Goal: Task Accomplishment & Management: Complete application form

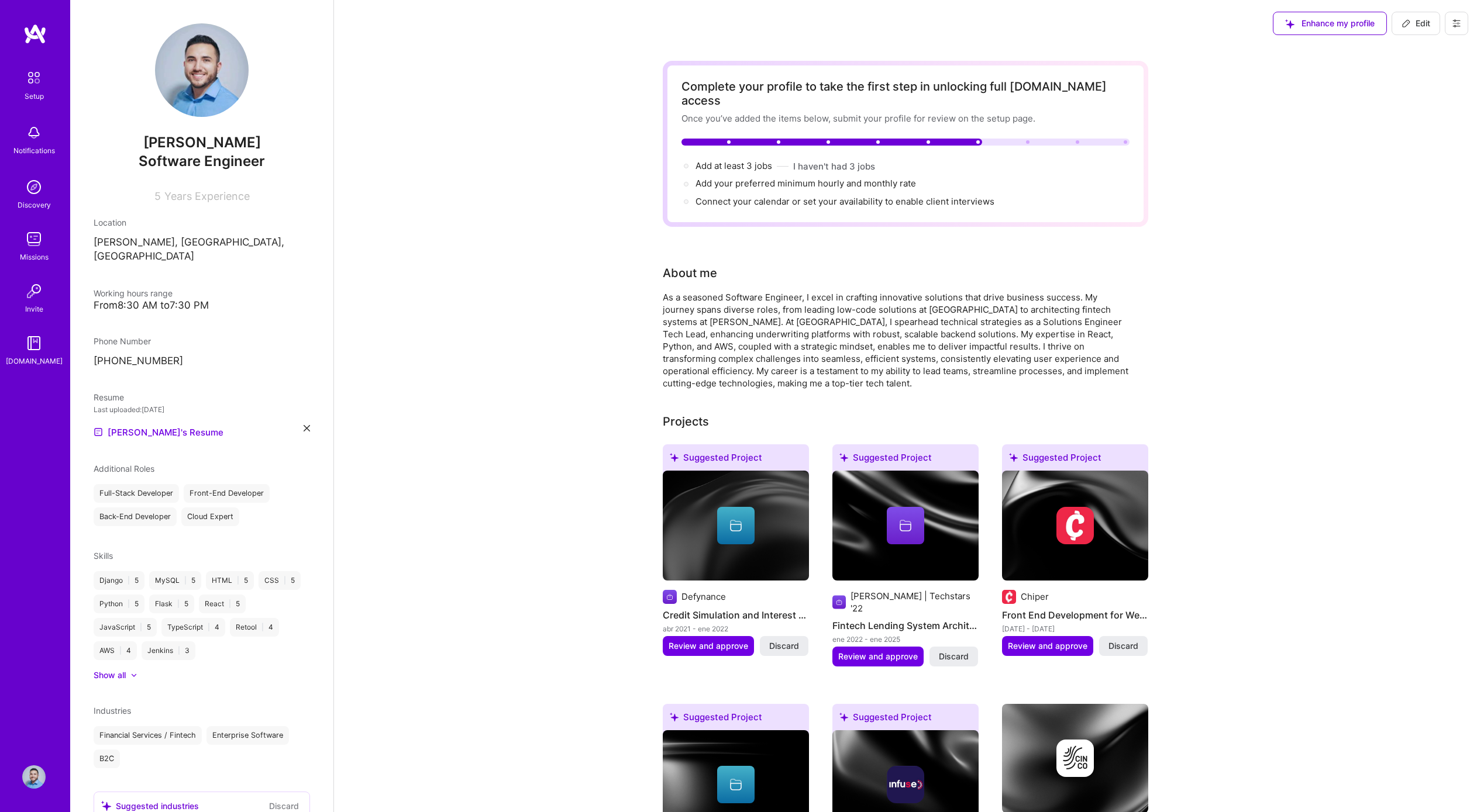
scroll to position [476, 0]
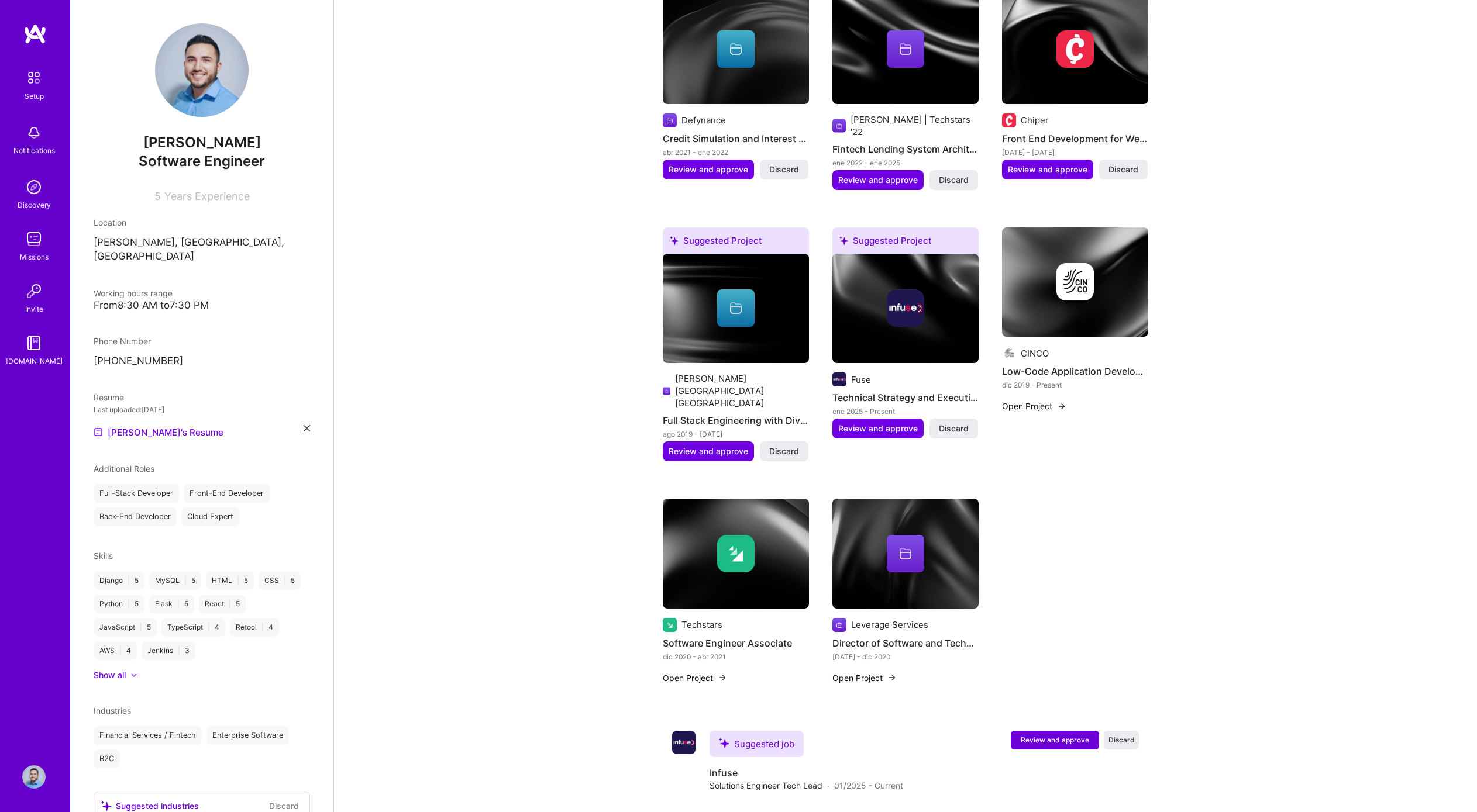
click at [540, 542] on div "Complete your profile to take the first step in unlocking full [DOMAIN_NAME] ac…" at bounding box center [905, 484] width 1142 height 1829
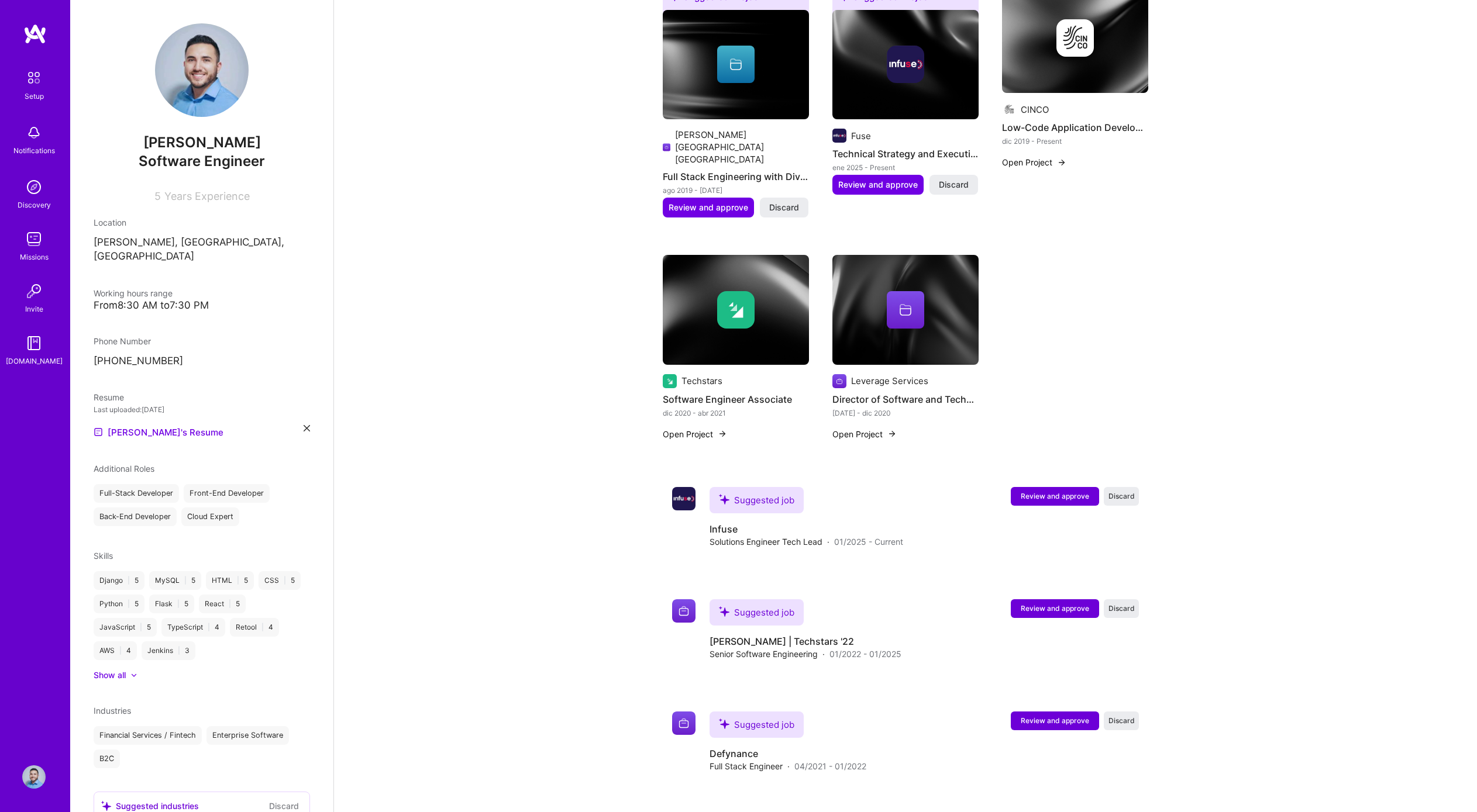
scroll to position [1016, 0]
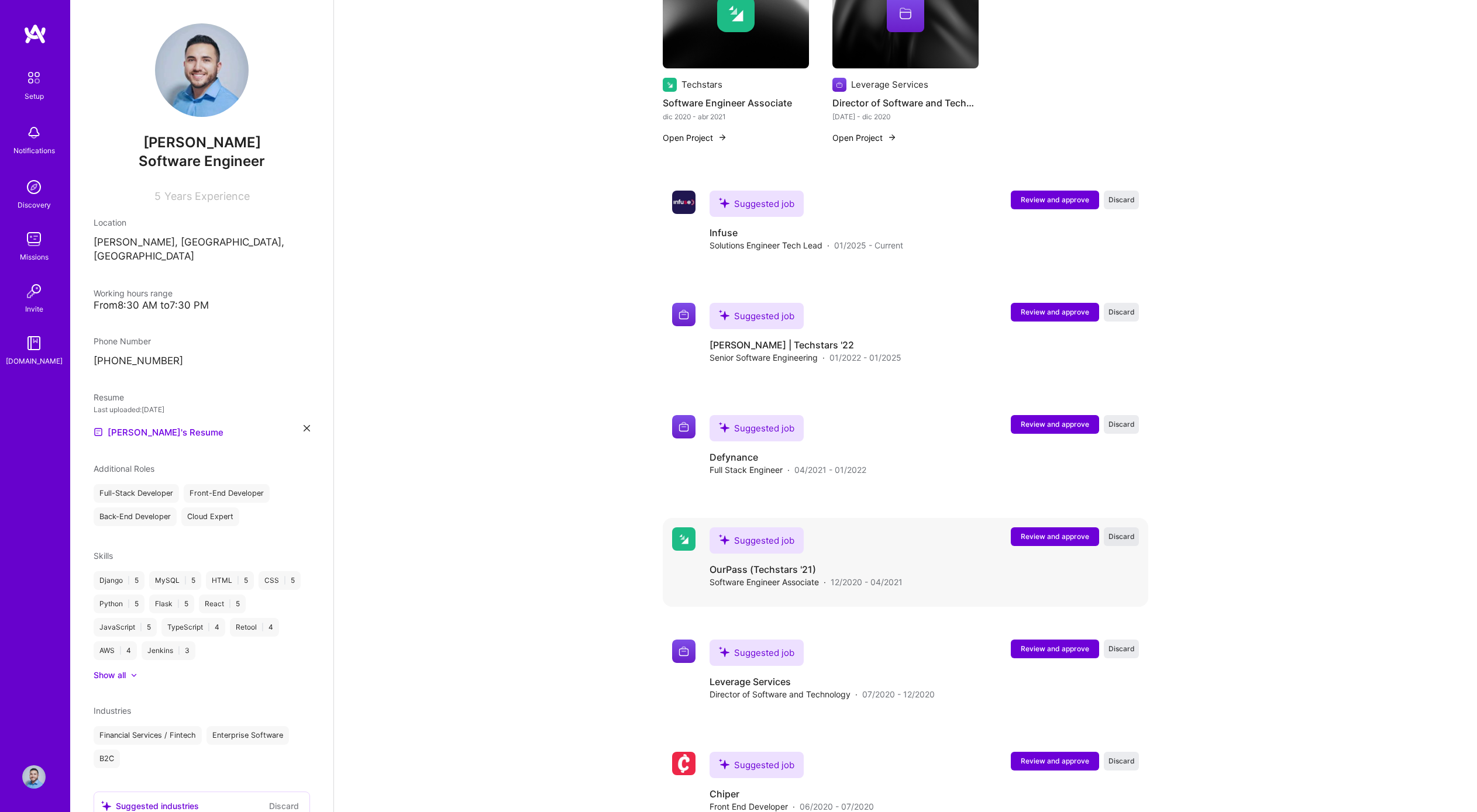
click at [1122, 532] on span "Discard" at bounding box center [1121, 536] width 27 height 10
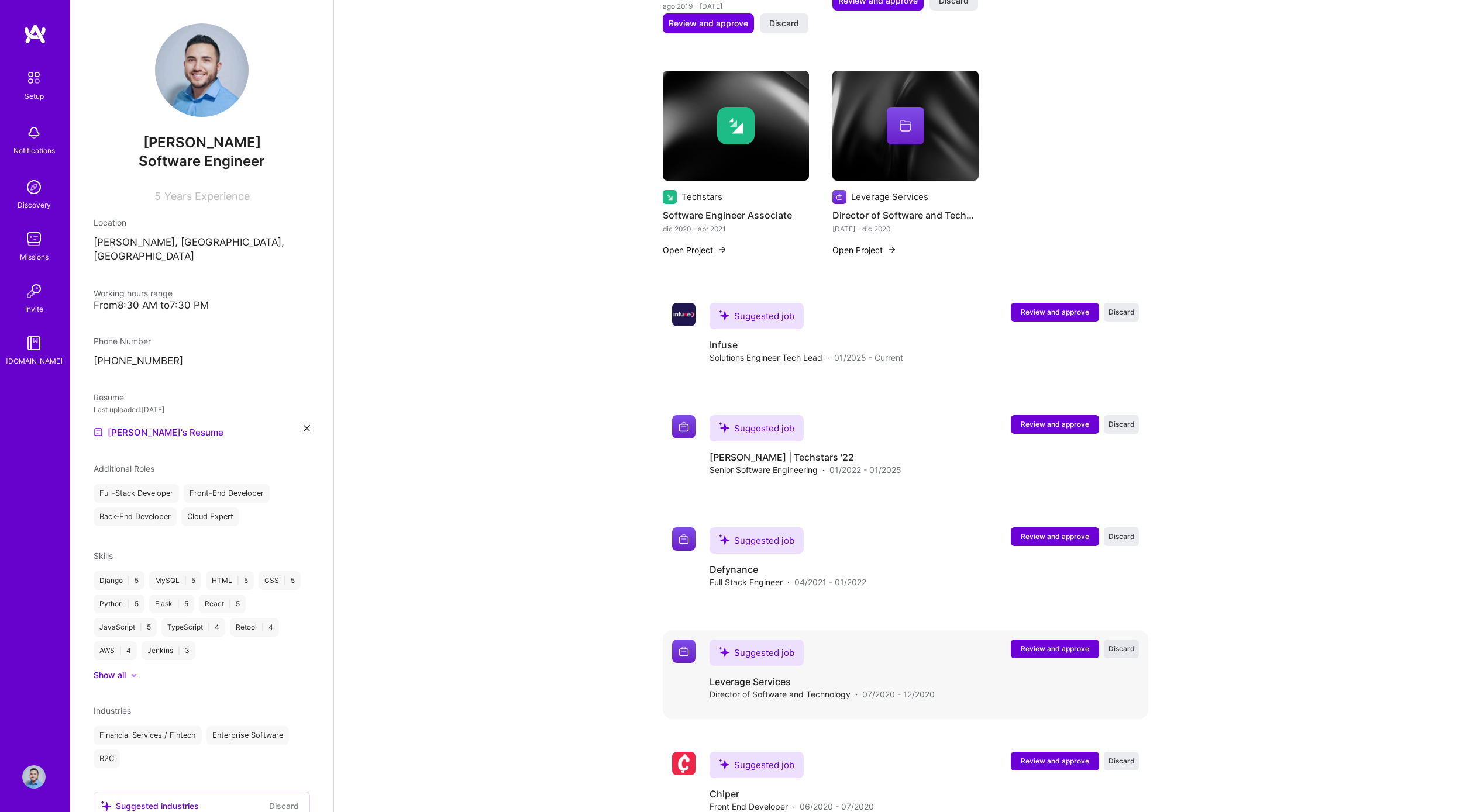
click at [1123, 644] on span "Discard" at bounding box center [1121, 648] width 27 height 10
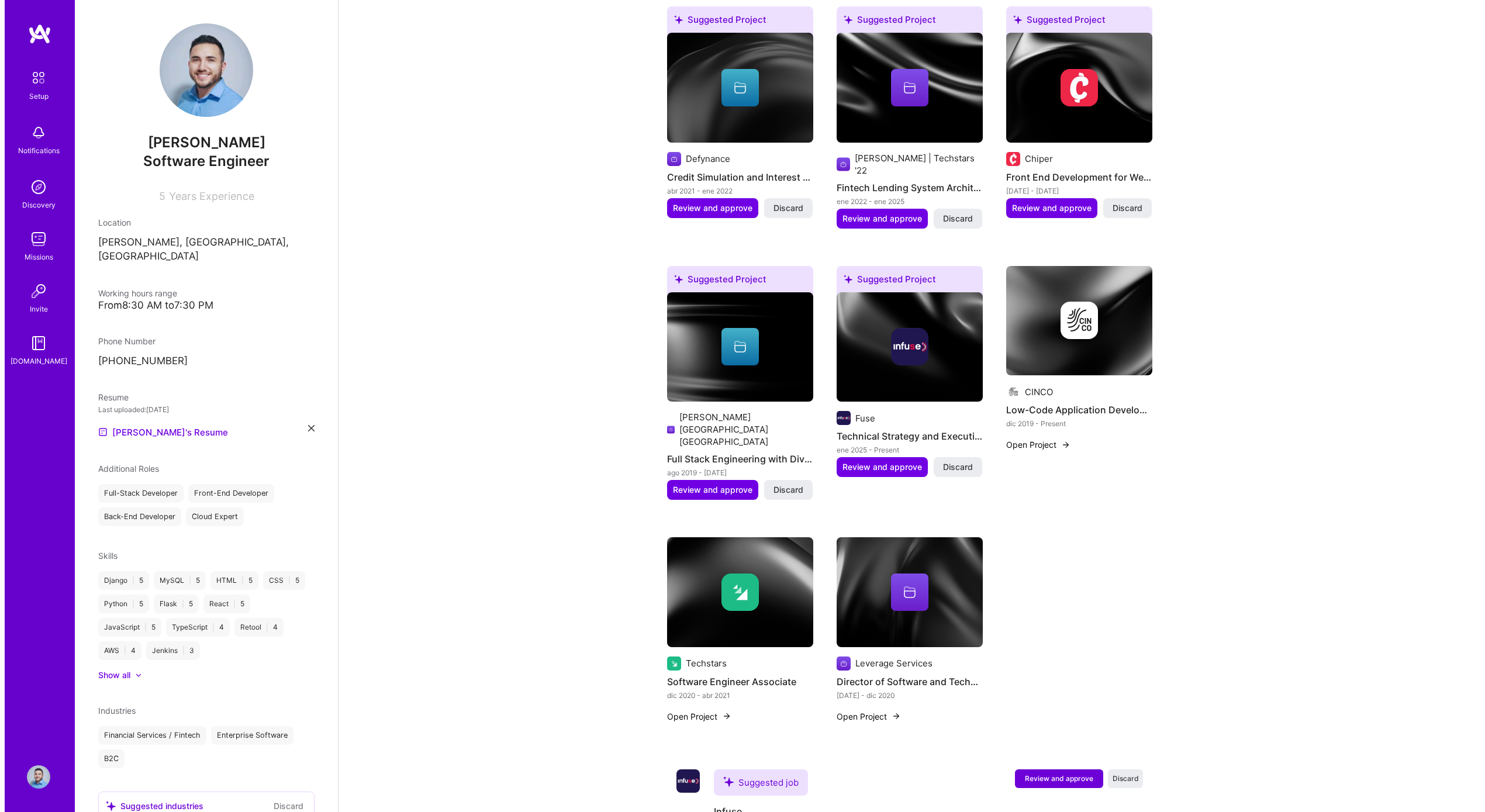
scroll to position [792, 0]
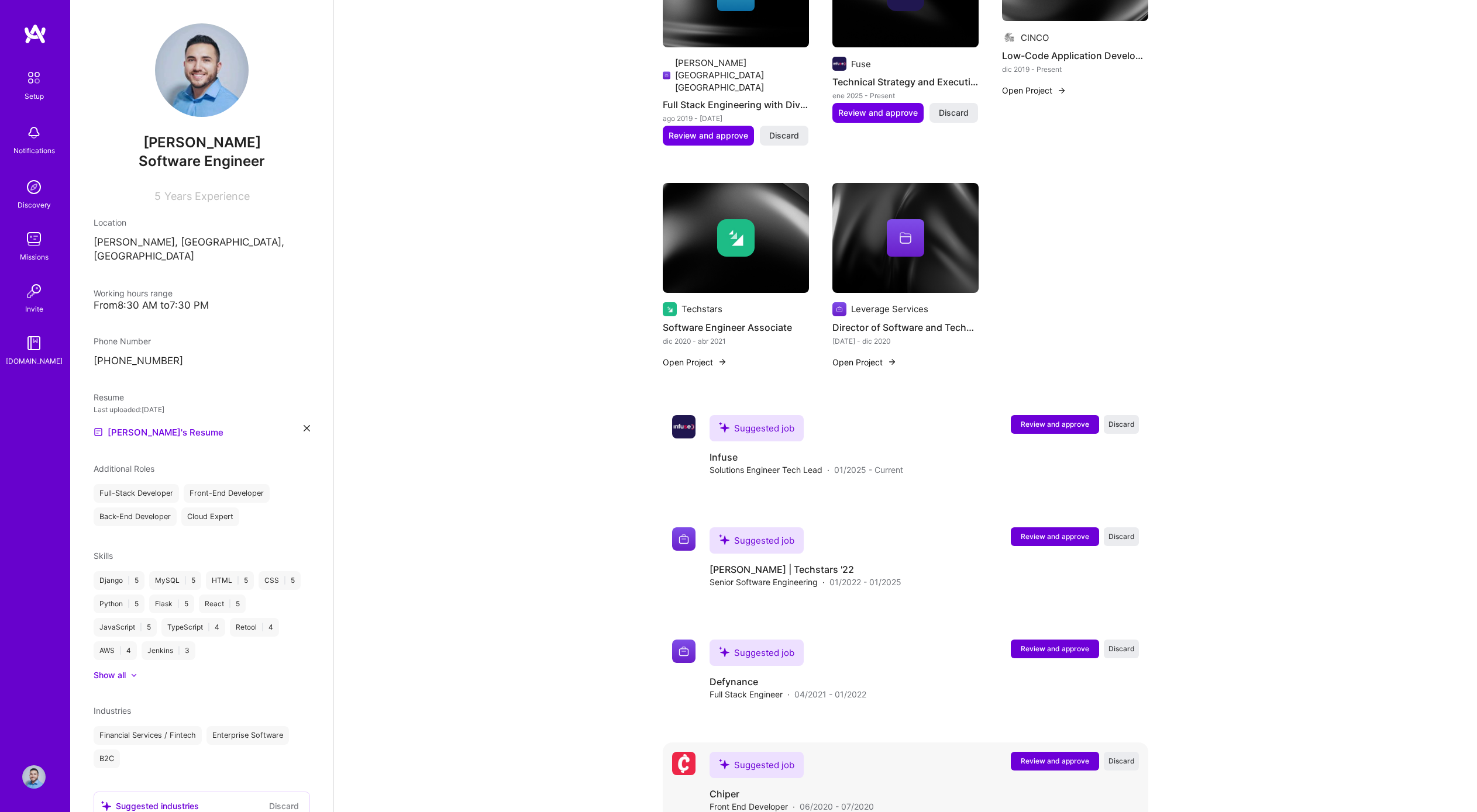
click at [1024, 752] on button "Review and approve" at bounding box center [1055, 761] width 88 height 19
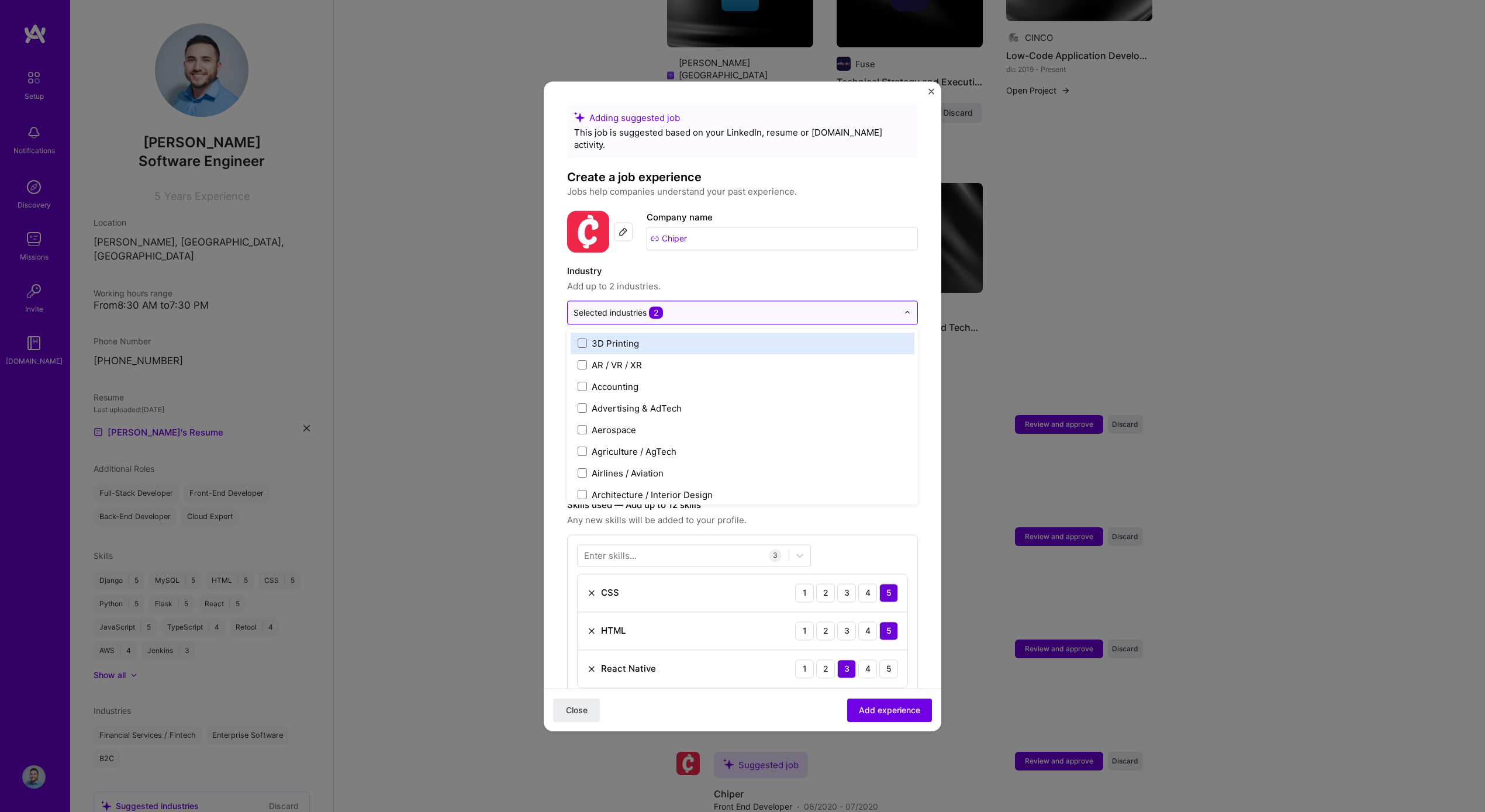
click at [686, 306] on input "text" at bounding box center [736, 312] width 325 height 12
click at [764, 245] on div "Adding suggested job This job is suggested based on your LinkedIn, resume or A.…" at bounding box center [742, 561] width 350 height 913
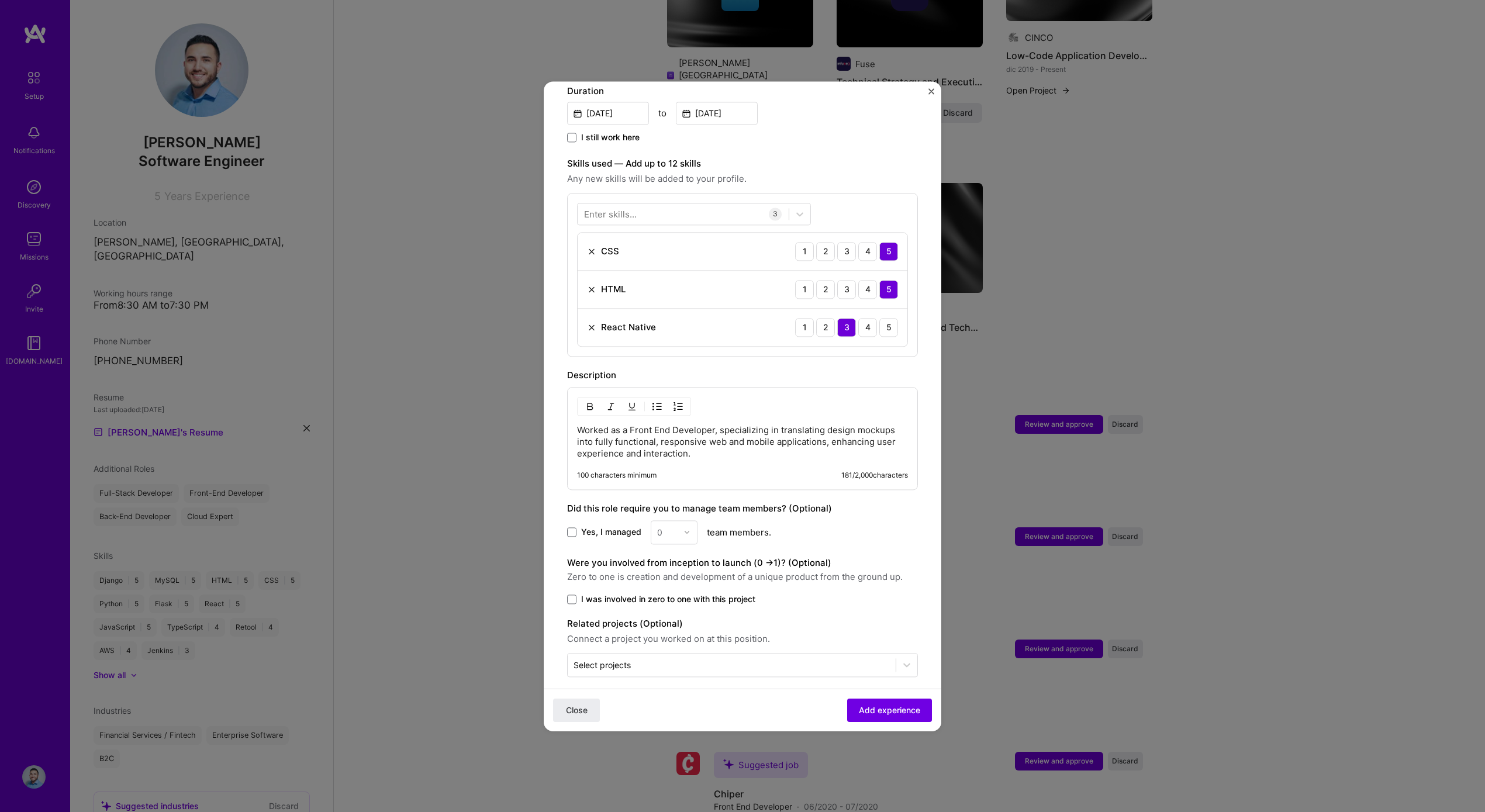
scroll to position [86, 0]
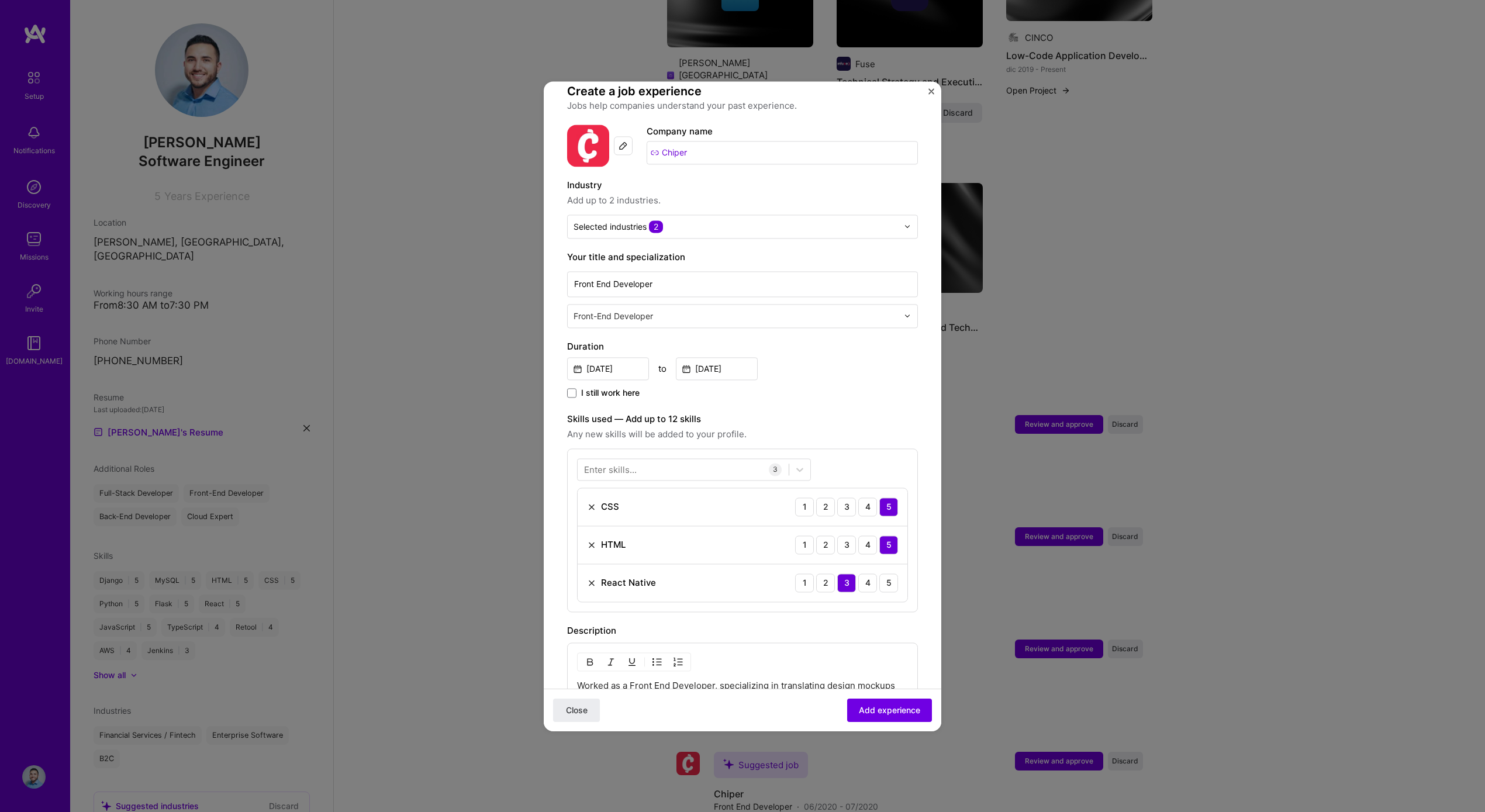
click at [587, 578] on img at bounding box center [591, 583] width 9 height 9
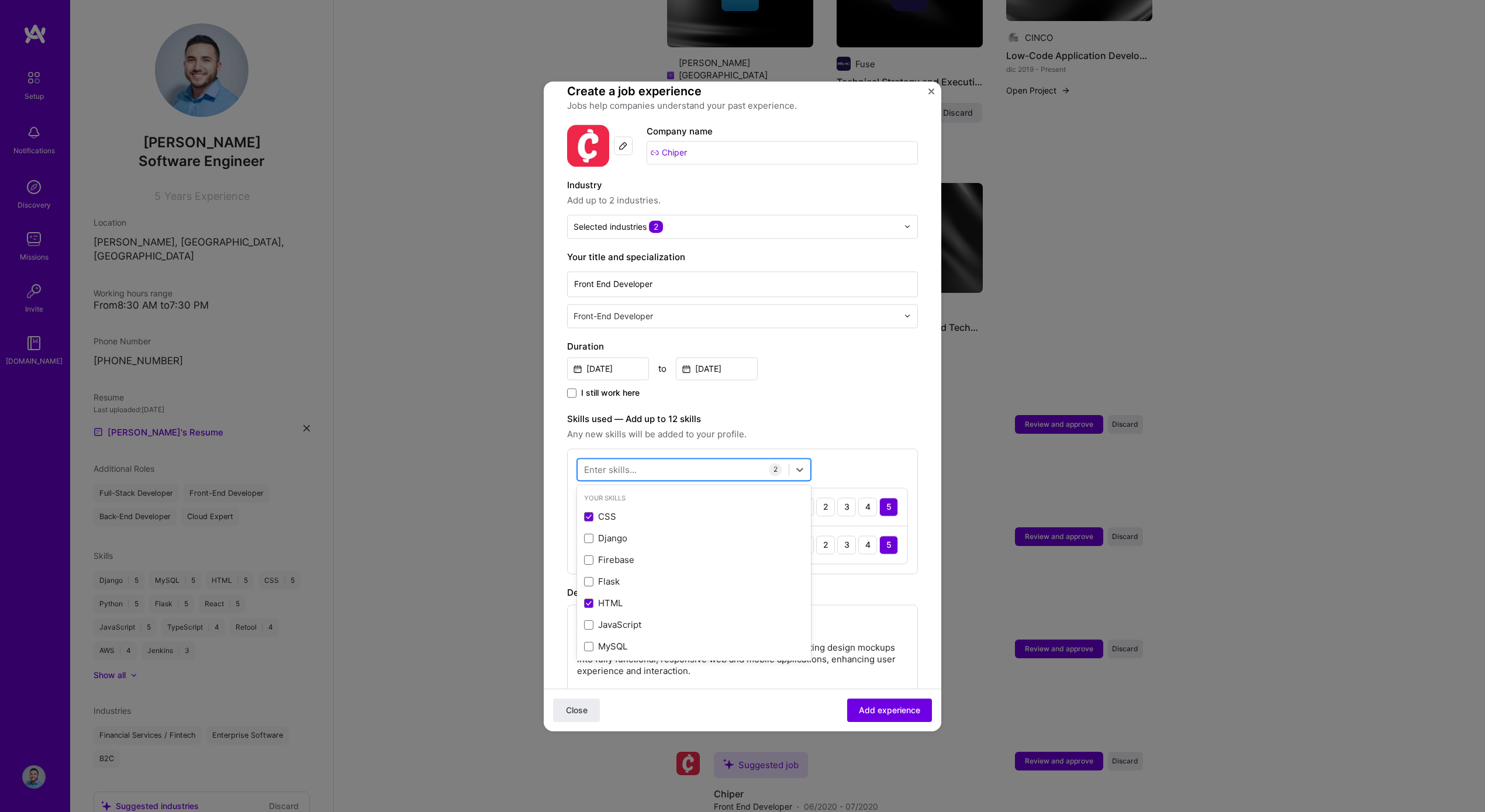
click at [693, 459] on div at bounding box center [683, 468] width 211 height 19
click at [622, 511] on div "React" at bounding box center [694, 517] width 220 height 12
type input "reac"
click at [760, 389] on div "Adding suggested job This job is suggested based on your LinkedIn, resume or A.…" at bounding box center [742, 475] width 350 height 913
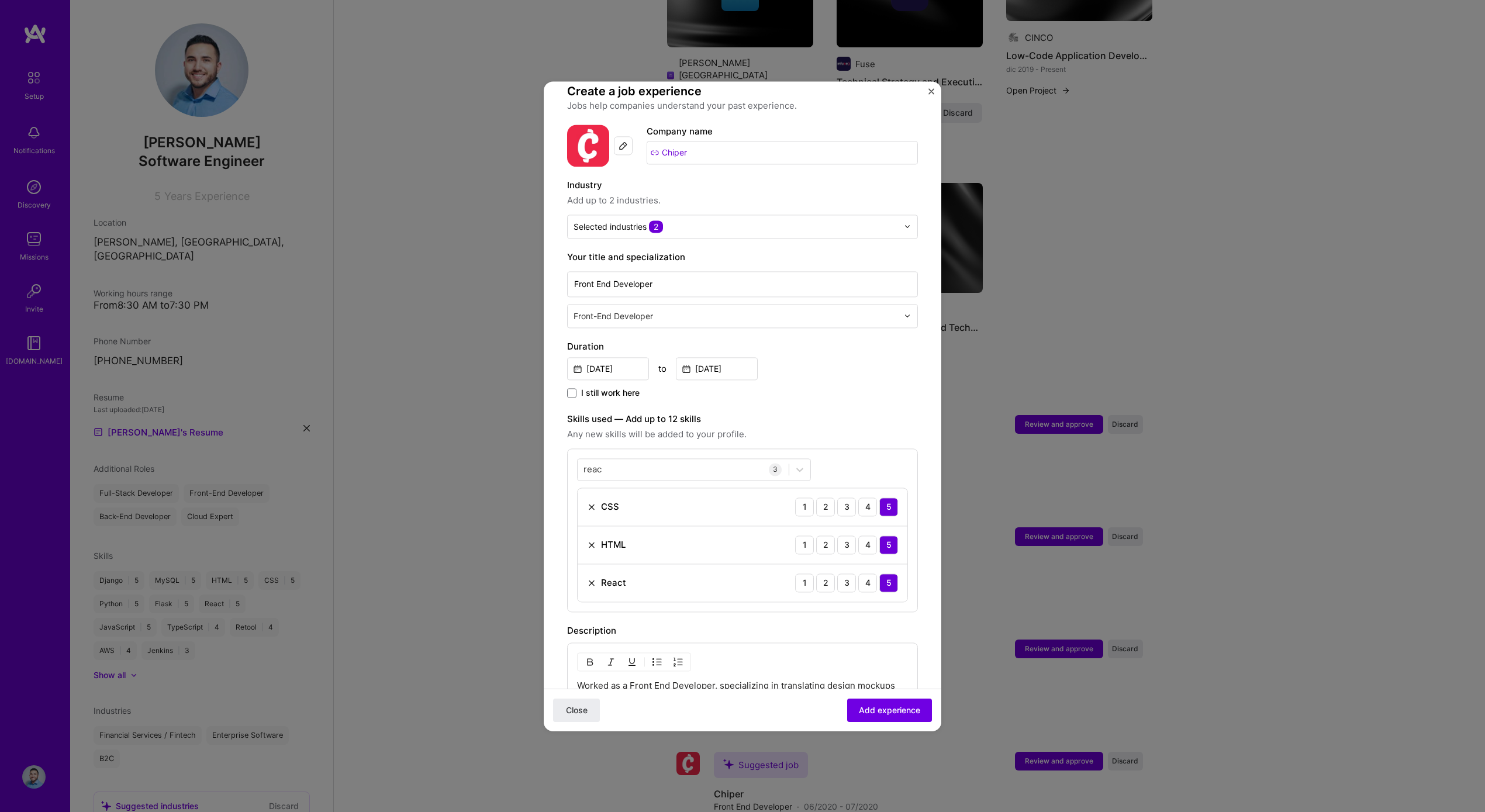
scroll to position [341, 0]
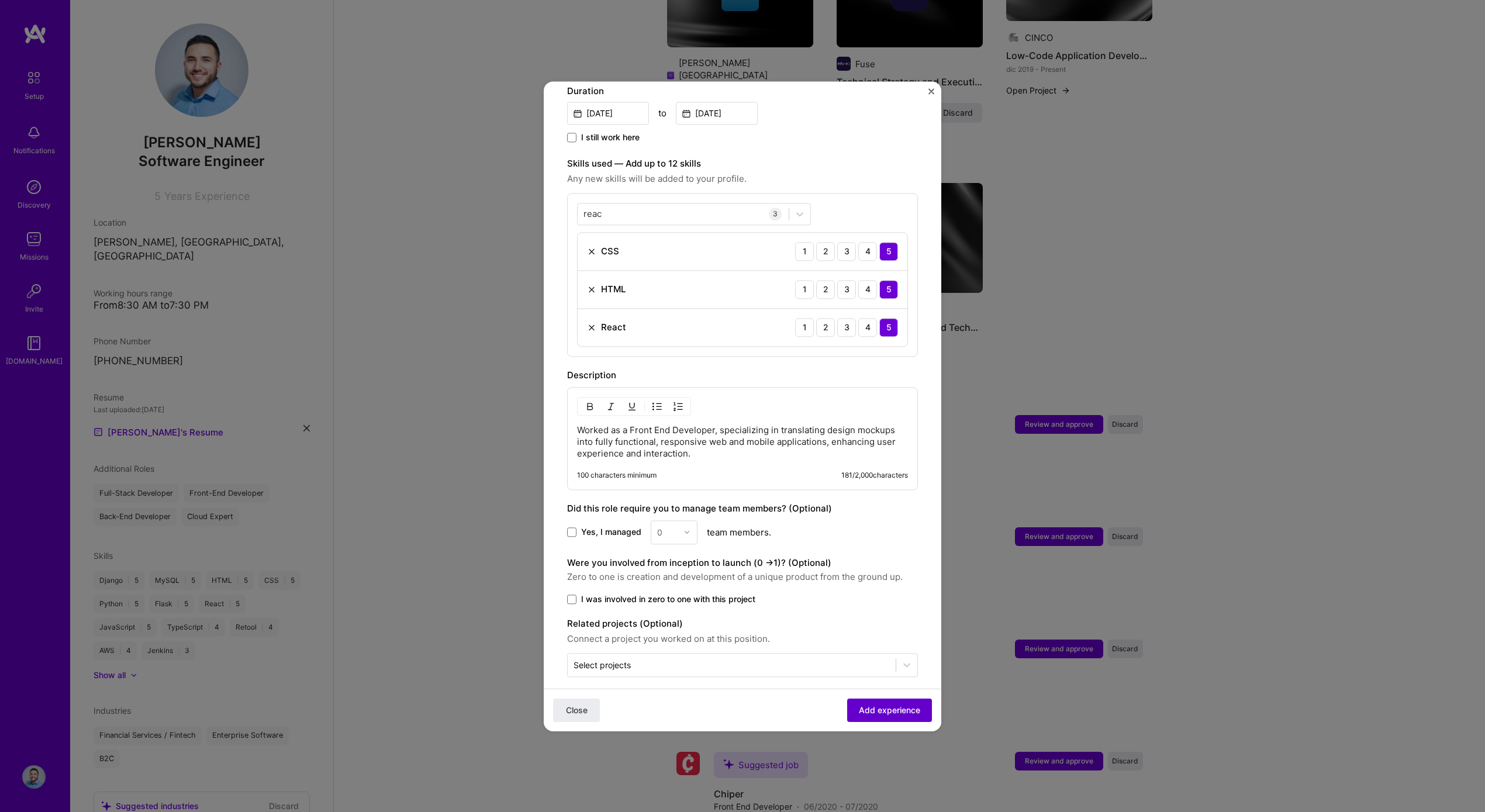
click at [891, 711] on span "Add experience" at bounding box center [889, 709] width 62 height 11
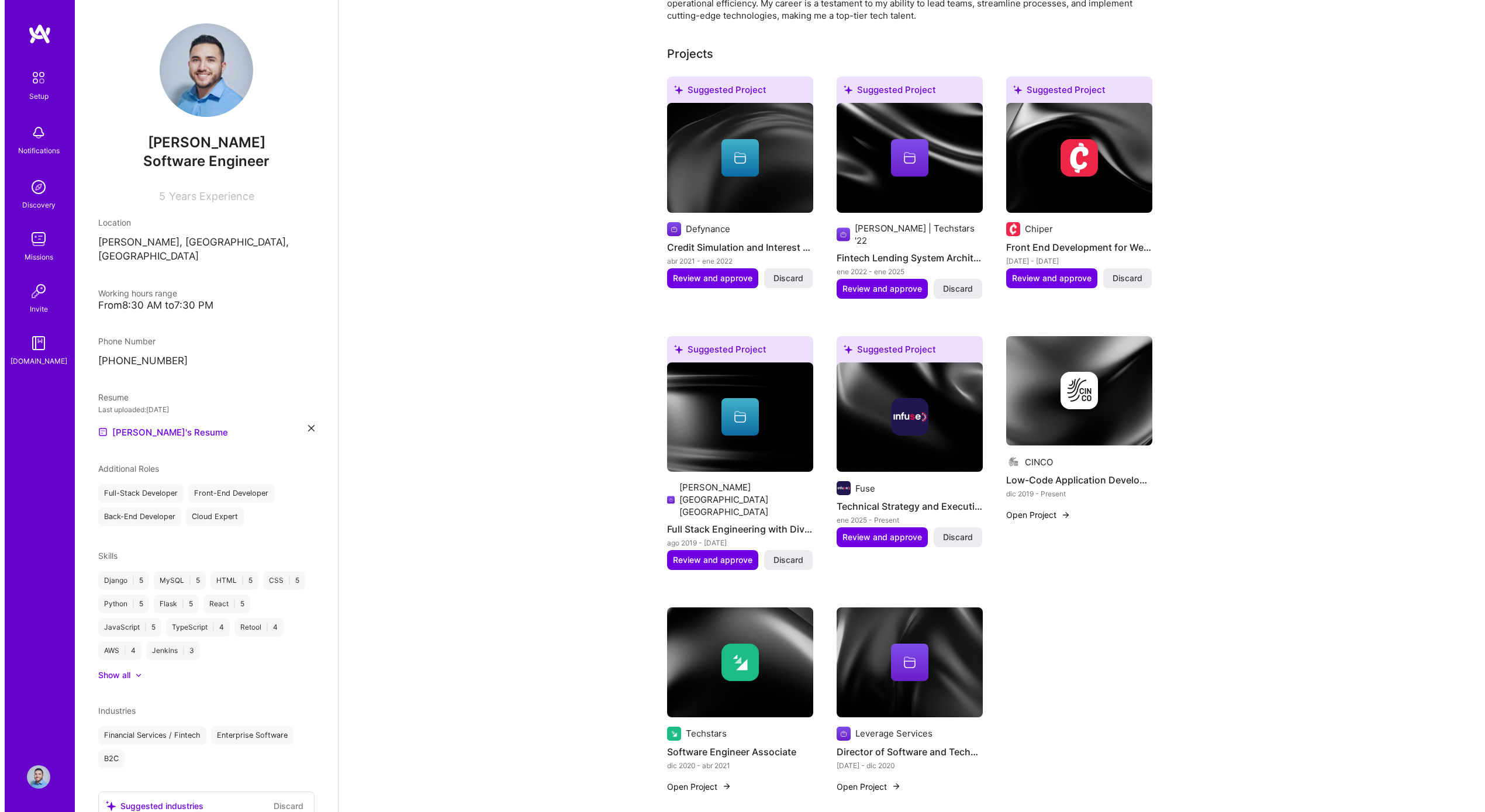
scroll to position [436, 0]
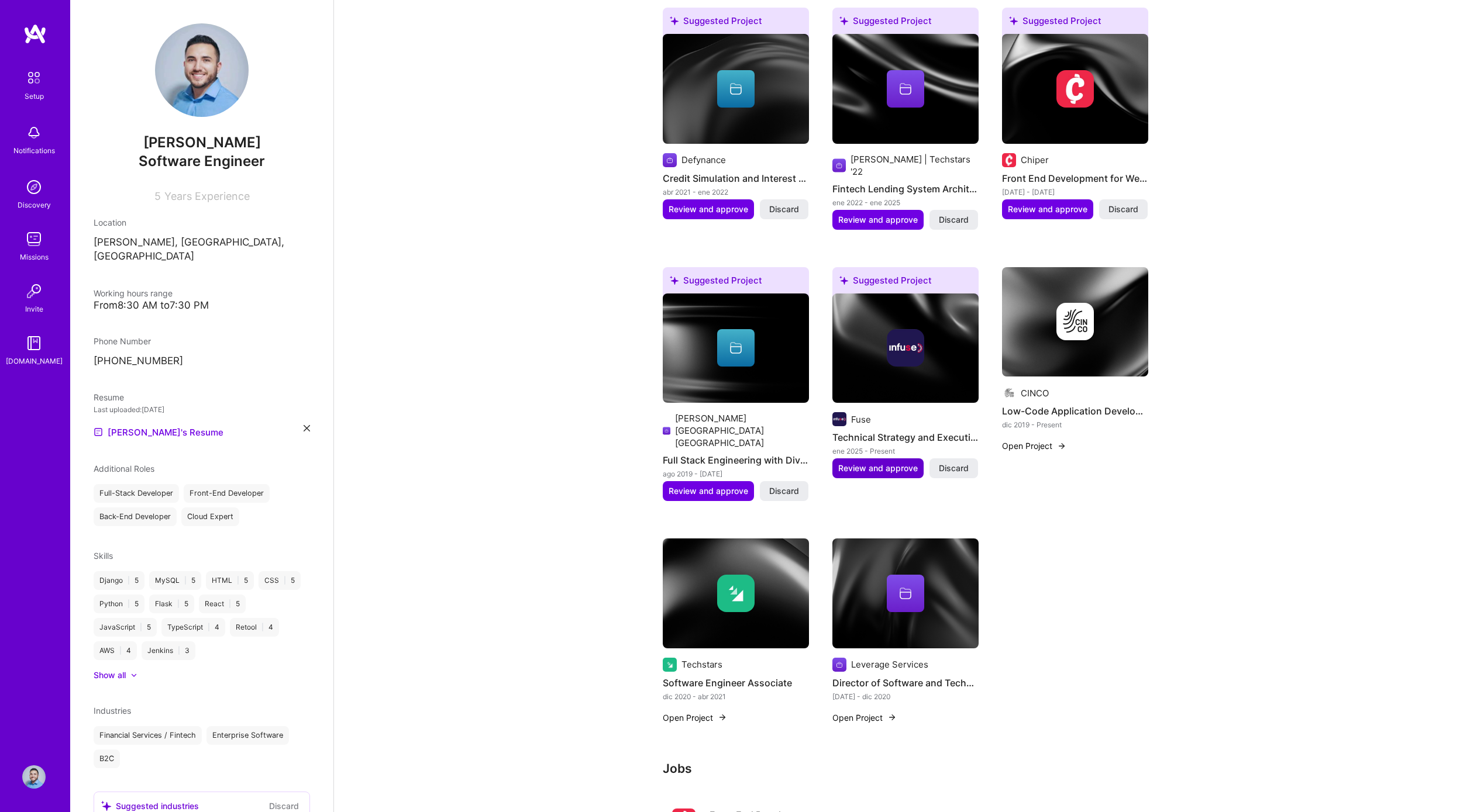
click at [914, 462] on span "Review and approve" at bounding box center [878, 468] width 79 height 11
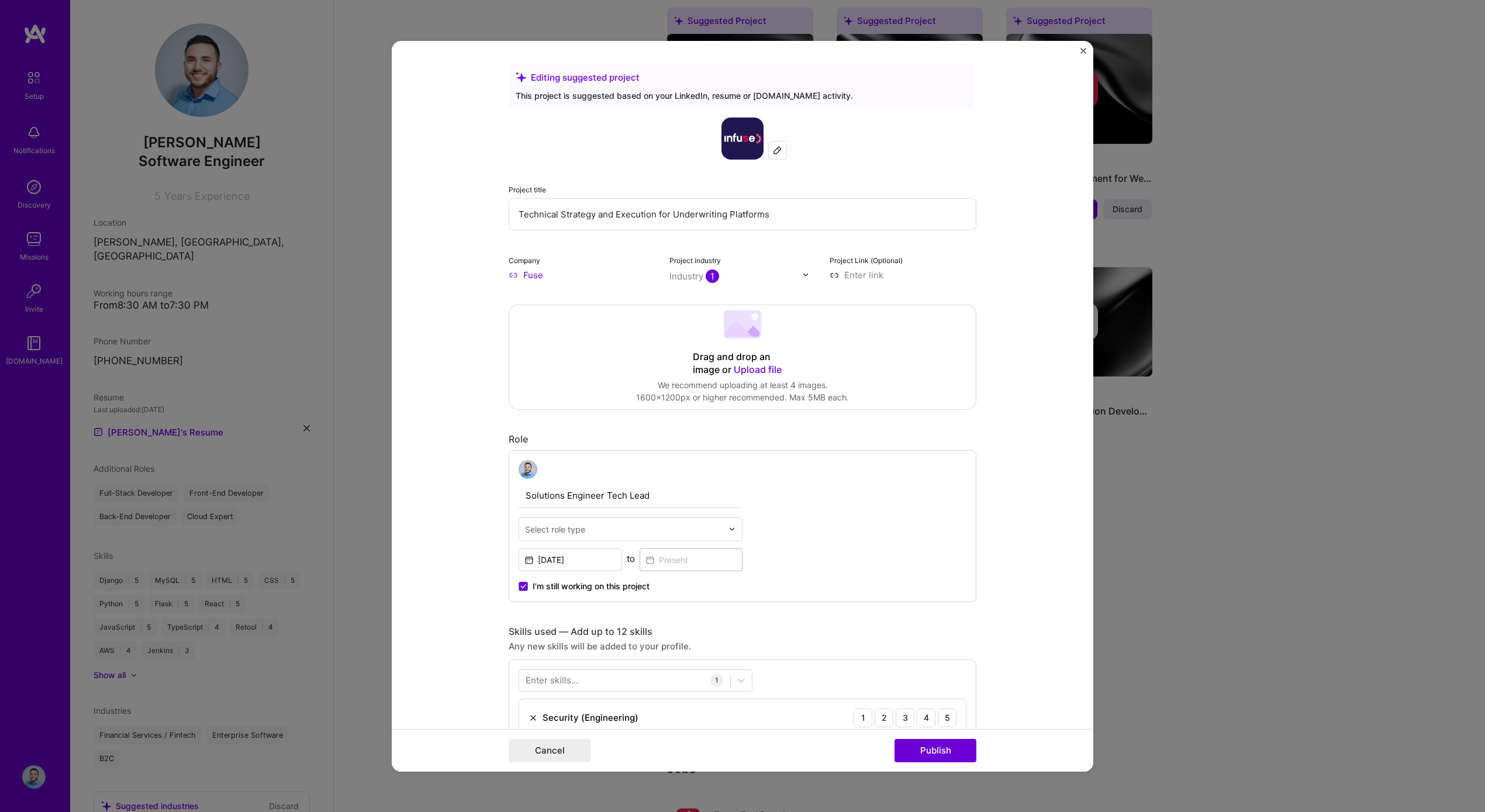
click at [594, 216] on input "Technical Strategy and Execution for Underwriting Platforms" at bounding box center [743, 213] width 468 height 32
click at [593, 216] on input "Technical Strategy and Execution for Underwriting Platforms" at bounding box center [743, 213] width 468 height 32
click at [677, 216] on input "Technical Strategy and Execution for Underwriting Platforms" at bounding box center [743, 213] width 468 height 32
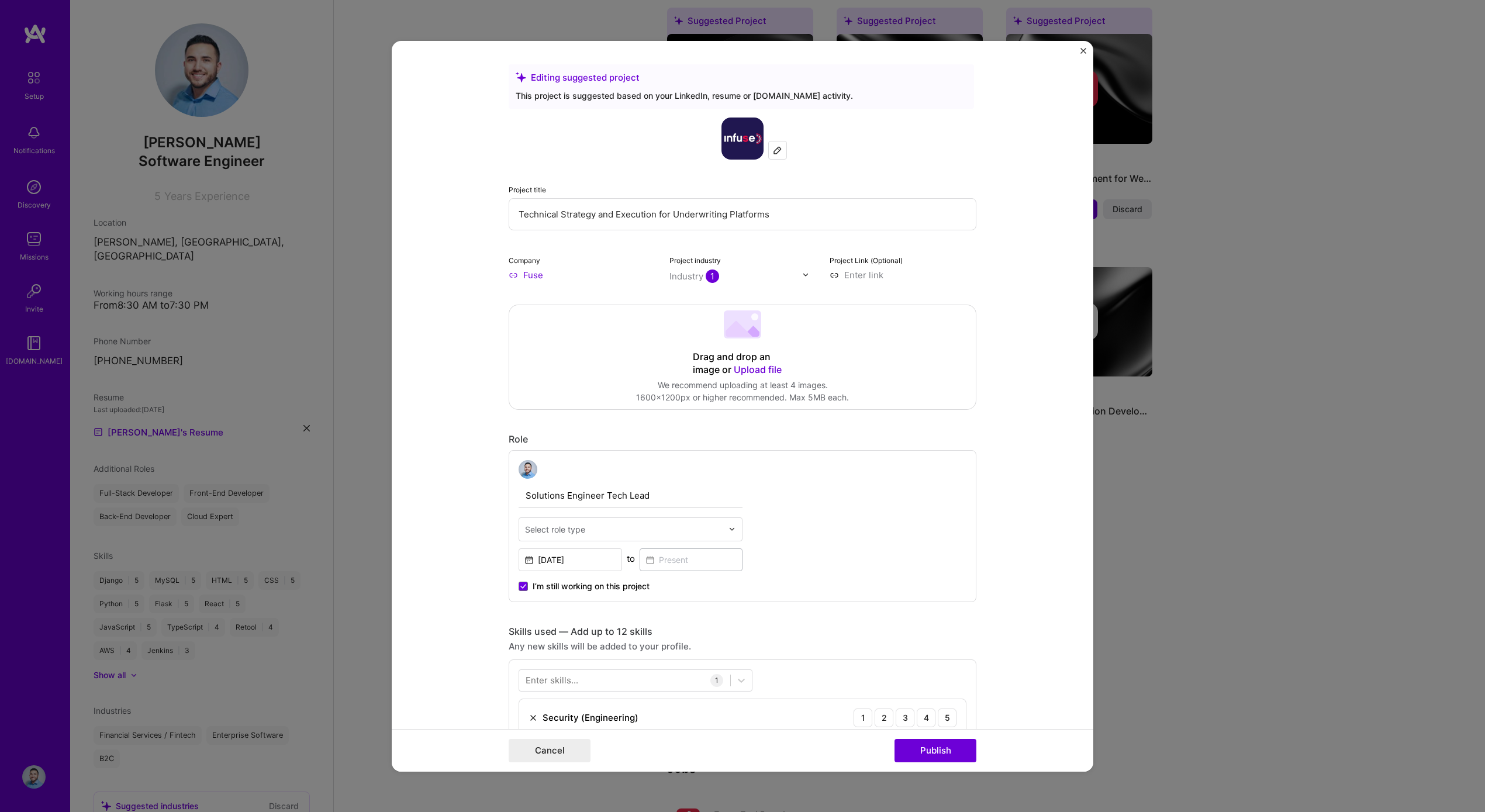
click at [677, 216] on input "Technical Strategy and Execution for Underwriting Platforms" at bounding box center [743, 213] width 468 height 32
paste input "Solutions Engineer Tech Lead | Underwriting"
type input "Solutions Engineer Tech Lead | Underwriting"
click at [638, 530] on input "text" at bounding box center [623, 529] width 197 height 12
click at [813, 509] on div "Solutions Engineer Tech Lead Select role type Jan, 2025 to I’m still working on…" at bounding box center [743, 526] width 468 height 152
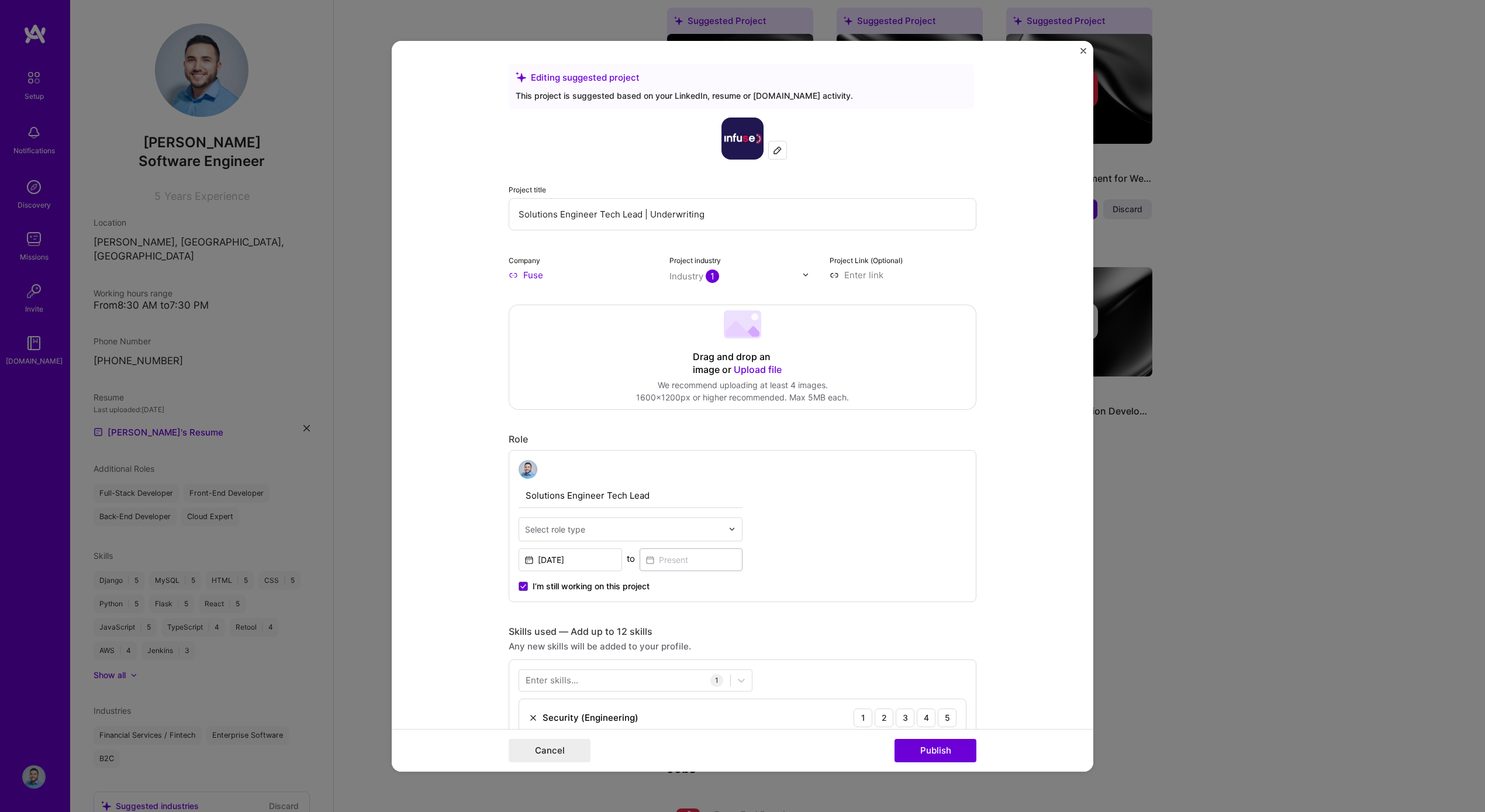
click at [517, 278] on input "Fuse" at bounding box center [582, 274] width 147 height 12
click at [525, 276] on input "Fuse" at bounding box center [582, 274] width 147 height 12
click at [523, 276] on input "Fuse" at bounding box center [582, 274] width 147 height 12
click at [519, 275] on input "Fuse" at bounding box center [582, 274] width 147 height 12
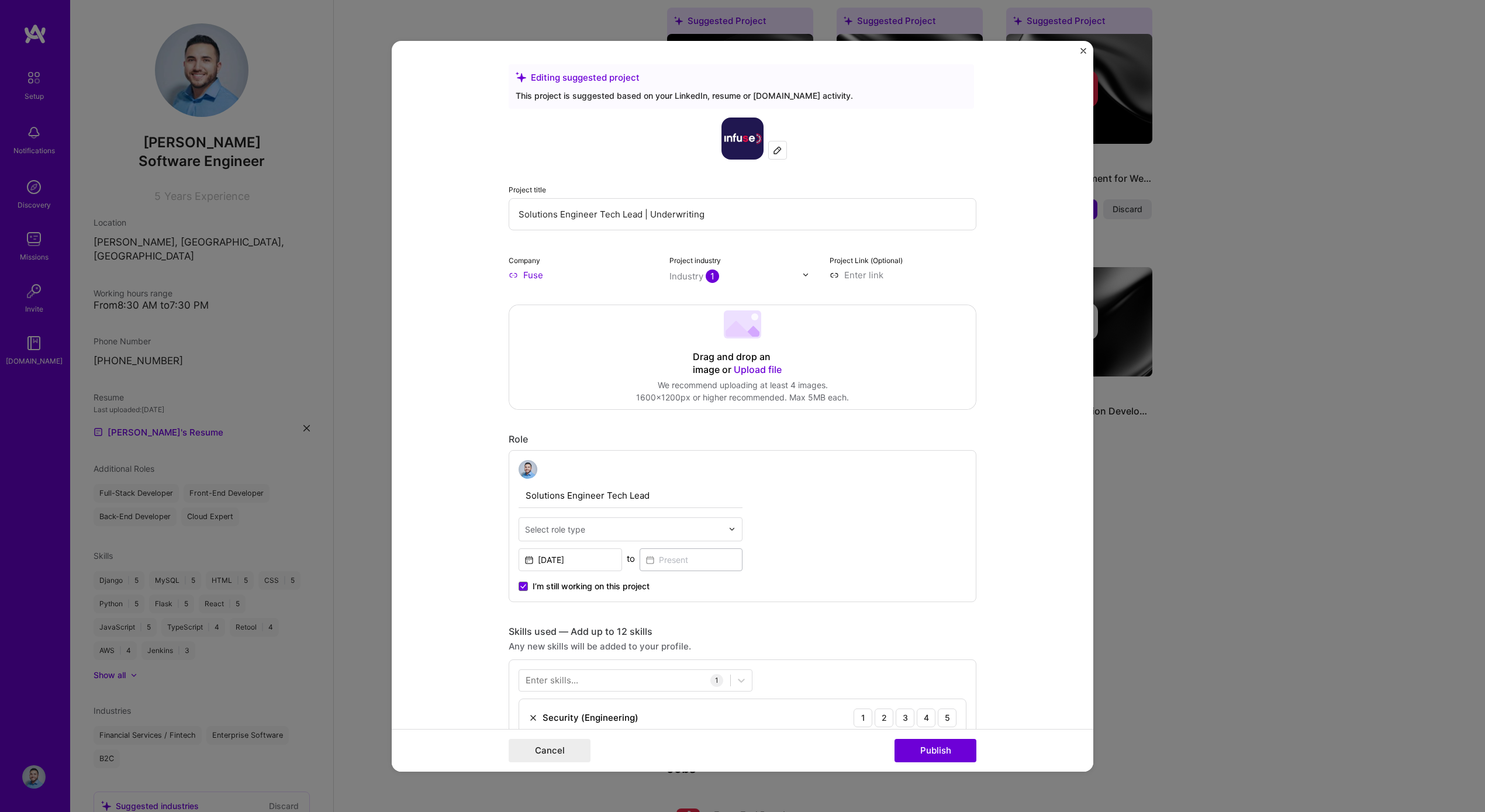
click at [509, 274] on input "Fuse" at bounding box center [582, 274] width 147 height 12
click at [525, 275] on input "Fuse" at bounding box center [582, 274] width 147 height 12
type input "u"
type input "f"
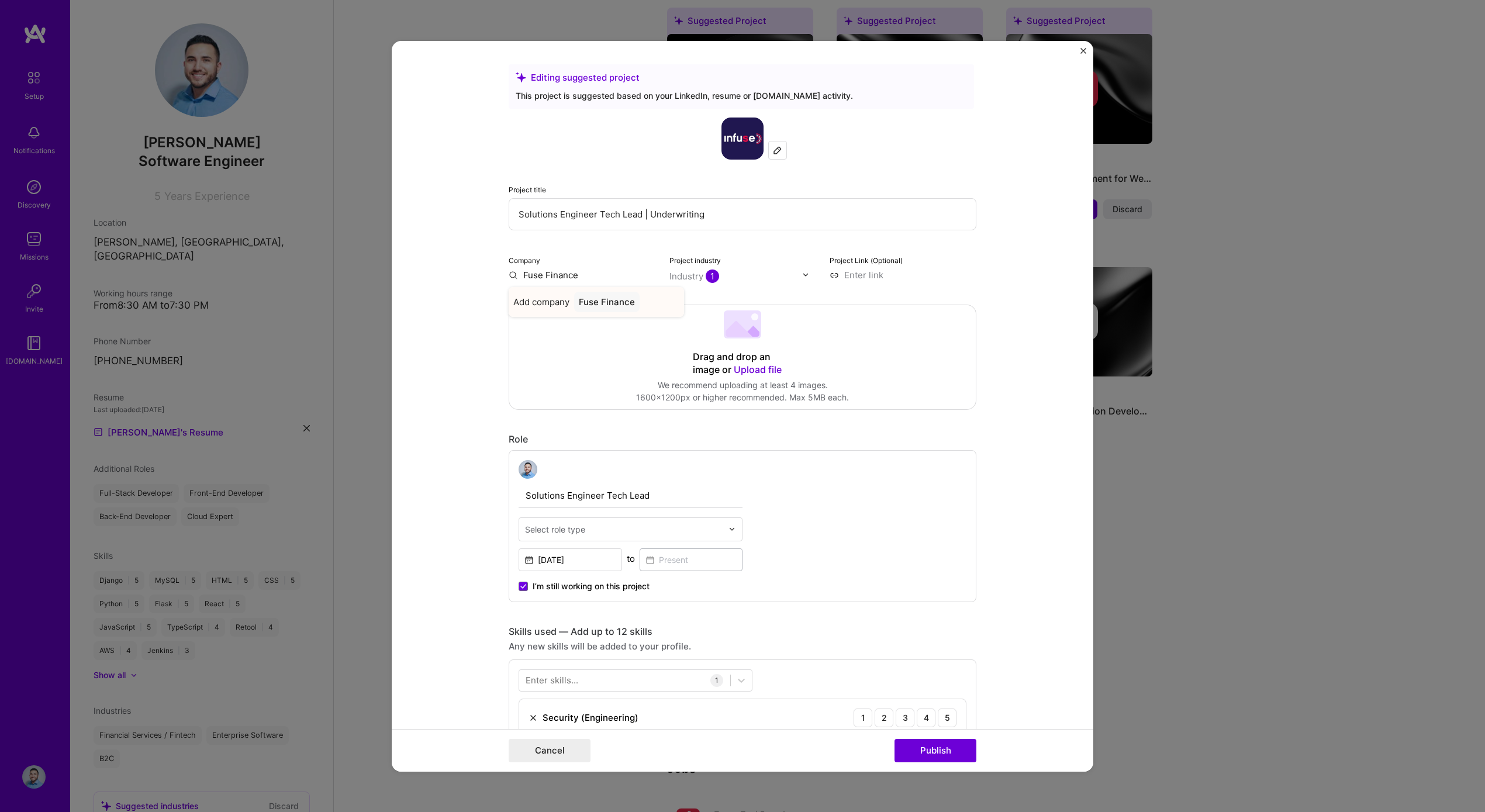
type input "Fuse Finance"
click at [574, 299] on div "Fuse Finance" at bounding box center [607, 301] width 66 height 21
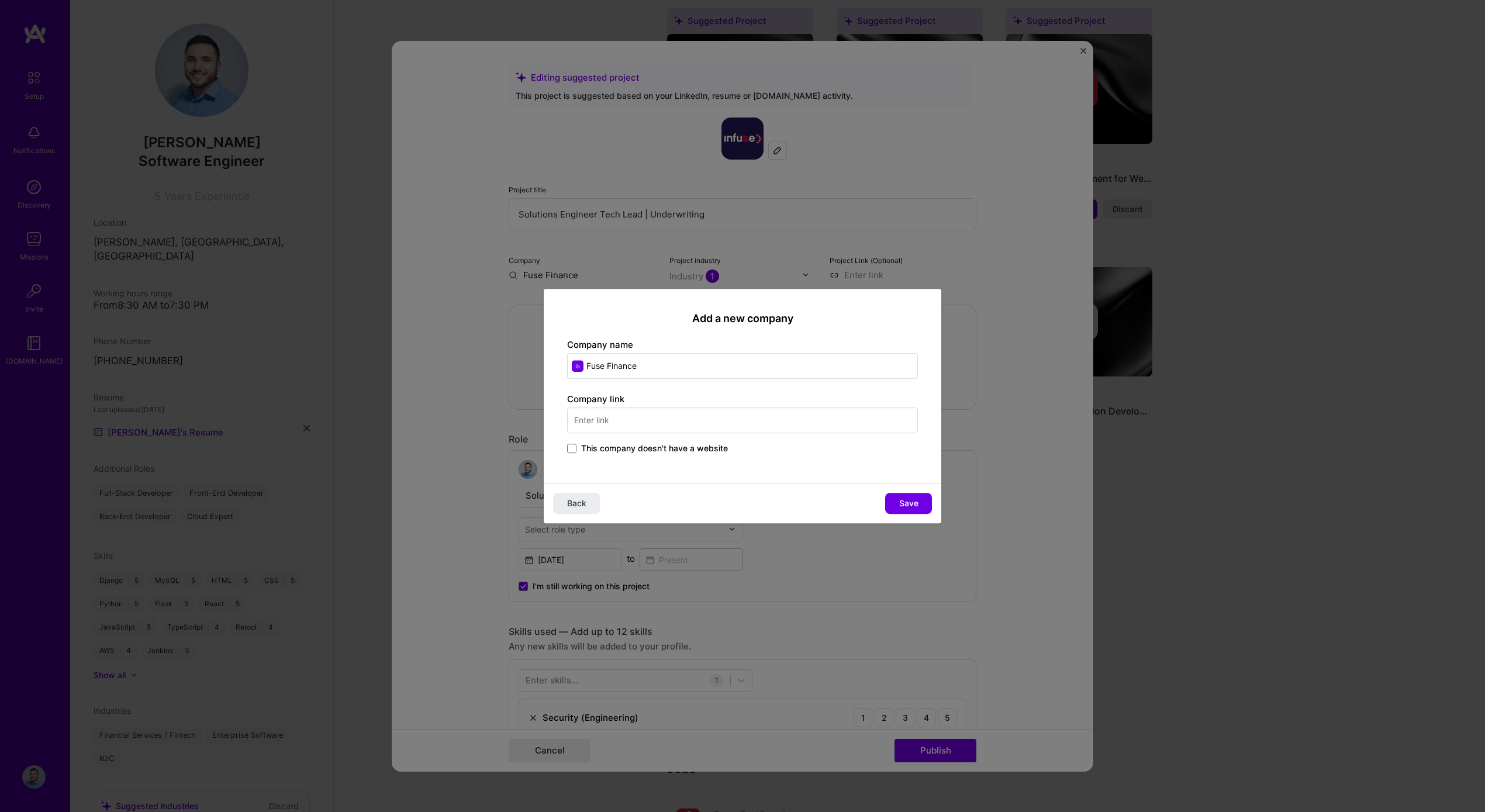
click at [632, 418] on input "text" at bounding box center [742, 420] width 350 height 26
type input "https://fusefinance.com"
click at [896, 501] on button "Save" at bounding box center [908, 504] width 46 height 21
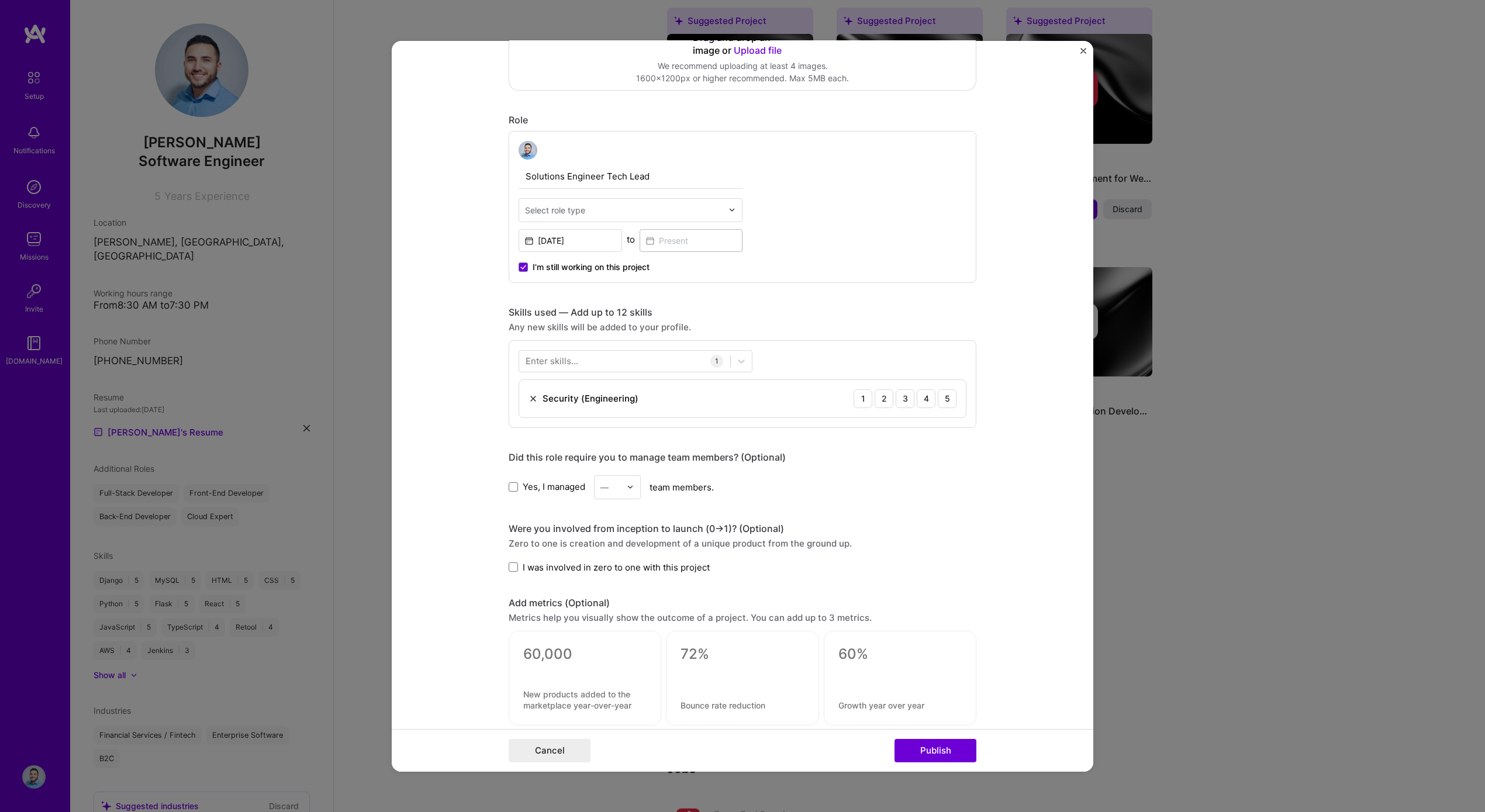
scroll to position [379, 0]
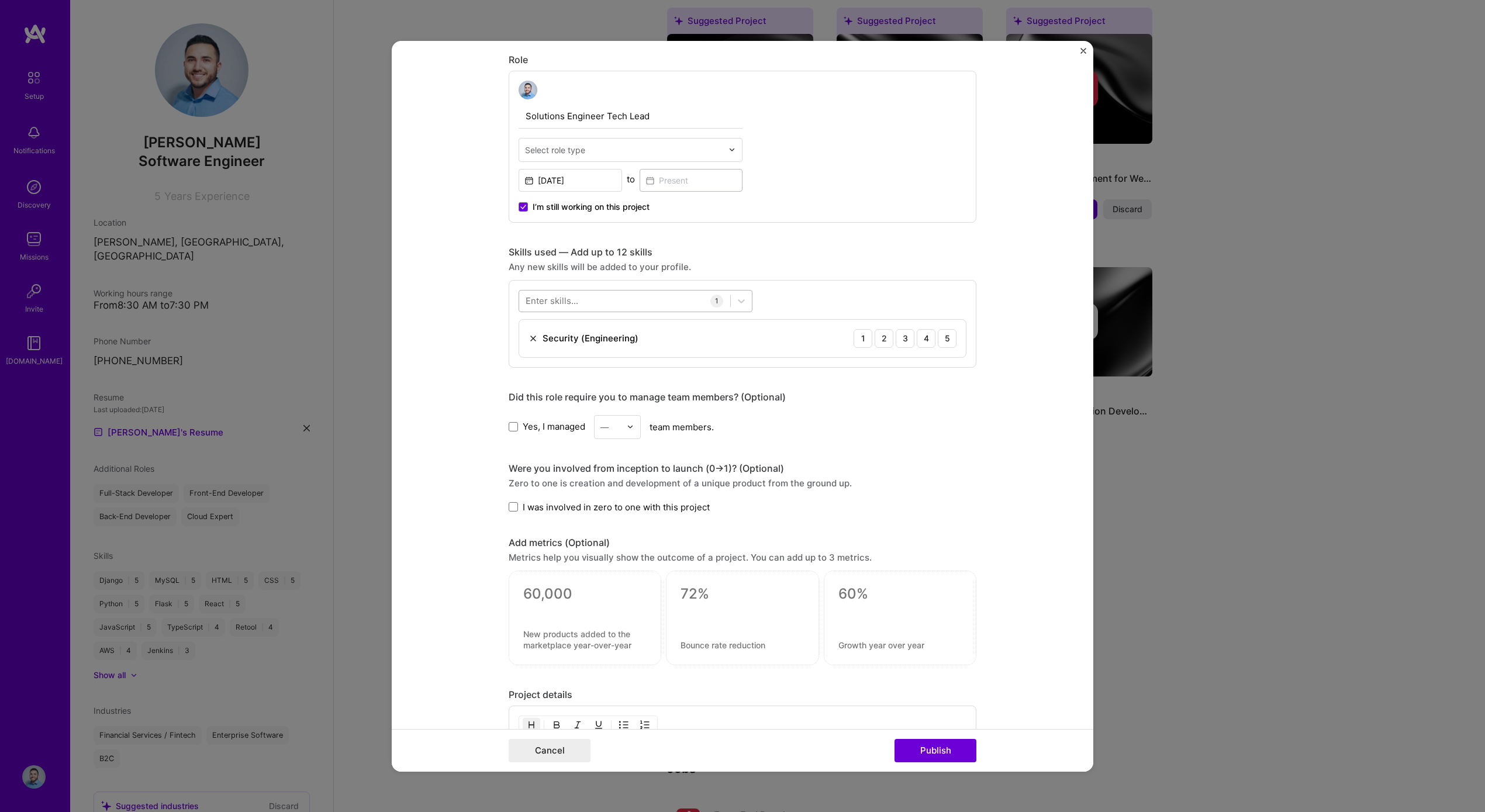
click at [615, 295] on div at bounding box center [624, 300] width 211 height 19
click at [529, 337] on img at bounding box center [533, 337] width 9 height 9
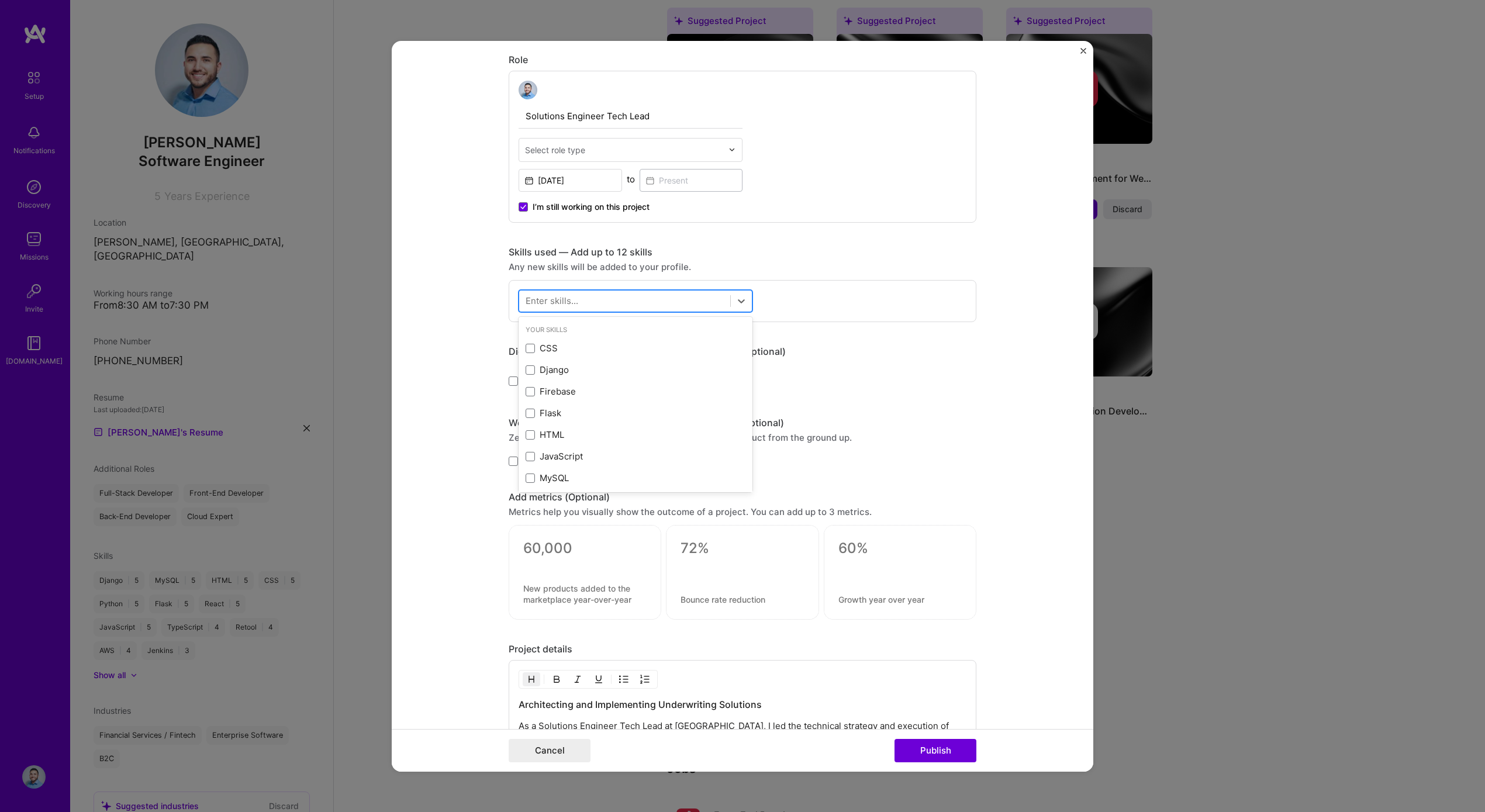
click at [574, 299] on div at bounding box center [624, 300] width 211 height 19
click at [574, 345] on div "React" at bounding box center [635, 348] width 220 height 12
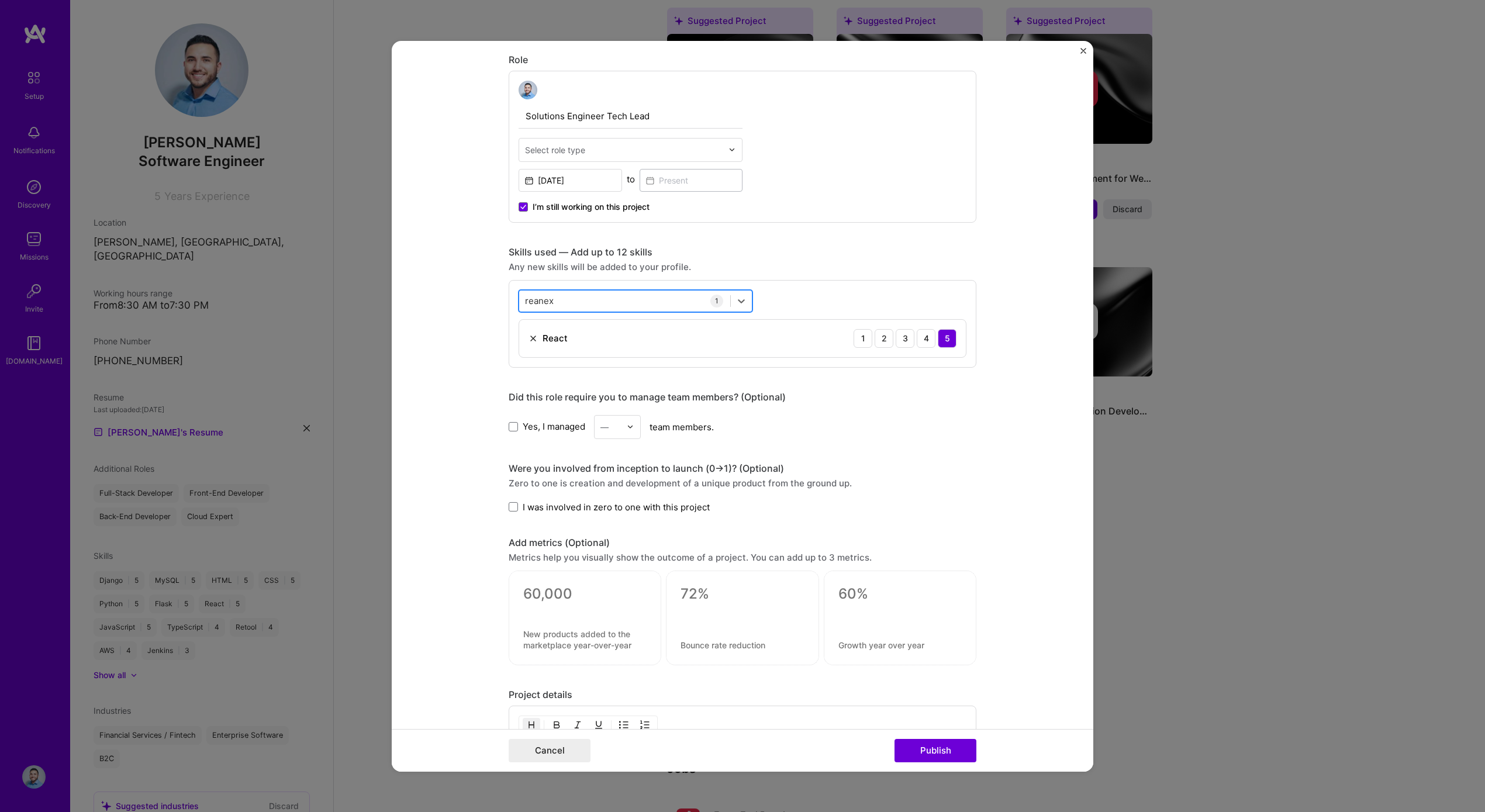
click at [604, 299] on div "reanex reanex" at bounding box center [624, 300] width 211 height 19
click at [597, 298] on div "reanex reanex" at bounding box center [624, 300] width 211 height 19
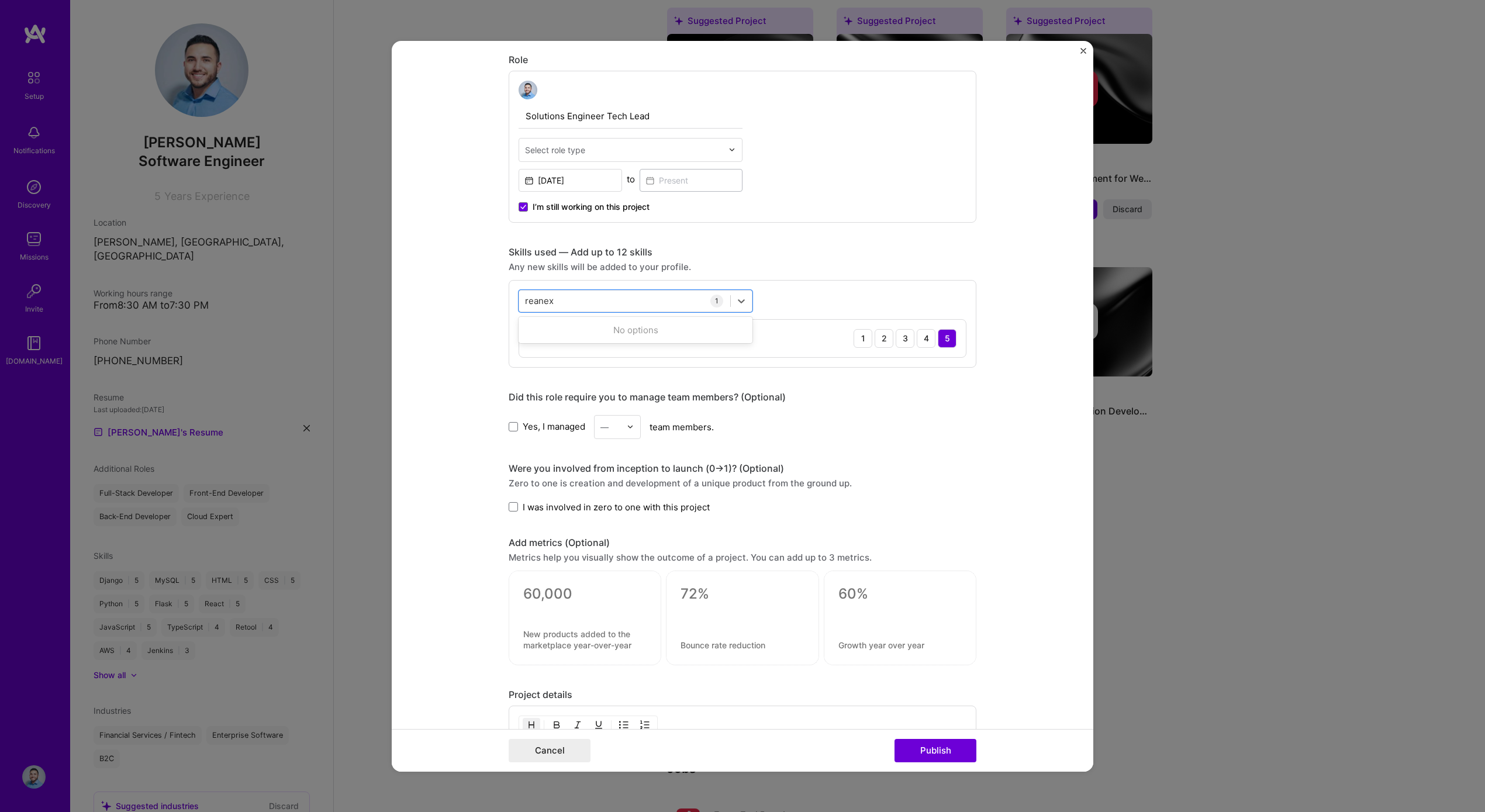
drag, startPoint x: 592, startPoint y: 296, endPoint x: 508, endPoint y: 294, distance: 84.0
click at [509, 294] on div "option React, selected. 0 results available for search term reanex. Use Up and …" at bounding box center [743, 323] width 468 height 88
type input "r"
click at [549, 334] on div "All Skills" at bounding box center [635, 329] width 234 height 12
click at [549, 340] on div "Next.js" at bounding box center [635, 348] width 234 height 21
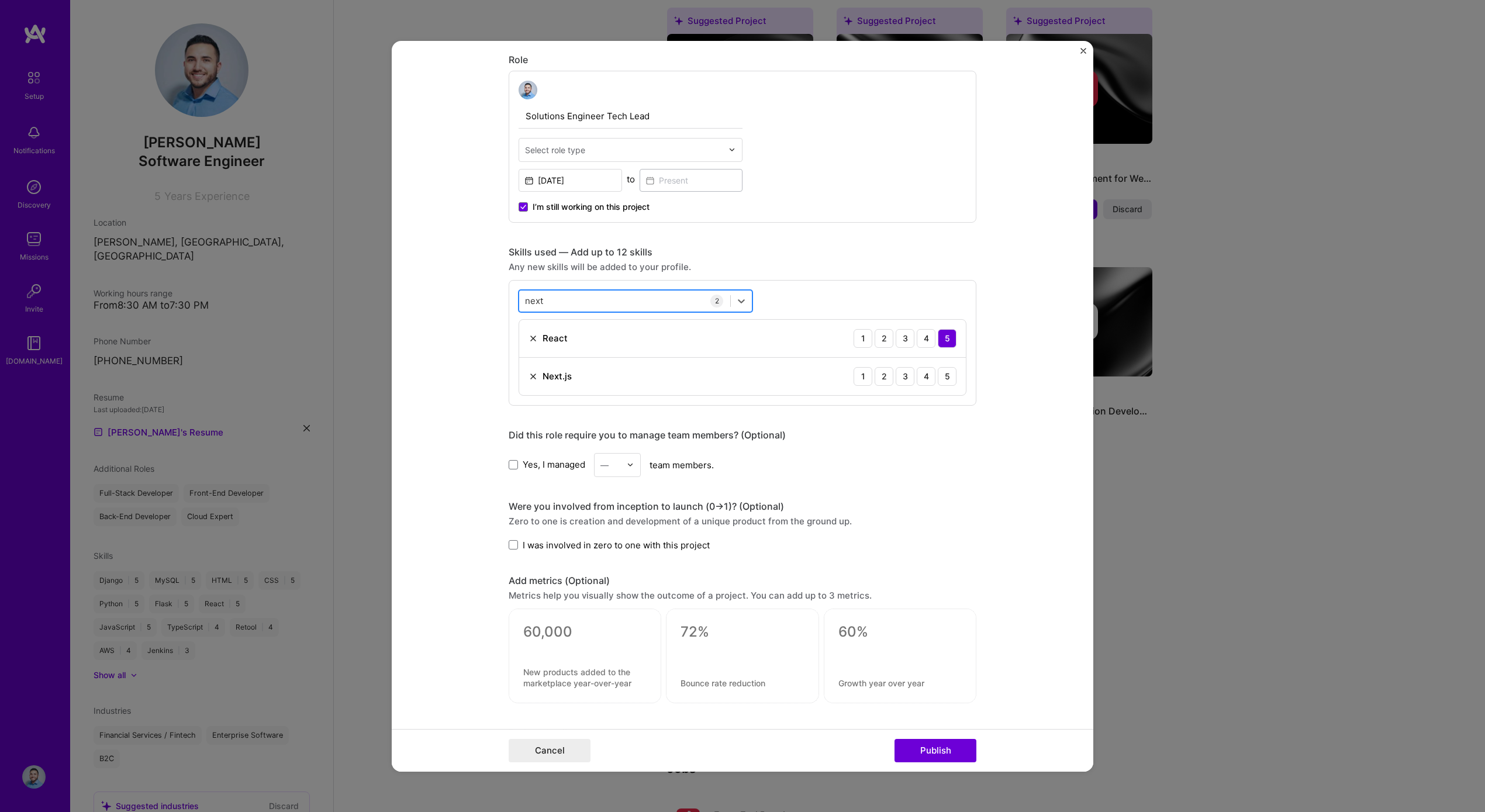
click at [567, 302] on div "next next" at bounding box center [624, 300] width 211 height 19
type input "n"
click at [530, 350] on span at bounding box center [530, 348] width 9 height 9
click at [0, 0] on input "checkbox" at bounding box center [0, 0] width 0 height 0
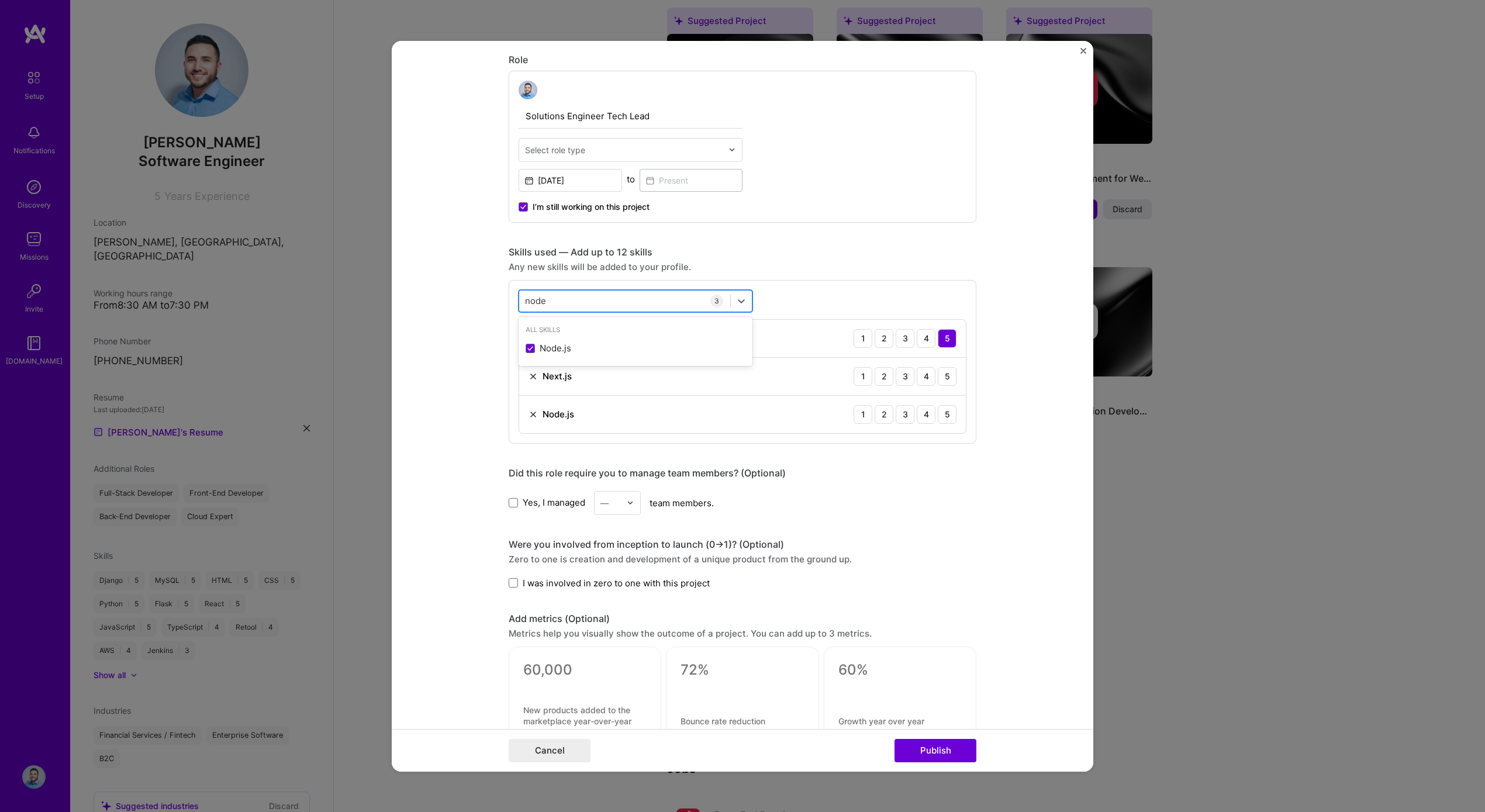
click at [587, 298] on div "node node" at bounding box center [624, 300] width 211 height 19
drag, startPoint x: 587, startPoint y: 298, endPoint x: 514, endPoint y: 300, distance: 73.0
click at [519, 300] on div "option Node.js, selected. option Node.js selected, 0 of 2. 1 result available f…" at bounding box center [635, 300] width 234 height 22
type input "n"
click at [530, 345] on span at bounding box center [530, 348] width 9 height 9
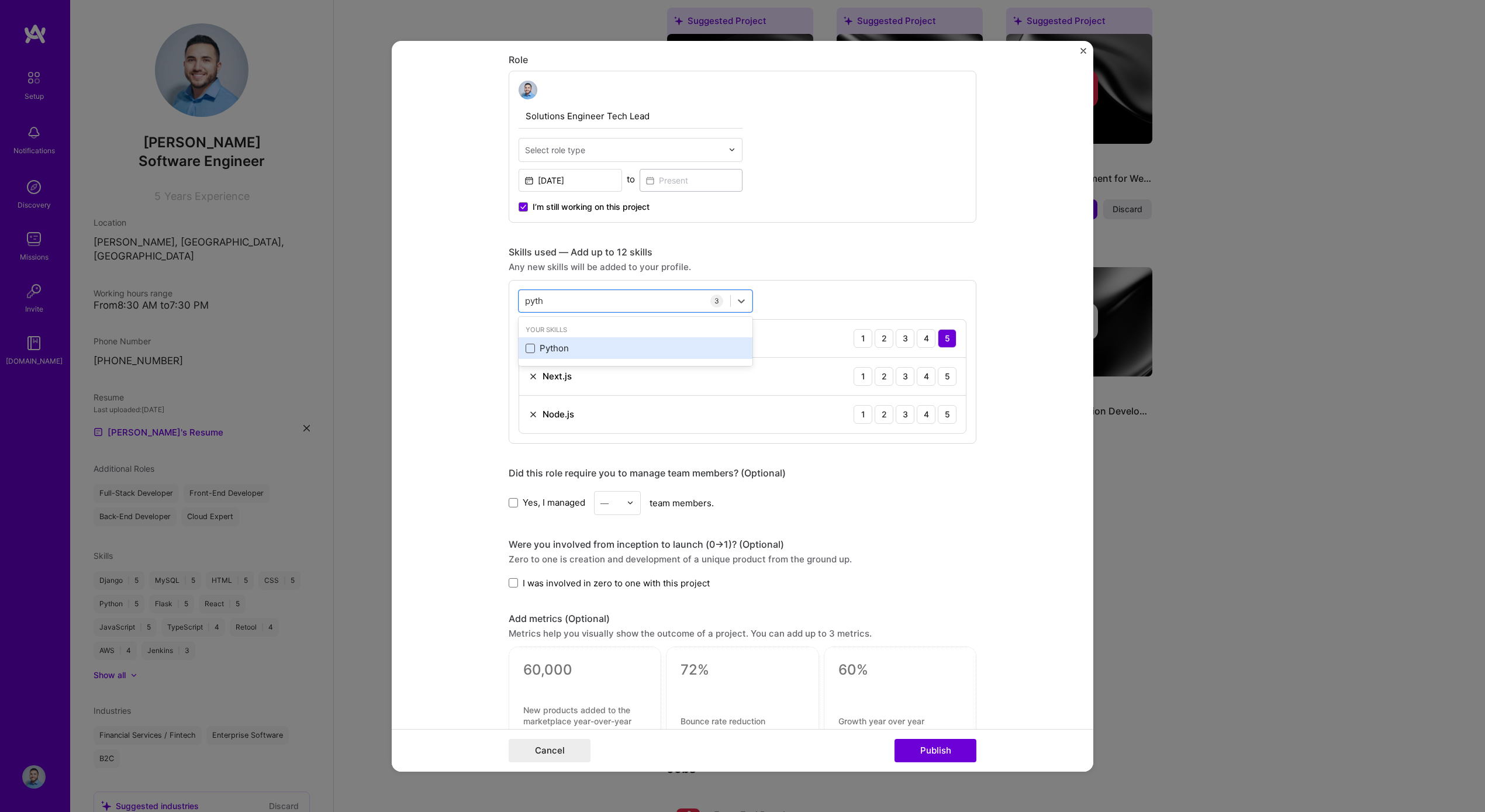
click at [0, 0] on input "checkbox" at bounding box center [0, 0] width 0 height 0
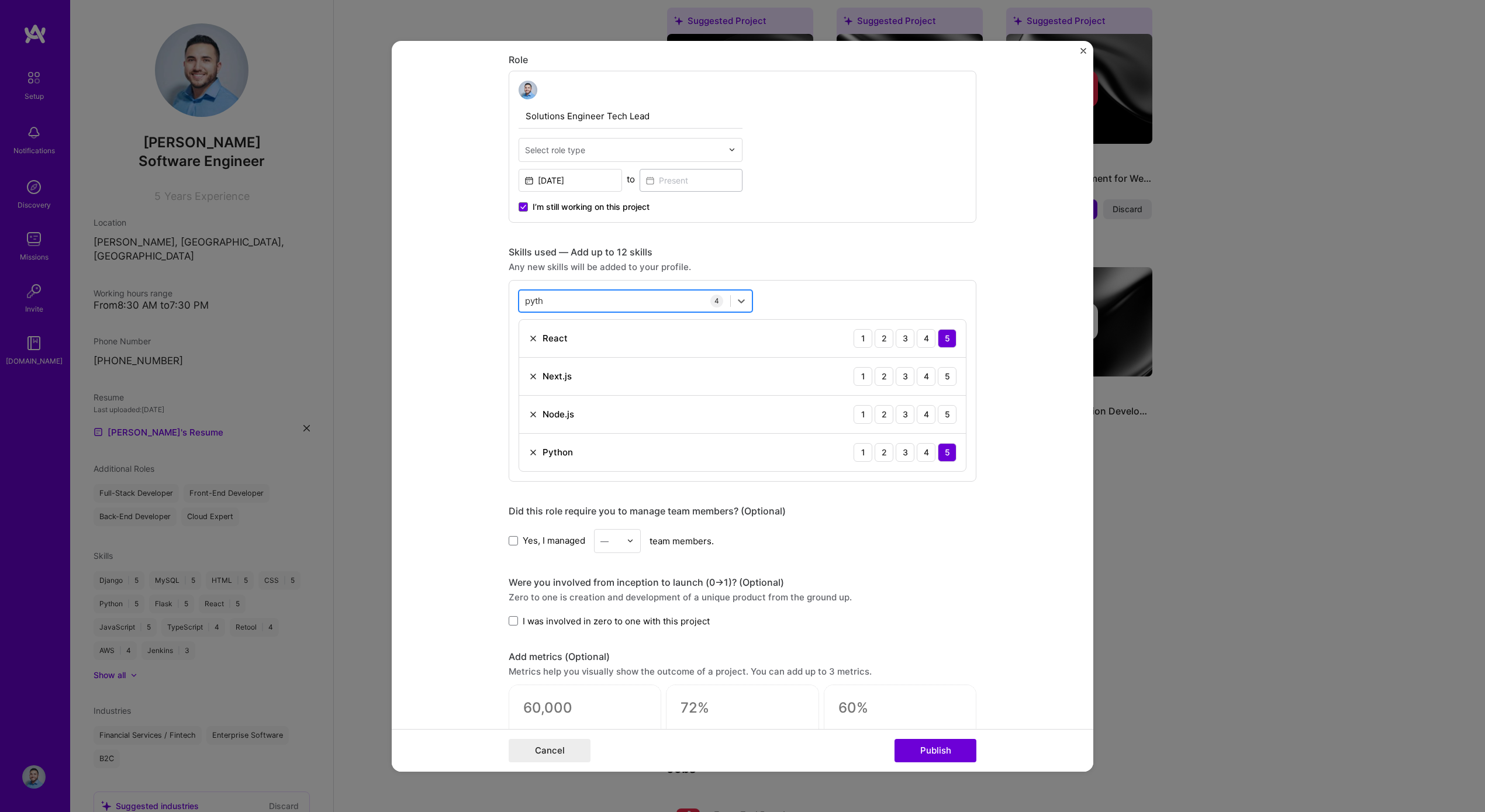
drag, startPoint x: 574, startPoint y: 302, endPoint x: 517, endPoint y: 300, distance: 57.0
click at [513, 302] on div "option Python, selected. Select is focused ,type to refine list, press Down to …" at bounding box center [743, 380] width 468 height 202
click at [519, 299] on div "pyth pyth" at bounding box center [624, 300] width 211 height 19
click at [525, 298] on input "pyth" at bounding box center [535, 301] width 20 height 12
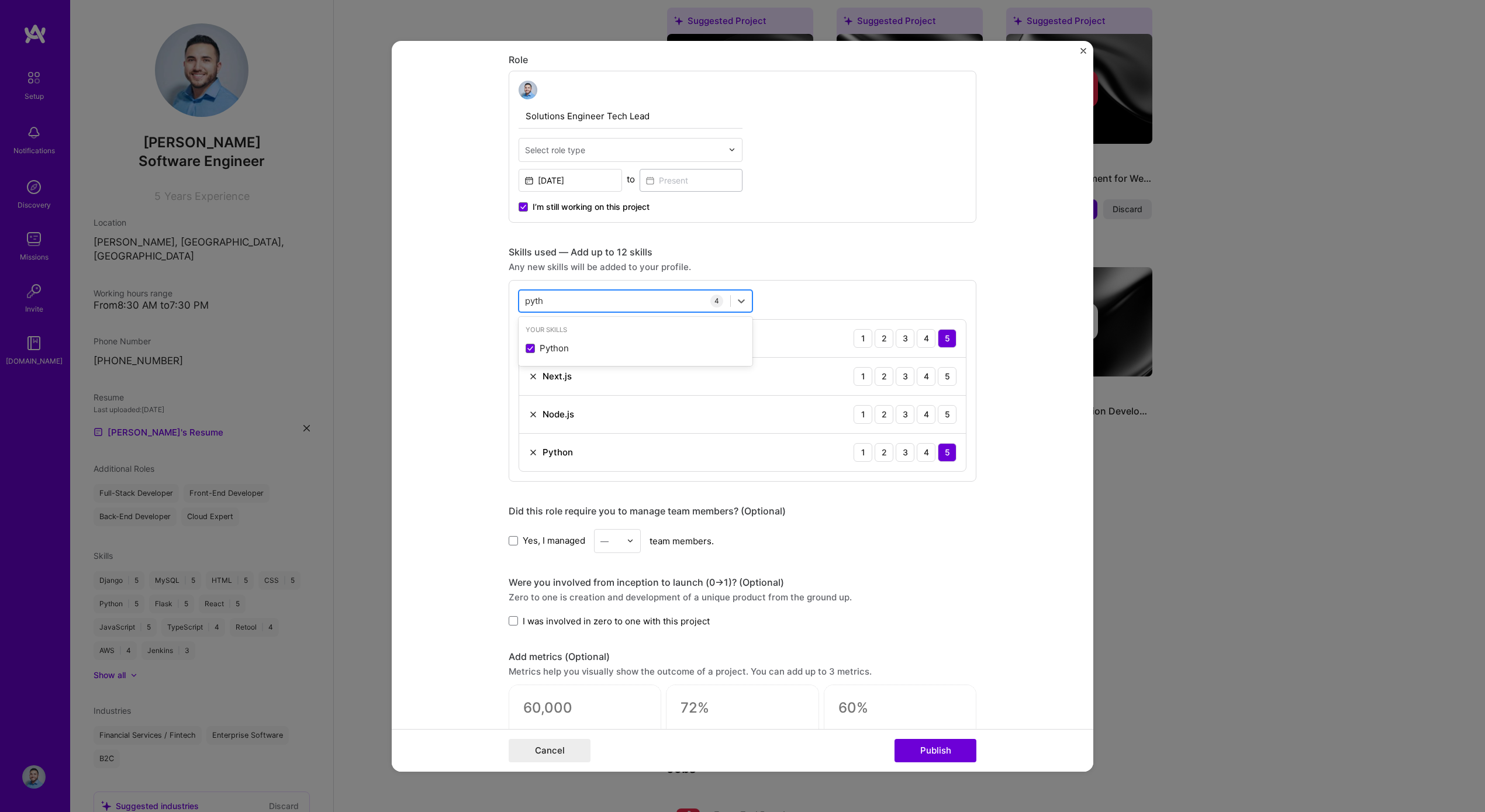
click at [525, 298] on input "pyth" at bounding box center [535, 301] width 20 height 12
click at [527, 345] on span at bounding box center [530, 348] width 9 height 9
click at [0, 0] on input "checkbox" at bounding box center [0, 0] width 0 height 0
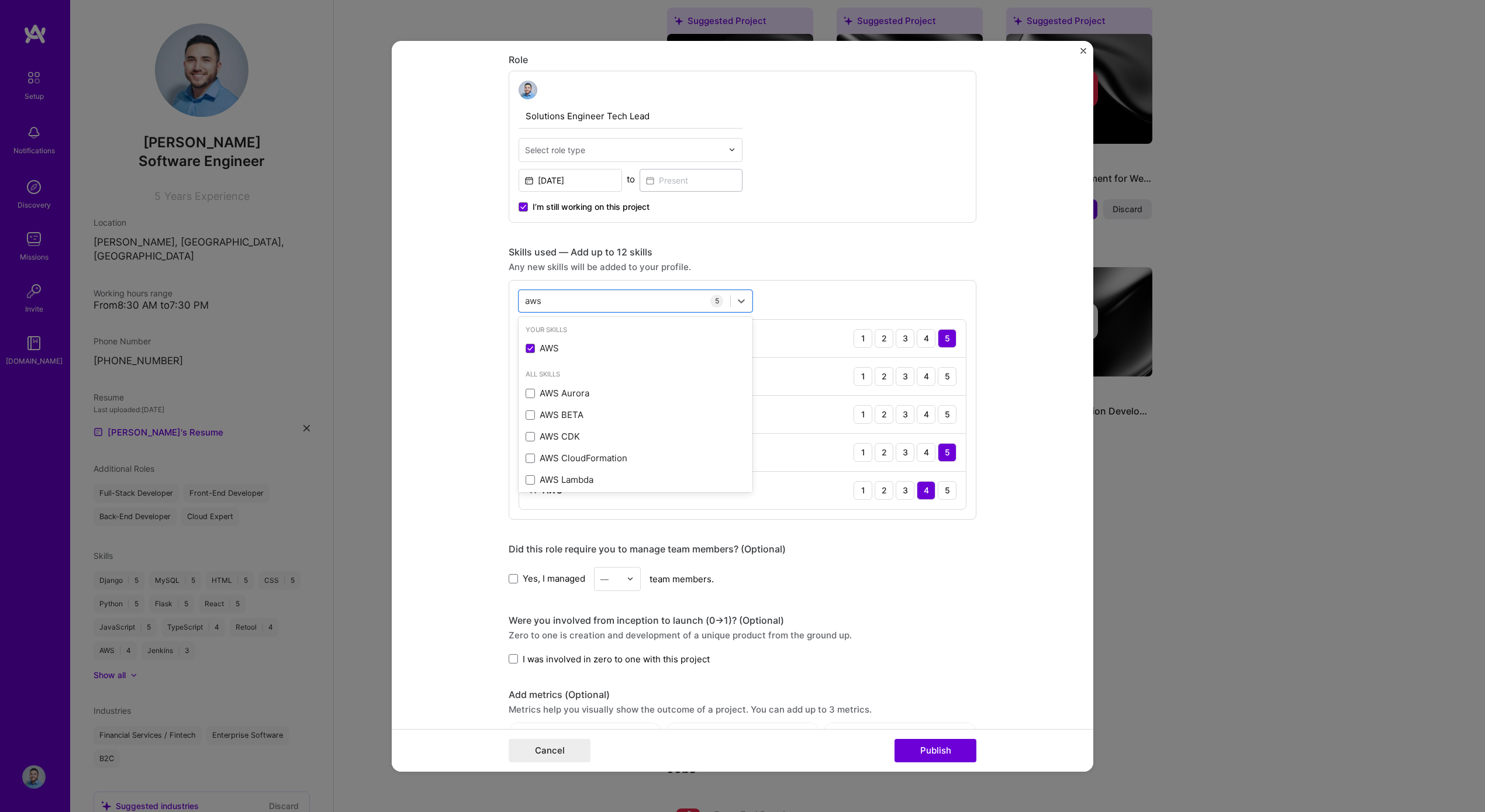
type input "aws"
click at [736, 261] on div "Any new skills will be added to your profile." at bounding box center [743, 266] width 468 height 12
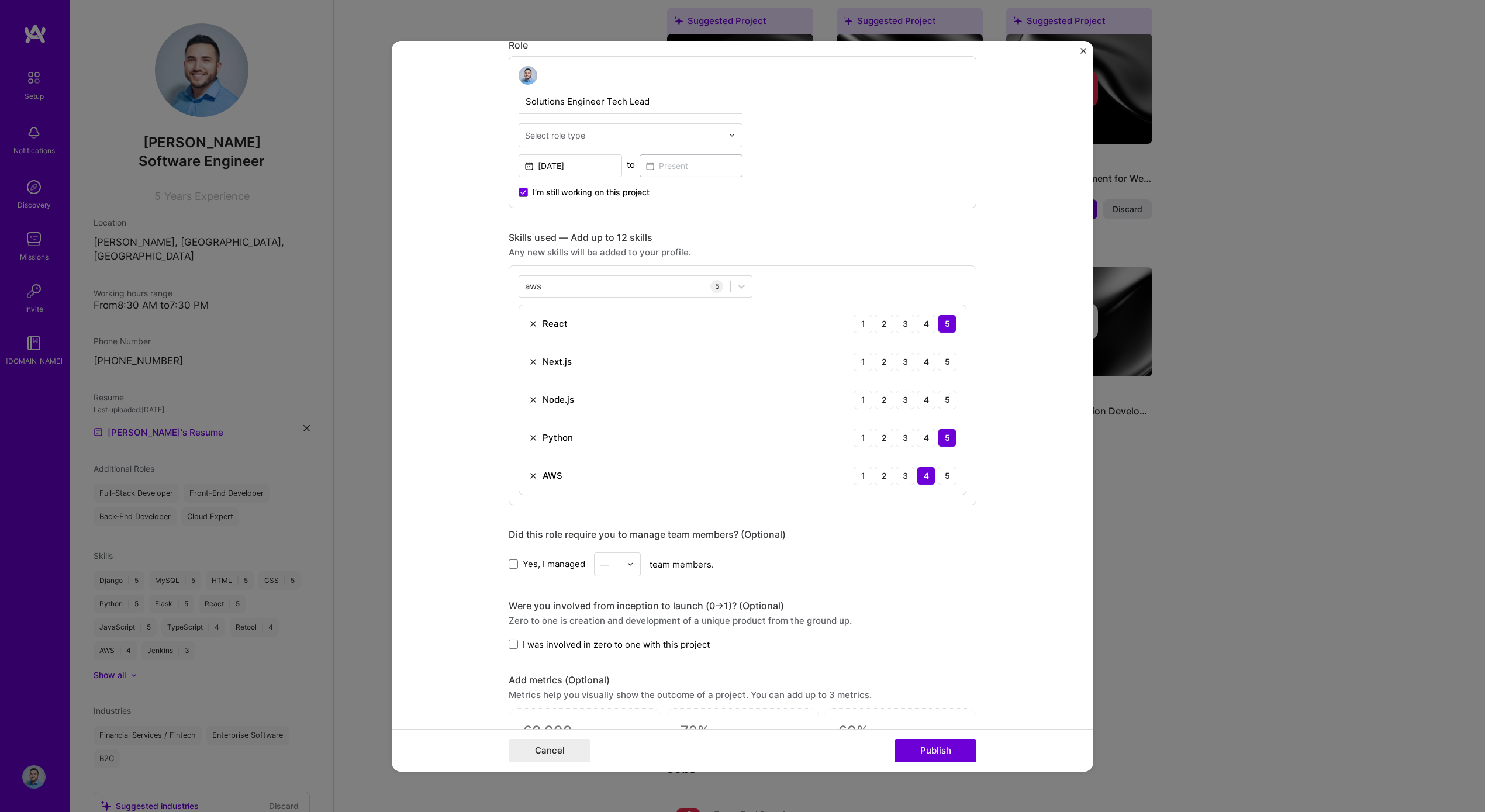
click at [571, 640] on span "I was involved in zero to one with this project" at bounding box center [616, 644] width 187 height 12
click at [0, 0] on input "I was involved in zero to one with this project" at bounding box center [0, 0] width 0 height 0
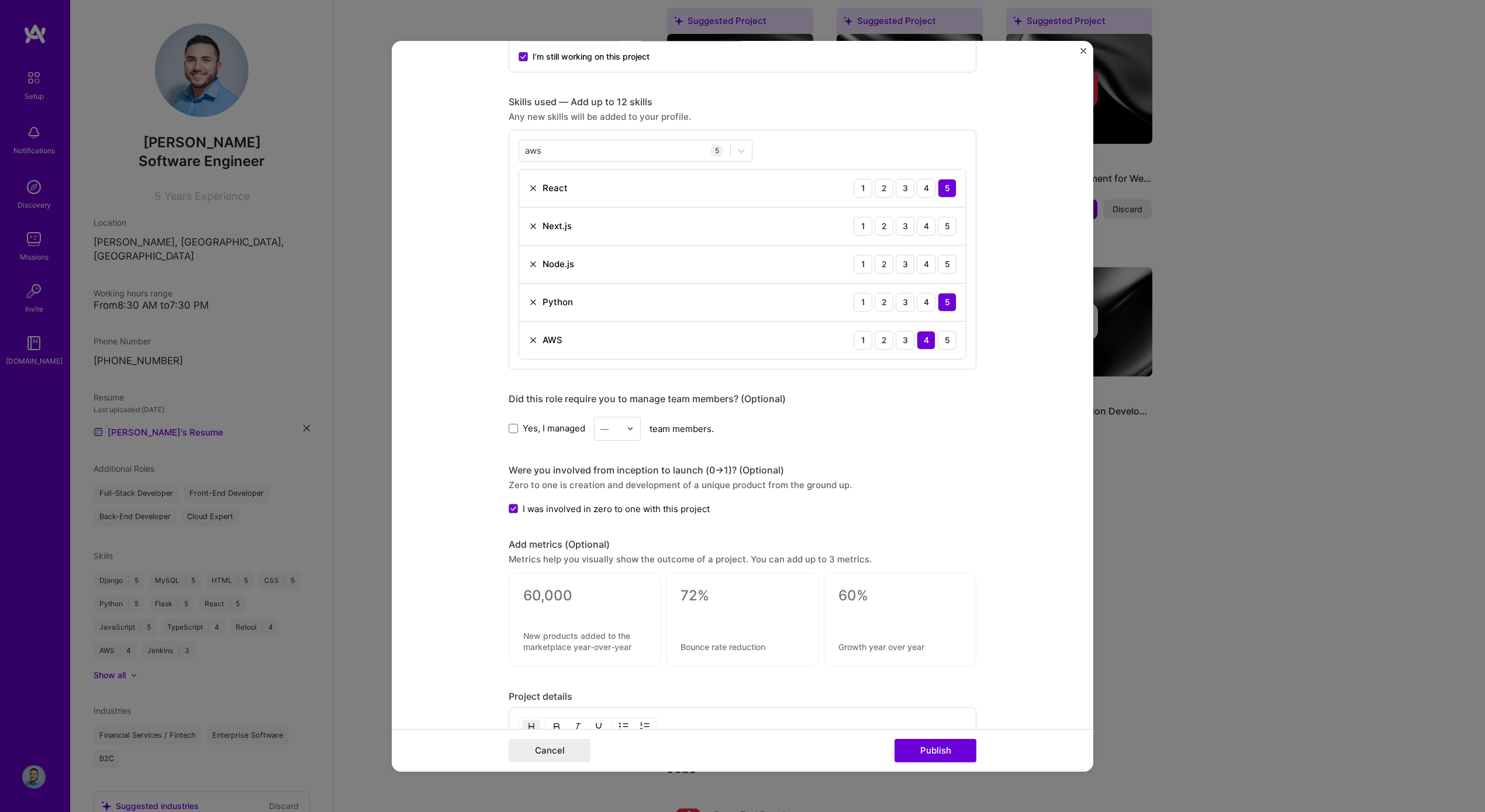
scroll to position [710, 0]
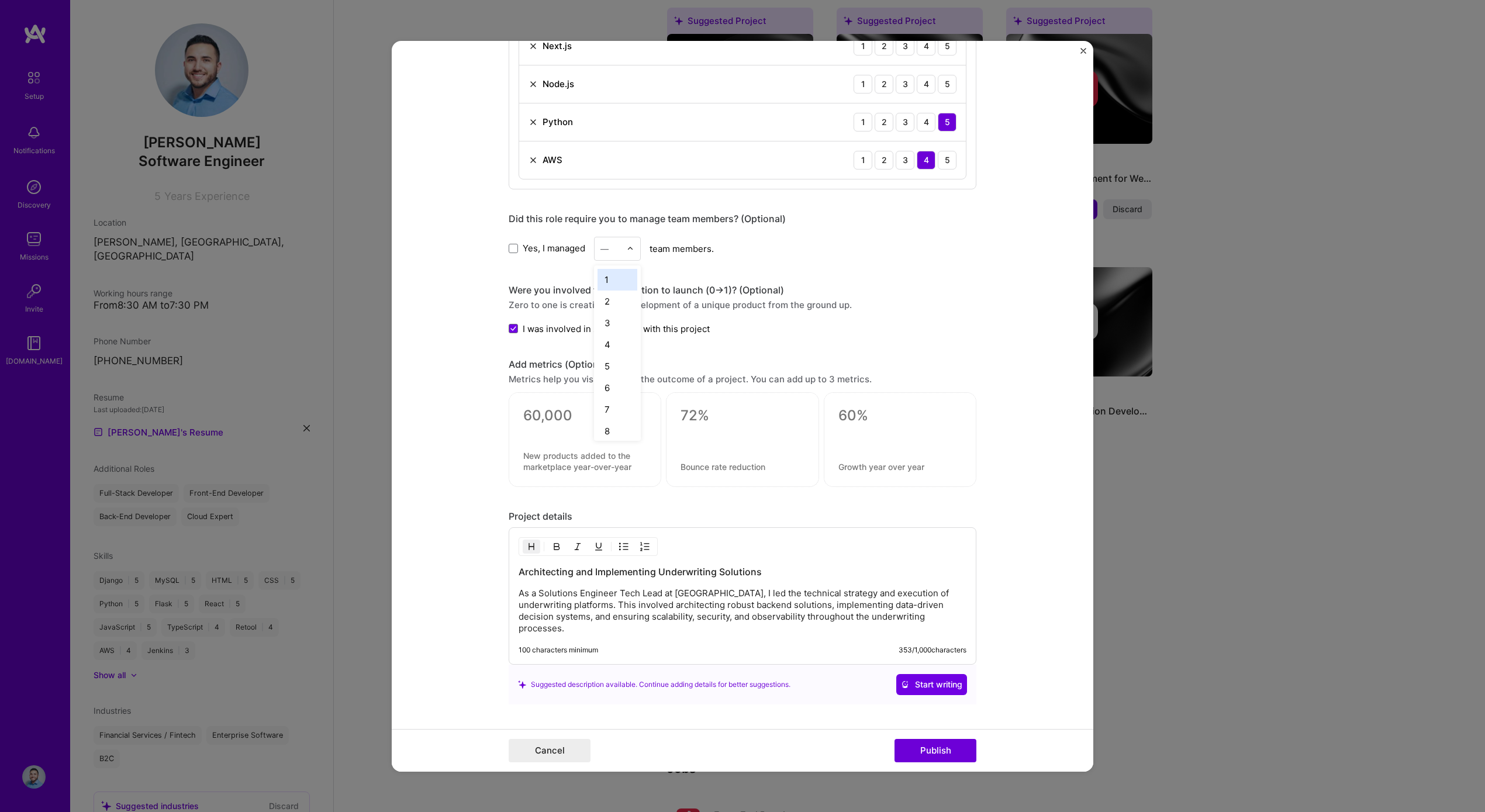
click at [614, 251] on input "text" at bounding box center [610, 248] width 21 height 12
click at [606, 423] on div "10" at bounding box center [617, 428] width 40 height 21
click at [571, 415] on textarea at bounding box center [585, 415] width 123 height 18
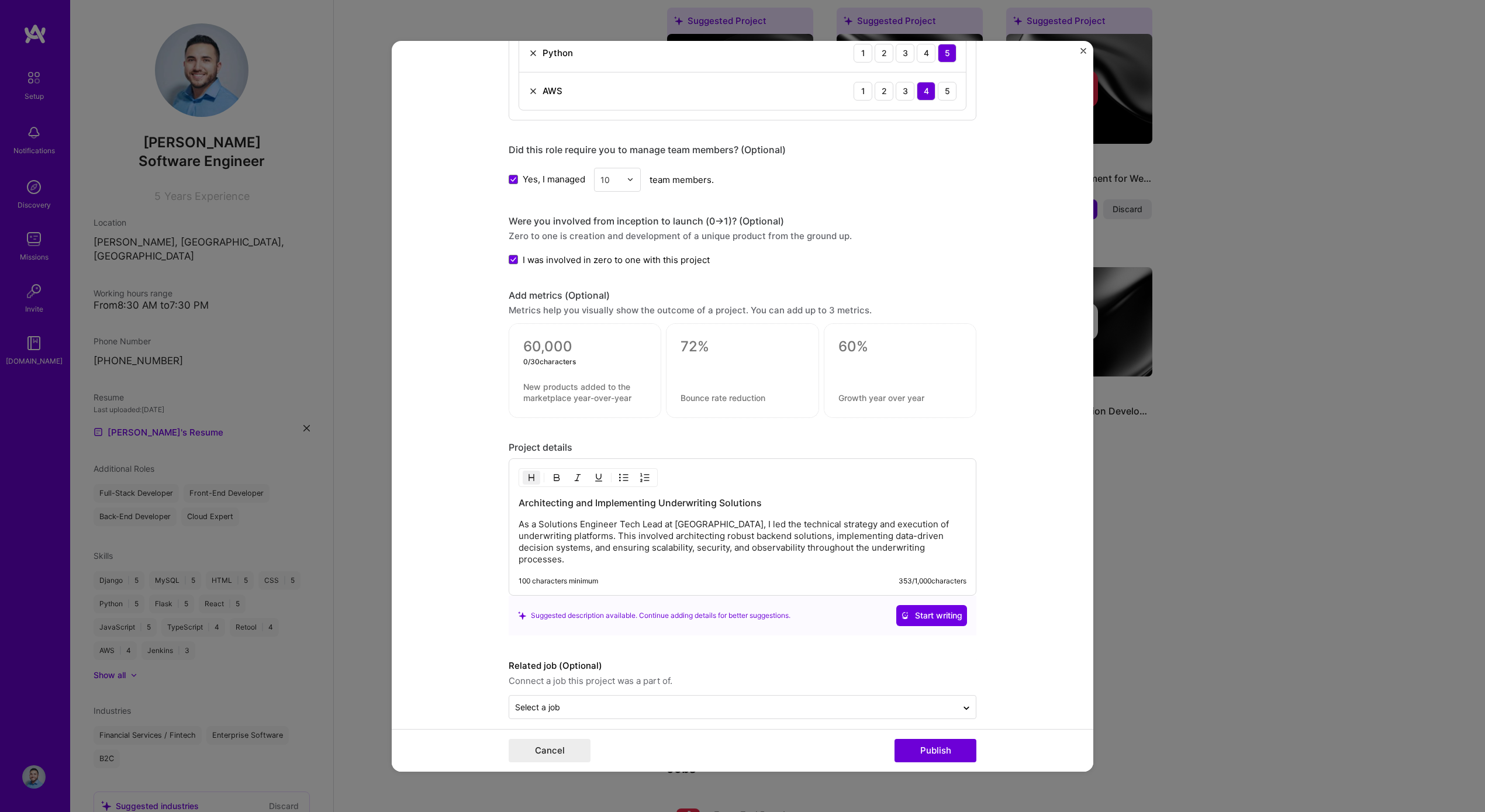
click at [869, 542] on p "As a Solutions Engineer Tech Lead at Fuse, I led the technical strategy and exe…" at bounding box center [743, 542] width 448 height 46
drag, startPoint x: 869, startPoint y: 543, endPoint x: 884, endPoint y: 576, distance: 36.2
click at [871, 600] on div "Project details Architecting and Implementing Underwriting Solutions As a Solut…" at bounding box center [743, 538] width 468 height 194
click at [893, 543] on p "As a Solutions Engineer Tech Lead at Fuse, I led the technical strategy and exe…" at bounding box center [743, 542] width 448 height 46
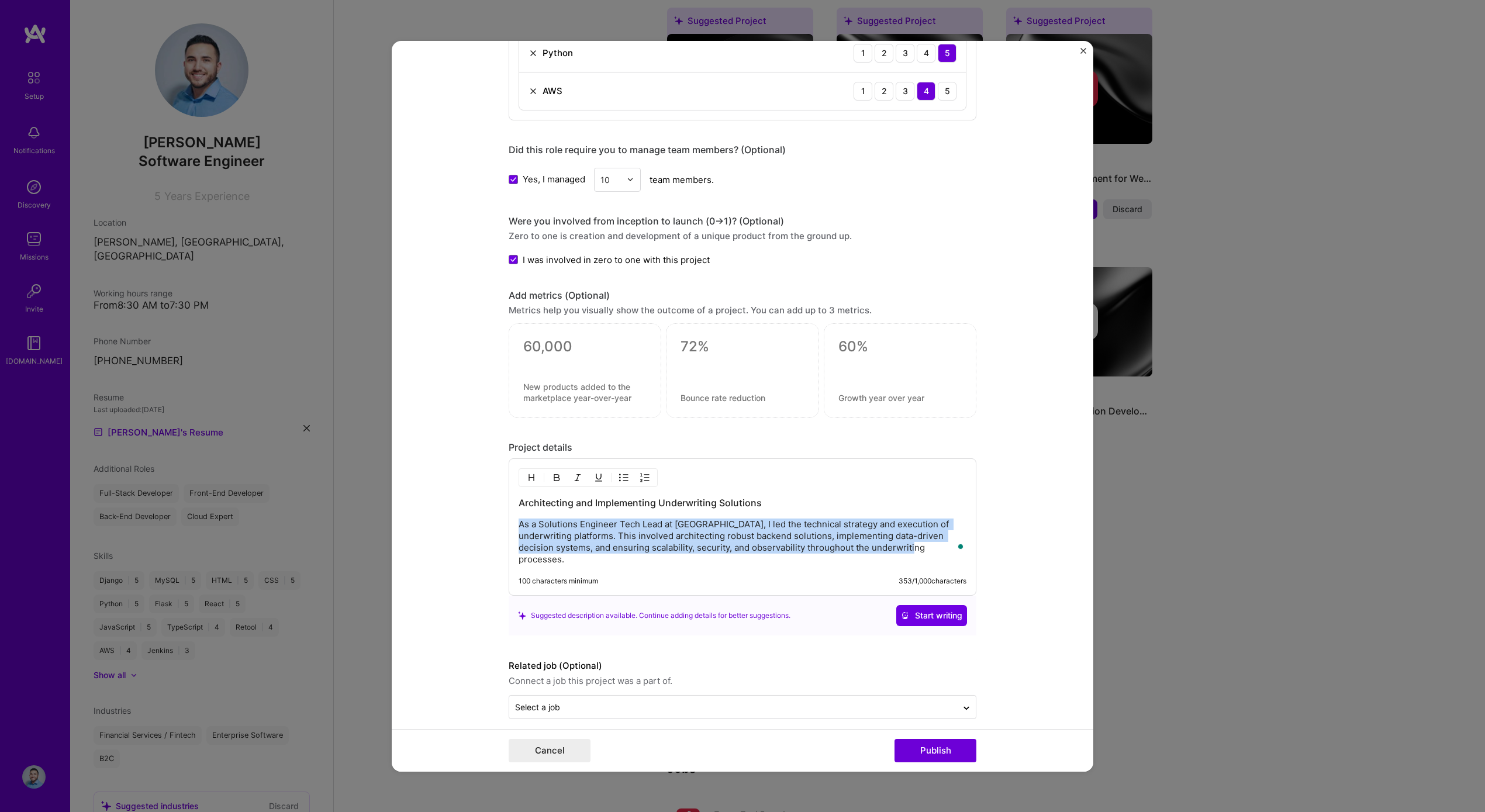
click at [893, 543] on p "As a Solutions Engineer Tech Lead at Fuse, I led the technical strategy and exe…" at bounding box center [743, 542] width 448 height 46
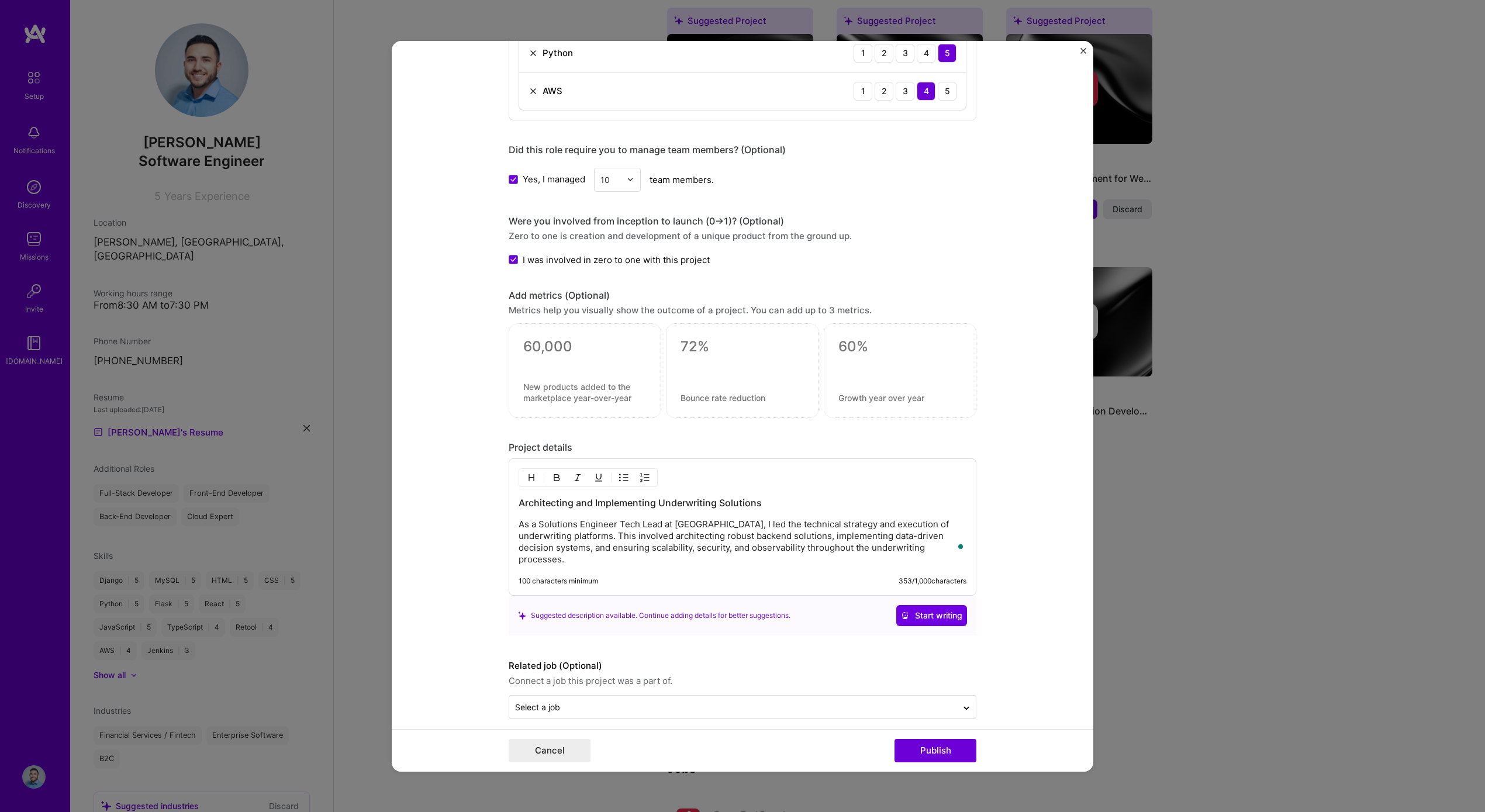
click at [901, 542] on p "As a Solutions Engineer Tech Lead at Fuse, I led the technical strategy and exe…" at bounding box center [743, 542] width 448 height 46
drag, startPoint x: 909, startPoint y: 546, endPoint x: 511, endPoint y: 501, distance: 400.5
click at [511, 501] on div "Architecting and Implementing Underwriting Solutions As a Solutions Engineer Te…" at bounding box center [743, 527] width 468 height 137
click at [632, 514] on div "Architecting and Implementing Underwriting Solutions As a Solutions Engineer Te…" at bounding box center [743, 531] width 448 height 69
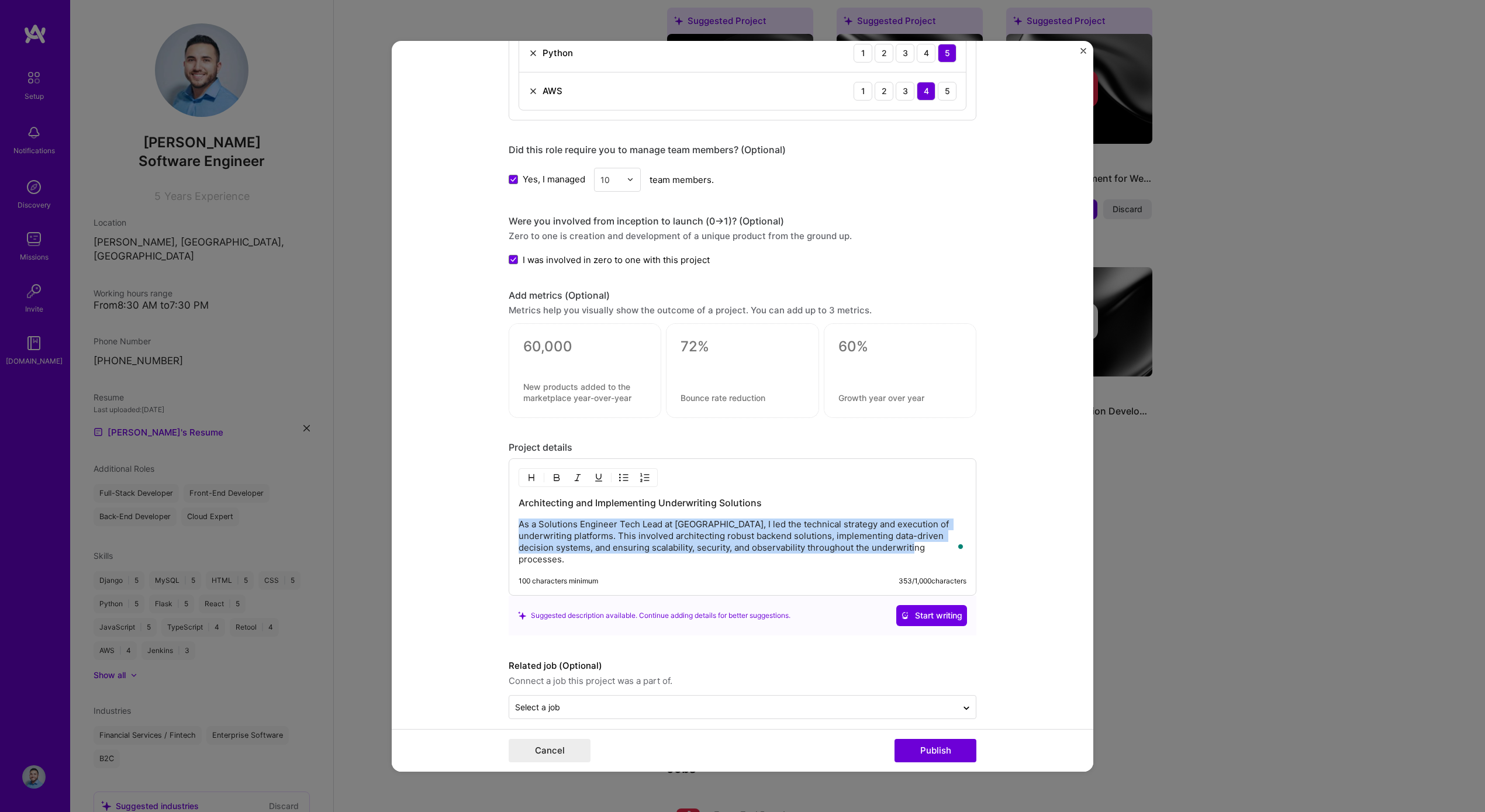
click at [632, 514] on div "Architecting and Implementing Underwriting Solutions As a Solutions Engineer Te…" at bounding box center [743, 531] width 448 height 69
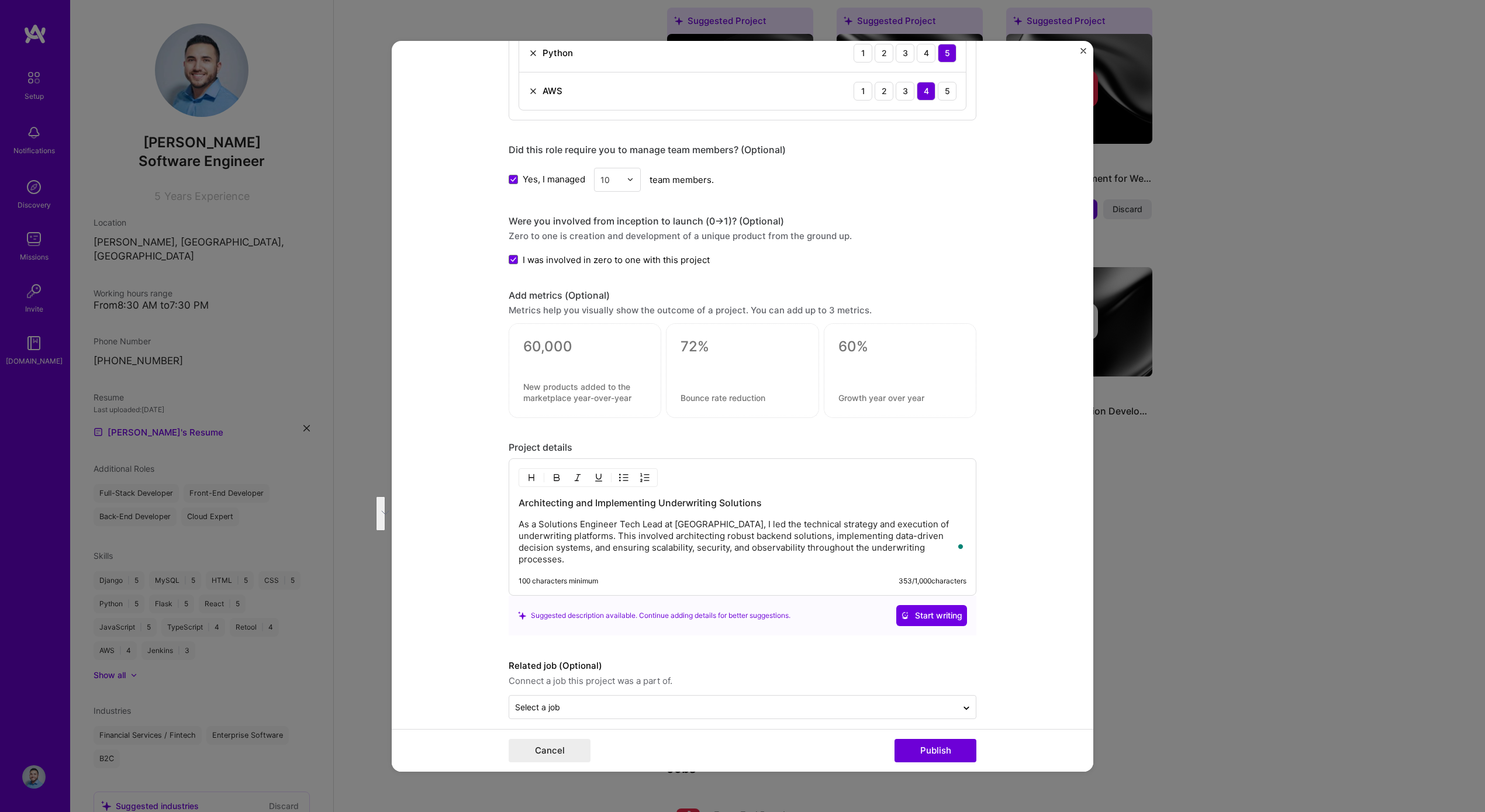
click at [635, 532] on p "As a Solutions Engineer Tech Lead at Fuse, I led the technical strategy and exe…" at bounding box center [743, 542] width 448 height 46
click at [635, 533] on p "As a Solutions Engineer Tech Lead at Fuse, I led the technical strategy and exe…" at bounding box center [743, 542] width 448 height 46
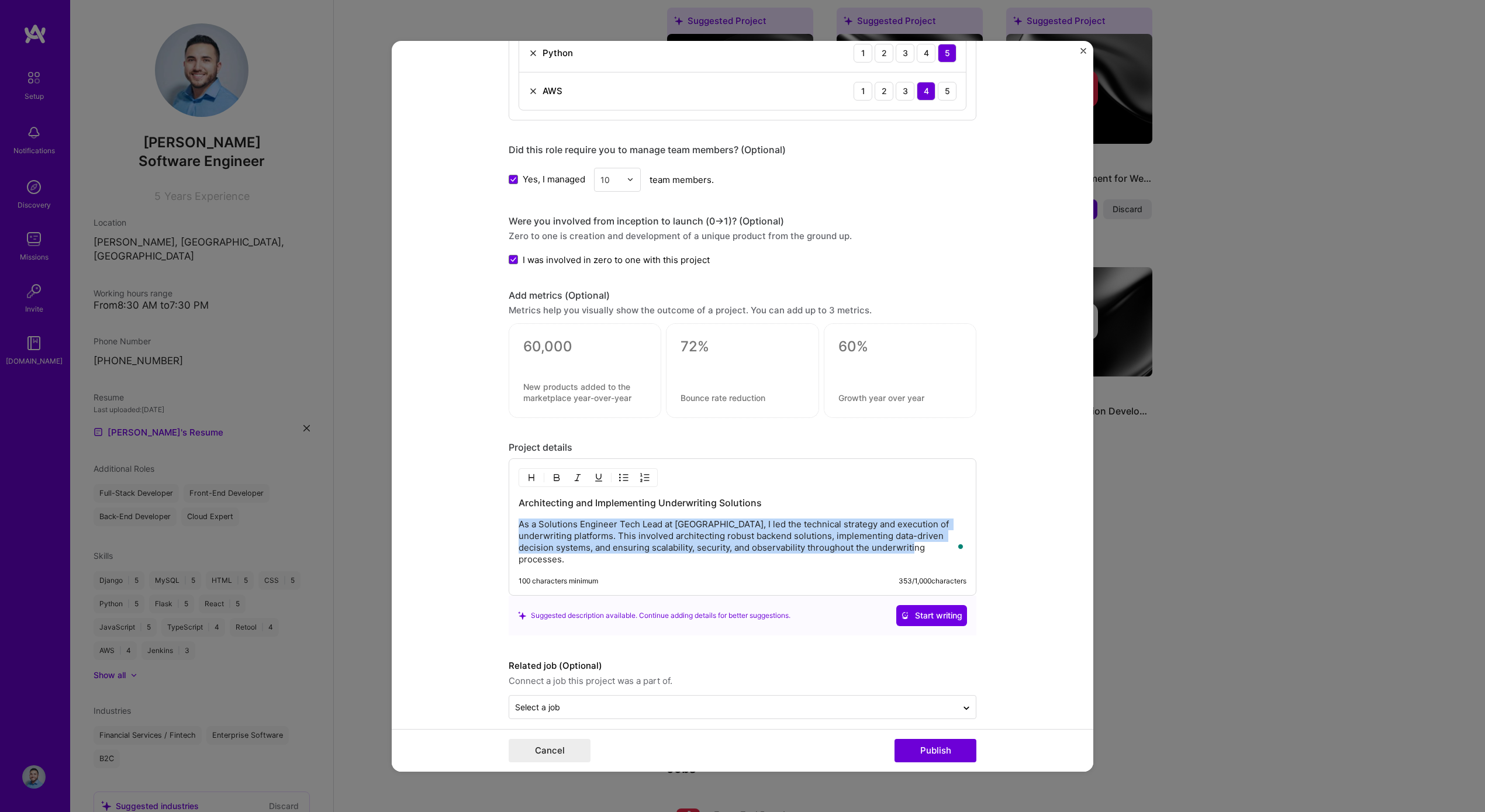
click at [635, 533] on p "As a Solutions Engineer Tech Lead at Fuse, I led the technical strategy and exe…" at bounding box center [743, 542] width 448 height 46
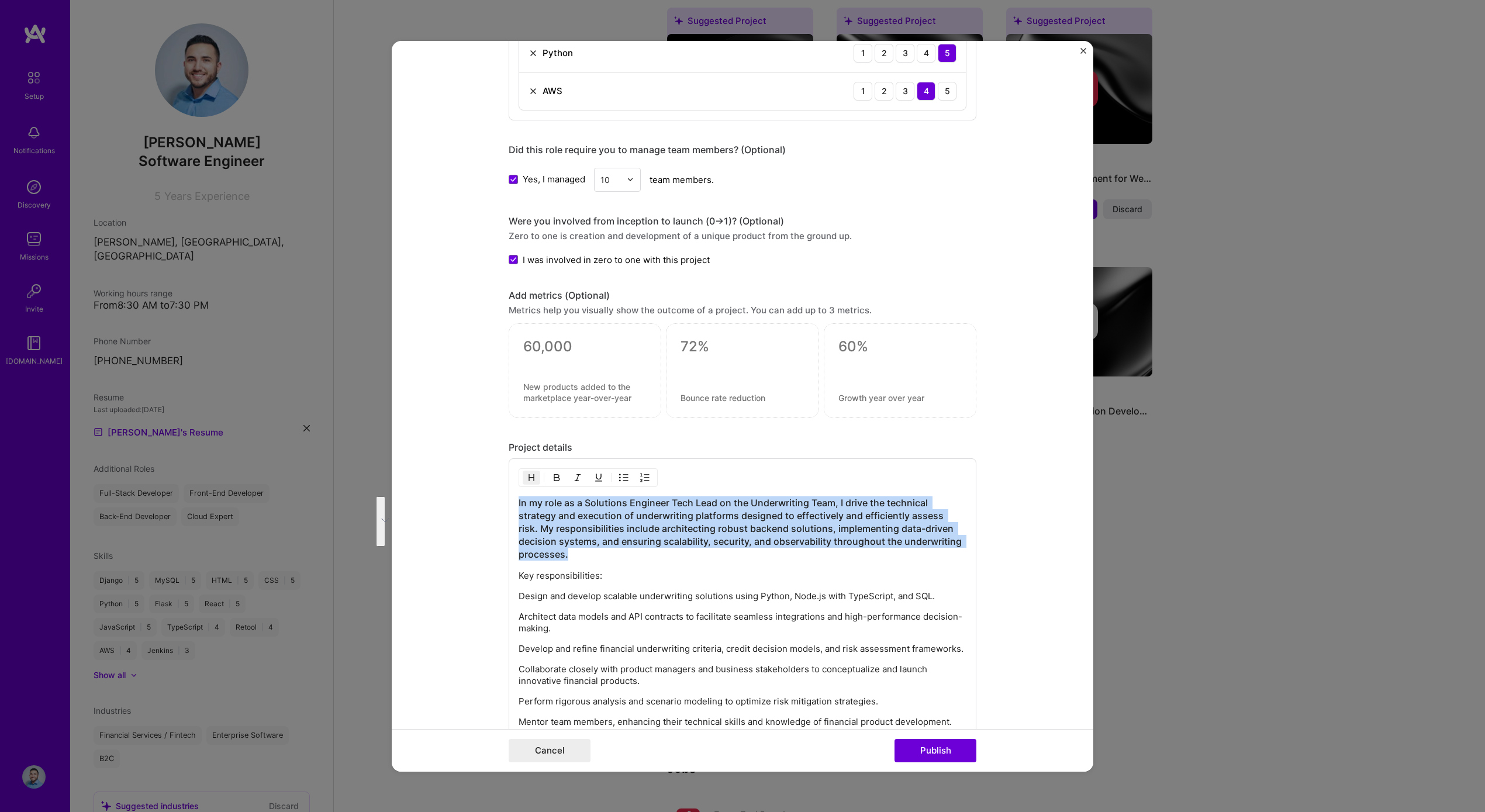
click at [501, 500] on div "Editing suggested project This project is suggested based on your LinkedIn, res…" at bounding box center [742, 405] width 702 height 730
click at [530, 472] on button "button" at bounding box center [531, 478] width 18 height 14
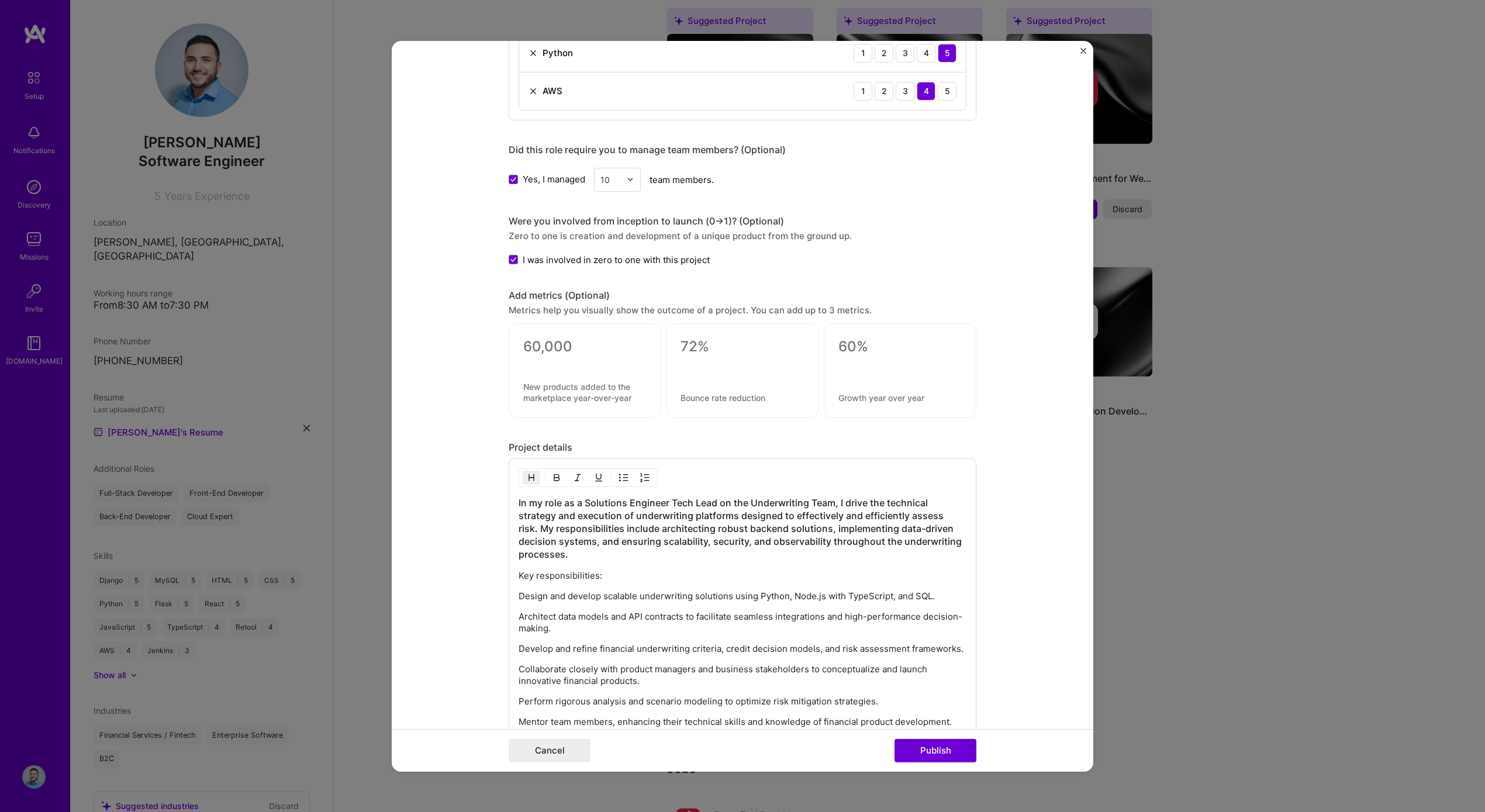
click at [536, 518] on h3 "In my role as a Solutions Engineer Tech Lead on the Underwriting Team, I drive …" at bounding box center [743, 529] width 448 height 64
click at [526, 478] on img "button" at bounding box center [531, 478] width 9 height 9
click at [839, 504] on h3 "In my role as a Solutions Engineer Tech Lead on the Underwriting Team, I drive …" at bounding box center [743, 529] width 448 height 64
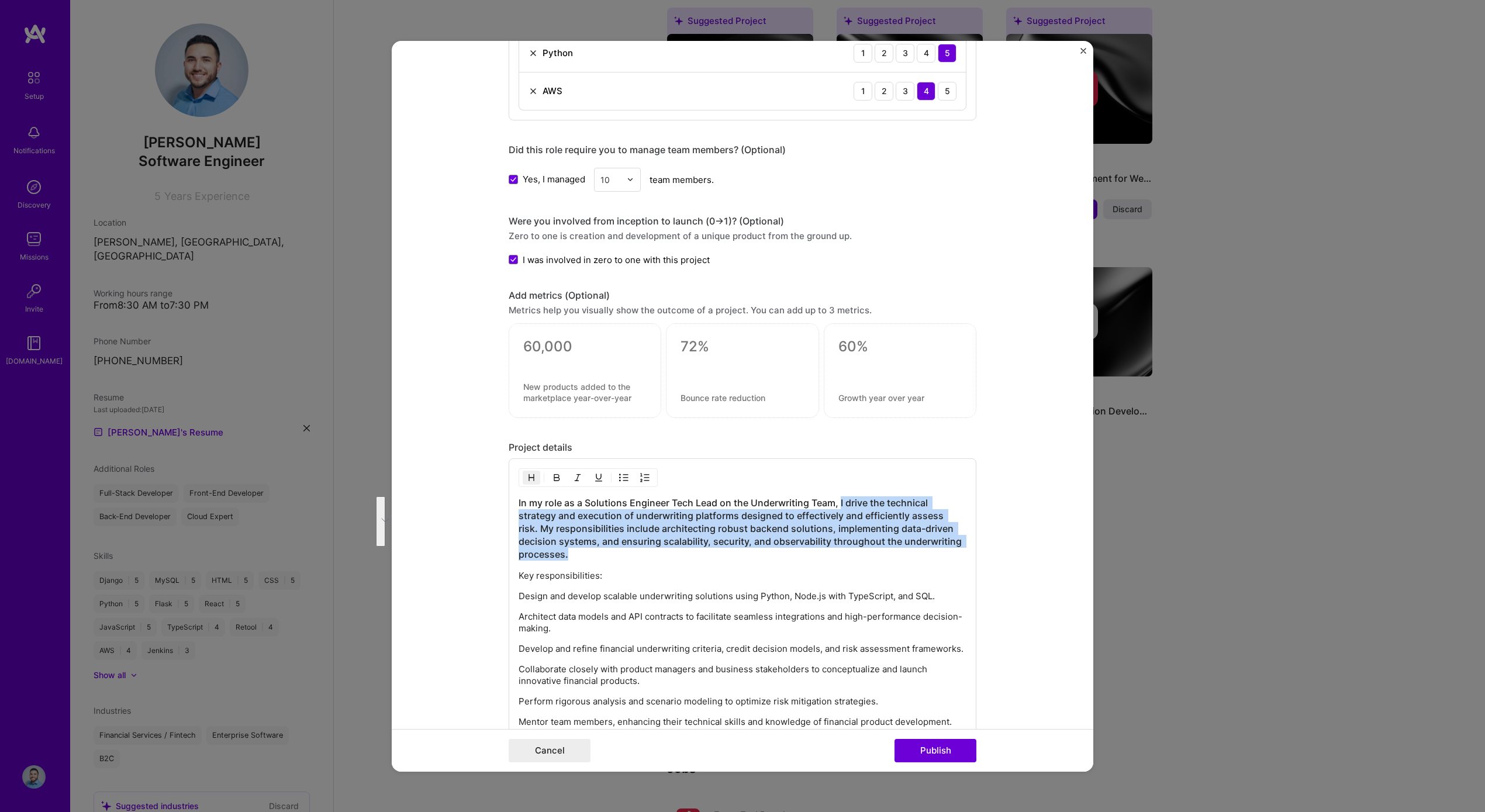
drag, startPoint x: 836, startPoint y: 501, endPoint x: 863, endPoint y: 549, distance: 55.1
click at [863, 549] on h3 "In my role as a Solutions Engineer Tech Lead on the Underwriting Team, I drive …" at bounding box center [743, 529] width 448 height 64
drag, startPoint x: 798, startPoint y: 562, endPoint x: 836, endPoint y: 503, distance: 70.2
click at [836, 503] on div "In my role as a Solutions Engineer Tech Lead on the Underwriting Team, I drive …" at bounding box center [743, 675] width 448 height 357
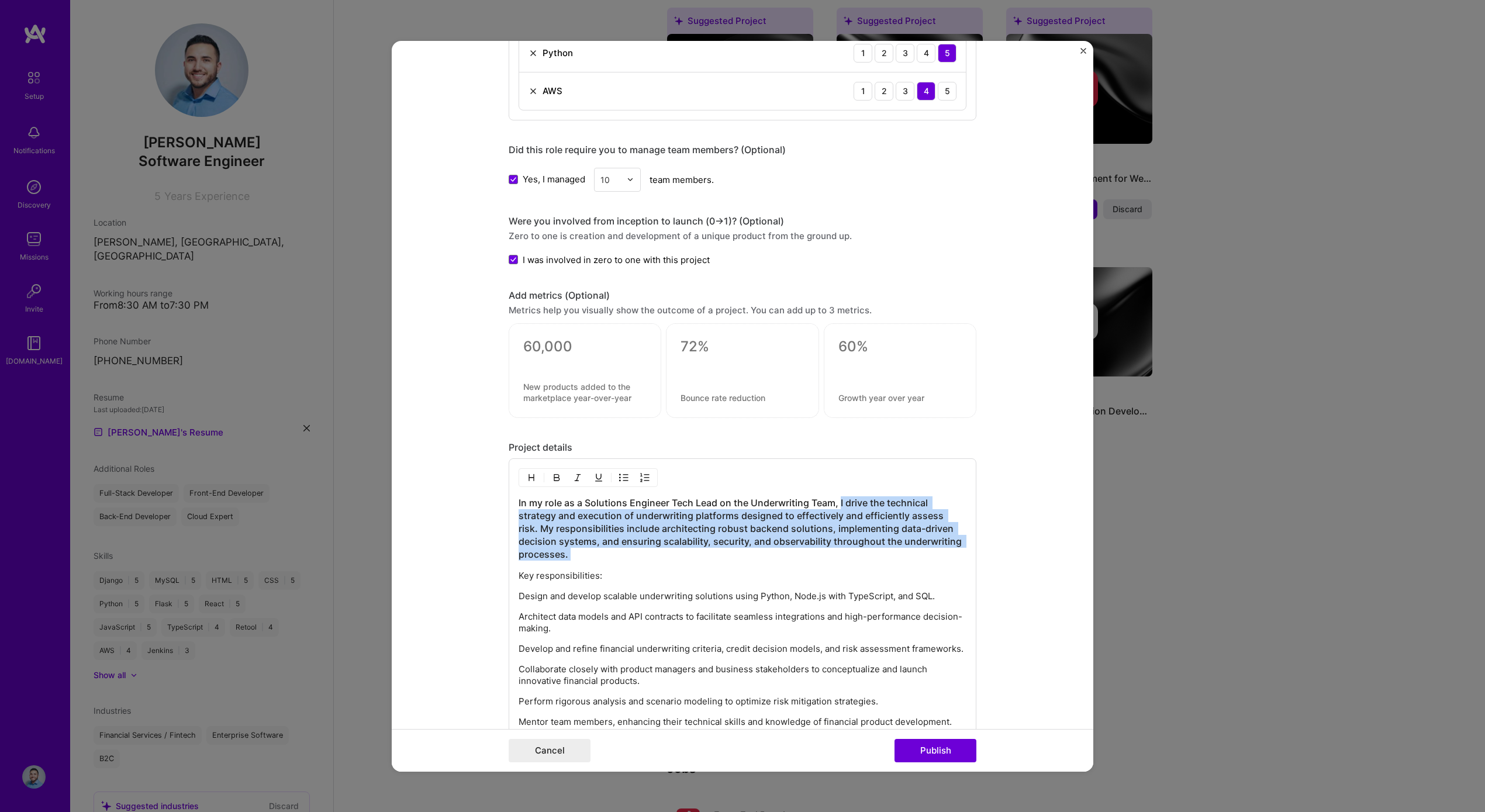
click at [533, 474] on button "button" at bounding box center [531, 478] width 18 height 14
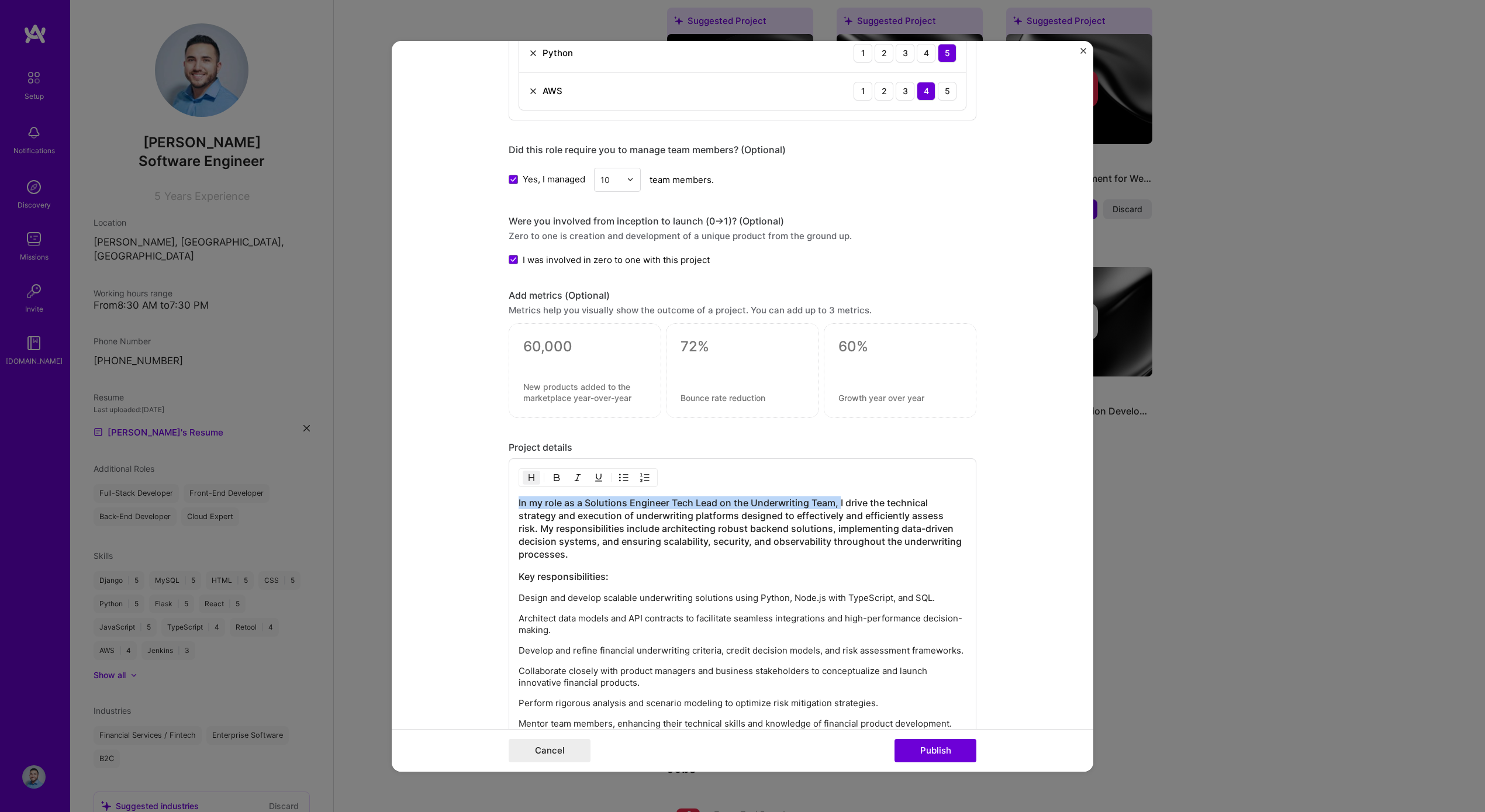
click at [533, 474] on button "button" at bounding box center [531, 478] width 18 height 14
click at [836, 504] on h3 "In my role as a Solutions Engineer Tech Lead on the Underwriting Team, I drive …" at bounding box center [743, 529] width 448 height 64
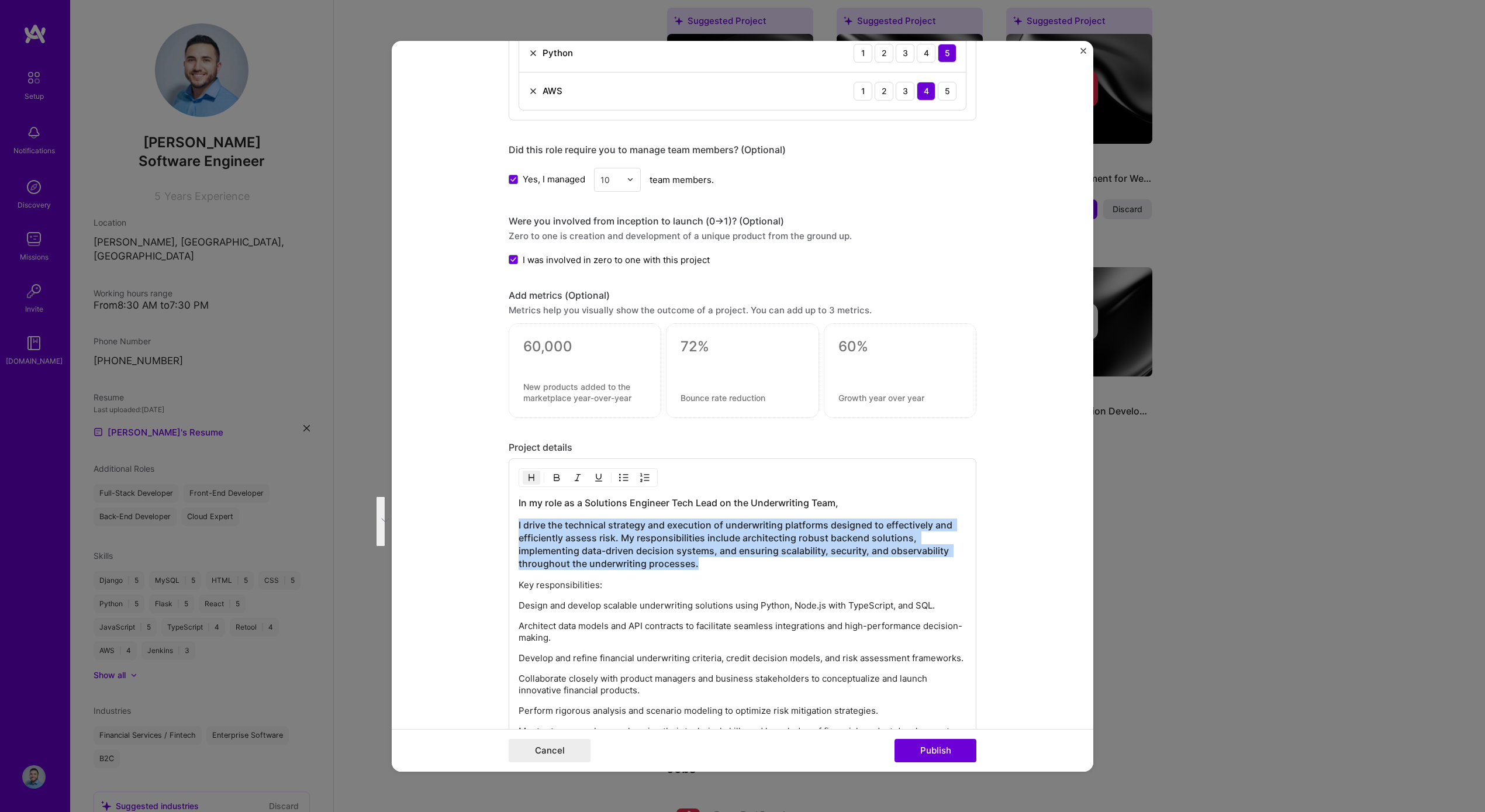
drag, startPoint x: 725, startPoint y: 569, endPoint x: 511, endPoint y: 525, distance: 218.5
click at [511, 525] on div "In my role as a Solutions Engineer Tech Lead on the Underwriting Team, I drive …" at bounding box center [743, 676] width 468 height 435
click at [530, 476] on img "button" at bounding box center [531, 478] width 9 height 9
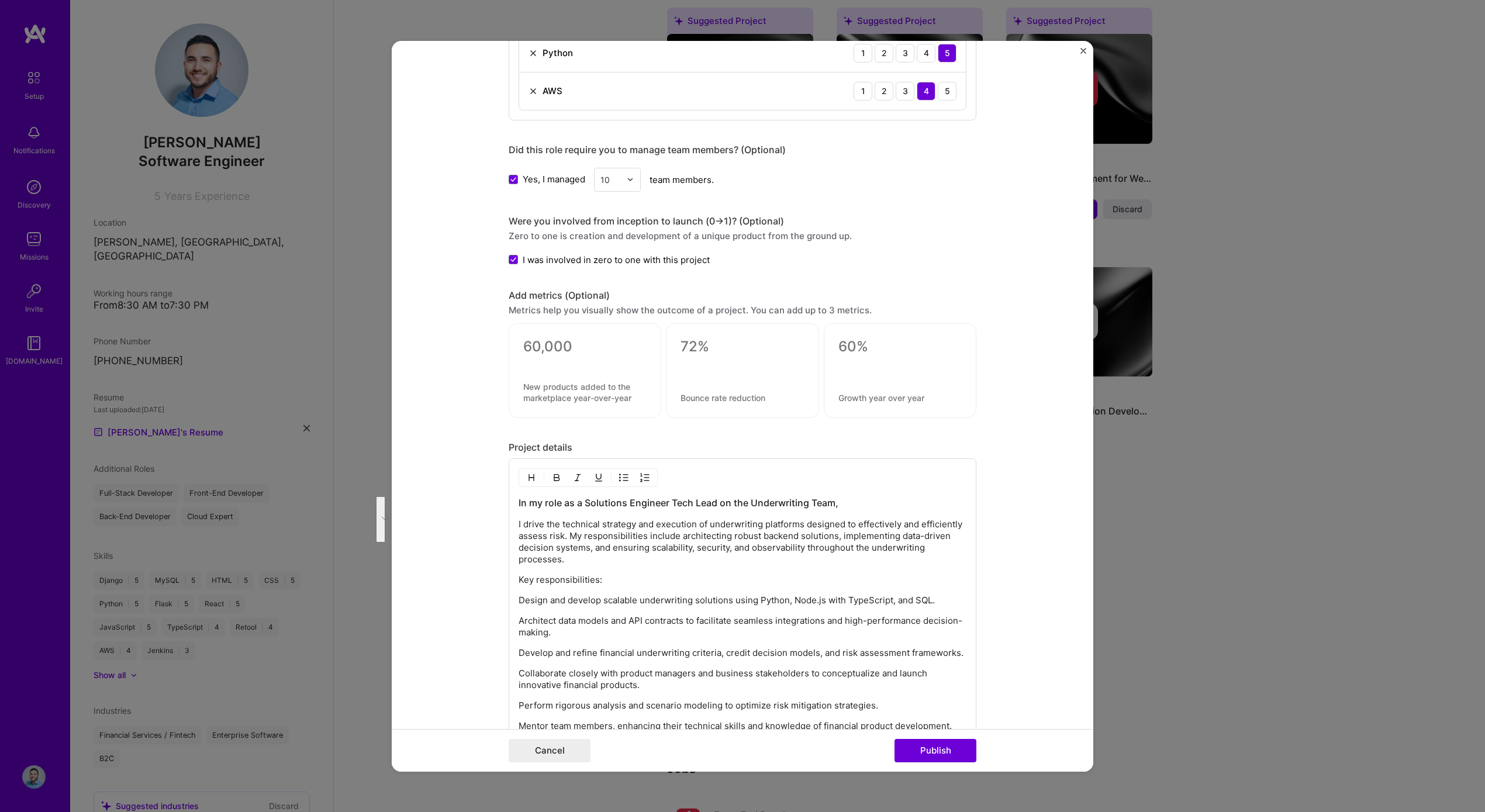
scroll to position [1034, 0]
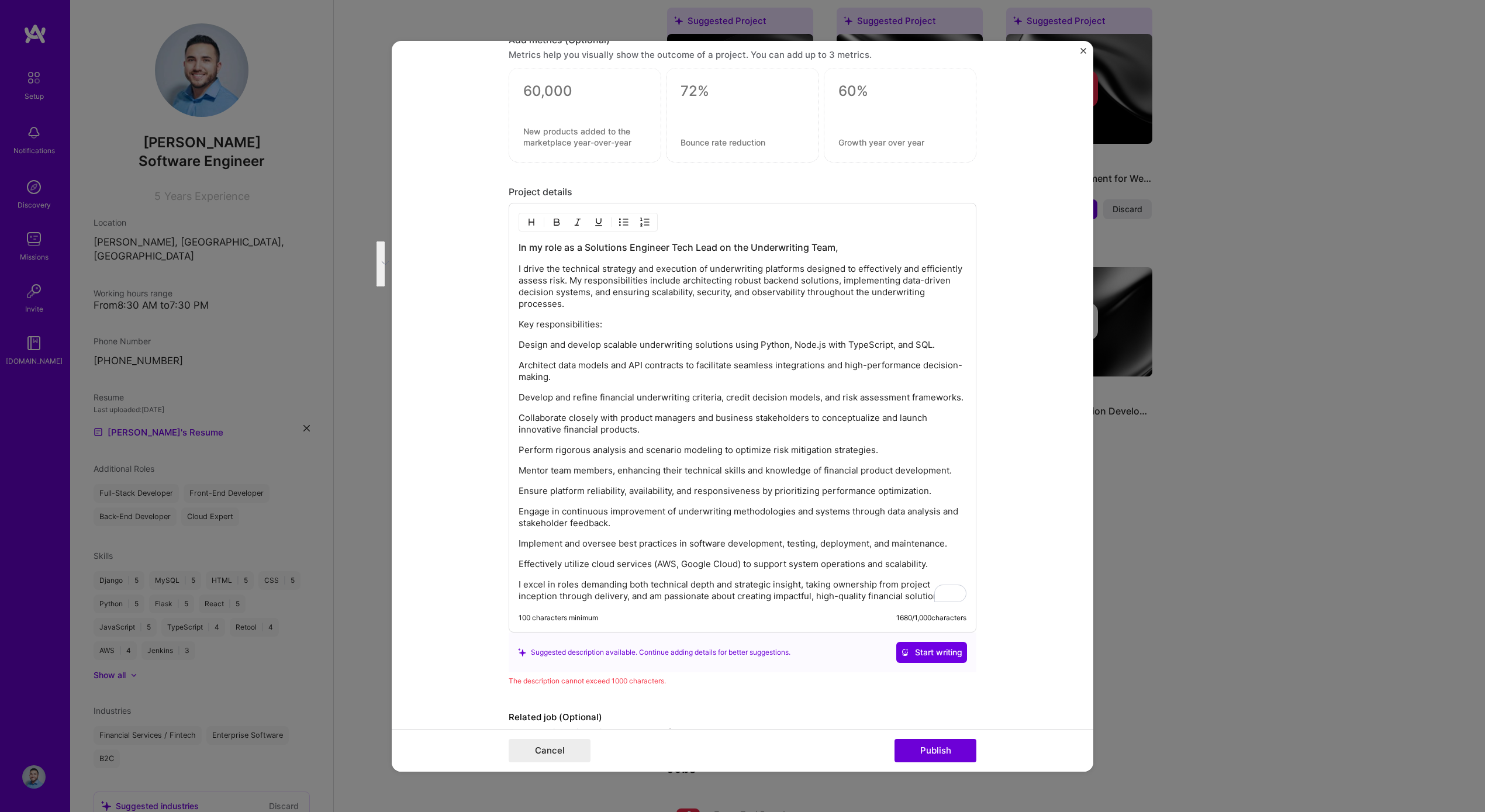
click at [735, 604] on div "In my role as a Solutions Engineer Tech Lead on the Underwriting Team, I drive …" at bounding box center [743, 417] width 468 height 430
drag, startPoint x: 930, startPoint y: 564, endPoint x: 399, endPoint y: 559, distance: 531.0
click at [399, 559] on form "Editing suggested project This project is suggested based on your LinkedIn, res…" at bounding box center [742, 405] width 702 height 730
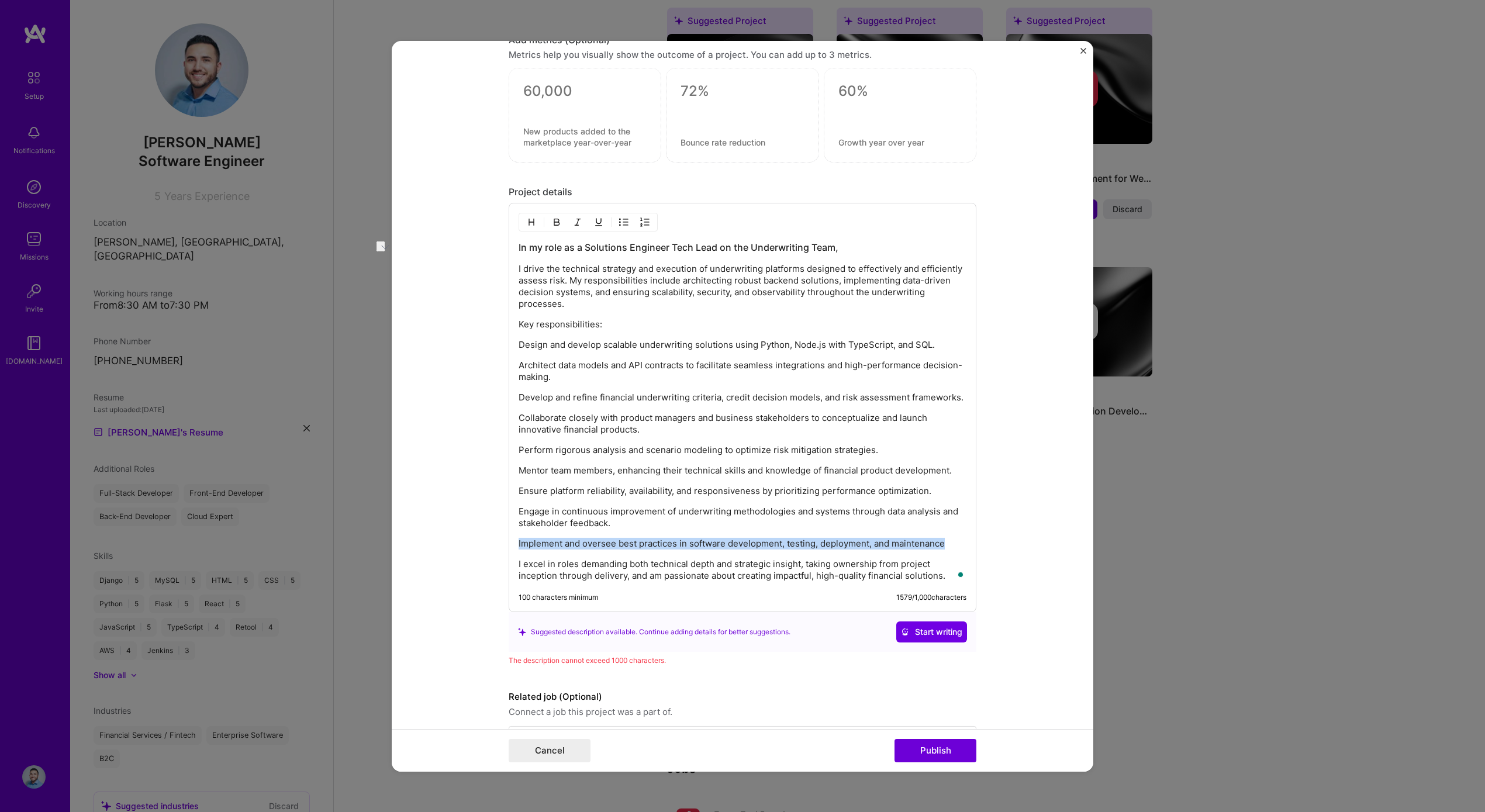
drag, startPoint x: 945, startPoint y: 539, endPoint x: 490, endPoint y: 539, distance: 455.0
click at [490, 539] on form "Editing suggested project This project is suggested based on your LinkedIn, res…" at bounding box center [742, 405] width 702 height 730
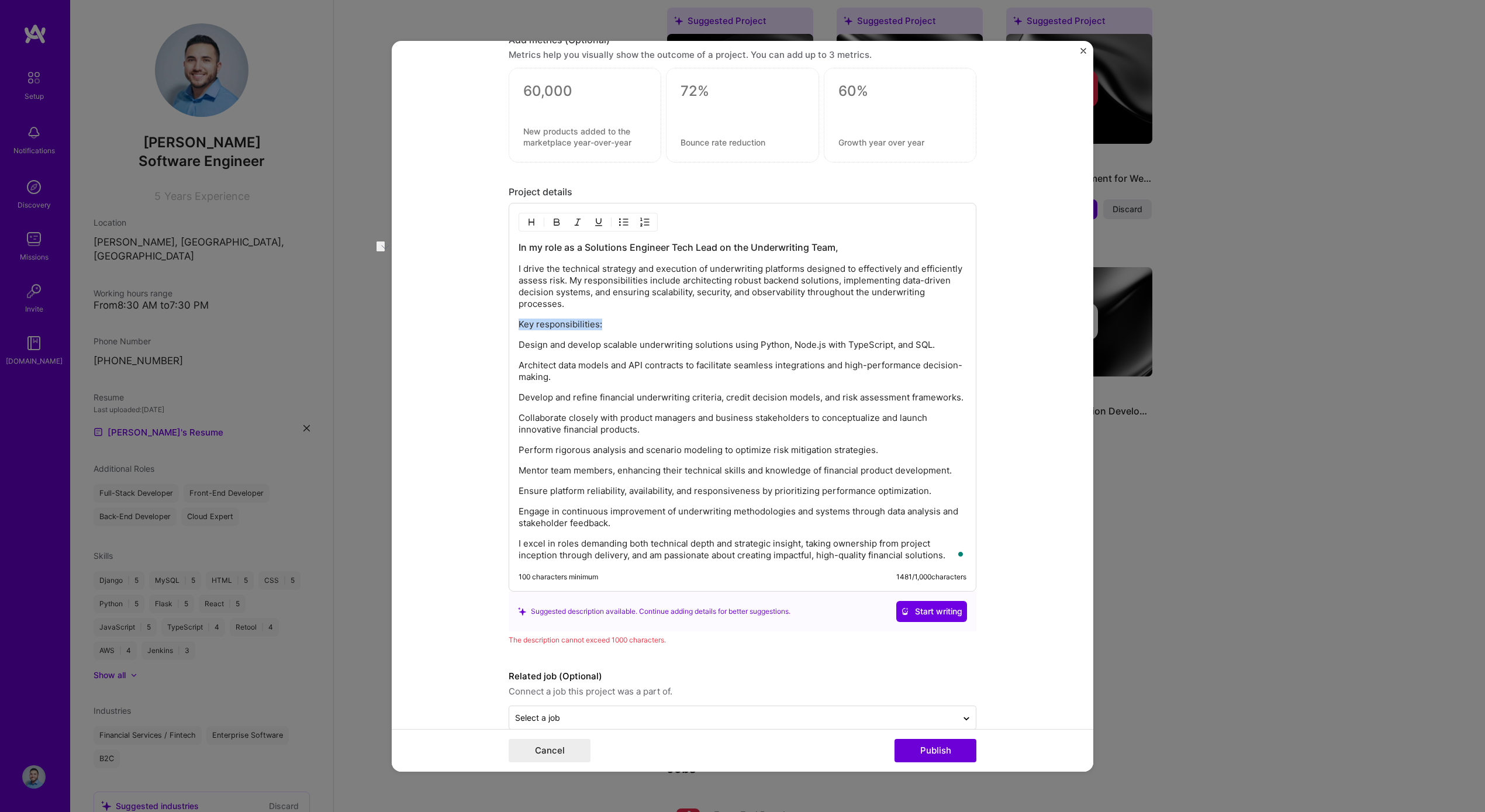
drag, startPoint x: 613, startPoint y: 328, endPoint x: 544, endPoint y: 314, distance: 70.4
click at [544, 314] on div "In my role as a Solutions Engineer Tech Lead on the Underwriting Team, I drive …" at bounding box center [743, 401] width 448 height 321
click at [564, 303] on p "I drive the technical strategy and execution of underwriting platforms designed…" at bounding box center [743, 286] width 448 height 46
click at [529, 274] on p "I drive the technical strategy and execution of underwriting platforms designed…" at bounding box center [743, 286] width 448 height 46
click at [671, 312] on div "In my role as a Solutions Engineer Tech Lead on the Underwriting Team, I drive …" at bounding box center [743, 401] width 448 height 321
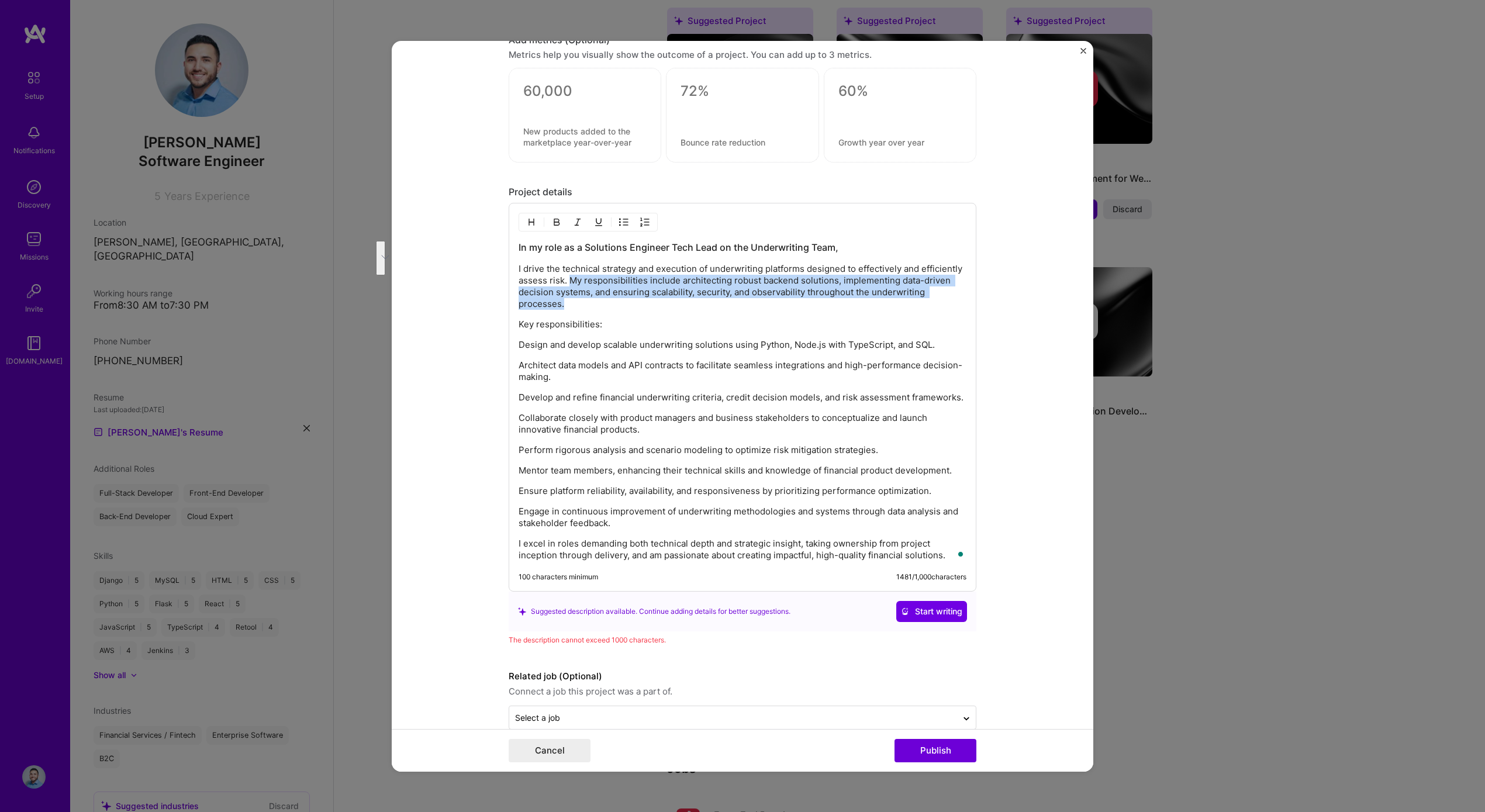
drag, startPoint x: 619, startPoint y: 306, endPoint x: 568, endPoint y: 280, distance: 57.2
click at [568, 280] on p "I drive the technical strategy and execution of underwriting platforms designed…" at bounding box center [743, 286] width 448 height 46
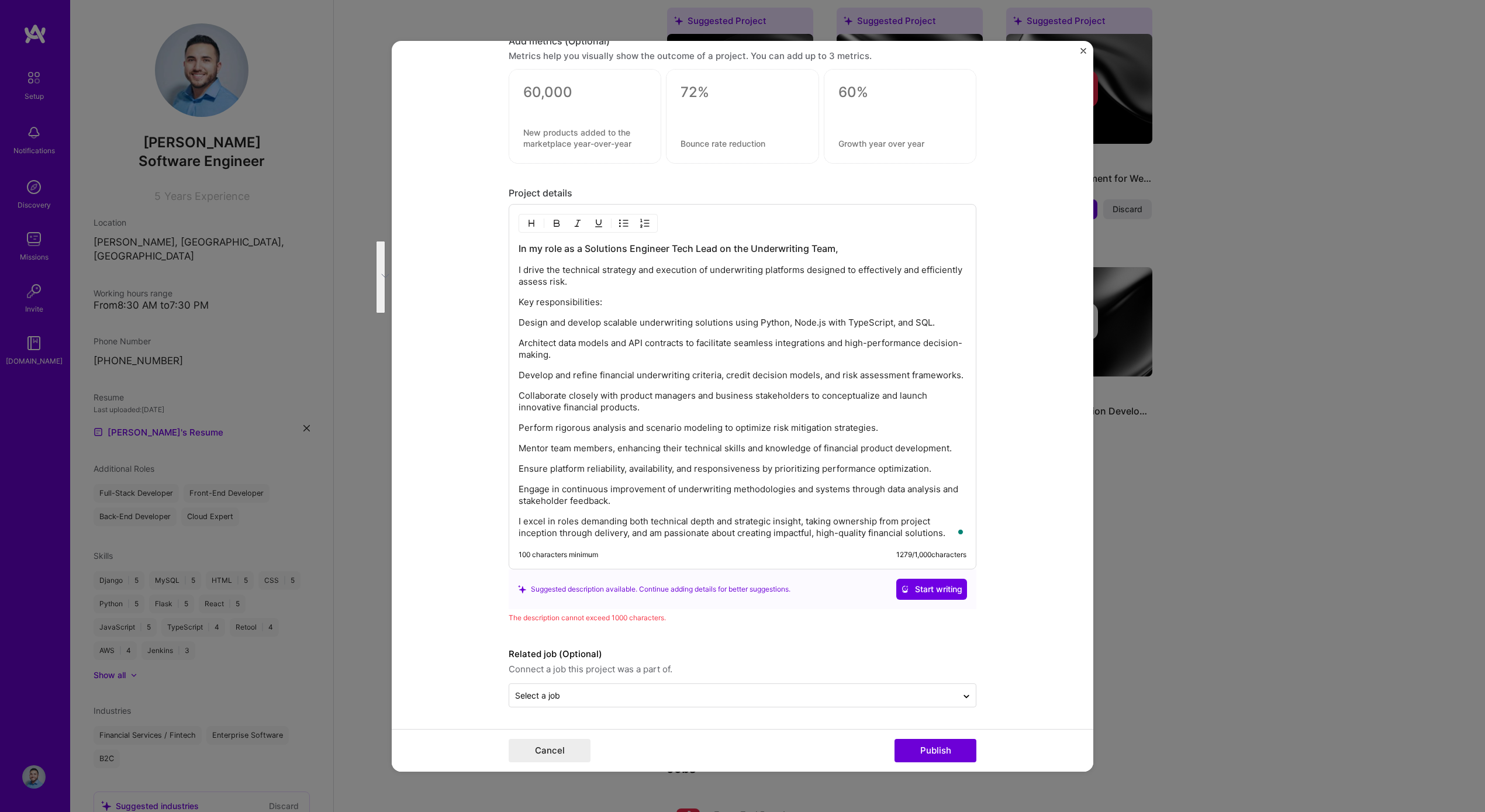
scroll to position [1033, 0]
click at [622, 503] on p "Engage in continuous improvement of underwriting methodologies and systems thro…" at bounding box center [743, 495] width 448 height 24
drag, startPoint x: 622, startPoint y: 499, endPoint x: 497, endPoint y: 486, distance: 125.7
click at [497, 486] on form "Editing suggested project This project is suggested based on your LinkedIn, res…" at bounding box center [742, 405] width 702 height 730
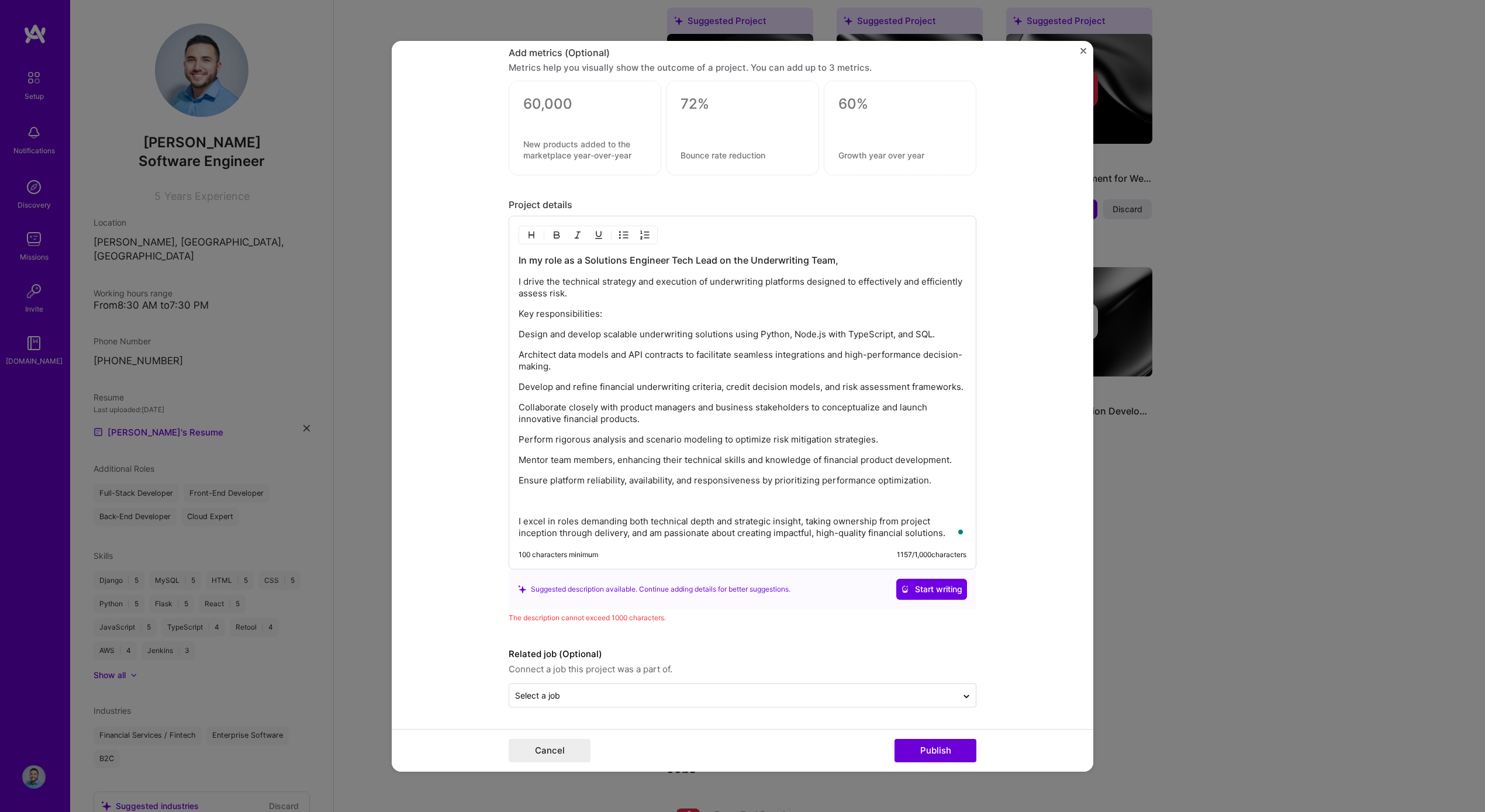
scroll to position [1001, 0]
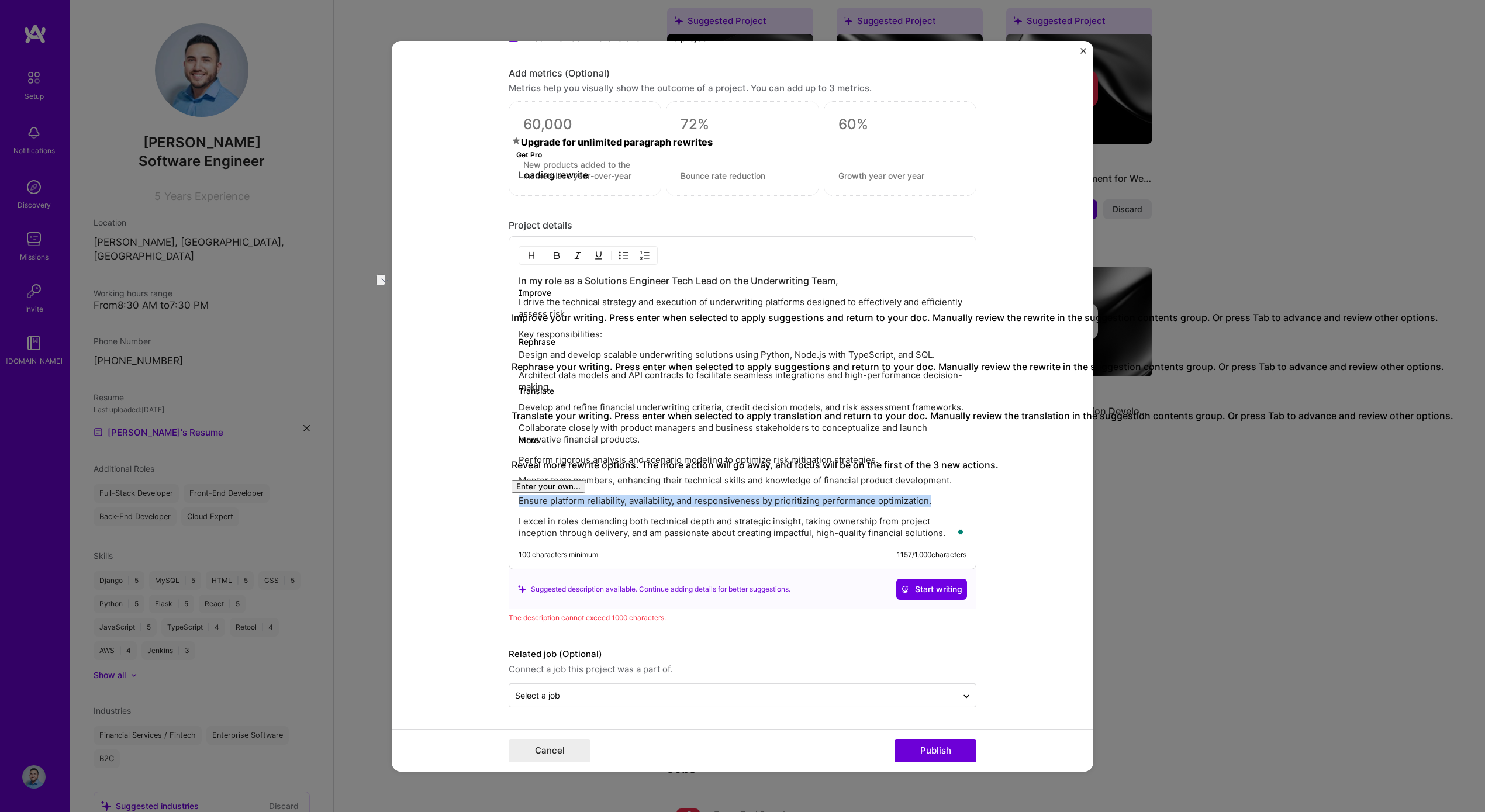
drag, startPoint x: 956, startPoint y: 504, endPoint x: 504, endPoint y: 500, distance: 452.0
click at [504, 500] on div "Editing suggested project This project is suggested based on your LinkedIn, res…" at bounding box center [742, 405] width 702 height 730
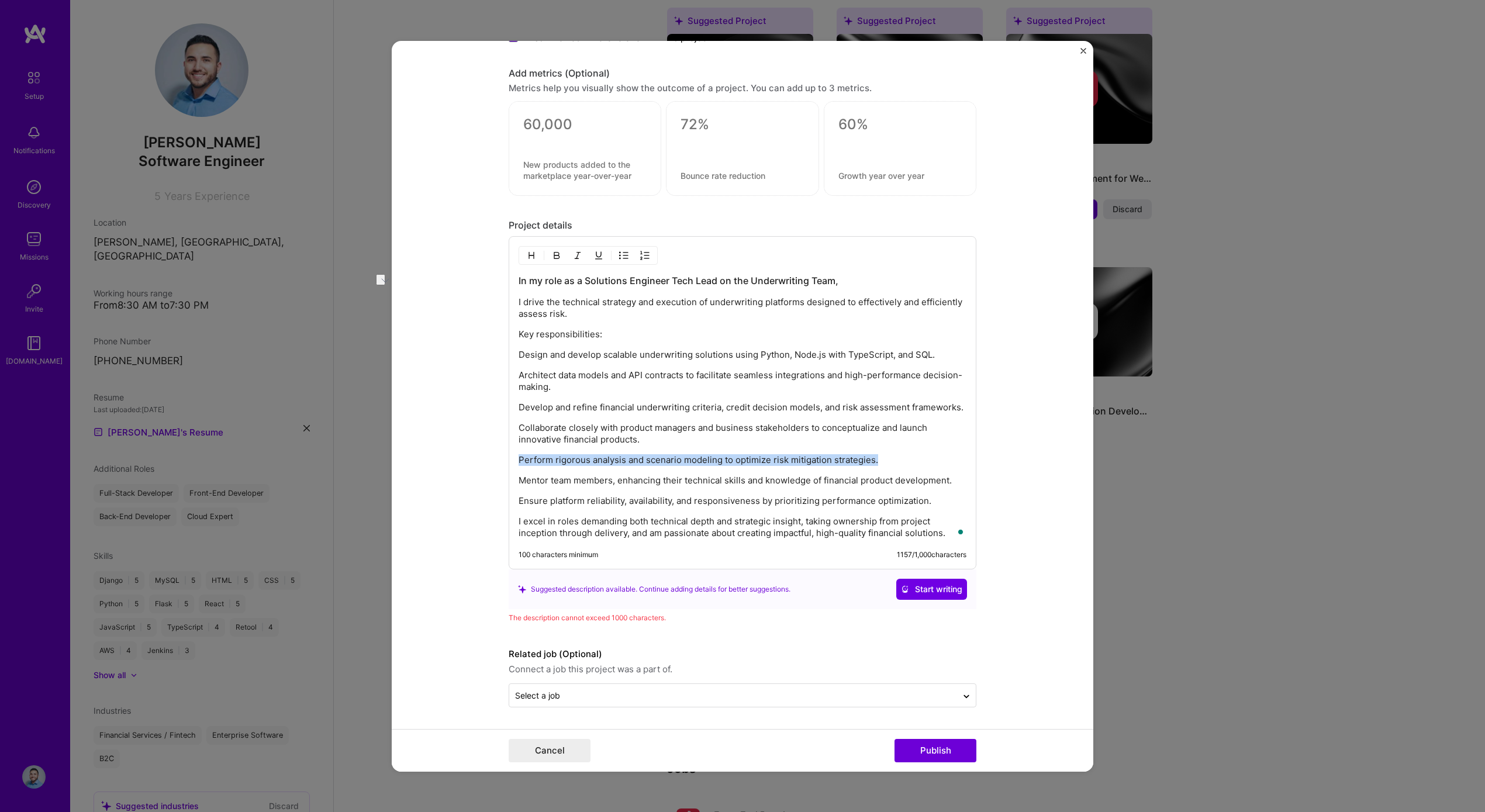
drag, startPoint x: 885, startPoint y: 462, endPoint x: 456, endPoint y: 462, distance: 429.0
click at [456, 462] on form "Editing suggested project This project is suggested based on your LinkedIn, res…" at bounding box center [742, 405] width 702 height 730
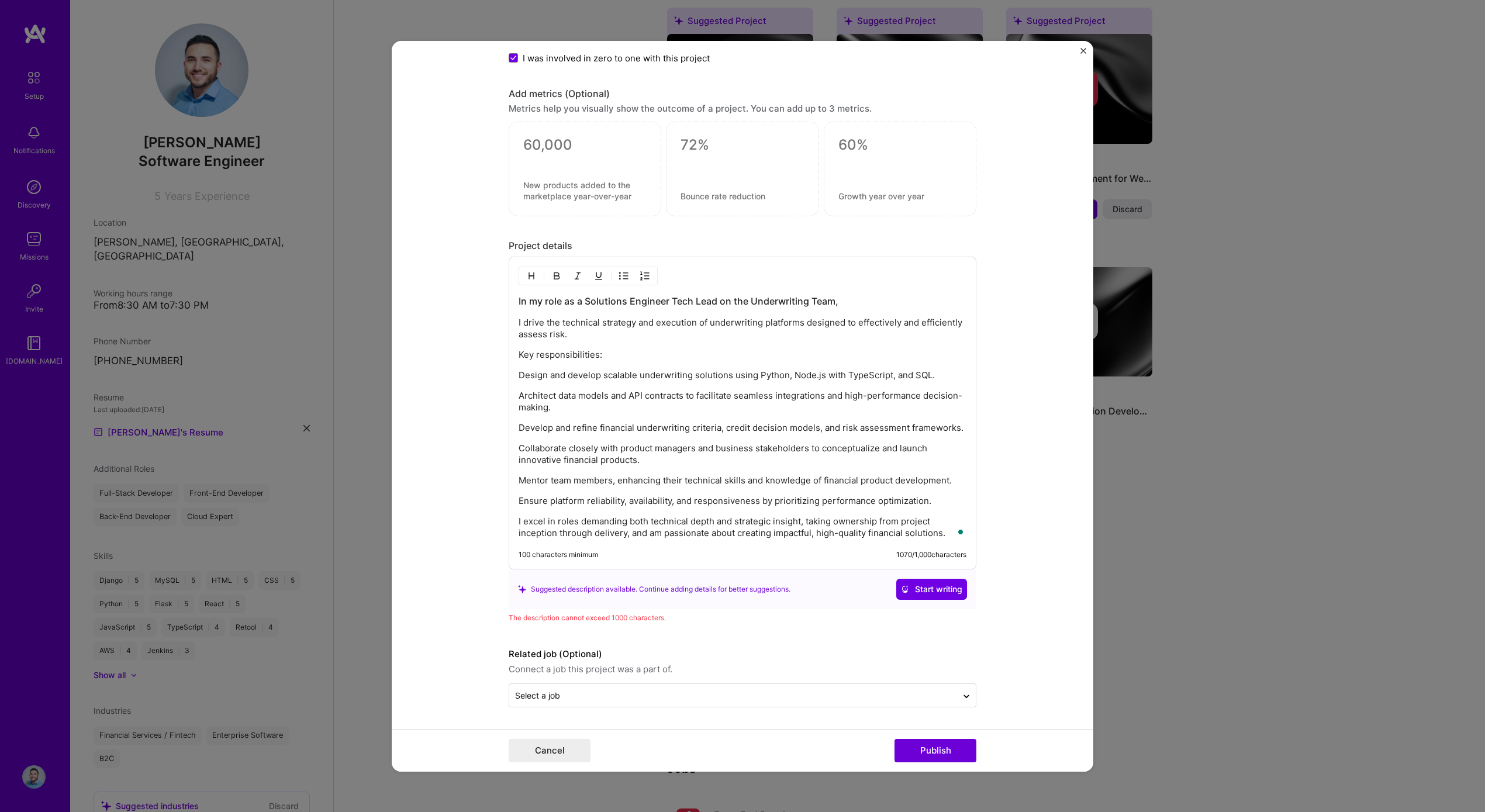
scroll to position [980, 0]
drag, startPoint x: 667, startPoint y: 459, endPoint x: 509, endPoint y: 449, distance: 158.3
click at [509, 449] on div "In my role as a Solutions Engineer Tech Lead on the Underwriting Team, I drive …" at bounding box center [743, 413] width 468 height 313
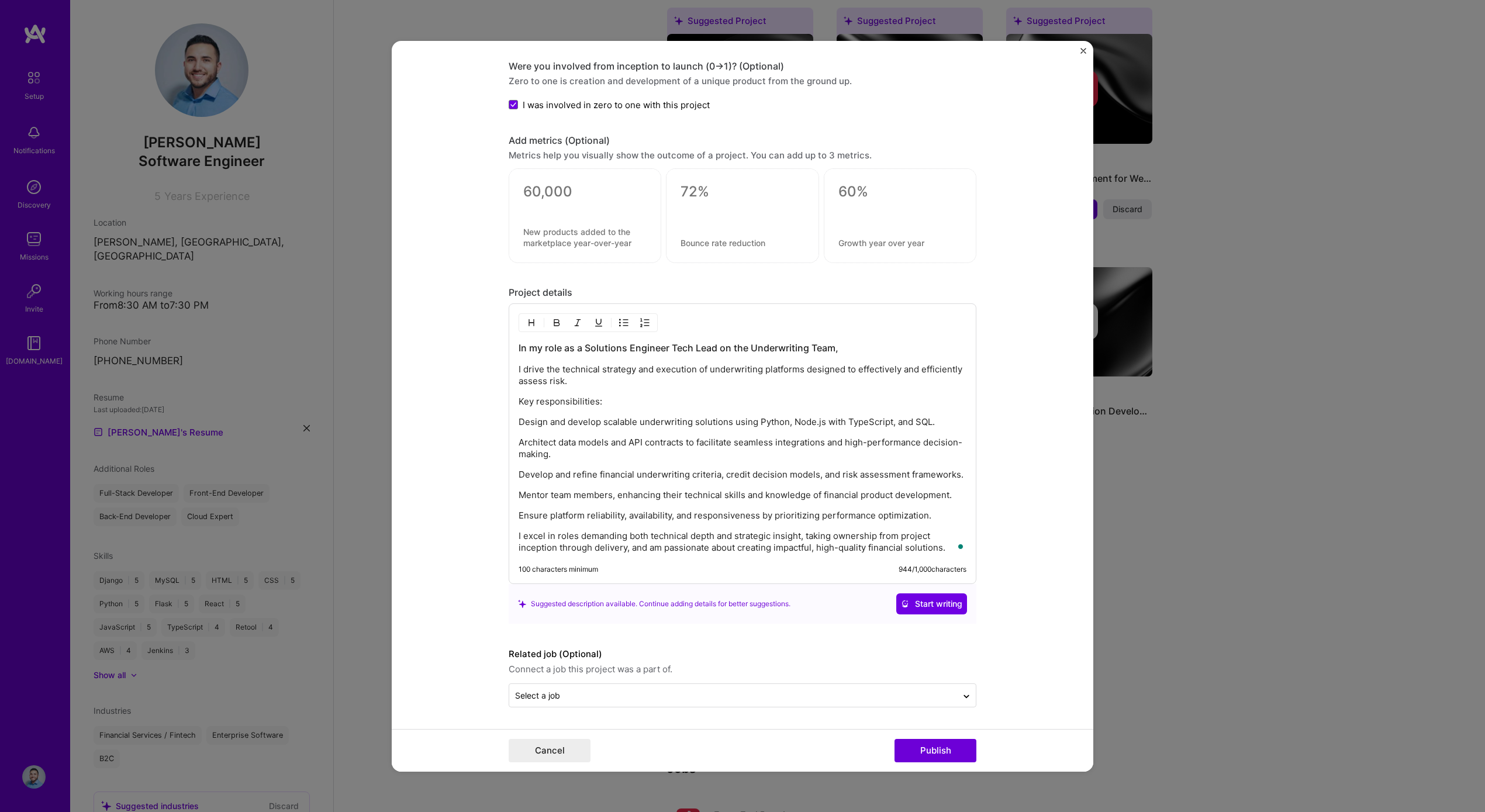
scroll to position [933, 0]
click at [941, 748] on button "Publish" at bounding box center [935, 750] width 82 height 24
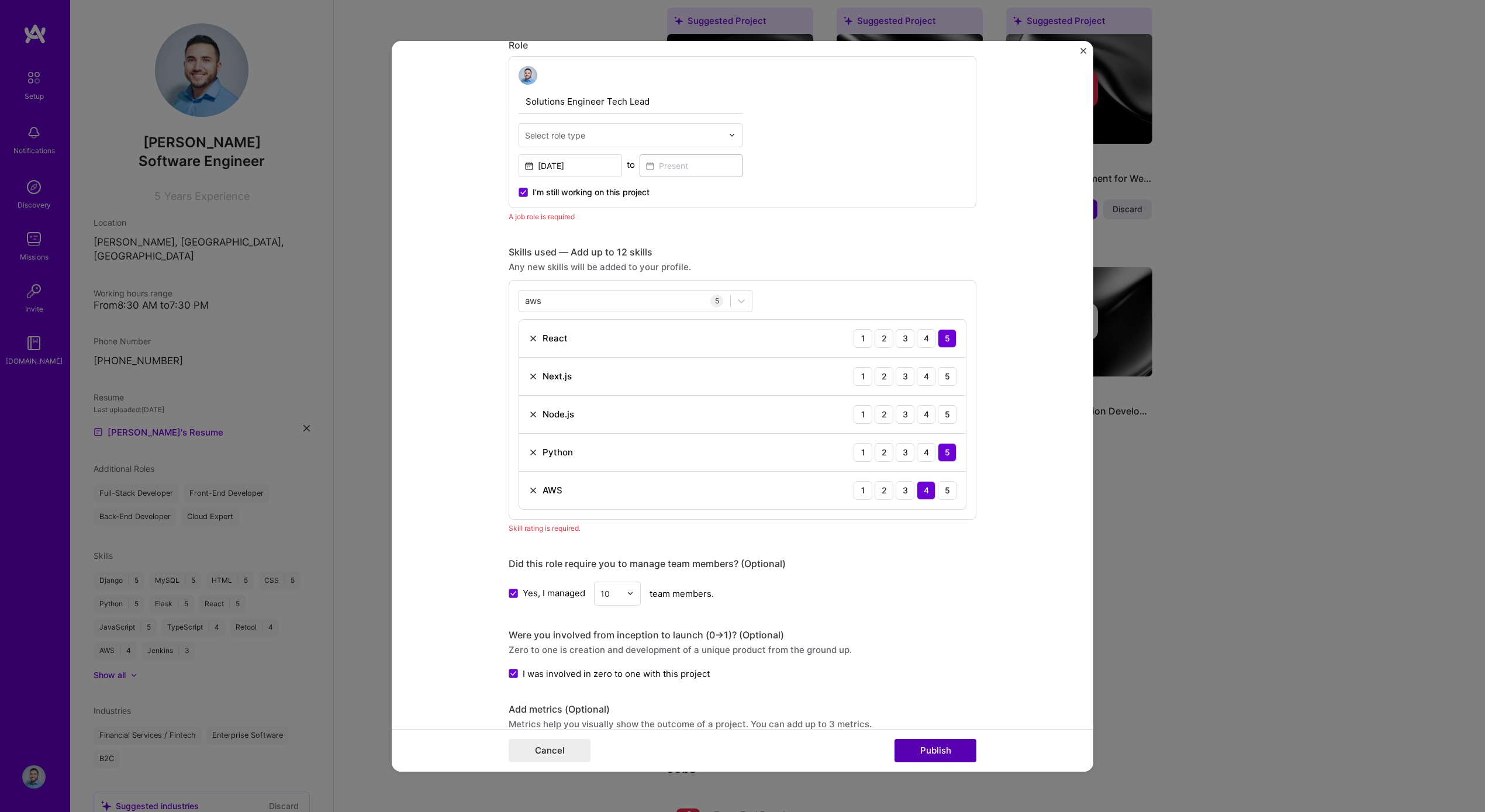
scroll to position [0, 0]
click at [919, 382] on div "4" at bounding box center [926, 377] width 19 height 19
click at [943, 376] on div "5" at bounding box center [947, 377] width 19 height 19
drag, startPoint x: 914, startPoint y: 417, endPoint x: 931, endPoint y: 417, distance: 17.0
click at [935, 417] on div "1 2 3 4 5" at bounding box center [904, 415] width 103 height 19
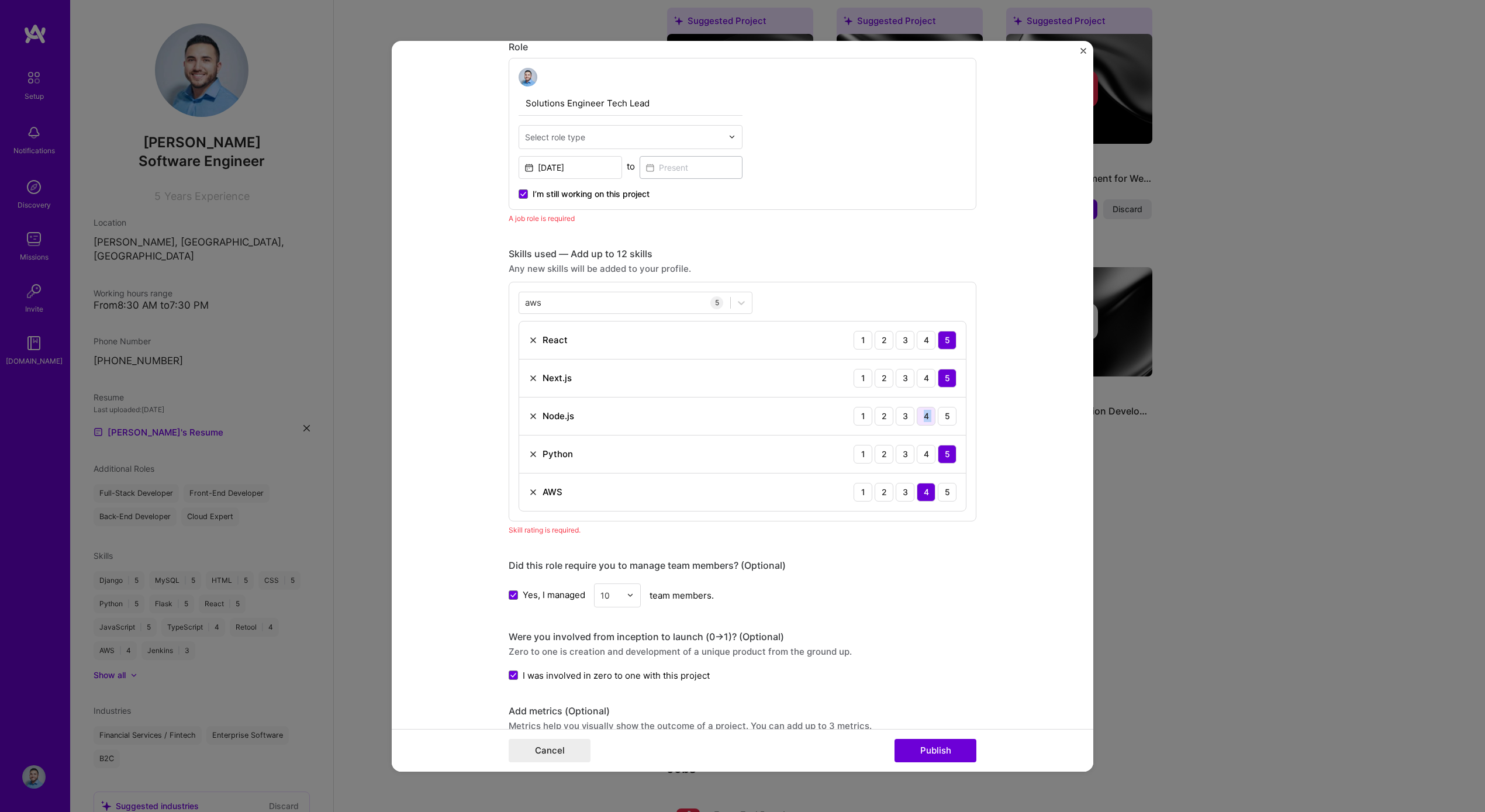
click at [921, 417] on div "4" at bounding box center [926, 415] width 19 height 19
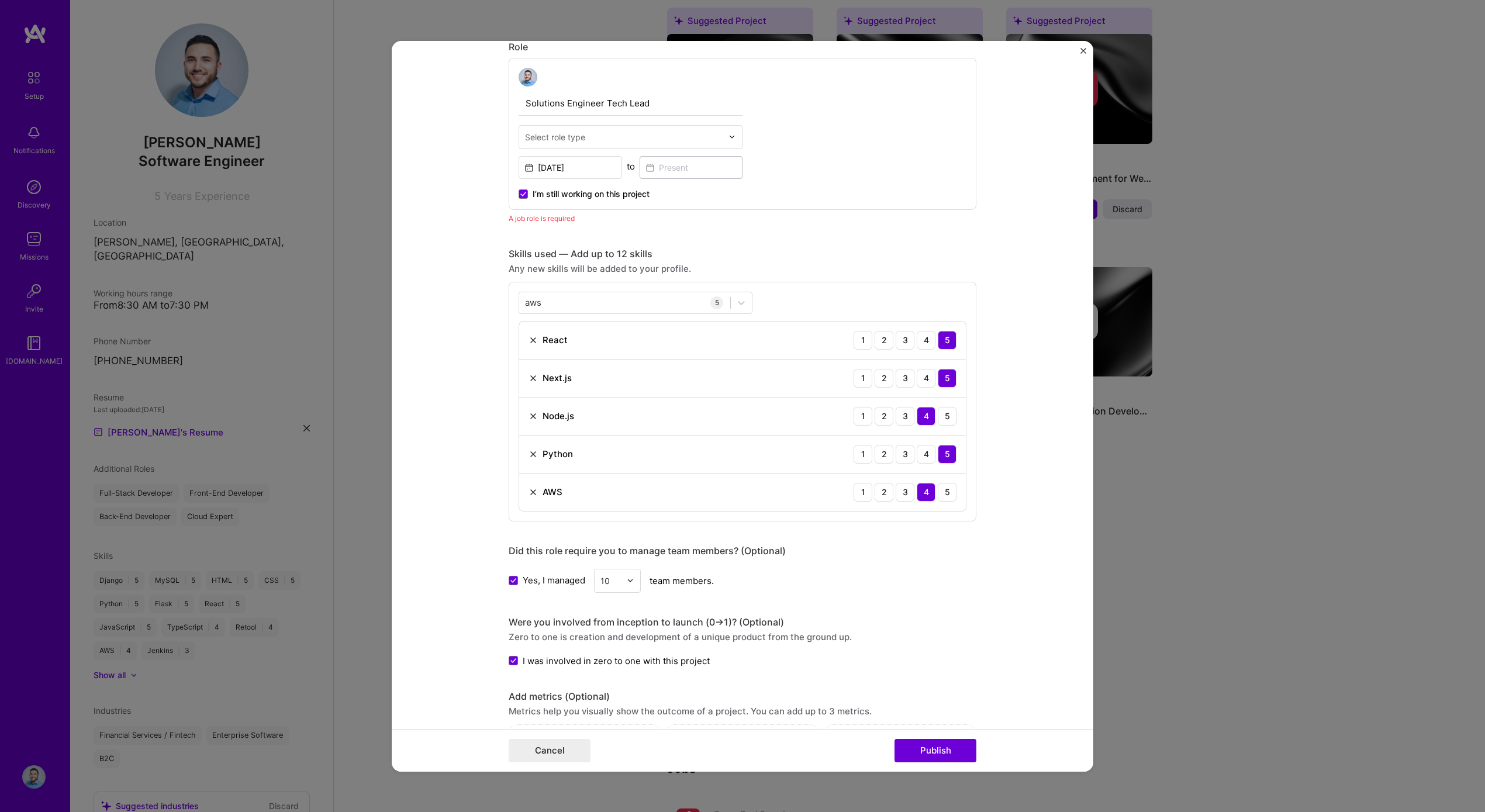
click at [959, 644] on div "Were you involved from inception to launch (0 -> 1)? (Optional) Zero to one is …" at bounding box center [743, 641] width 468 height 51
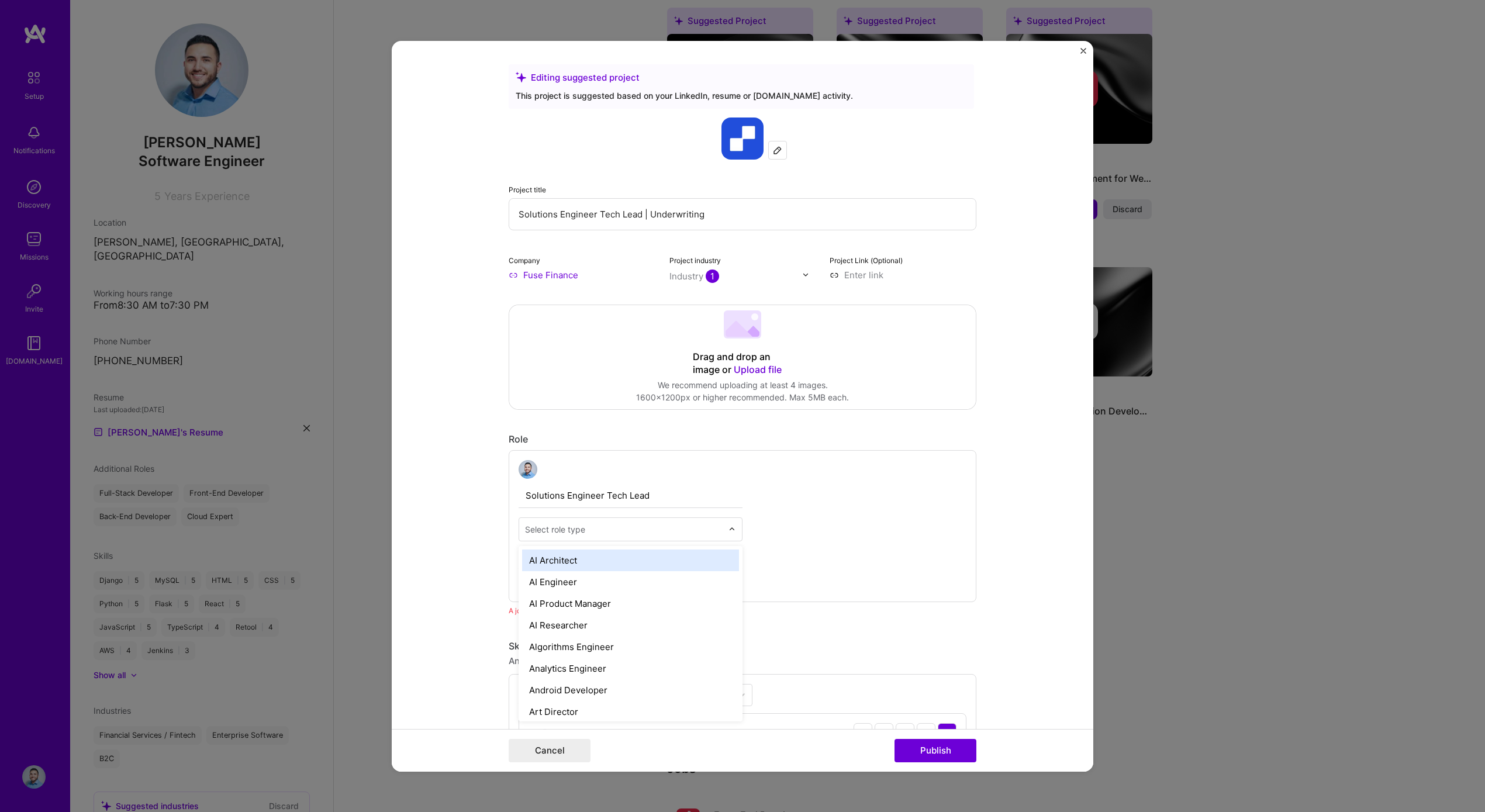
click at [669, 526] on input "text" at bounding box center [623, 529] width 197 height 12
type input "l"
type input "sof"
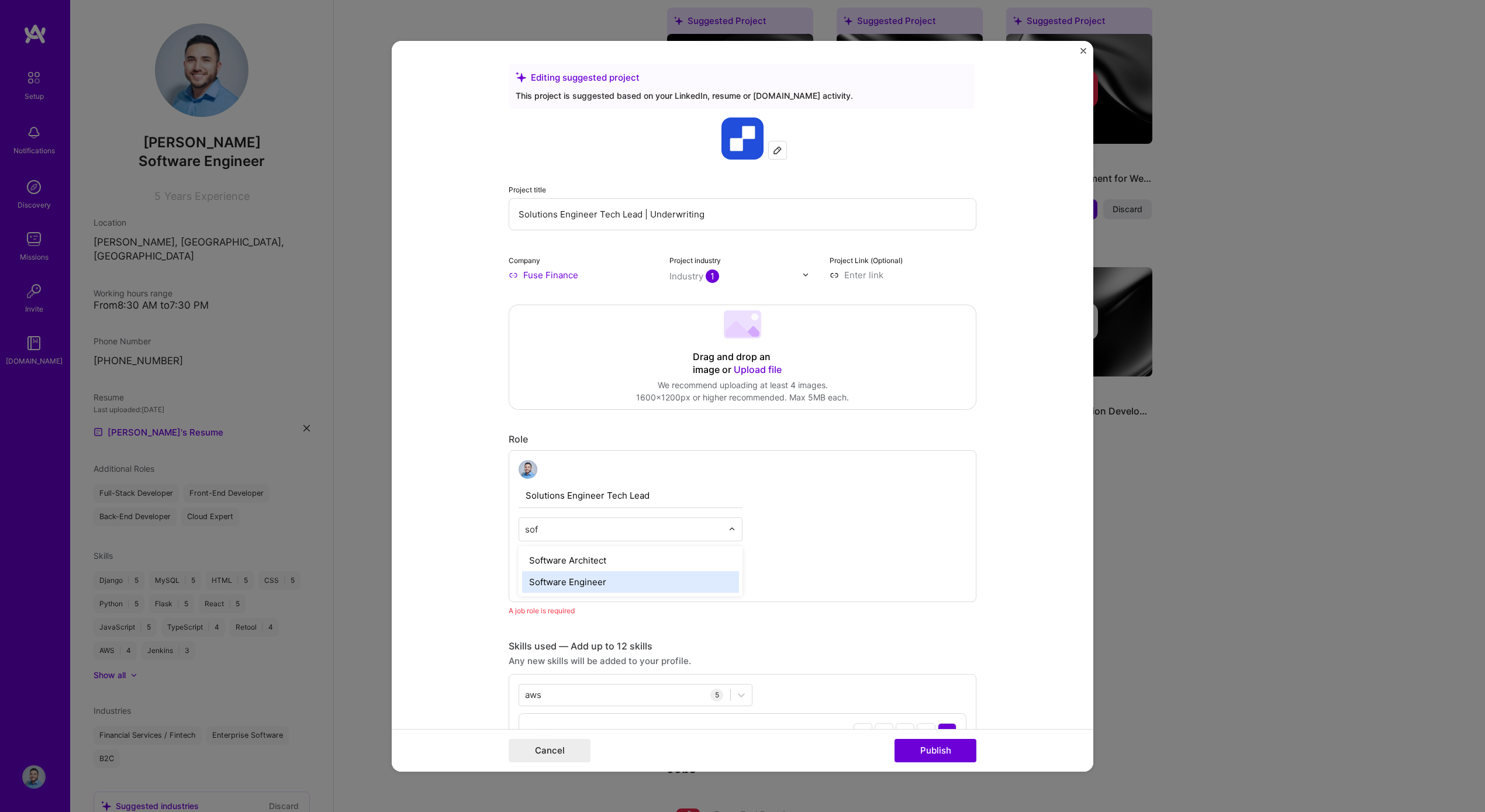
click at [662, 573] on div "Software Engineer" at bounding box center [630, 581] width 217 height 21
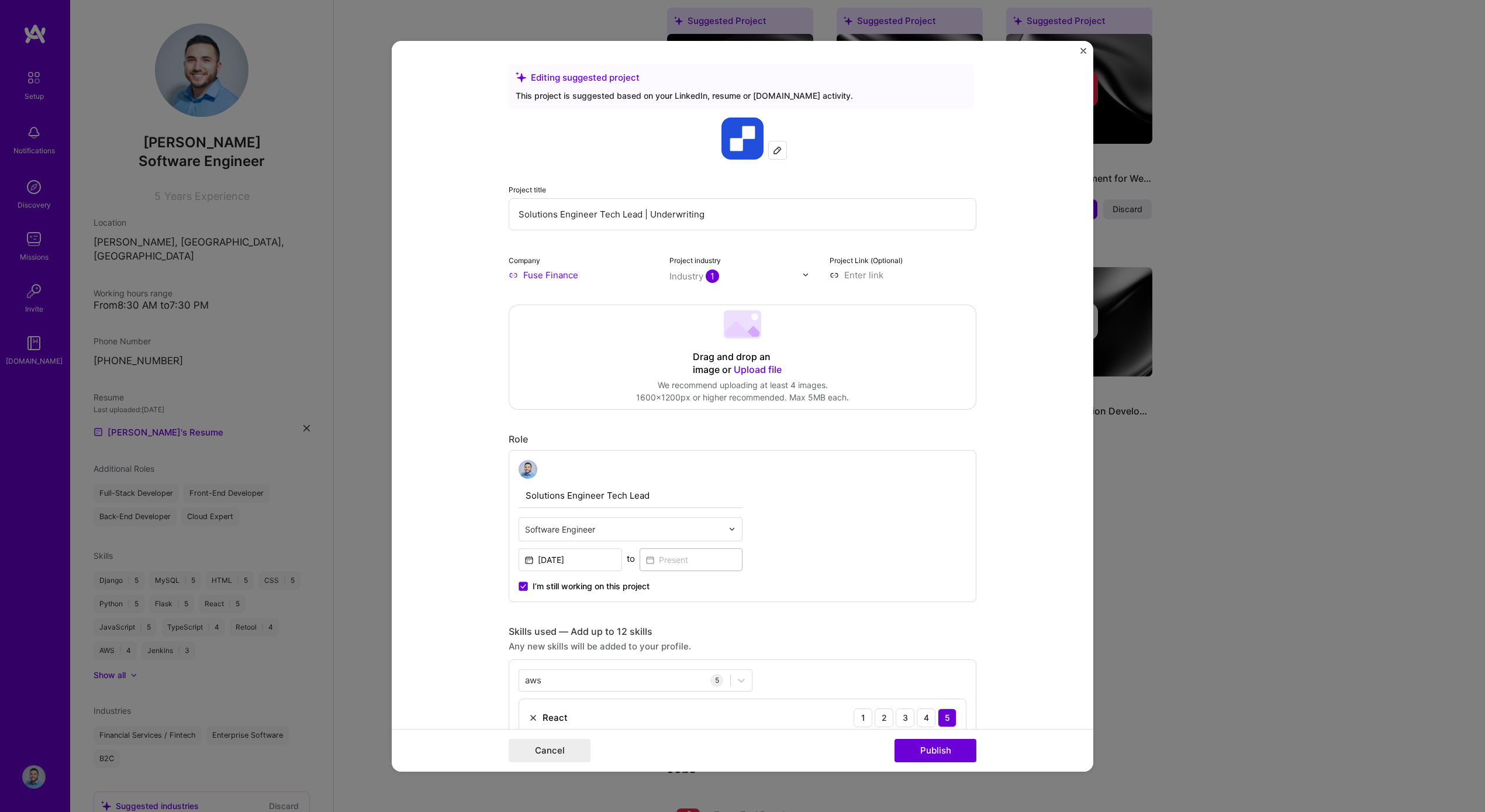
scroll to position [428, 0]
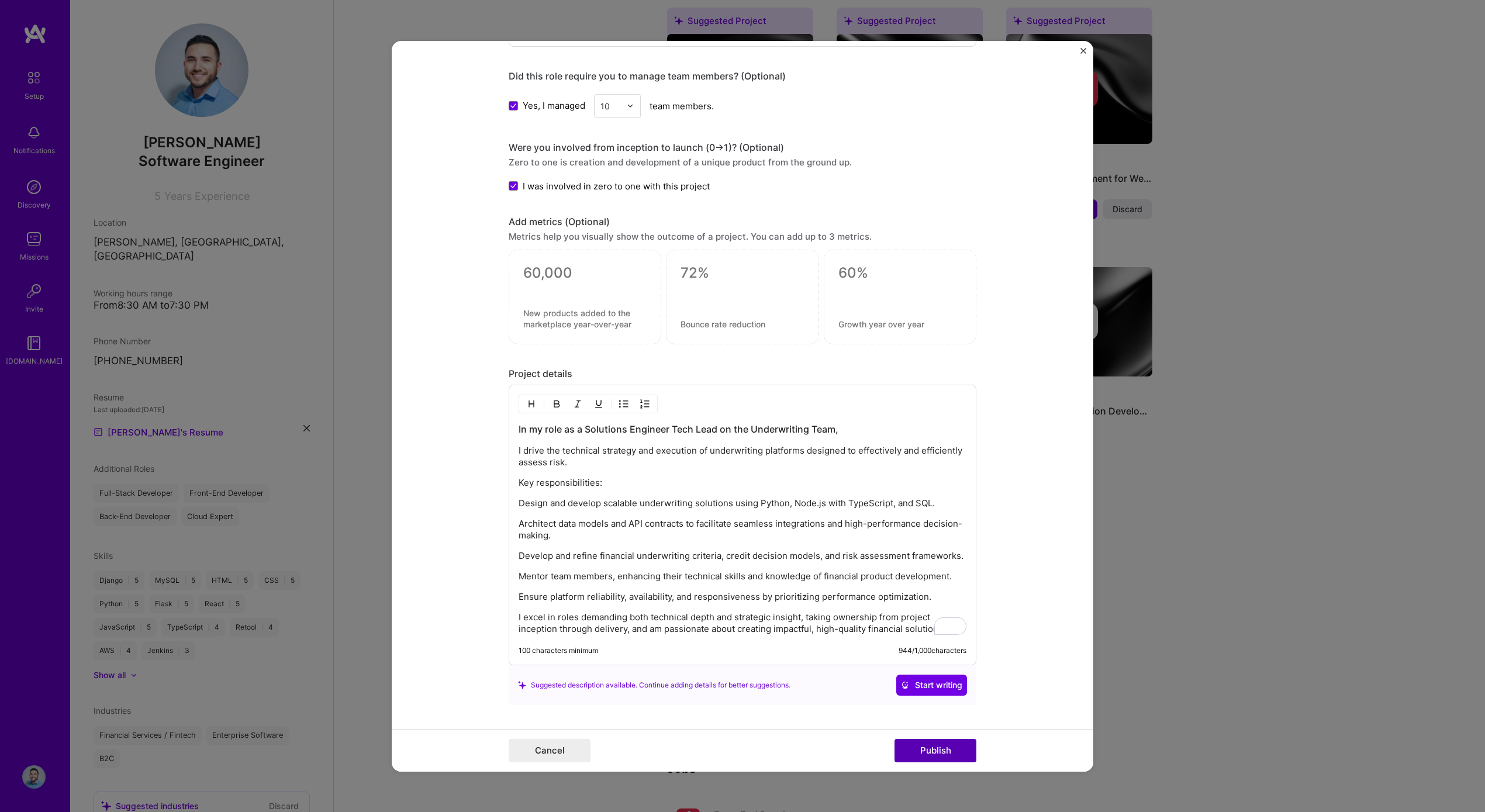
click at [929, 740] on button "Publish" at bounding box center [935, 750] width 82 height 24
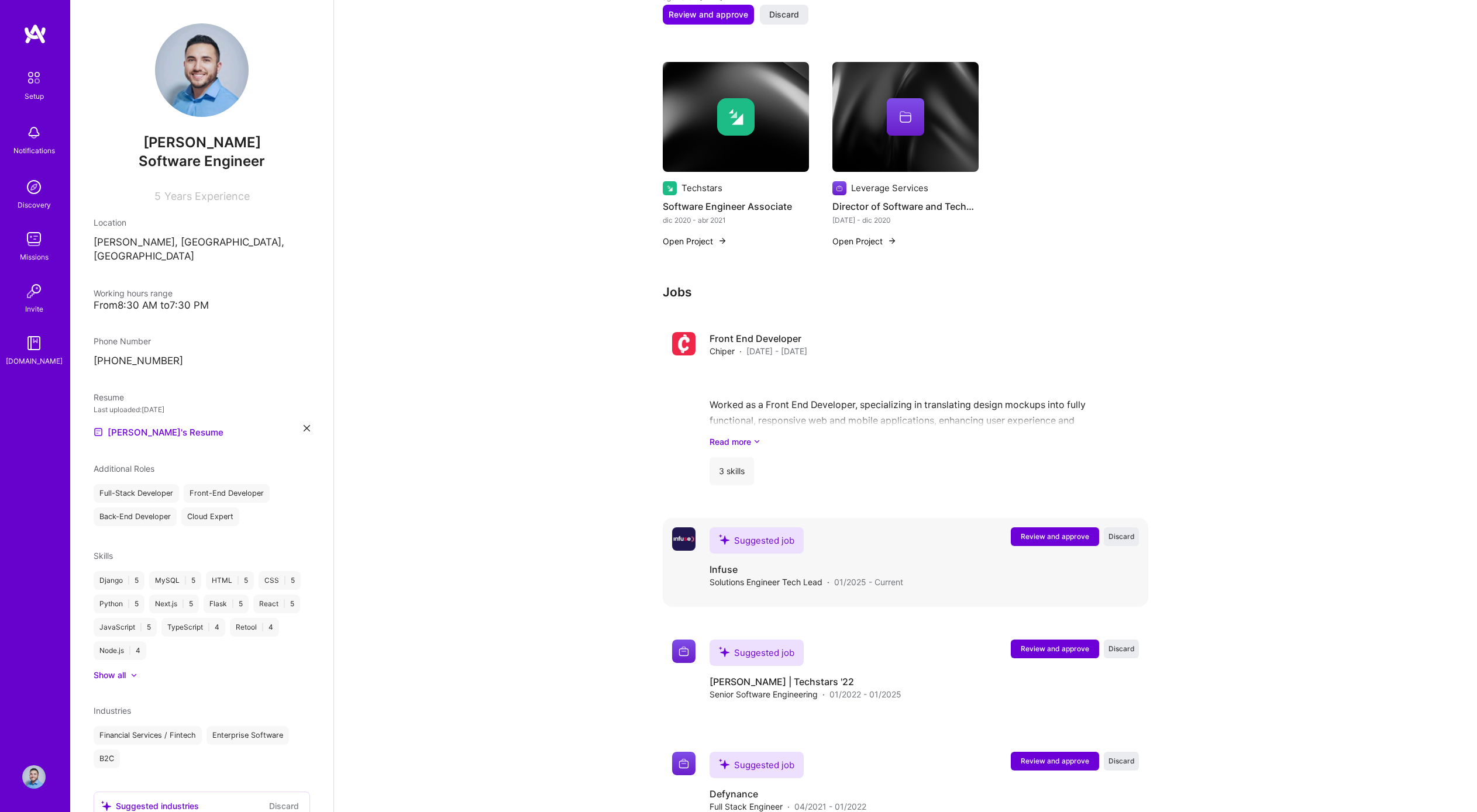
click at [1091, 527] on button "Review and approve" at bounding box center [1055, 536] width 88 height 19
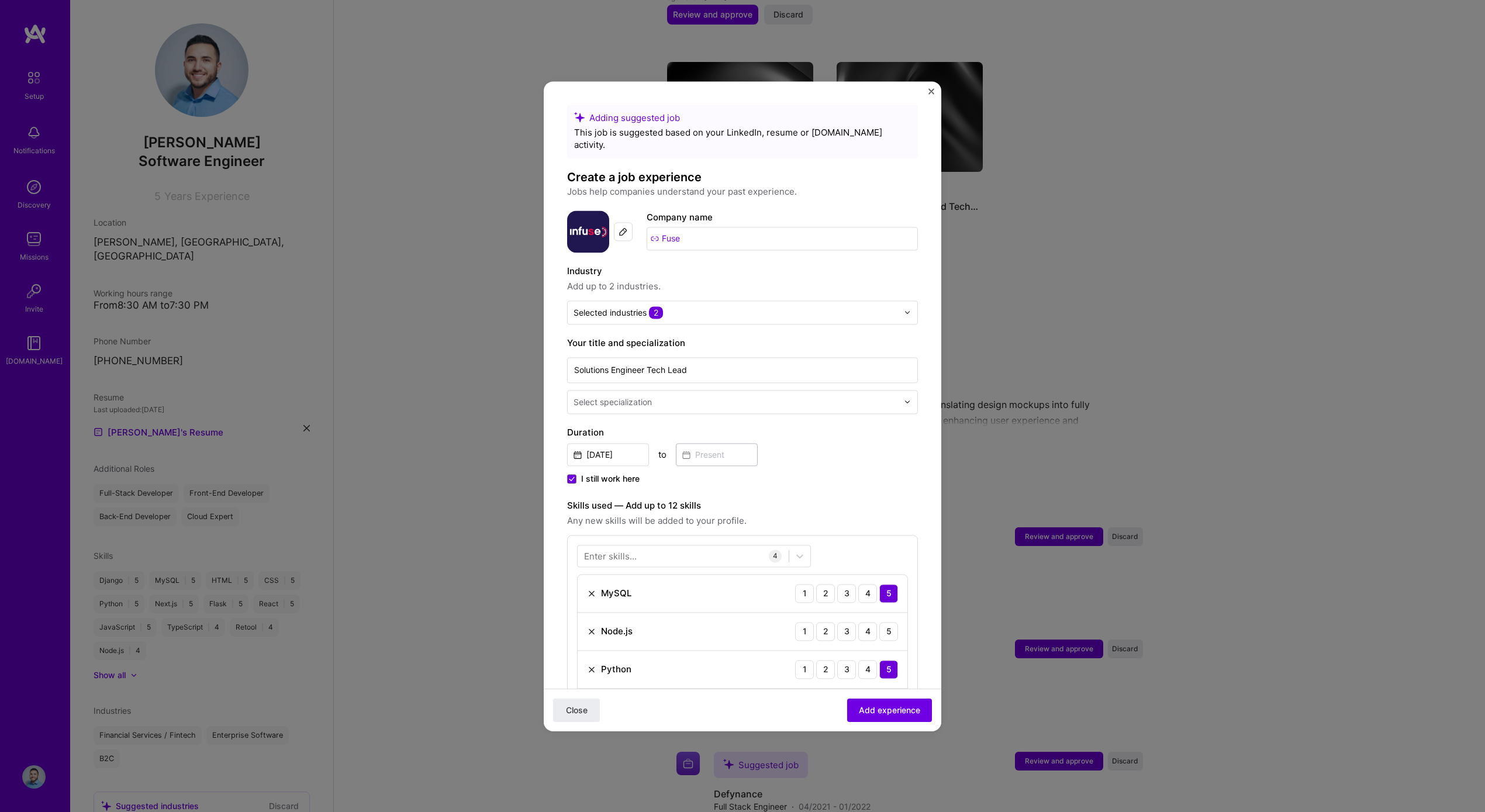
click at [674, 227] on input "Fuse" at bounding box center [783, 238] width 271 height 24
click at [666, 227] on input "Fuse" at bounding box center [783, 238] width 271 height 24
click at [665, 227] on input "Fuse" at bounding box center [783, 238] width 271 height 24
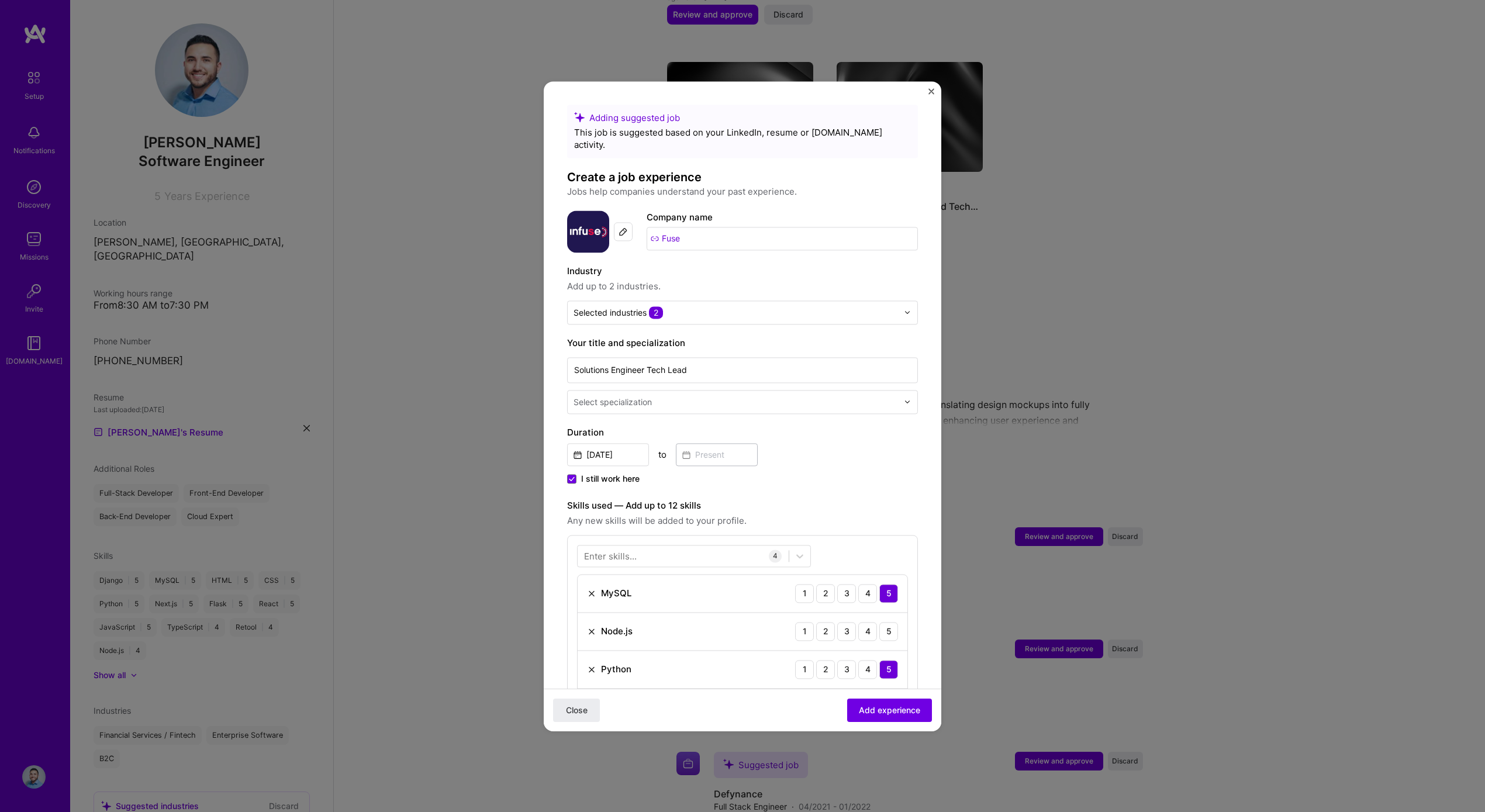
click at [651, 227] on input "Fuse" at bounding box center [783, 238] width 271 height 24
click at [685, 227] on input "Fuse" at bounding box center [783, 238] width 271 height 24
type input "Fuse"
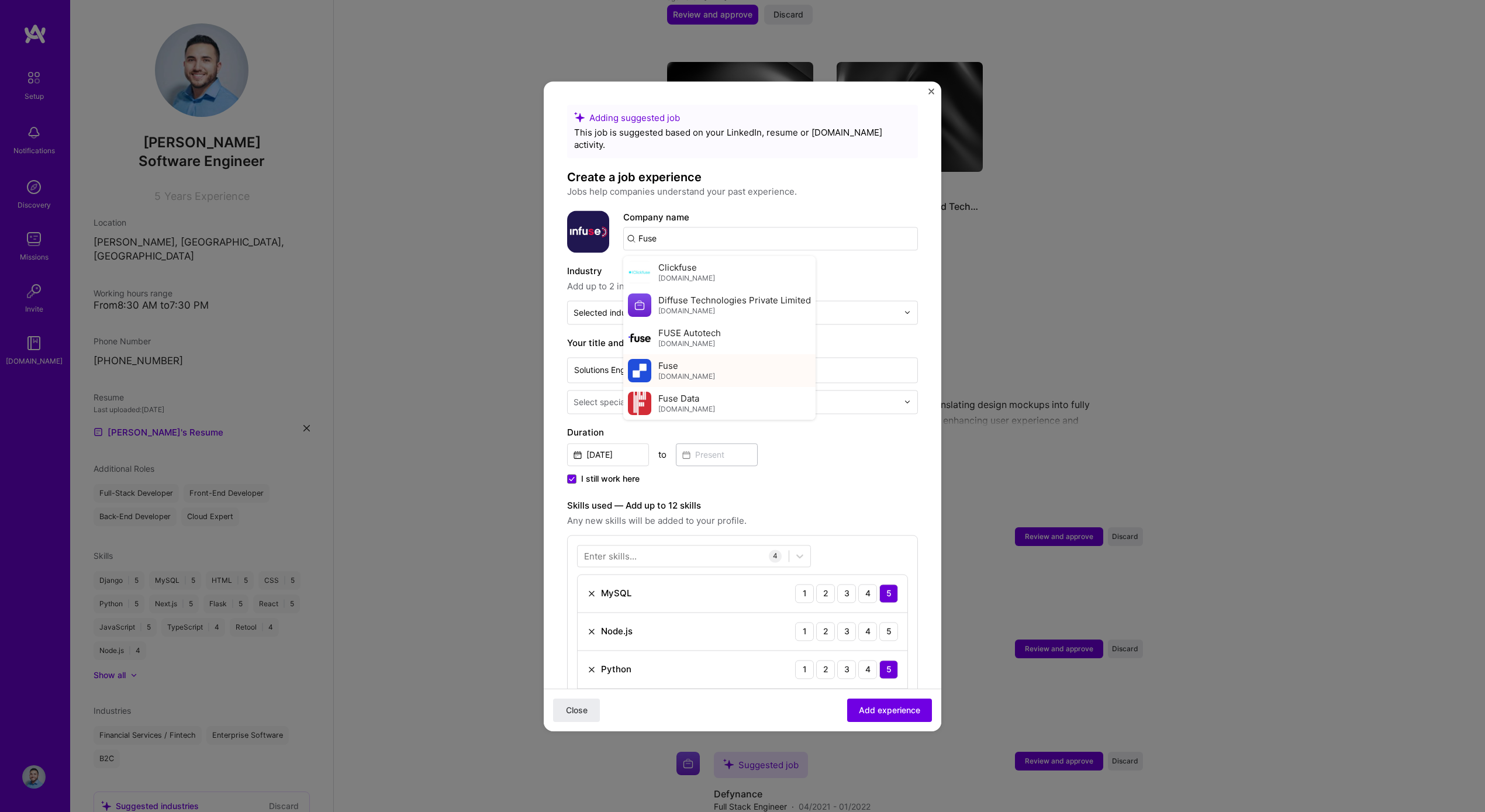
click at [707, 360] on div "Fuse fusefinance.com" at bounding box center [686, 370] width 56 height 21
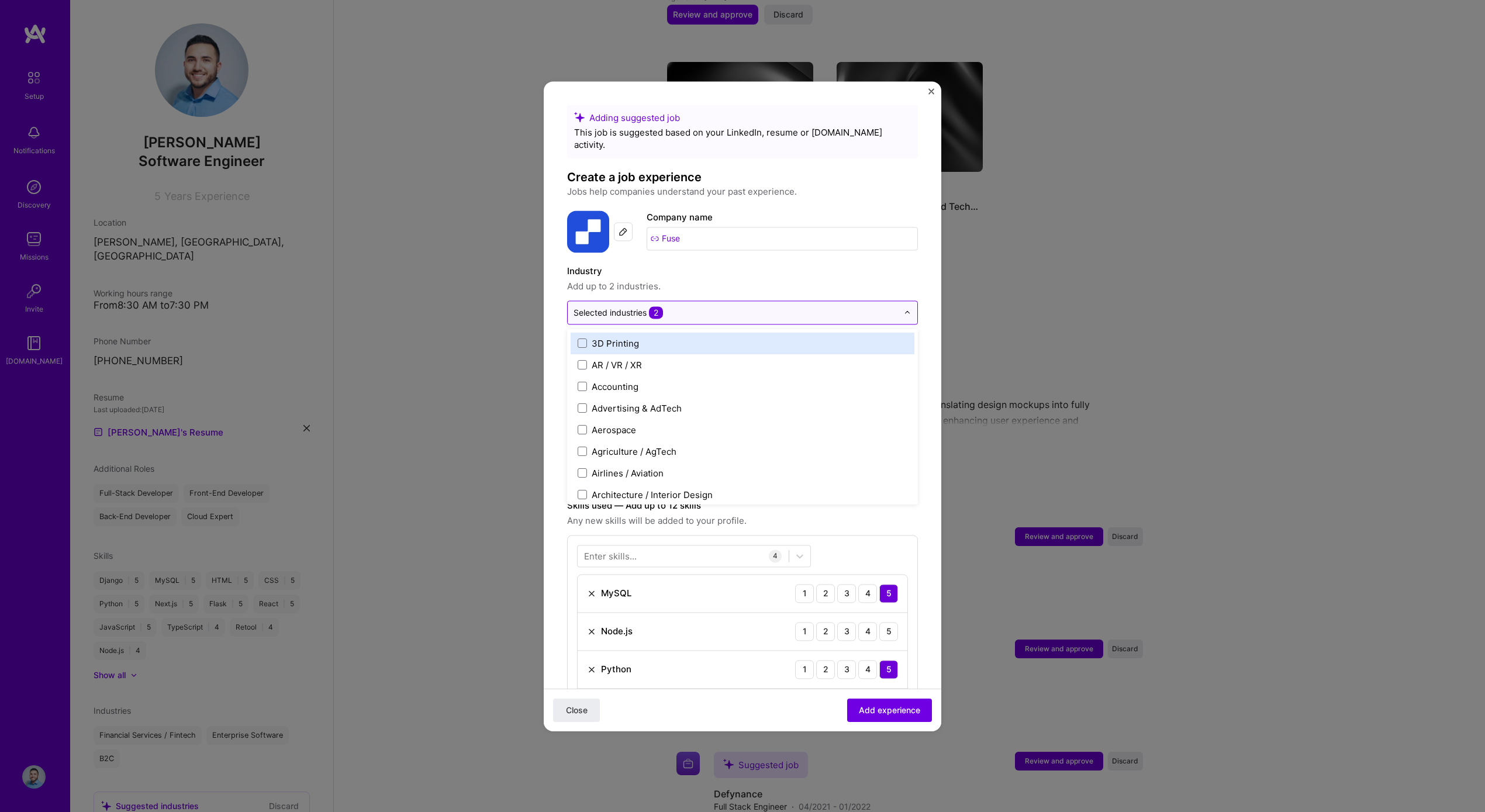
click at [704, 306] on input "text" at bounding box center [736, 312] width 325 height 12
click at [770, 264] on label "Industry" at bounding box center [742, 271] width 350 height 14
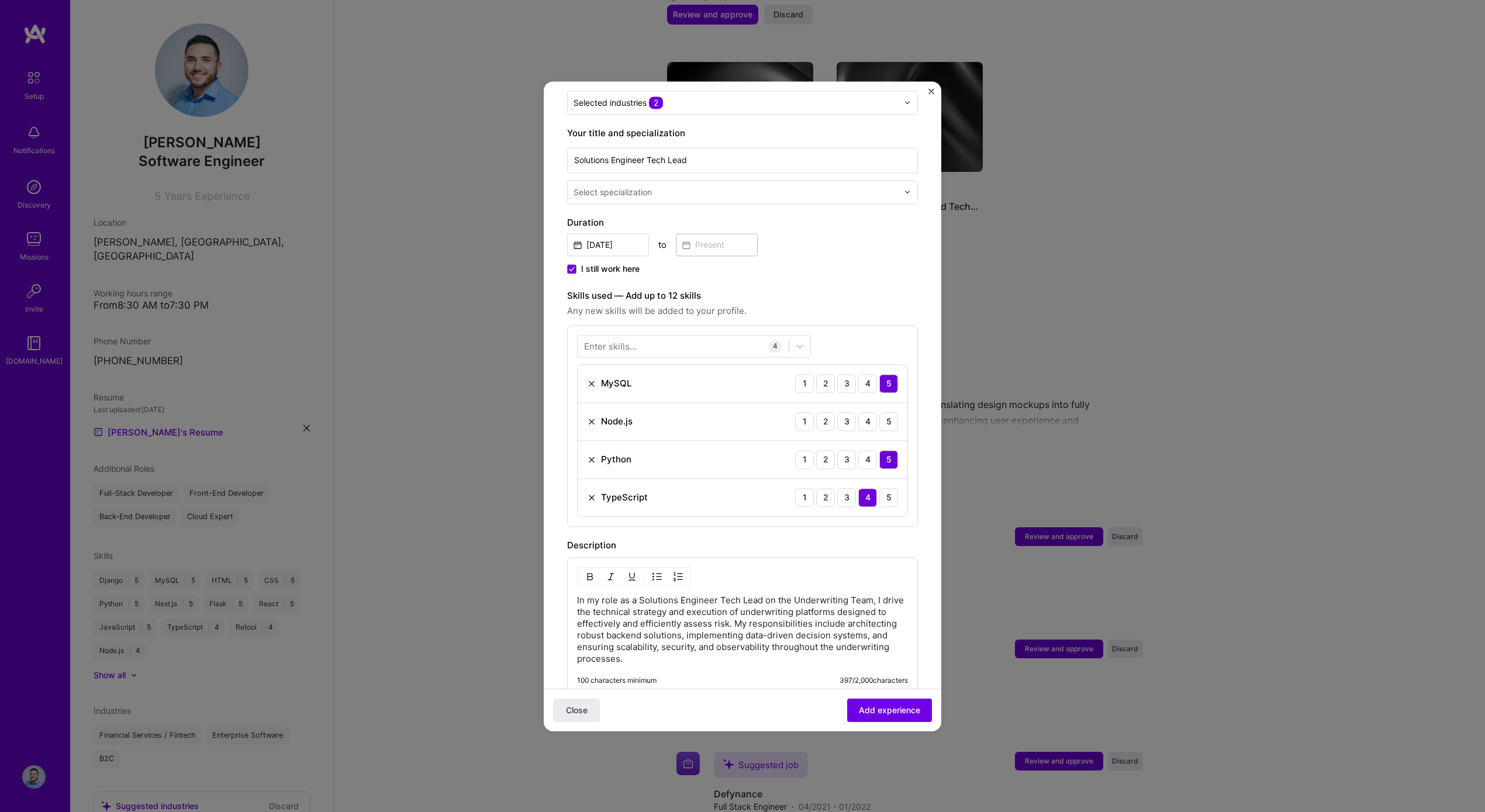
click at [645, 635] on p "In my role as a Solutions Engineer Tech Lead on the Underwriting Team, I drive …" at bounding box center [742, 629] width 331 height 70
click at [645, 635] on p "In my role as a Solutions Engineer Tech Lead on the Underwriting Team, I drive …" at bounding box center [742, 629] width 331 height 70
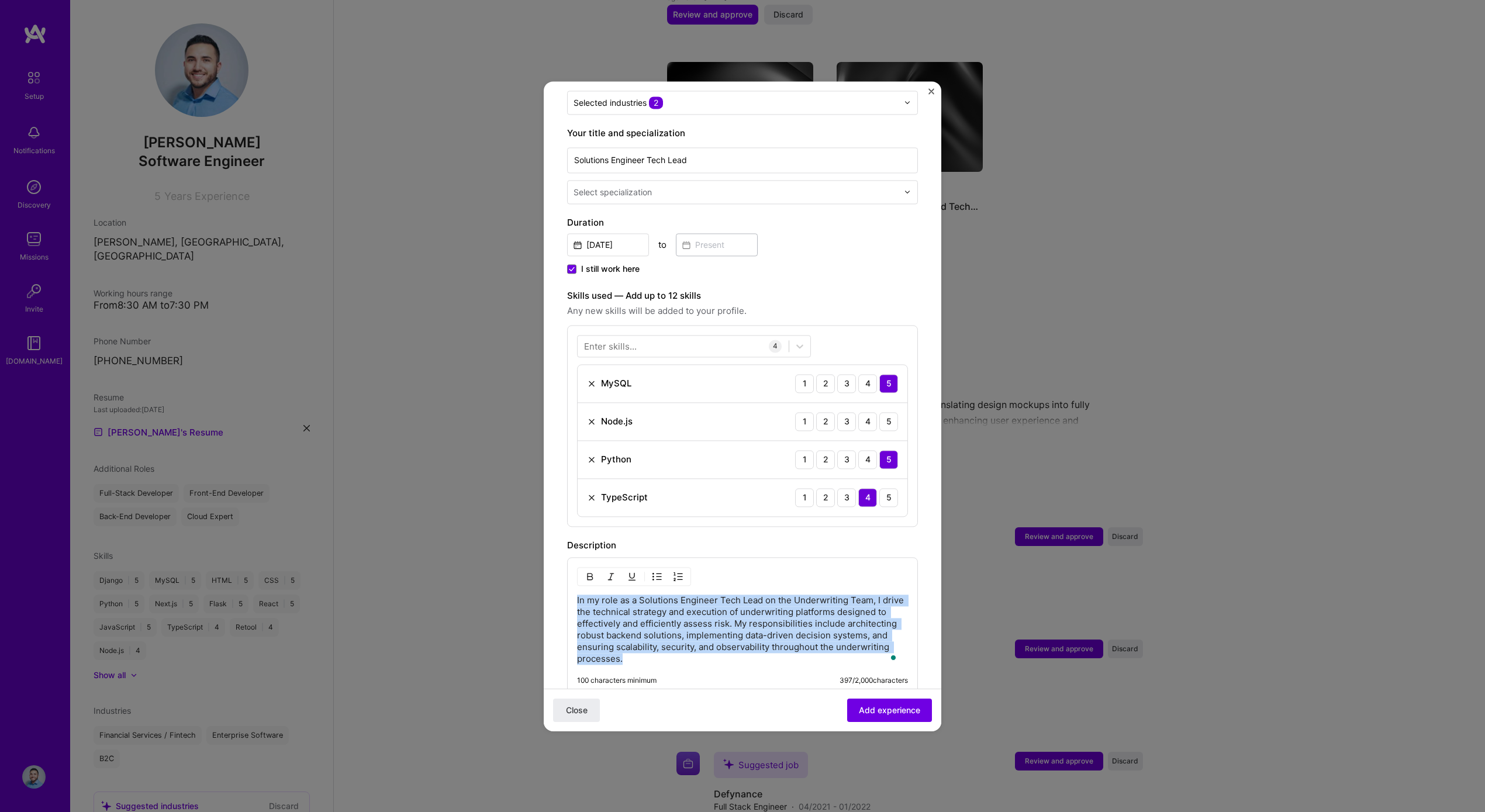
click at [645, 635] on p "In my role as a Solutions Engineer Tech Lead on the Underwriting Team, I drive …" at bounding box center [742, 629] width 331 height 70
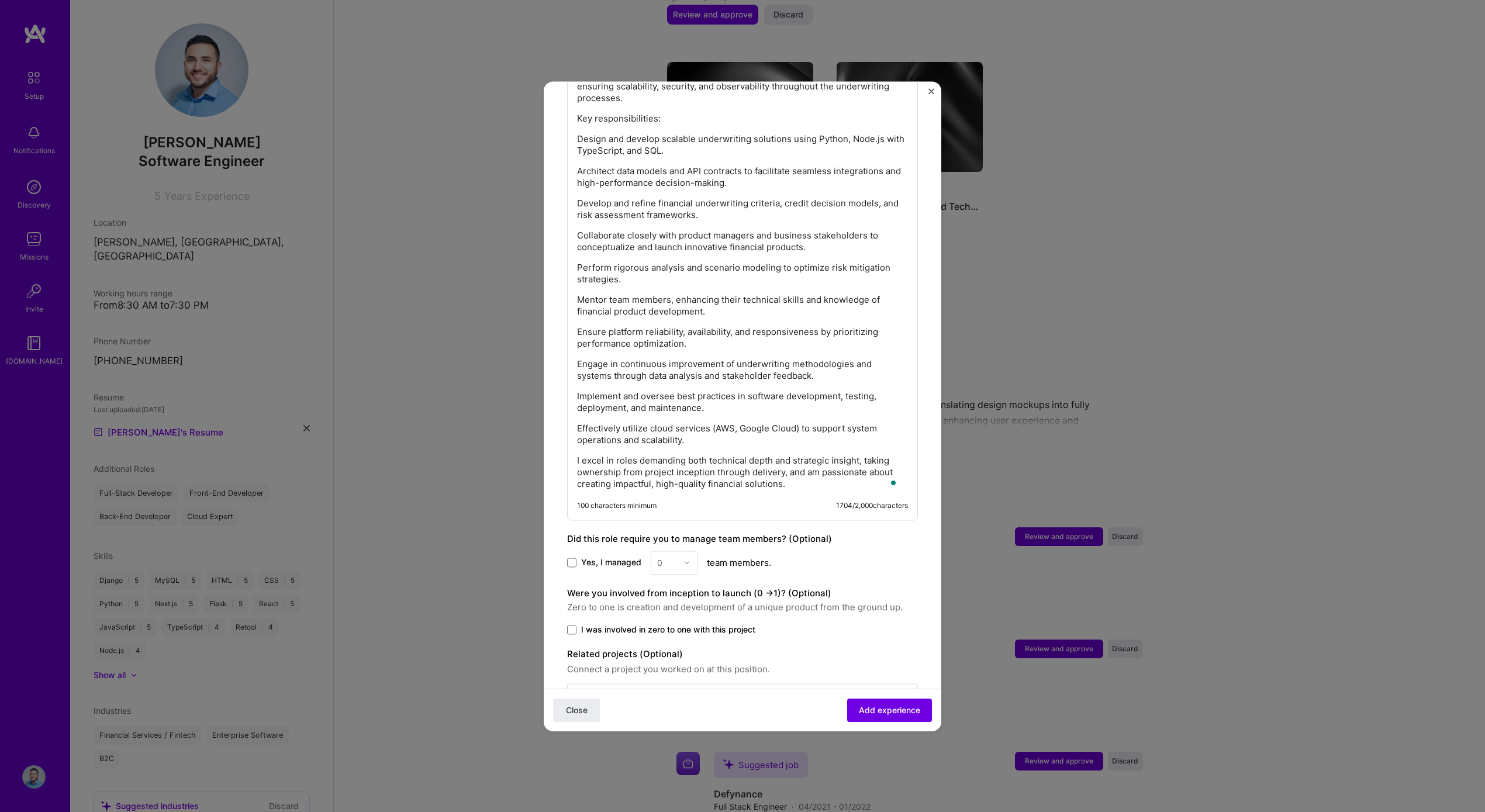
click at [607, 557] on span "Yes, I managed" at bounding box center [611, 562] width 60 height 11
click at [0, 0] on input "Yes, I managed" at bounding box center [0, 0] width 0 height 0
click at [708, 551] on div "Yes, I managed 0 team members." at bounding box center [742, 562] width 350 height 24
click at [693, 552] on div at bounding box center [690, 563] width 14 height 23
click at [677, 625] on div "10" at bounding box center [674, 634] width 40 height 21
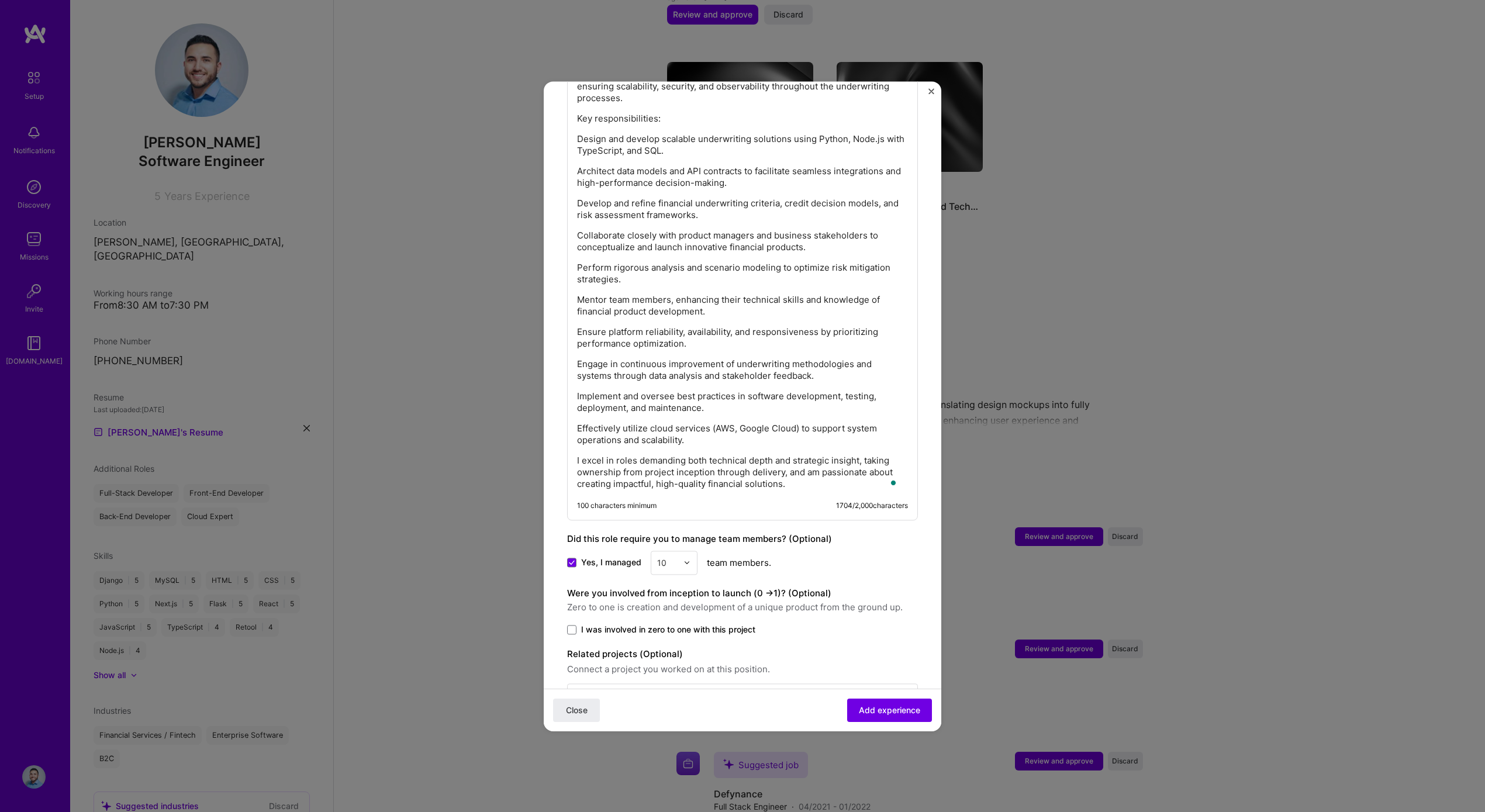
click at [721, 624] on span "I was involved in zero to one with this project" at bounding box center [668, 629] width 174 height 11
click at [0, 0] on input "I was involved in zero to one with this project" at bounding box center [0, 0] width 0 height 0
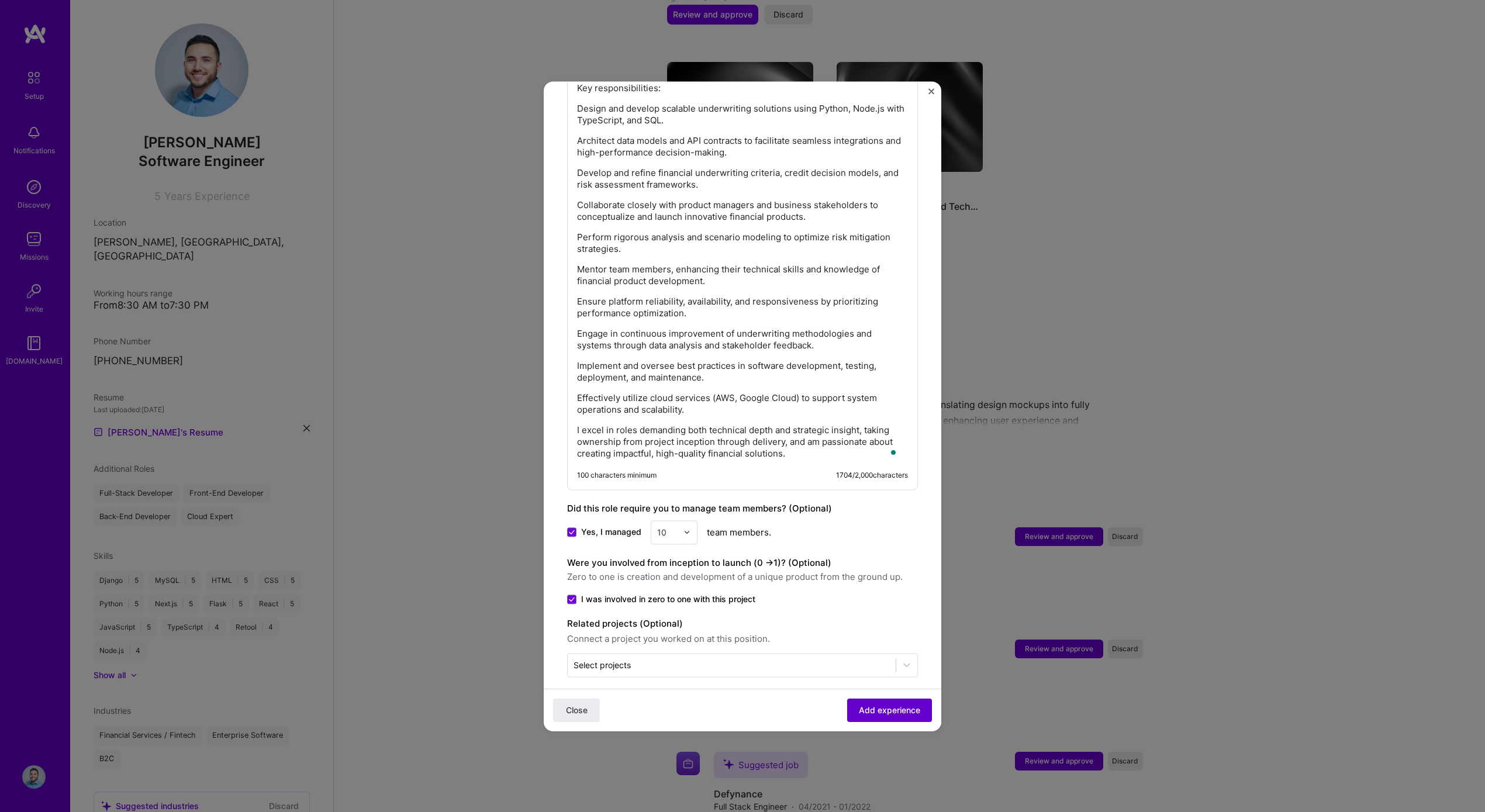
click at [899, 708] on span "Add experience" at bounding box center [889, 709] width 62 height 11
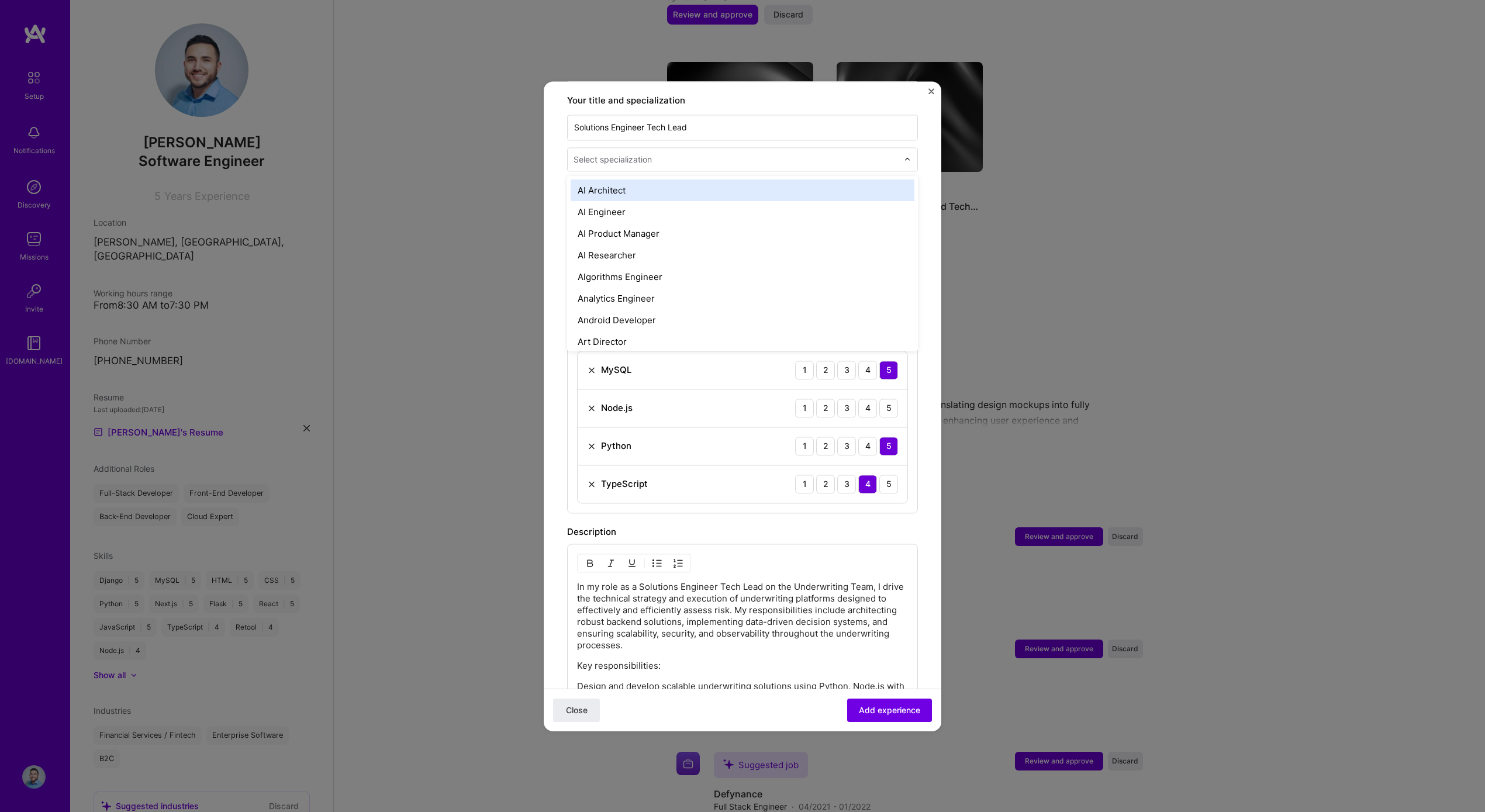
click at [642, 153] on div "Select specialization" at bounding box center [613, 159] width 78 height 12
type input "l"
type input "sof"
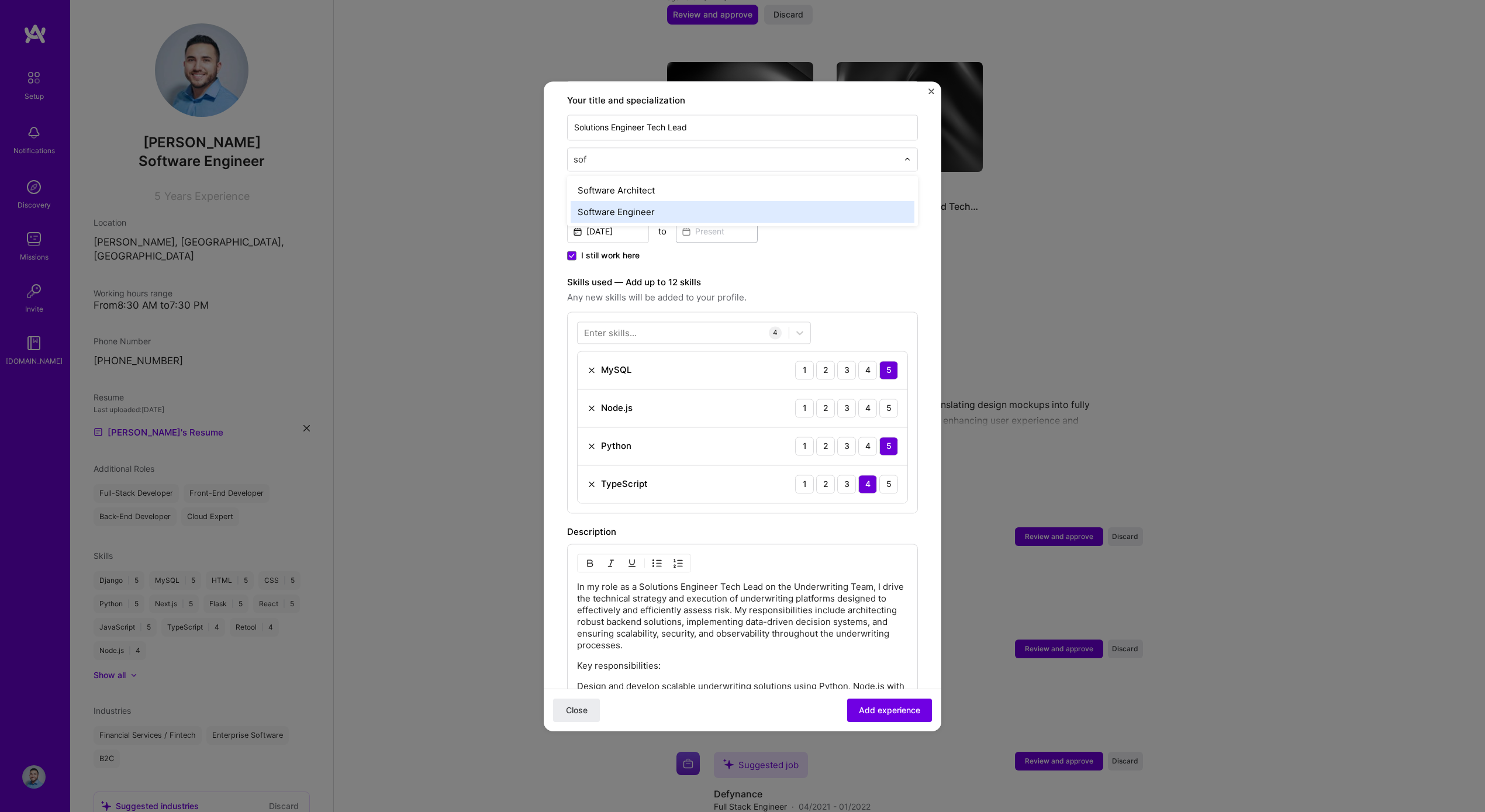
click at [680, 201] on div "Software Engineer" at bounding box center [742, 212] width 344 height 21
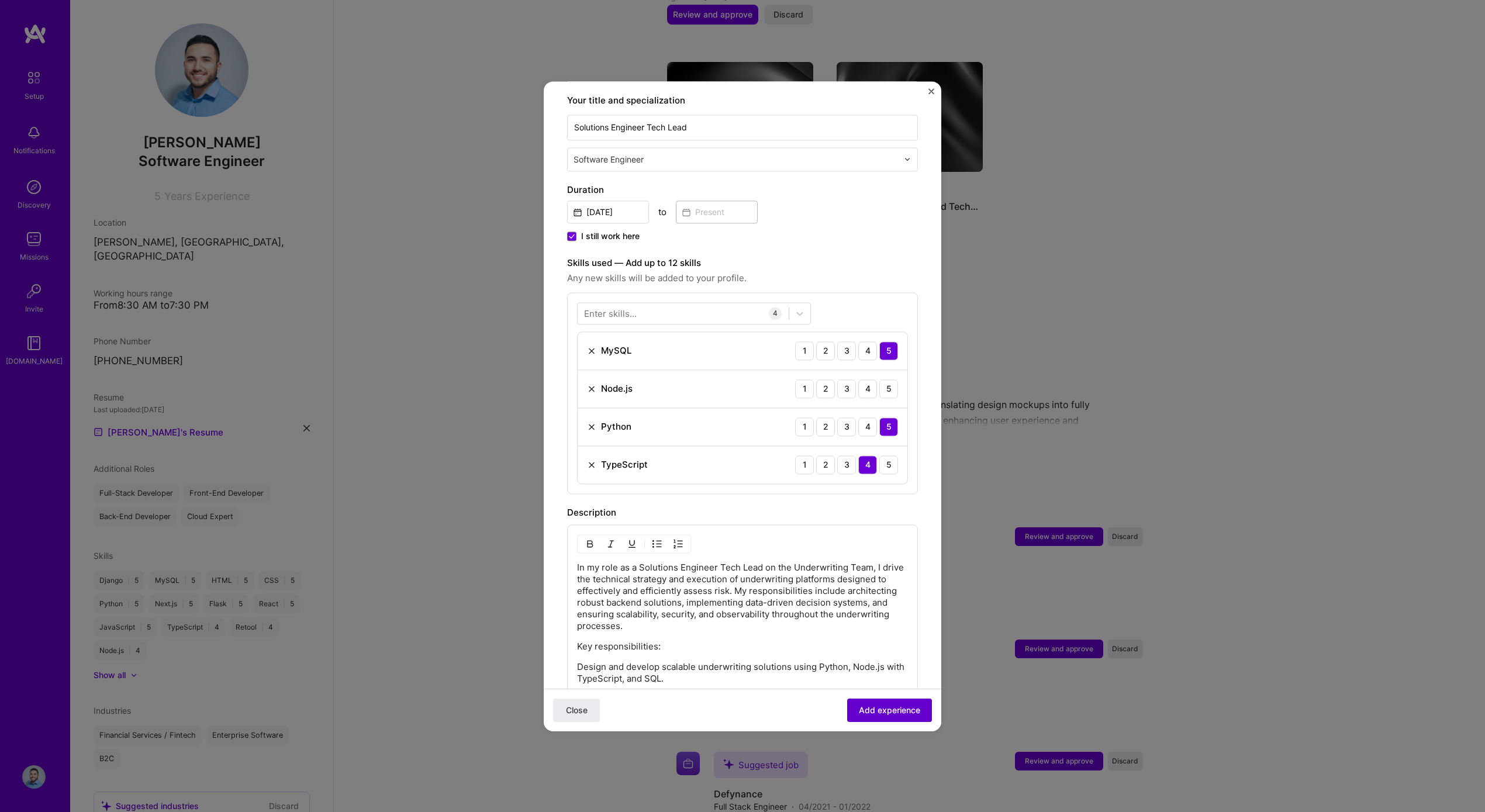
click at [881, 712] on span "Add experience" at bounding box center [889, 709] width 62 height 11
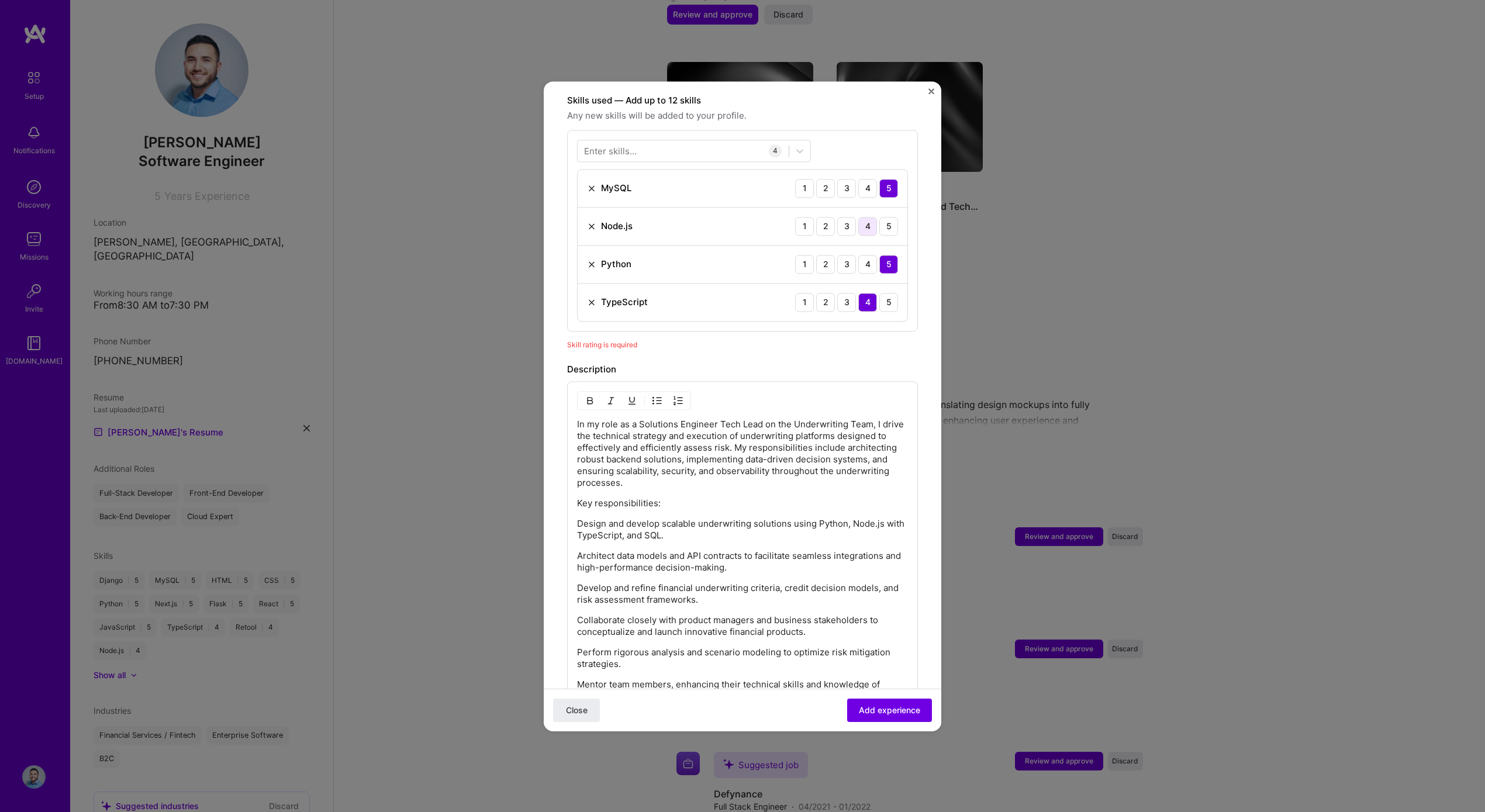
click at [864, 217] on div "4" at bounding box center [868, 226] width 19 height 19
click at [651, 141] on div at bounding box center [683, 150] width 211 height 19
click at [629, 192] on div "React" at bounding box center [693, 198] width 234 height 21
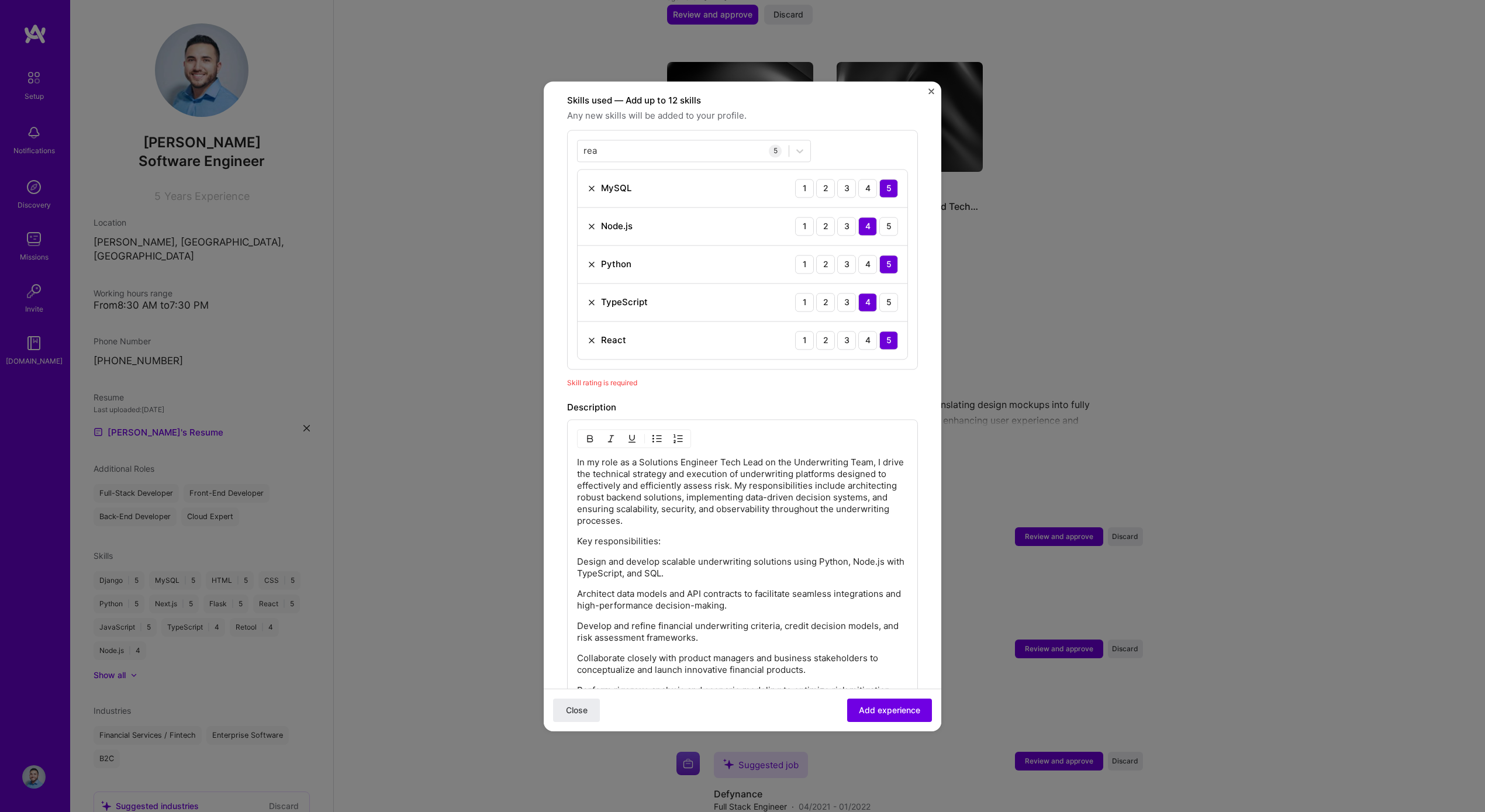
click at [863, 376] on div "Skill rating is required" at bounding box center [742, 382] width 350 height 12
click at [661, 141] on div "rea rea" at bounding box center [683, 150] width 211 height 19
drag, startPoint x: 661, startPoint y: 129, endPoint x: 555, endPoint y: 141, distance: 106.7
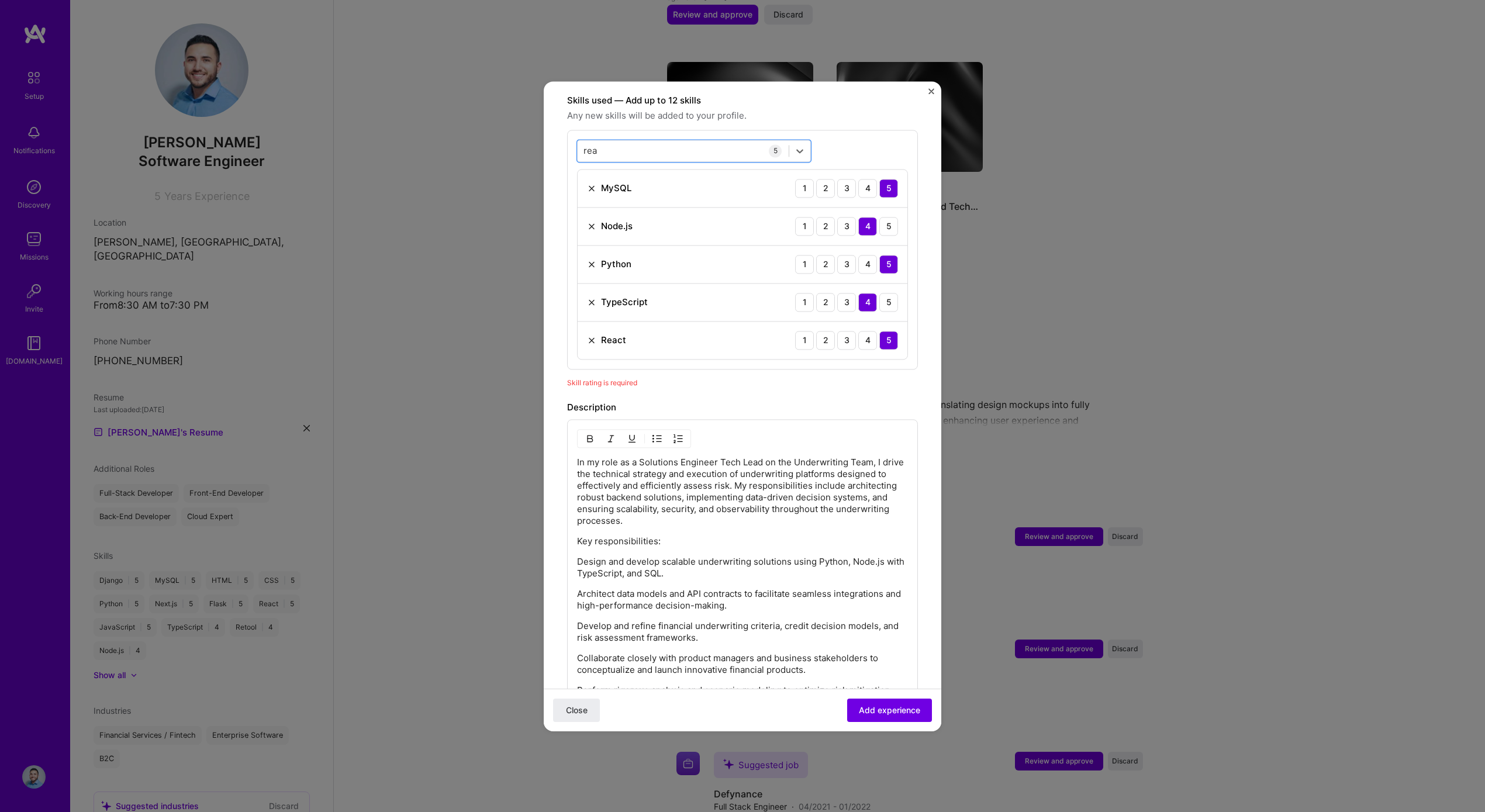
click at [553, 142] on form "Adding suggested job This job is suggested based on your LinkedIn, resume or A.…" at bounding box center [743, 448] width 398 height 1496
drag, startPoint x: 610, startPoint y: 141, endPoint x: 571, endPoint y: 138, distance: 39.1
click at [571, 138] on div "option React, selected. option React selected, 0 of 2. 9 results available for …" at bounding box center [742, 249] width 350 height 240
type input "r"
click at [607, 192] on div "Next.js" at bounding box center [694, 198] width 220 height 12
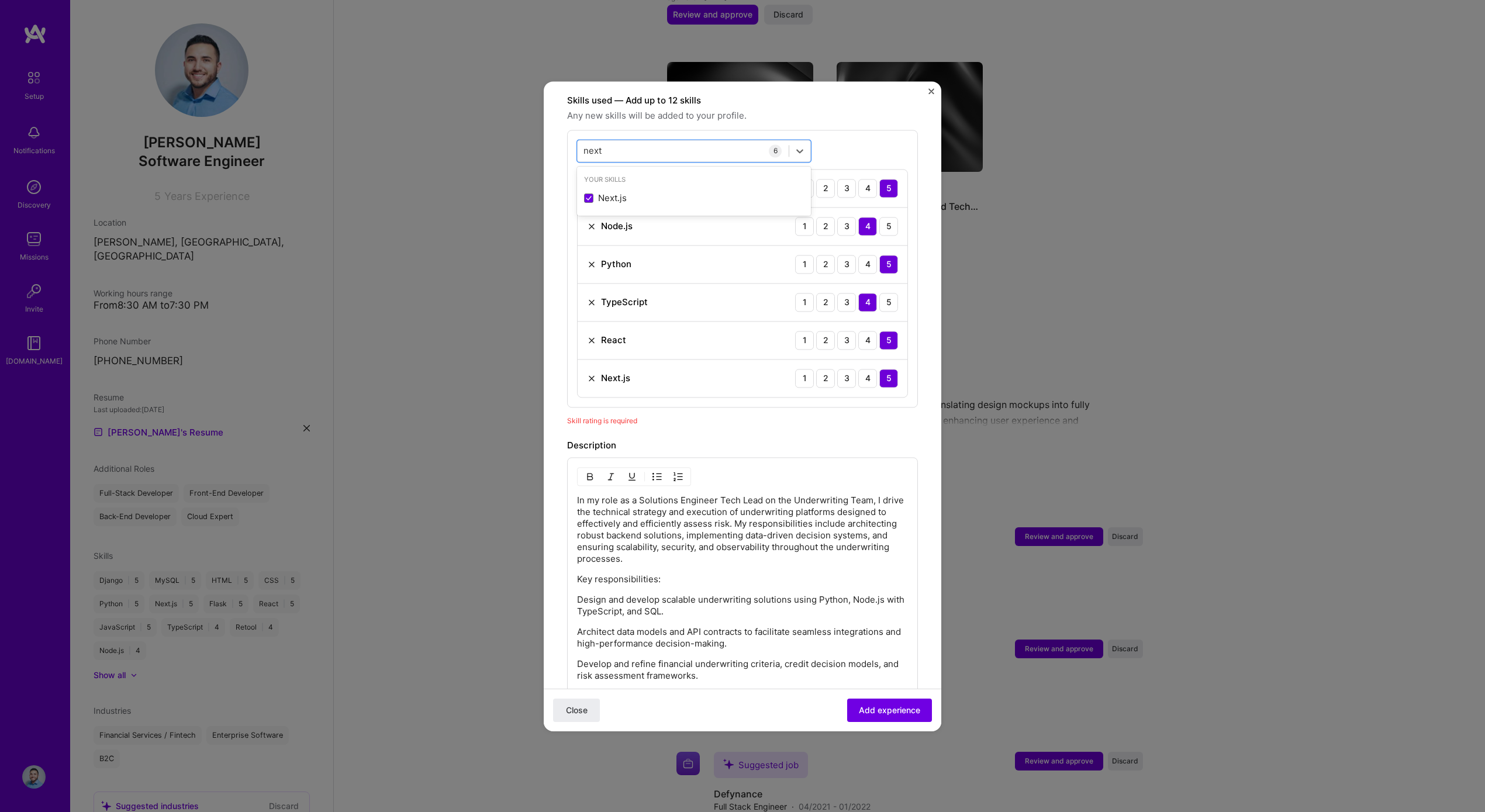
type input "next"
click at [871, 385] on div "MySQL 1 2 3 4 5 Node.js 1 2 3 4 5 Python 1 2 3 4 5 TypeScript 1 2 3 4 5 React 1…" at bounding box center [742, 283] width 331 height 229
click at [870, 707] on span "Add experience" at bounding box center [889, 709] width 62 height 11
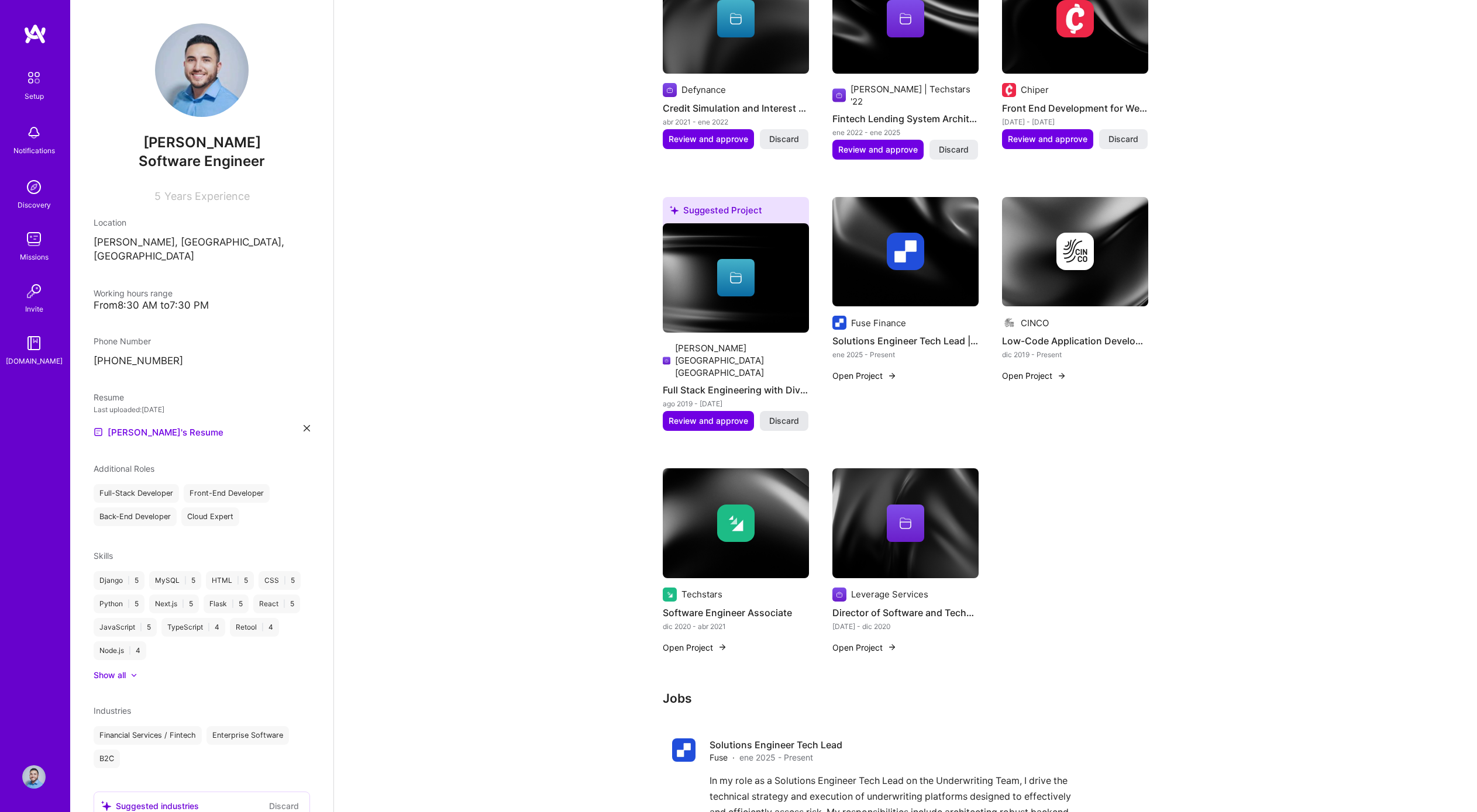
click at [788, 415] on span "Discard" at bounding box center [783, 420] width 30 height 11
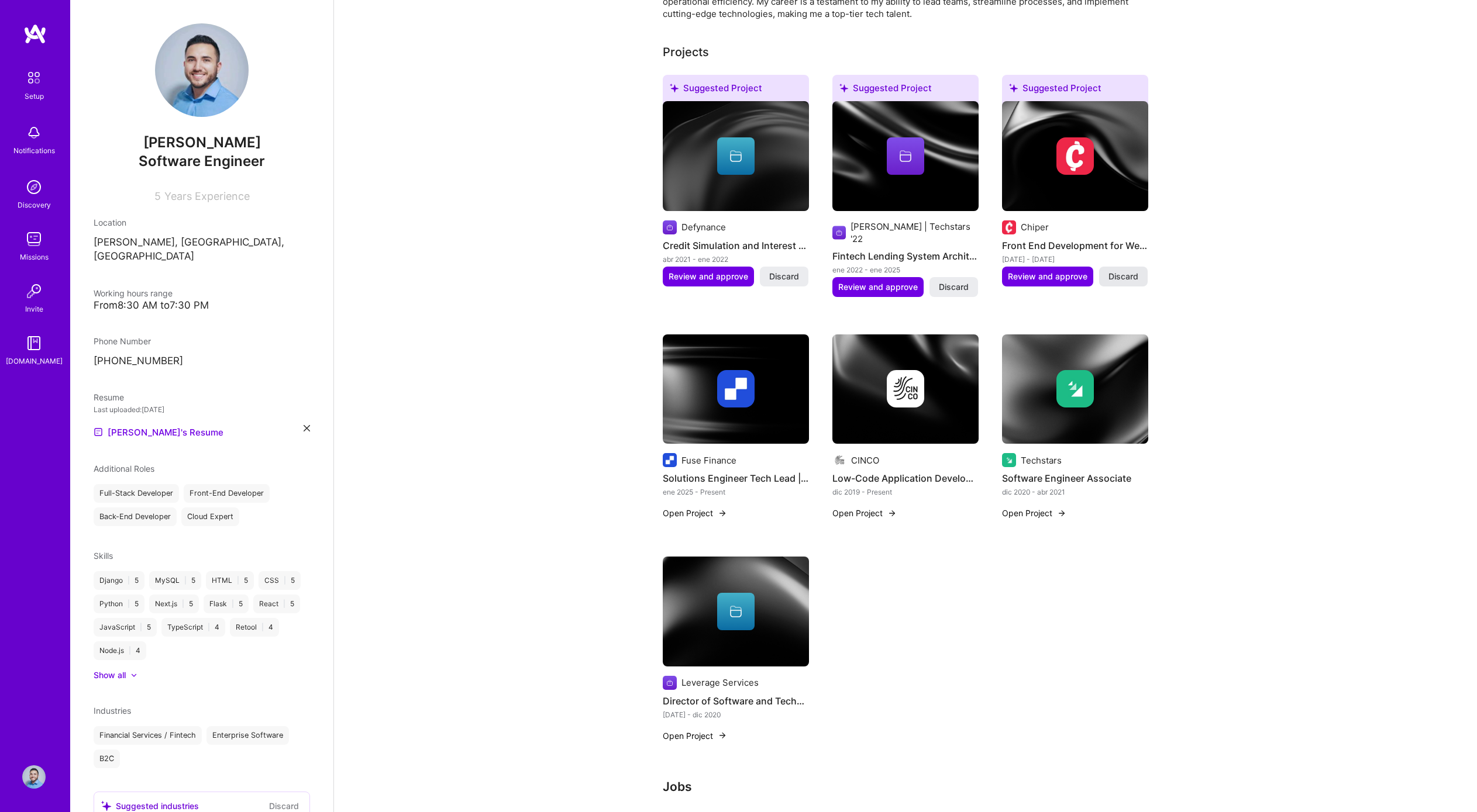
click at [1119, 270] on span "Discard" at bounding box center [1123, 276] width 30 height 11
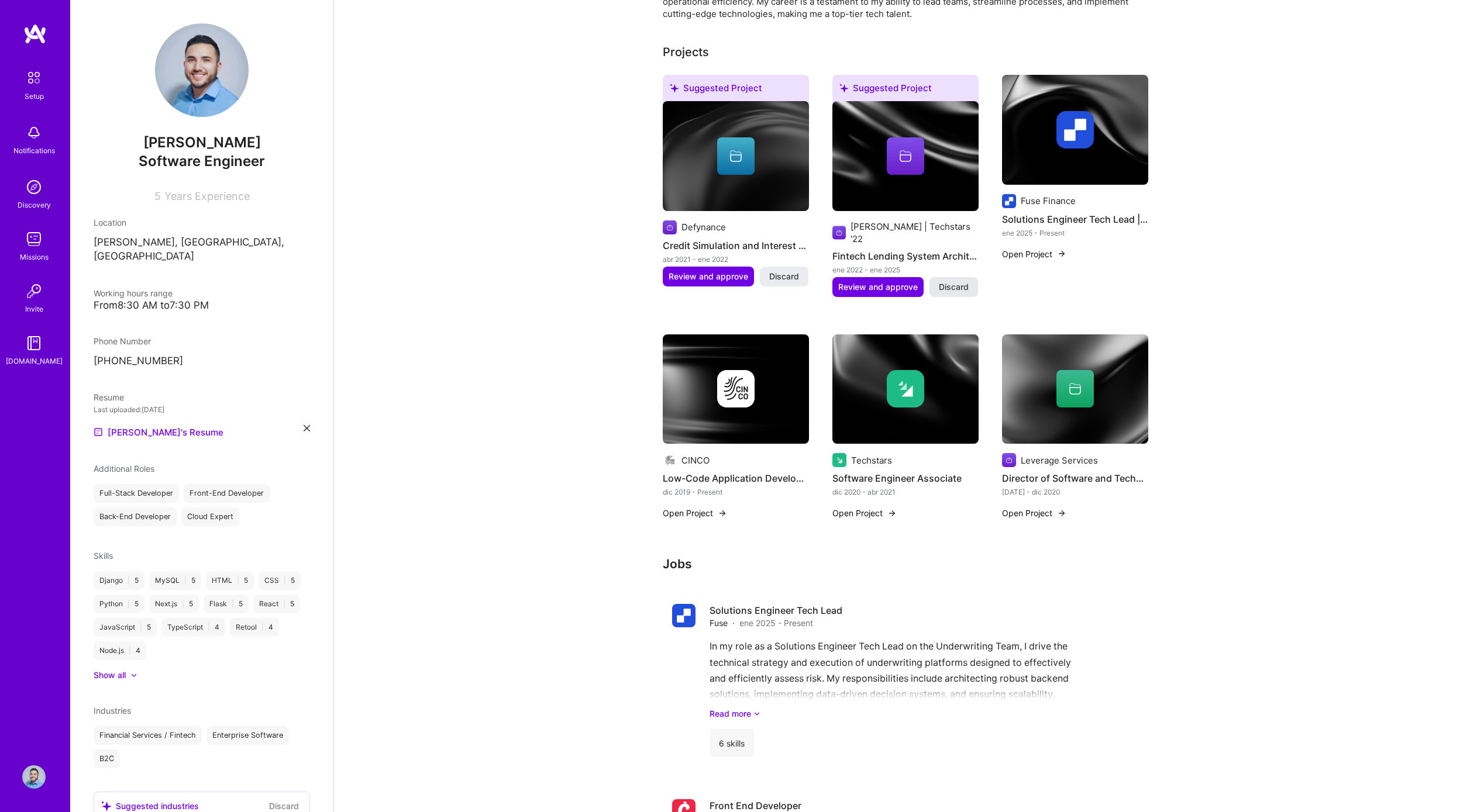
click at [964, 281] on span "Discard" at bounding box center [953, 286] width 30 height 11
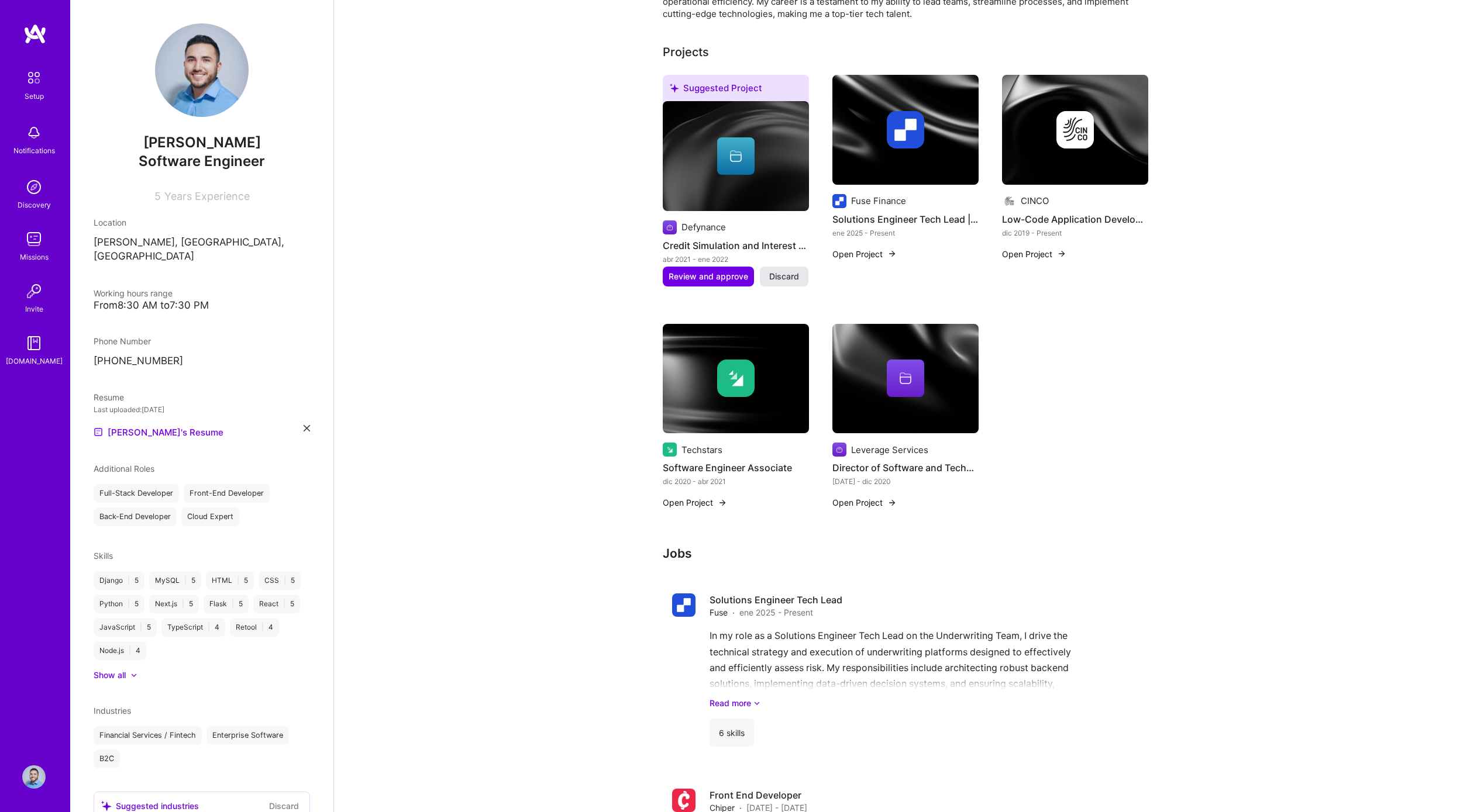
click at [798, 267] on button "Discard" at bounding box center [784, 277] width 49 height 20
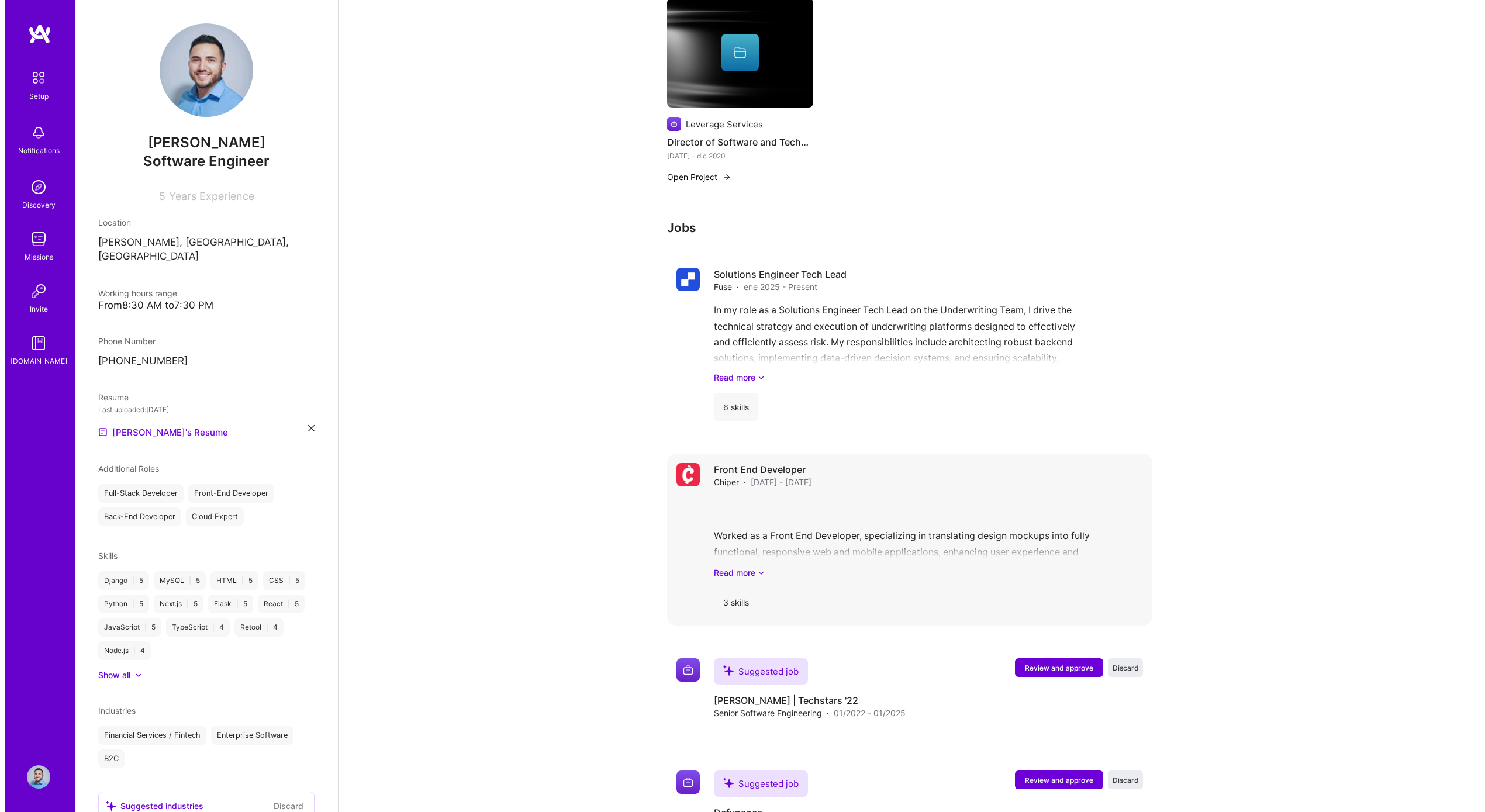
scroll to position [721, 0]
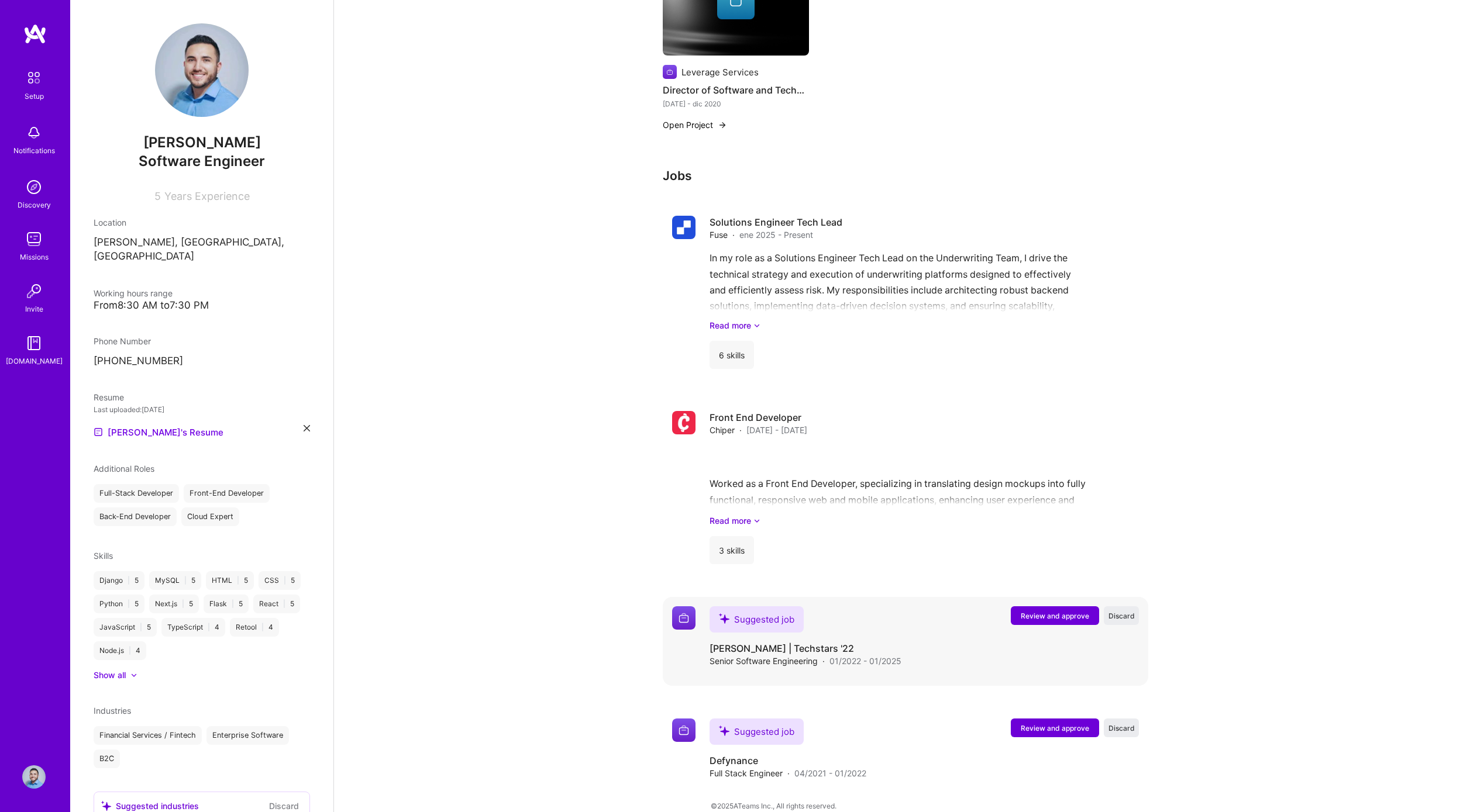
click at [1066, 611] on span "Review and approve" at bounding box center [1055, 615] width 69 height 10
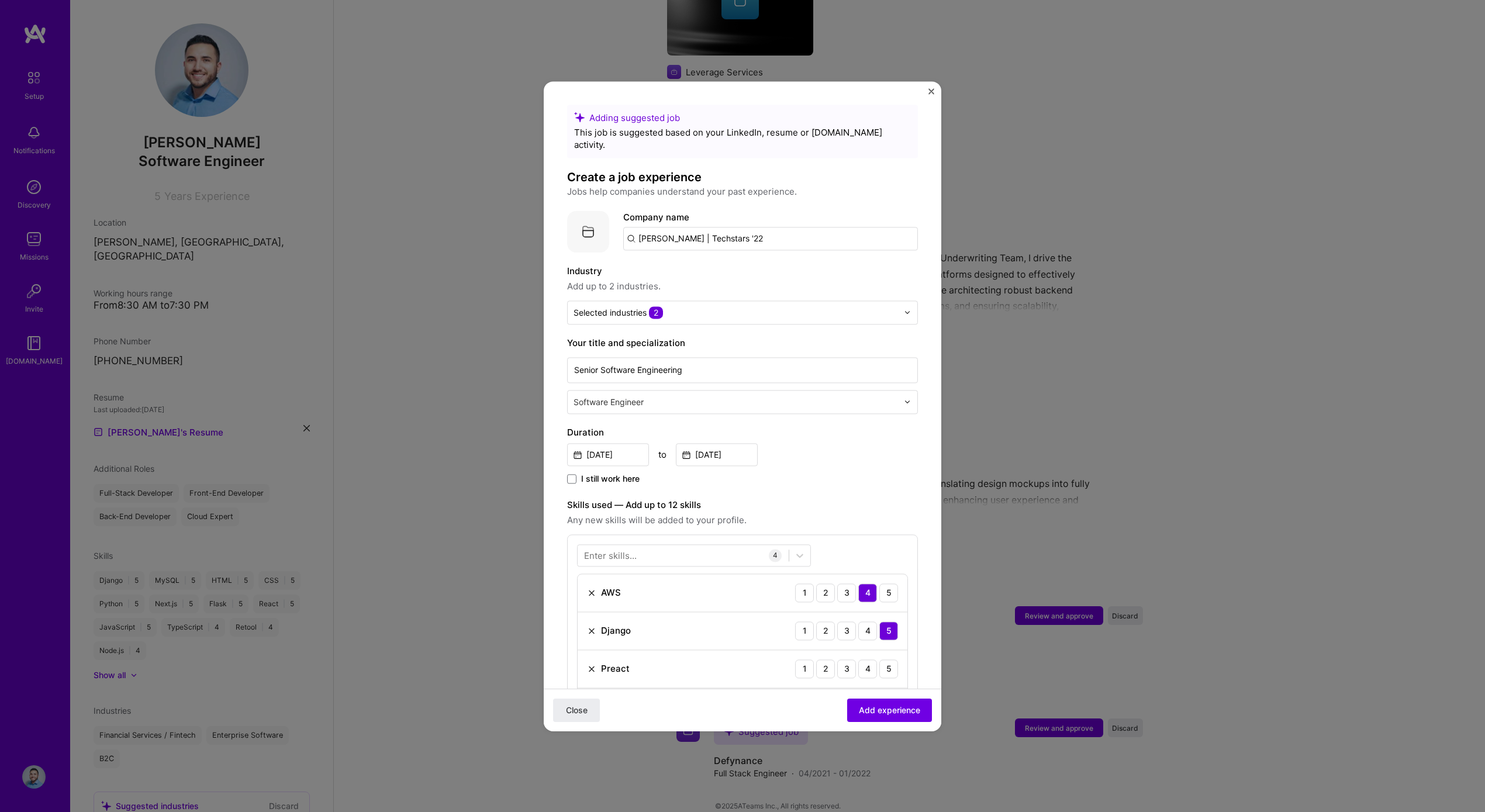
click at [683, 233] on input "Benny | Techstars '22" at bounding box center [770, 238] width 295 height 24
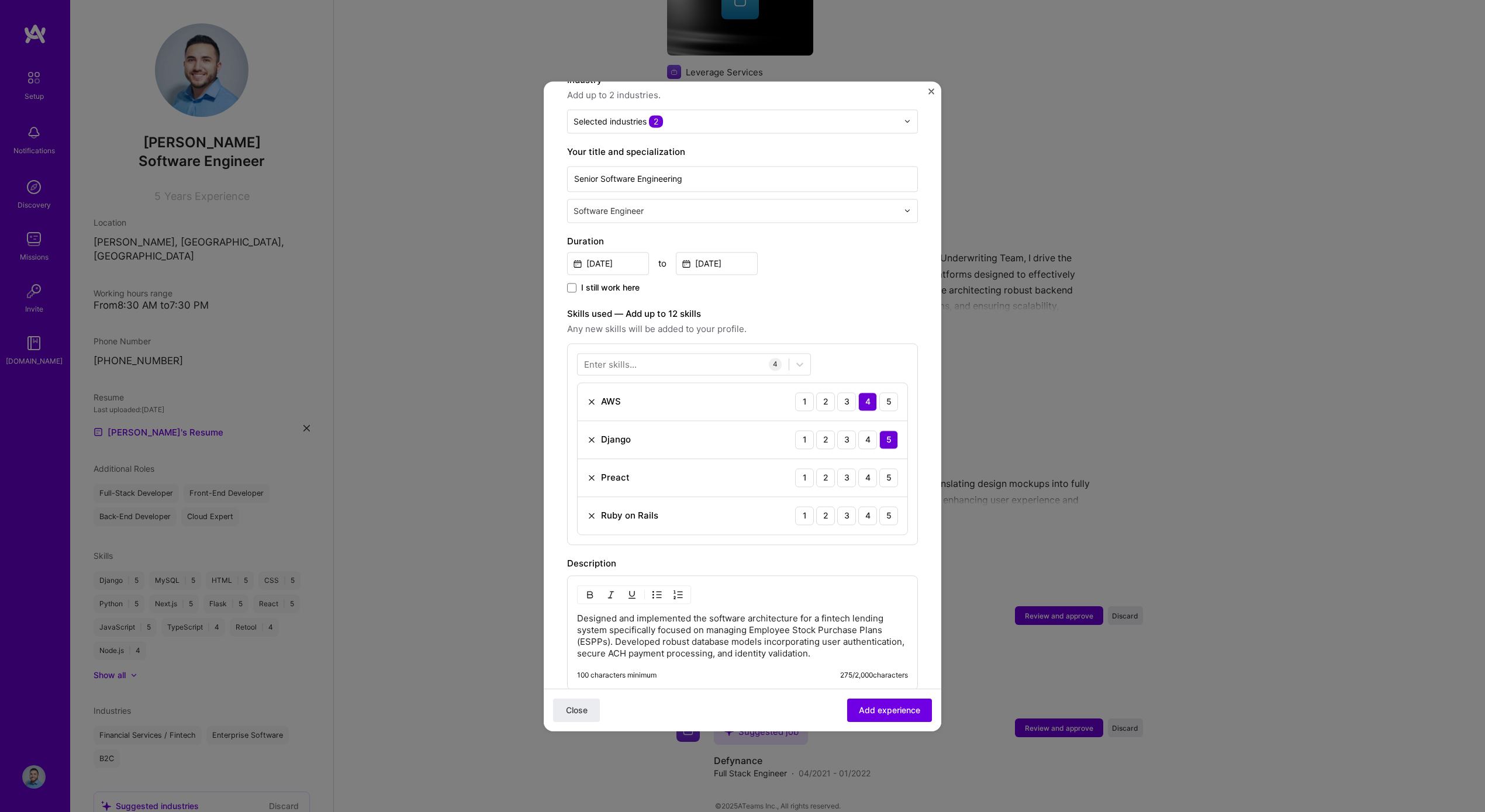
scroll to position [238, 0]
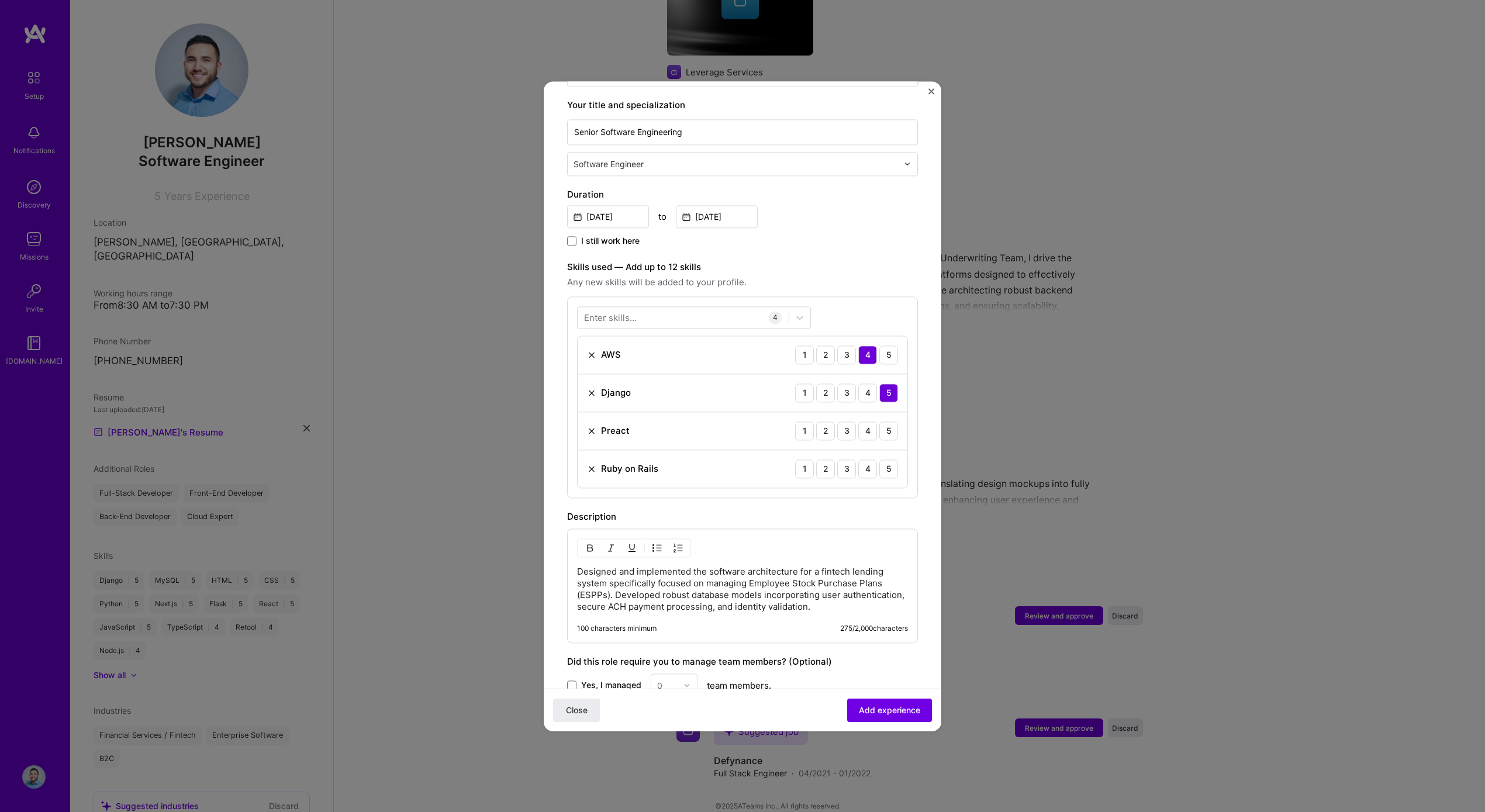
click at [697, 584] on p "Designed and implemented the software architecture for a fintech lending system…" at bounding box center [742, 589] width 331 height 46
click at [697, 583] on p "Designed and implemented the software architecture for a fintech lending system…" at bounding box center [742, 589] width 331 height 46
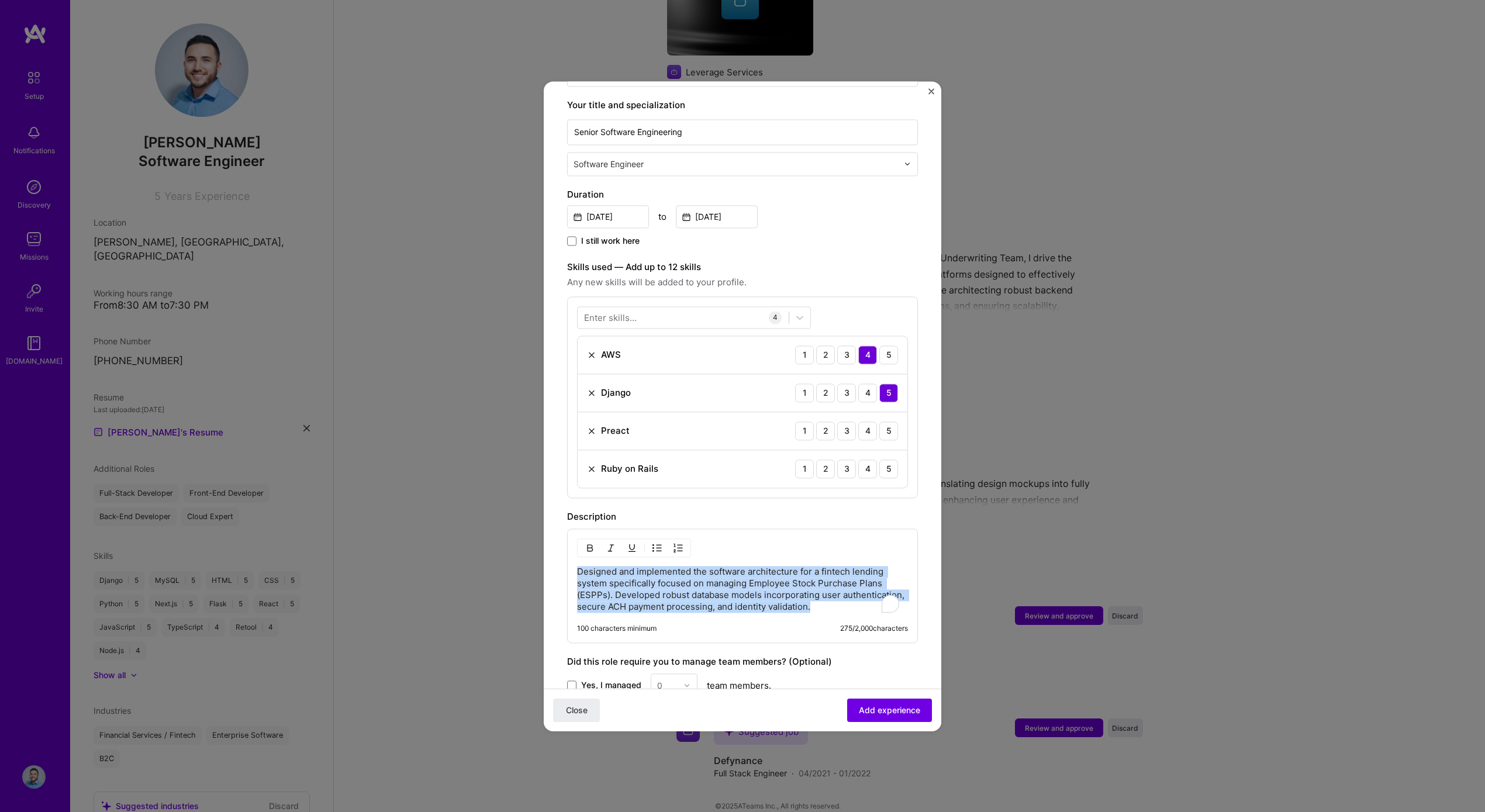
click at [697, 583] on p "Designed and implemented the software architecture for a fintech lending system…" at bounding box center [742, 589] width 331 height 46
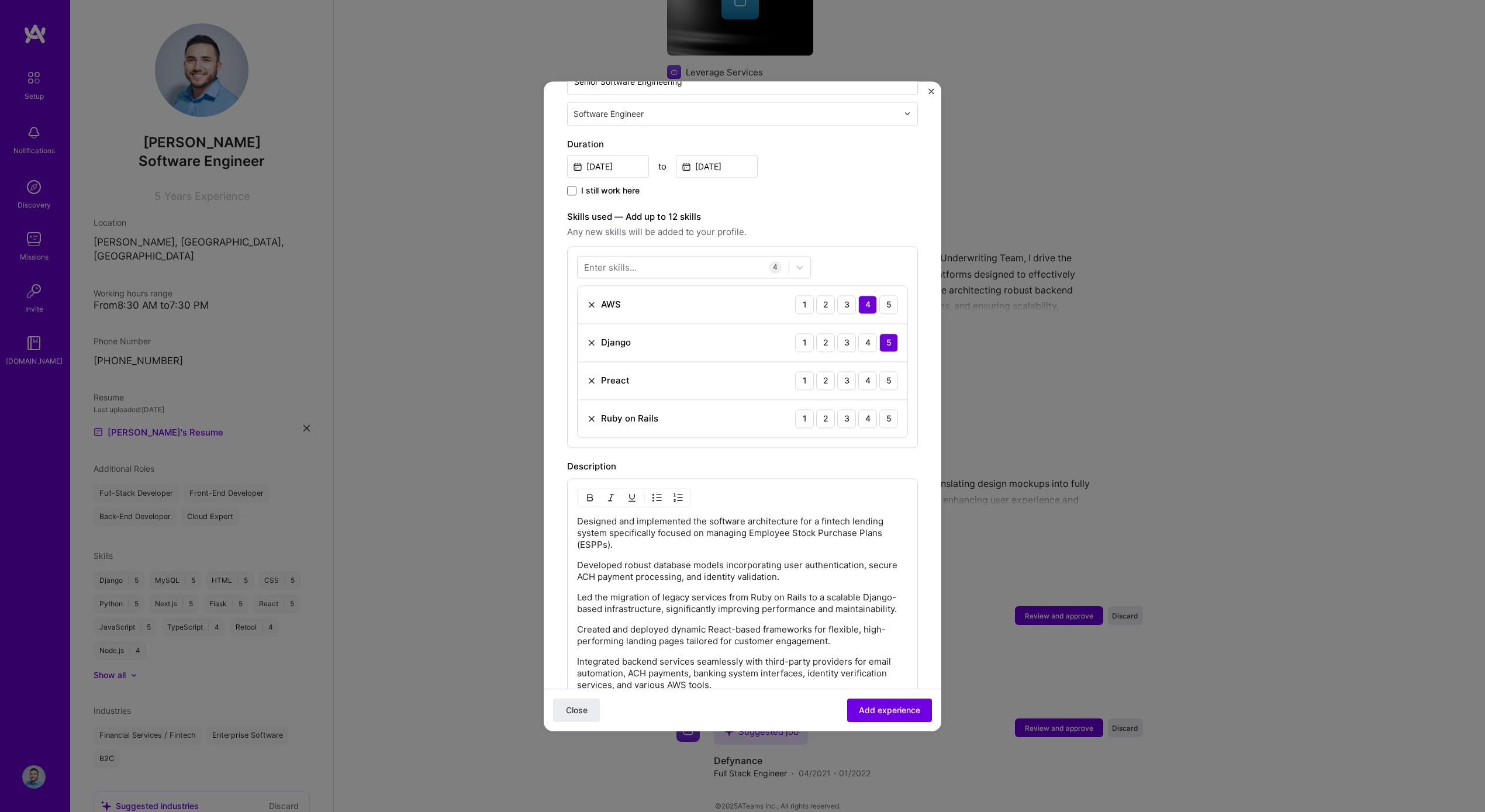
scroll to position [168, 0]
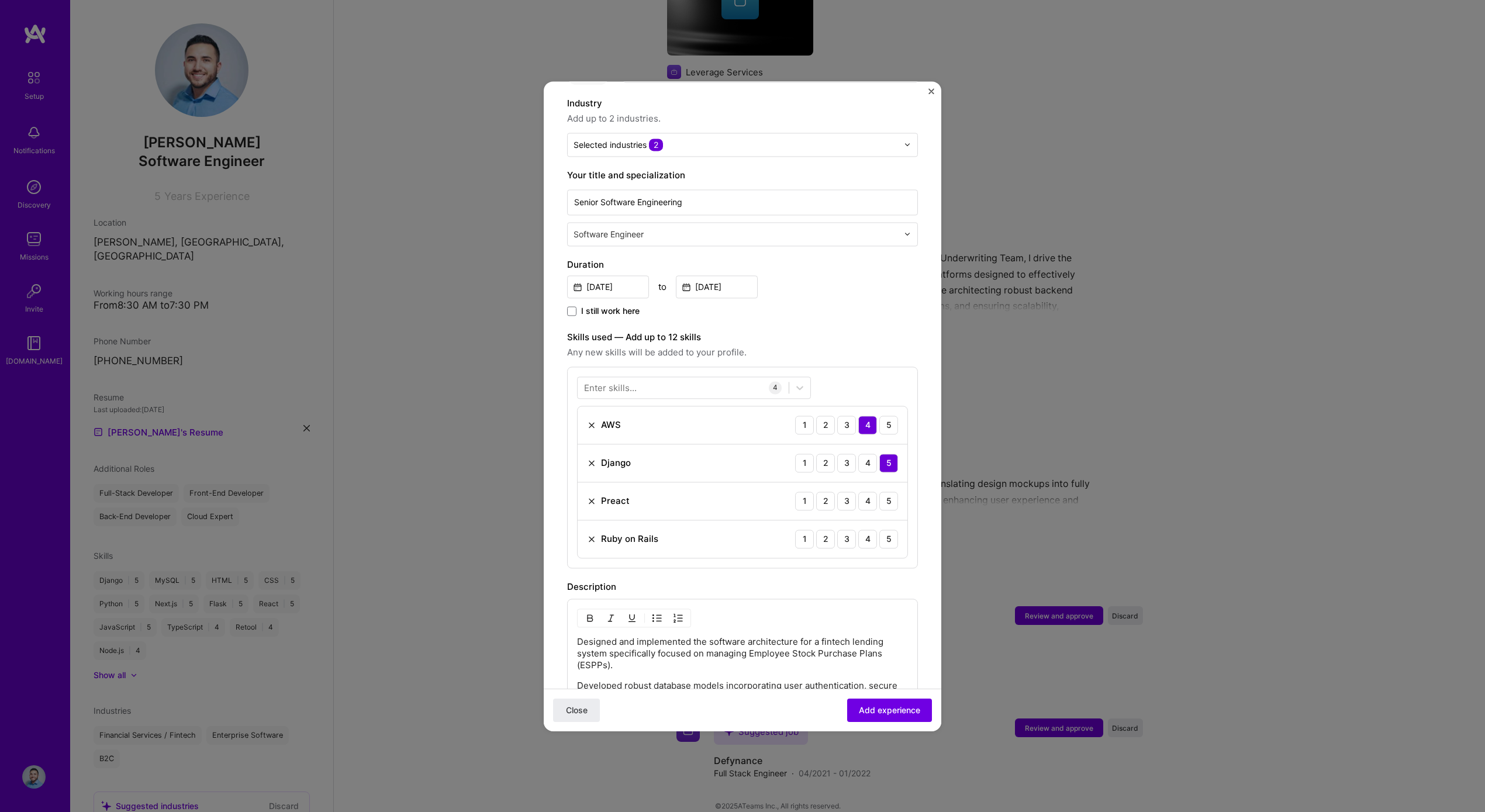
click at [662, 228] on input "text" at bounding box center [737, 234] width 327 height 12
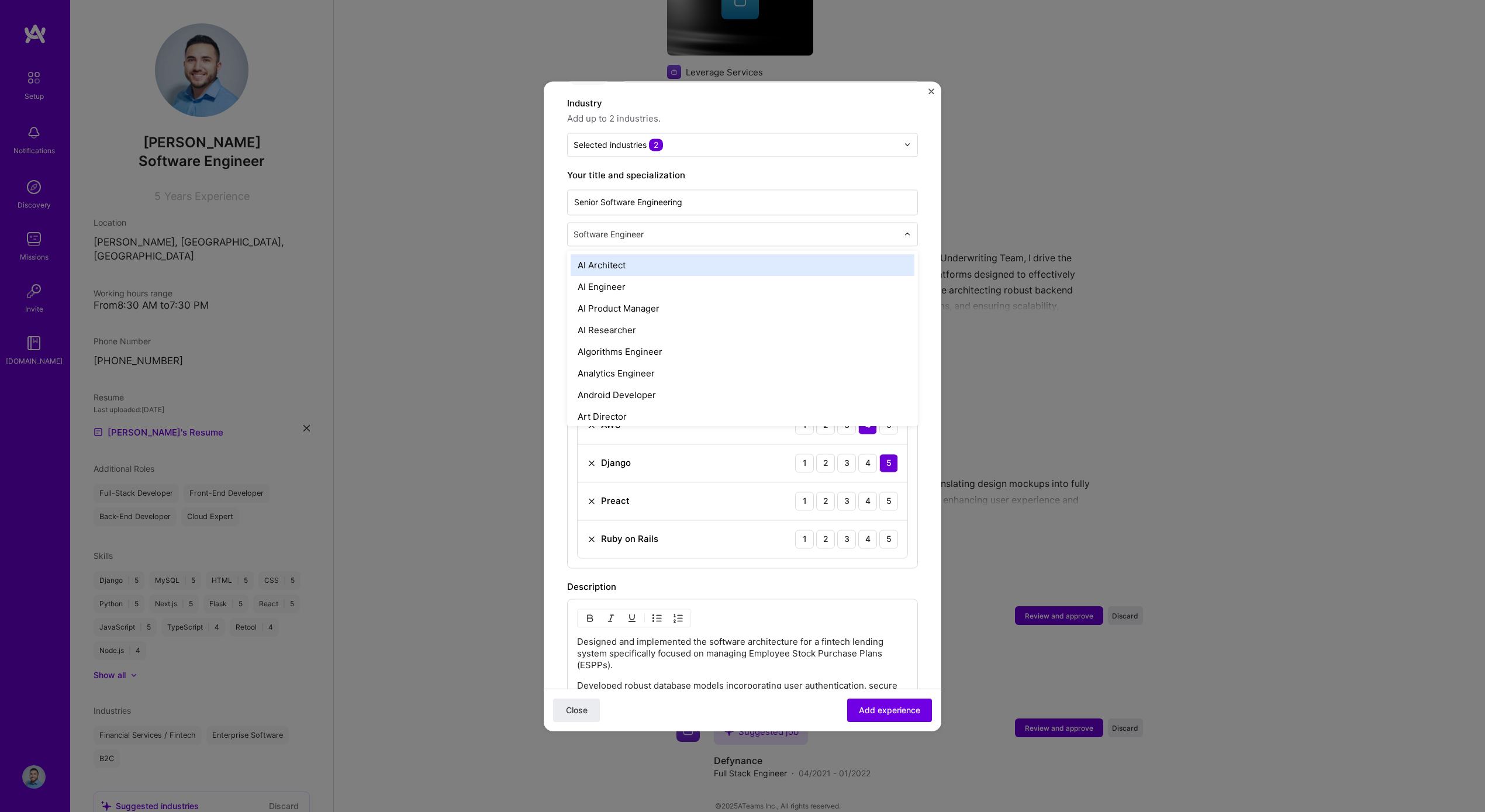
click at [728, 172] on div "Your title and specialization Senior Software Engineering option AI Architect f…" at bounding box center [742, 207] width 350 height 78
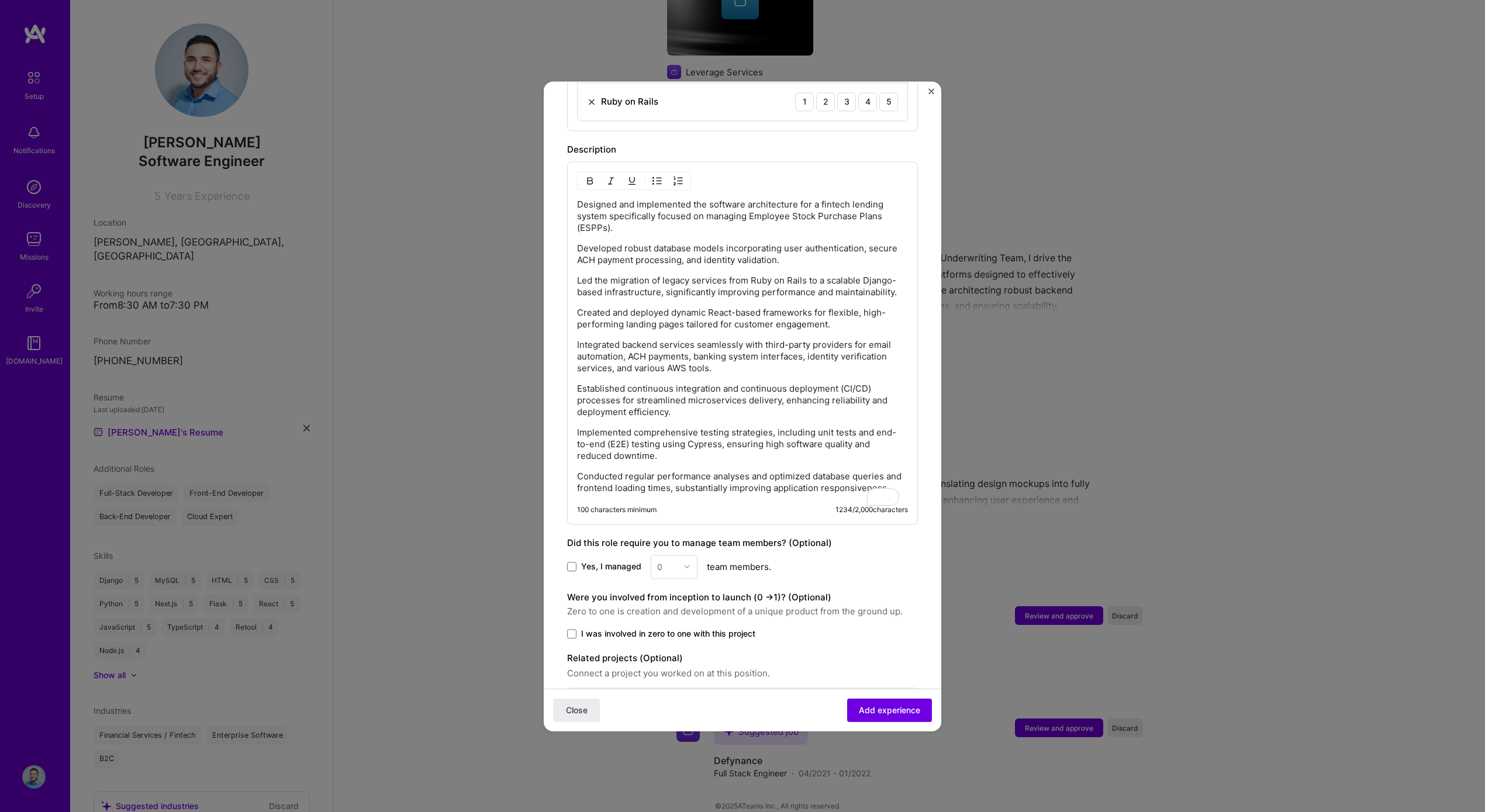
scroll to position [651, 0]
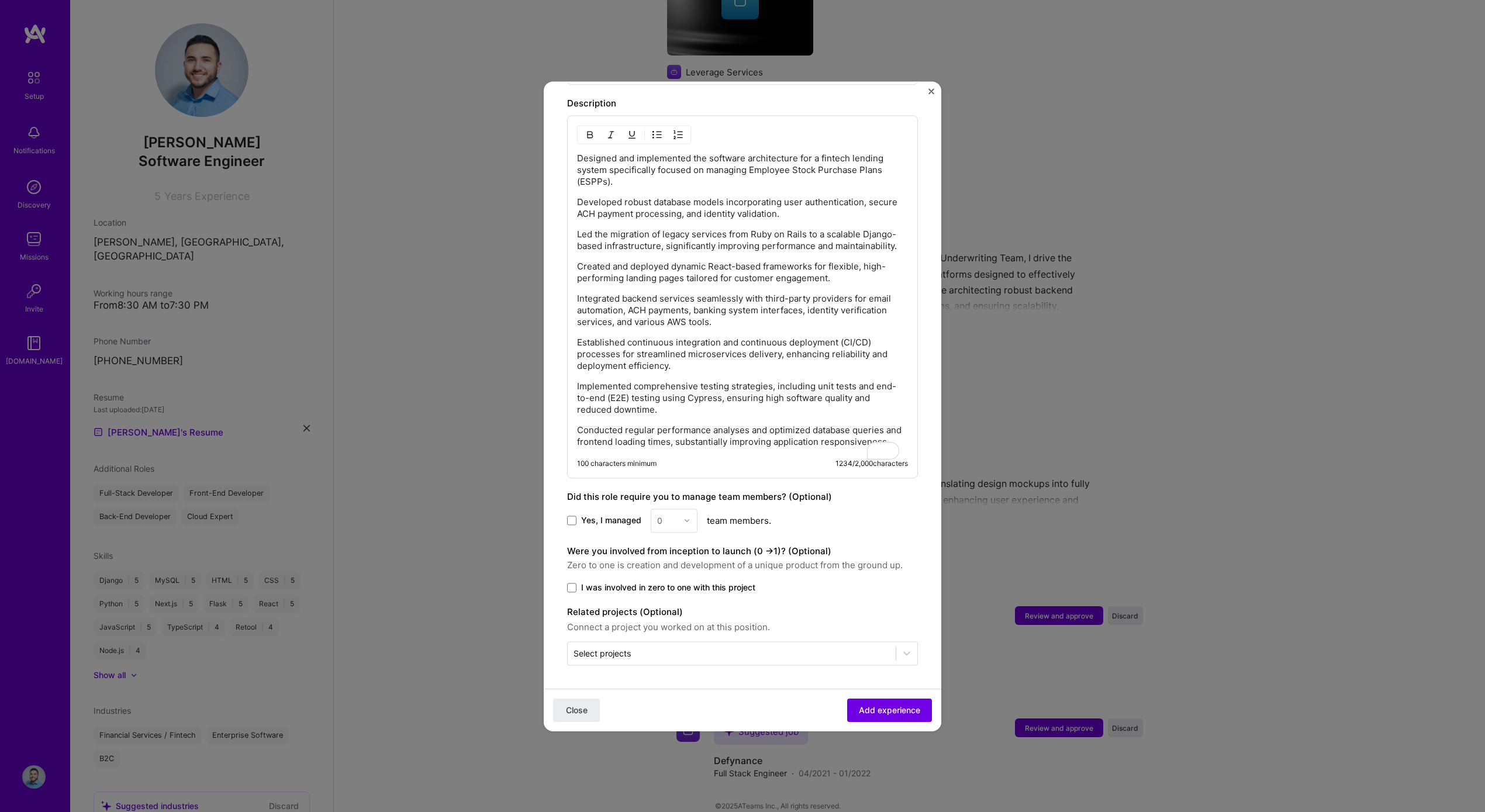
click at [662, 516] on div "0" at bounding box center [674, 520] width 46 height 24
click at [589, 522] on span "Yes, I managed" at bounding box center [611, 519] width 60 height 11
click at [0, 0] on input "Yes, I managed" at bounding box center [0, 0] width 0 height 0
click at [692, 517] on div at bounding box center [690, 520] width 14 height 23
click at [675, 564] on div "2" at bounding box center [674, 573] width 40 height 21
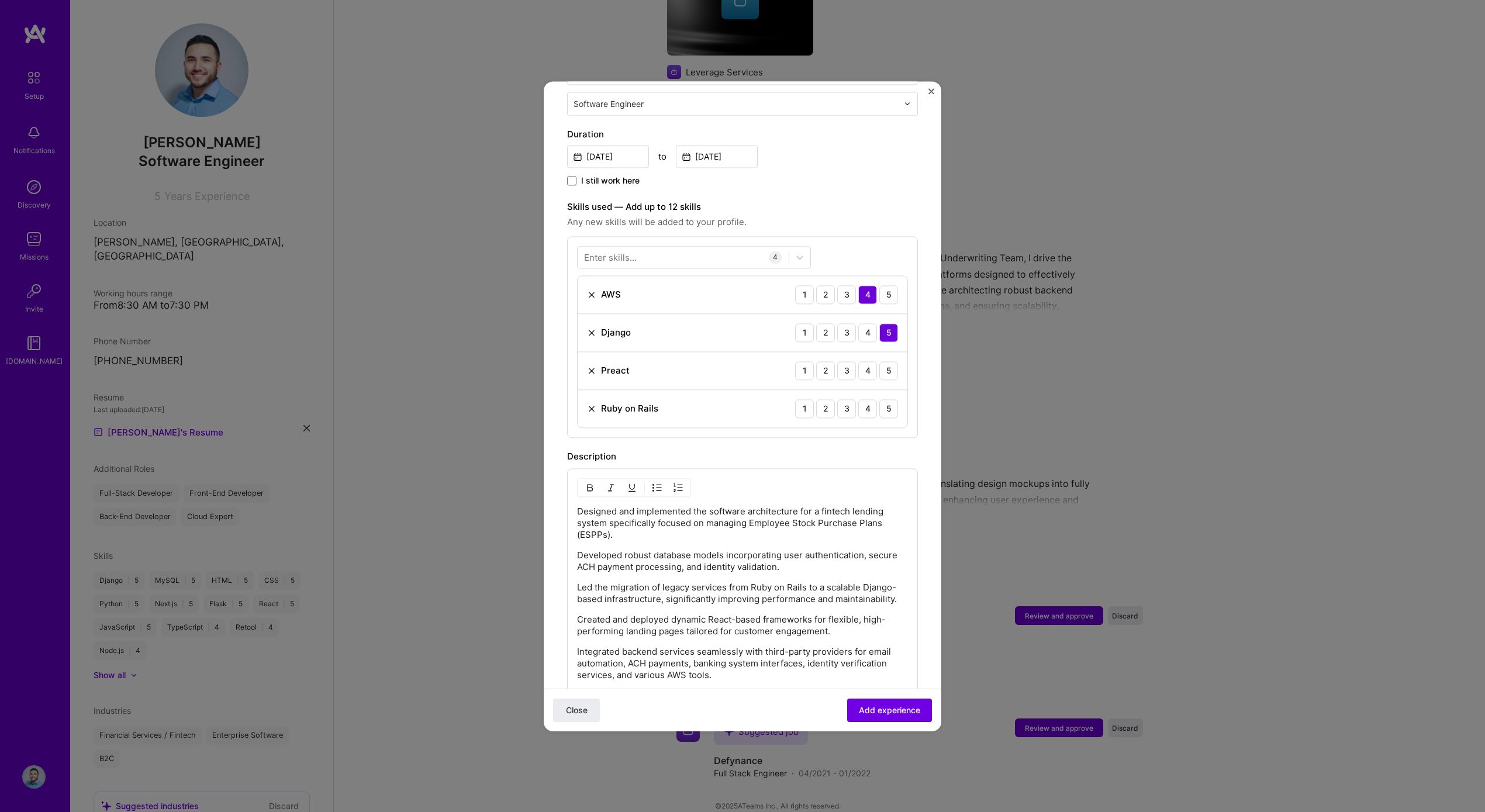
scroll to position [0, 0]
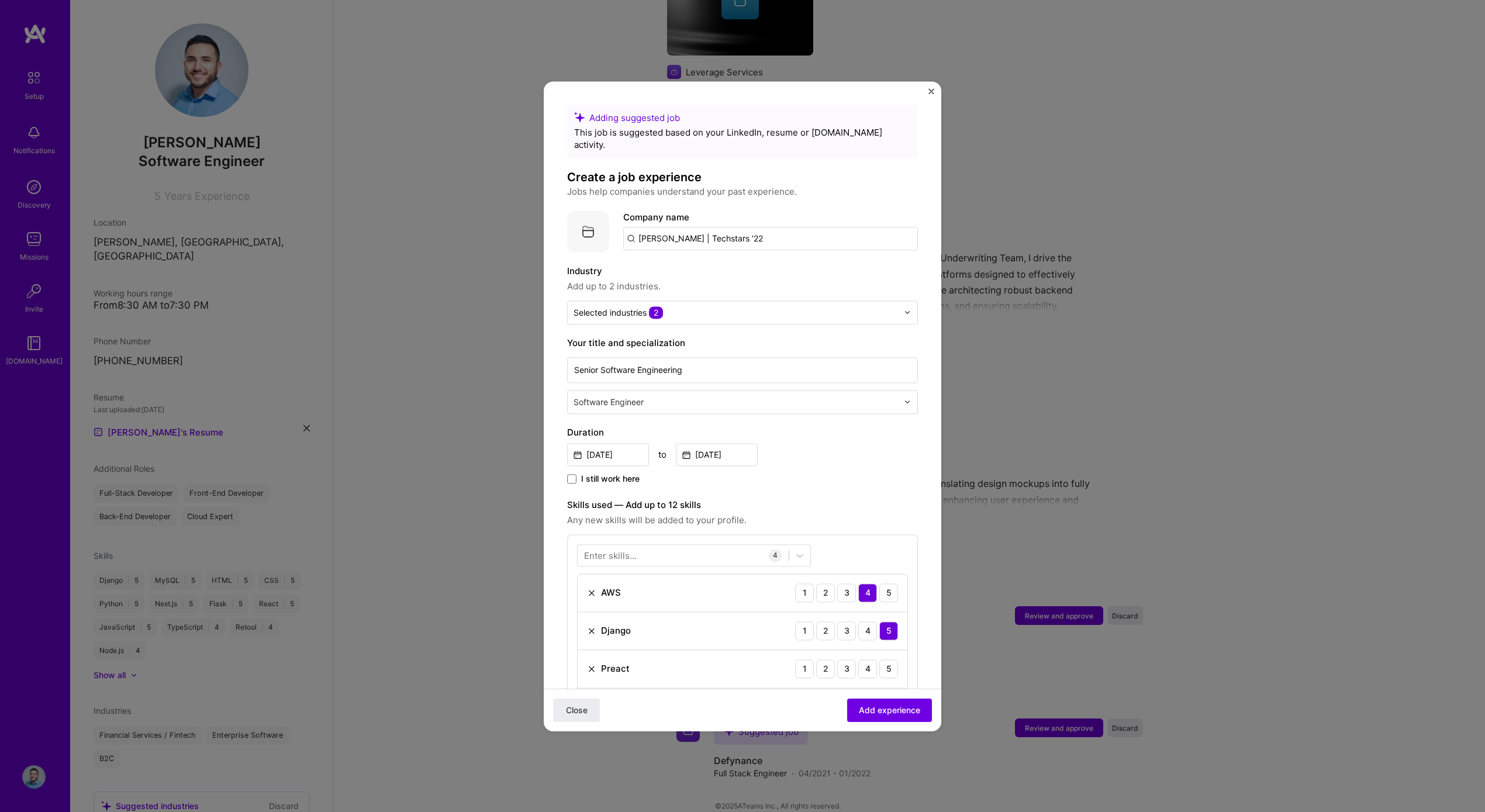
click at [646, 228] on input "Benny | Techstars '22" at bounding box center [770, 238] width 295 height 24
type input "[PERSON_NAME]"
click at [678, 298] on span "Add company" at bounding box center [656, 304] width 56 height 12
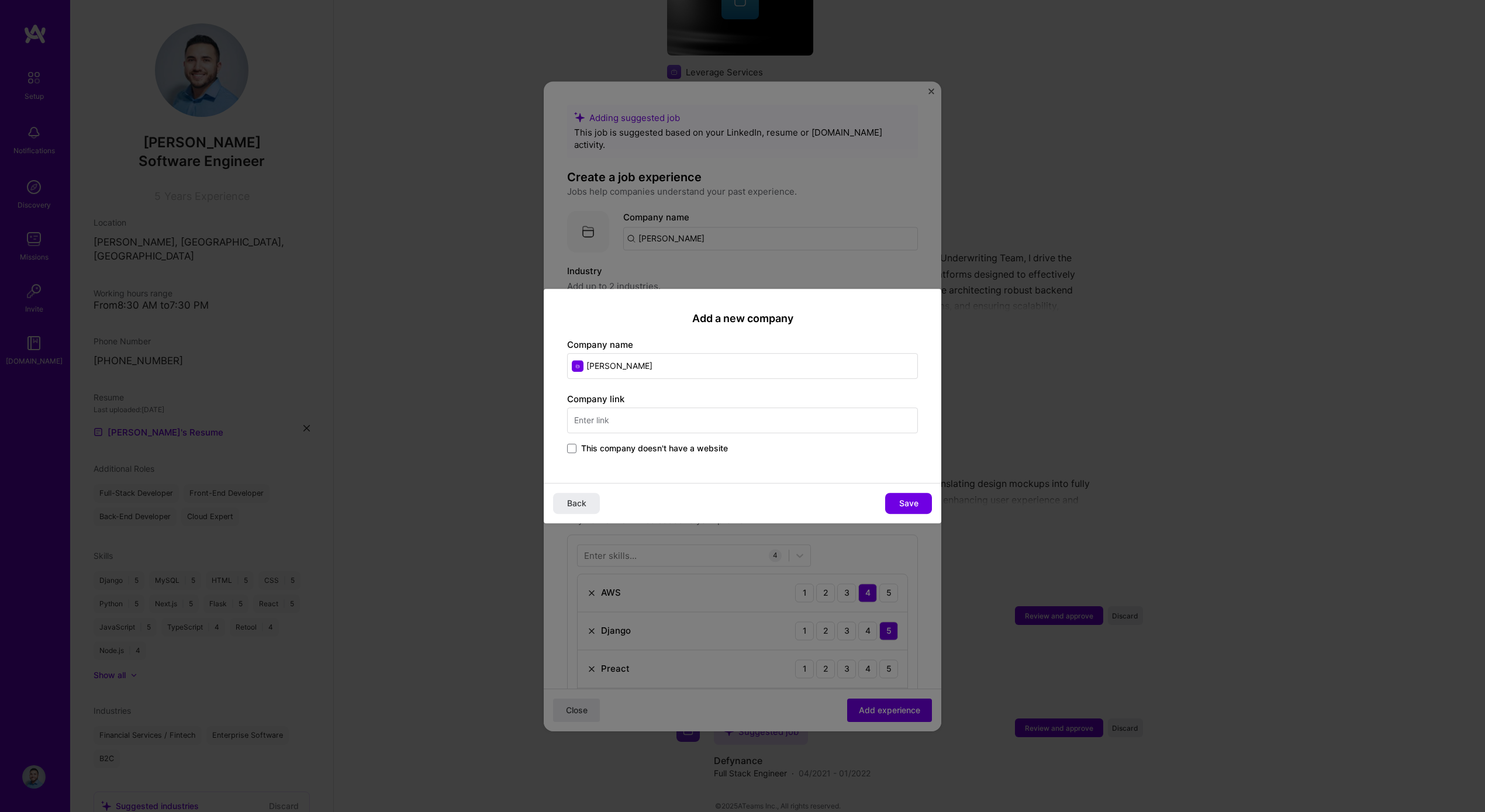
click at [626, 408] on input "text" at bounding box center [742, 420] width 350 height 26
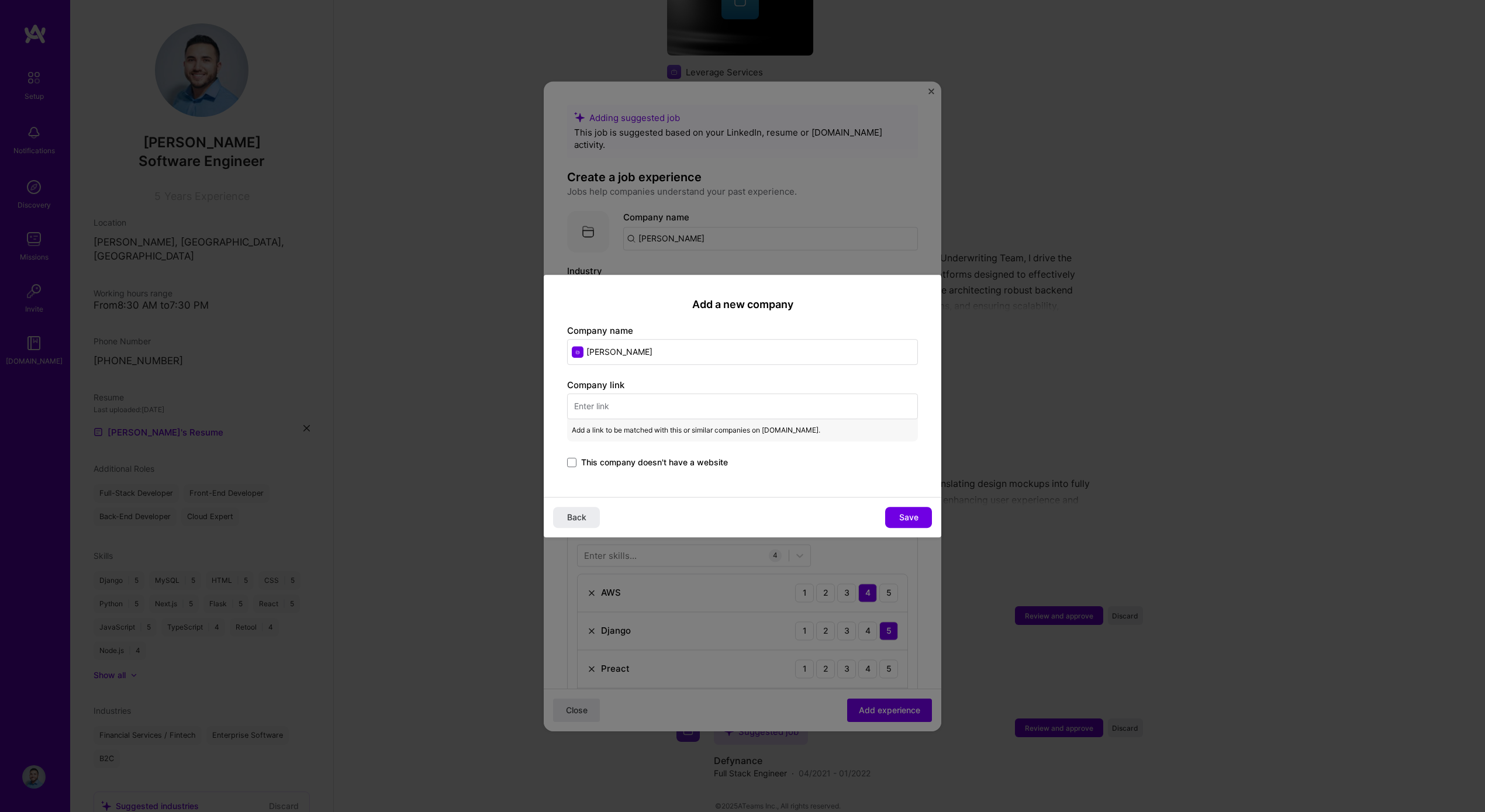
click at [643, 348] on input "[PERSON_NAME]" at bounding box center [742, 352] width 350 height 26
type input "h"
type input "[PERSON_NAME]"
type input "H"
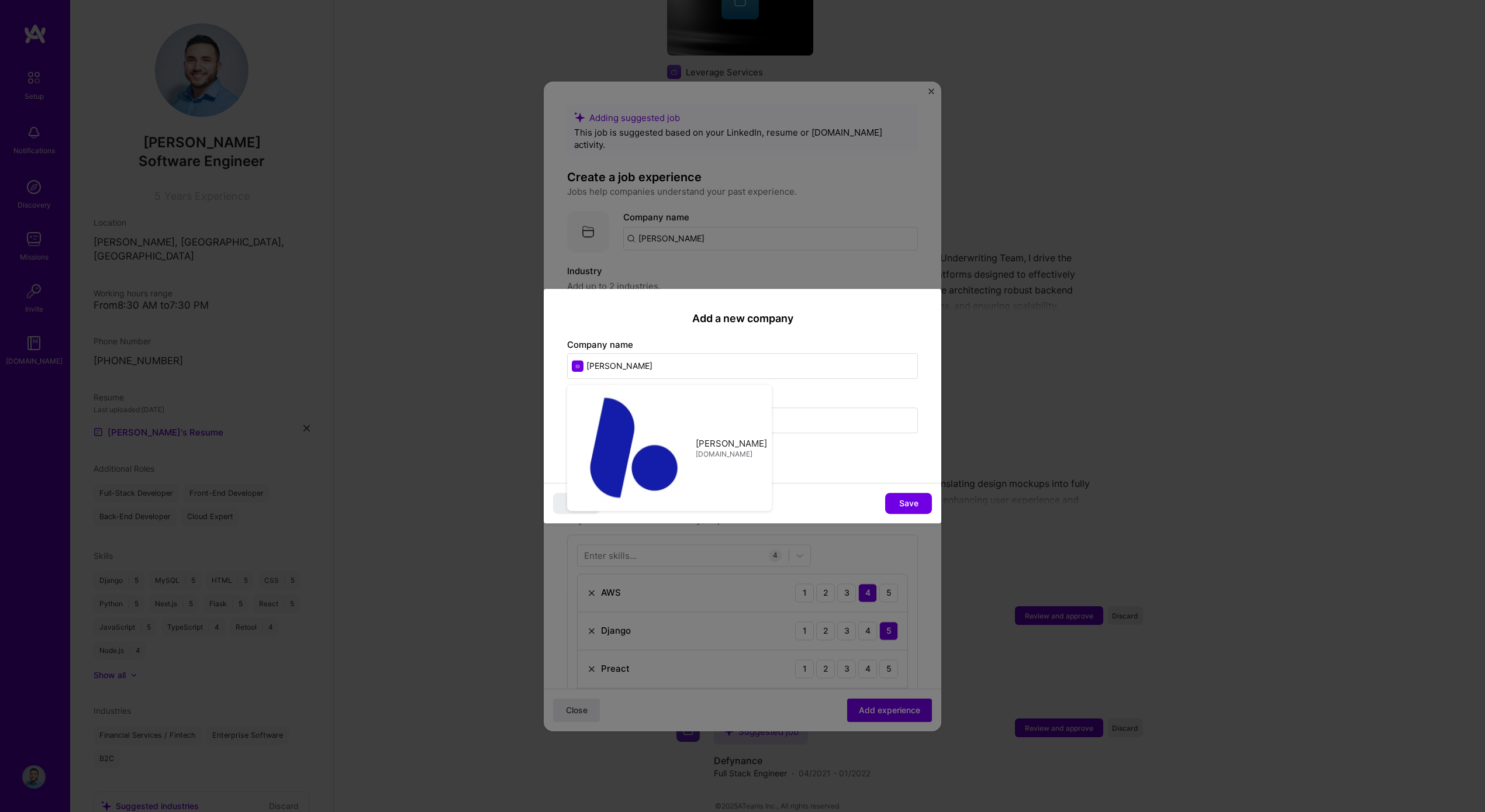
type input "https://heybenny.com"
click at [761, 461] on div "Add a new company Company name Benny Benny bennyapi.com Company link https://he…" at bounding box center [743, 386] width 398 height 195
click at [911, 497] on span "Save" at bounding box center [908, 503] width 19 height 11
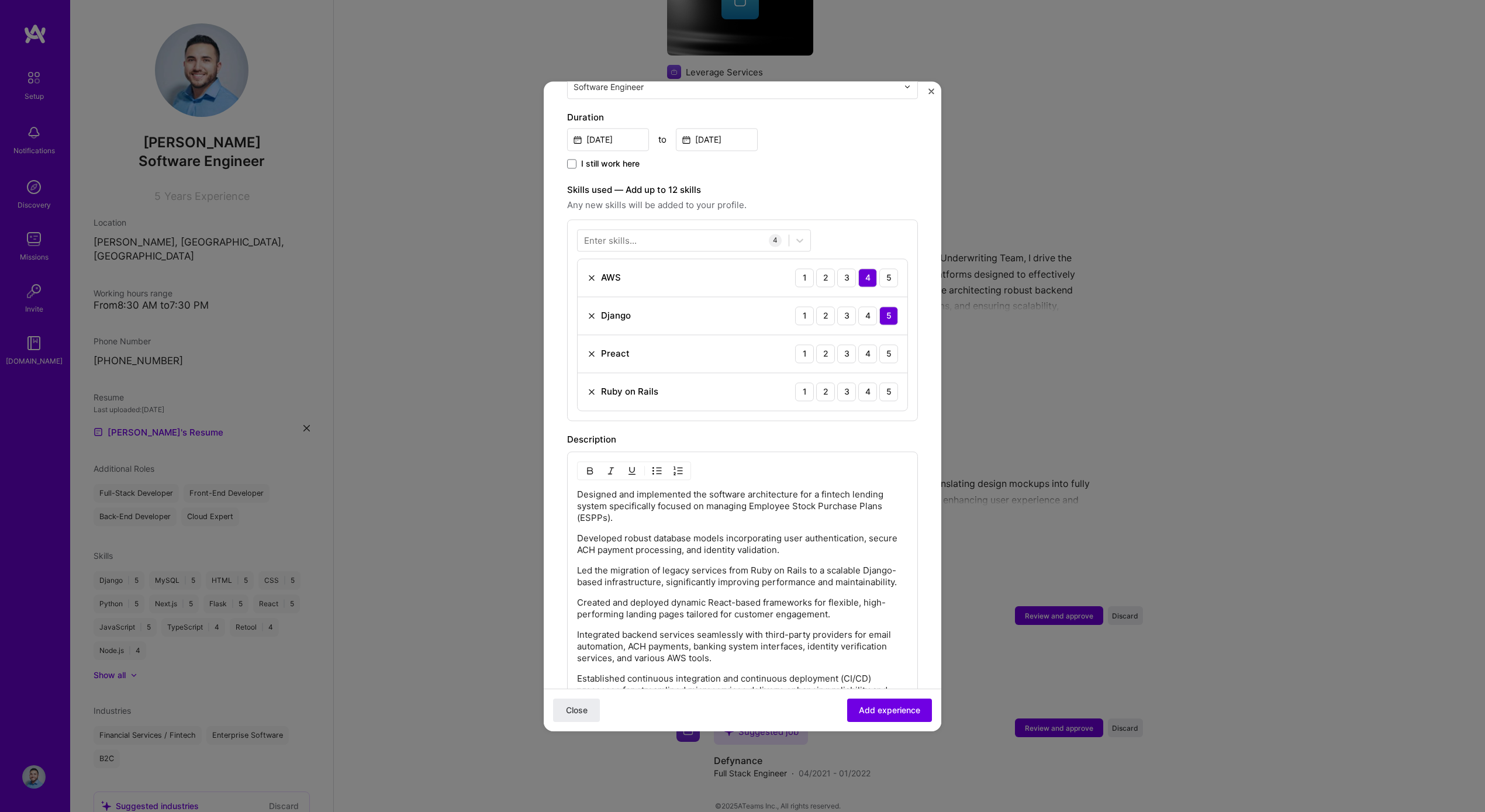
scroll to position [436, 0]
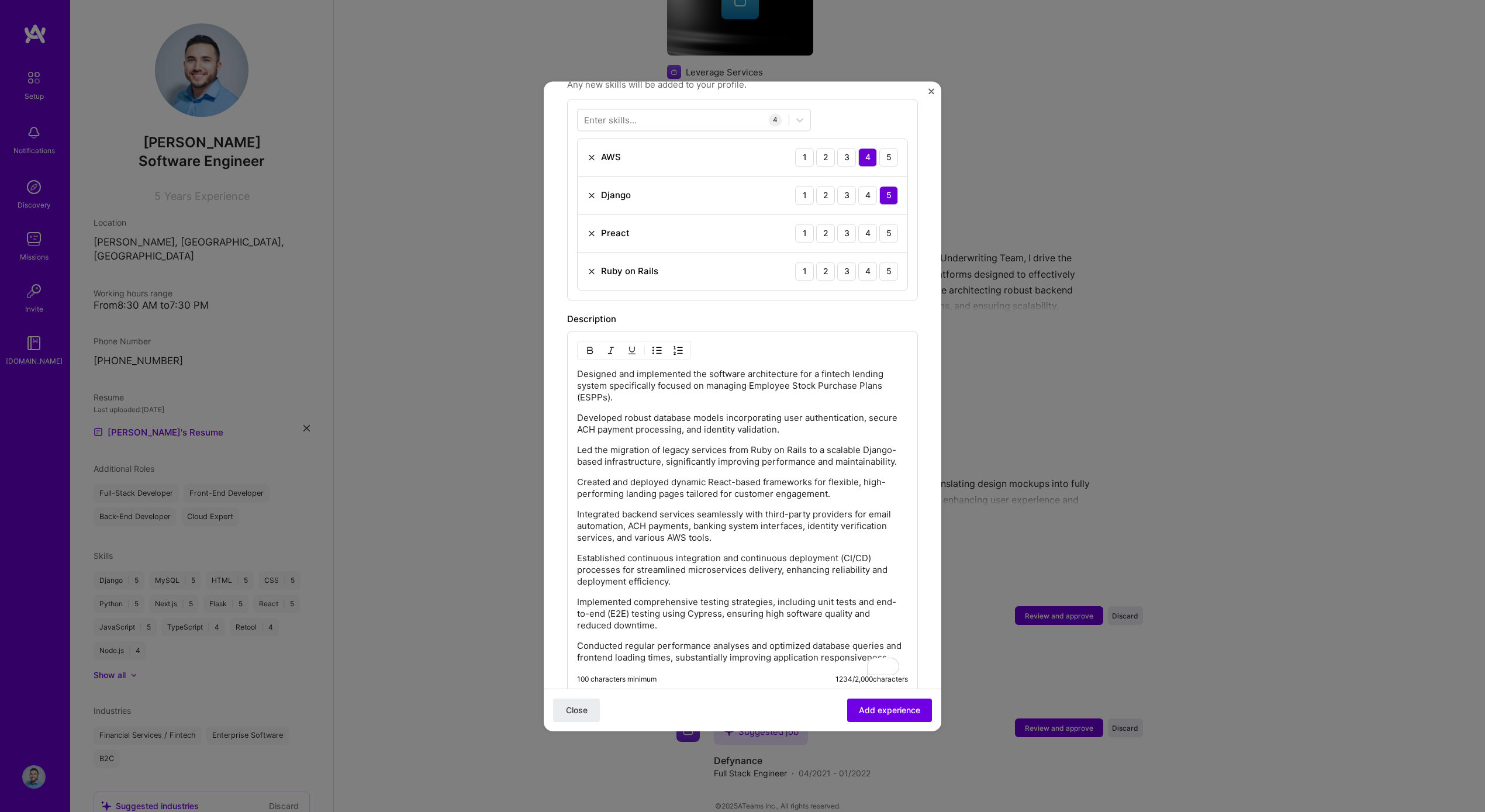
click at [589, 229] on img at bounding box center [591, 233] width 9 height 9
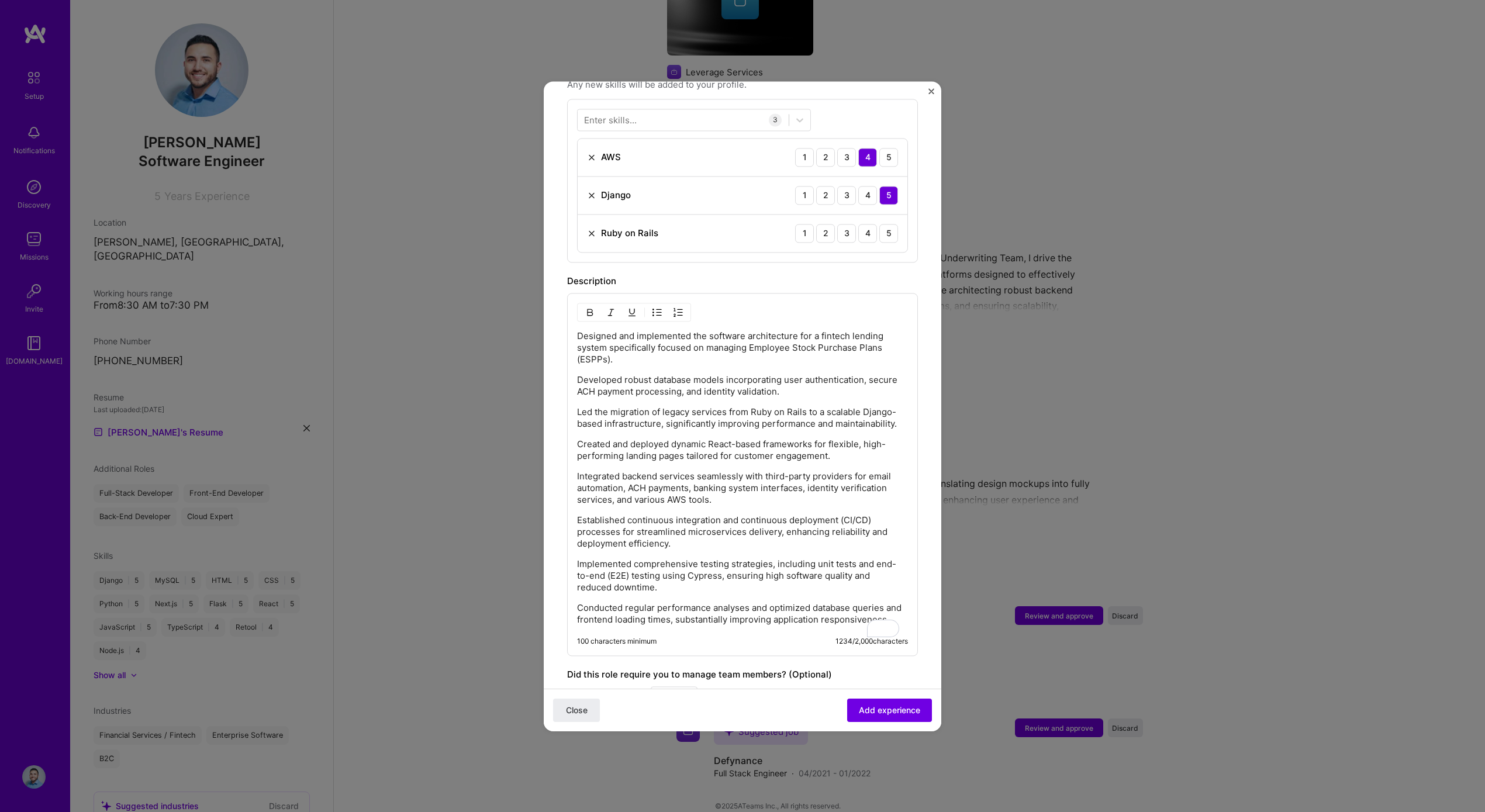
click at [623, 113] on div "Enter skills..." at bounding box center [610, 120] width 53 height 12
click at [622, 113] on div "Enter skills..." at bounding box center [610, 120] width 53 height 12
click at [658, 118] on div at bounding box center [693, 120] width 234 height 22
click at [631, 161] on div "React" at bounding box center [694, 168] width 220 height 12
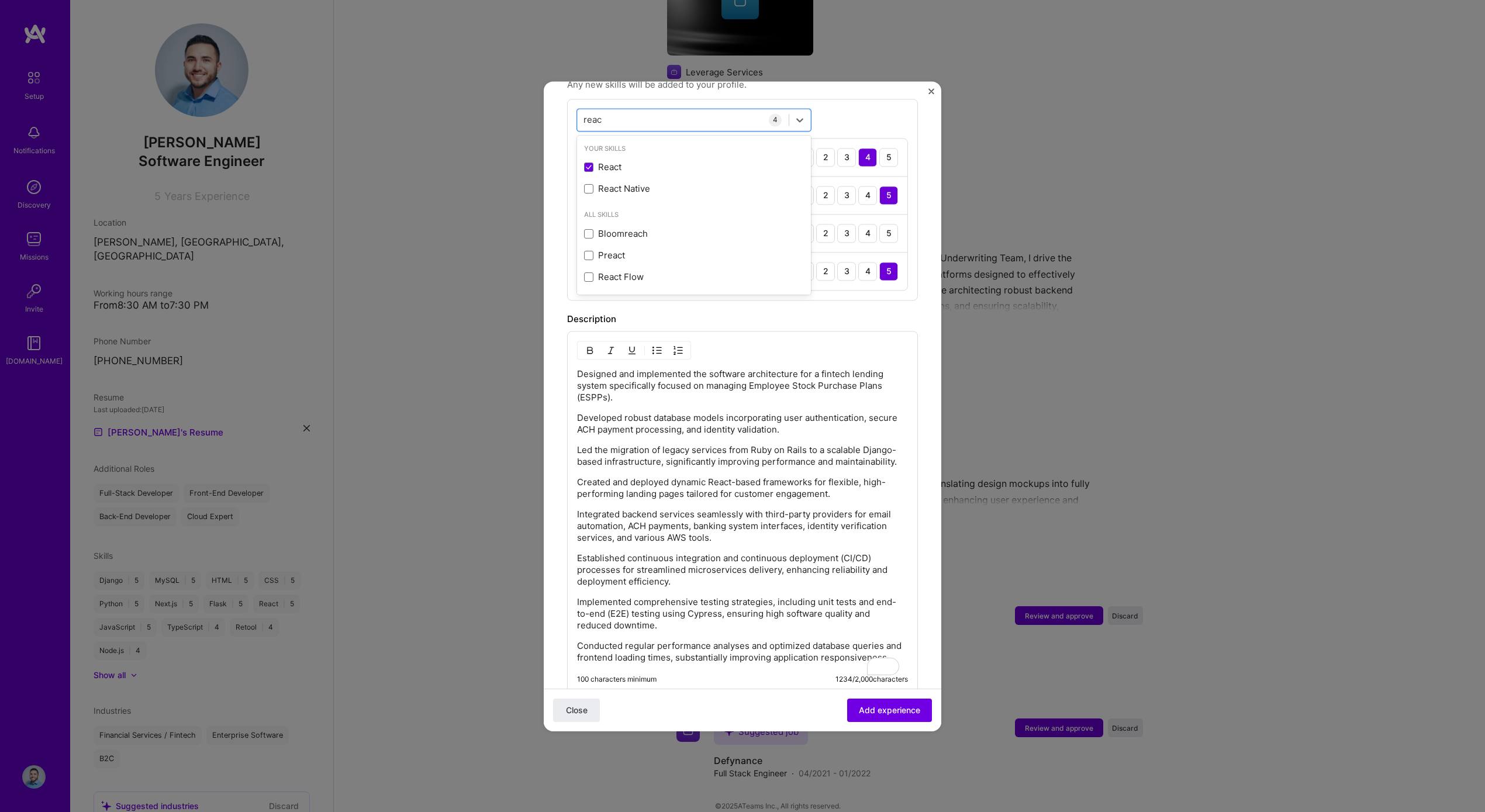
type input "reac"
click at [845, 312] on div "Description" at bounding box center [742, 319] width 350 height 14
click at [840, 224] on div "3" at bounding box center [847, 233] width 19 height 19
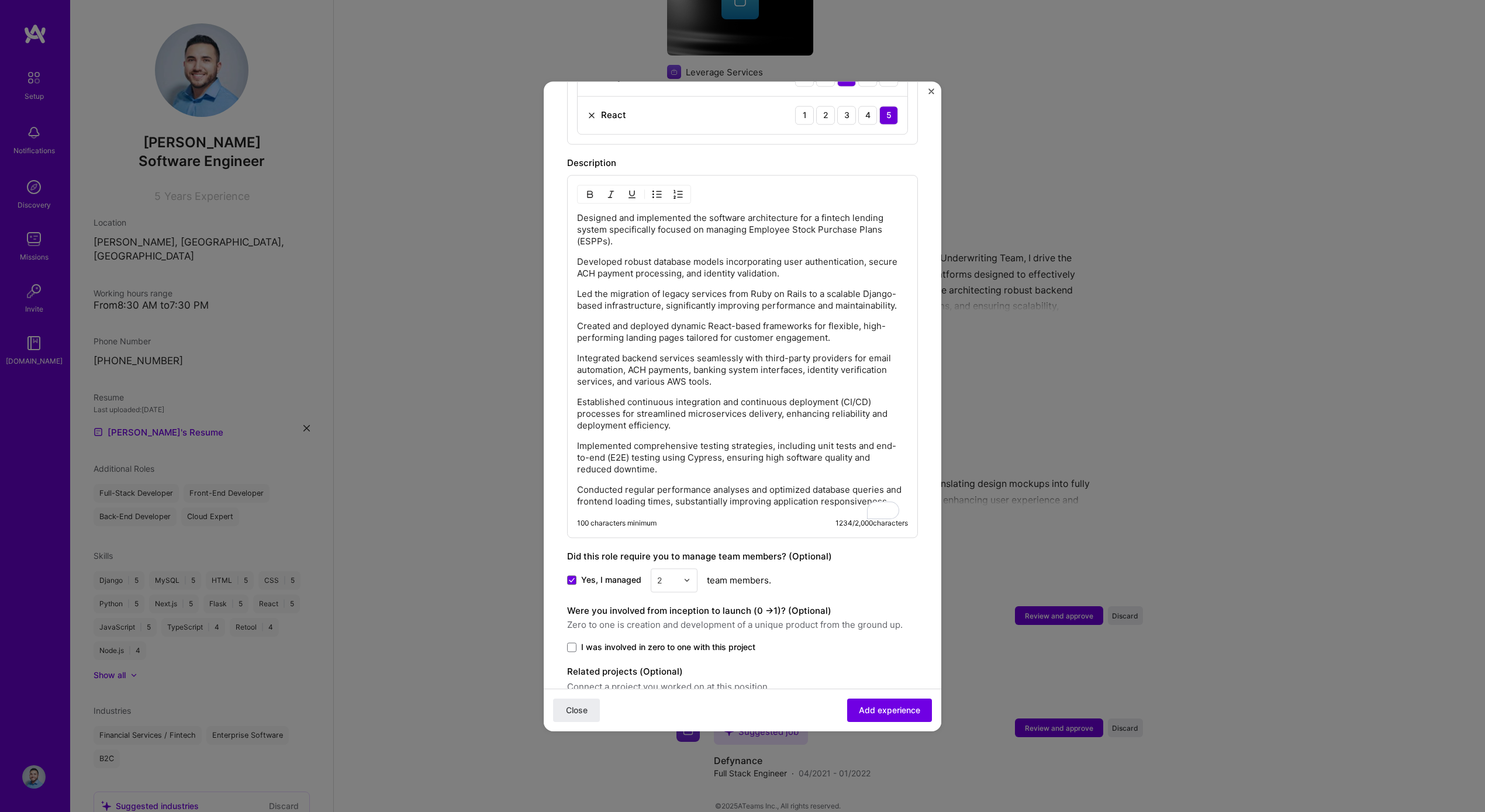
scroll to position [651, 0]
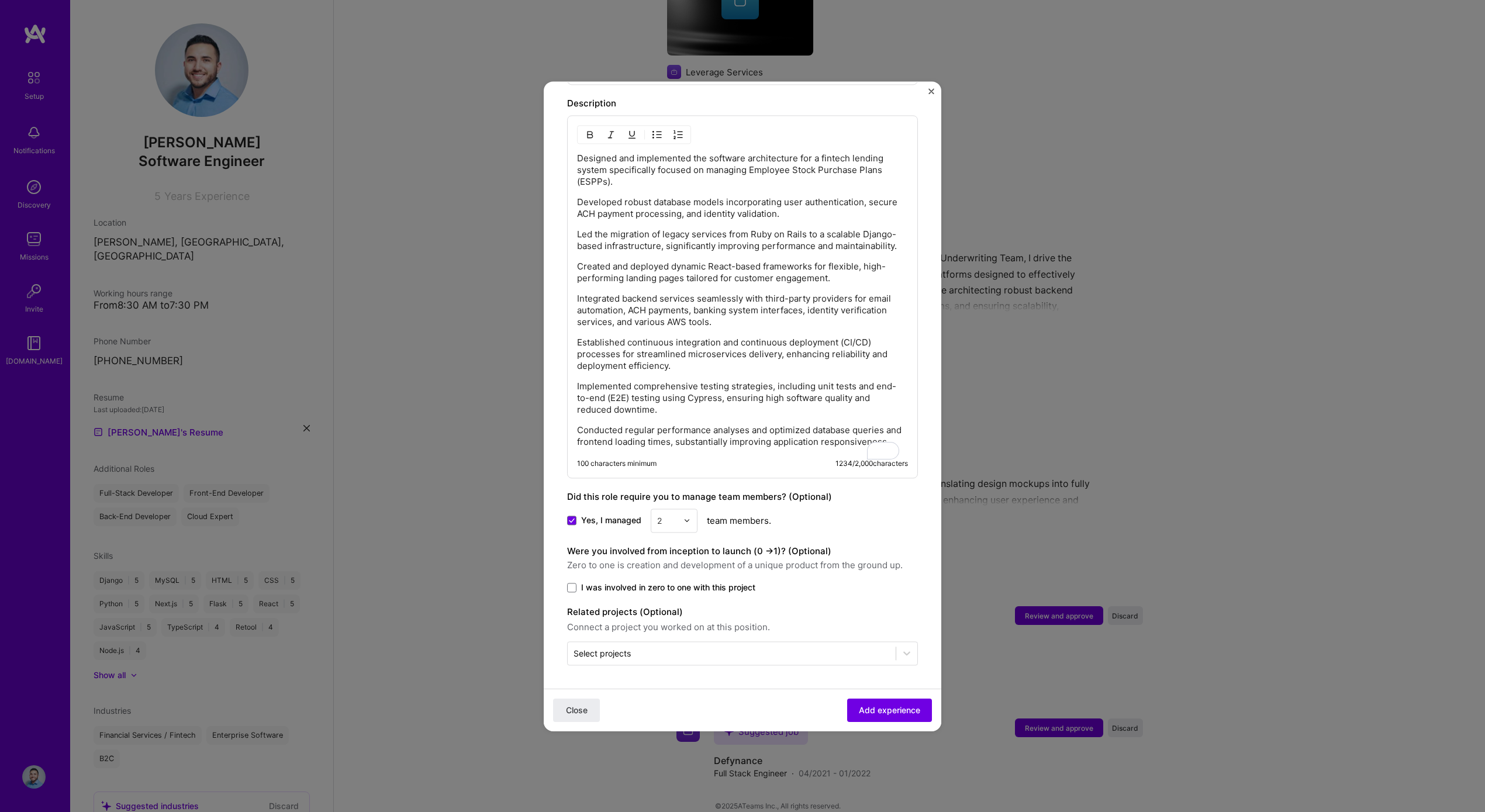
click at [677, 585] on span "I was involved in zero to one with this project" at bounding box center [668, 587] width 174 height 11
click at [0, 0] on input "I was involved in zero to one with this project" at bounding box center [0, 0] width 0 height 0
click at [887, 710] on span "Add experience" at bounding box center [889, 709] width 62 height 11
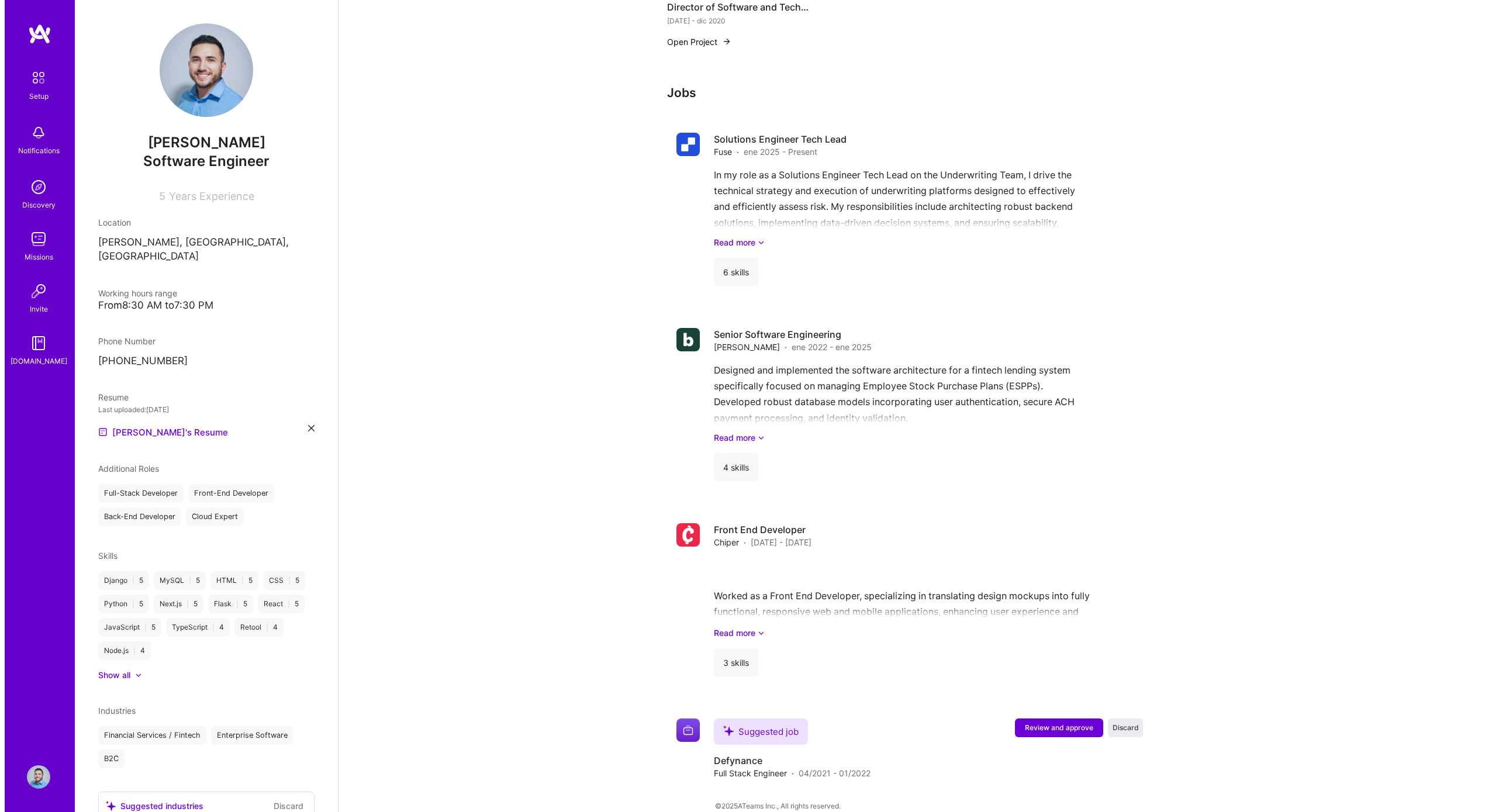
scroll to position [780, 0]
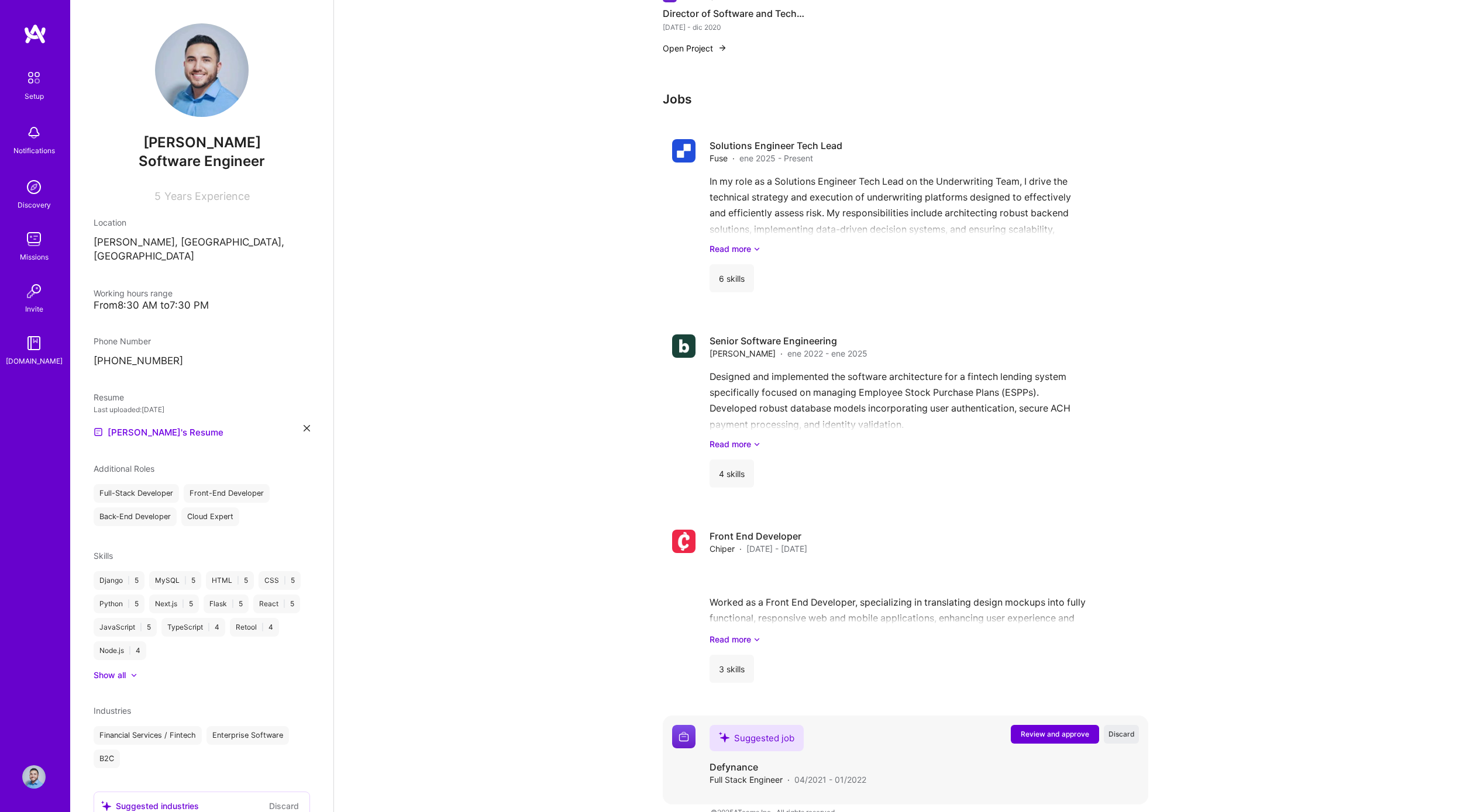
click at [1055, 729] on span "Review and approve" at bounding box center [1055, 734] width 69 height 10
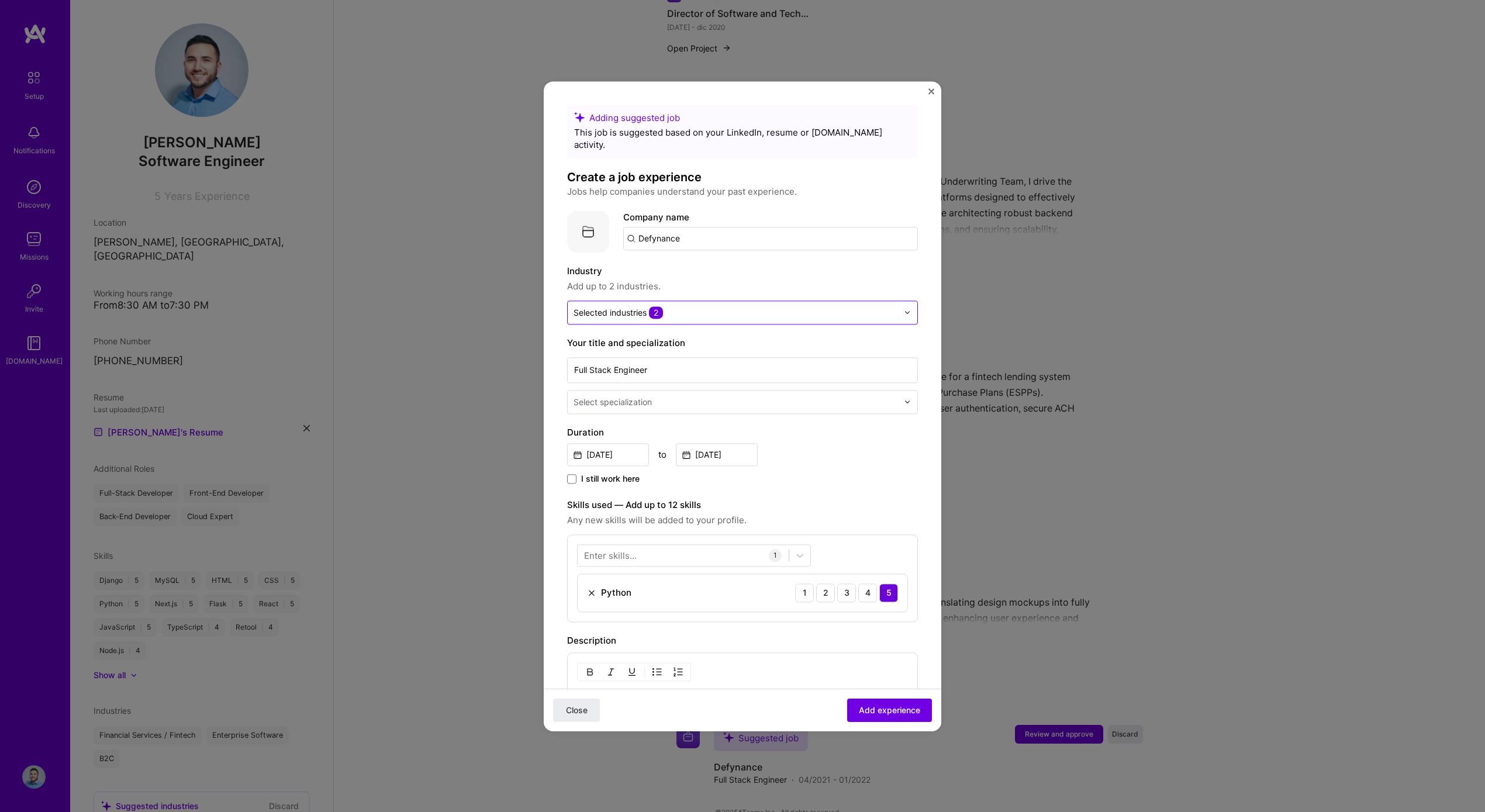
click at [697, 306] on input "text" at bounding box center [736, 312] width 325 height 12
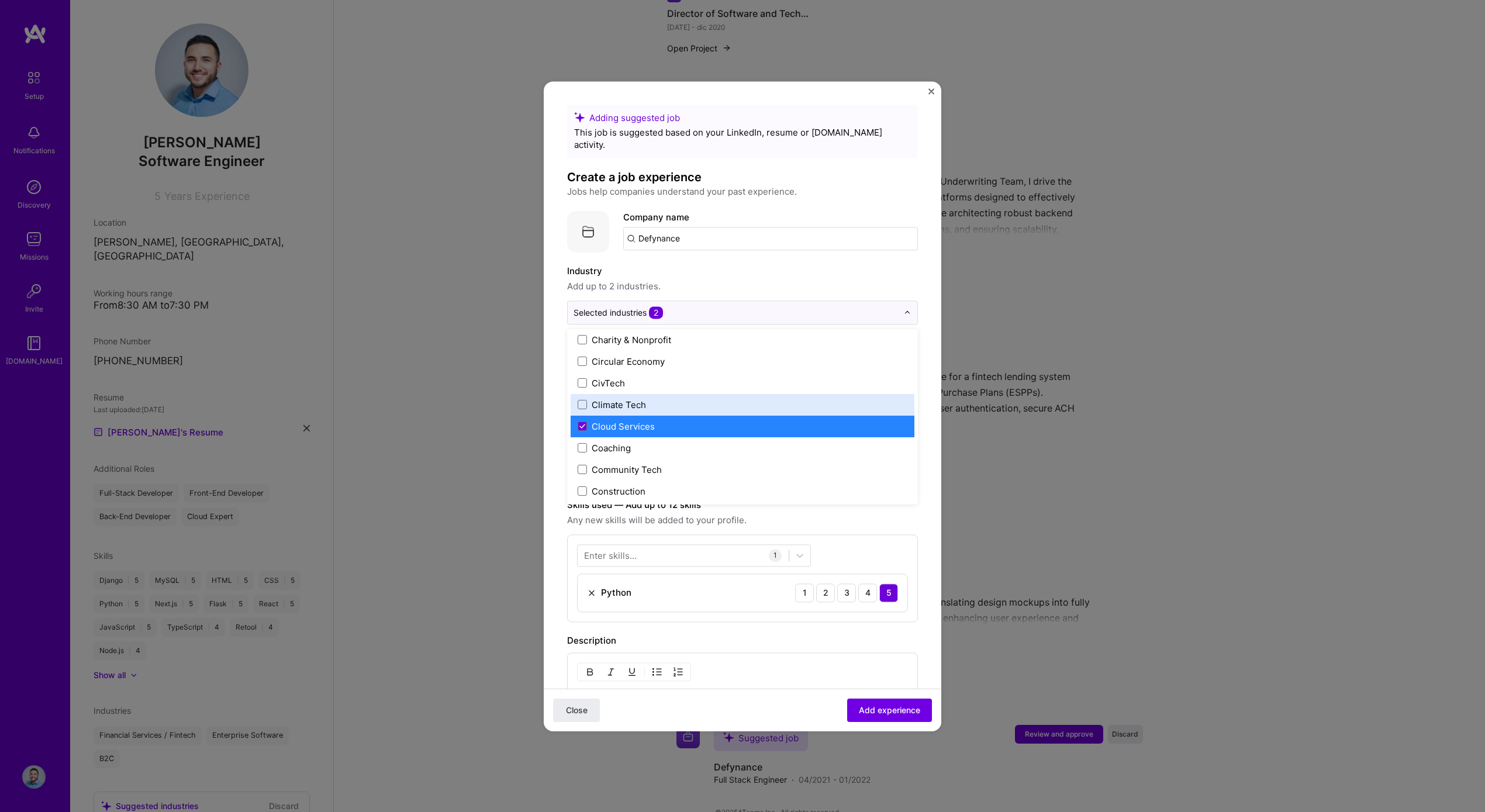
scroll to position [684, 0]
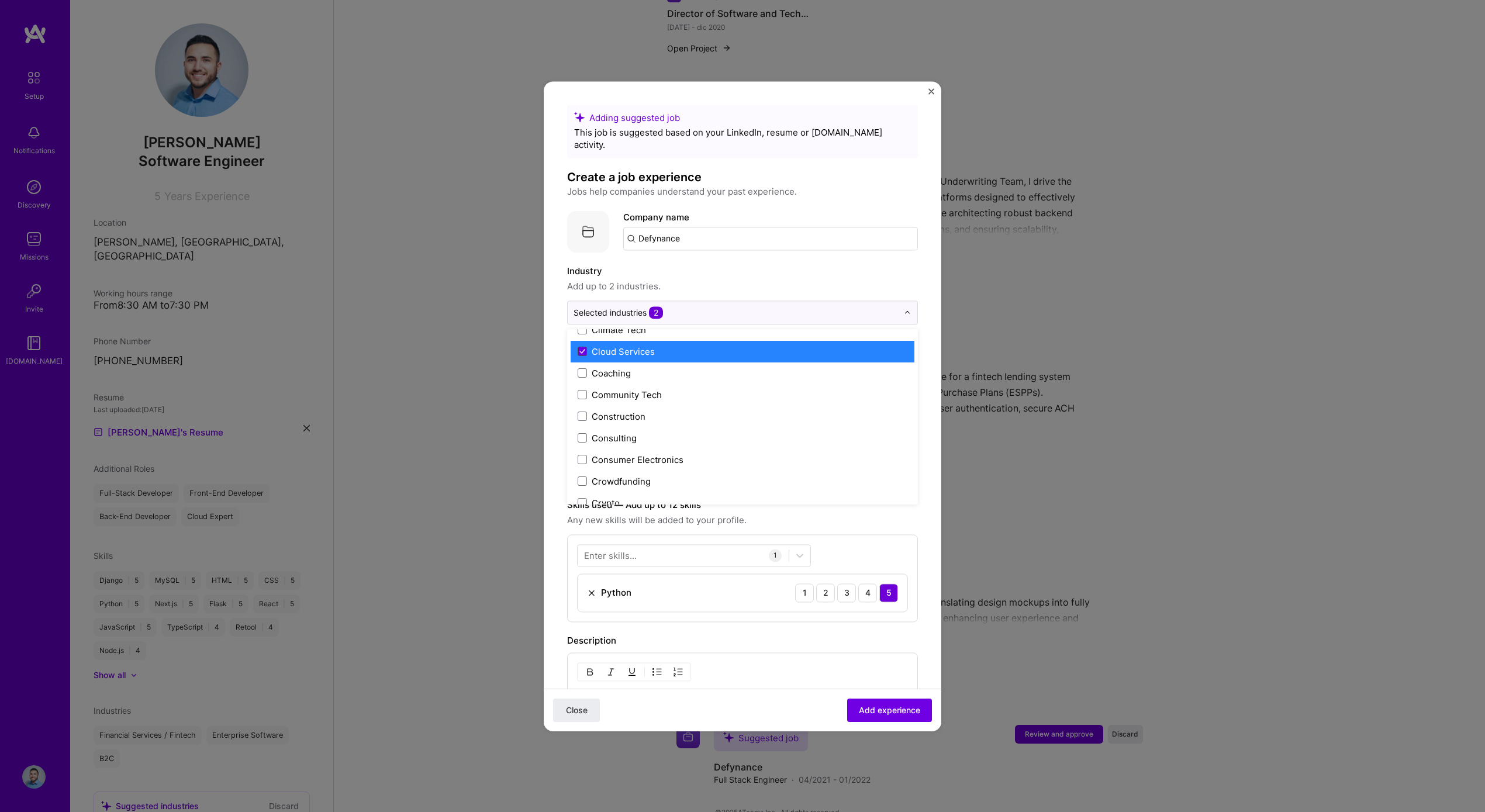
click at [580, 350] on icon at bounding box center [582, 351] width 5 height 4
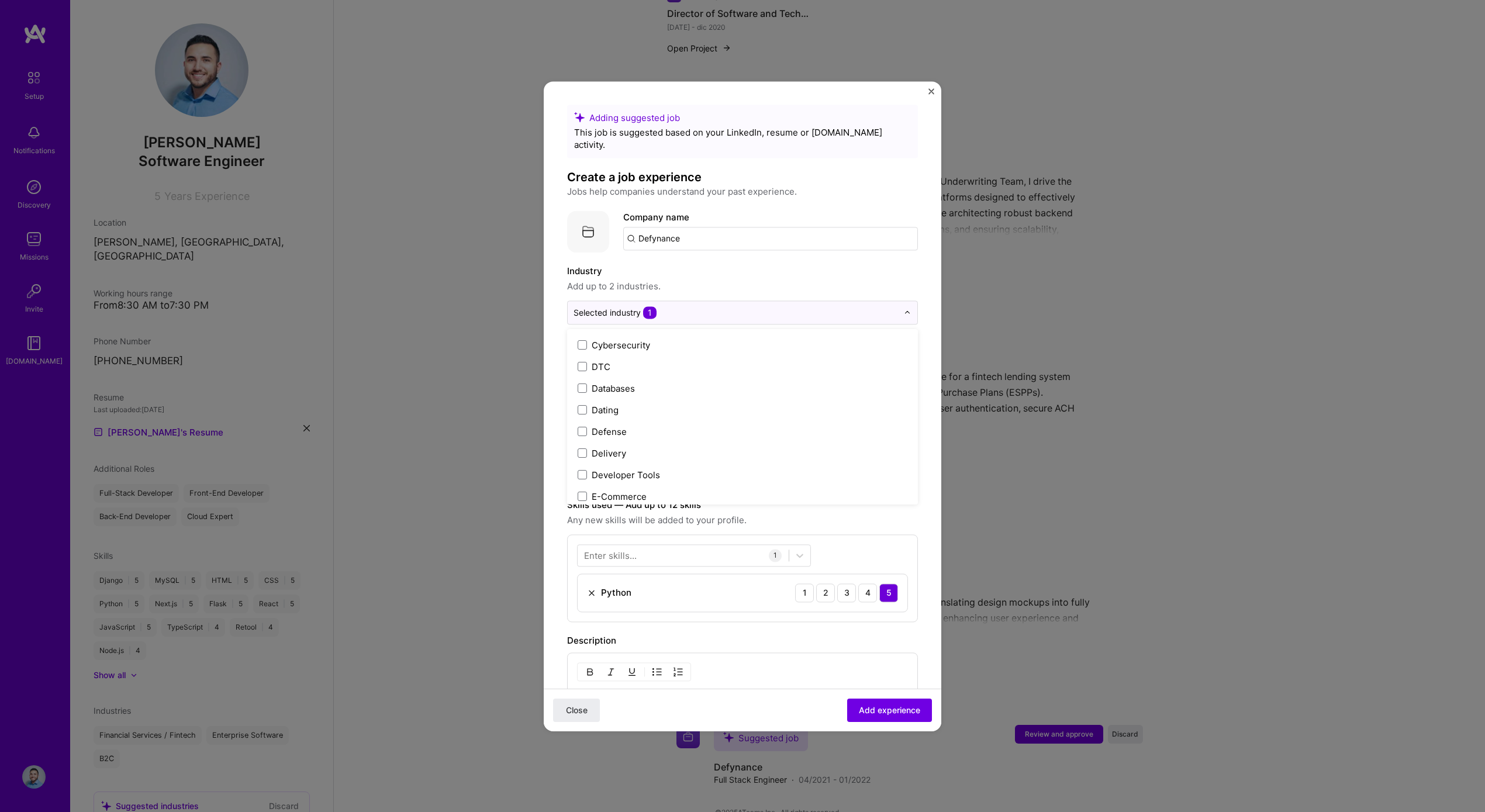
scroll to position [945, 0]
click at [614, 452] on div "Education / Edtech" at bounding box center [630, 458] width 77 height 12
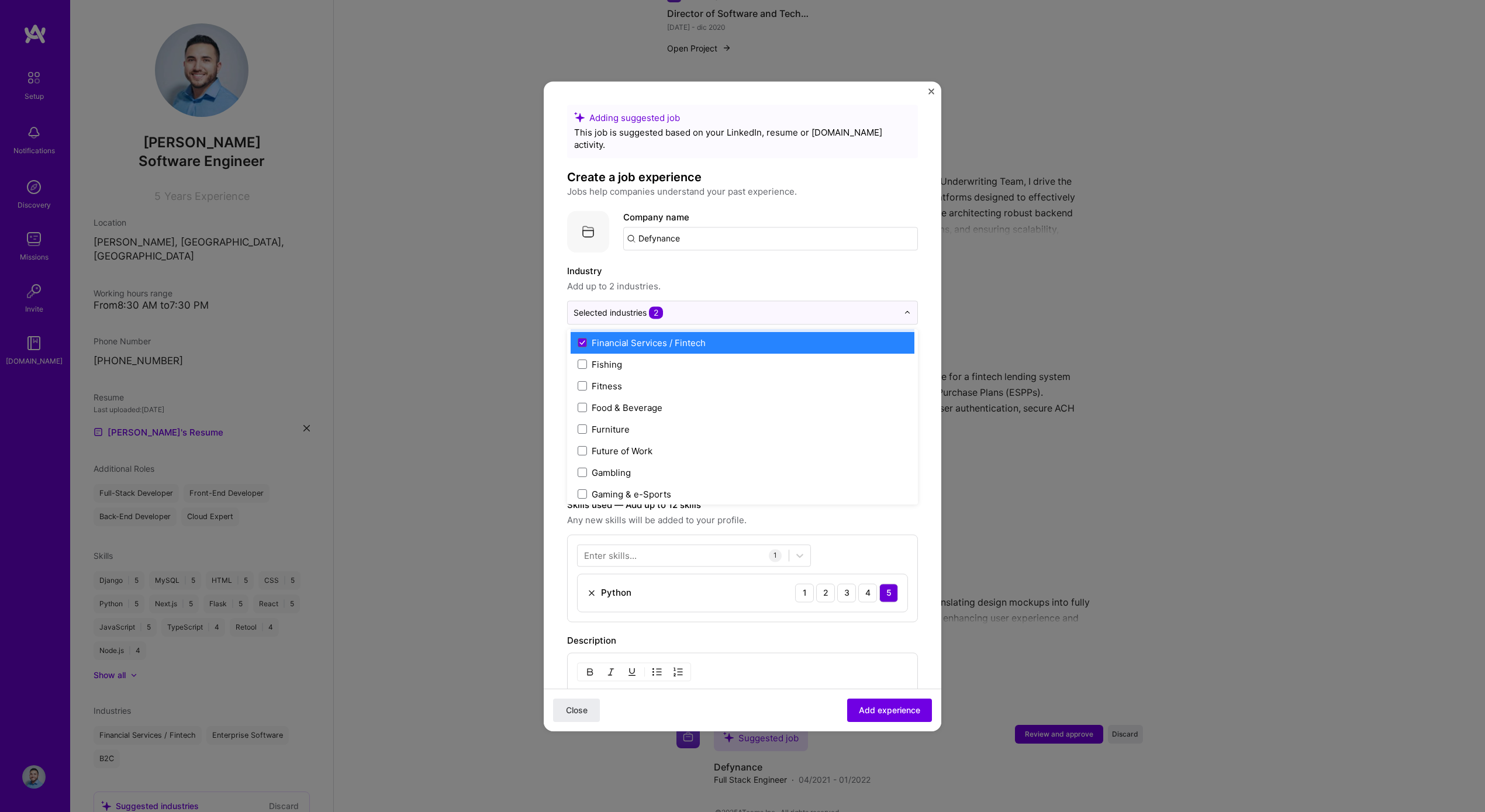
click at [791, 280] on span "Add up to 2 industries." at bounding box center [742, 286] width 350 height 14
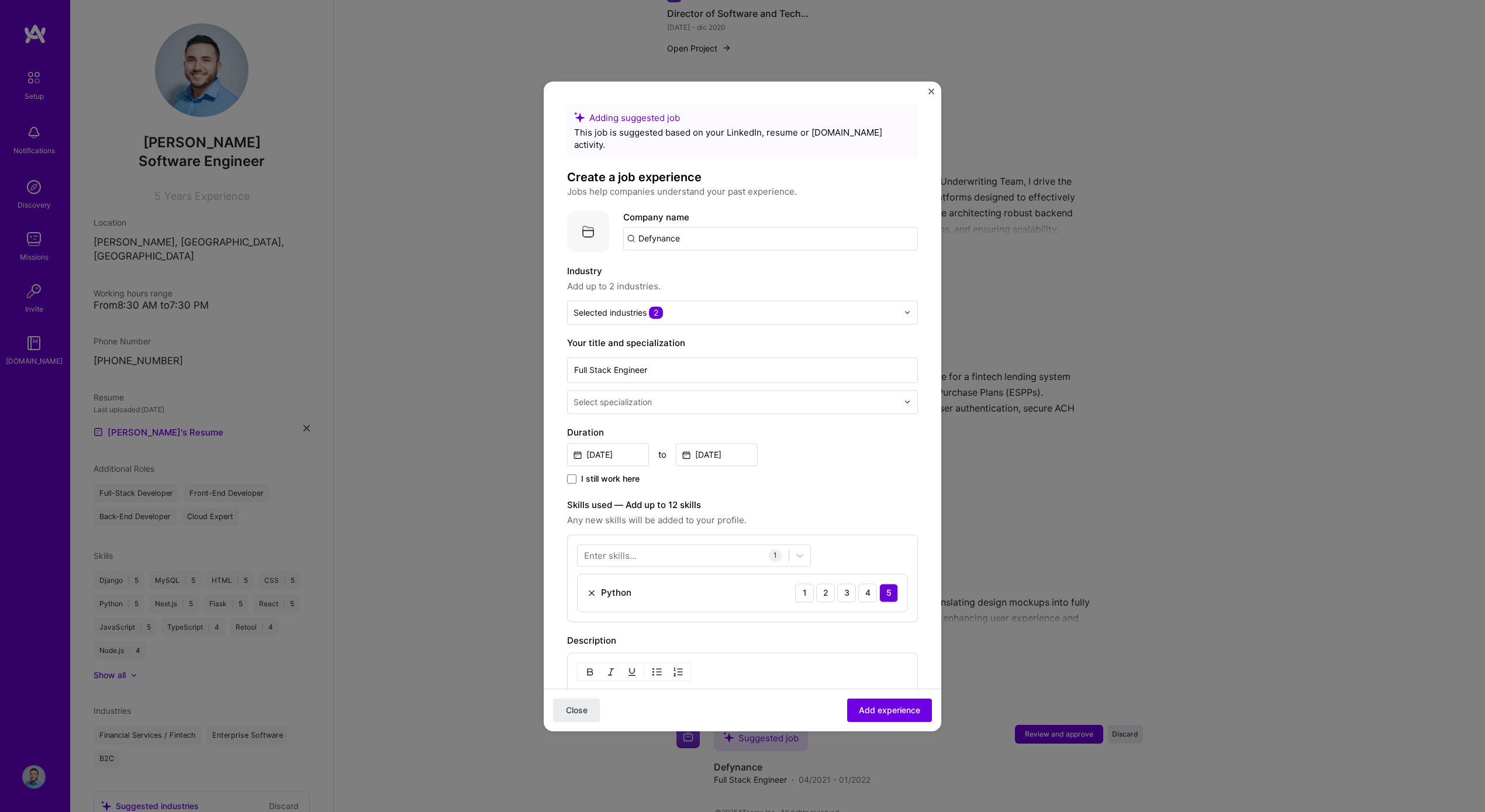
drag, startPoint x: 642, startPoint y: 394, endPoint x: 644, endPoint y: 388, distance: 6.3
click at [642, 396] on div "Select specialization" at bounding box center [613, 402] width 78 height 12
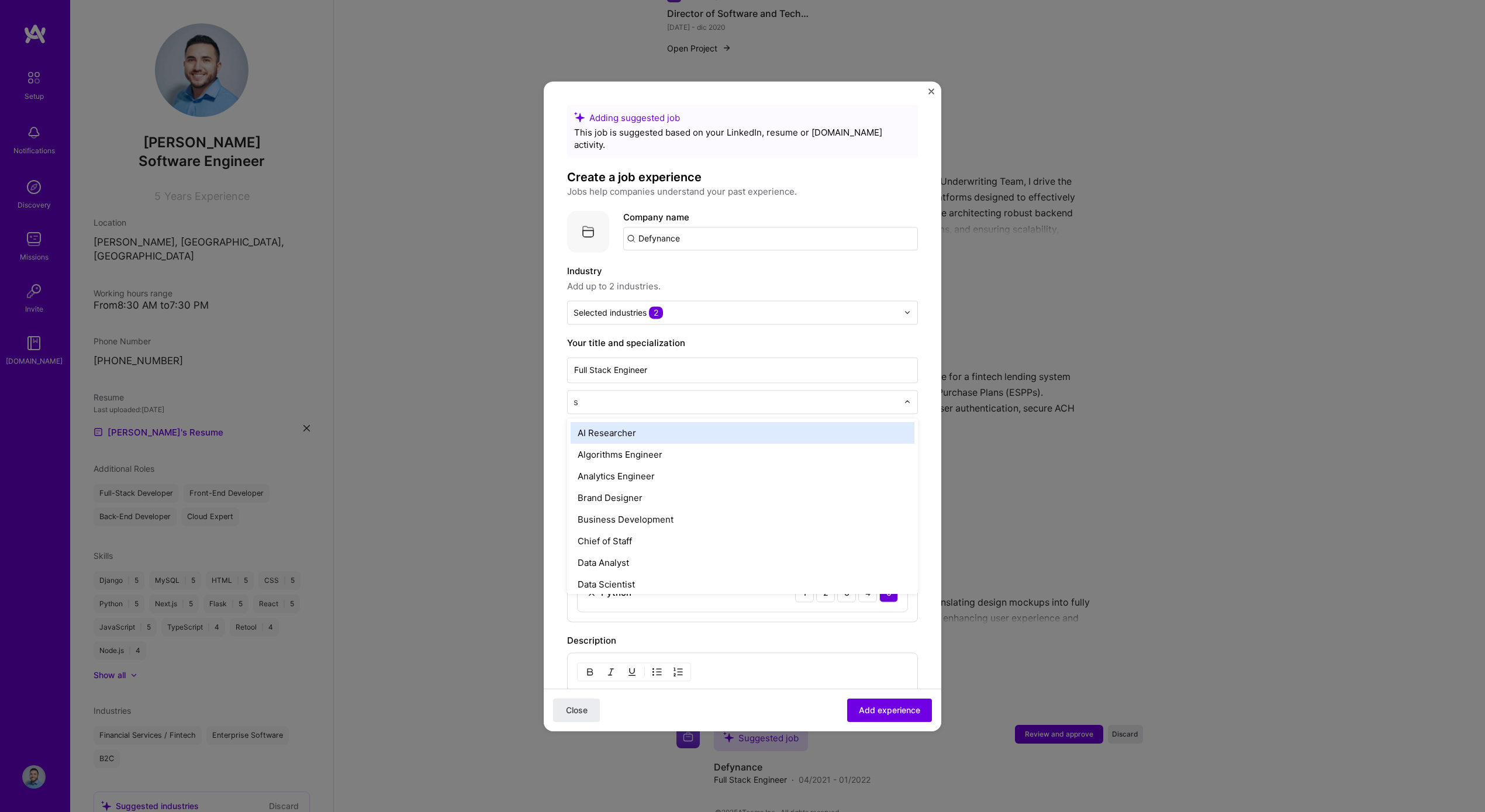
type input "so"
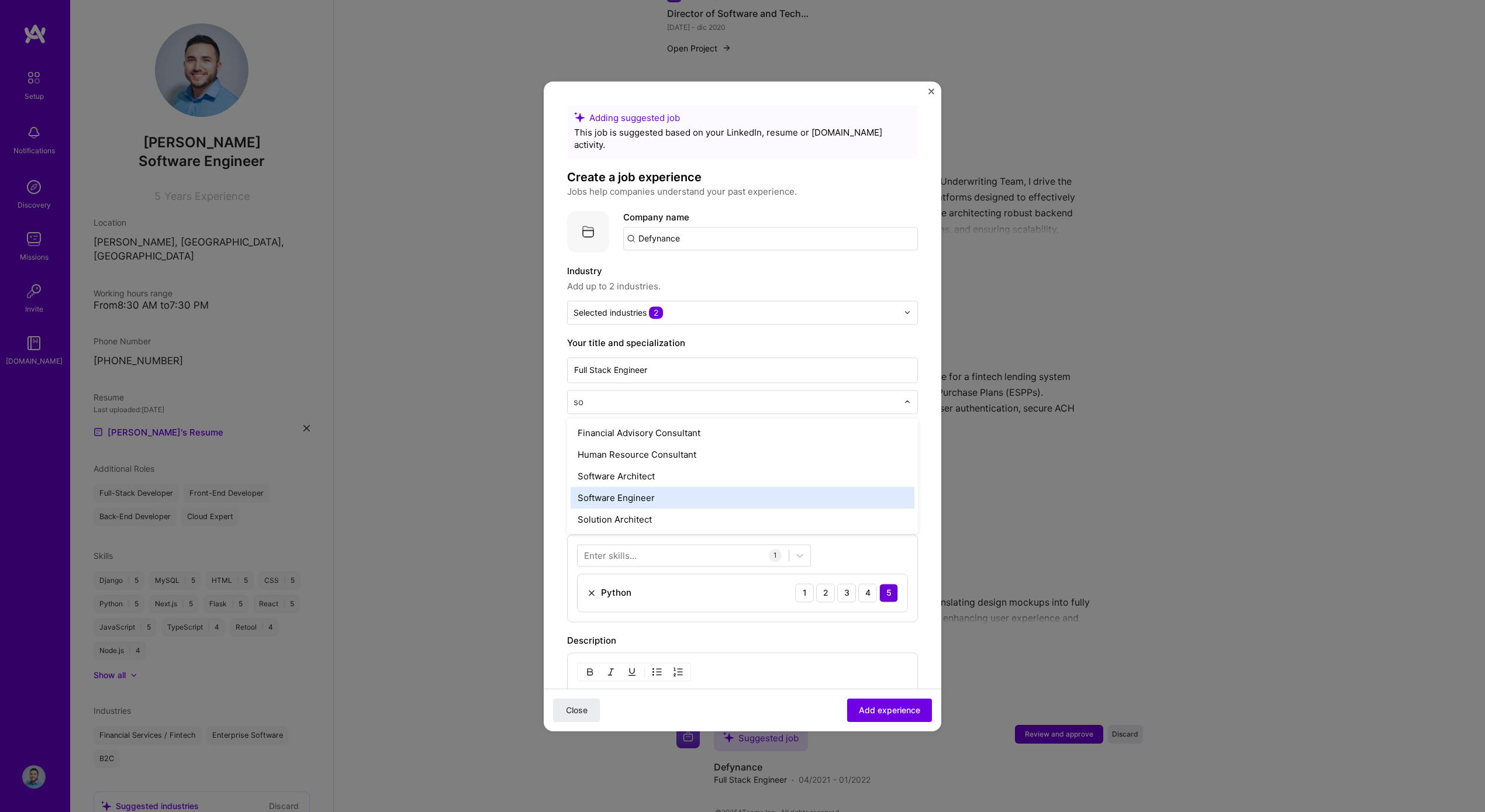
click at [655, 487] on div "Software Engineer" at bounding box center [742, 497] width 344 height 21
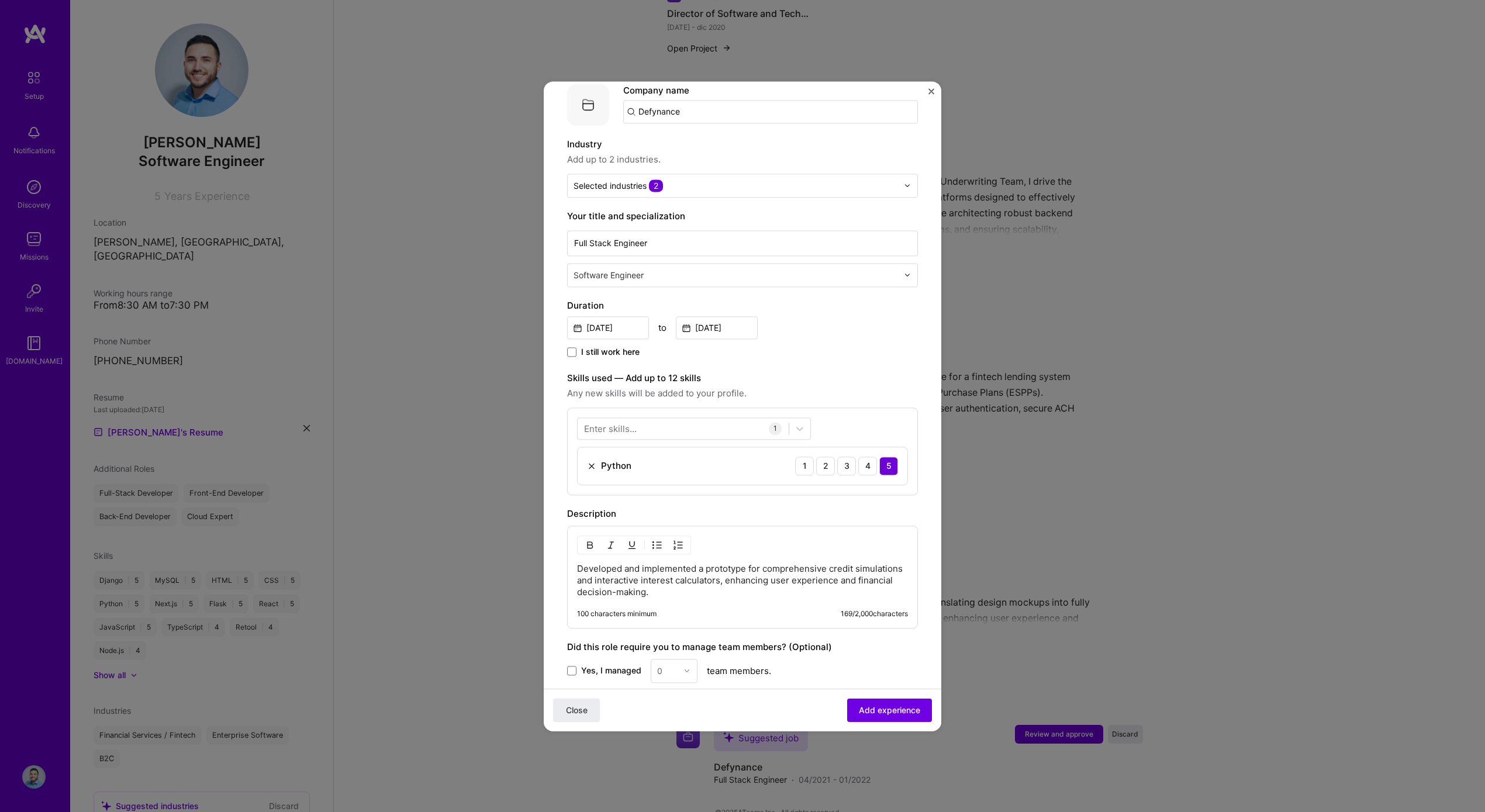
scroll to position [134, 0]
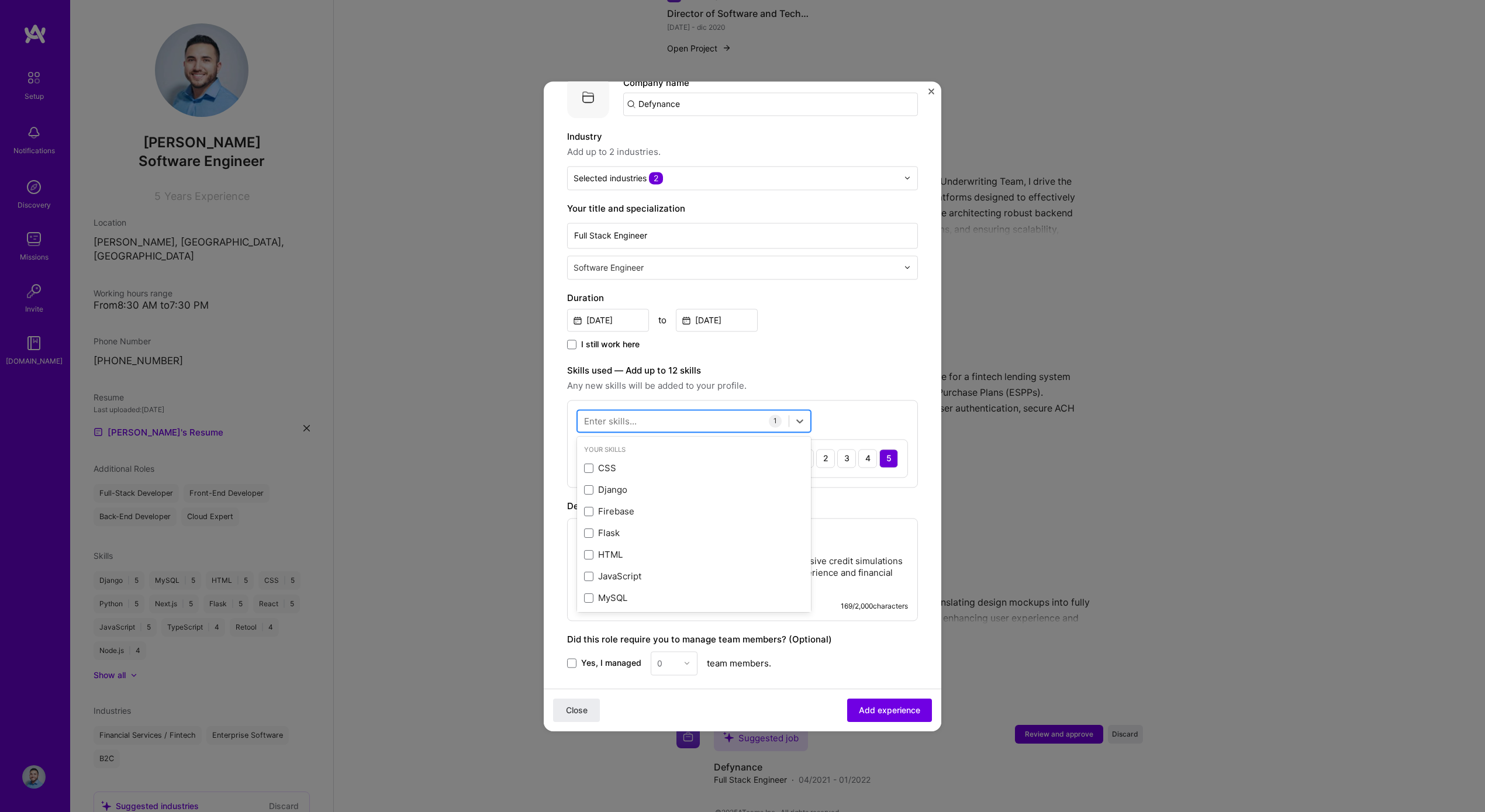
click at [656, 411] on div at bounding box center [683, 420] width 211 height 19
type input "r"
click at [632, 479] on div "Django" at bounding box center [693, 490] width 234 height 21
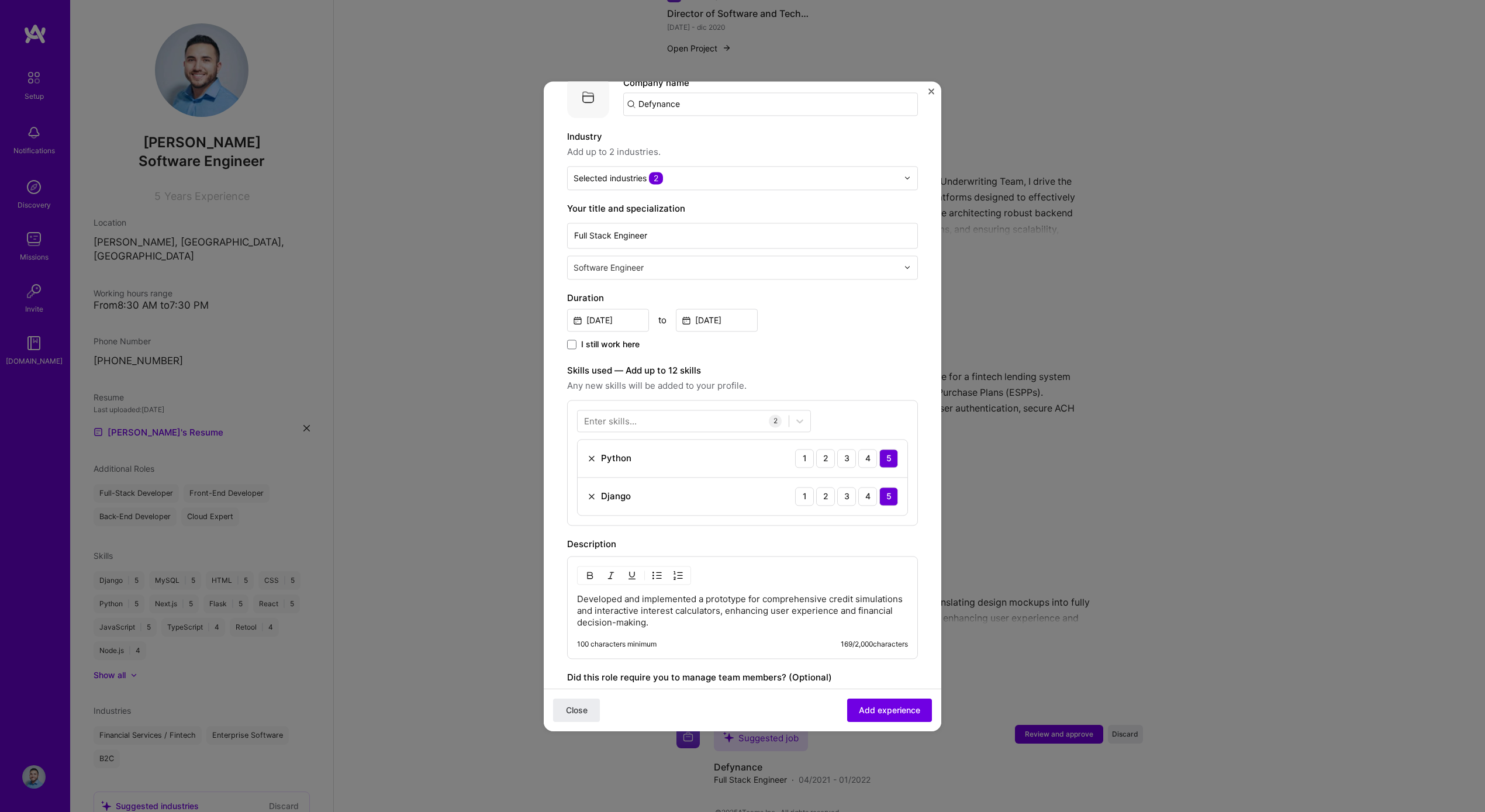
click at [634, 414] on div "Enter skills..." at bounding box center [610, 420] width 53 height 12
click at [624, 414] on div "Enter skills..." at bounding box center [610, 420] width 53 height 12
click at [810, 363] on label "Skills used — Add up to 12 skills" at bounding box center [742, 370] width 350 height 14
click at [713, 411] on div at bounding box center [683, 420] width 211 height 19
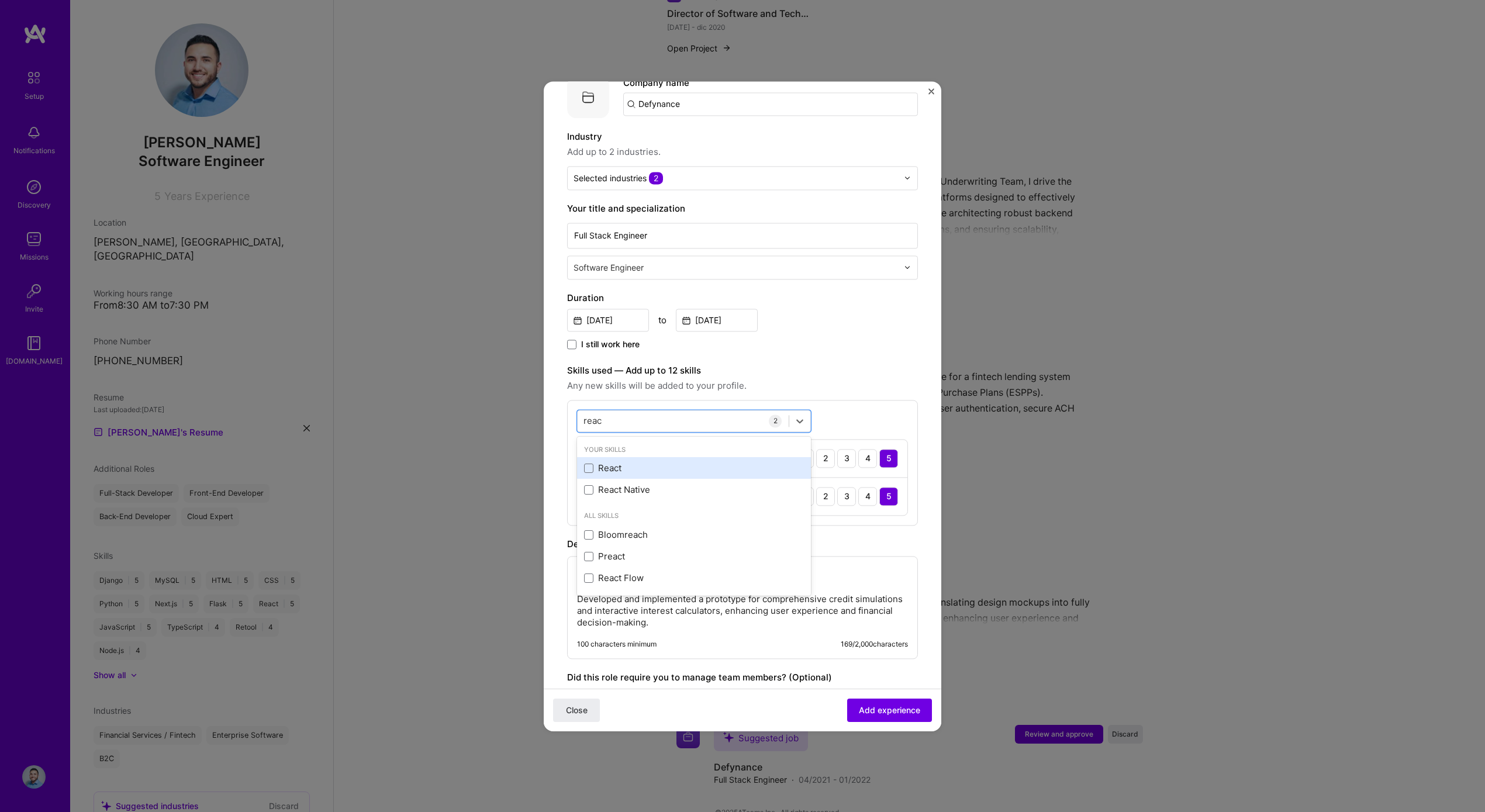
click at [652, 462] on div "React" at bounding box center [694, 468] width 220 height 12
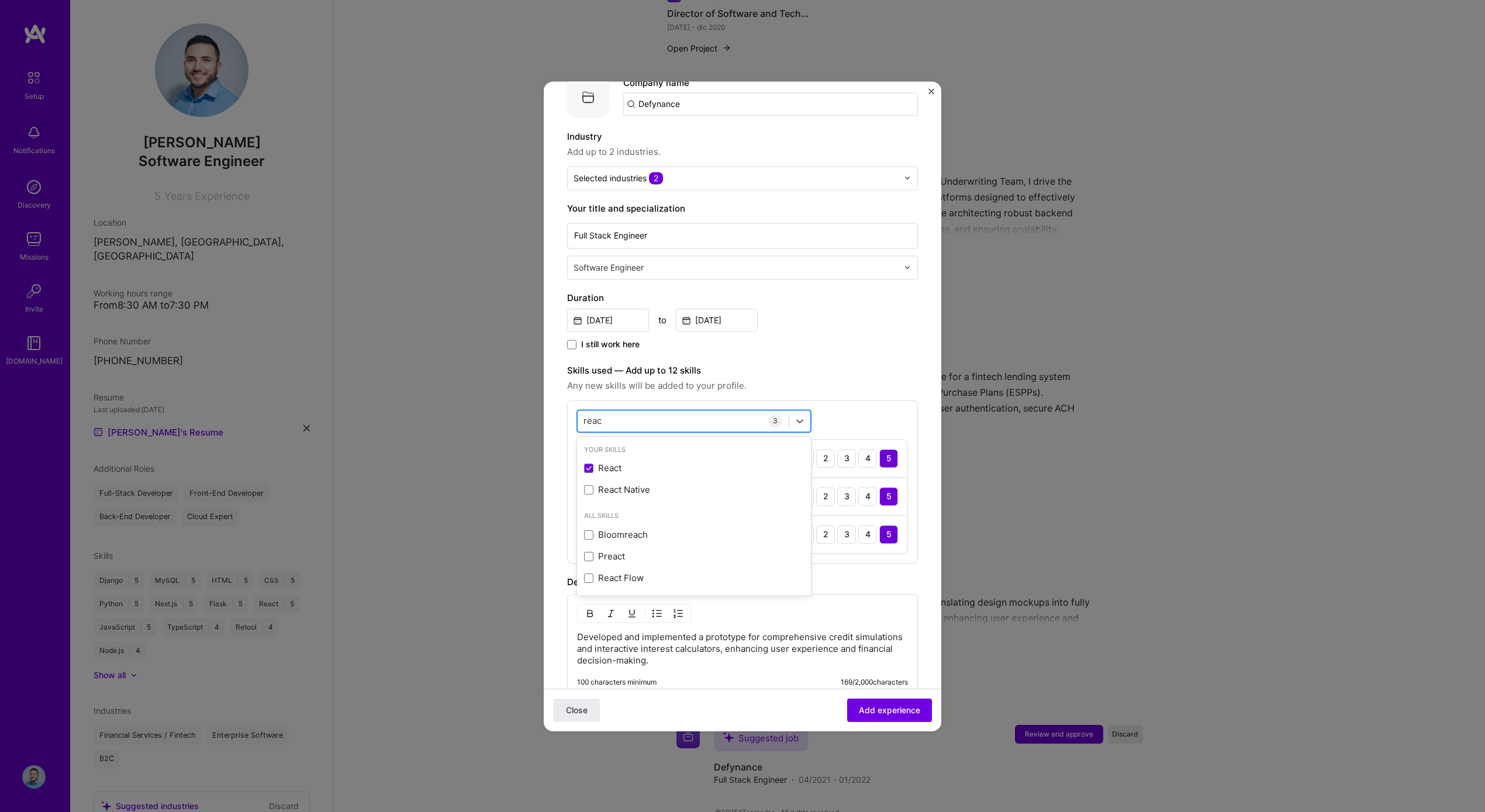
click at [671, 414] on div "reac reac" at bounding box center [683, 420] width 211 height 19
click at [675, 411] on div "reac reac" at bounding box center [683, 420] width 211 height 19
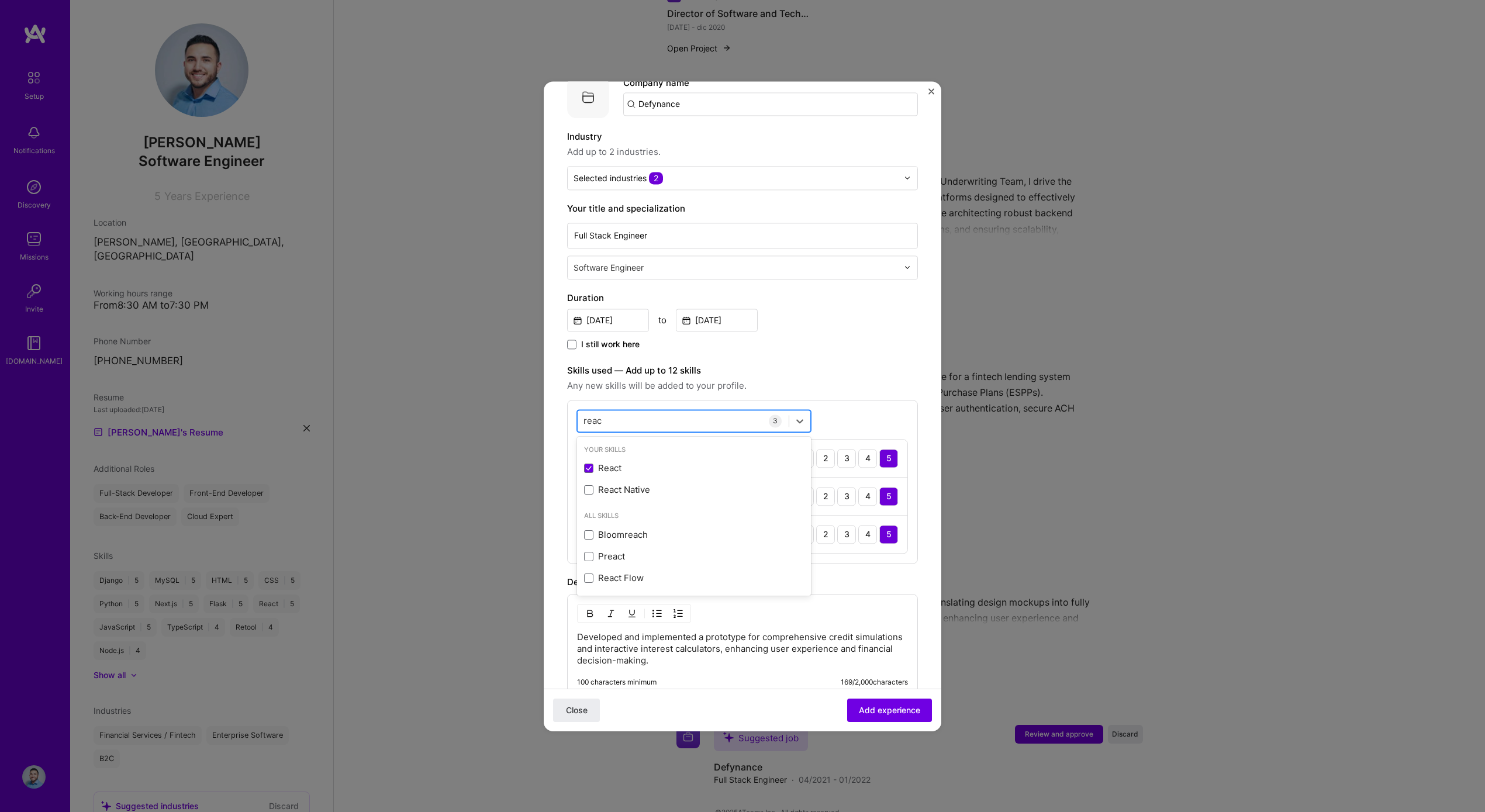
click at [675, 411] on div "reac reac" at bounding box center [683, 420] width 211 height 19
type input "r"
click at [629, 462] on div "TypeScript" at bounding box center [694, 468] width 220 height 12
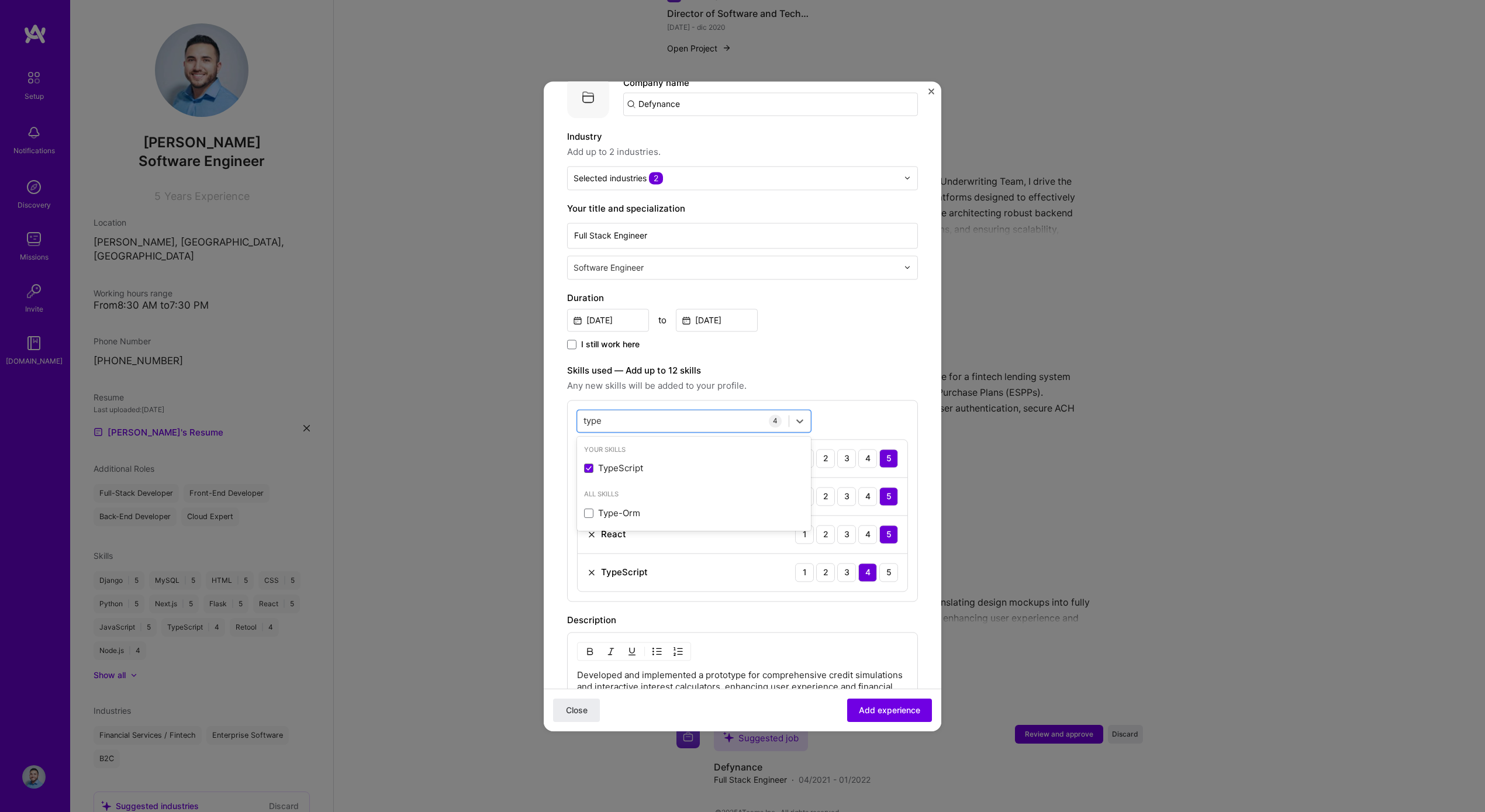
type input "type"
drag, startPoint x: 779, startPoint y: 358, endPoint x: 789, endPoint y: 353, distance: 11.2
click at [779, 363] on label "Skills used — Add up to 12 skills" at bounding box center [742, 370] width 350 height 14
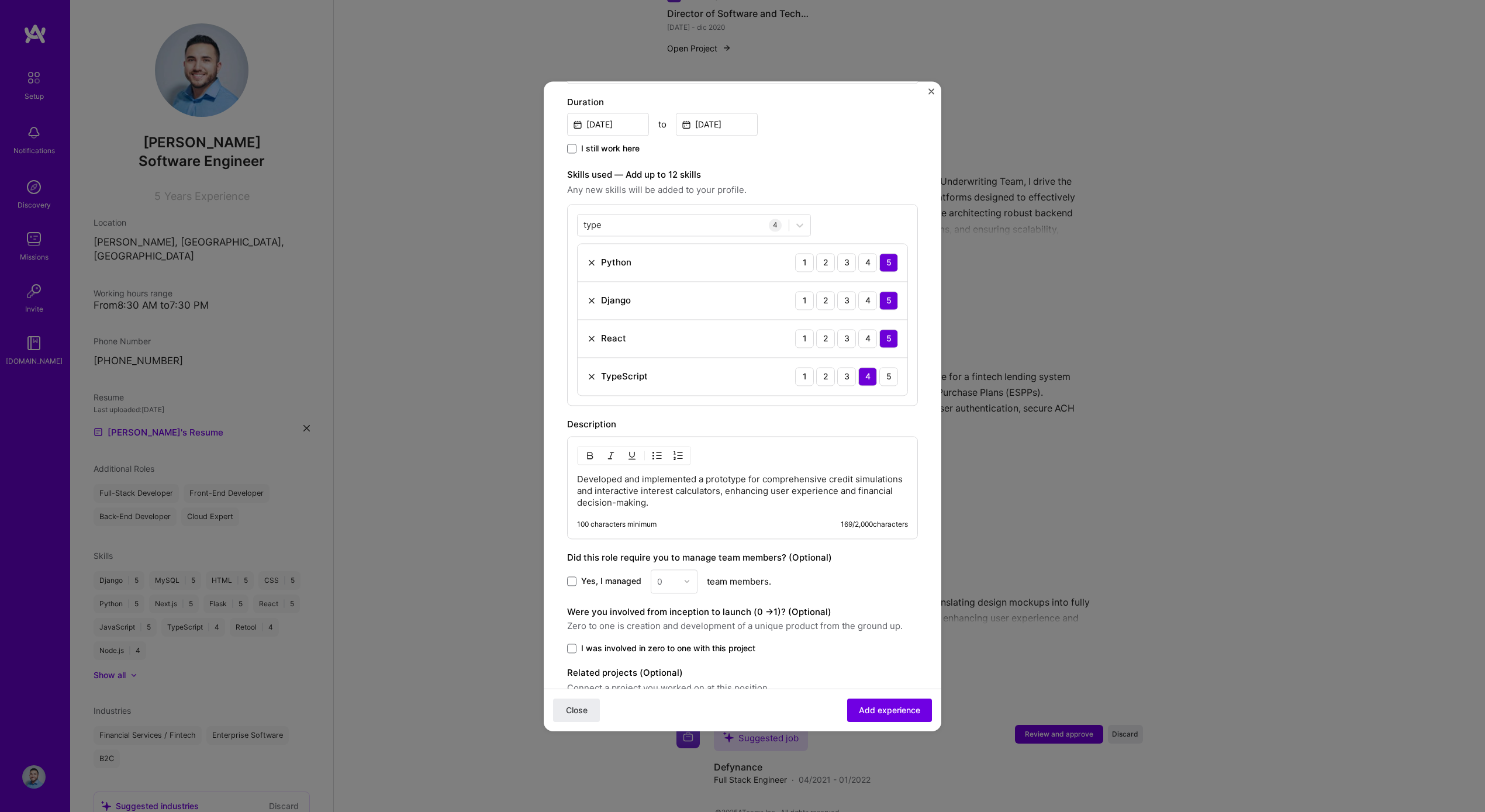
scroll to position [379, 0]
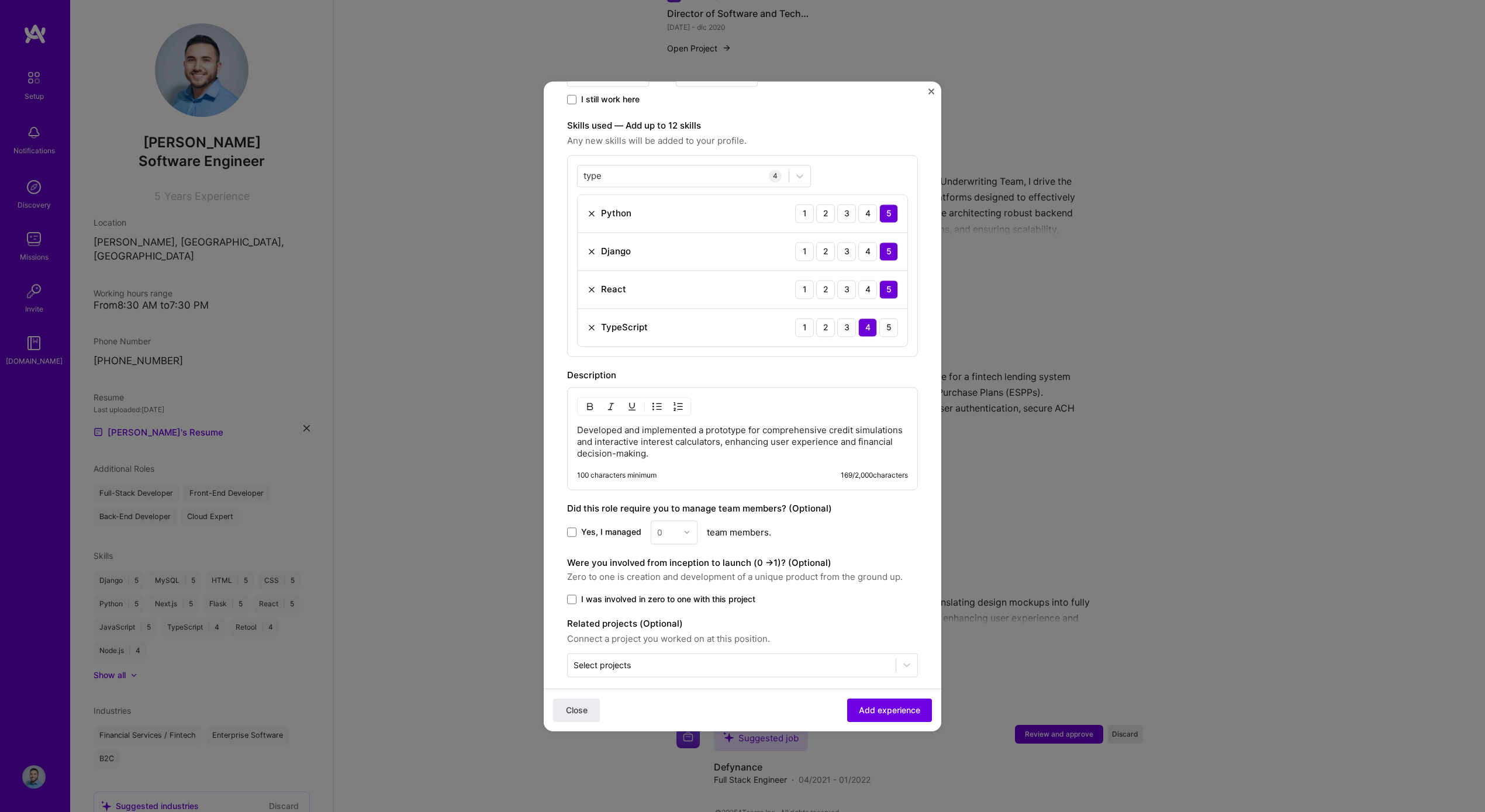
click at [715, 444] on p "Developed and implemented a prototype for comprehensive credit simulations and …" at bounding box center [742, 442] width 331 height 35
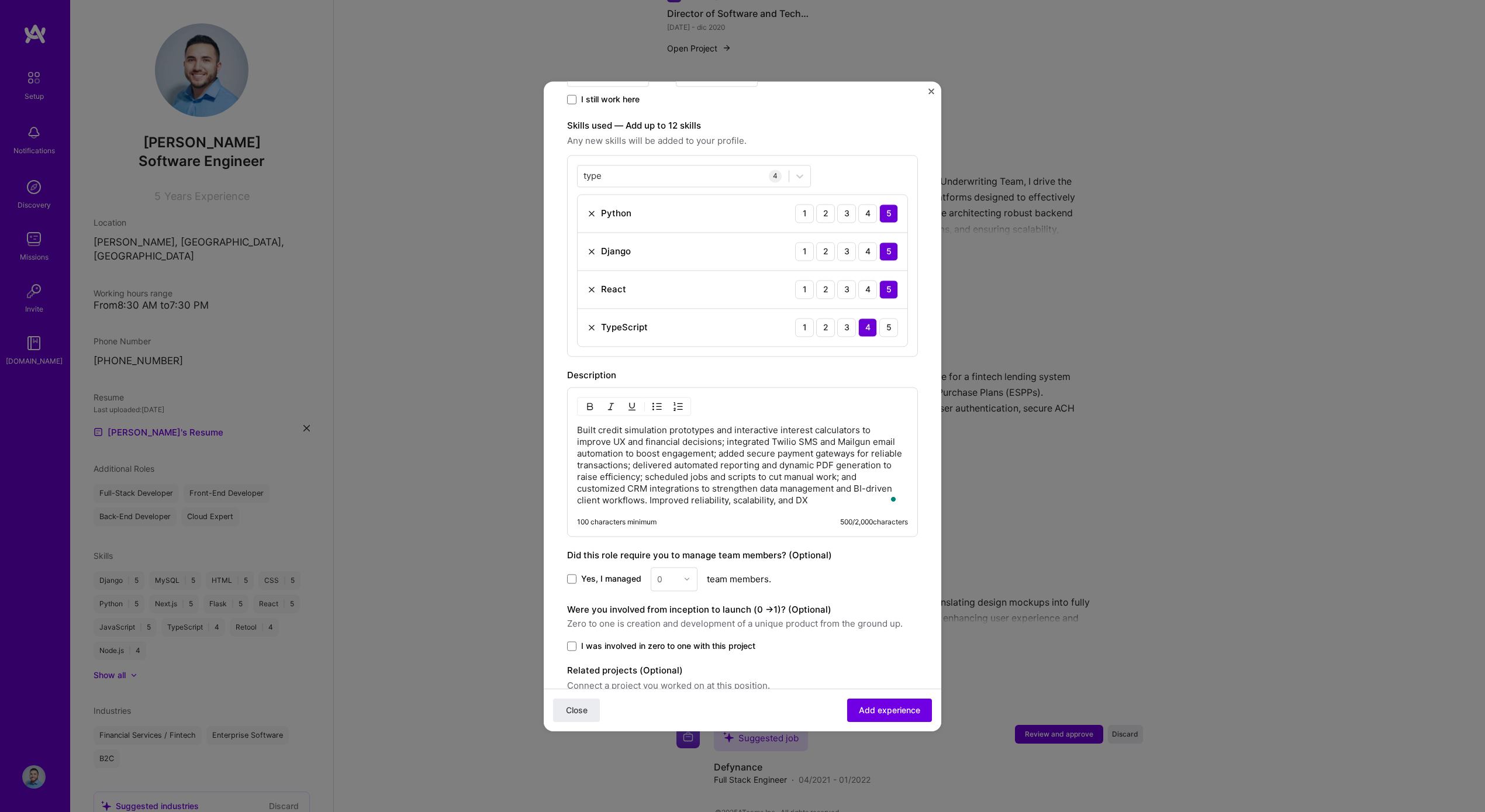
scroll to position [426, 0]
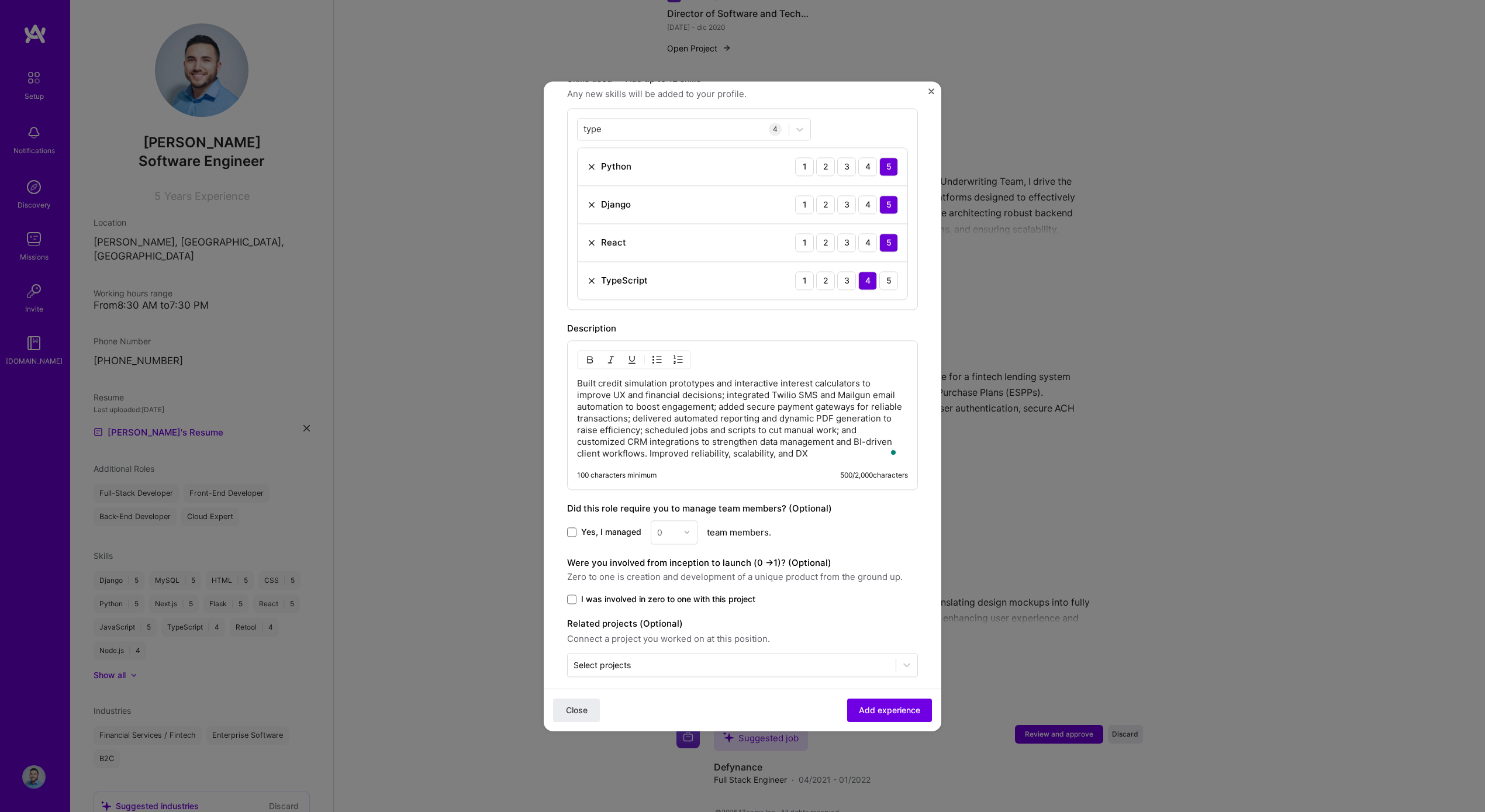
click at [585, 593] on span "I was involved in zero to one with this project" at bounding box center [668, 599] width 174 height 11
click at [0, 0] on input "I was involved in zero to one with this project" at bounding box center [0, 0] width 0 height 0
click at [896, 704] on span "Add experience" at bounding box center [889, 709] width 62 height 11
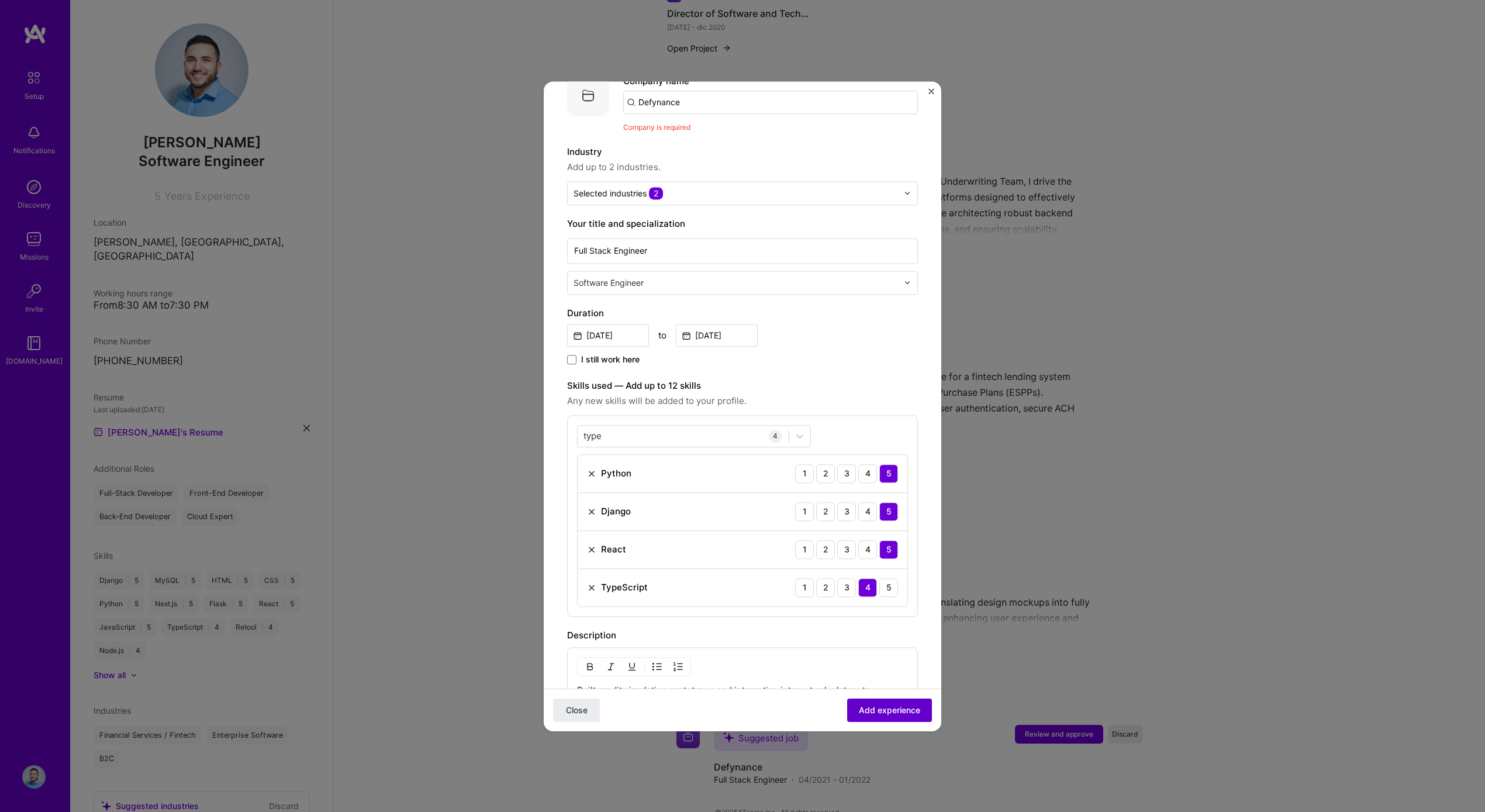
scroll to position [117, 0]
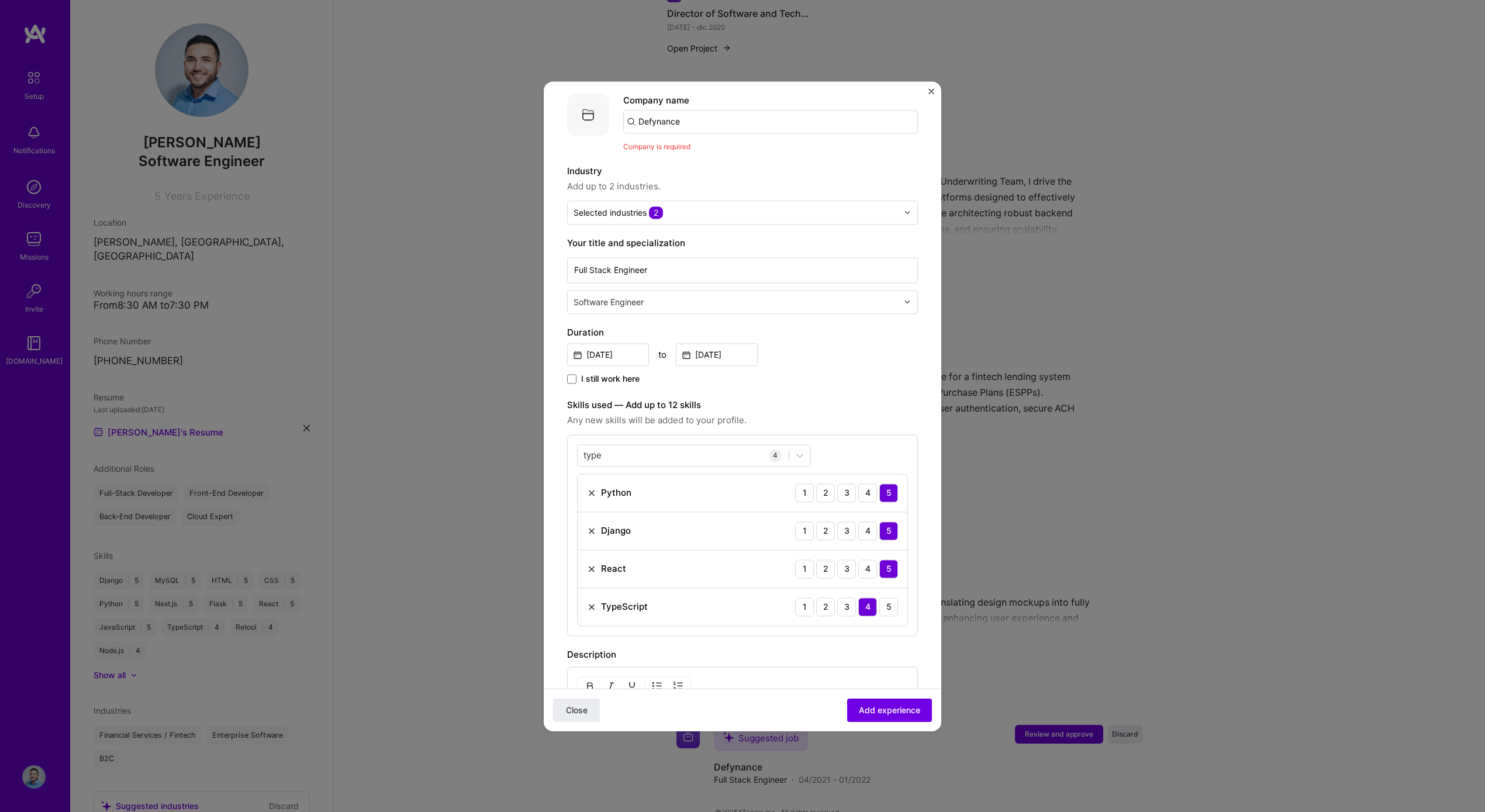
click at [702, 110] on input "Defynance" at bounding box center [770, 121] width 295 height 24
type input "Defynance"
click at [734, 144] on div "Defynance" at bounding box center [717, 154] width 56 height 21
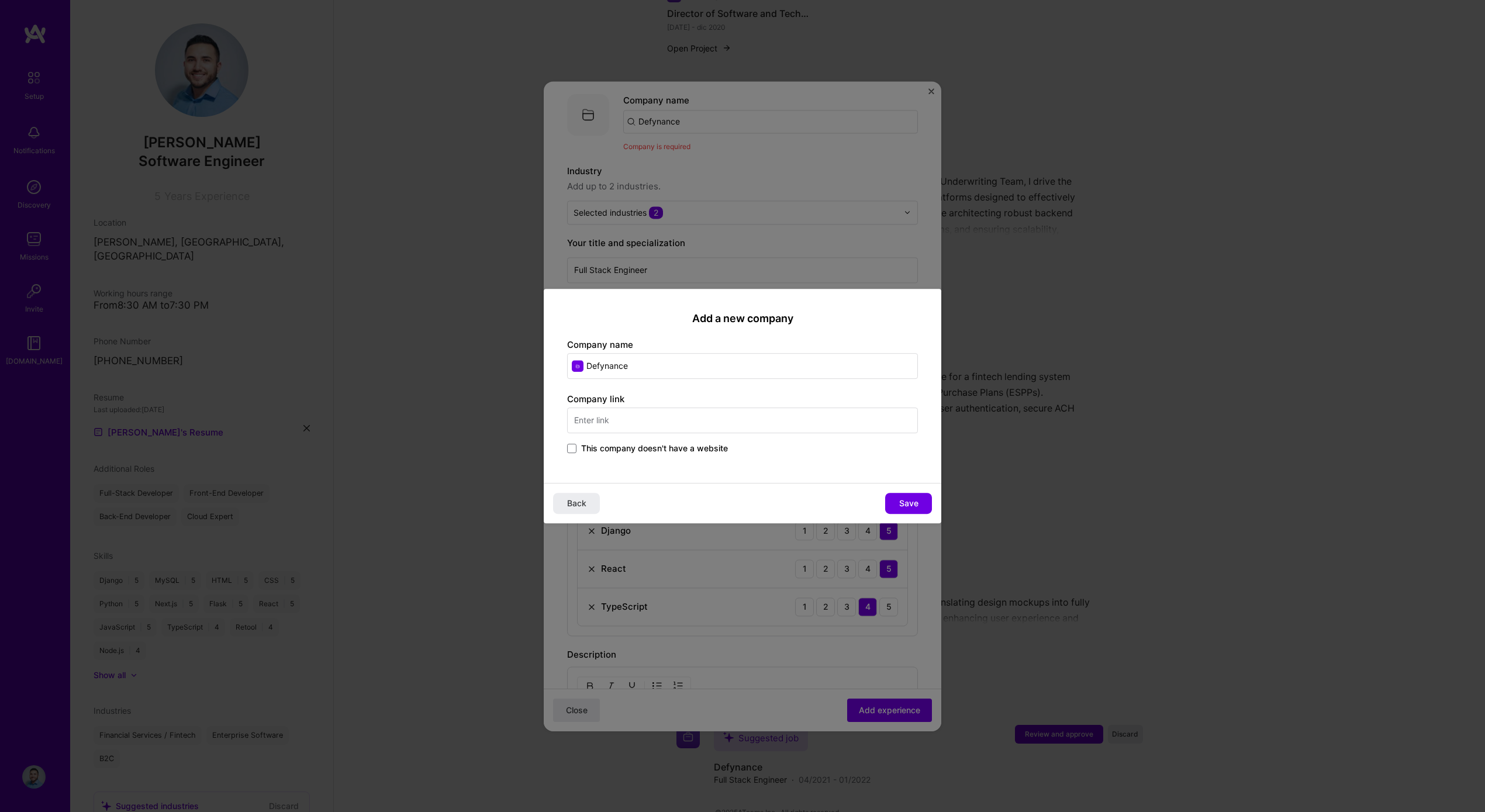
click at [674, 419] on input "text" at bounding box center [742, 420] width 350 height 26
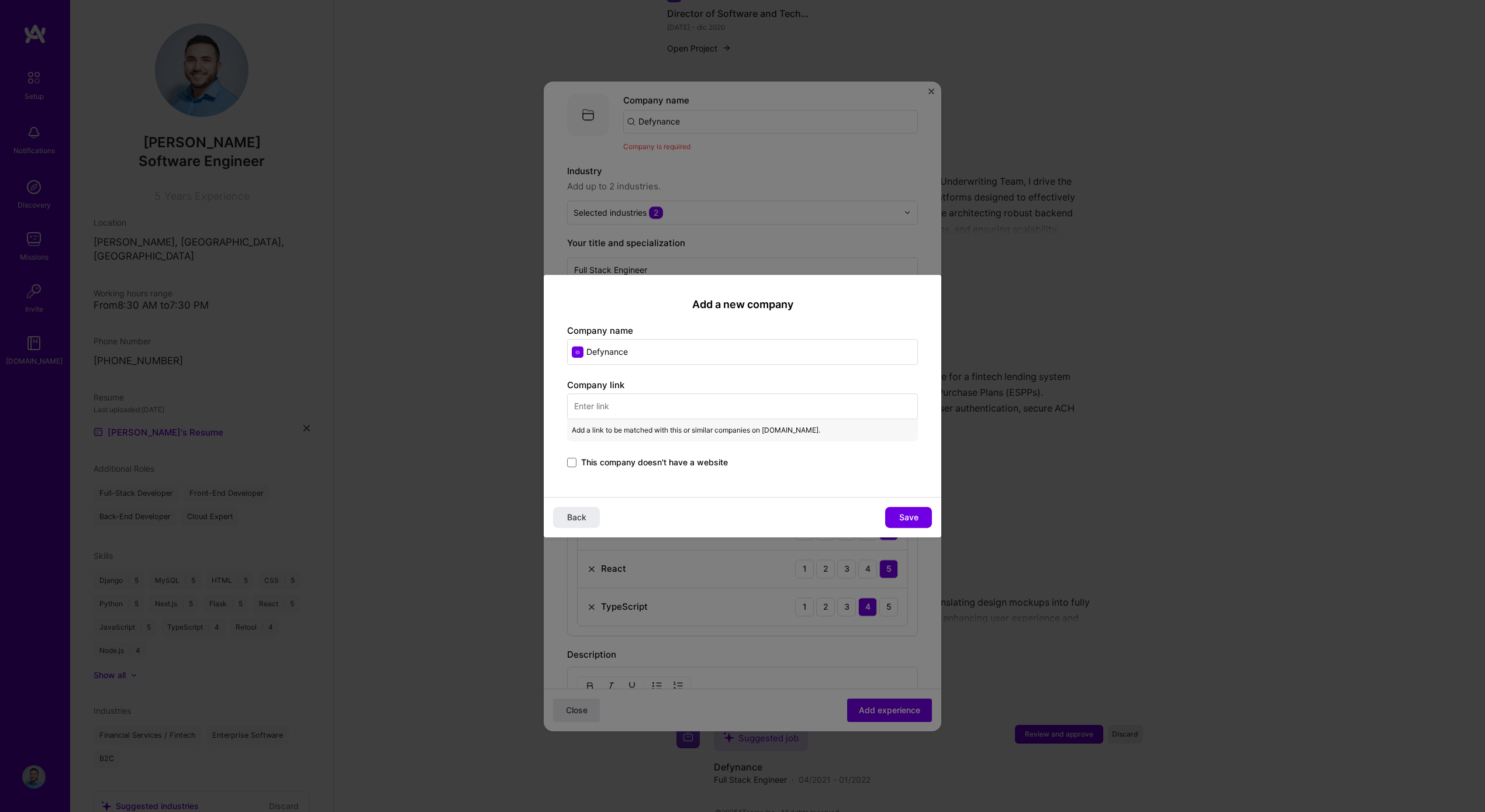
click at [706, 401] on input "text" at bounding box center [742, 406] width 350 height 26
paste input "https://www.defynance.com/"
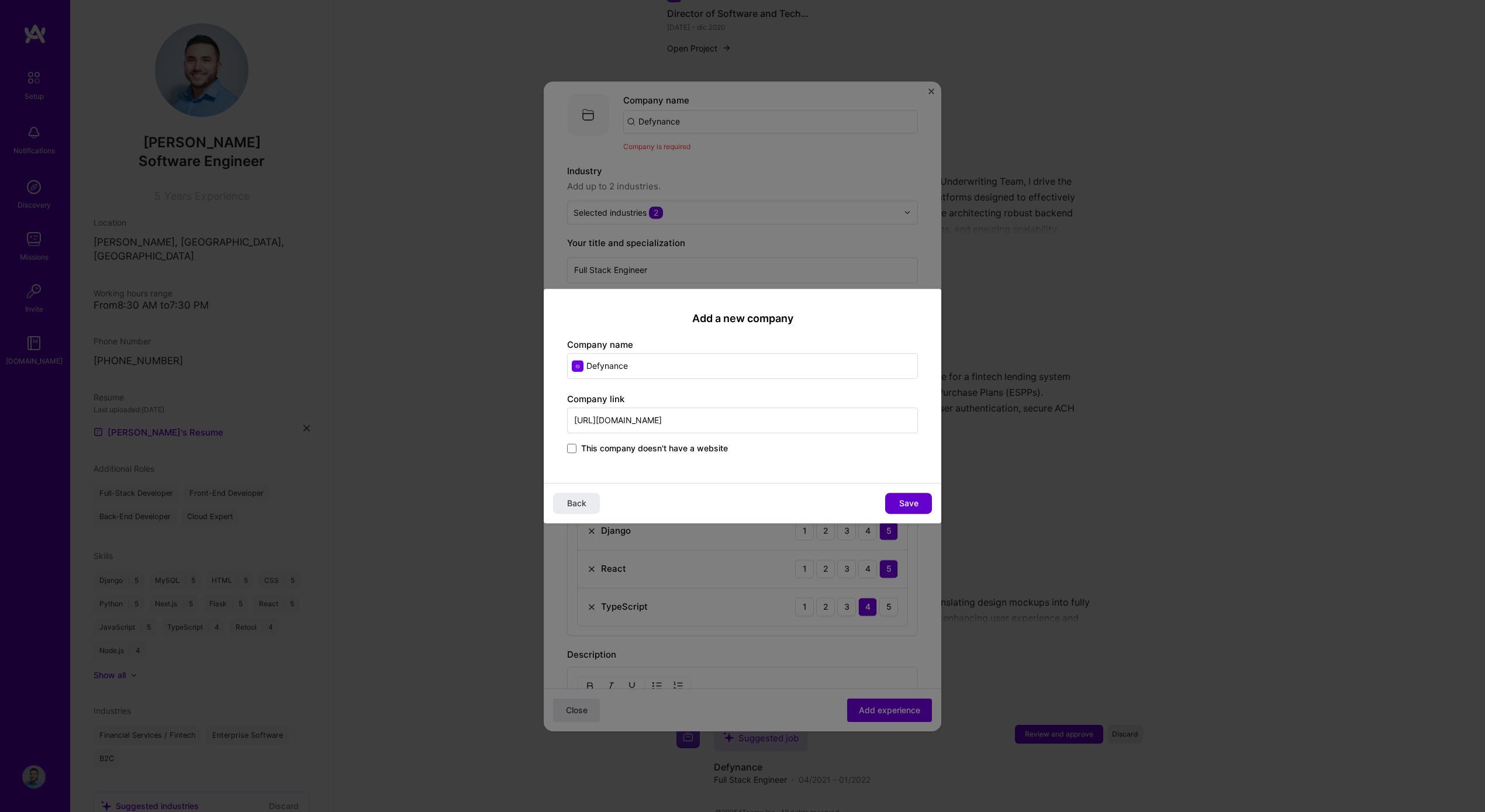
type input "https://www.defynance.com/"
click at [897, 500] on button "Save" at bounding box center [908, 504] width 46 height 21
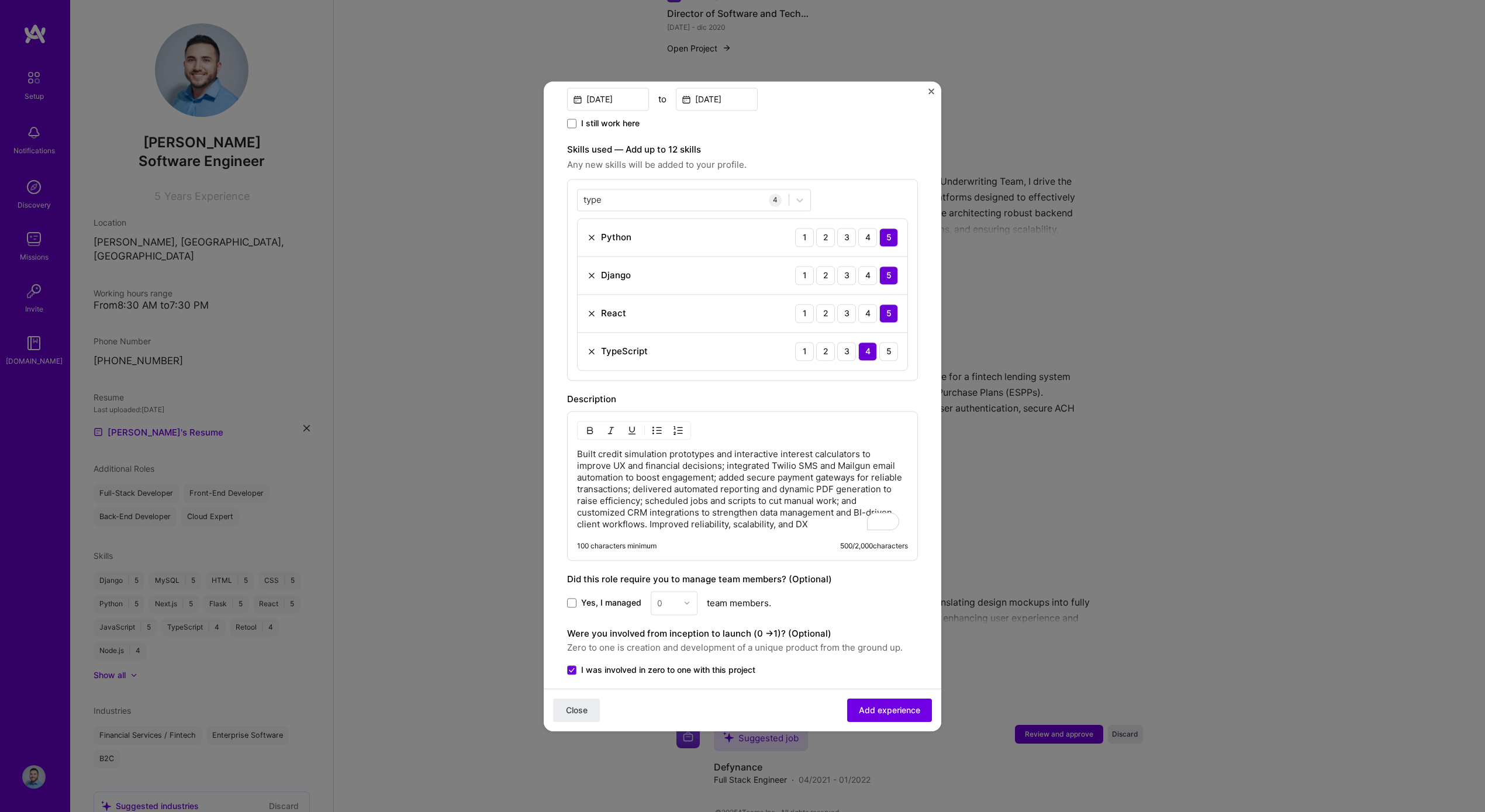
scroll to position [443, 0]
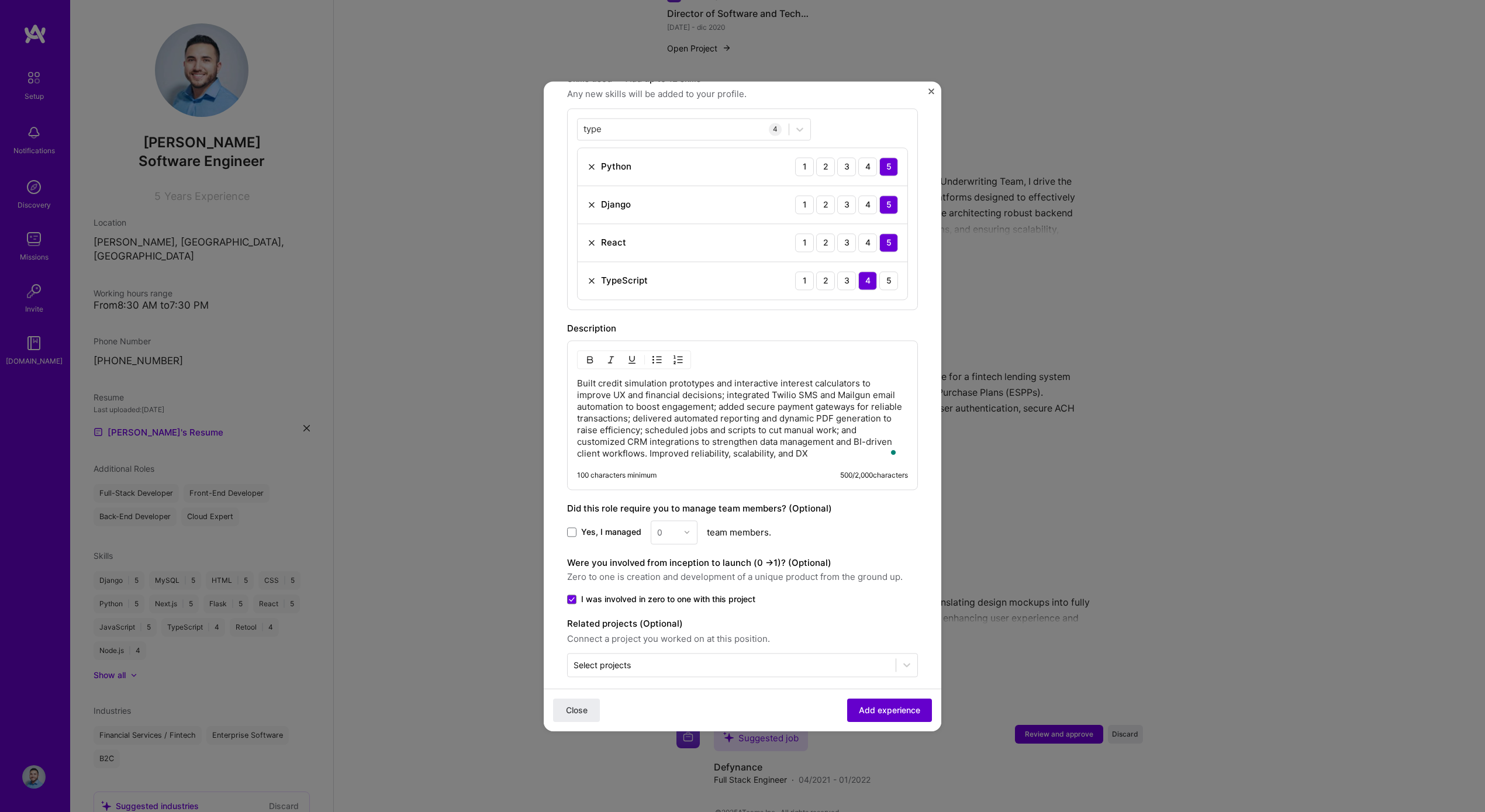
click at [859, 708] on span "Add experience" at bounding box center [889, 709] width 62 height 11
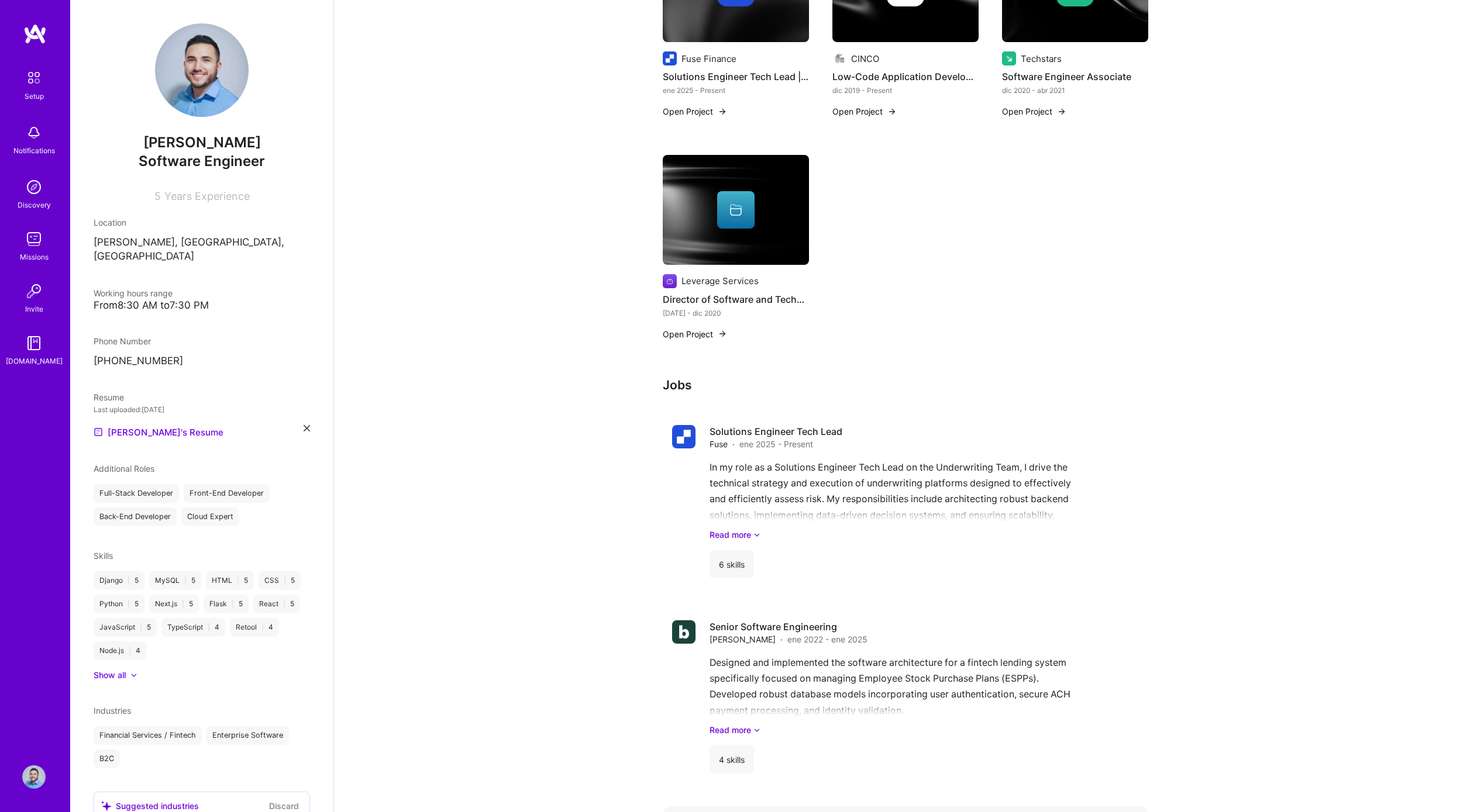
scroll to position [869, 0]
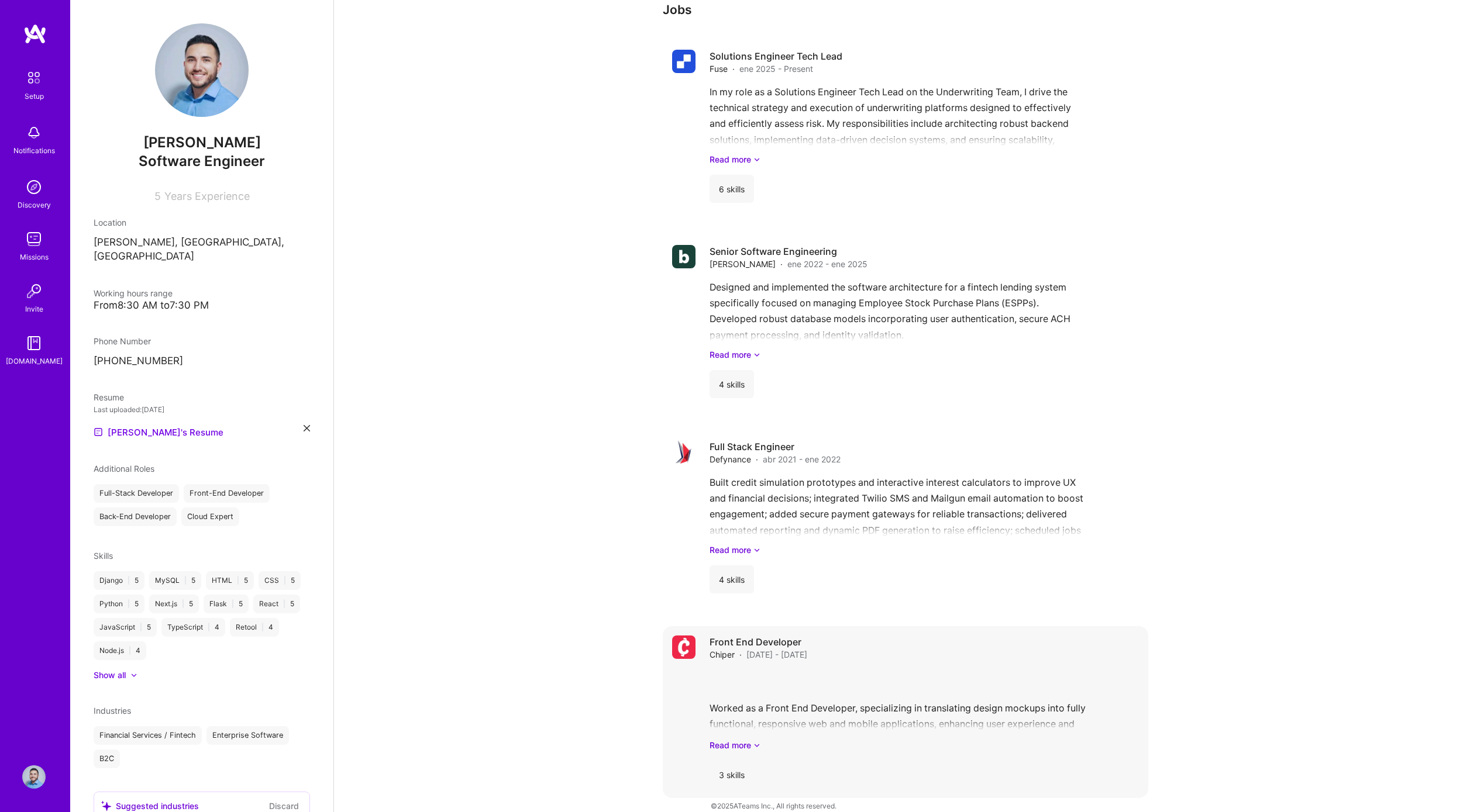
click at [734, 760] on div "3 skills" at bounding box center [732, 774] width 44 height 28
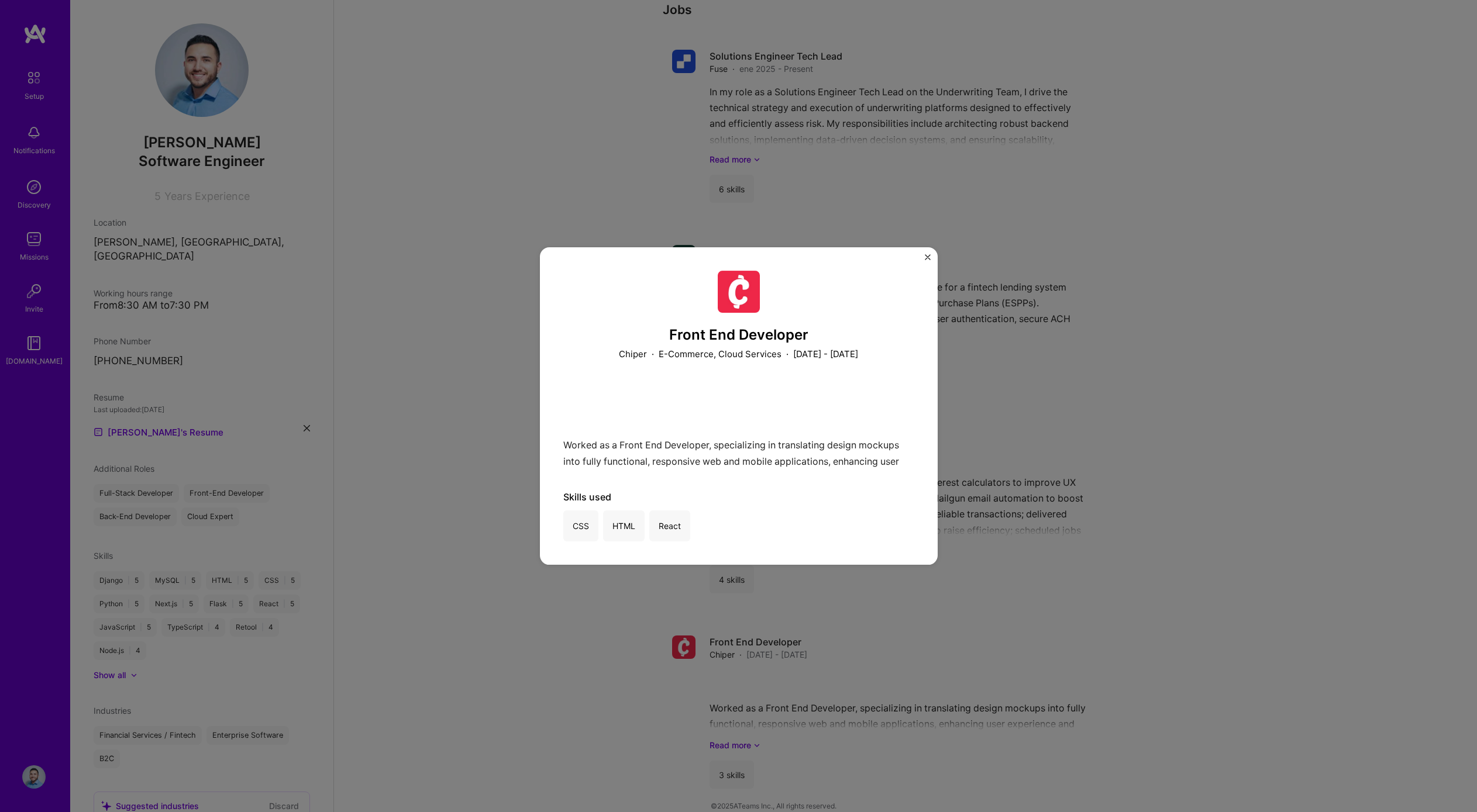
click at [927, 263] on button "Close" at bounding box center [928, 261] width 6 height 12
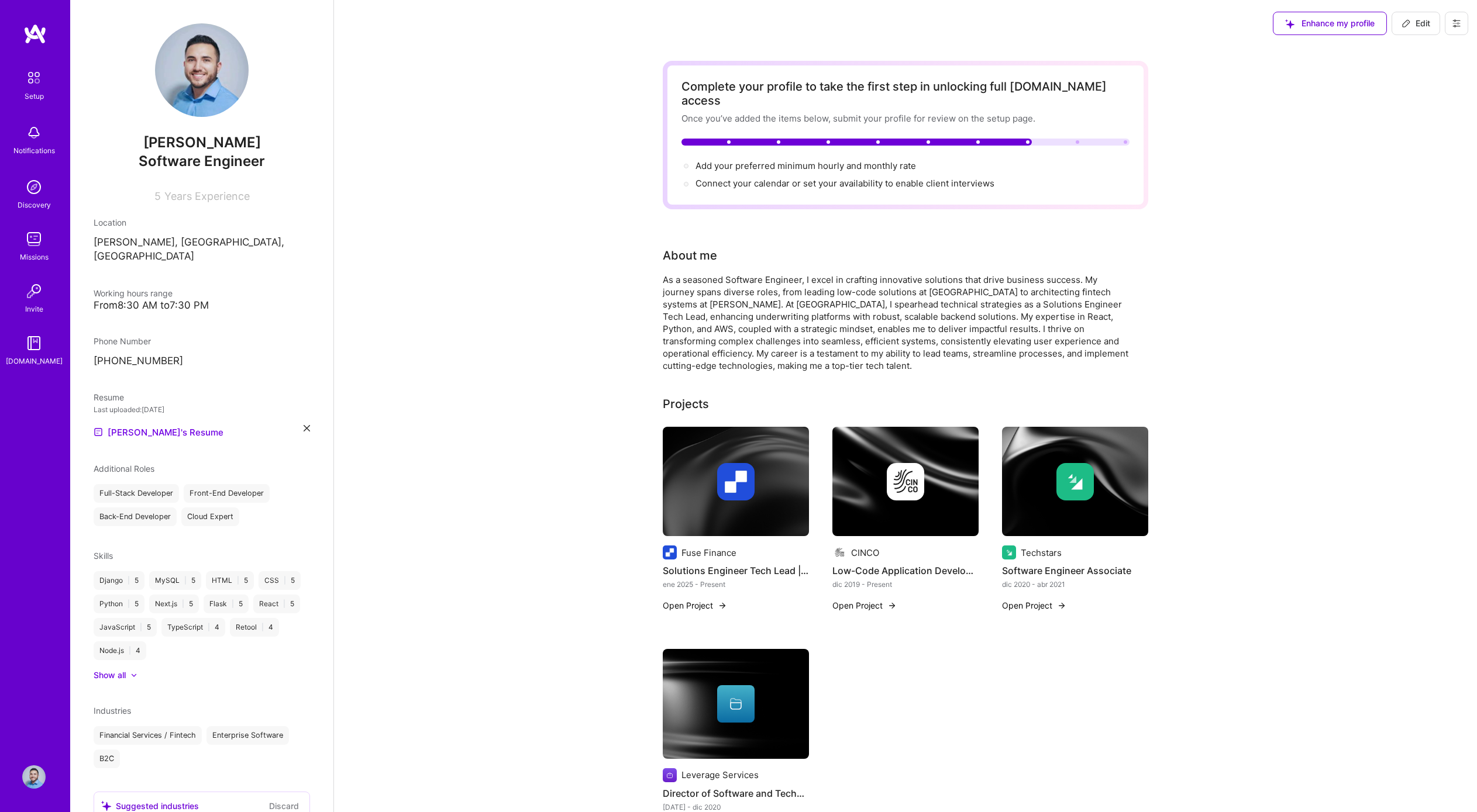
click at [1404, 24] on icon at bounding box center [1406, 24] width 9 height 9
select select "US"
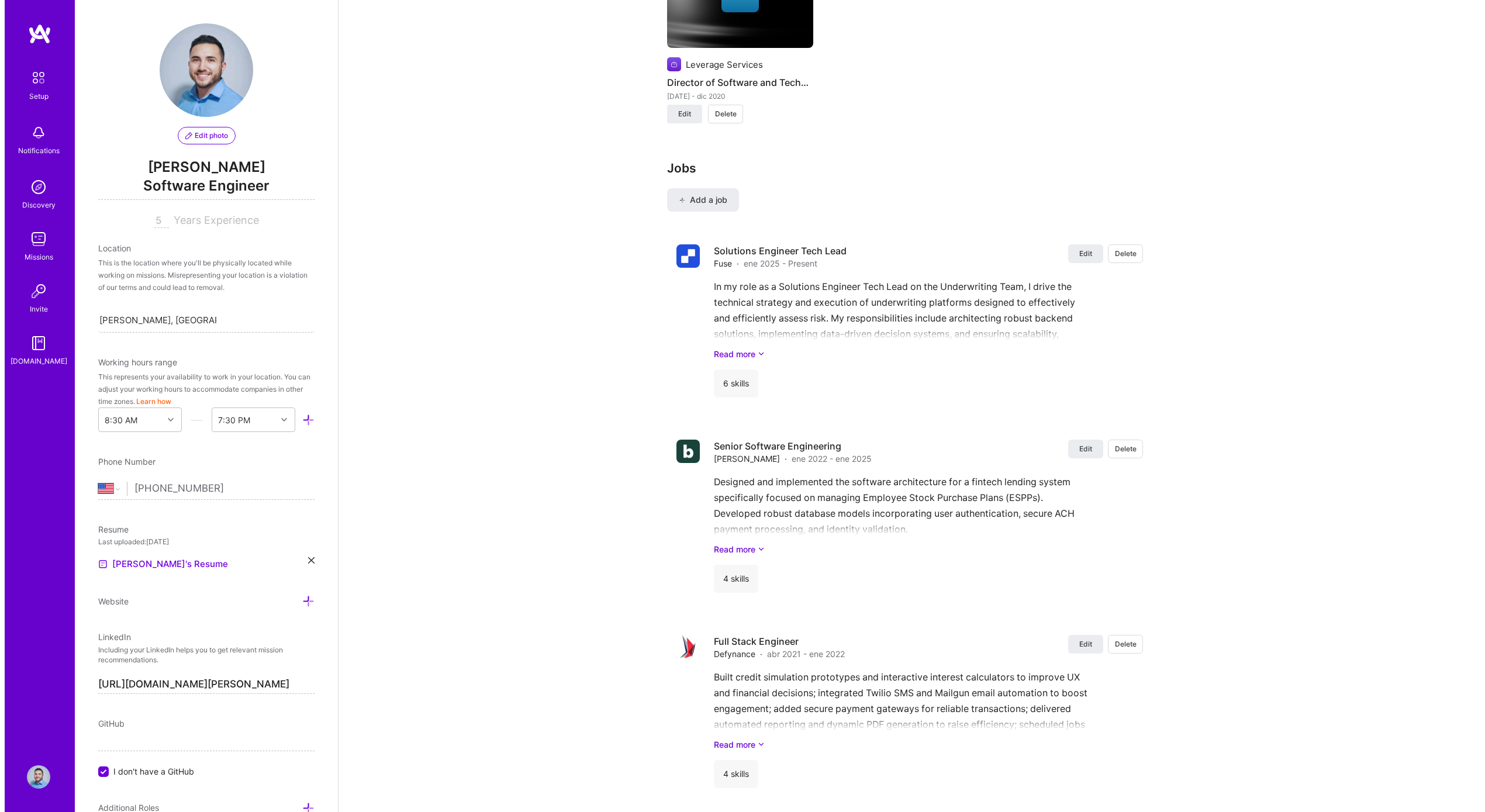
scroll to position [1112, 0]
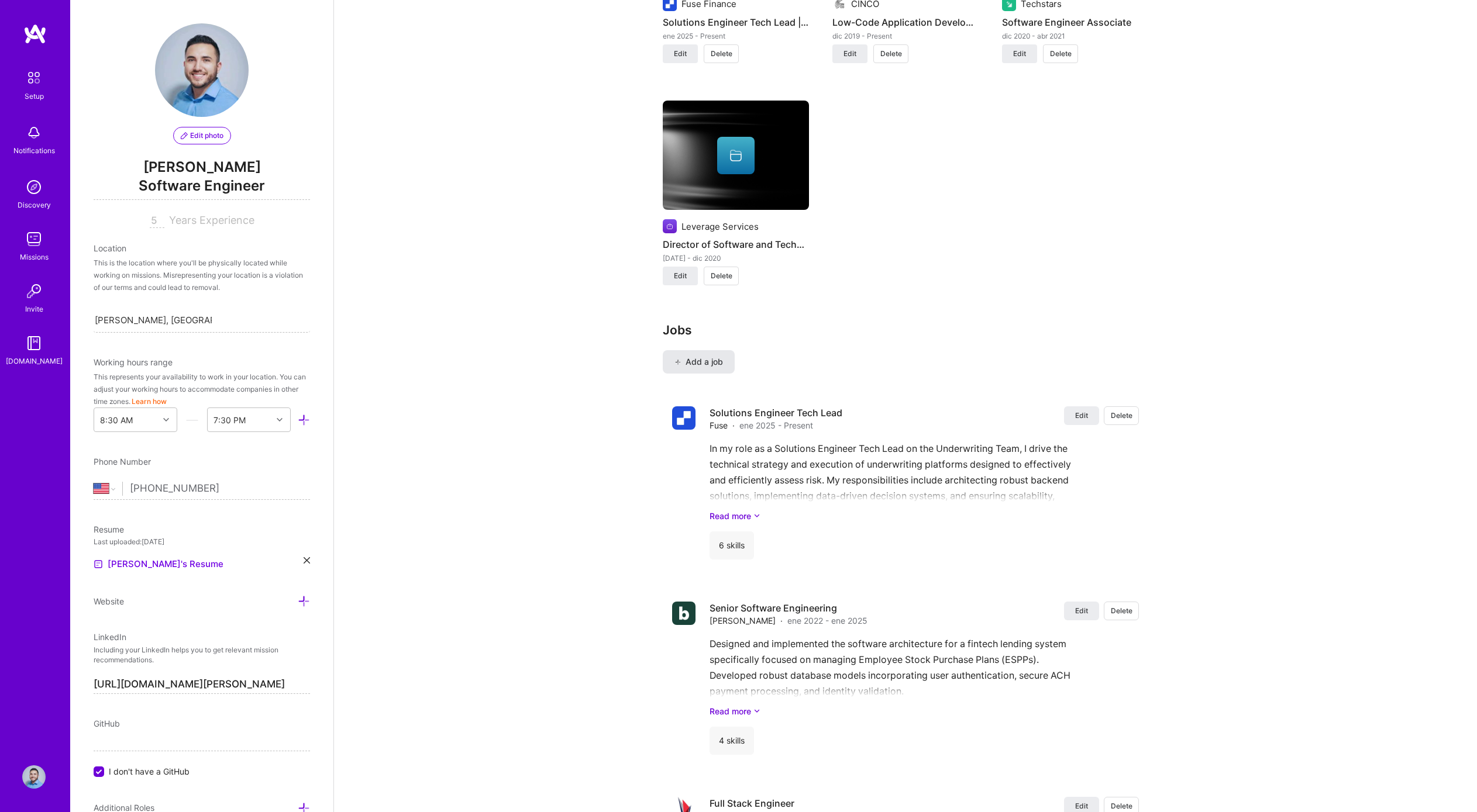
click at [678, 359] on icon at bounding box center [678, 362] width 6 height 6
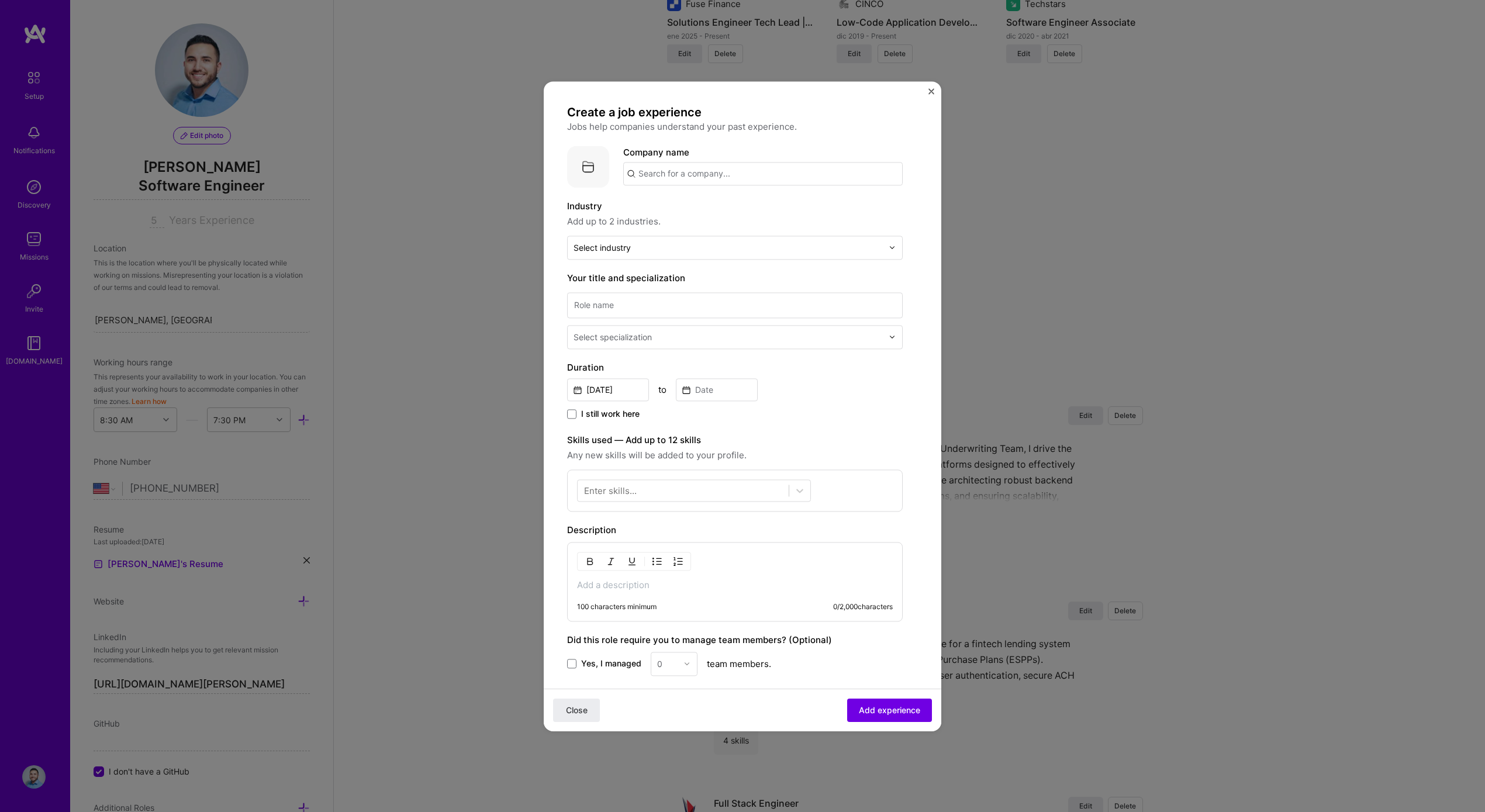
click at [705, 161] on div "Company name" at bounding box center [763, 165] width 280 height 40
click at [705, 168] on input "text" at bounding box center [763, 174] width 280 height 24
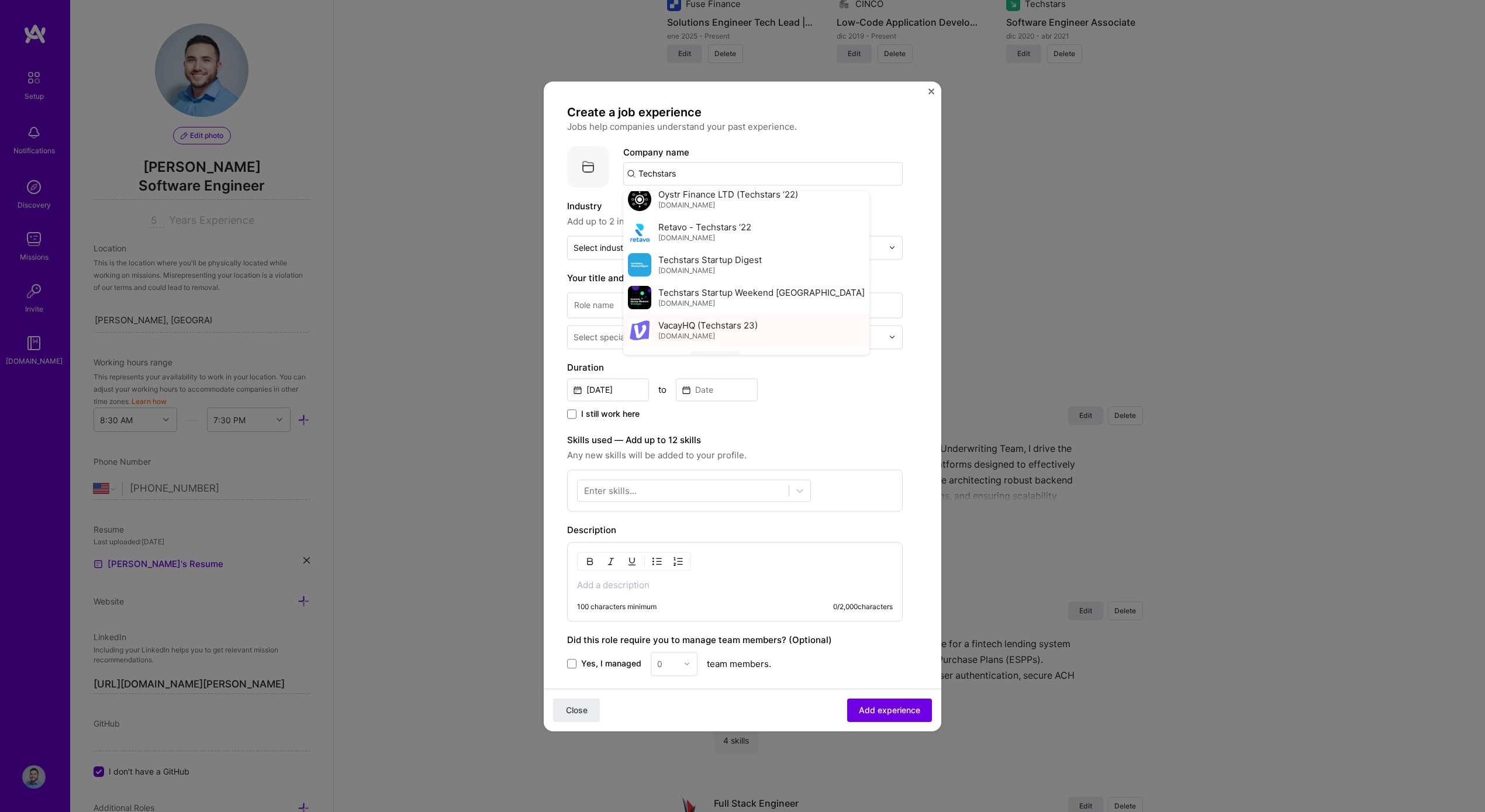
scroll to position [423, 0]
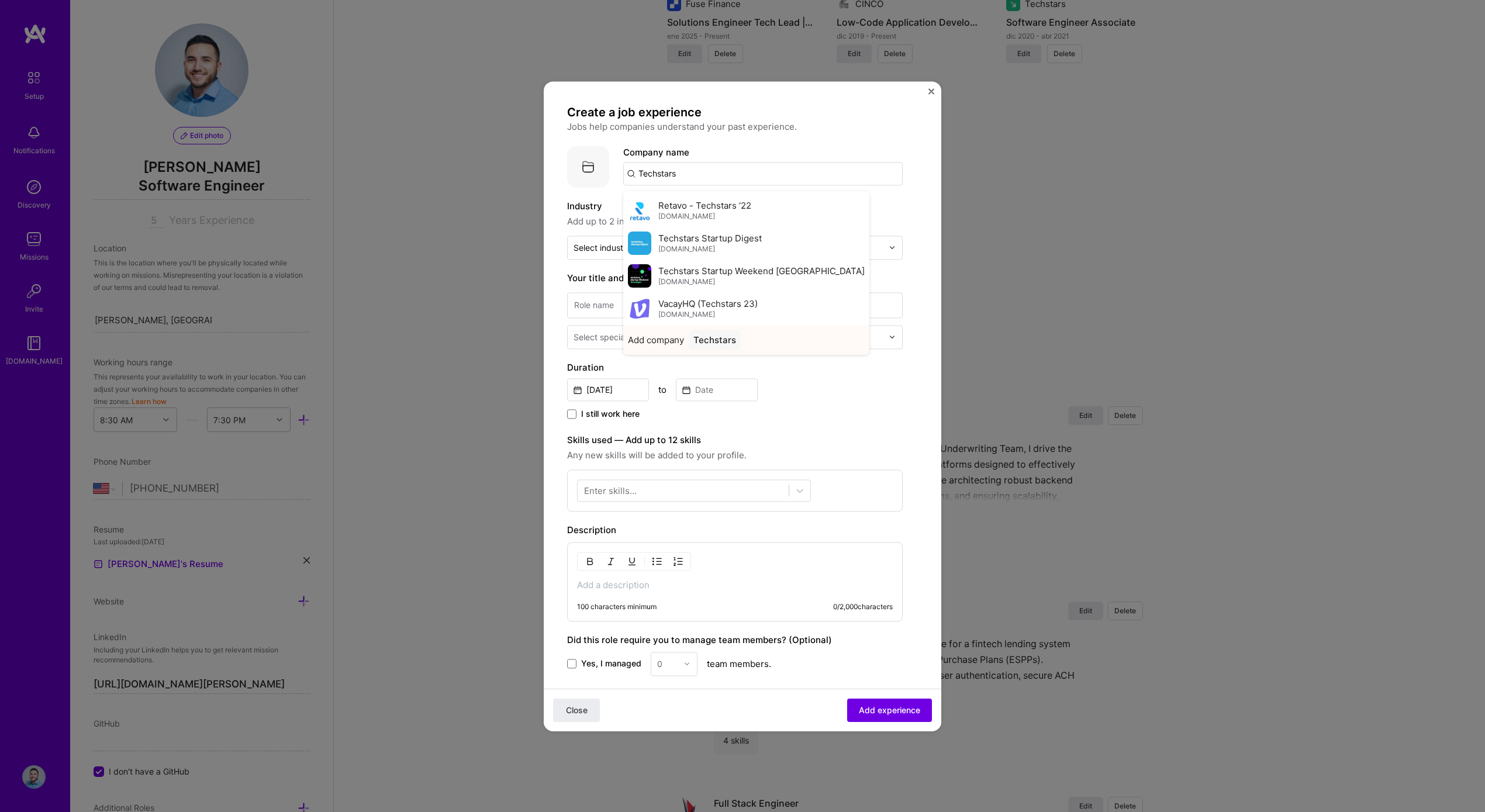
type input "Techstars"
click at [720, 331] on div "Techstars" at bounding box center [715, 340] width 52 height 21
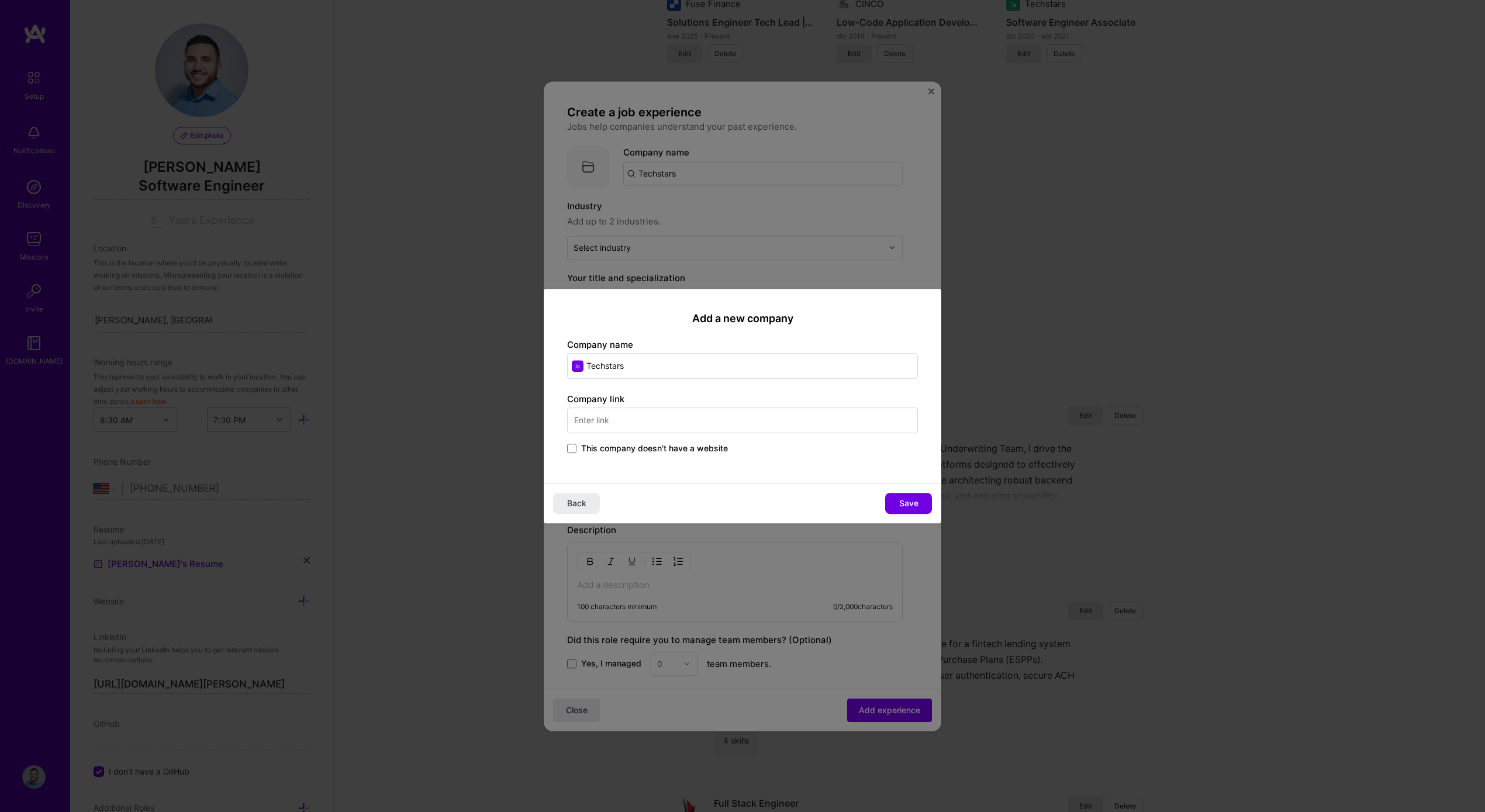
click at [628, 426] on input "text" at bounding box center [742, 420] width 350 height 26
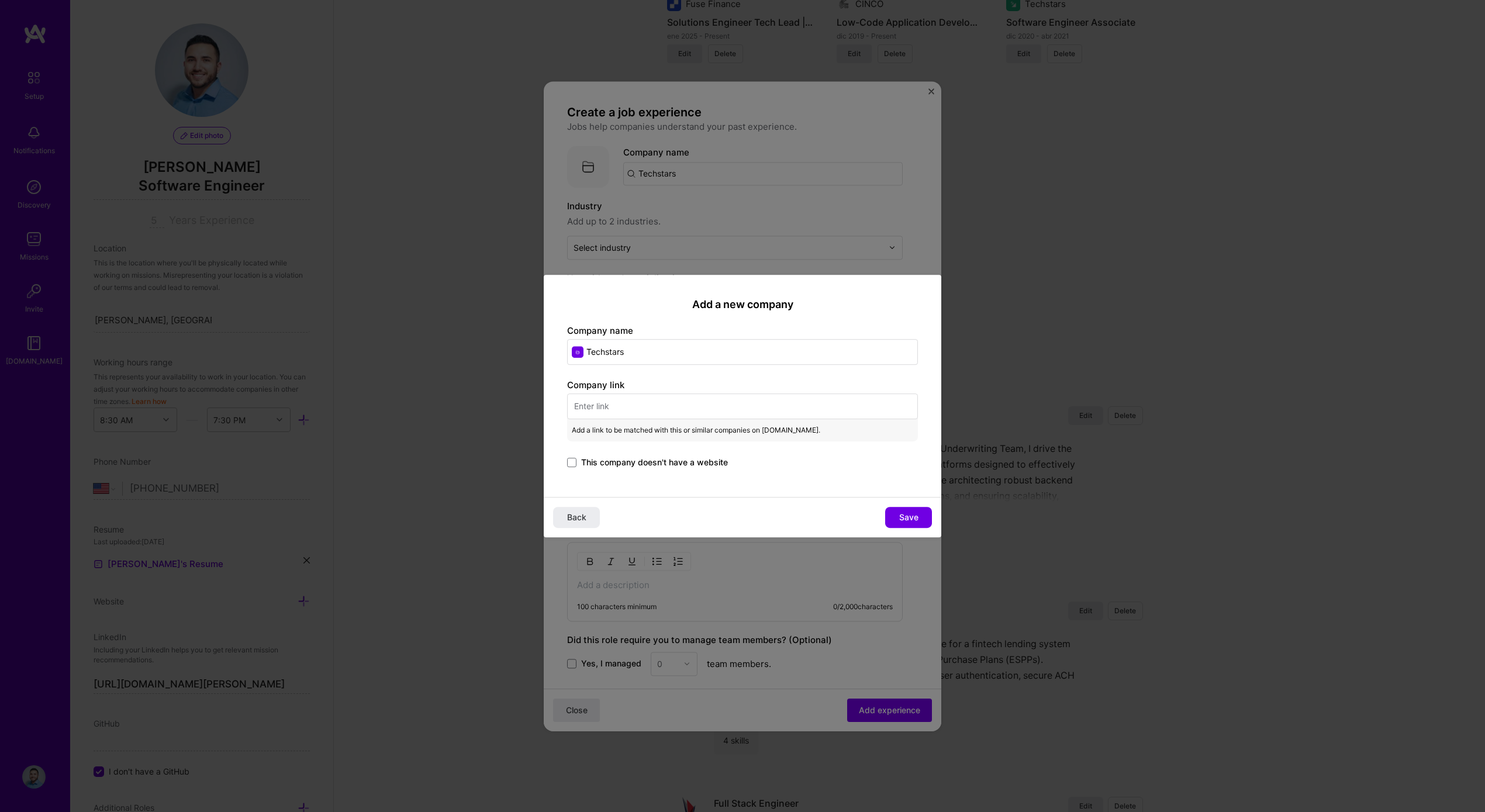
click at [661, 401] on input "text" at bounding box center [742, 406] width 350 height 26
paste input "https://www.techstars.com/"
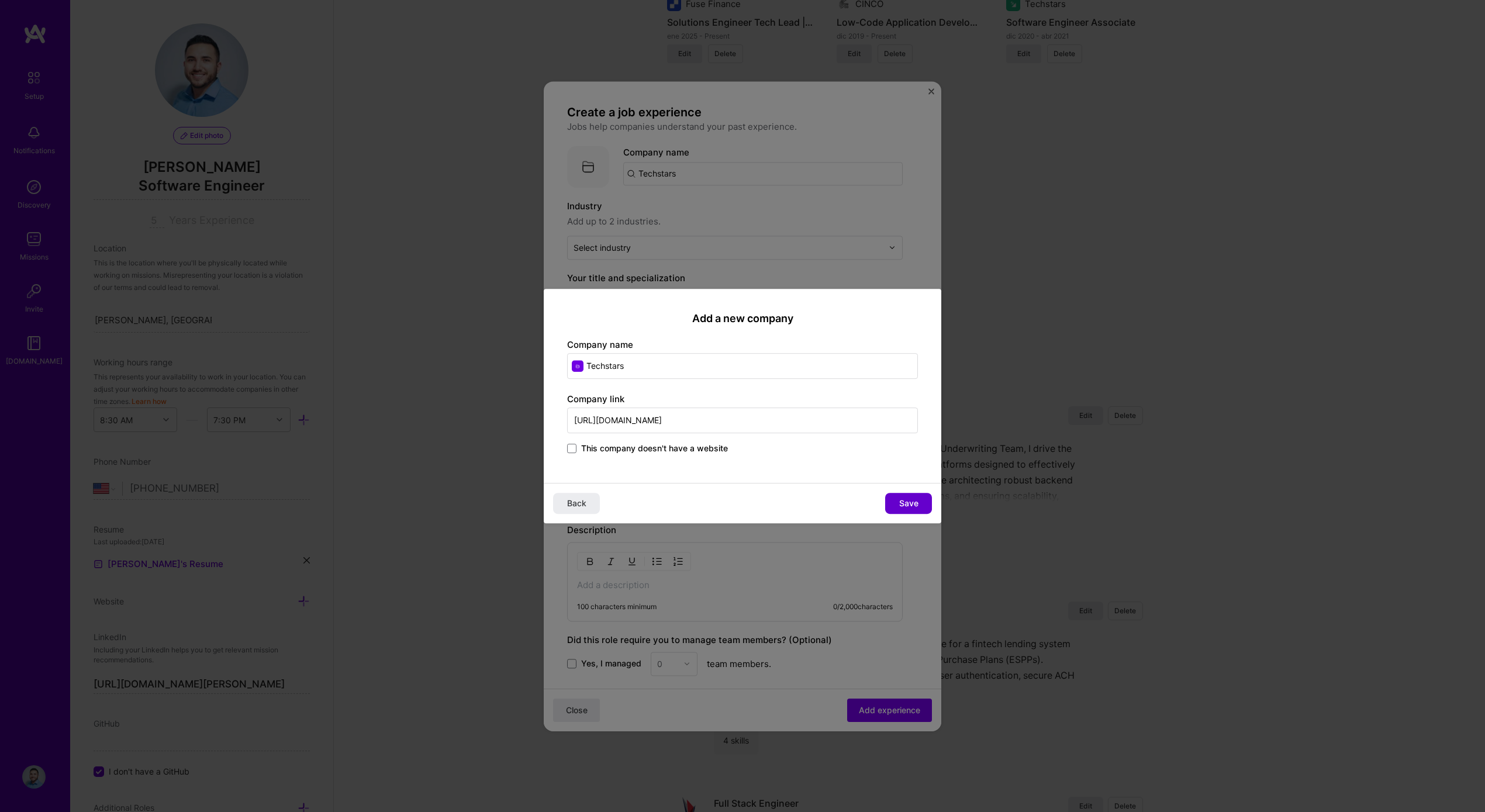
type input "https://www.techstars.com/"
click at [904, 507] on span "Save" at bounding box center [908, 503] width 19 height 11
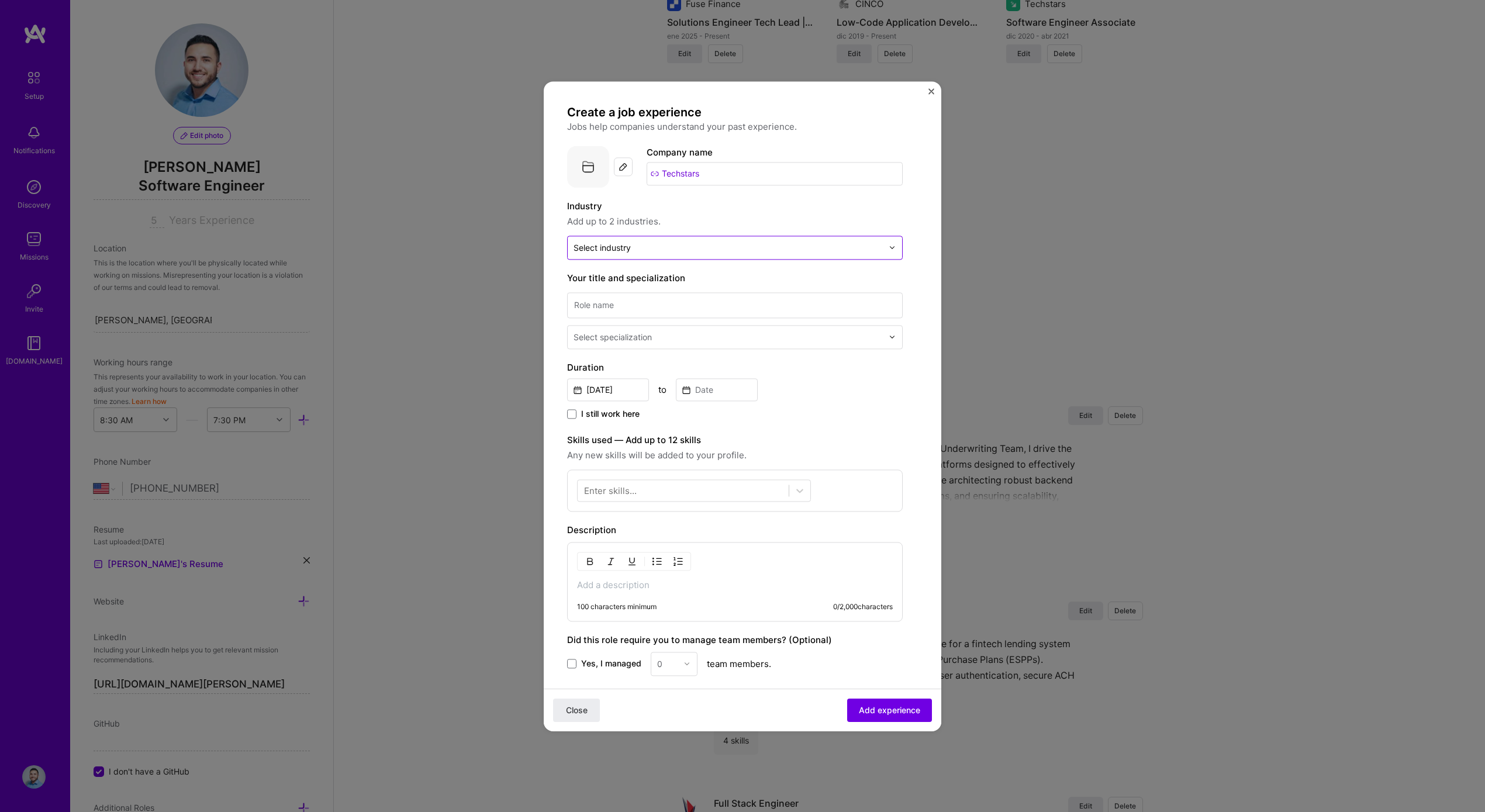
click at [656, 251] on input "text" at bounding box center [728, 248] width 309 height 12
type input "s"
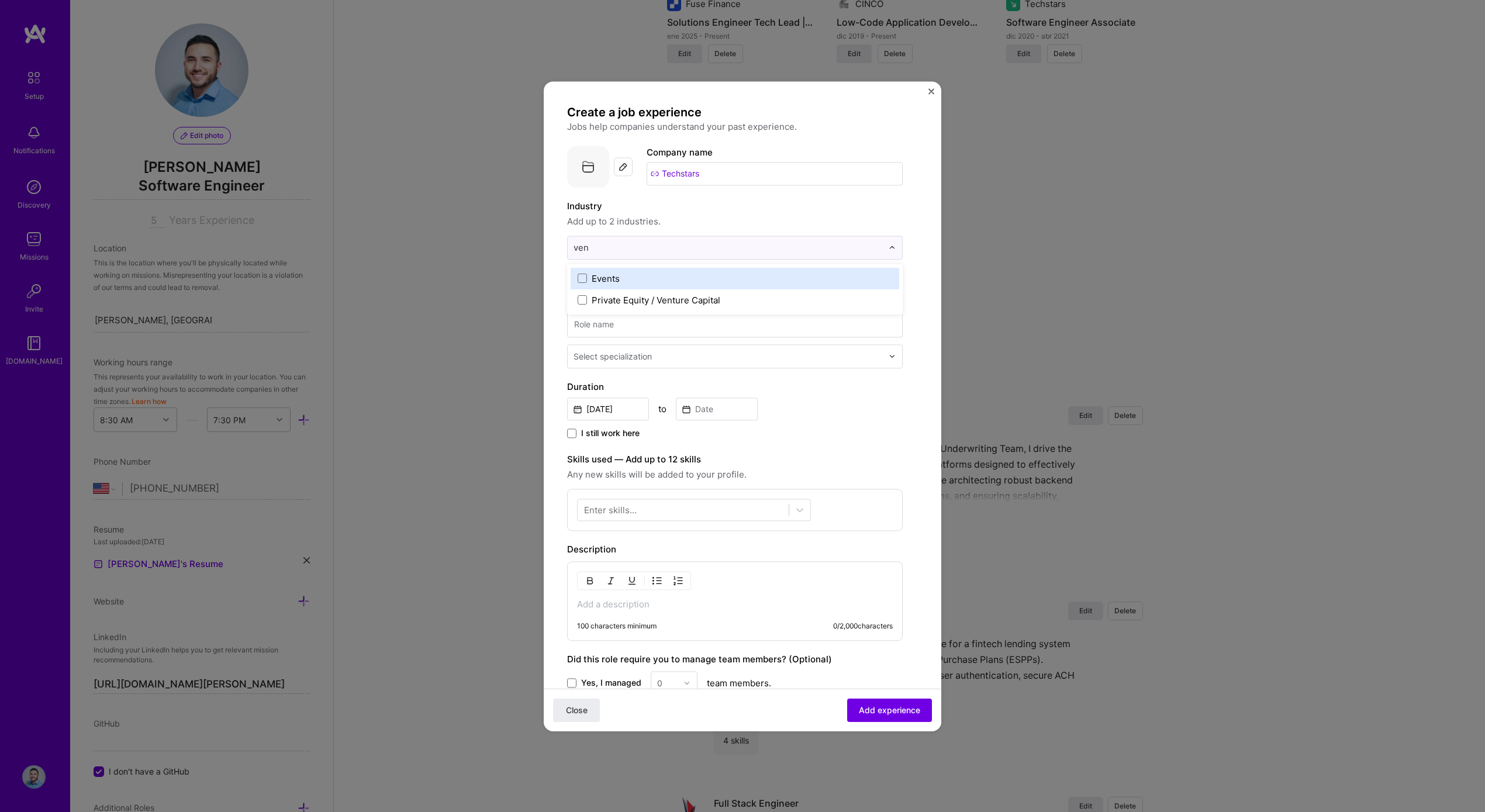
type input "vent"
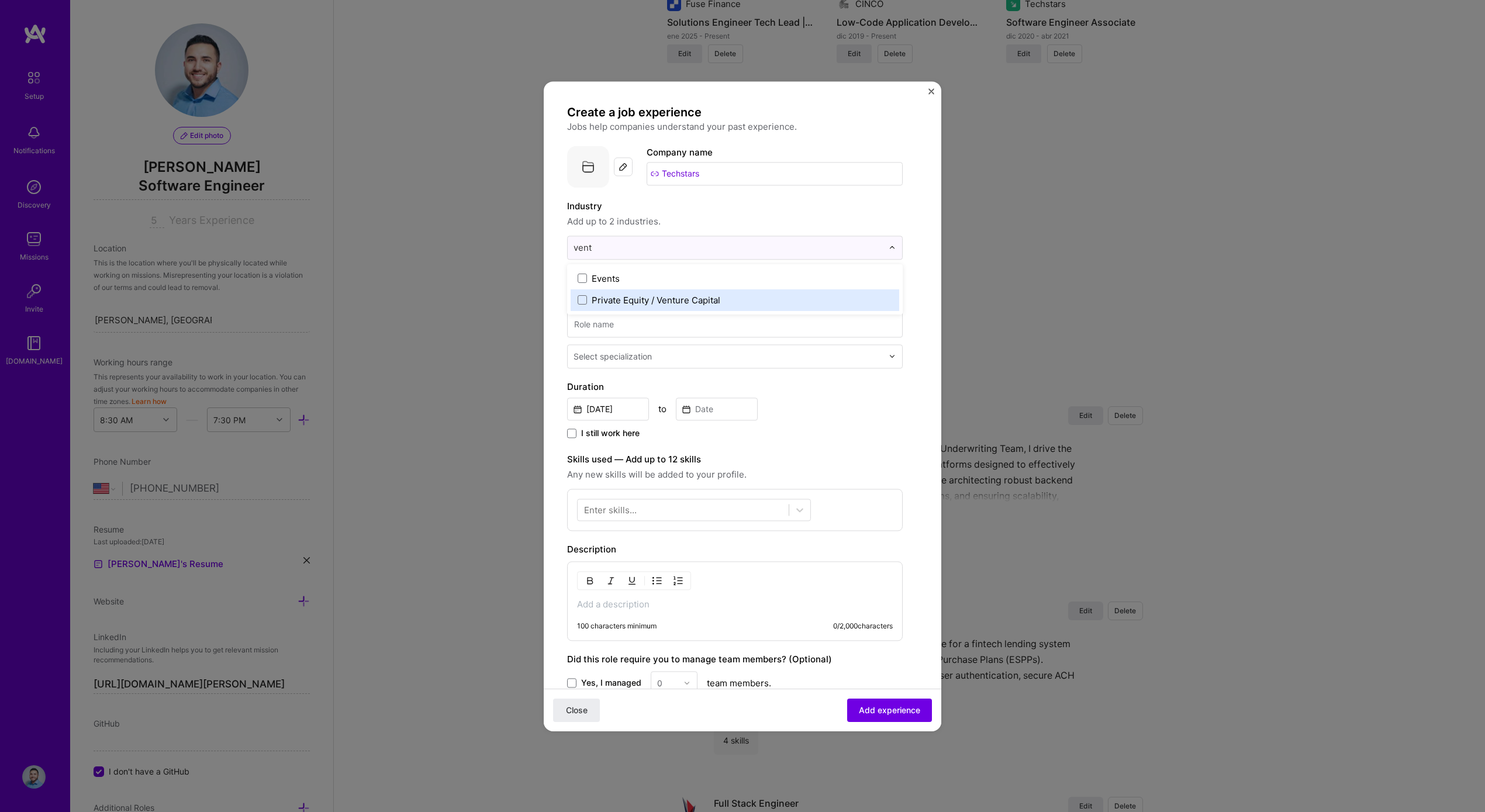
click at [755, 294] on label "Private Equity / Venture Capital" at bounding box center [734, 300] width 315 height 12
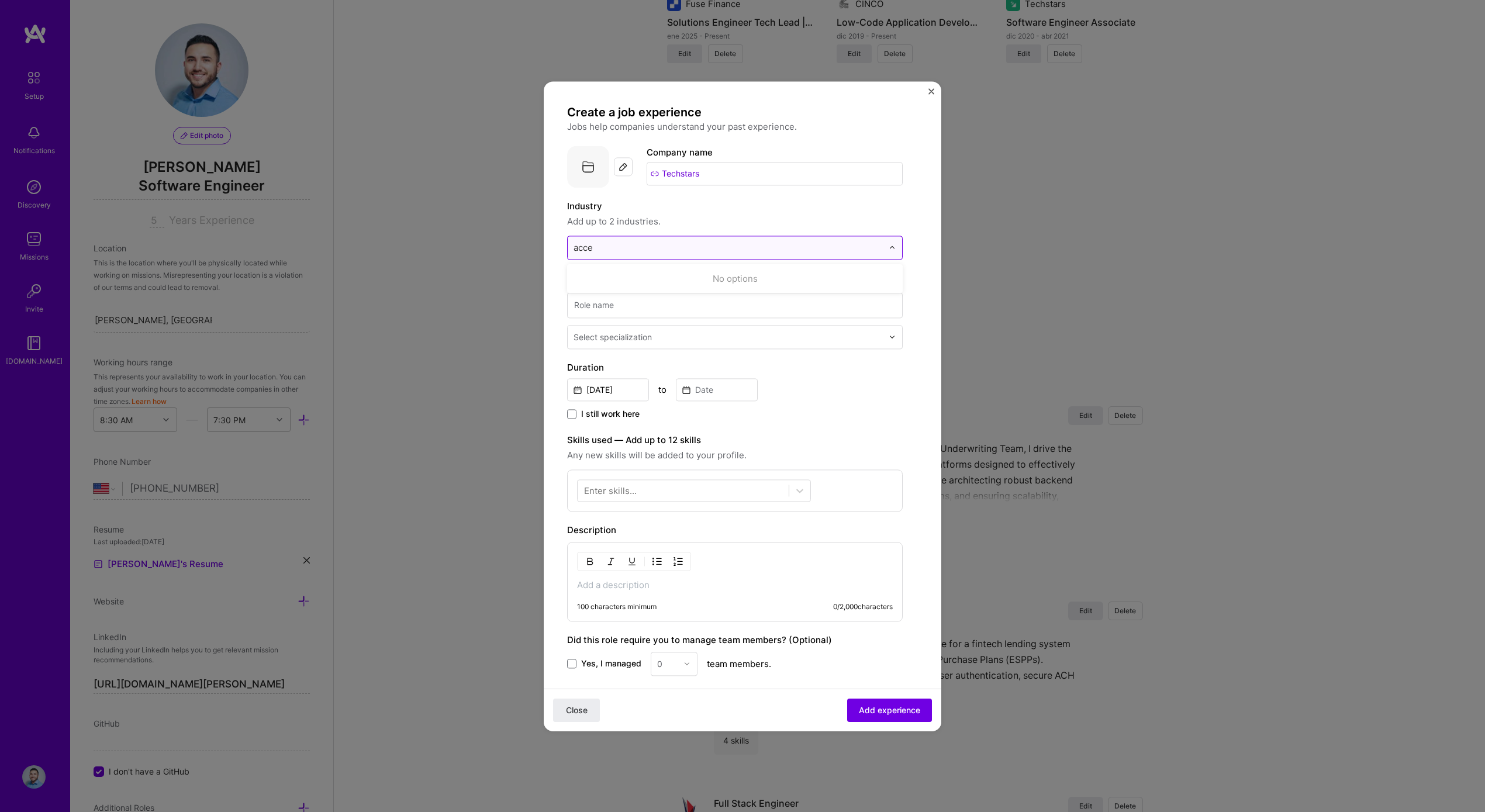
click at [693, 244] on input "acce" at bounding box center [728, 248] width 309 height 12
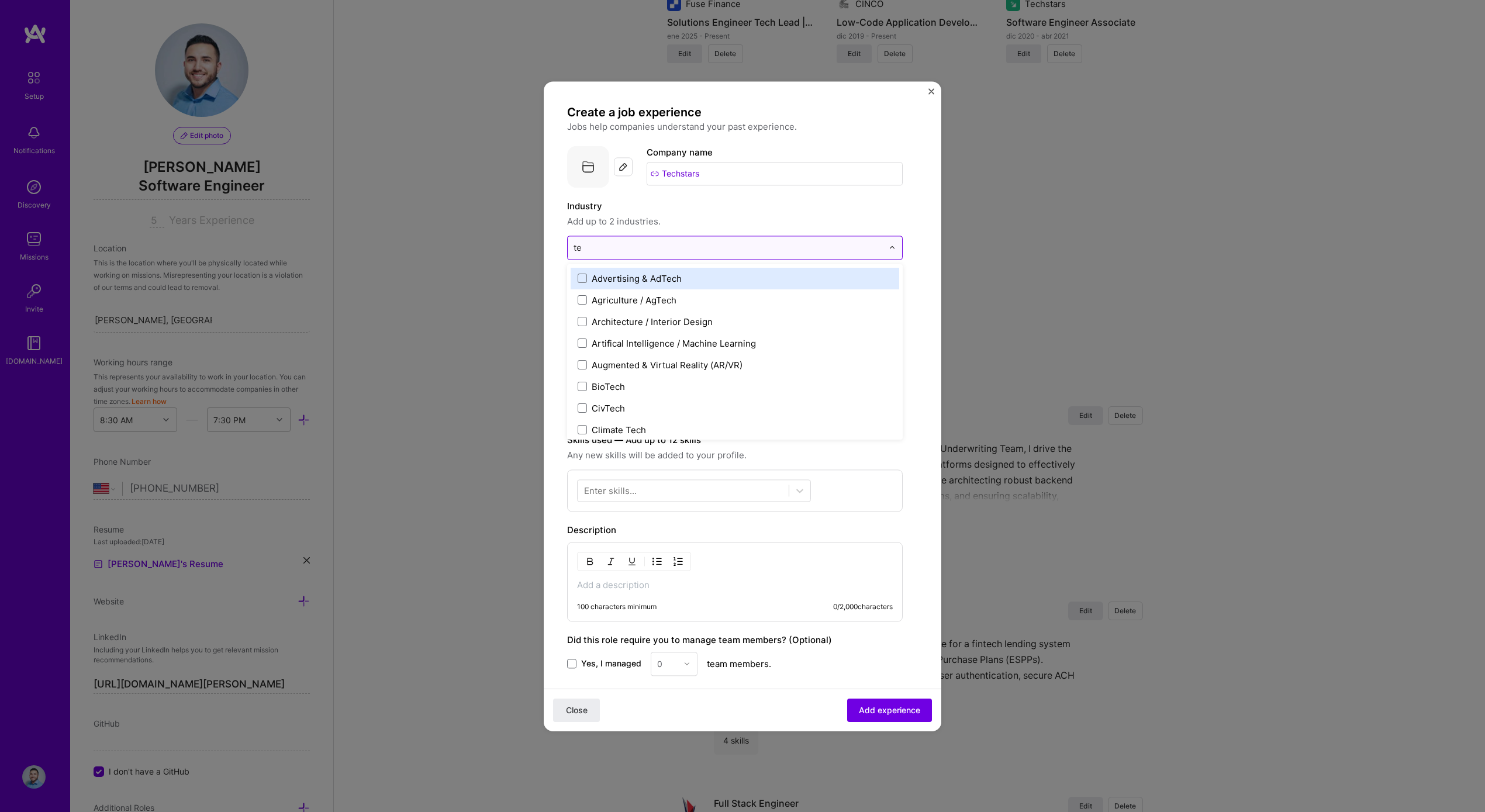
type input "tec"
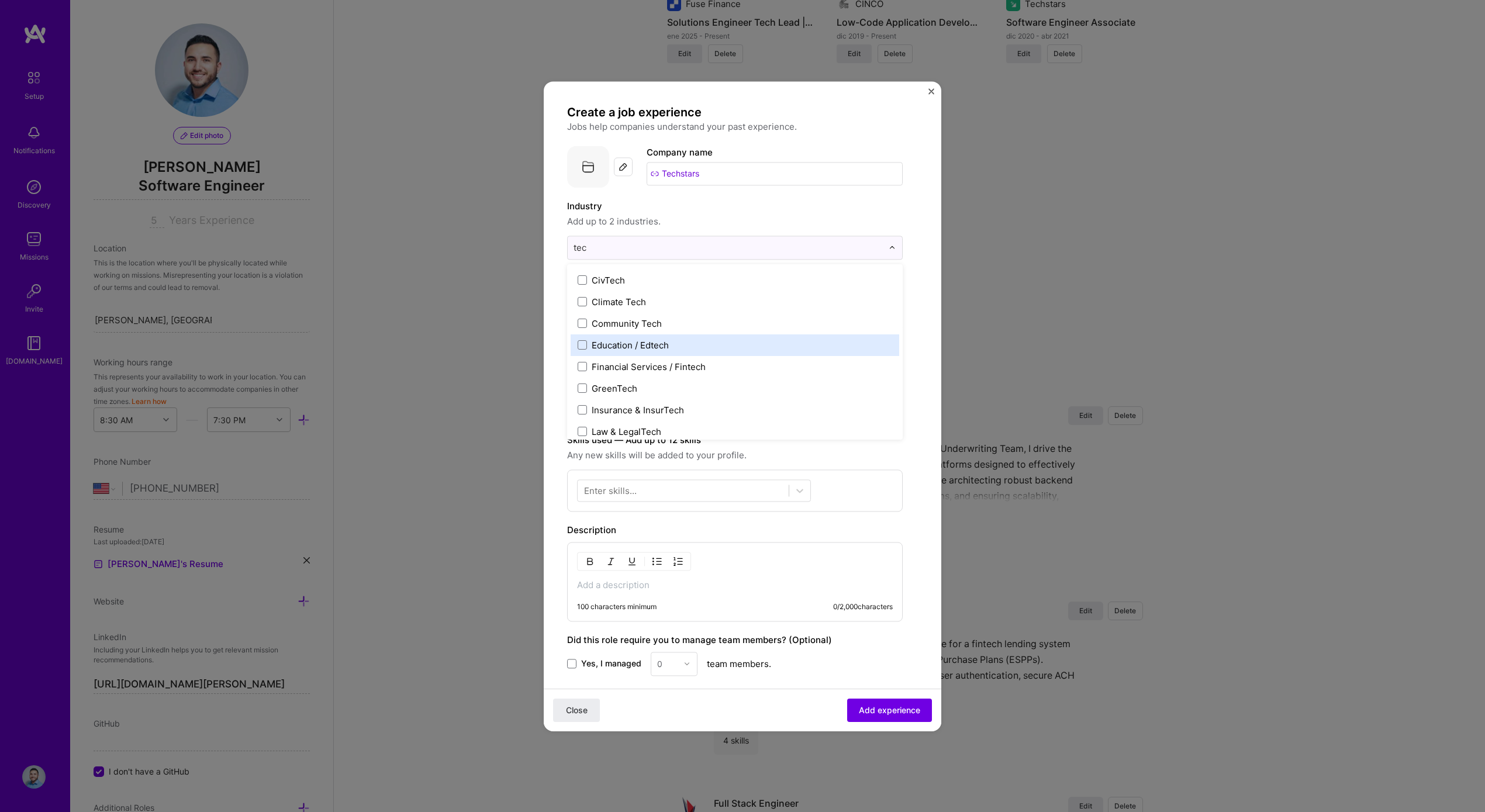
scroll to position [92, 0]
click at [716, 363] on label "Financial Services / Fintech" at bounding box center [734, 359] width 315 height 12
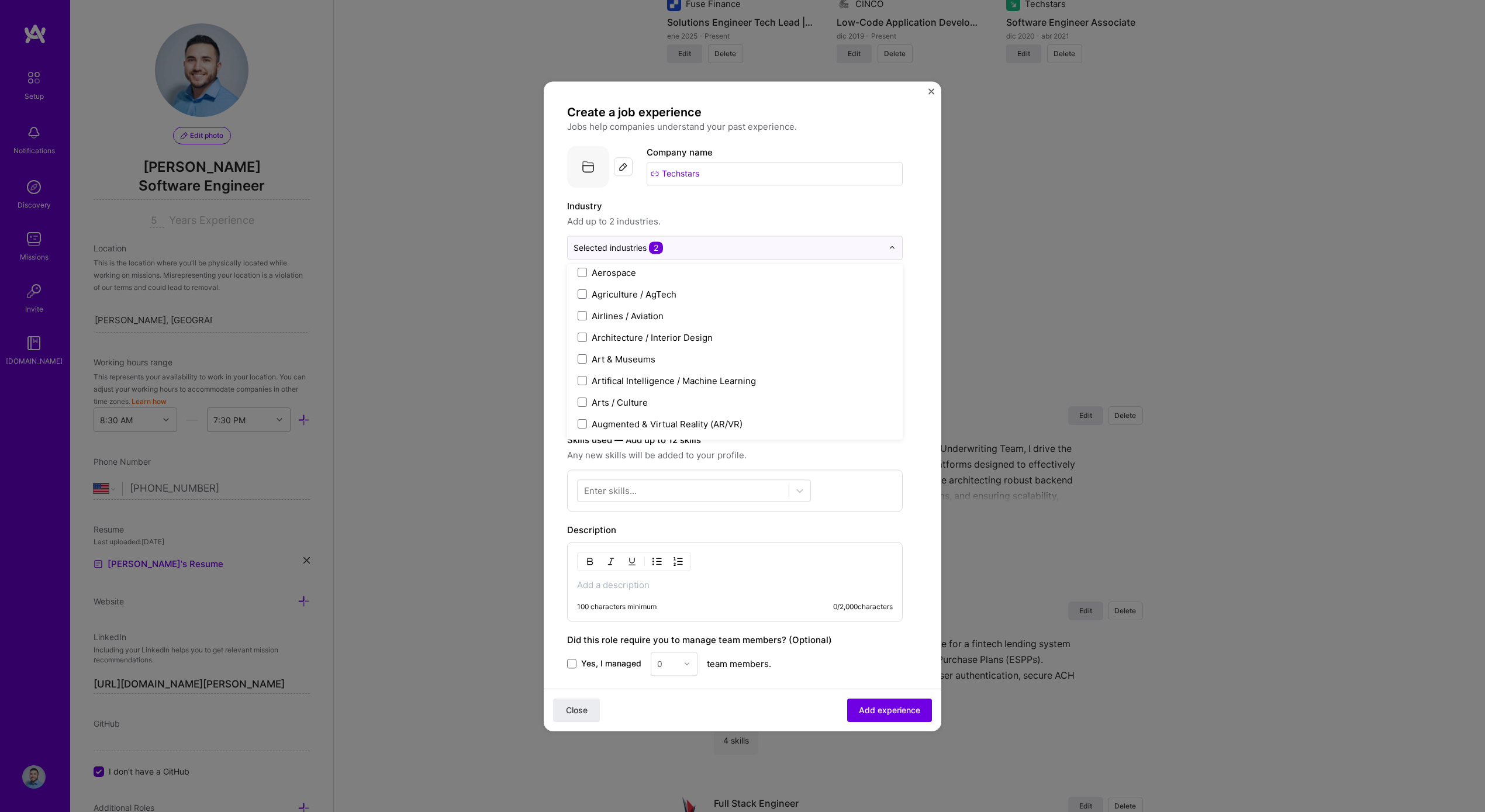
scroll to position [654, 0]
click at [751, 461] on span "Any new skills will be added to your profile." at bounding box center [734, 456] width 335 height 14
click at [721, 490] on div at bounding box center [683, 490] width 211 height 19
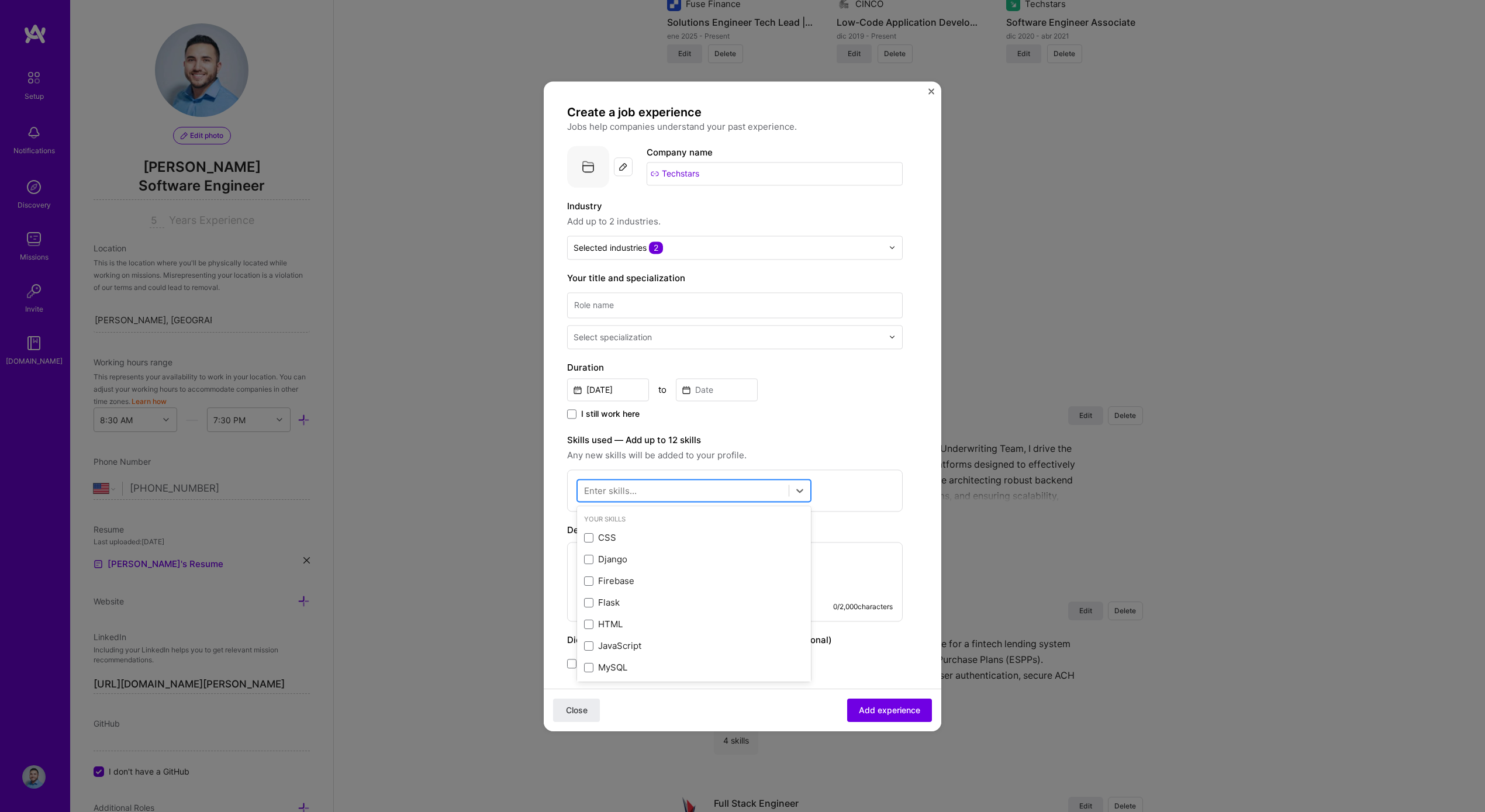
type input "s"
click at [636, 599] on div "JavaScript" at bounding box center [694, 603] width 220 height 12
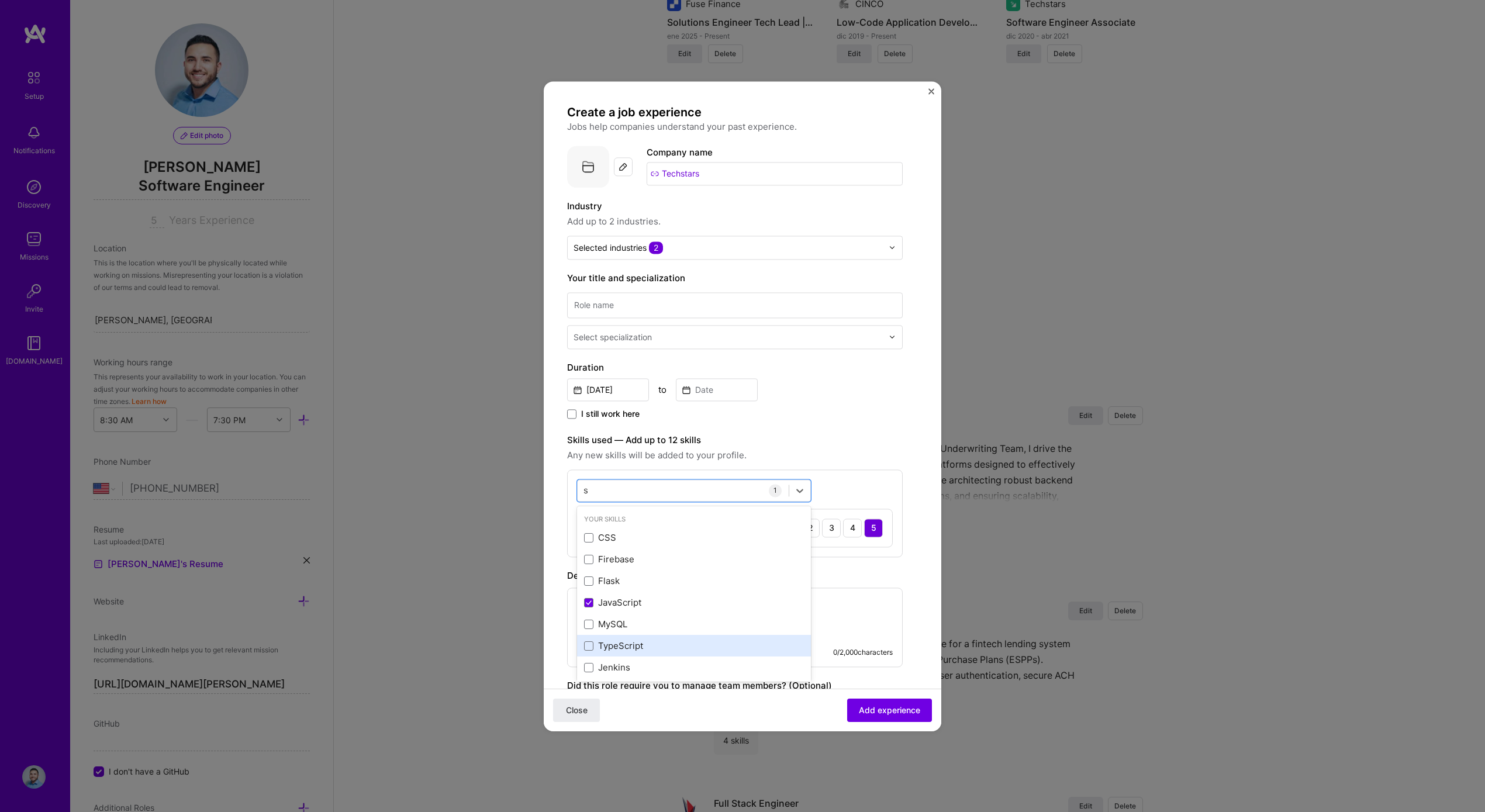
click at [644, 647] on div "TypeScript" at bounding box center [694, 646] width 220 height 12
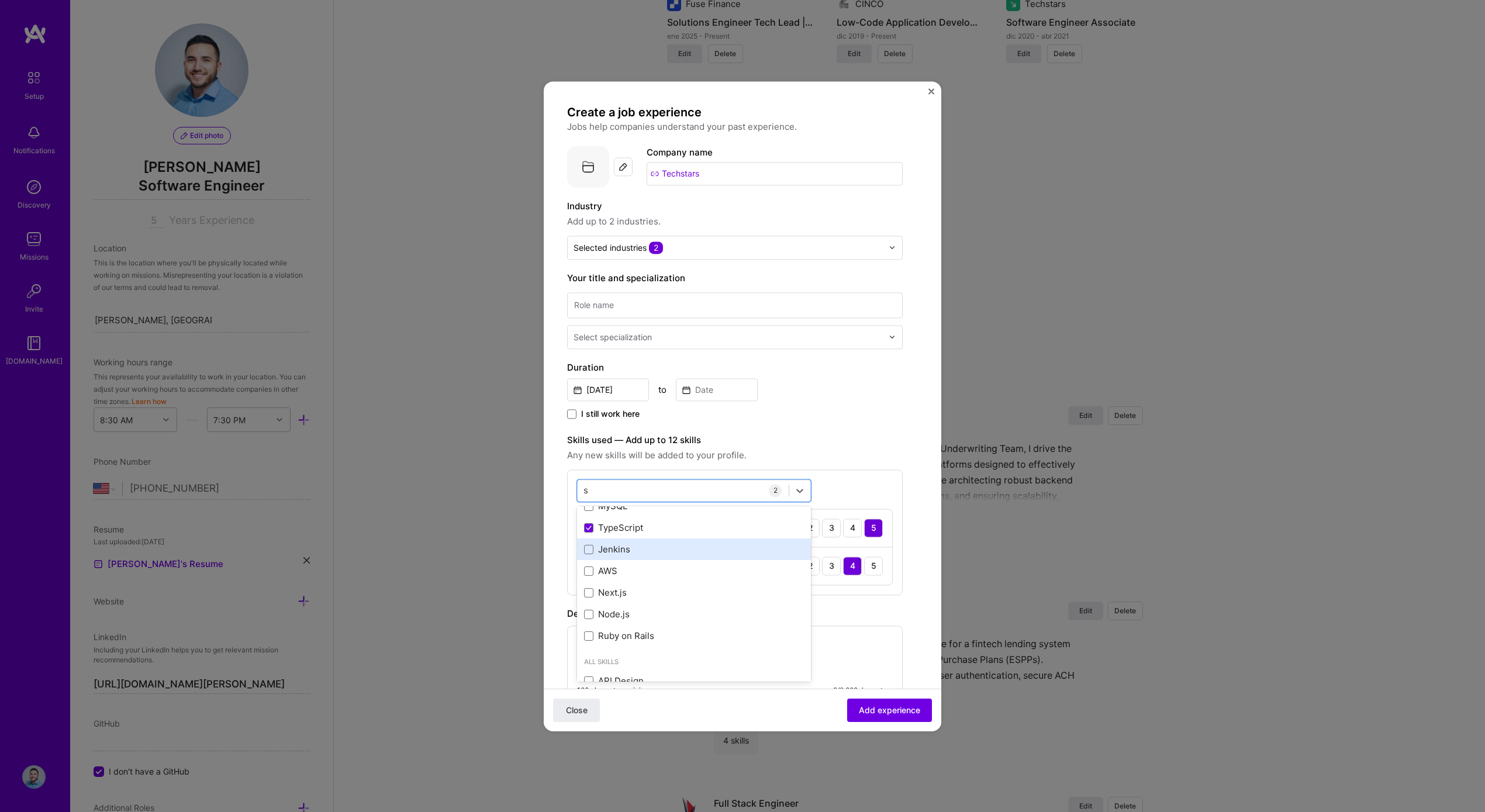
scroll to position [178, 0]
click at [671, 550] on div "Node.js" at bounding box center [694, 555] width 220 height 12
click at [667, 532] on div "Next.js" at bounding box center [694, 532] width 220 height 12
click at [666, 497] on div "s s" at bounding box center [683, 490] width 211 height 19
click at [695, 491] on div "s s" at bounding box center [683, 490] width 211 height 19
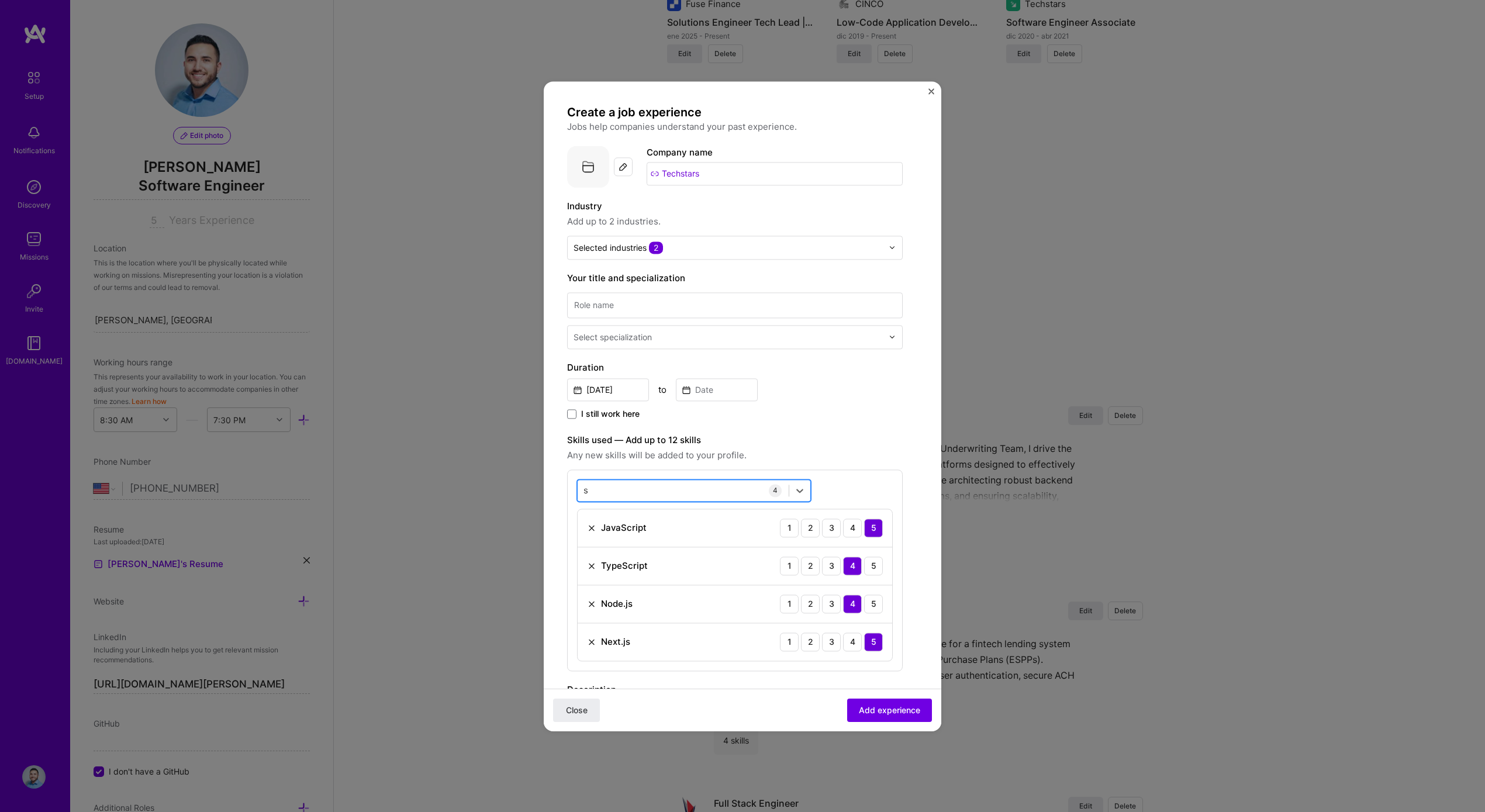
click at [694, 491] on div "s s" at bounding box center [683, 490] width 211 height 19
click at [625, 533] on div "React" at bounding box center [694, 538] width 220 height 12
type input "rea"
drag, startPoint x: 823, startPoint y: 366, endPoint x: 824, endPoint y: 387, distance: 21.0
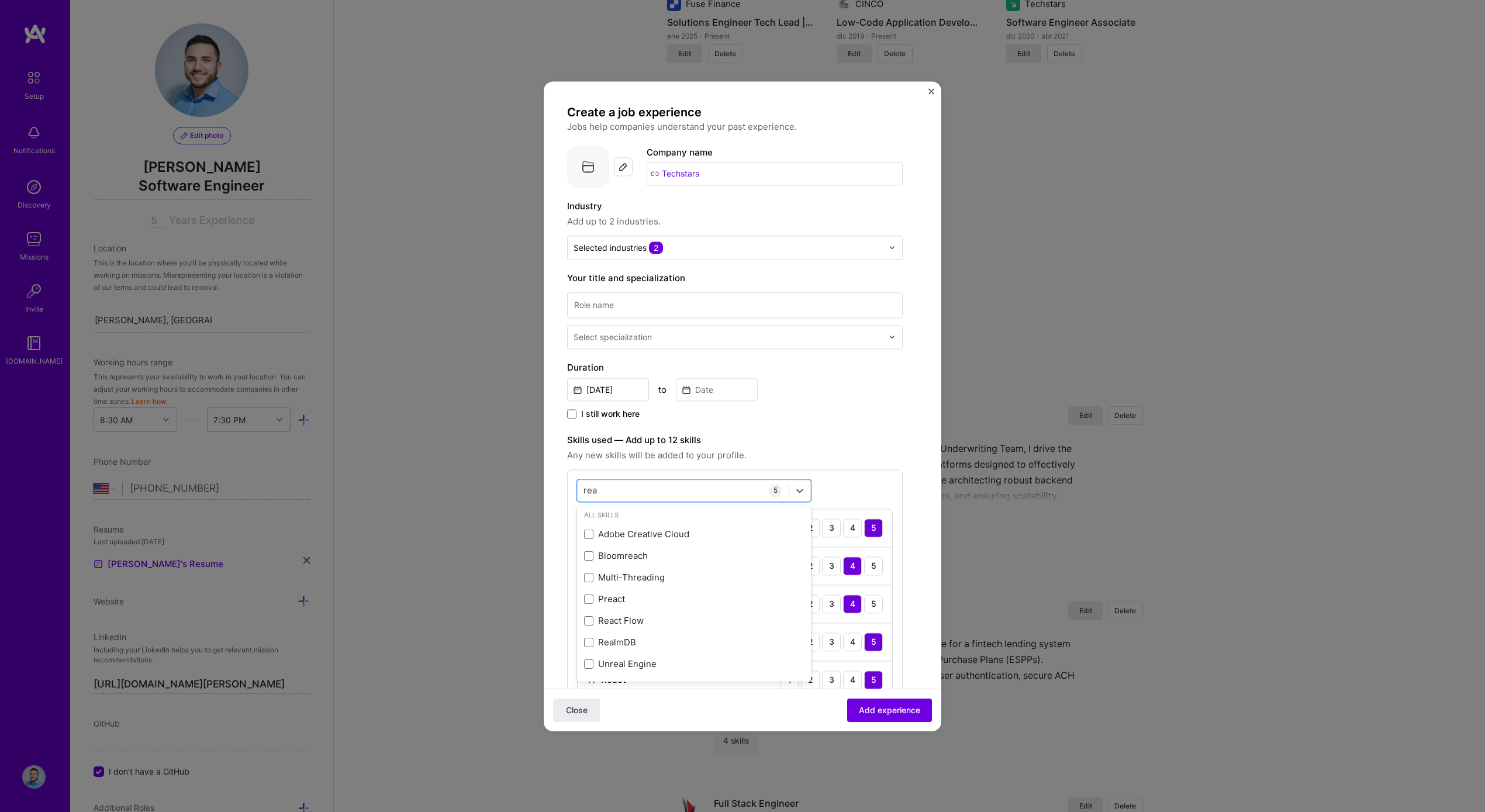
click at [823, 366] on label "Duration" at bounding box center [734, 367] width 335 height 14
click at [655, 299] on input at bounding box center [734, 305] width 335 height 26
click at [581, 303] on input "Senior Software Engineering" at bounding box center [734, 305] width 335 height 26
click at [582, 303] on input "Senior Software Engineering" at bounding box center [734, 305] width 335 height 26
click at [687, 302] on input "Software Engineering" at bounding box center [734, 305] width 335 height 26
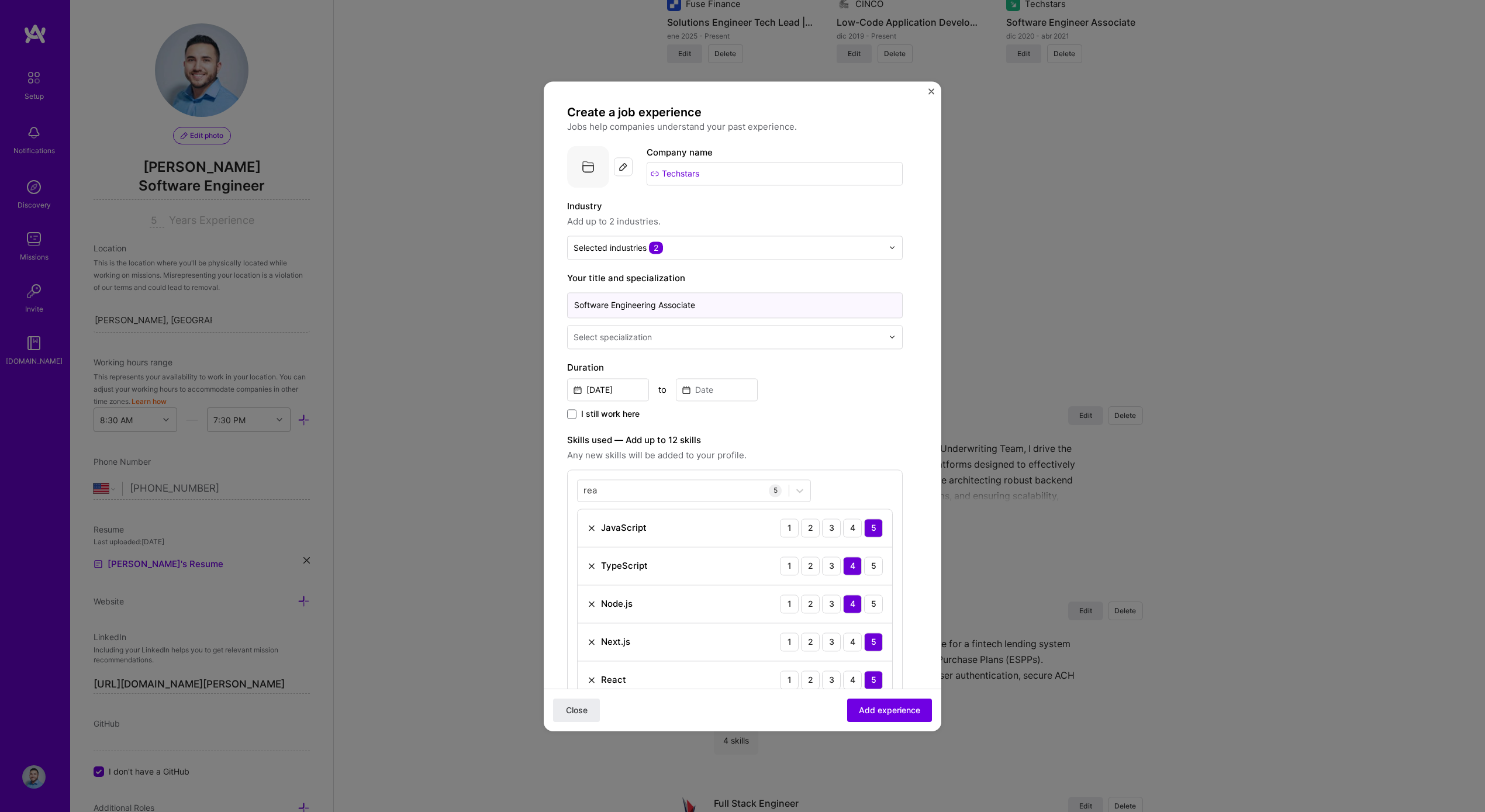
click at [745, 309] on input "Software Engineering Associate" at bounding box center [734, 305] width 335 height 26
type input "Software Engineering Associate"
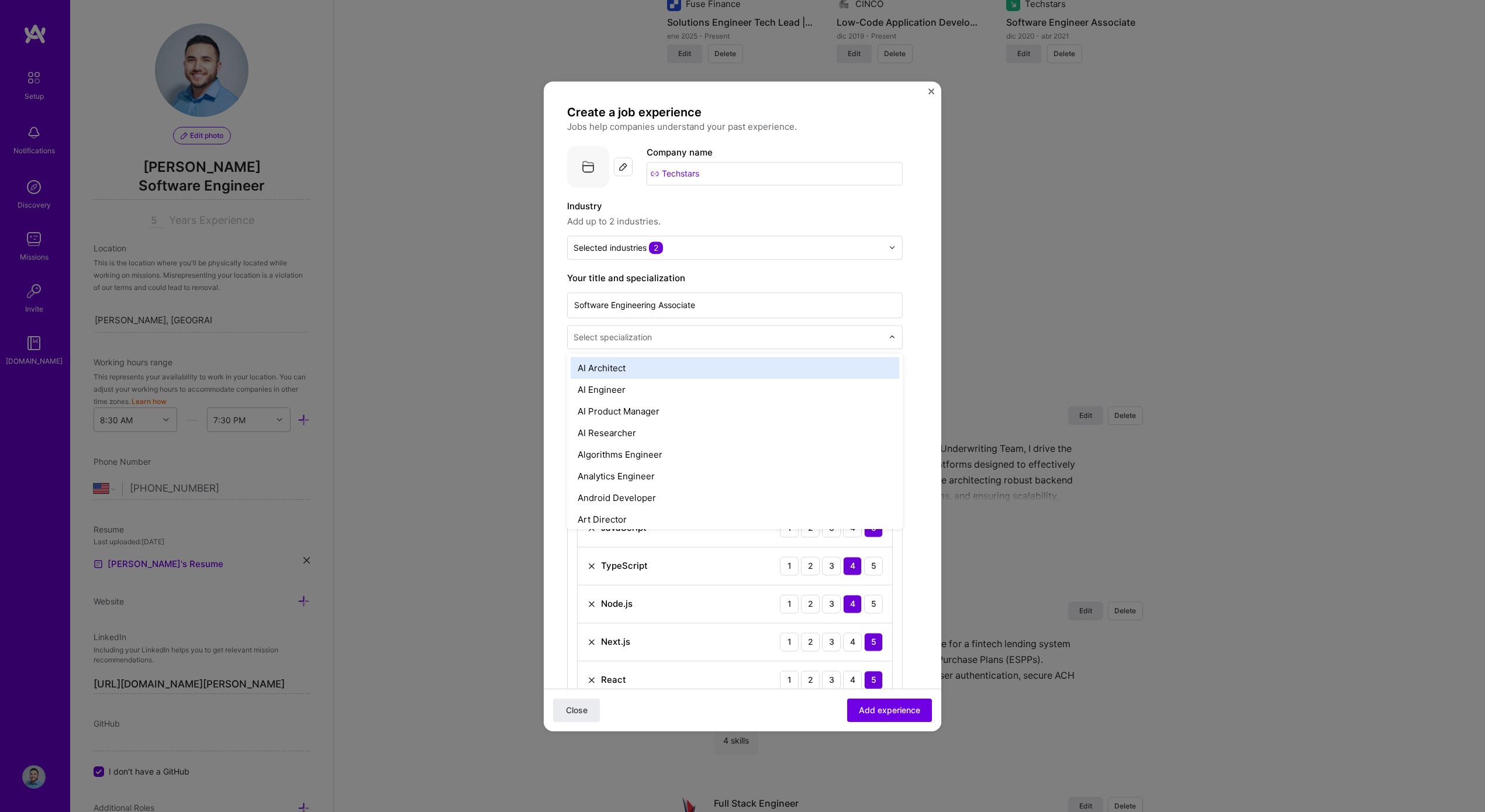
click at [747, 333] on input "text" at bounding box center [729, 337] width 312 height 12
type input "sof"
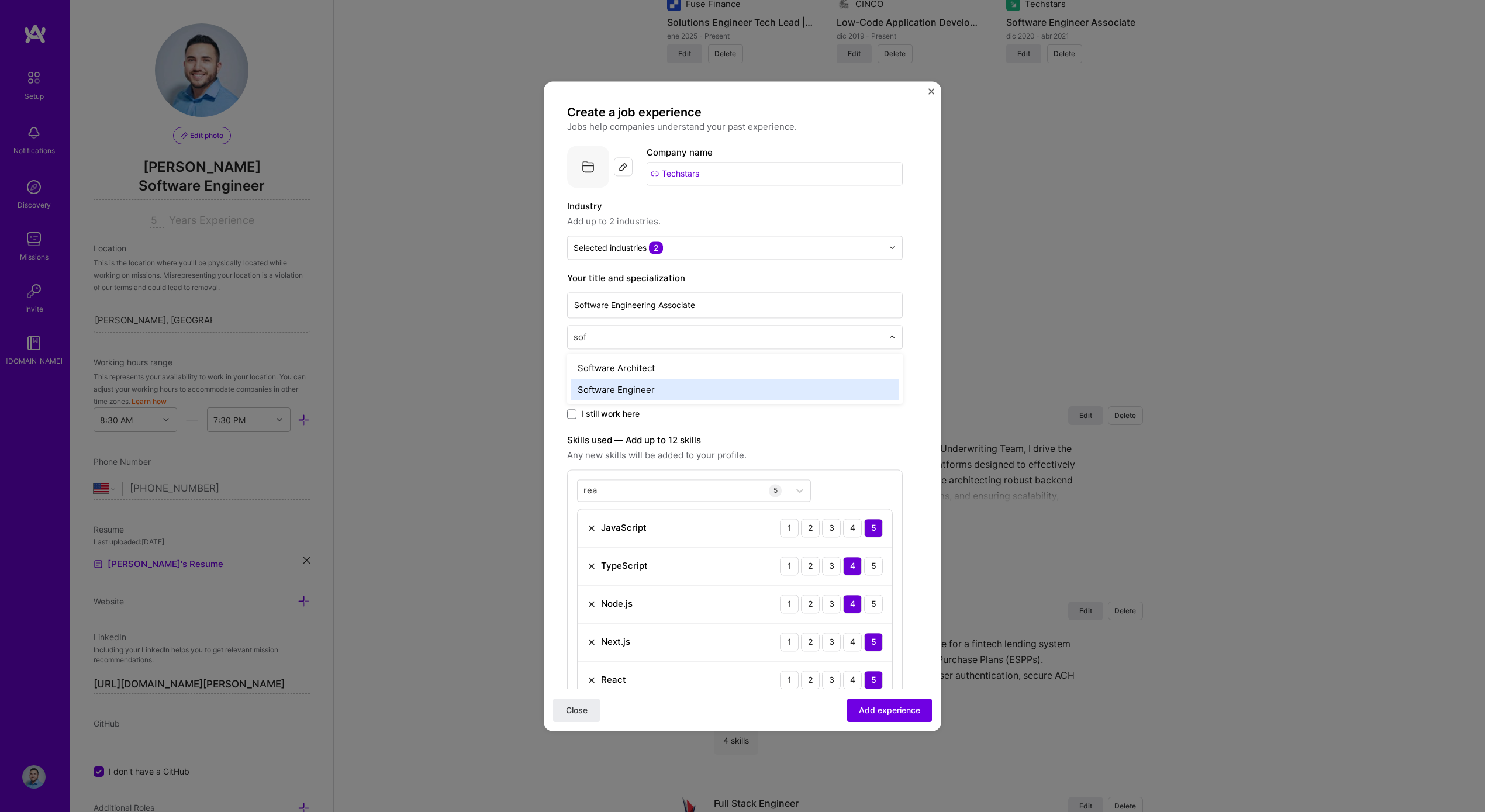
click at [708, 392] on div "Software Engineer" at bounding box center [734, 389] width 328 height 21
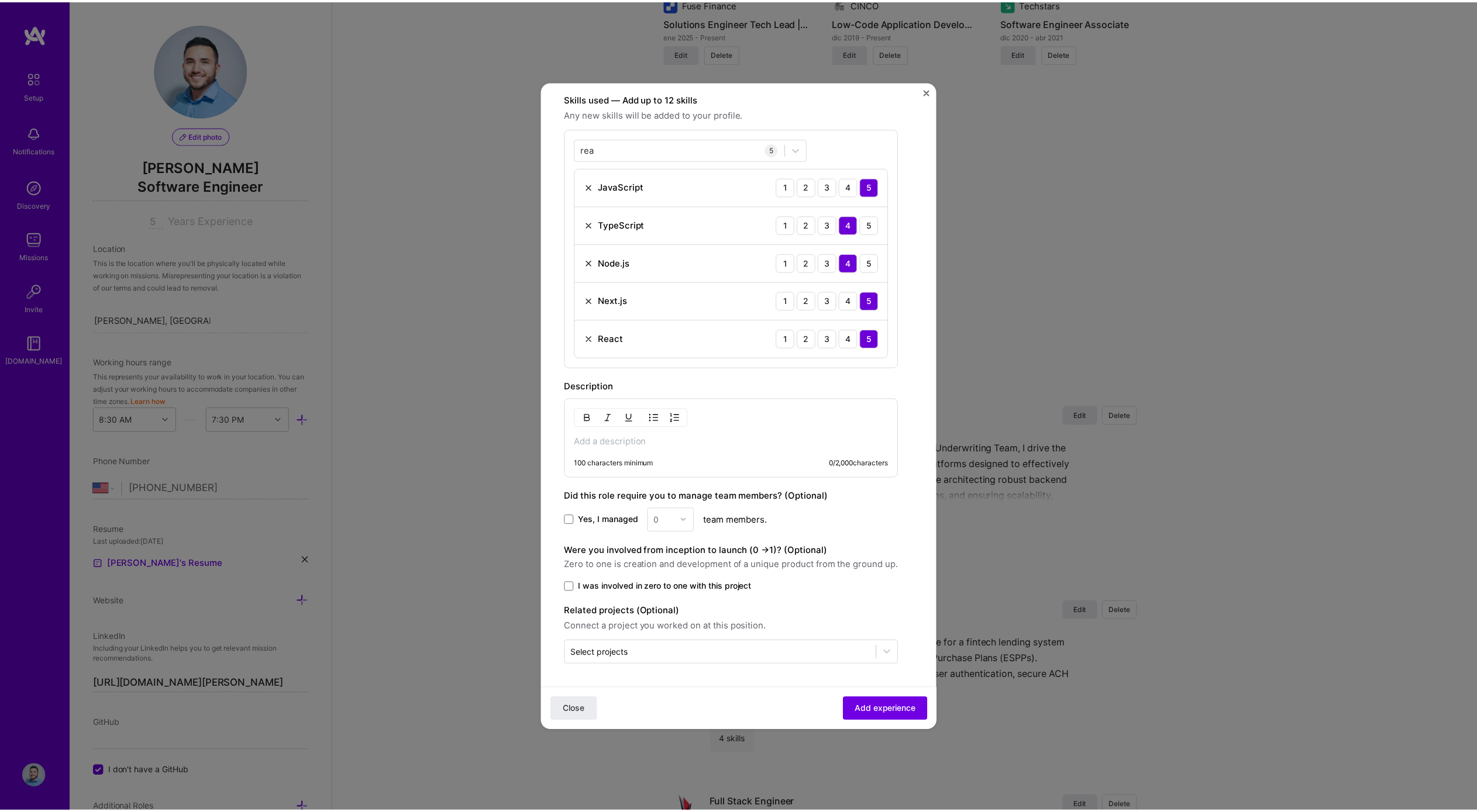
scroll to position [334, 0]
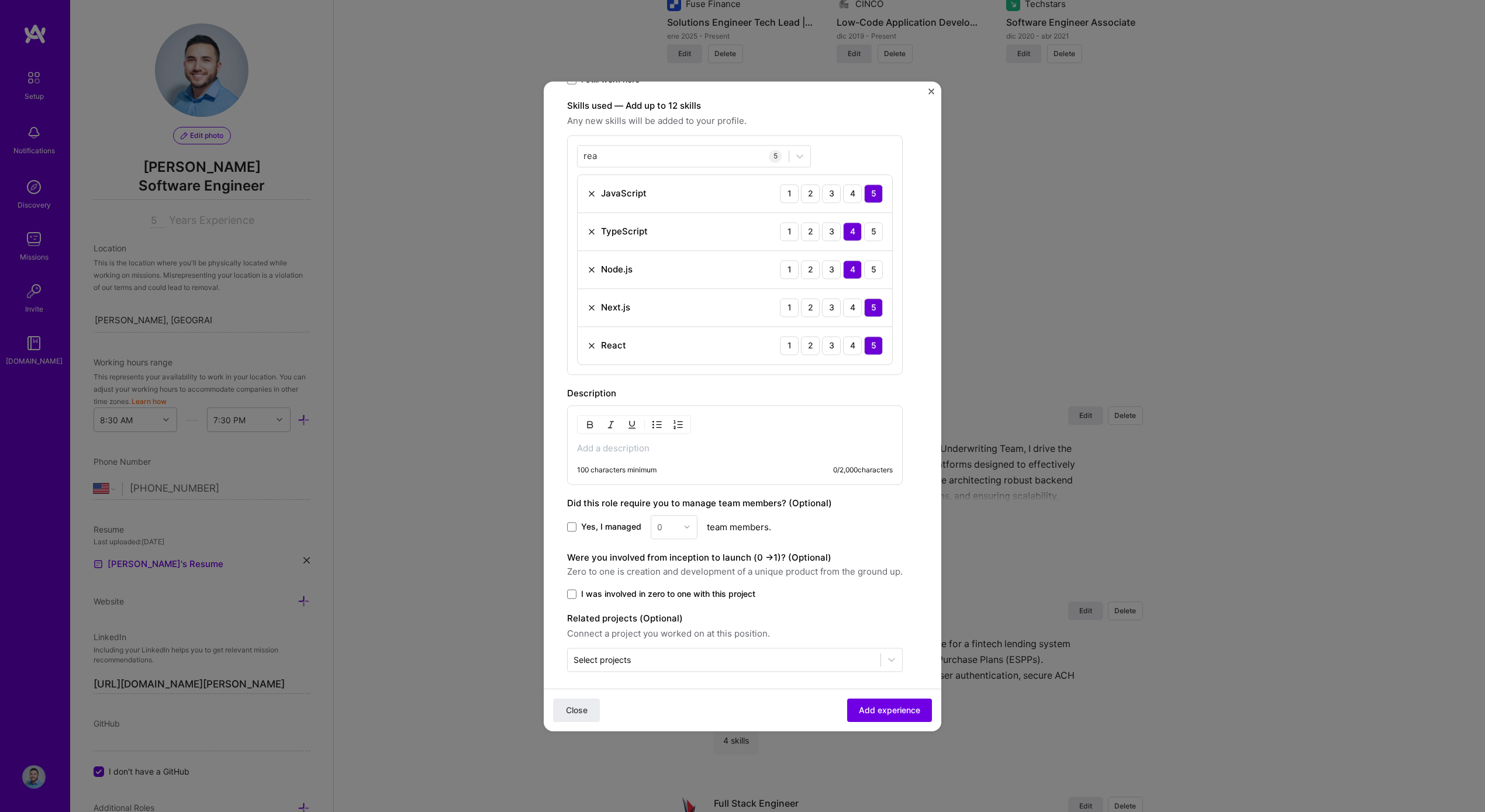
click at [730, 443] on p at bounding box center [734, 448] width 315 height 11
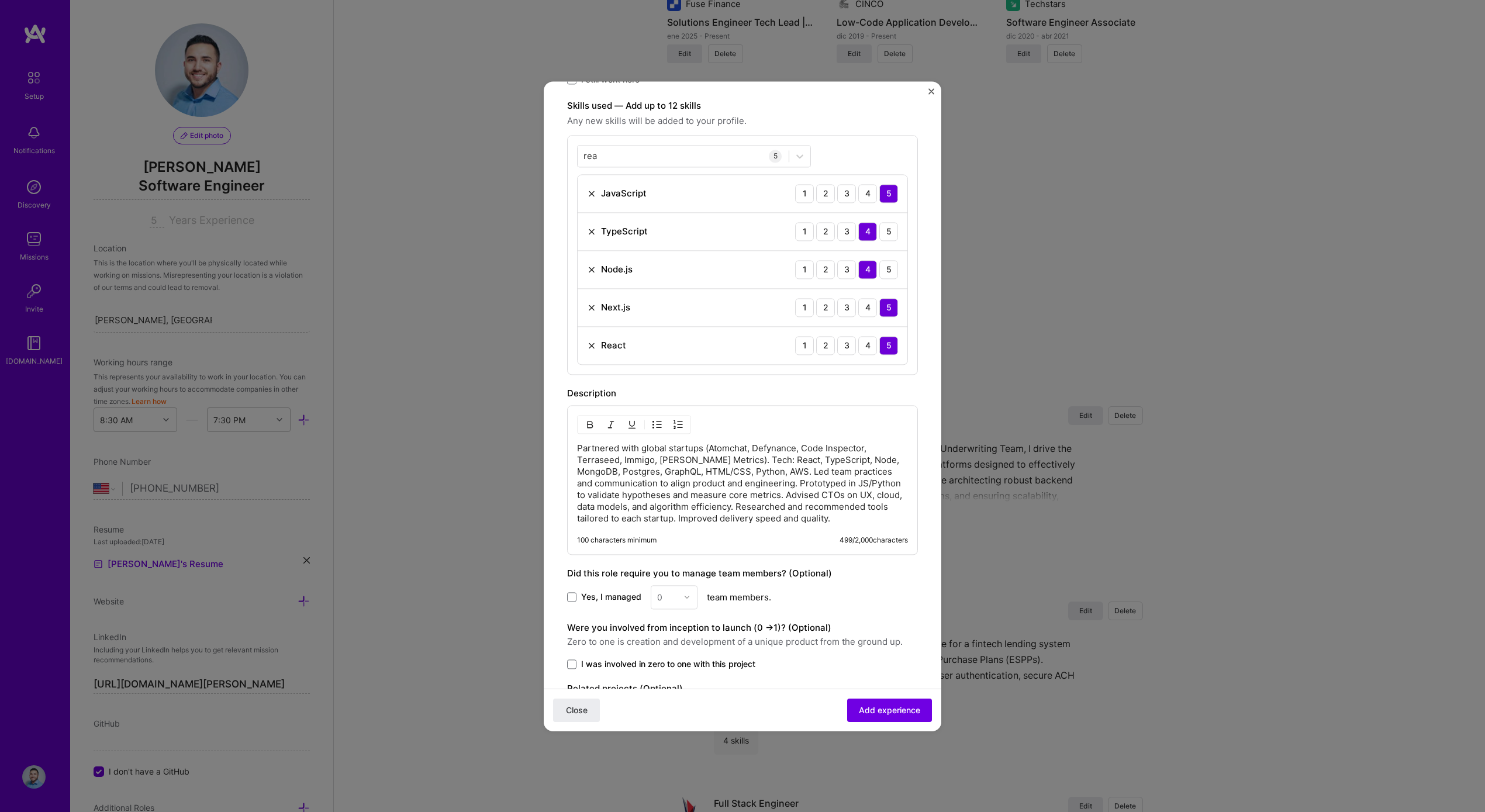
click at [592, 670] on span "I was involved in zero to one with this project" at bounding box center [668, 663] width 174 height 11
click at [0, 0] on input "I was involved in zero to one with this project" at bounding box center [0, 0] width 0 height 0
click at [882, 699] on button "Add experience" at bounding box center [889, 709] width 85 height 24
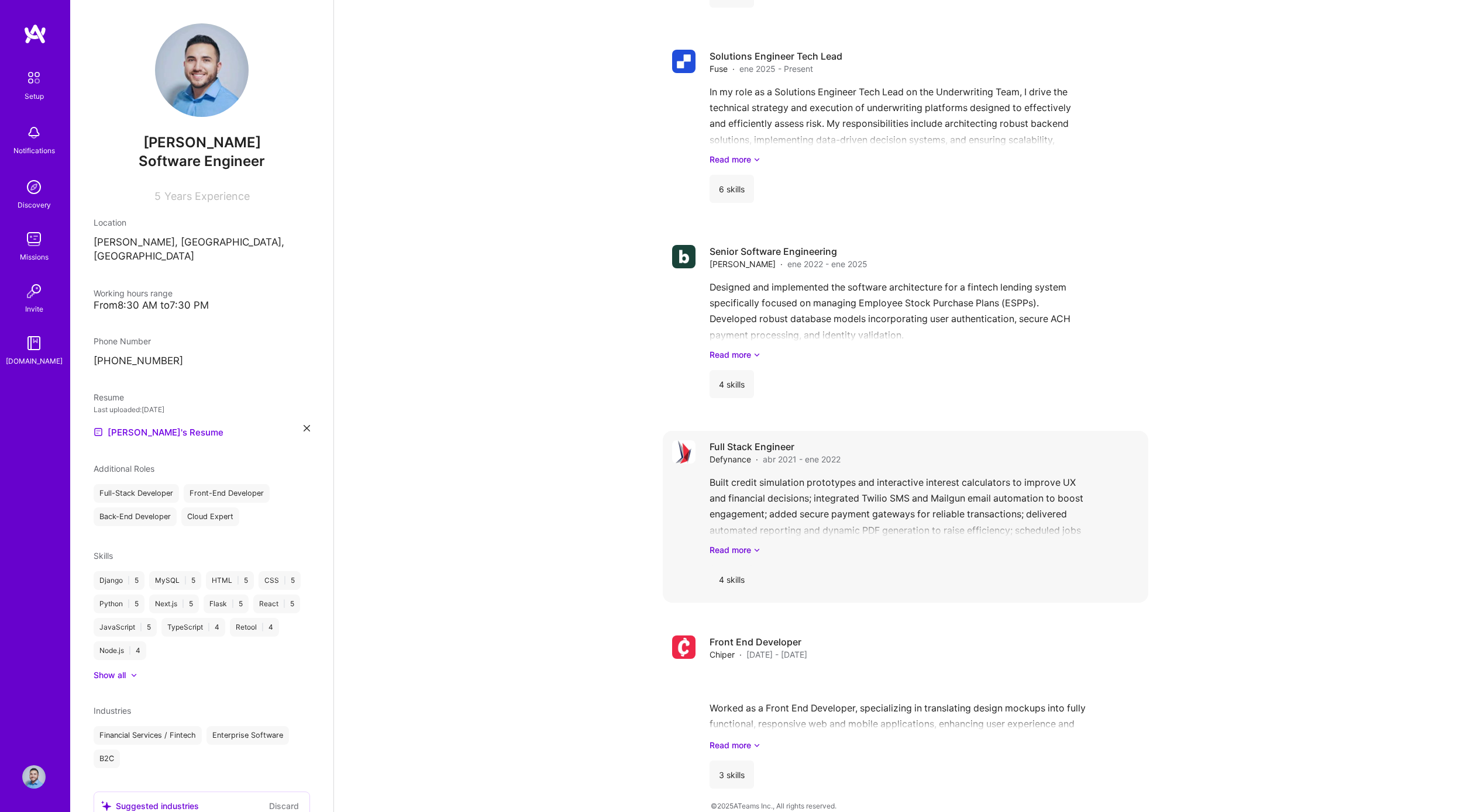
scroll to position [683, 0]
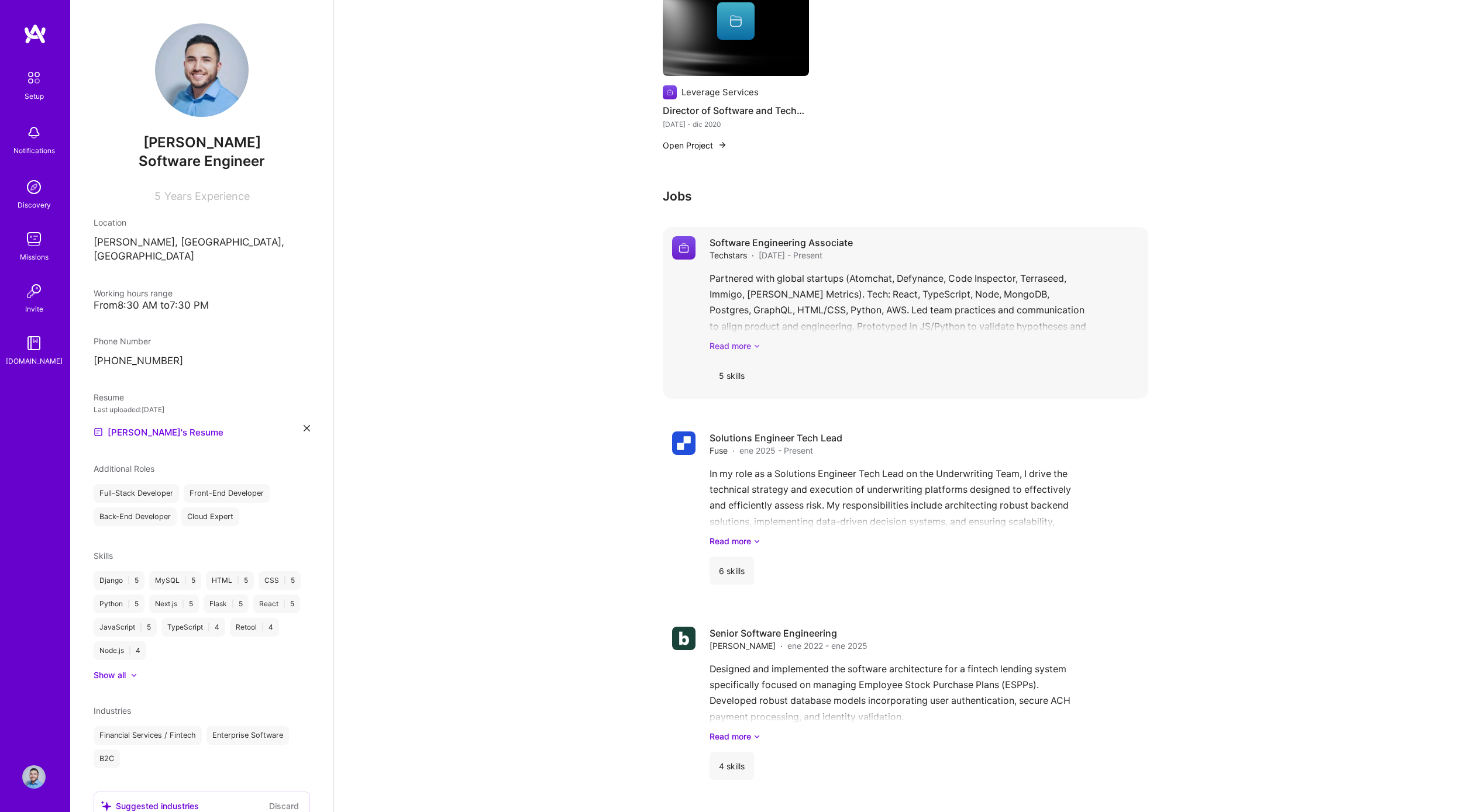
click at [753, 340] on link "Read more" at bounding box center [924, 346] width 429 height 12
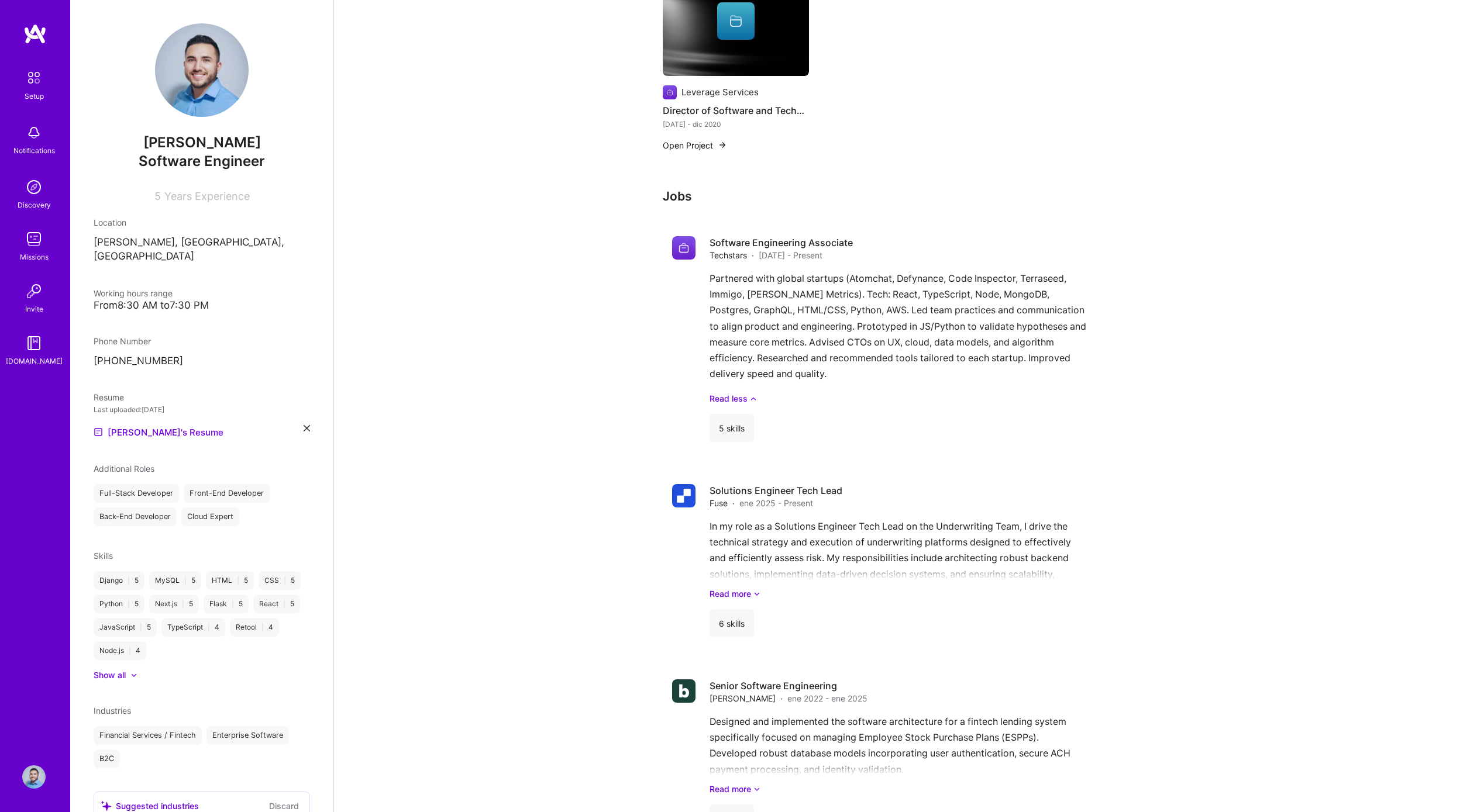
scroll to position [0, 0]
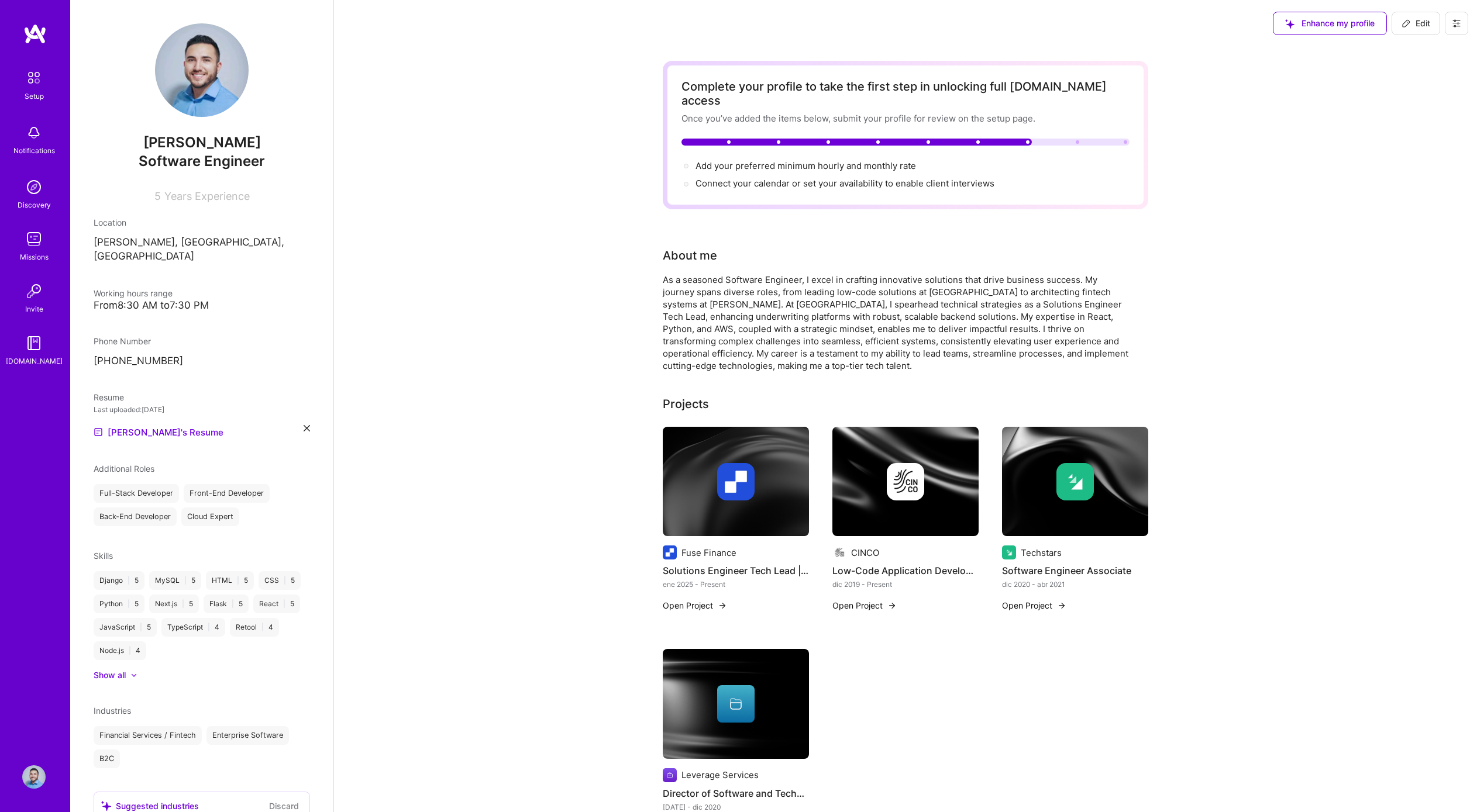
click at [1425, 29] on button "Edit" at bounding box center [1416, 23] width 49 height 24
select select "US"
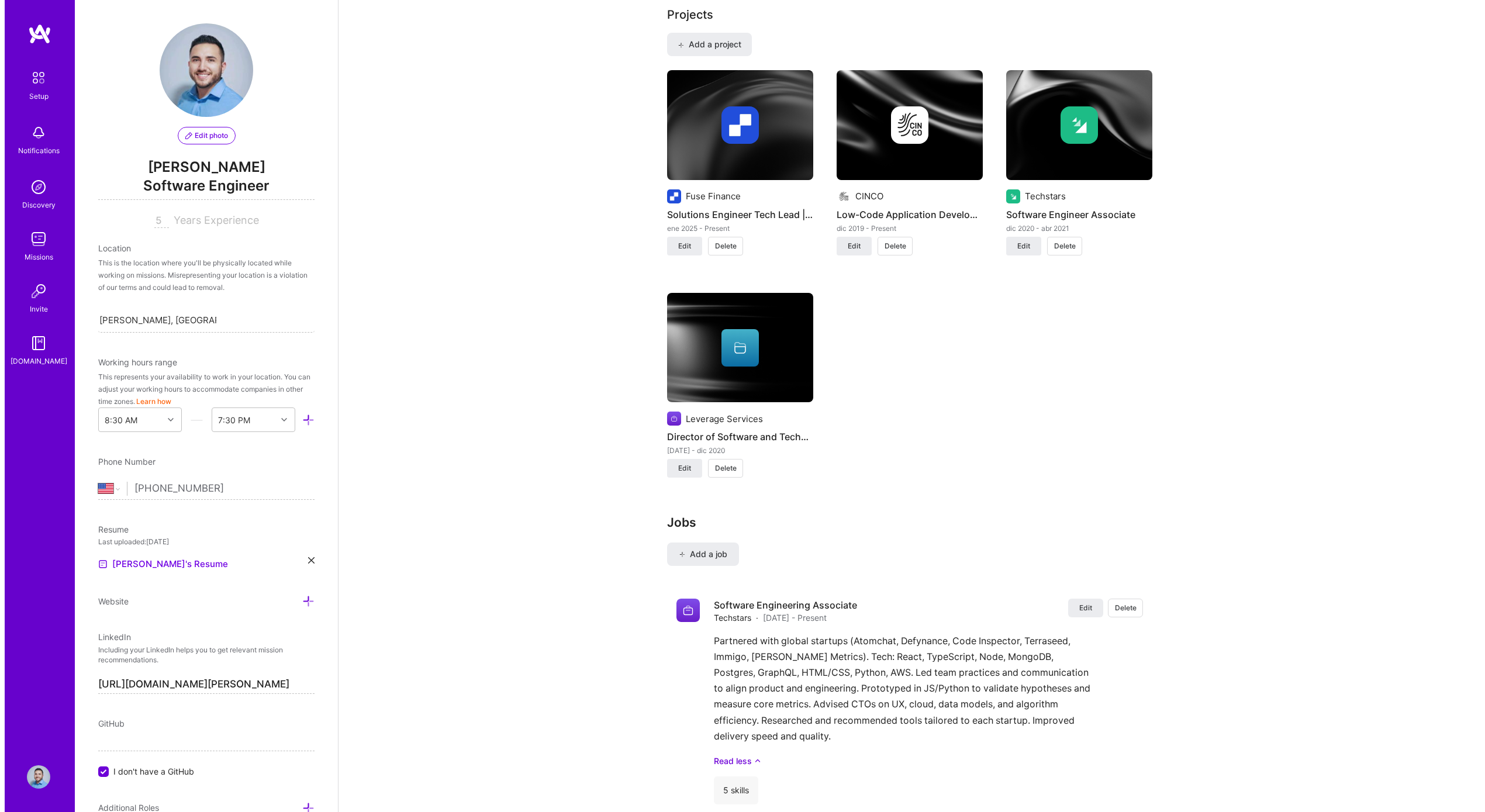
scroll to position [980, 0]
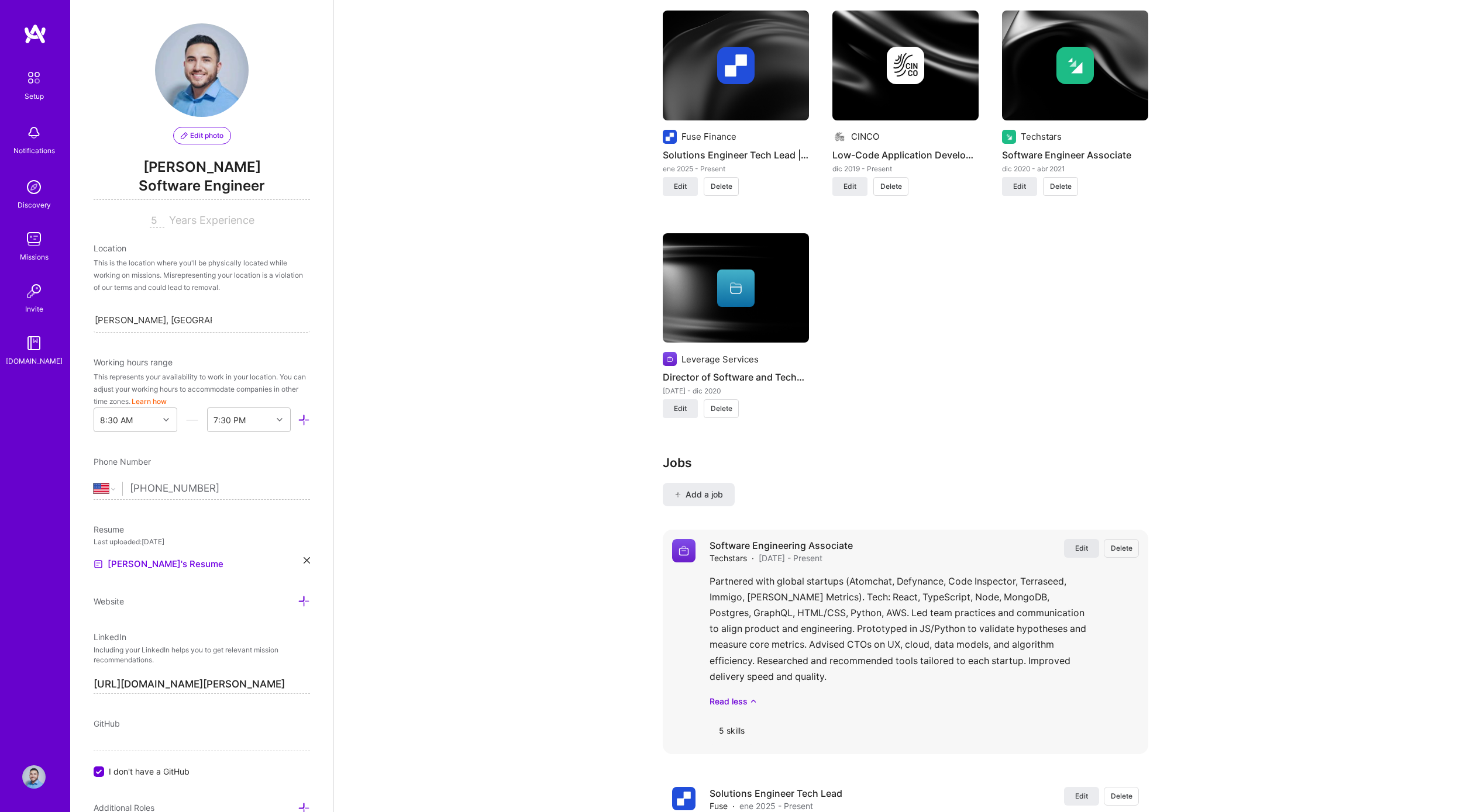
click at [1088, 543] on span "Edit" at bounding box center [1081, 548] width 13 height 10
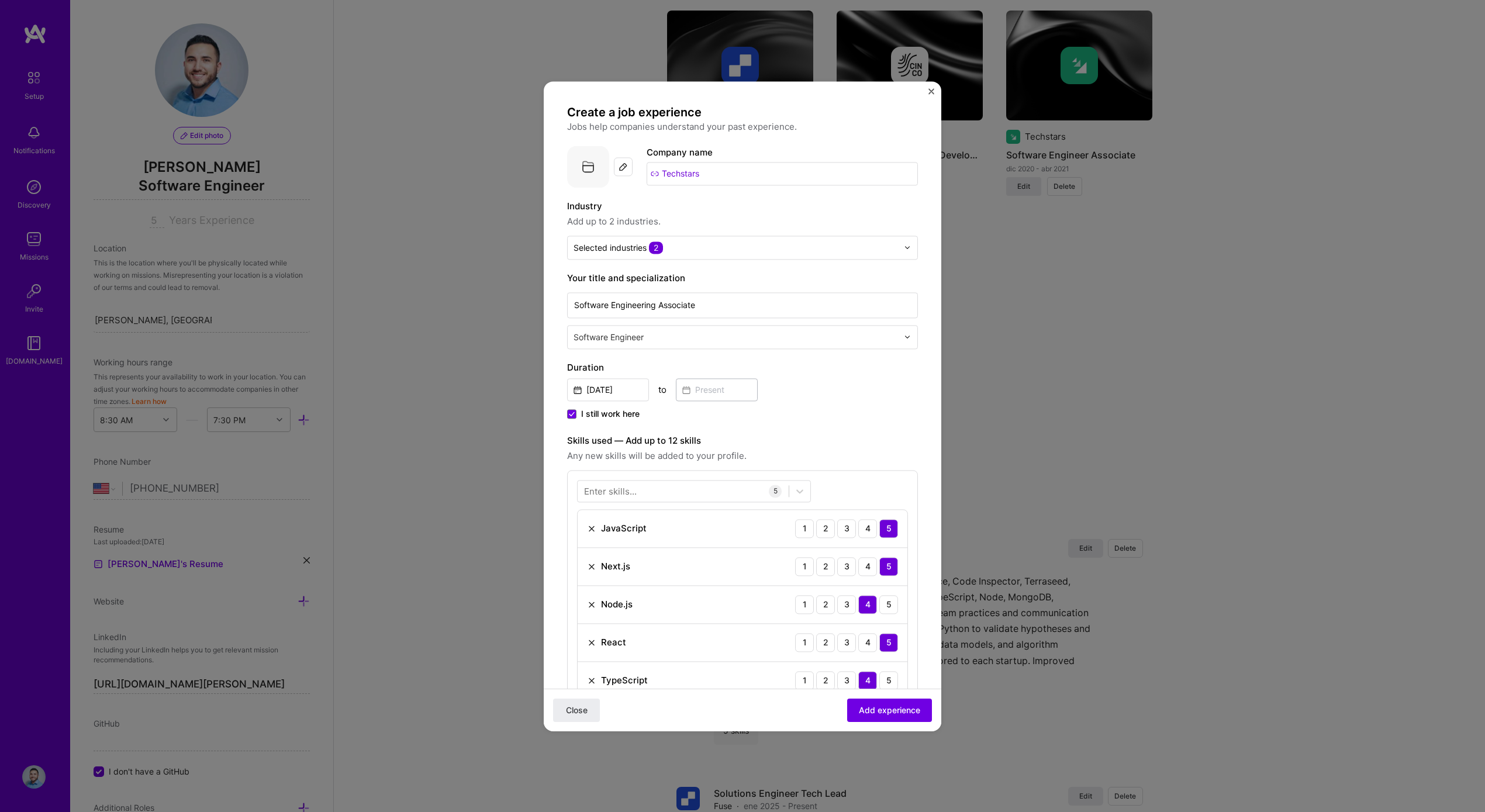
click at [680, 181] on input "Techstars" at bounding box center [783, 174] width 271 height 24
click at [681, 177] on input "Techstars" at bounding box center [783, 174] width 271 height 24
type input "Techstars"
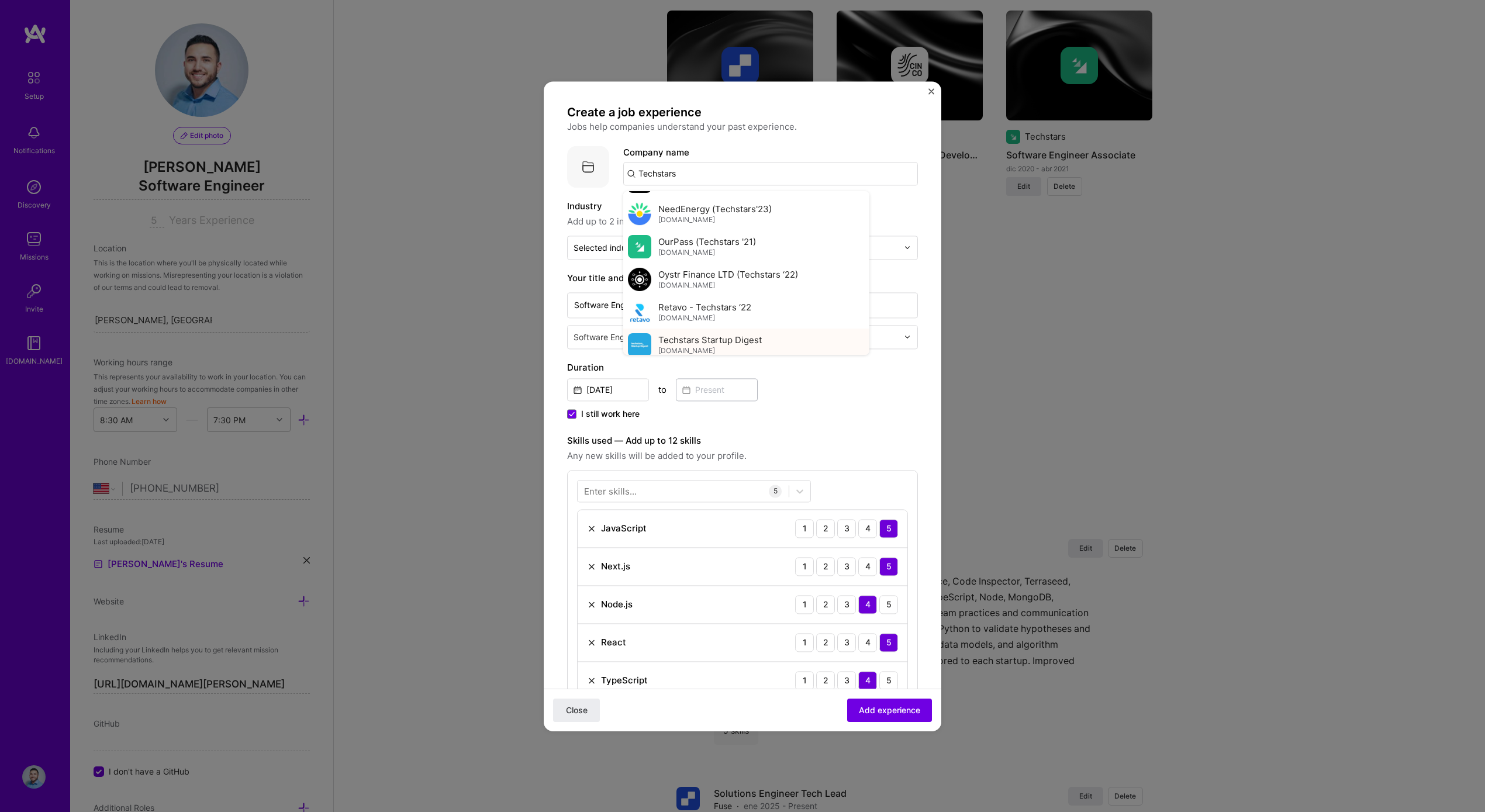
scroll to position [423, 0]
click at [758, 333] on div "Add company Techstars" at bounding box center [746, 340] width 246 height 30
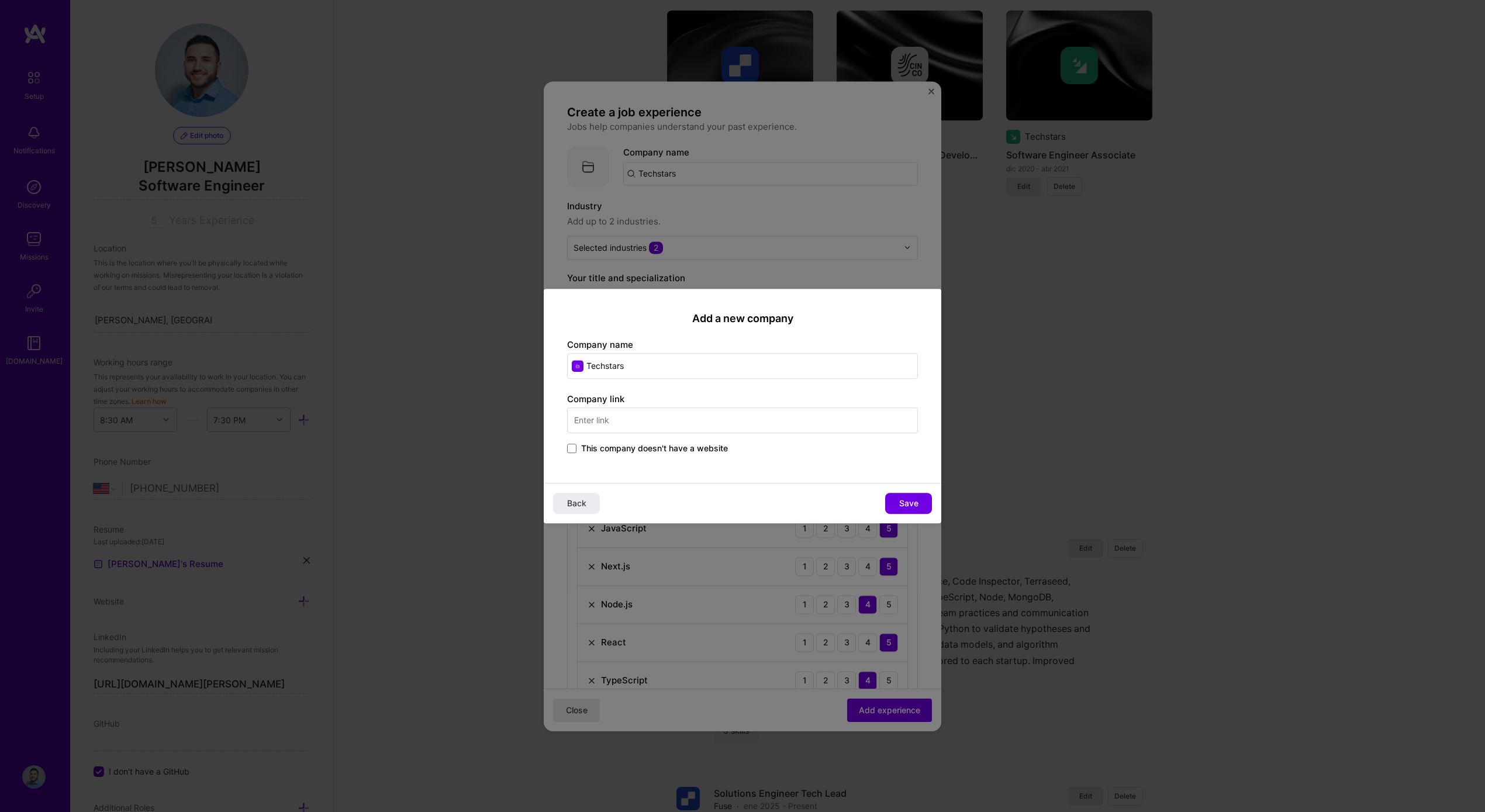
click at [632, 425] on input "text" at bounding box center [742, 420] width 350 height 26
type input "https://techstars.com"
click at [921, 500] on button "Save" at bounding box center [908, 504] width 46 height 21
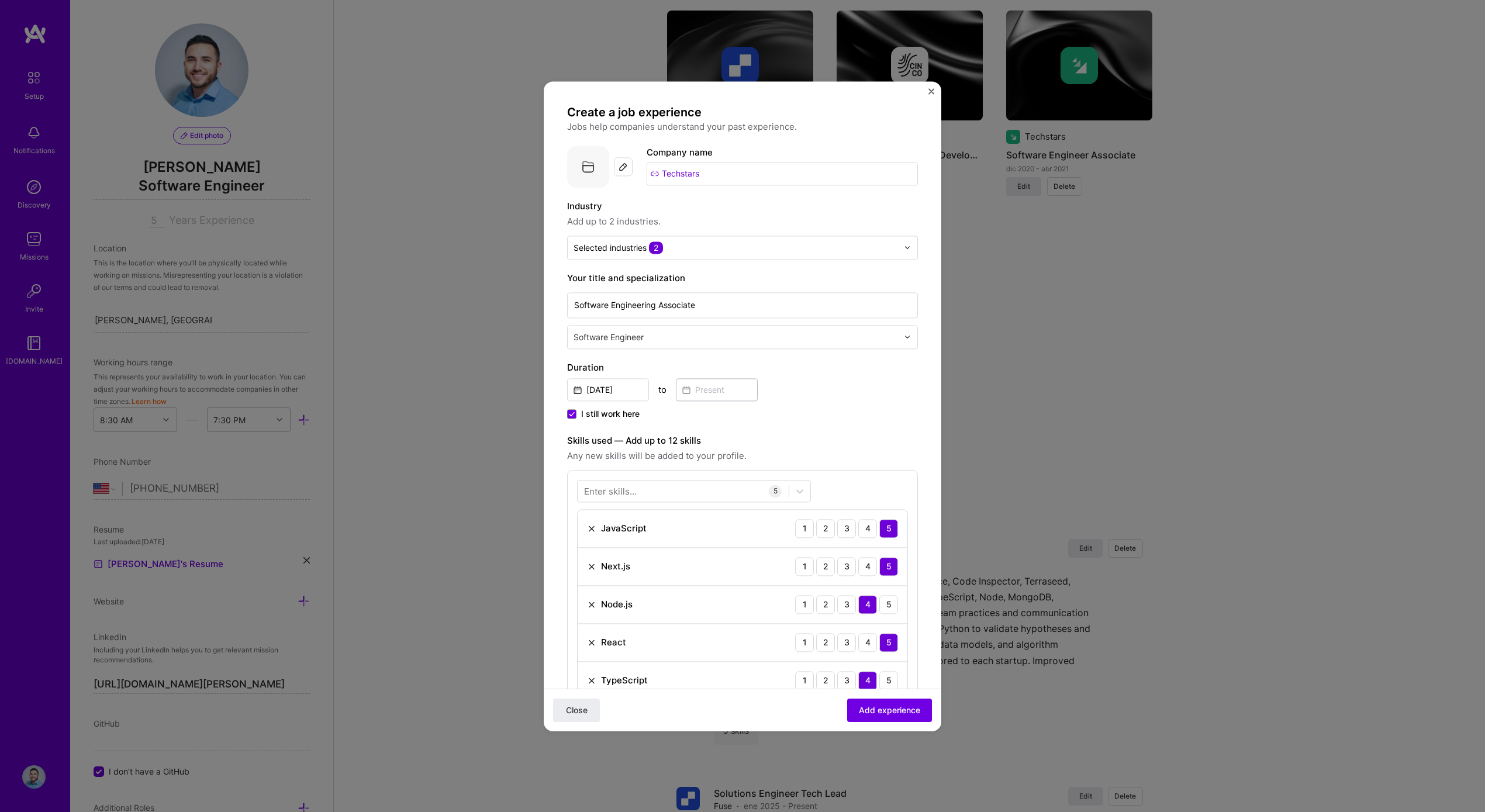
click at [622, 163] on img at bounding box center [623, 167] width 9 height 9
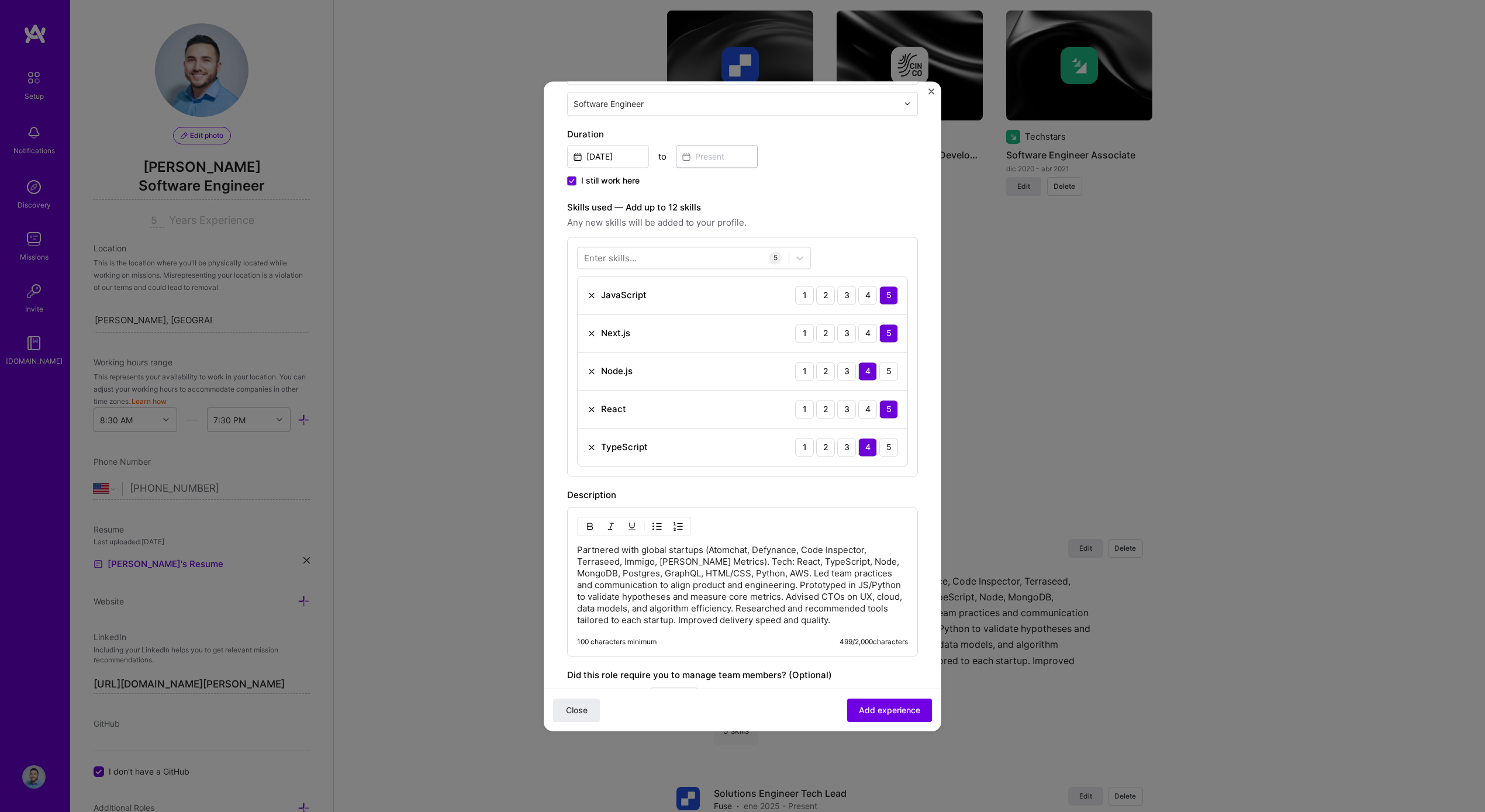
scroll to position [173, 0]
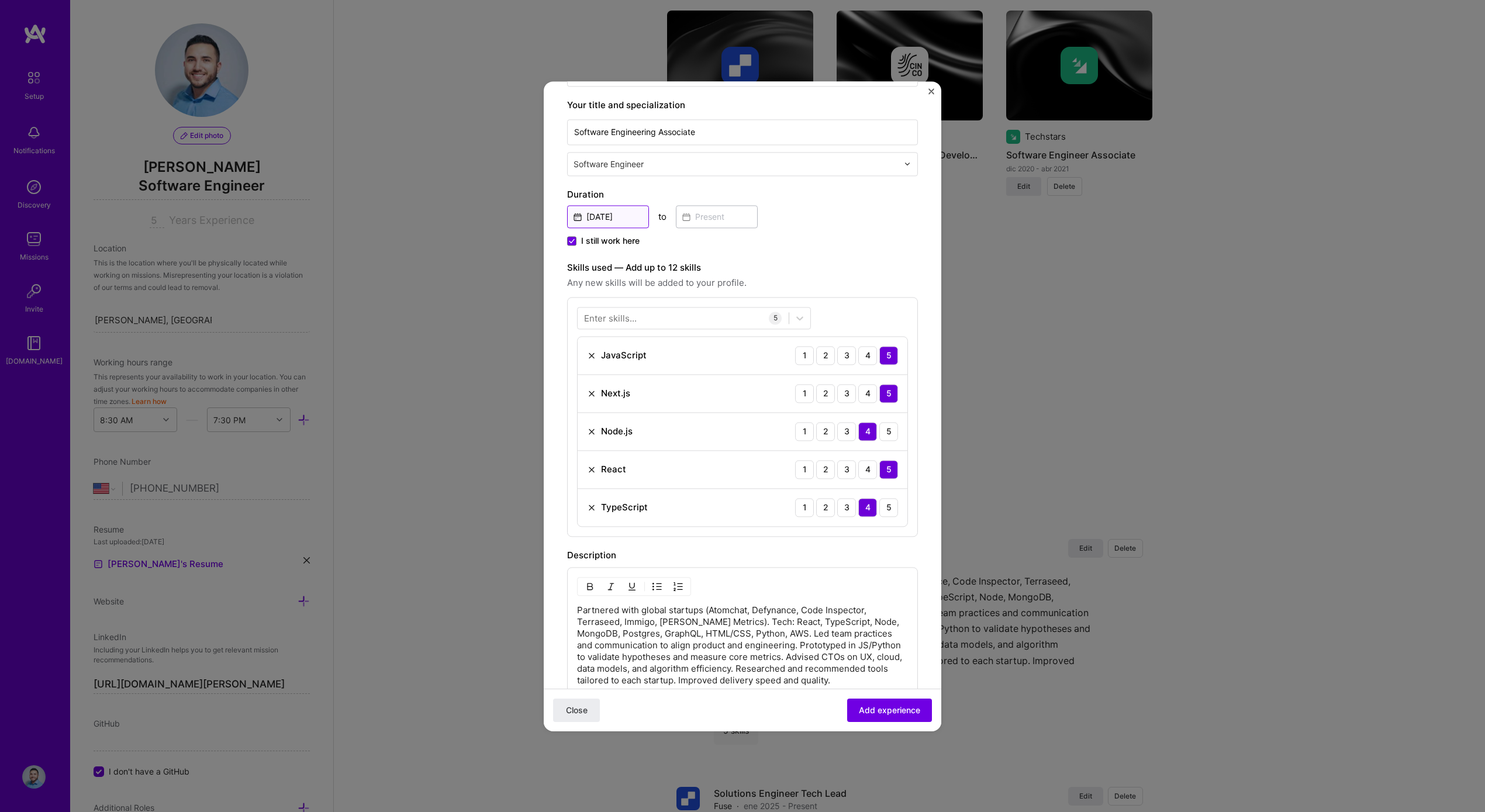
click at [616, 212] on input "Oct, 2025" at bounding box center [607, 216] width 82 height 23
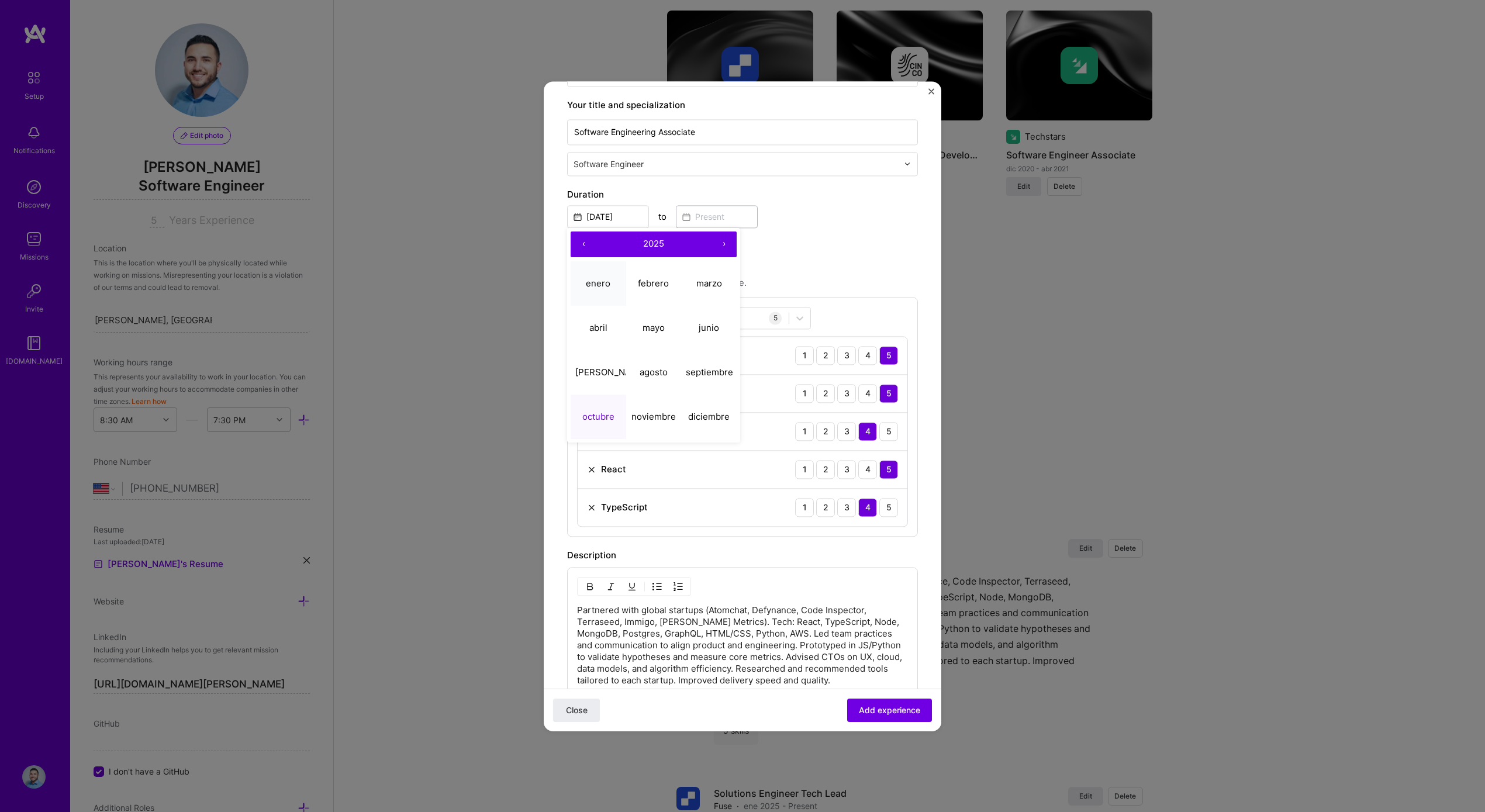
click at [607, 289] on button "enero" at bounding box center [598, 283] width 56 height 44
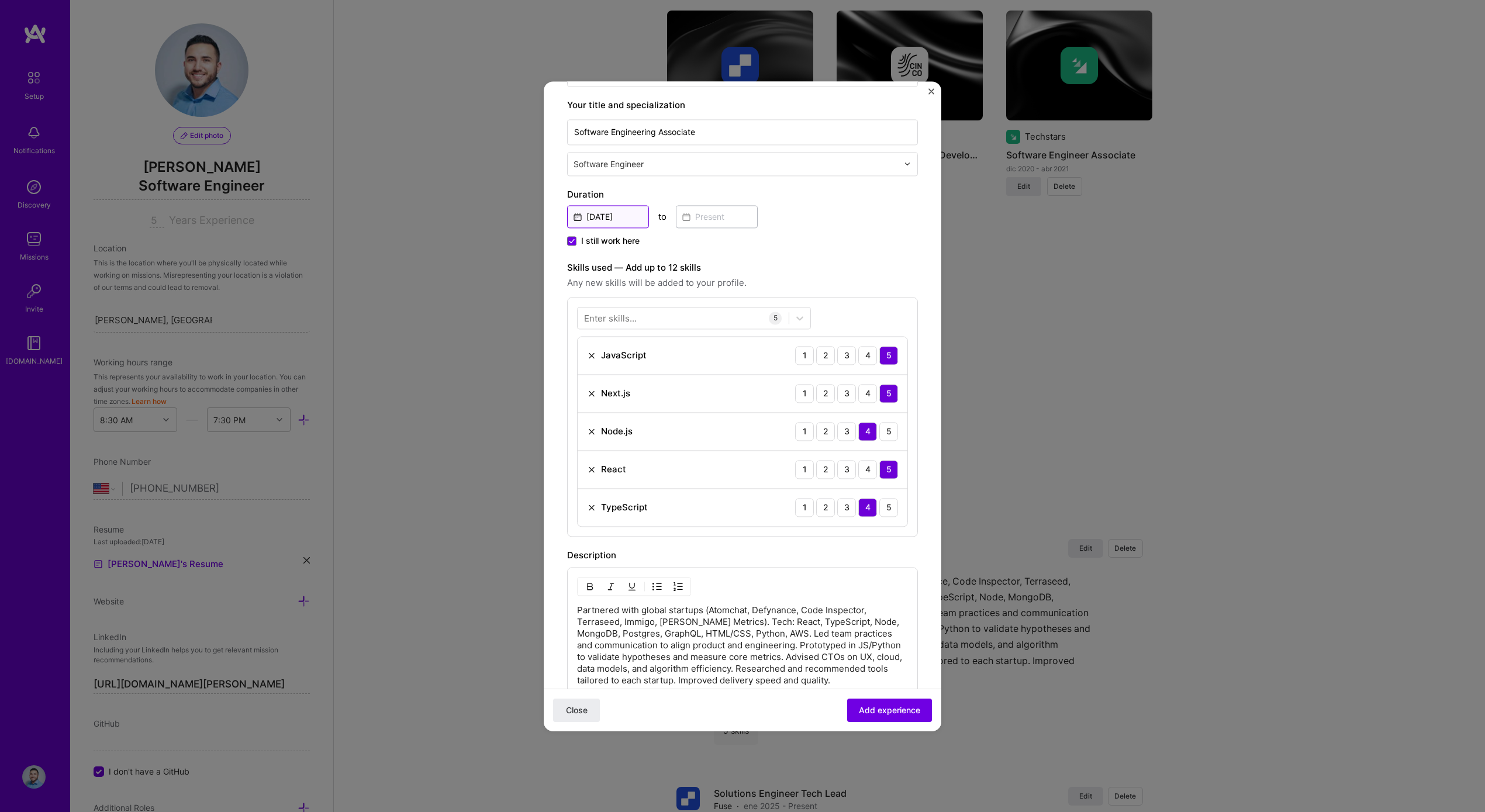
click at [622, 221] on input "Jan, 2025" at bounding box center [607, 216] width 82 height 23
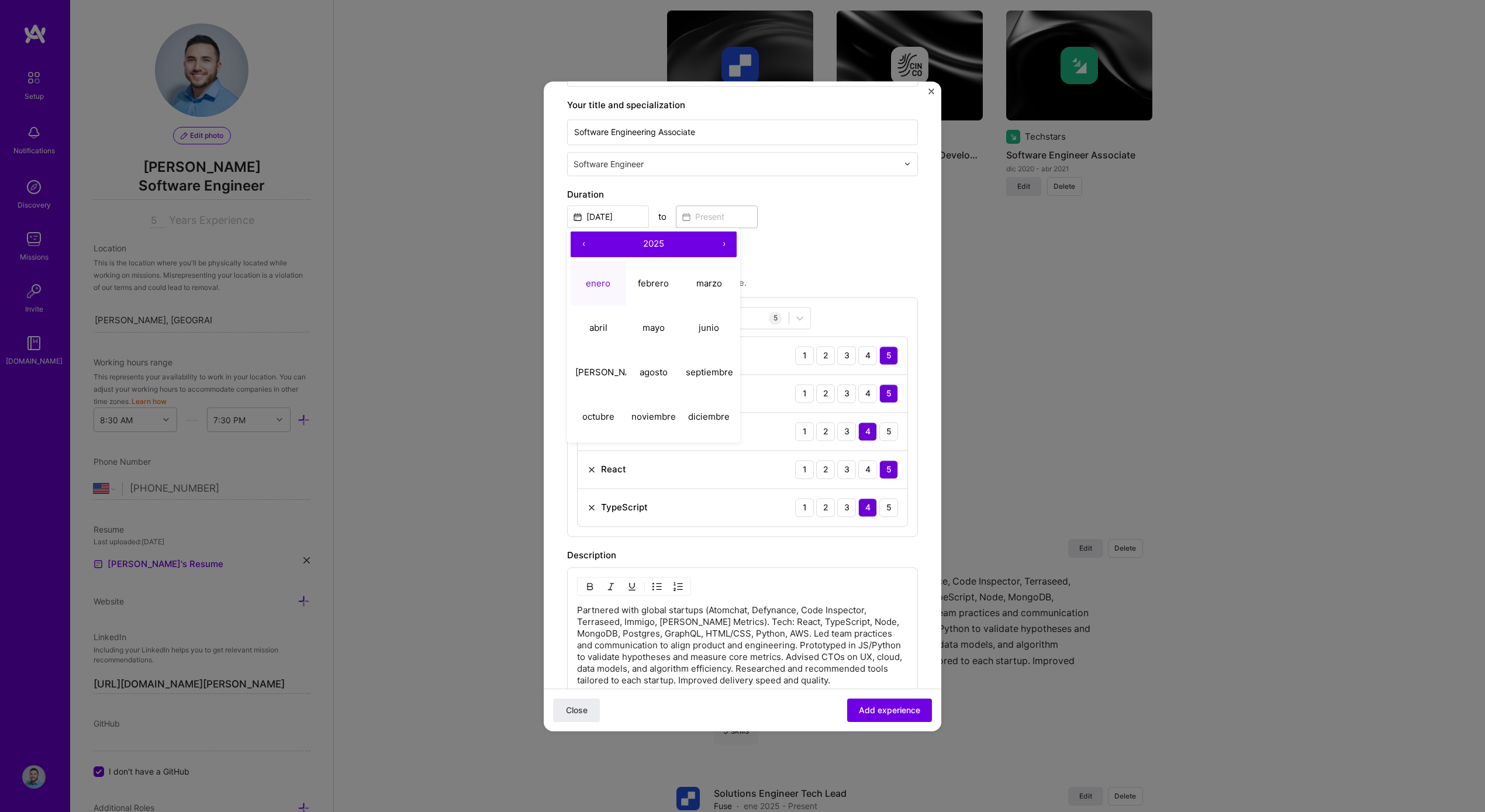
click at [579, 238] on button "‹" at bounding box center [584, 245] width 26 height 26
click at [579, 238] on button "‹" at bounding box center [584, 245] width 26 height 26
click at [597, 292] on button "enero" at bounding box center [598, 283] width 56 height 44
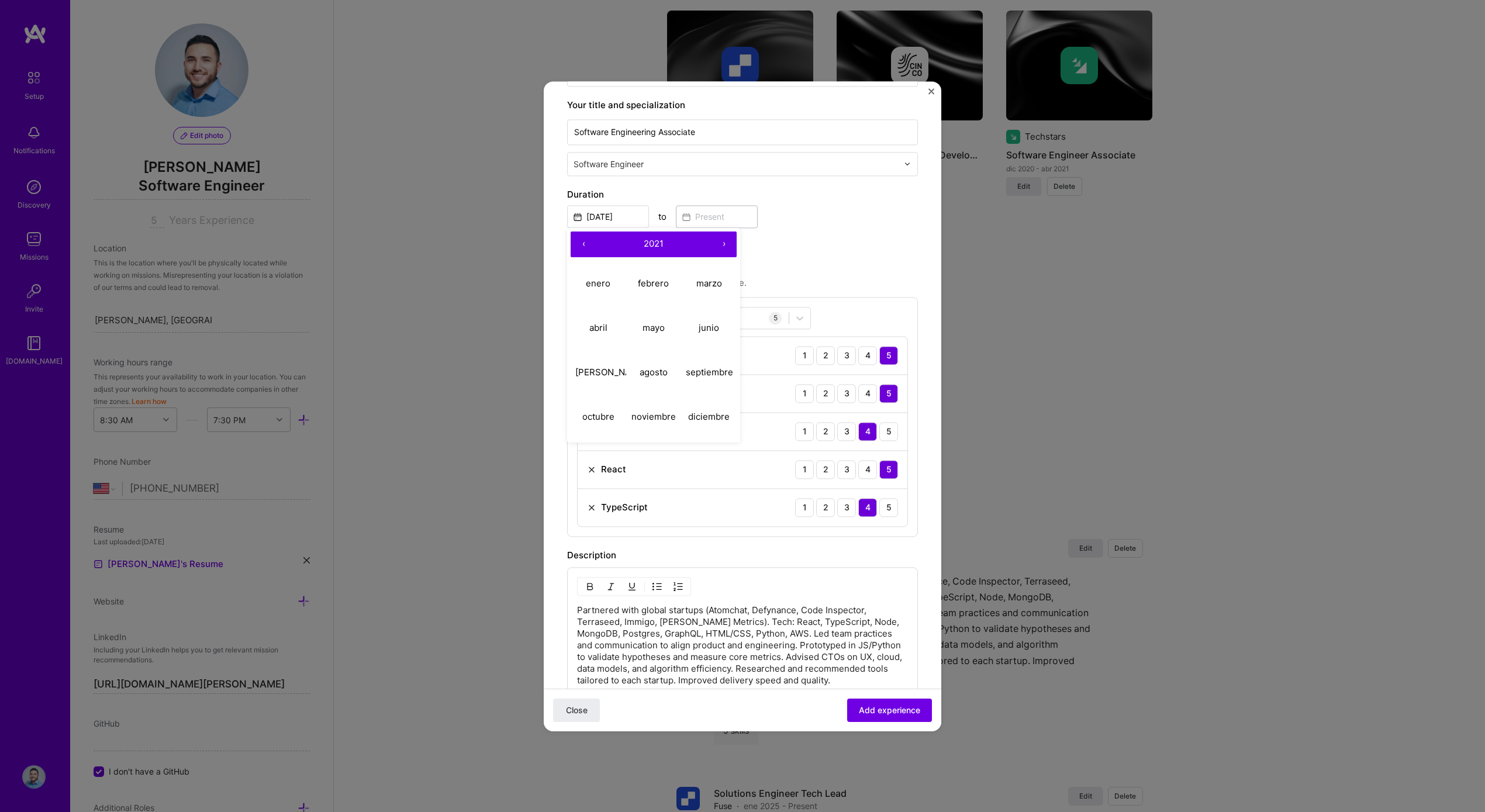
type input "Jan, 2021"
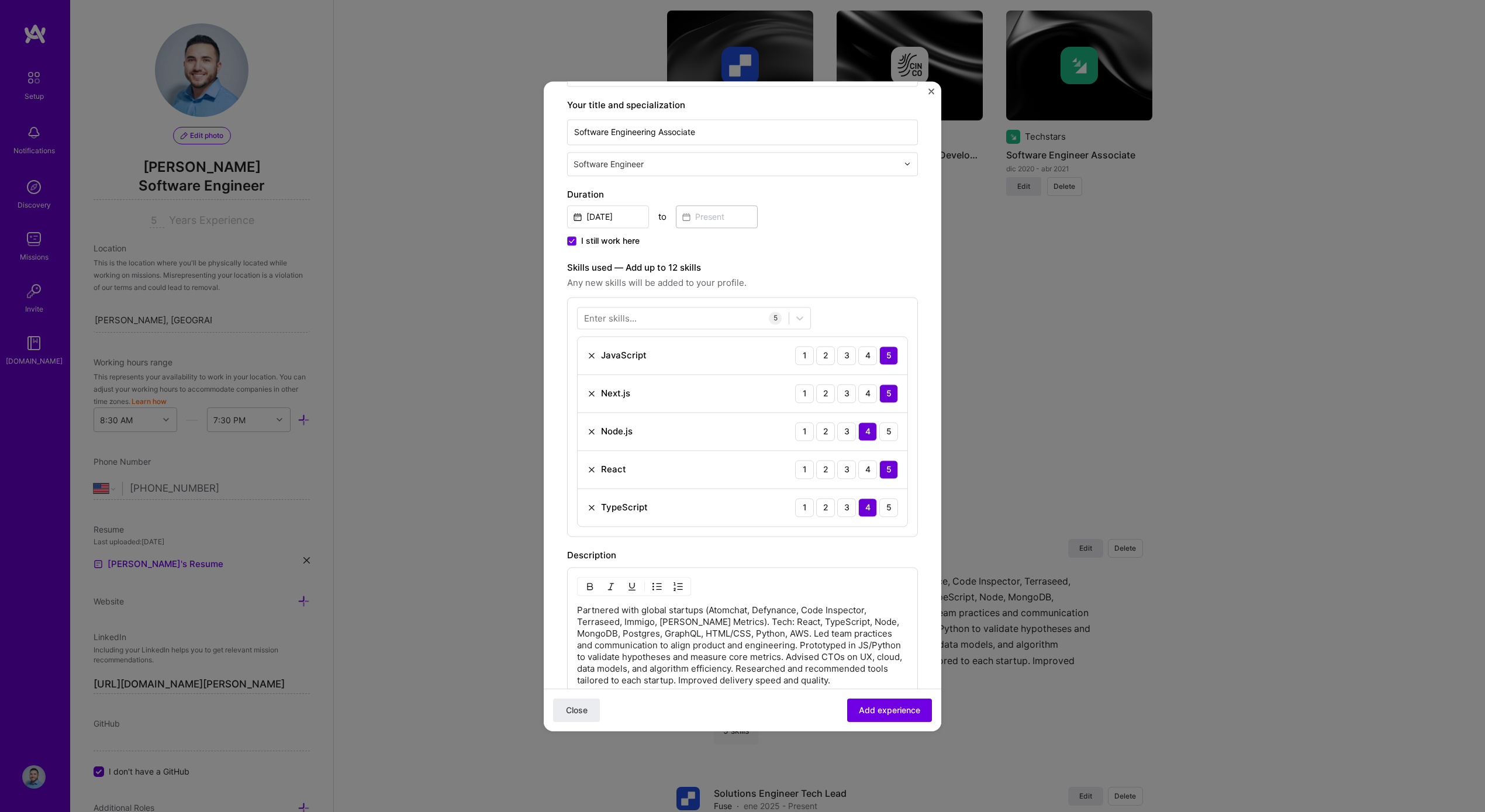
drag, startPoint x: 609, startPoint y: 242, endPoint x: 620, endPoint y: 235, distance: 13.0
click at [609, 242] on span "I still work here" at bounding box center [610, 240] width 59 height 11
click at [0, 0] on input "I still work here" at bounding box center [0, 0] width 0 height 0
click at [725, 207] on input at bounding box center [716, 216] width 82 height 23
click at [821, 328] on abbr "junio" at bounding box center [818, 328] width 21 height 11
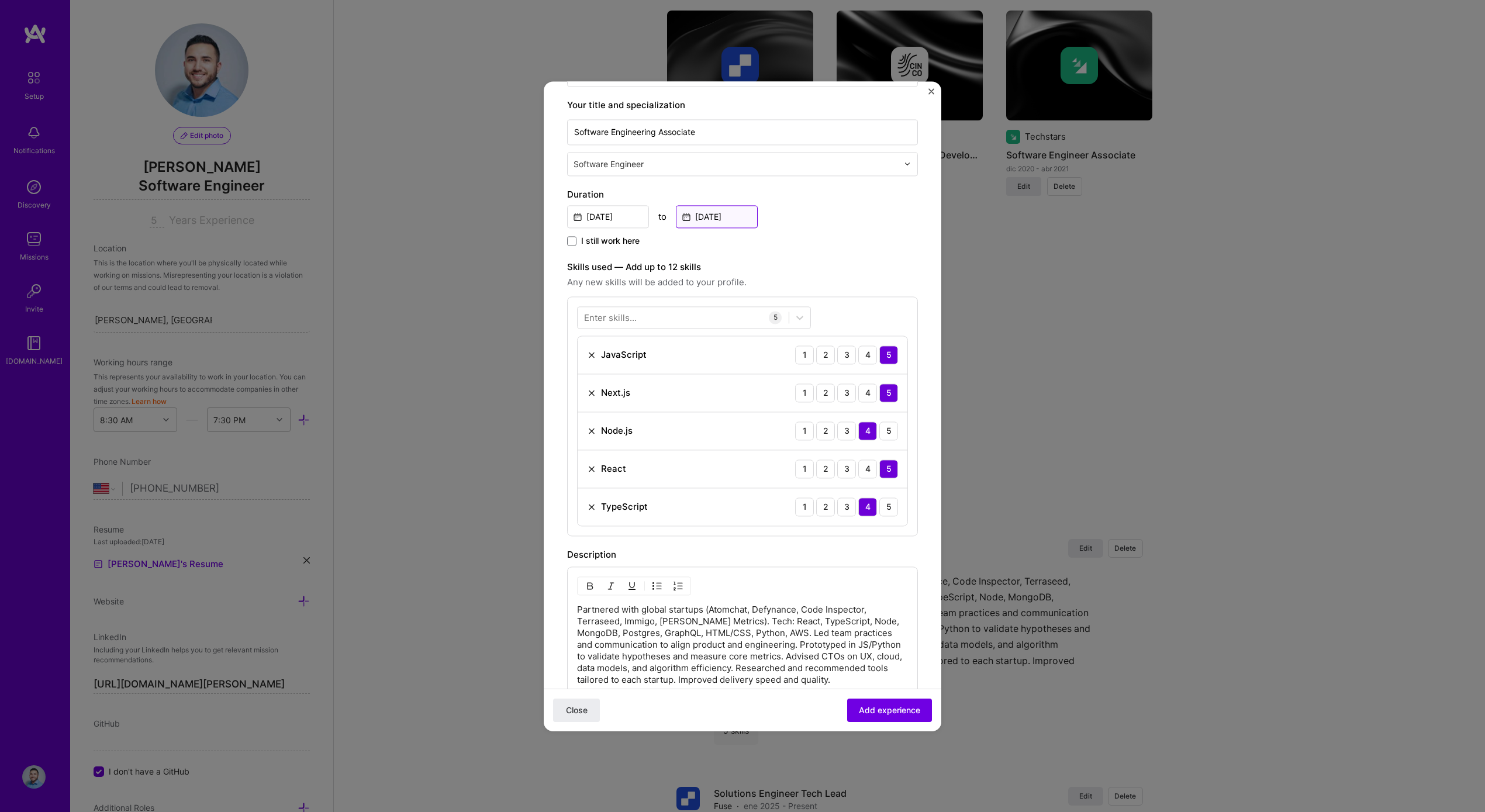
click at [728, 208] on input "Jun, 2025" at bounding box center [716, 216] width 82 height 23
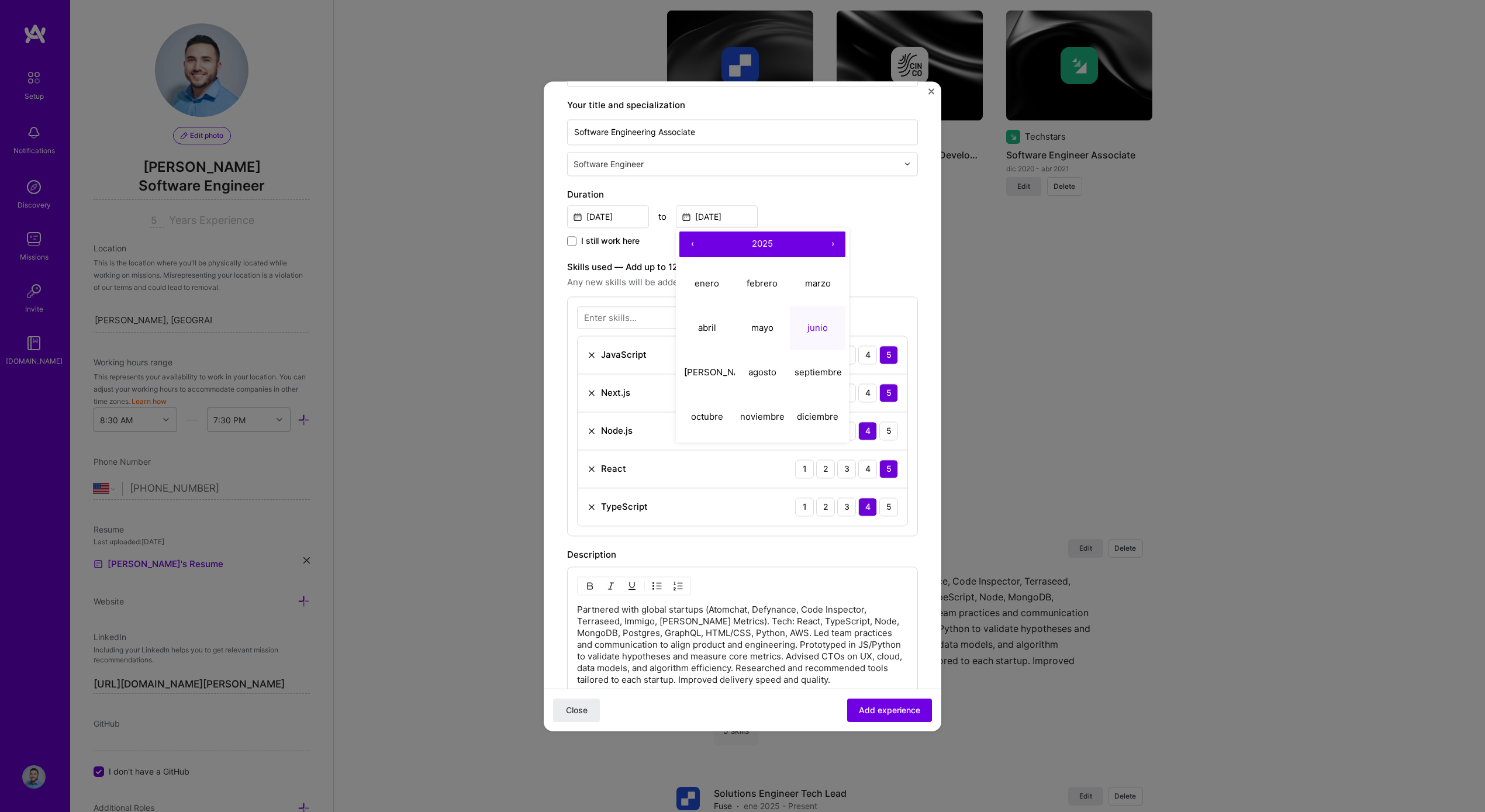
click at [680, 243] on button "‹" at bounding box center [693, 245] width 26 height 26
click at [686, 242] on button "‹" at bounding box center [693, 245] width 26 height 26
click at [837, 246] on button "›" at bounding box center [833, 245] width 26 height 26
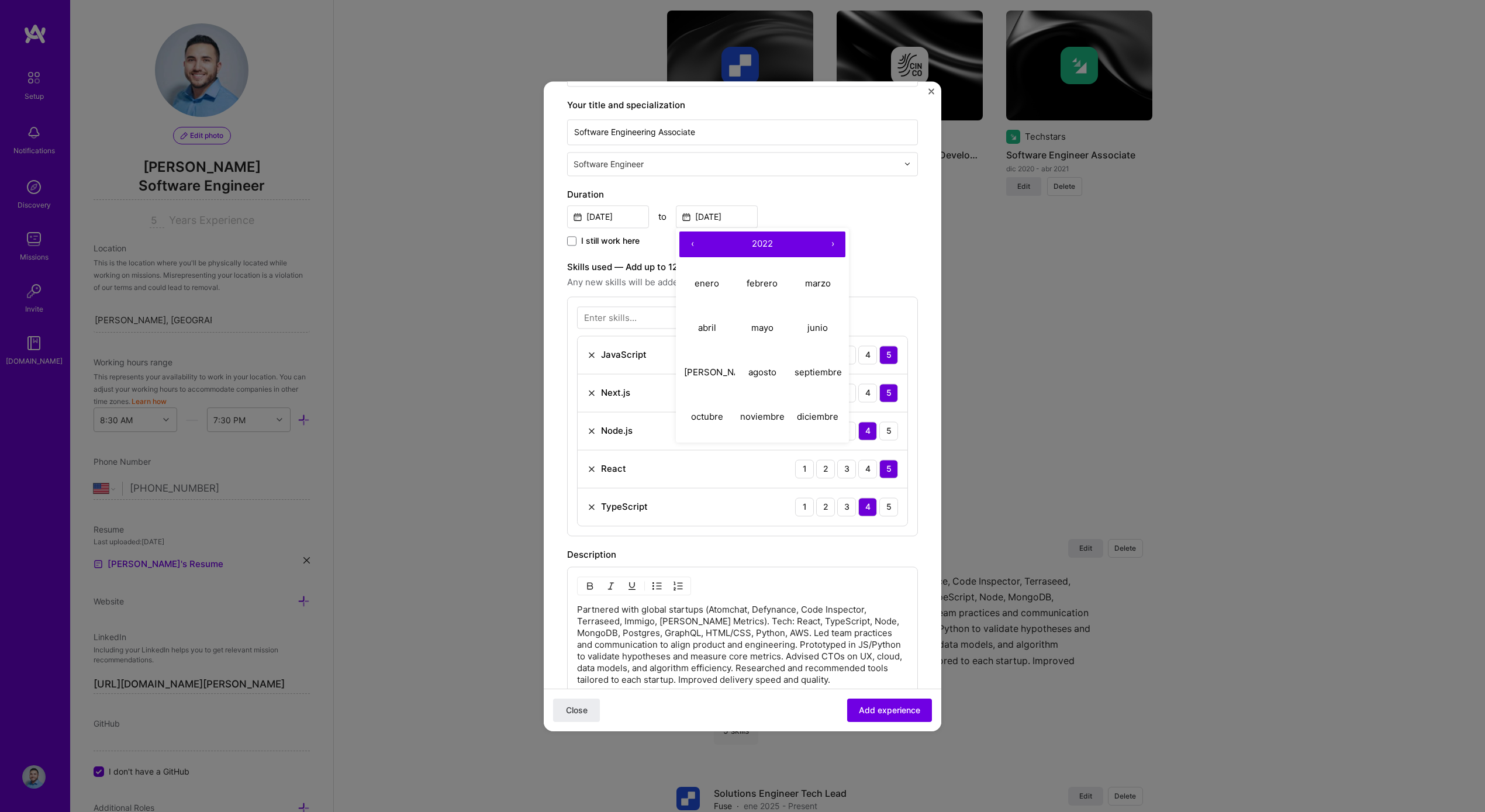
click at [693, 245] on button "‹" at bounding box center [693, 245] width 26 height 26
click at [806, 321] on button "junio" at bounding box center [818, 328] width 56 height 44
type input "Jun, 2021"
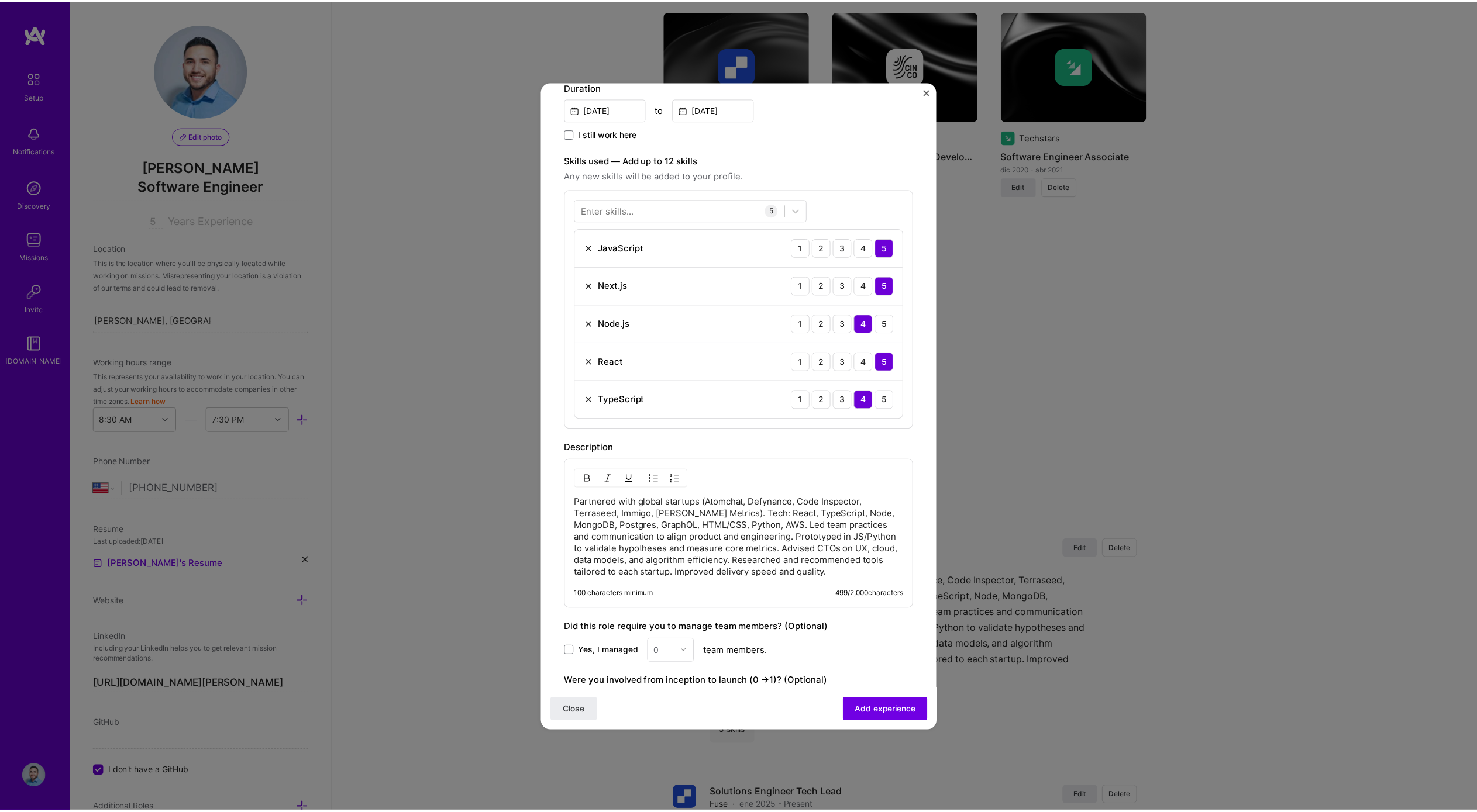
scroll to position [424, 0]
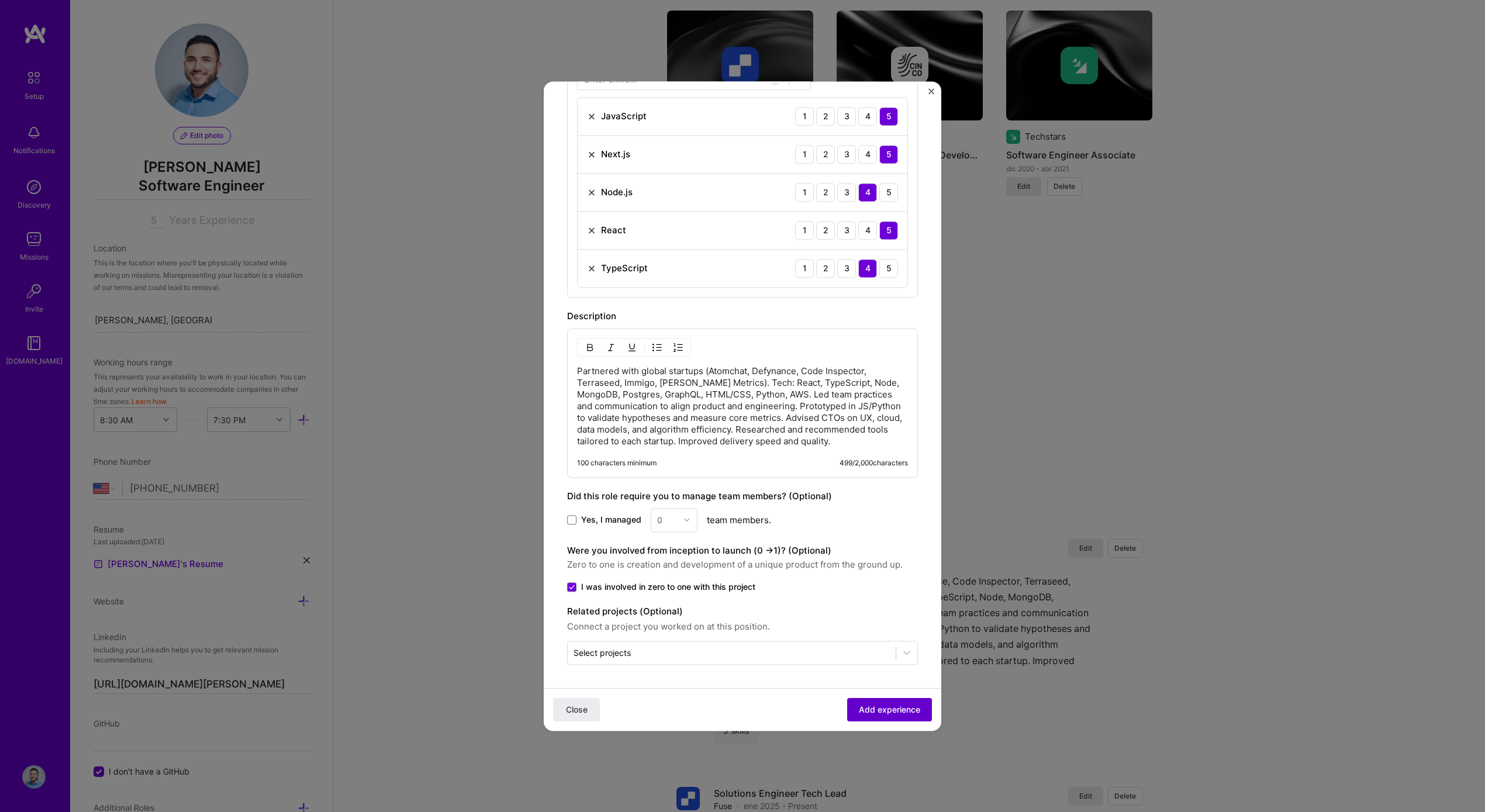
click at [872, 716] on button "Add experience" at bounding box center [889, 709] width 85 height 24
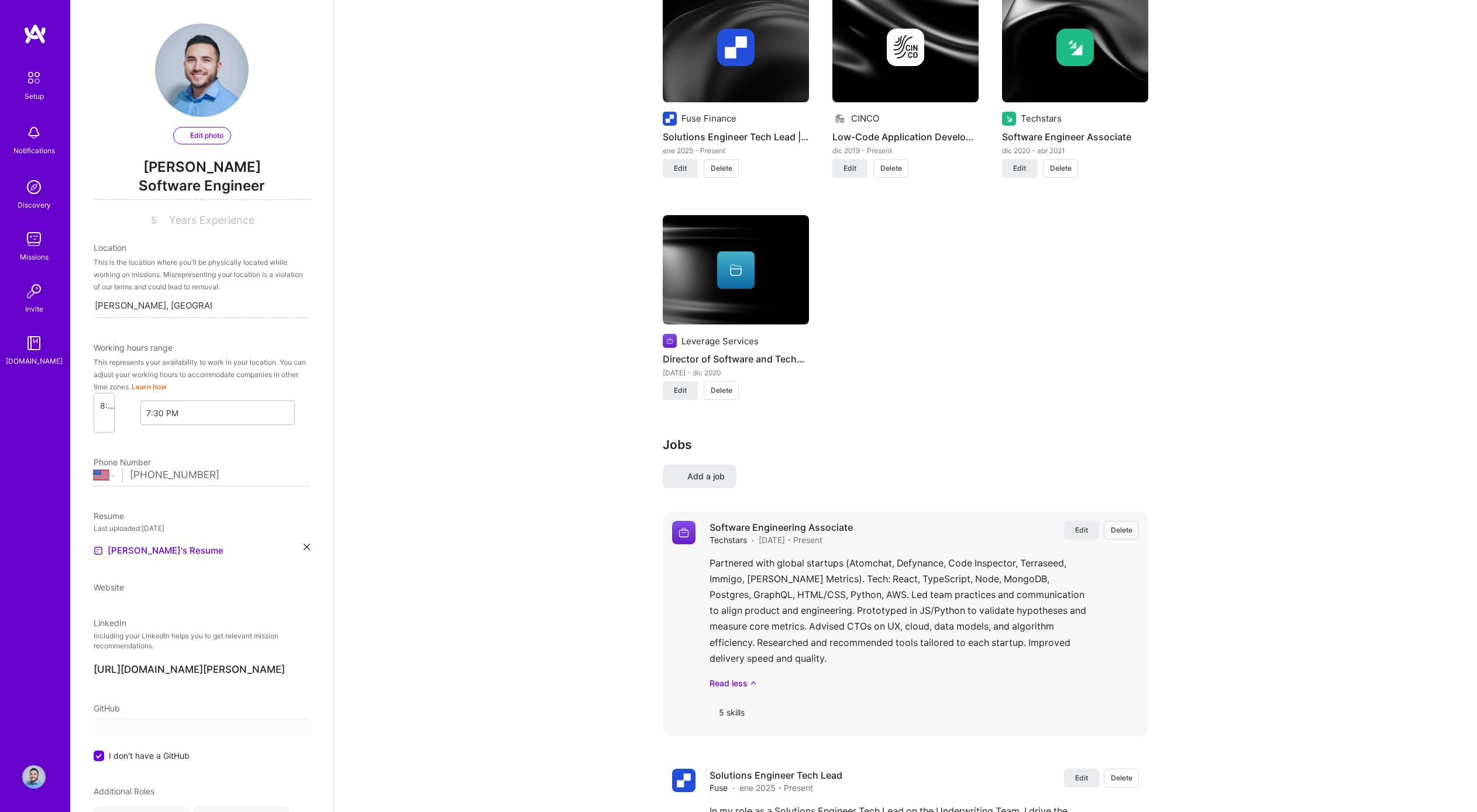
select select "US"
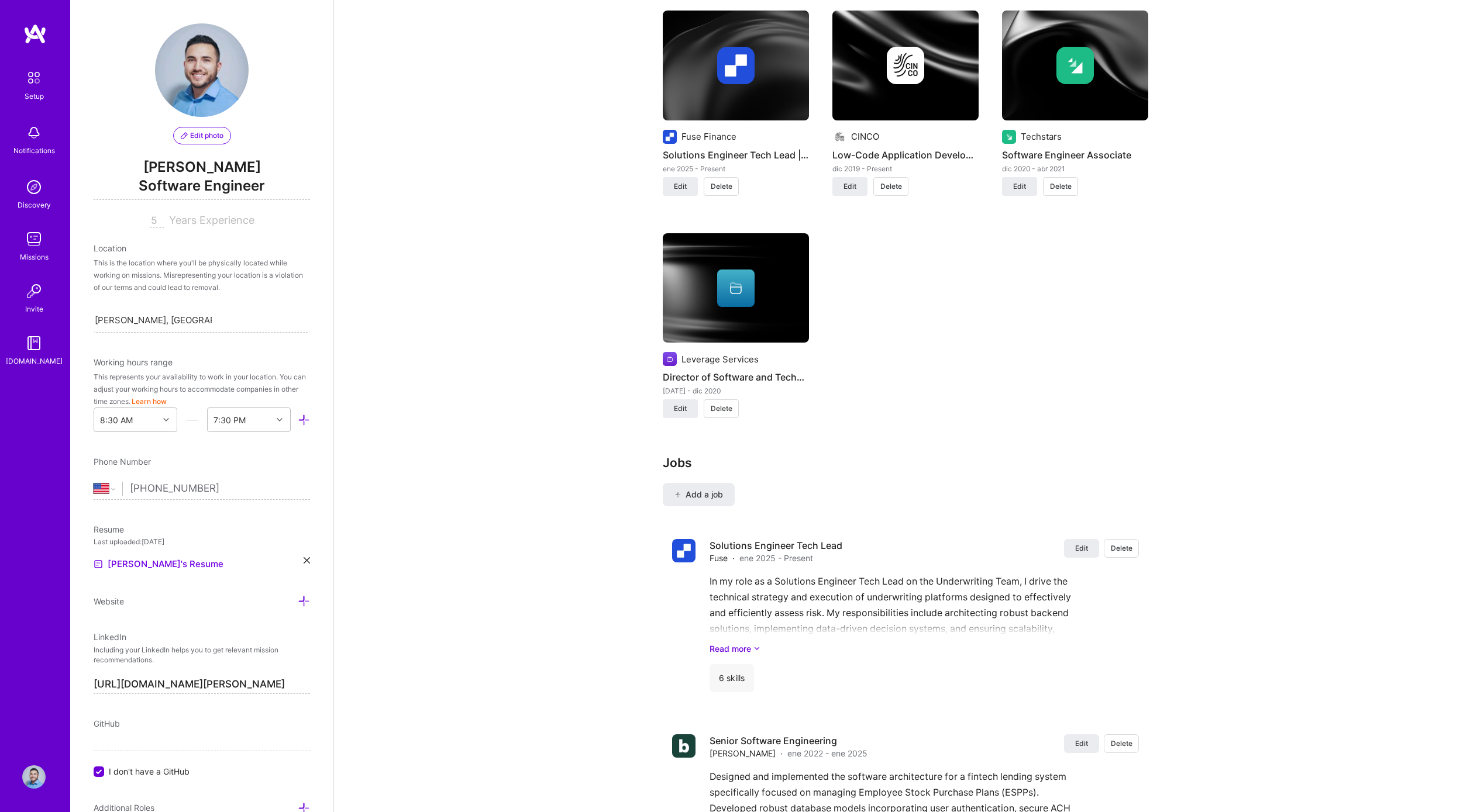
scroll to position [0, 0]
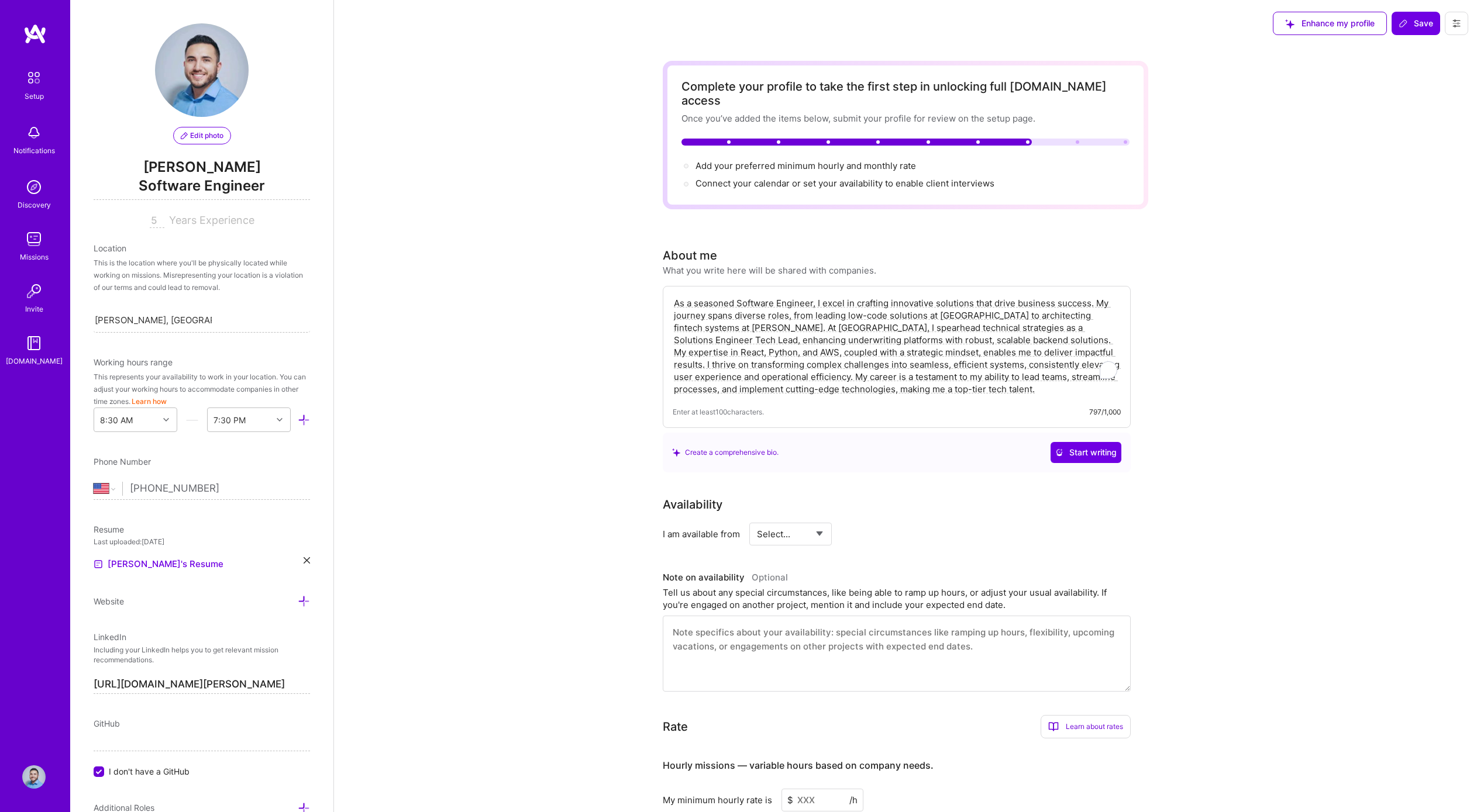
click at [1078, 529] on div "I am available from Select... Right Now Future Date Not Available" at bounding box center [896, 534] width 468 height 23
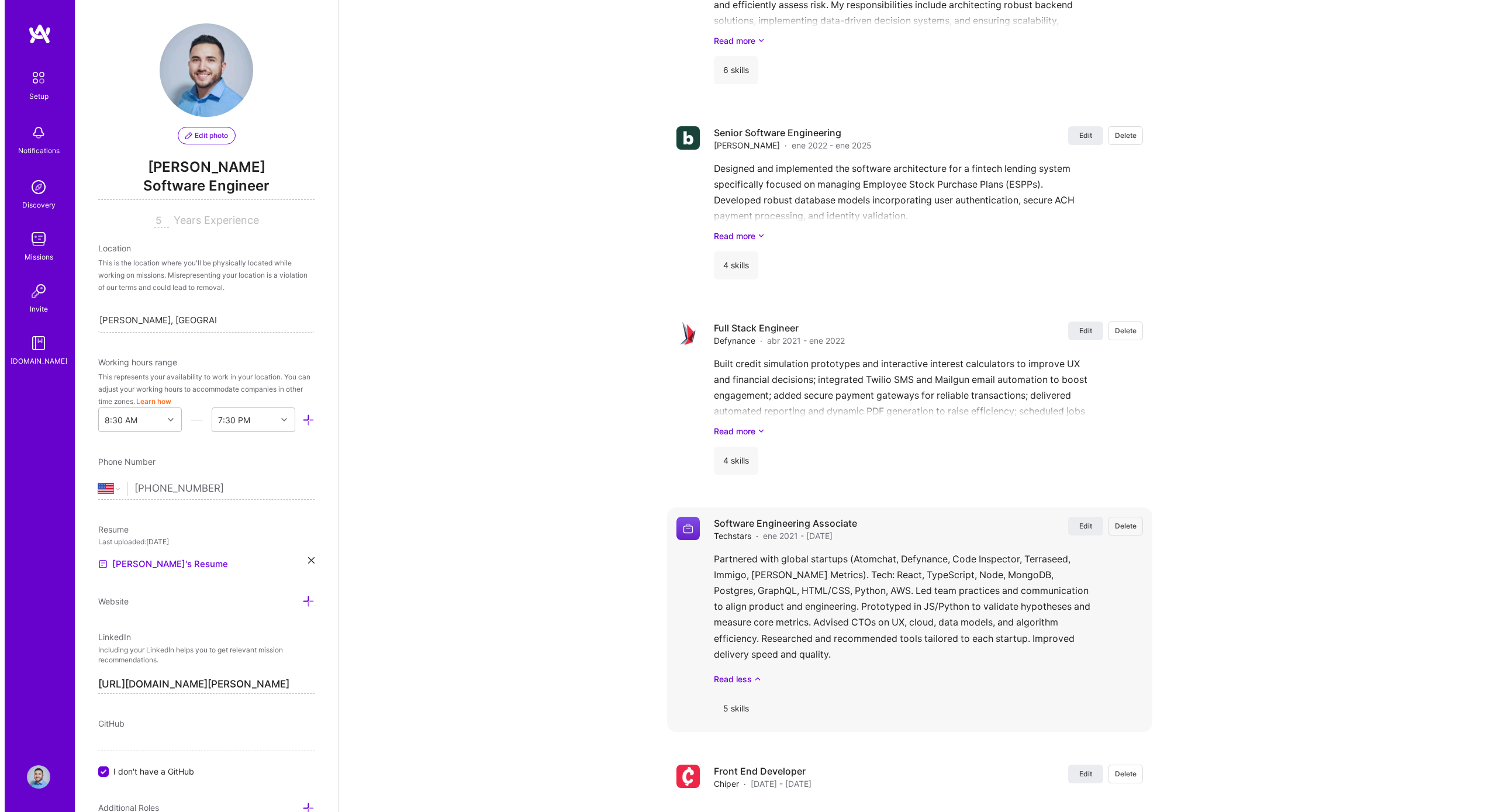
scroll to position [1647, 0]
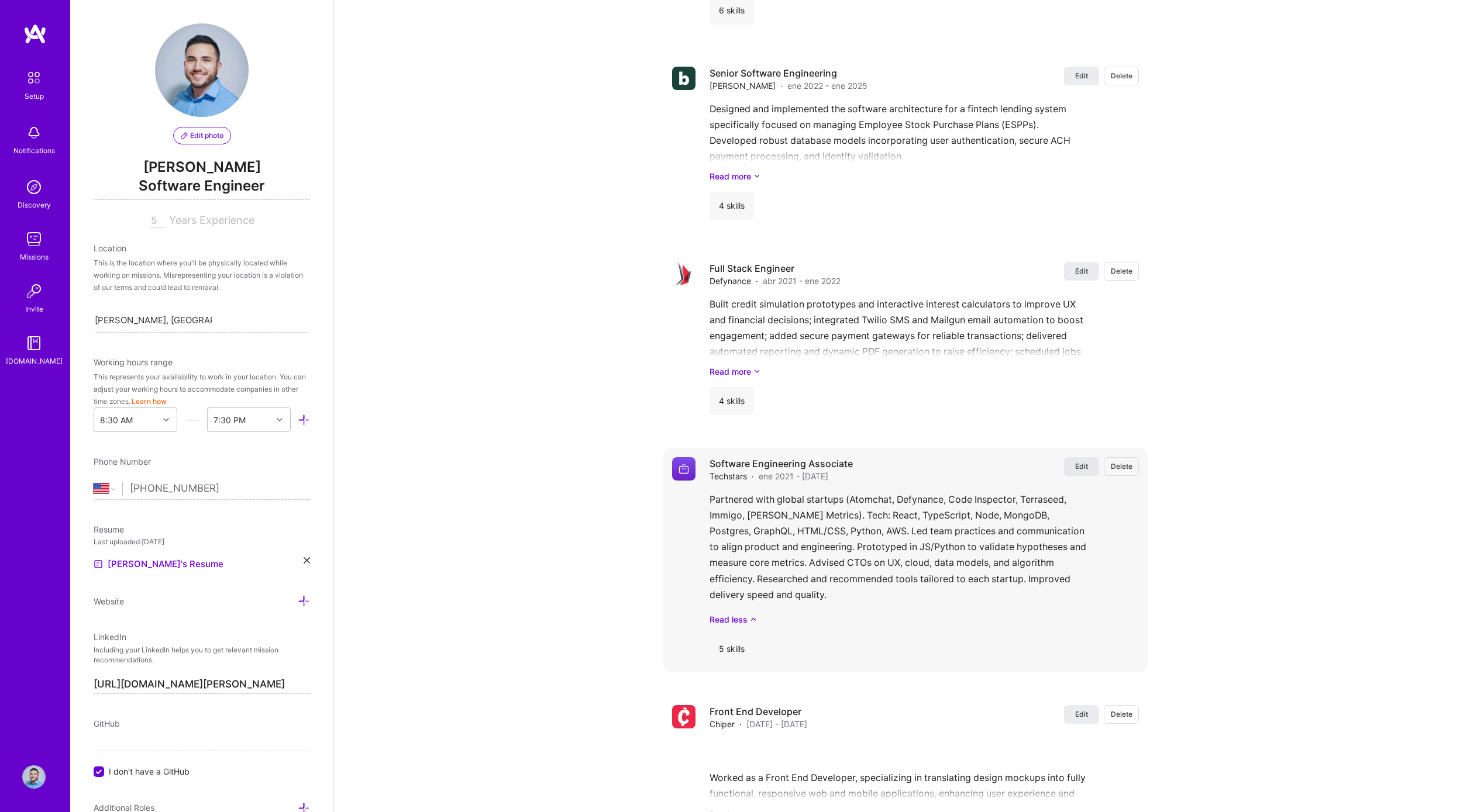
click at [1081, 461] on span "Edit" at bounding box center [1081, 465] width 13 height 10
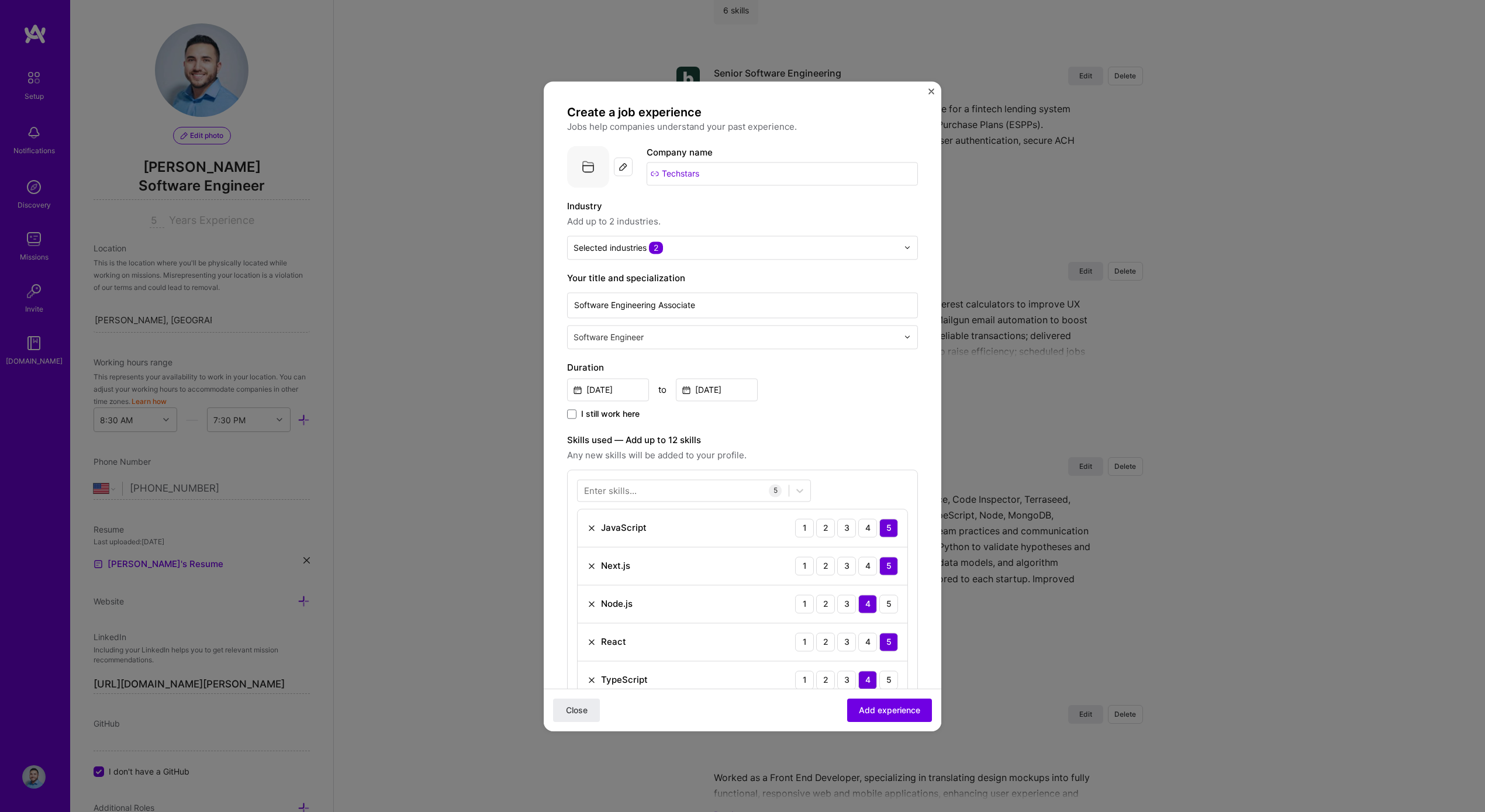
click at [621, 167] on img at bounding box center [623, 167] width 9 height 9
click at [741, 165] on input "Techstars" at bounding box center [783, 174] width 271 height 24
click at [663, 172] on input "Techstars" at bounding box center [783, 174] width 271 height 24
click at [655, 174] on input "Techstars" at bounding box center [783, 174] width 271 height 24
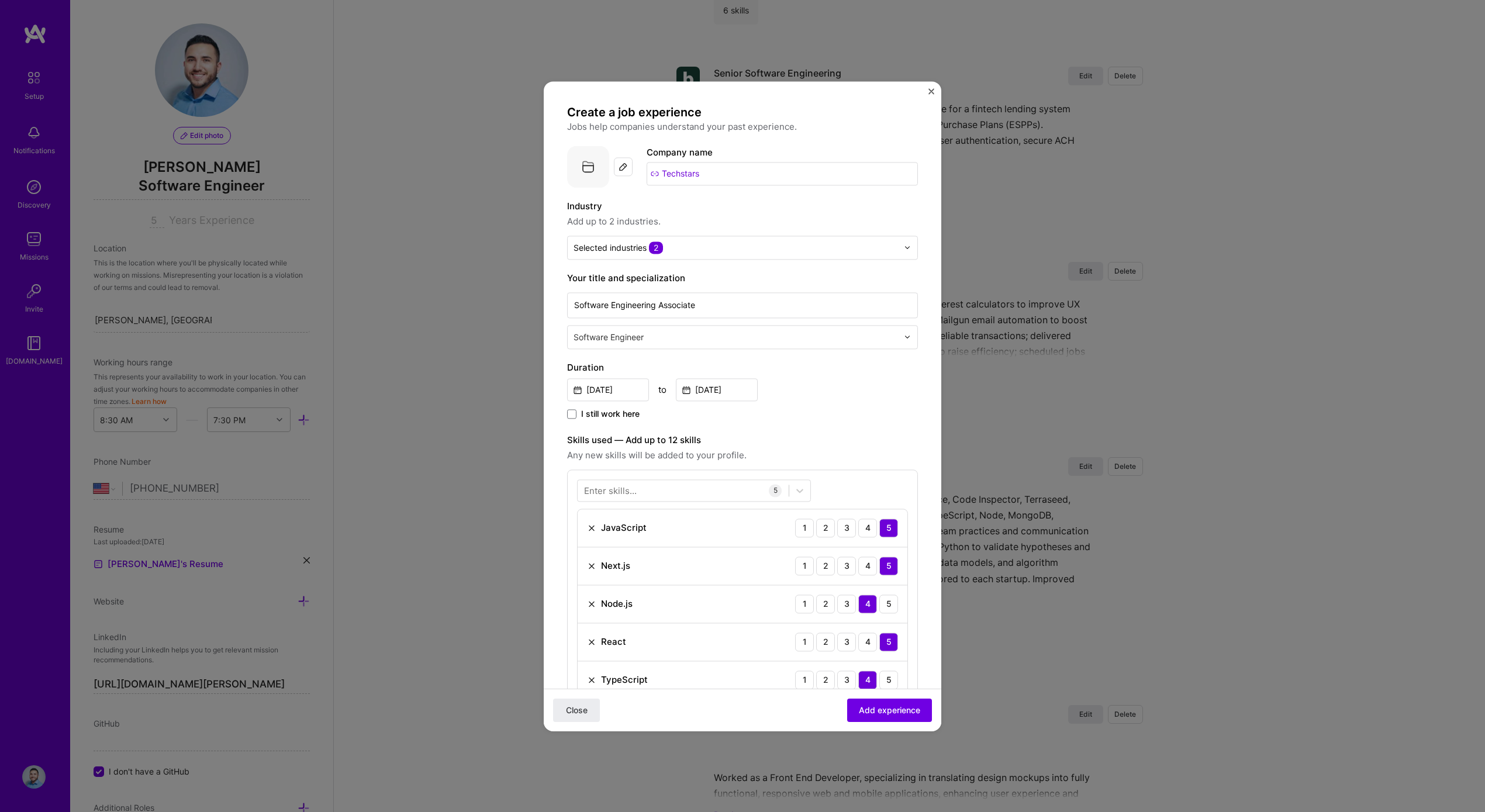
click at [655, 174] on input "Techstars" at bounding box center [783, 174] width 271 height 24
type input "Techstars"
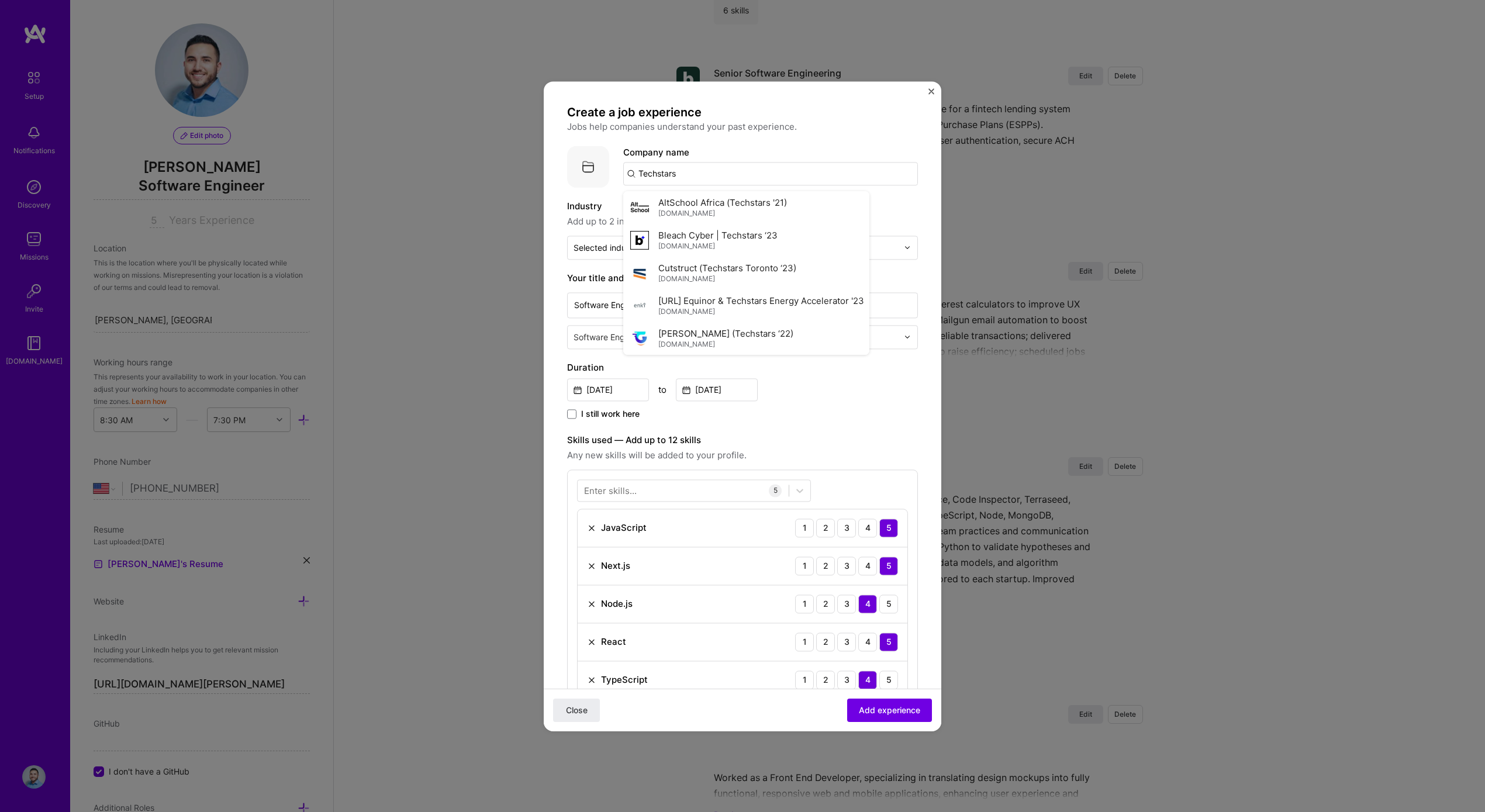
scroll to position [423, 0]
click at [710, 340] on div "Techstars" at bounding box center [715, 340] width 52 height 21
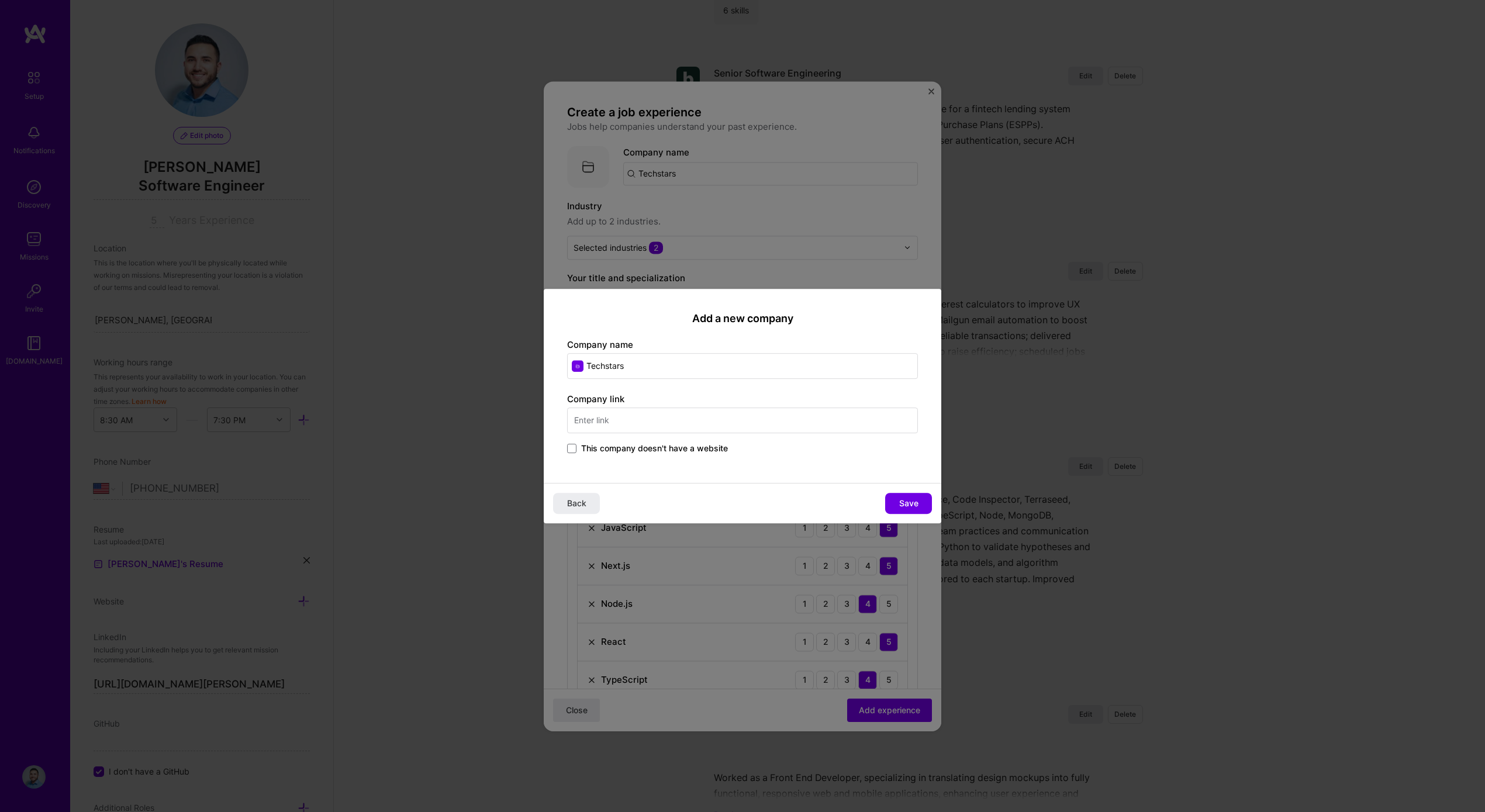
click at [655, 418] on input "text" at bounding box center [742, 420] width 350 height 26
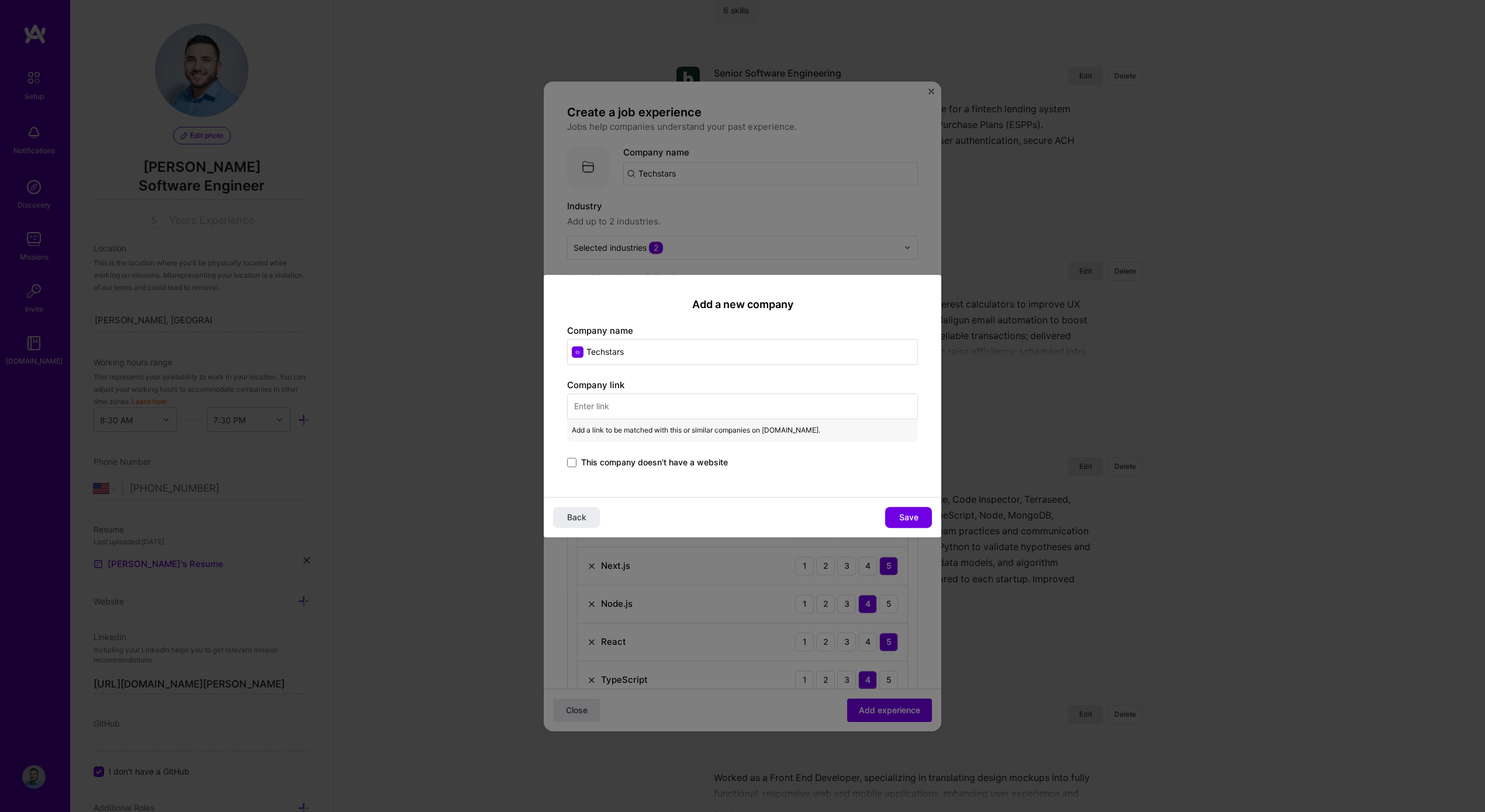
click at [747, 408] on input "text" at bounding box center [742, 406] width 350 height 26
paste input "https://www.techstars.com/"
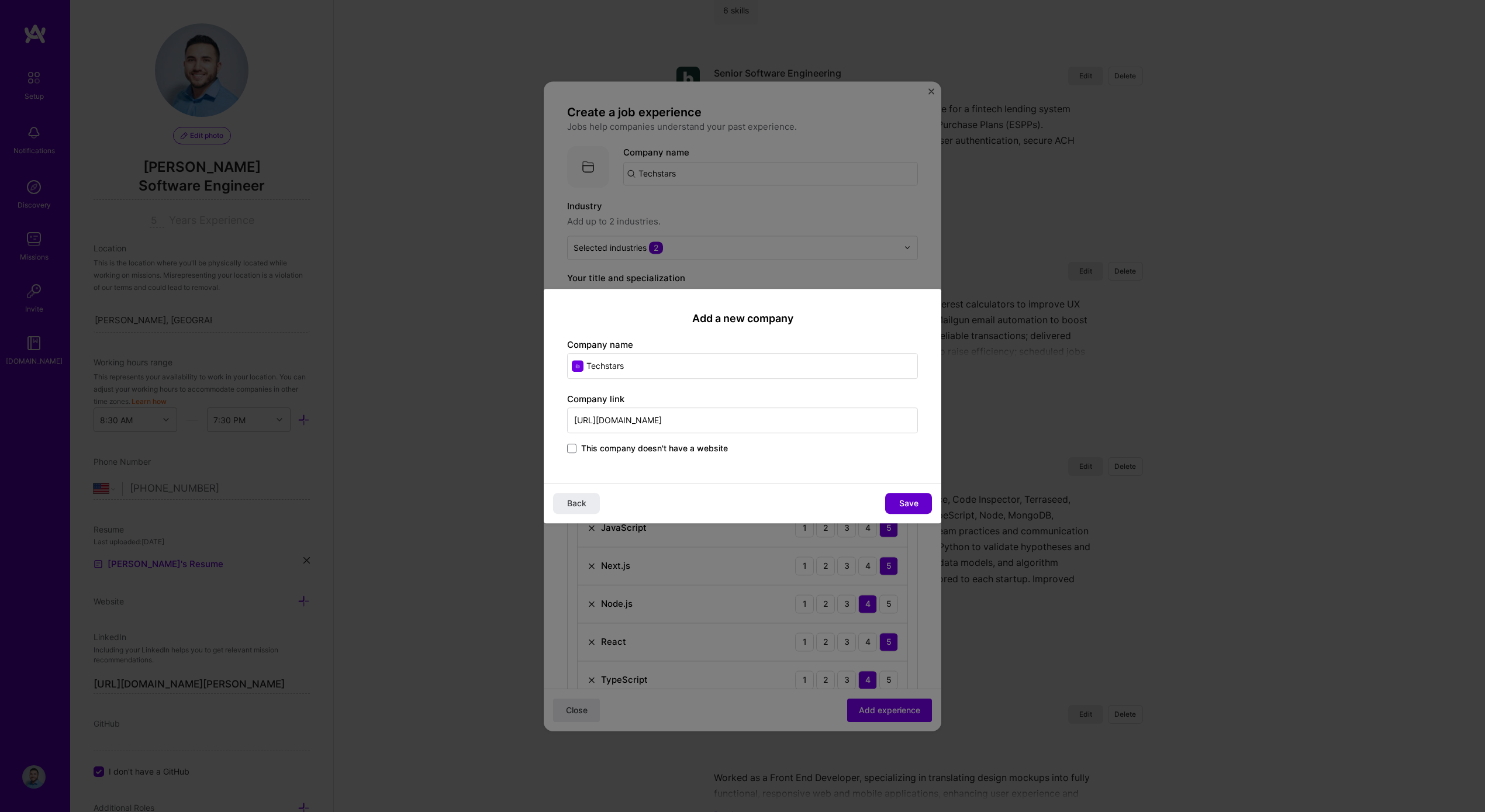
type input "https://www.techstars.com/"
click at [909, 503] on span "Save" at bounding box center [908, 503] width 19 height 11
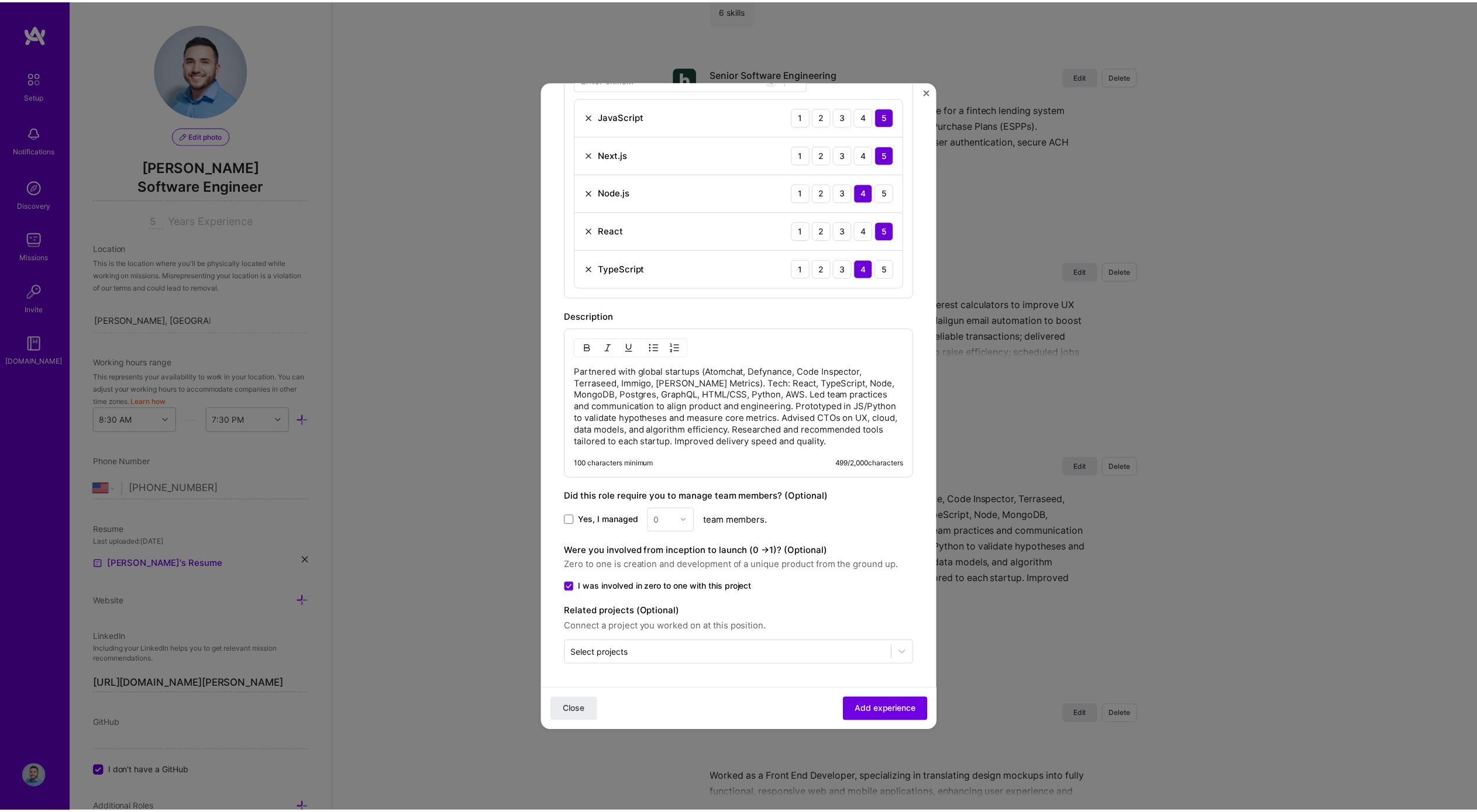
scroll to position [0, 0]
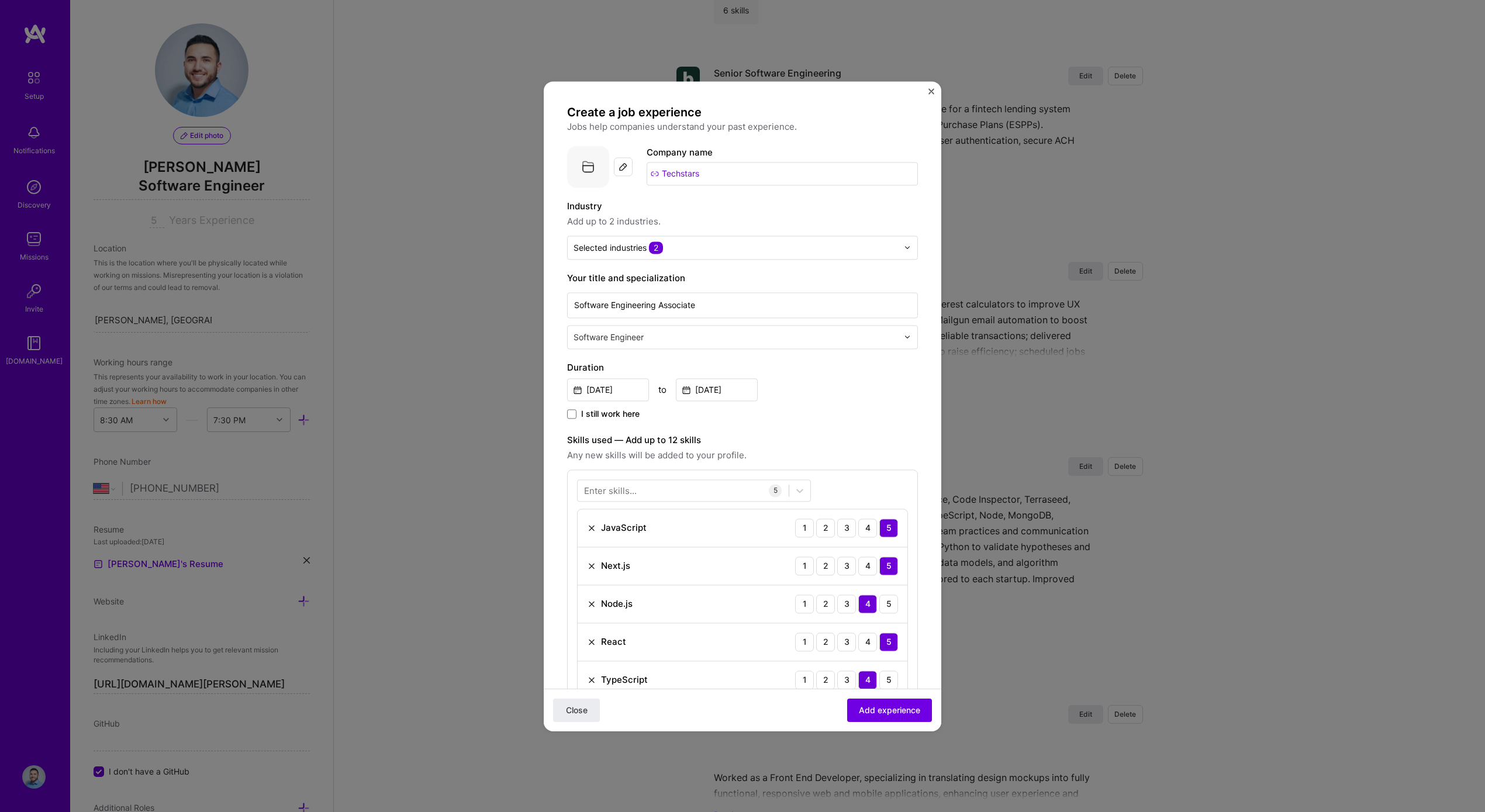
click at [598, 163] on img at bounding box center [587, 166] width 42 height 42
click at [598, 164] on img at bounding box center [587, 166] width 42 height 42
drag, startPoint x: 675, startPoint y: 165, endPoint x: 691, endPoint y: 179, distance: 21.3
click at [676, 165] on input "Techstars" at bounding box center [783, 174] width 271 height 24
click at [682, 174] on input "Techstars" at bounding box center [783, 174] width 271 height 24
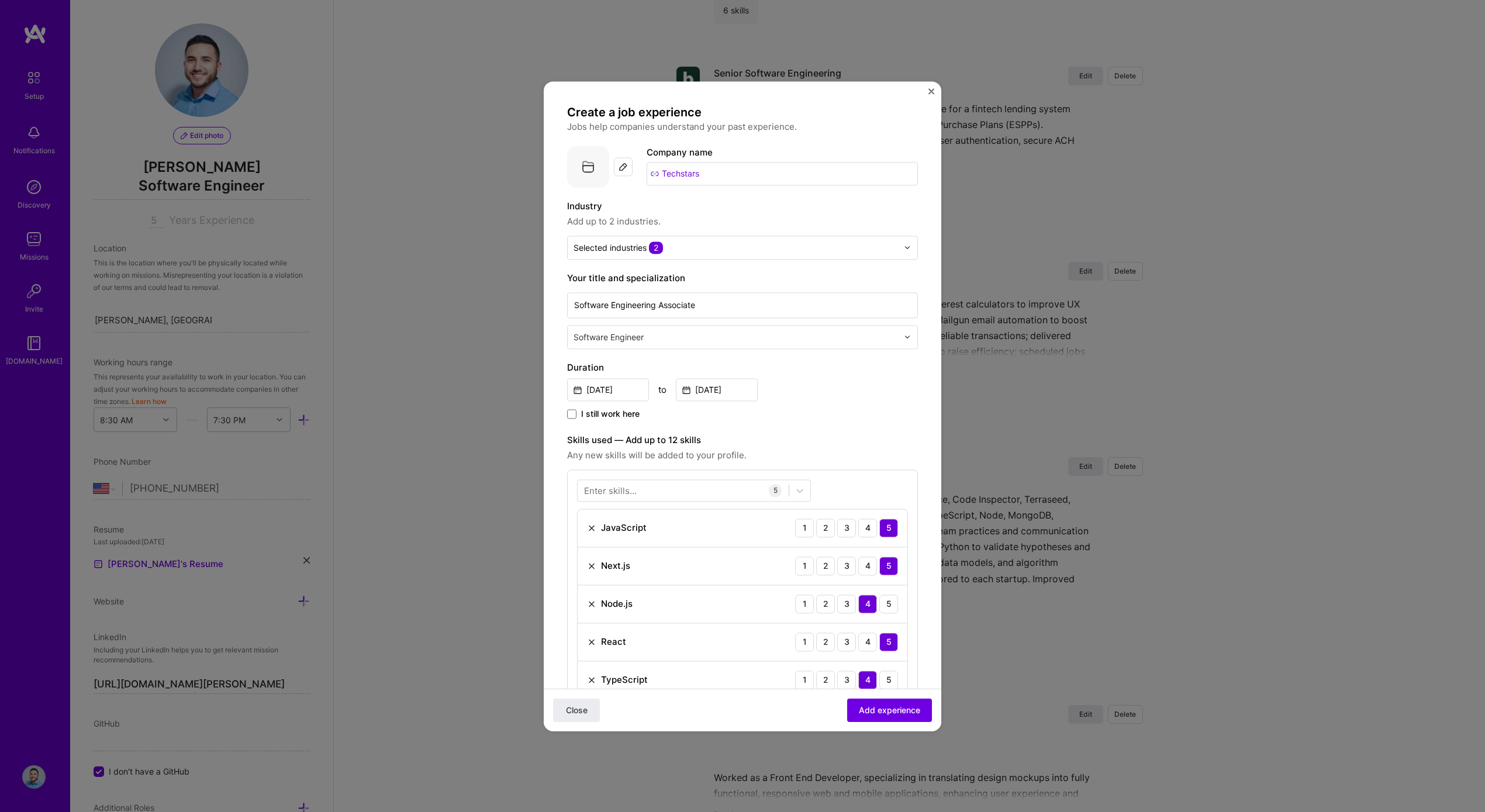
click at [682, 174] on input "Techstars" at bounding box center [783, 174] width 271 height 24
click at [886, 702] on button "Add experience" at bounding box center [889, 709] width 85 height 24
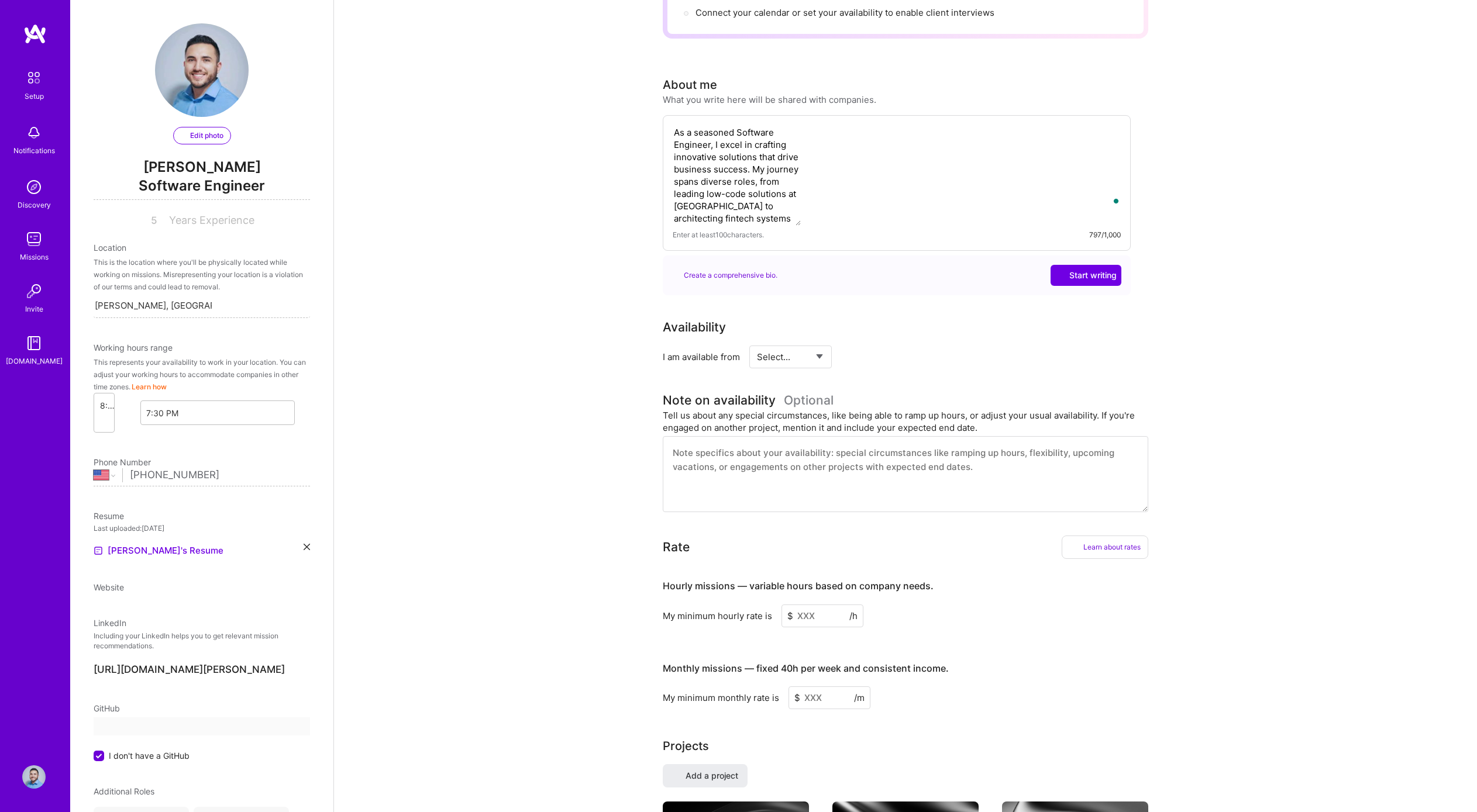
select select "US"
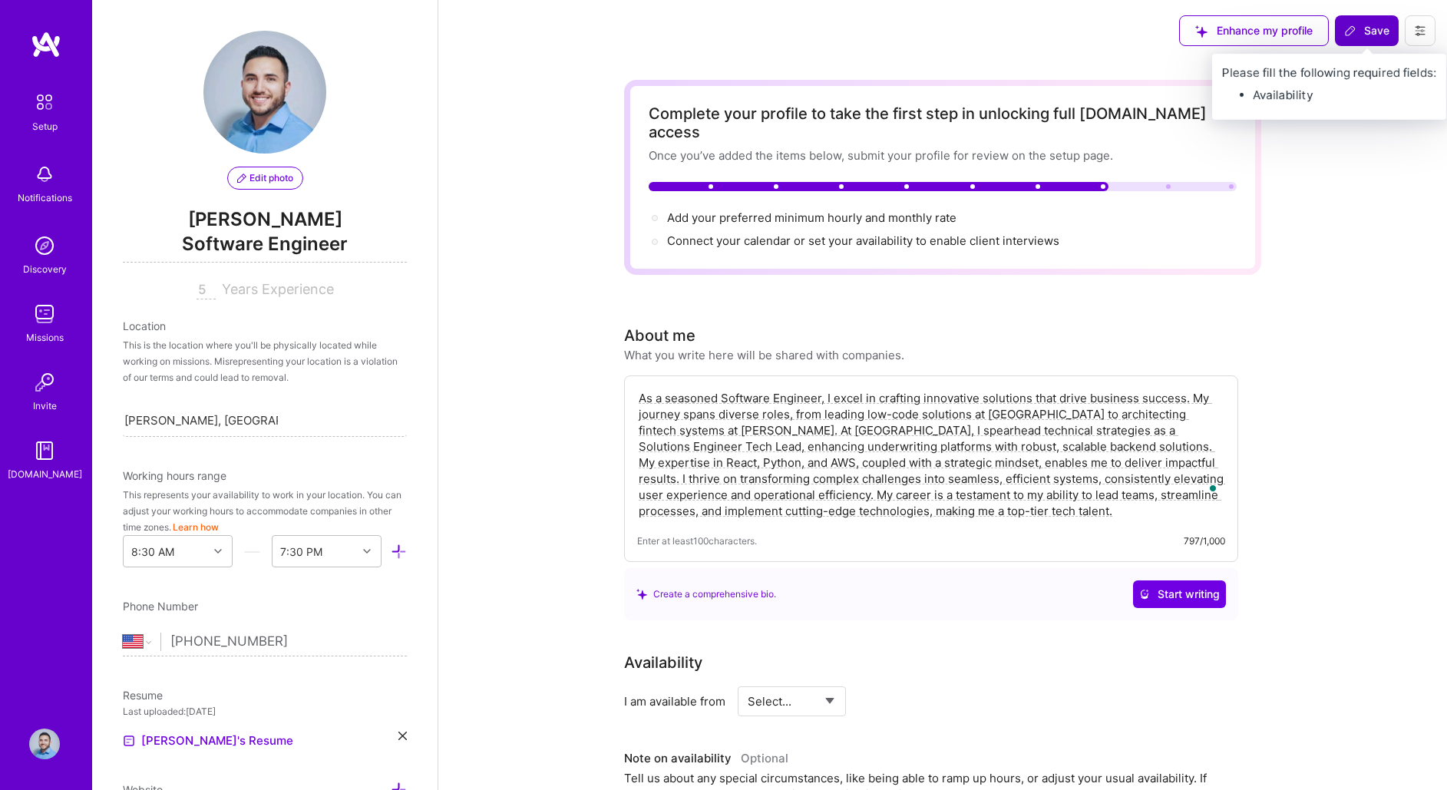
click at [1375, 33] on span "Save" at bounding box center [1366, 30] width 45 height 15
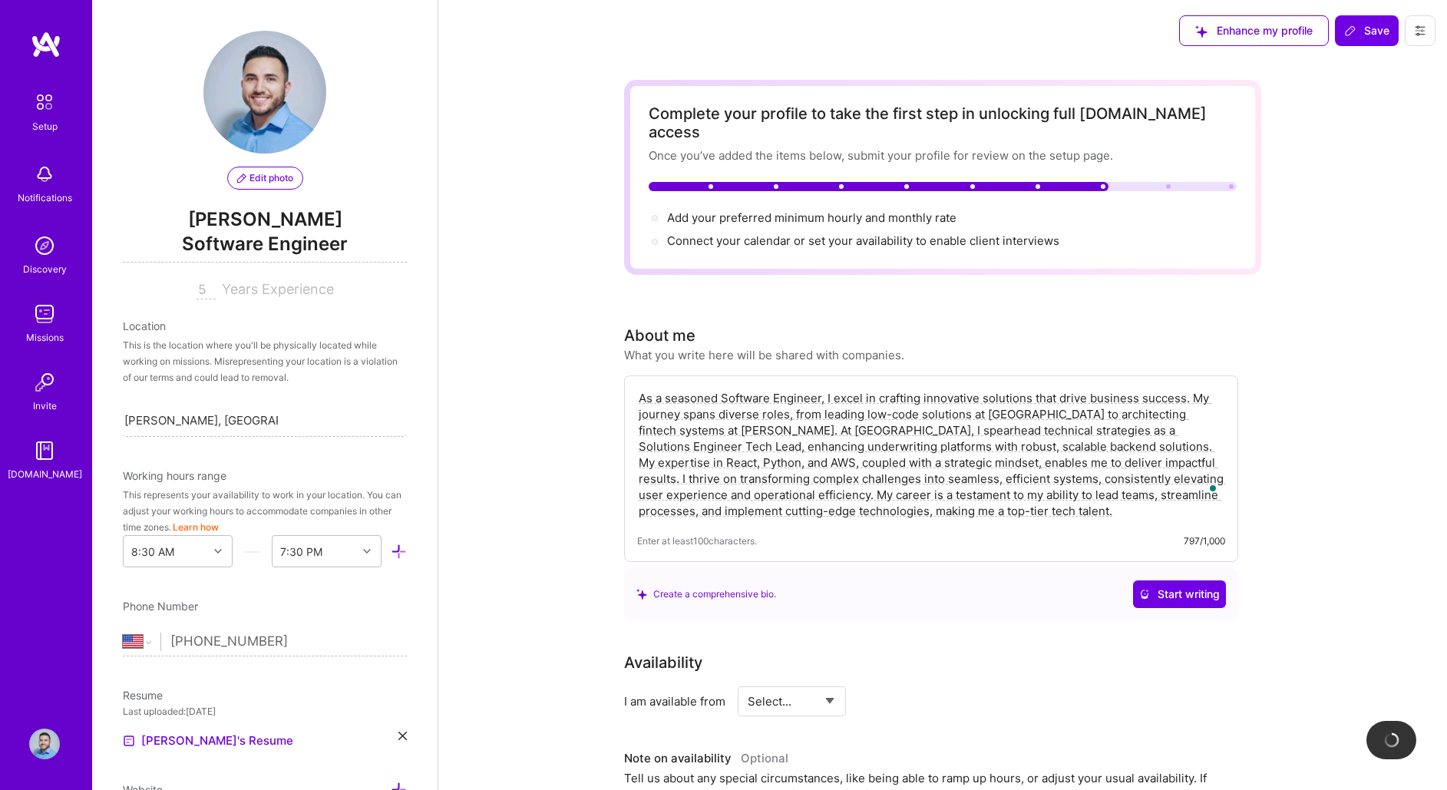
select select "US"
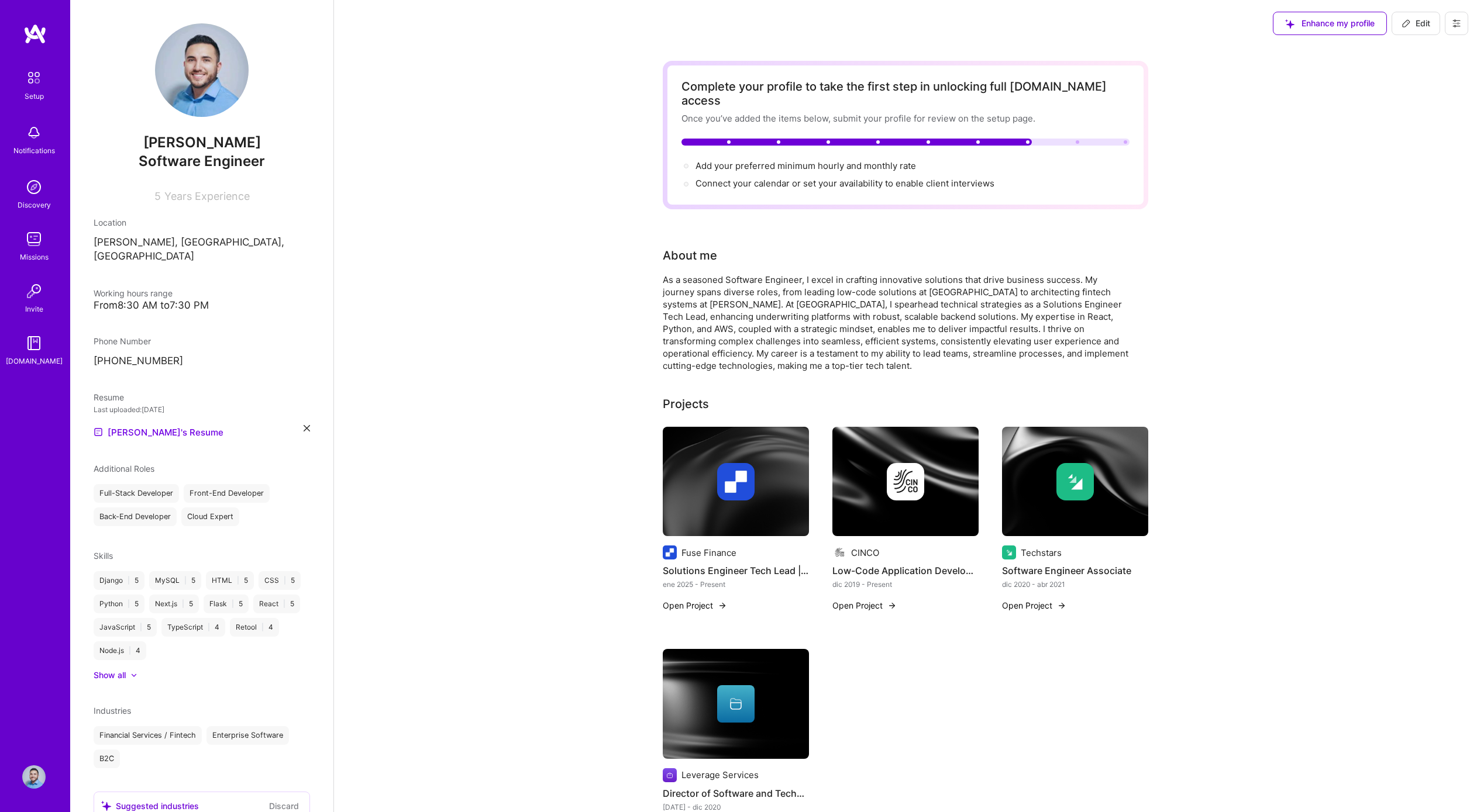
click at [158, 354] on p "[PHONE_NUMBER]" at bounding box center [202, 361] width 216 height 14
click at [159, 354] on p "[PHONE_NUMBER]" at bounding box center [202, 361] width 216 height 14
click at [1102, 19] on span "Edit" at bounding box center [1416, 23] width 29 height 11
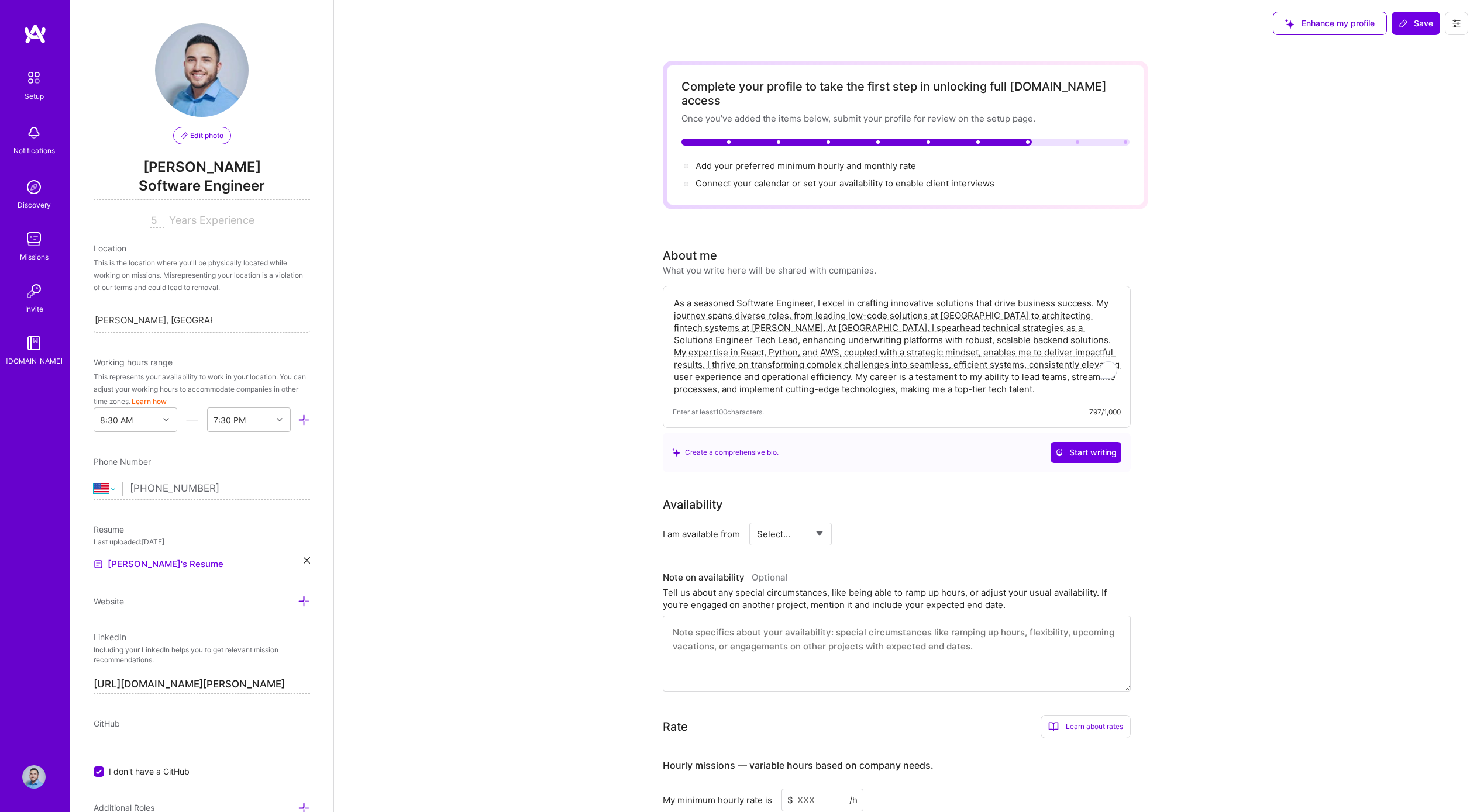
click at [109, 489] on select "[GEOGRAPHIC_DATA] [GEOGRAPHIC_DATA] [GEOGRAPHIC_DATA] [GEOGRAPHIC_DATA] [US_STA…" at bounding box center [108, 488] width 29 height 14
click at [94, 481] on select "[GEOGRAPHIC_DATA] [GEOGRAPHIC_DATA] [GEOGRAPHIC_DATA] [GEOGRAPHIC_DATA] [US_STA…" at bounding box center [108, 488] width 29 height 14
select select "US"
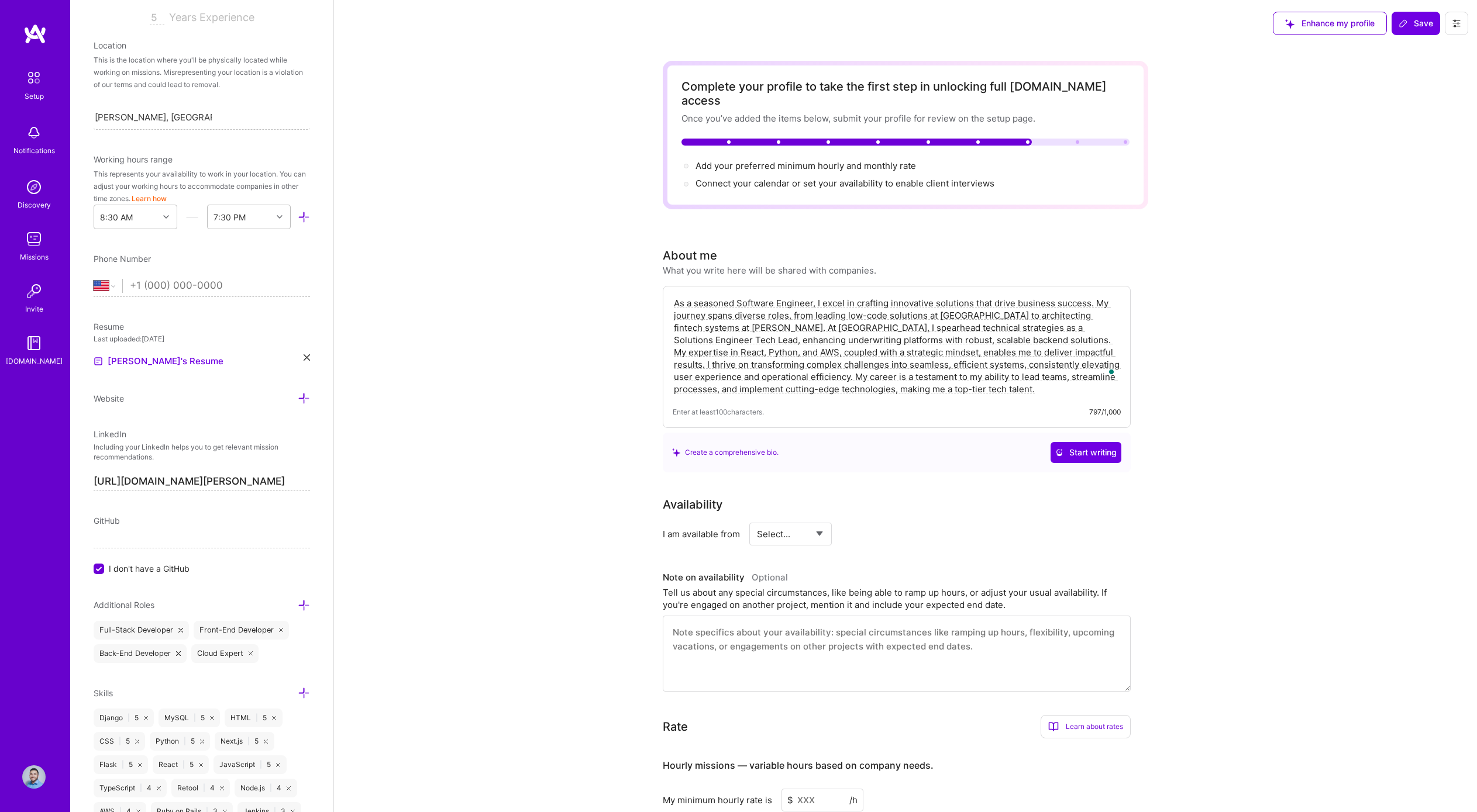
scroll to position [210, 0]
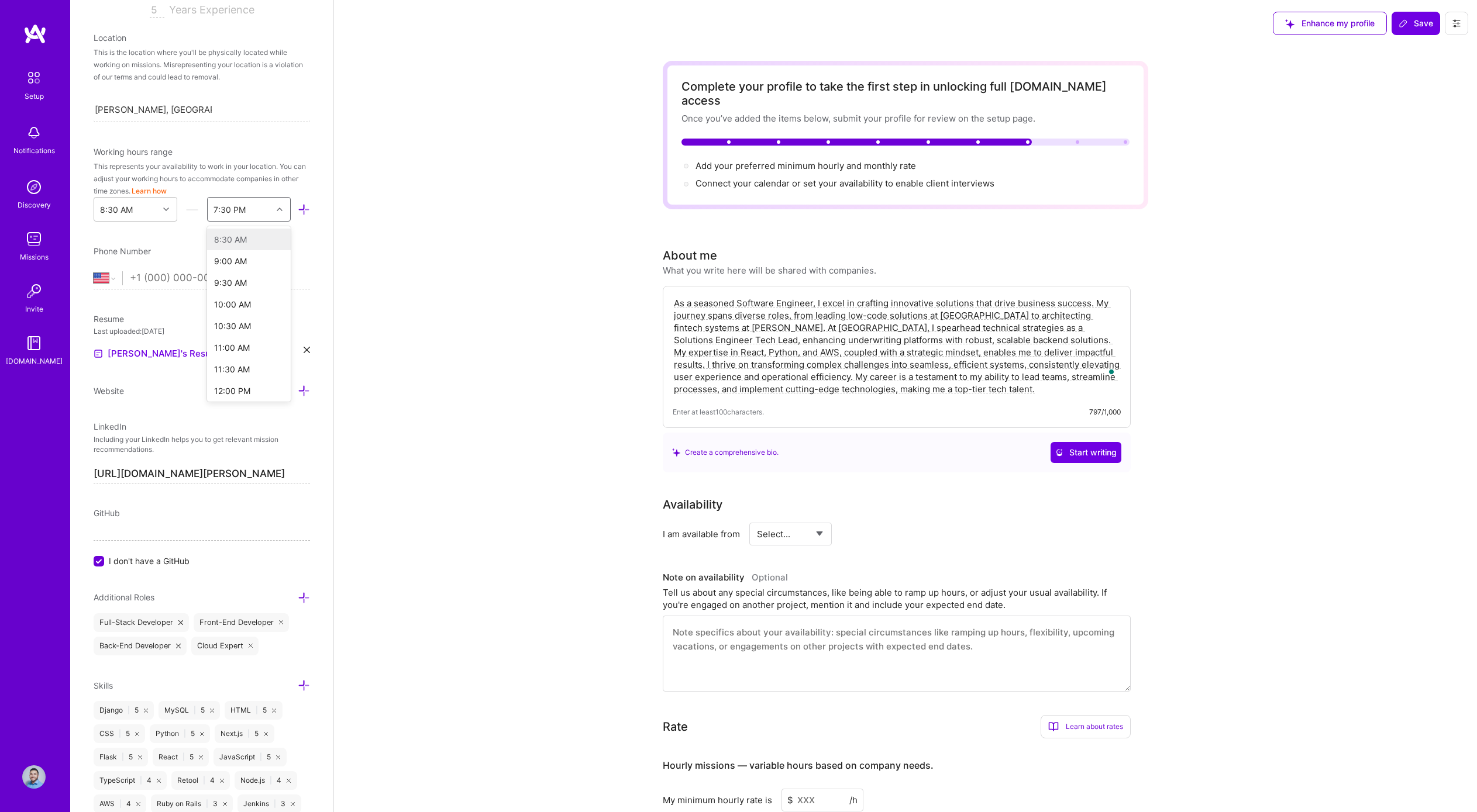
click at [245, 213] on div "7:30 PM" at bounding box center [239, 209] width 64 height 24
click at [226, 171] on div "This represents your availability to work in your location. You can adjust your…" at bounding box center [202, 178] width 216 height 37
click at [112, 278] on select "[GEOGRAPHIC_DATA] [GEOGRAPHIC_DATA] [GEOGRAPHIC_DATA] [GEOGRAPHIC_DATA] [US_STA…" at bounding box center [108, 278] width 29 height 14
select select "CO"
click at [94, 271] on select "[GEOGRAPHIC_DATA] [GEOGRAPHIC_DATA] [GEOGRAPHIC_DATA] [GEOGRAPHIC_DATA] [US_STA…" at bounding box center [108, 278] width 29 height 14
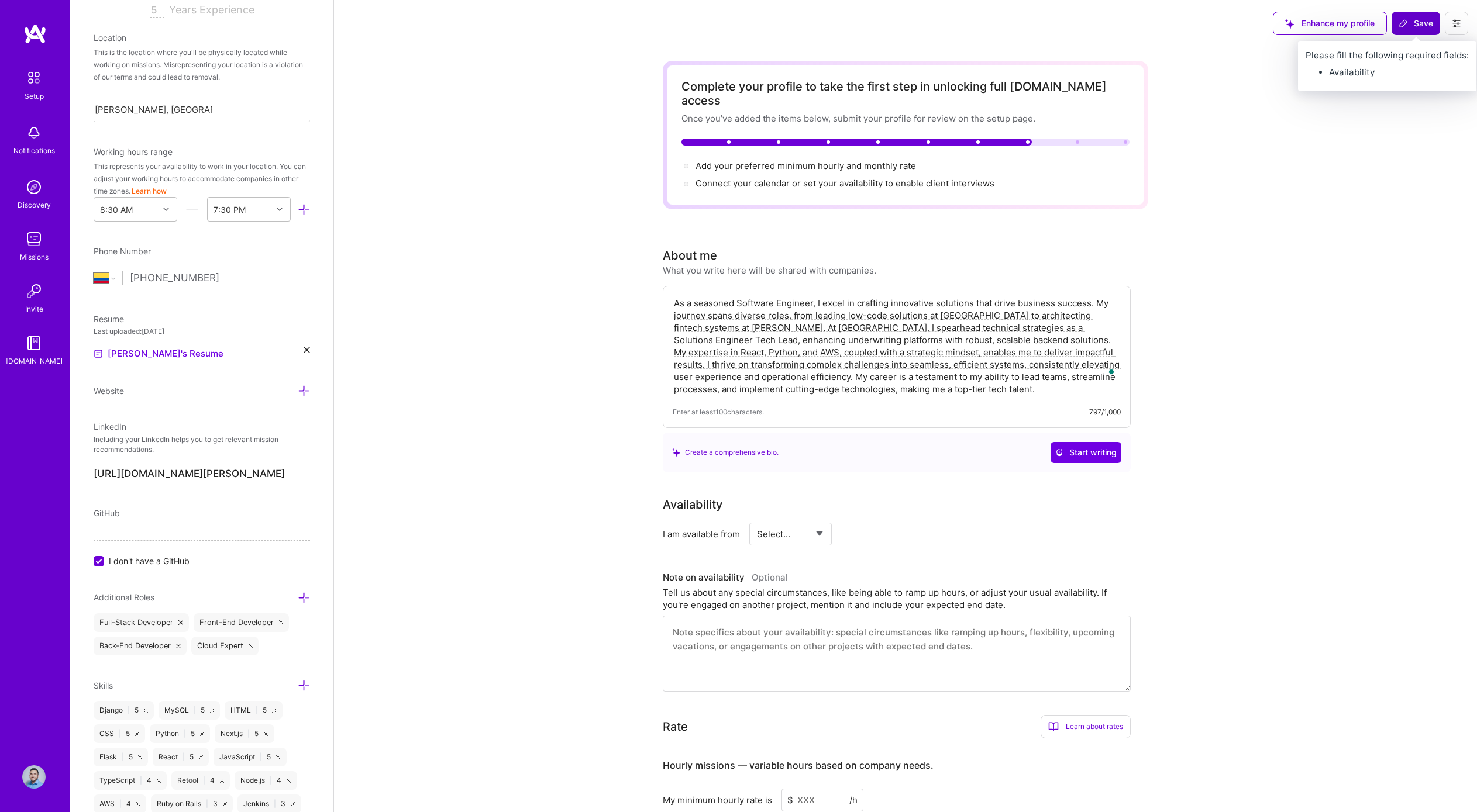
type input "[PHONE_NUMBER]"
click at [1102, 16] on button "Save" at bounding box center [1416, 23] width 49 height 24
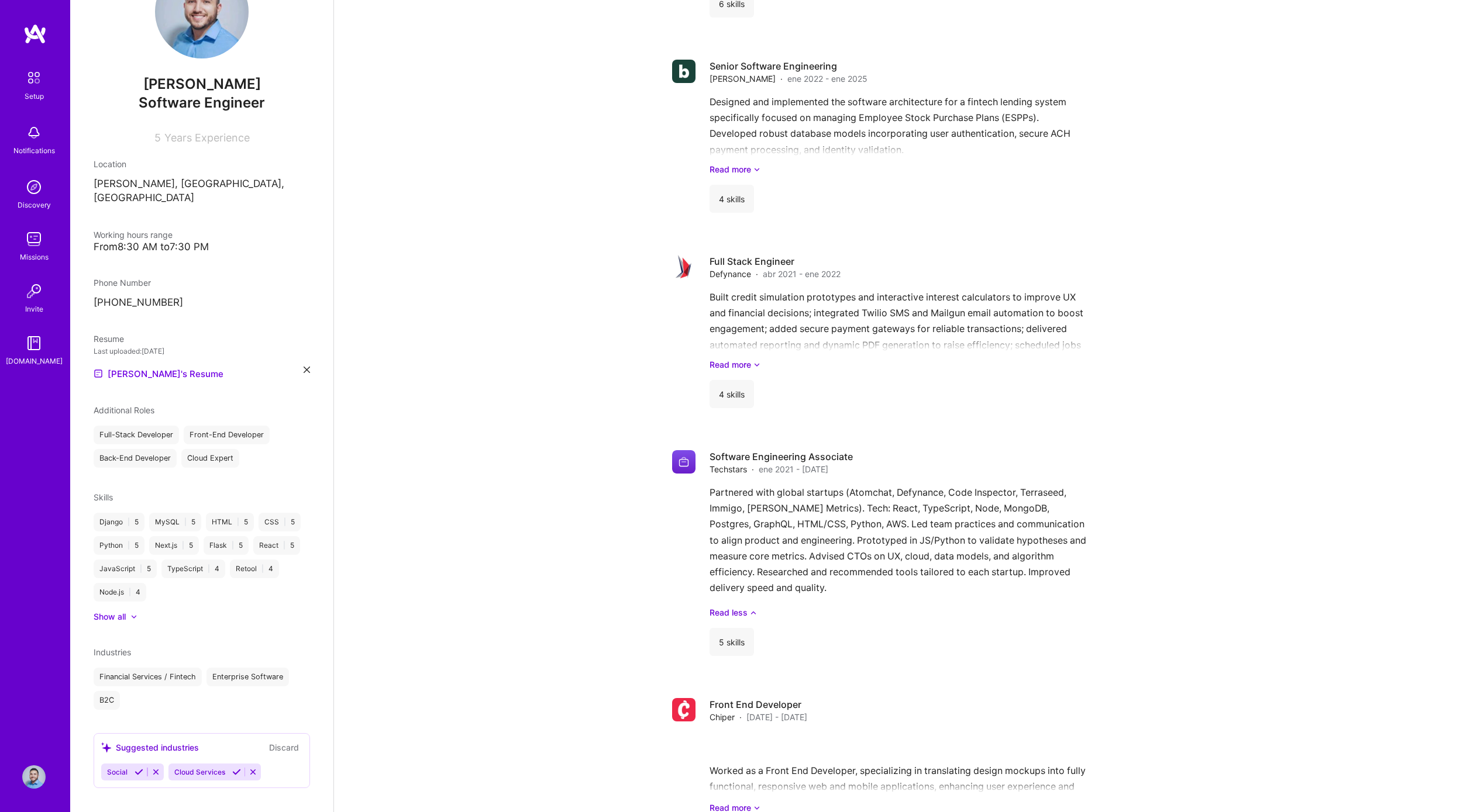
scroll to position [1117, 0]
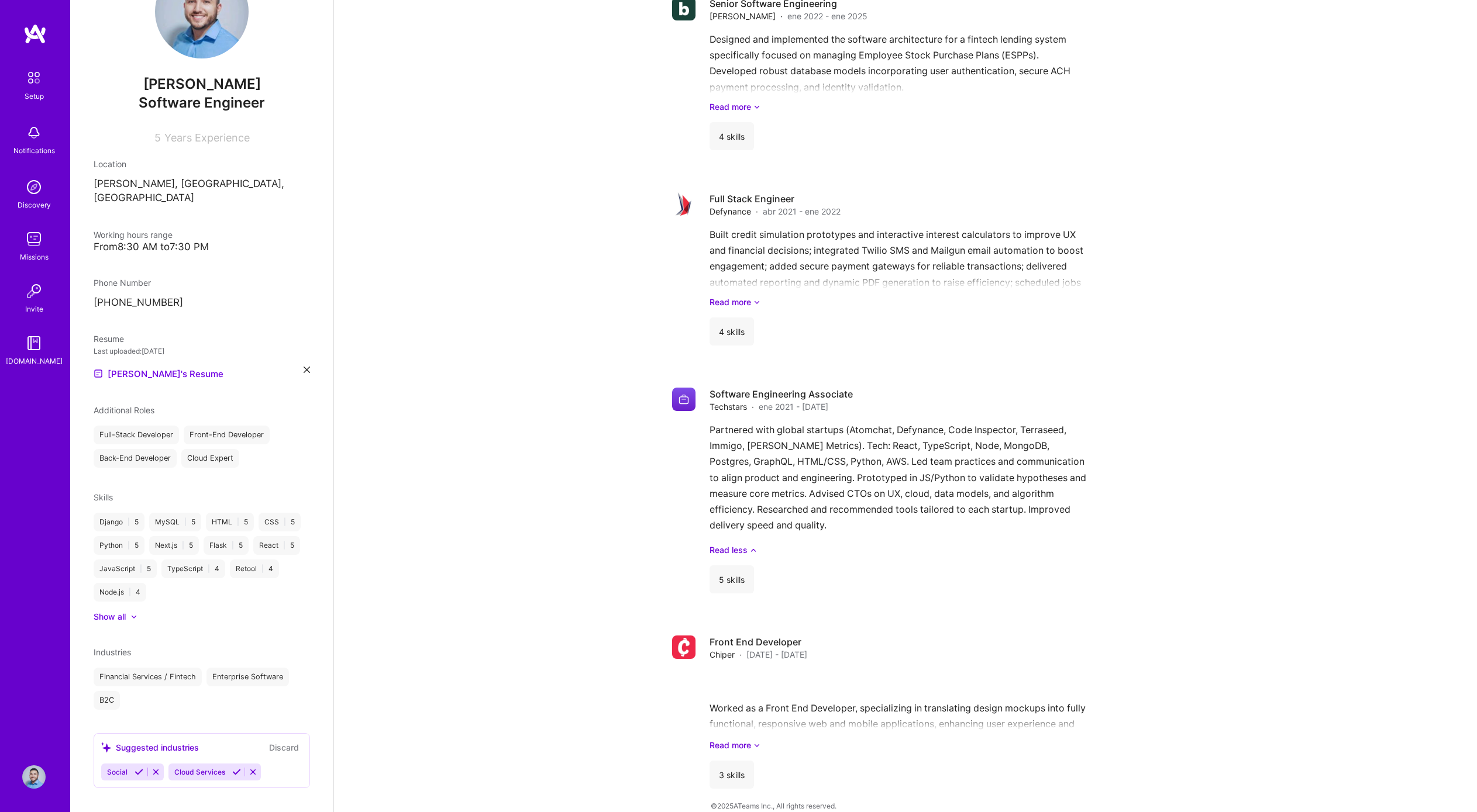
click at [253, 601] on icon at bounding box center [253, 772] width 9 height 9
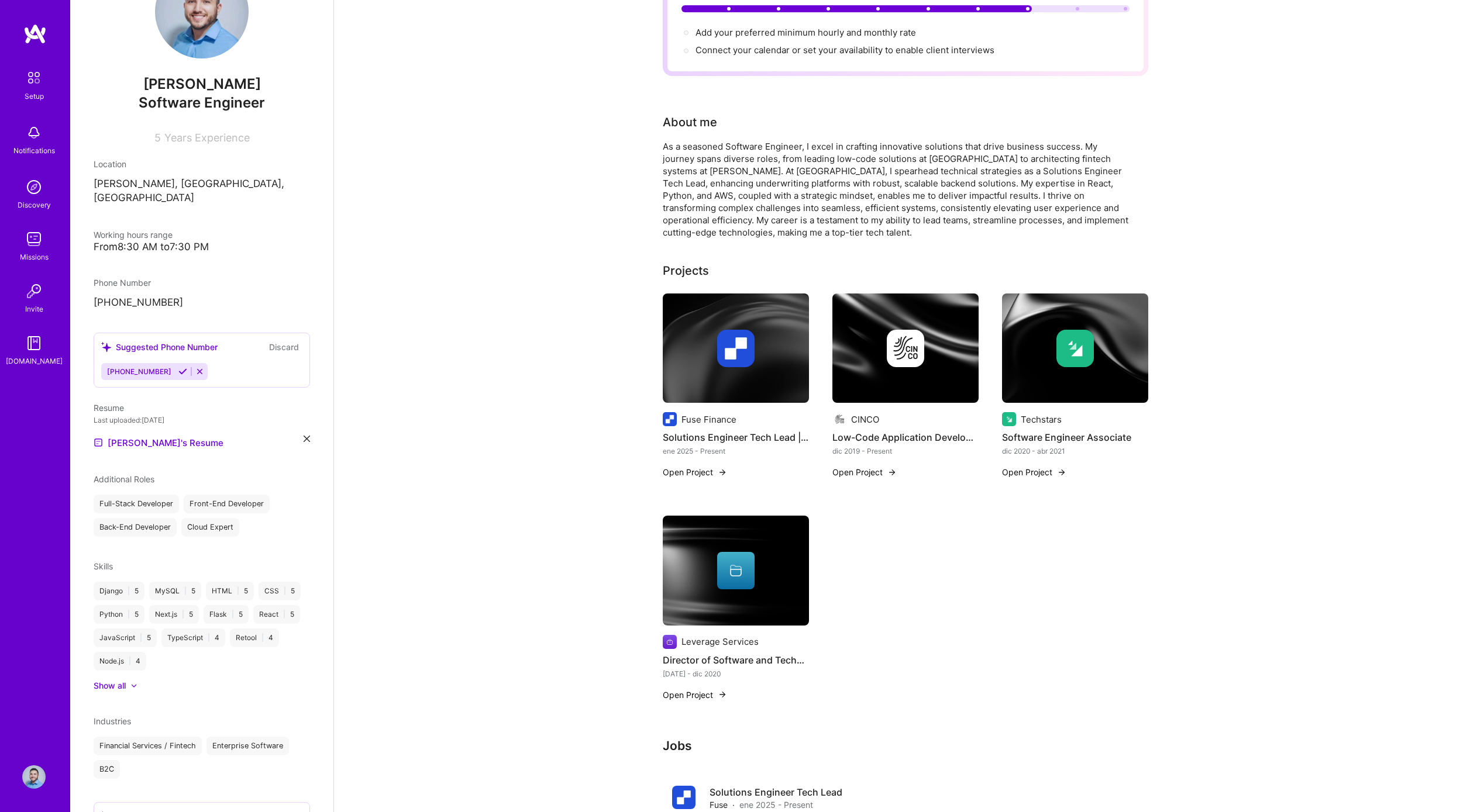
scroll to position [0, 0]
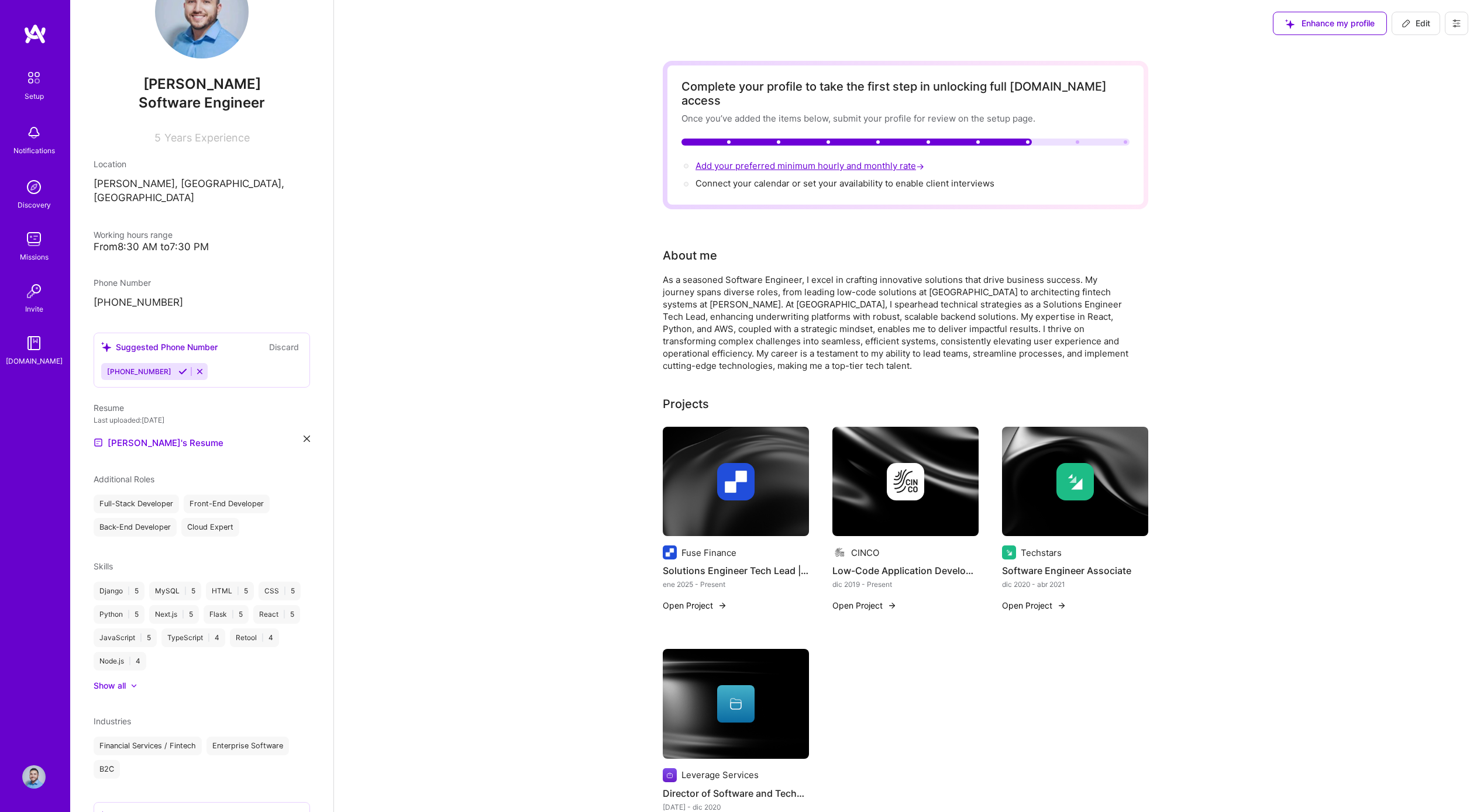
click at [775, 160] on span "Add your preferred minimum hourly and monthly rate →" at bounding box center [810, 165] width 231 height 11
select select "US"
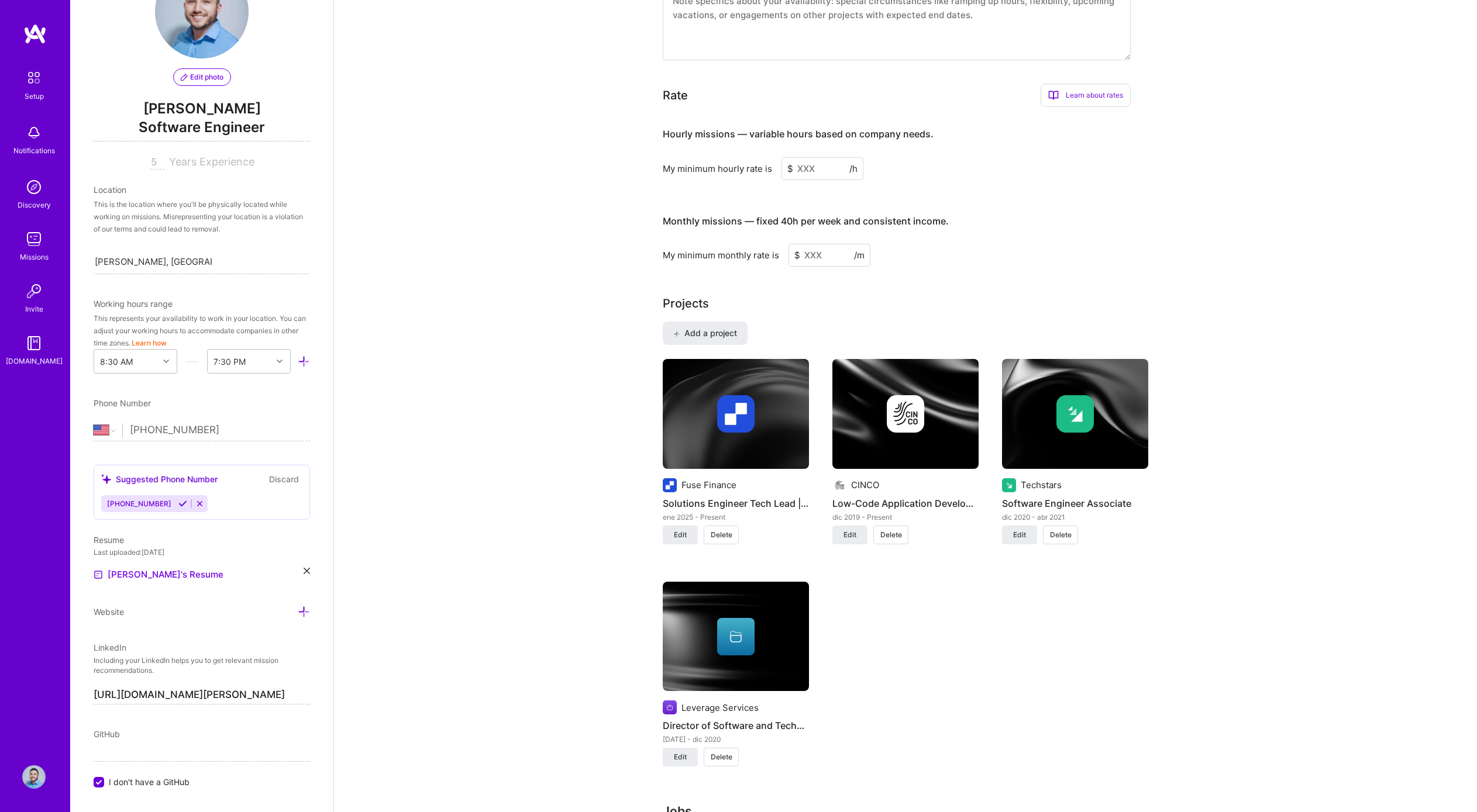
scroll to position [701, 0]
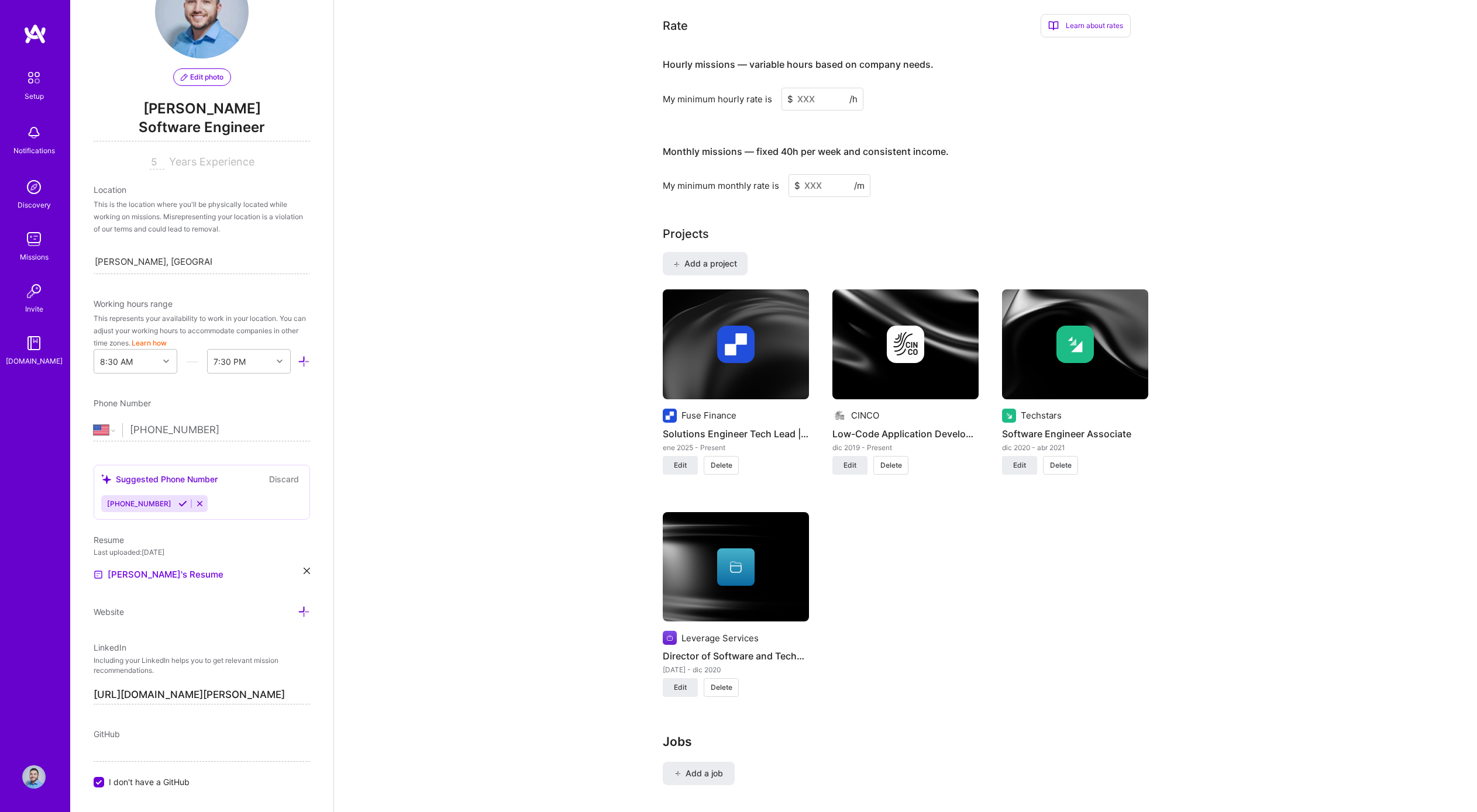
click at [814, 91] on input at bounding box center [822, 99] width 82 height 23
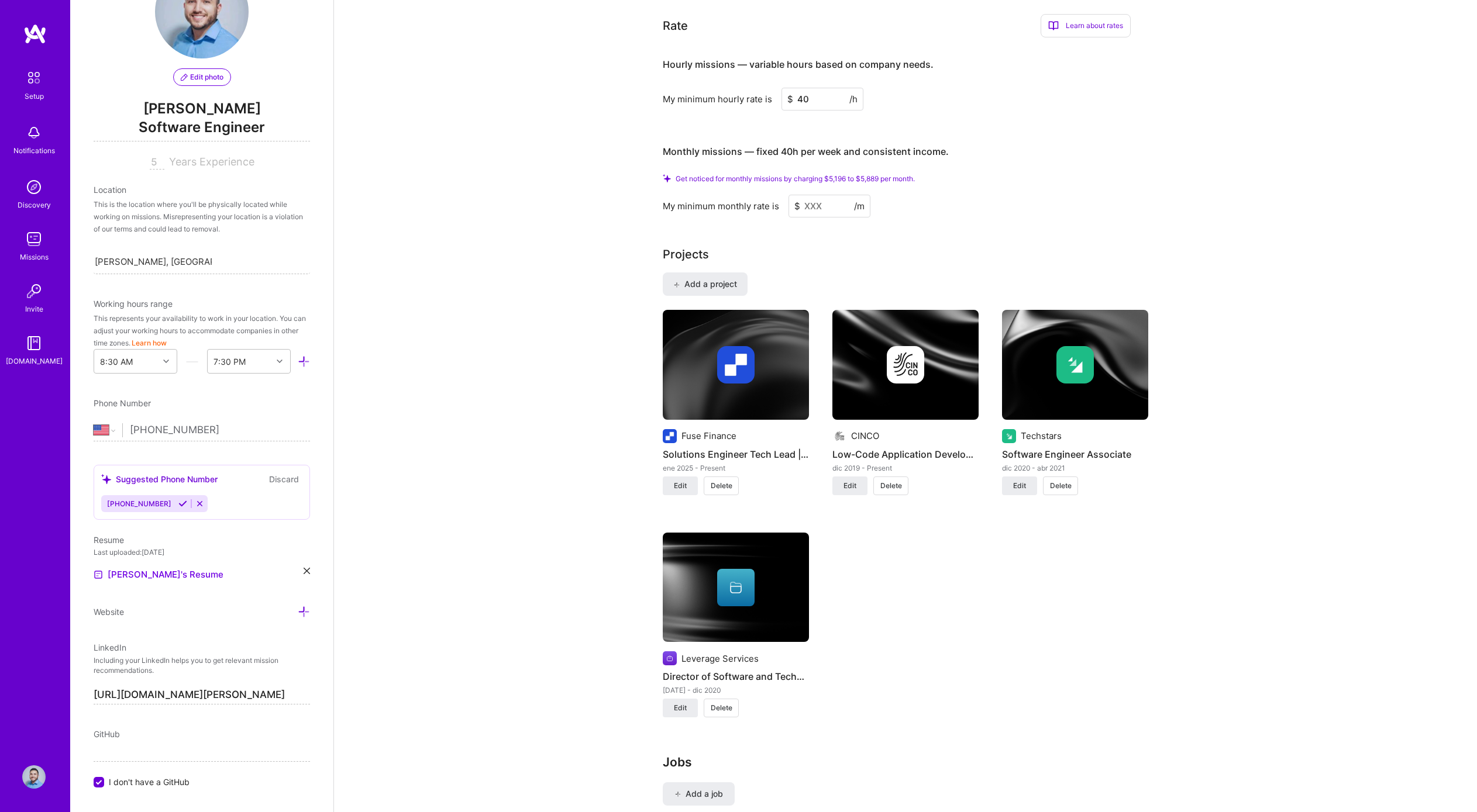
type input "40"
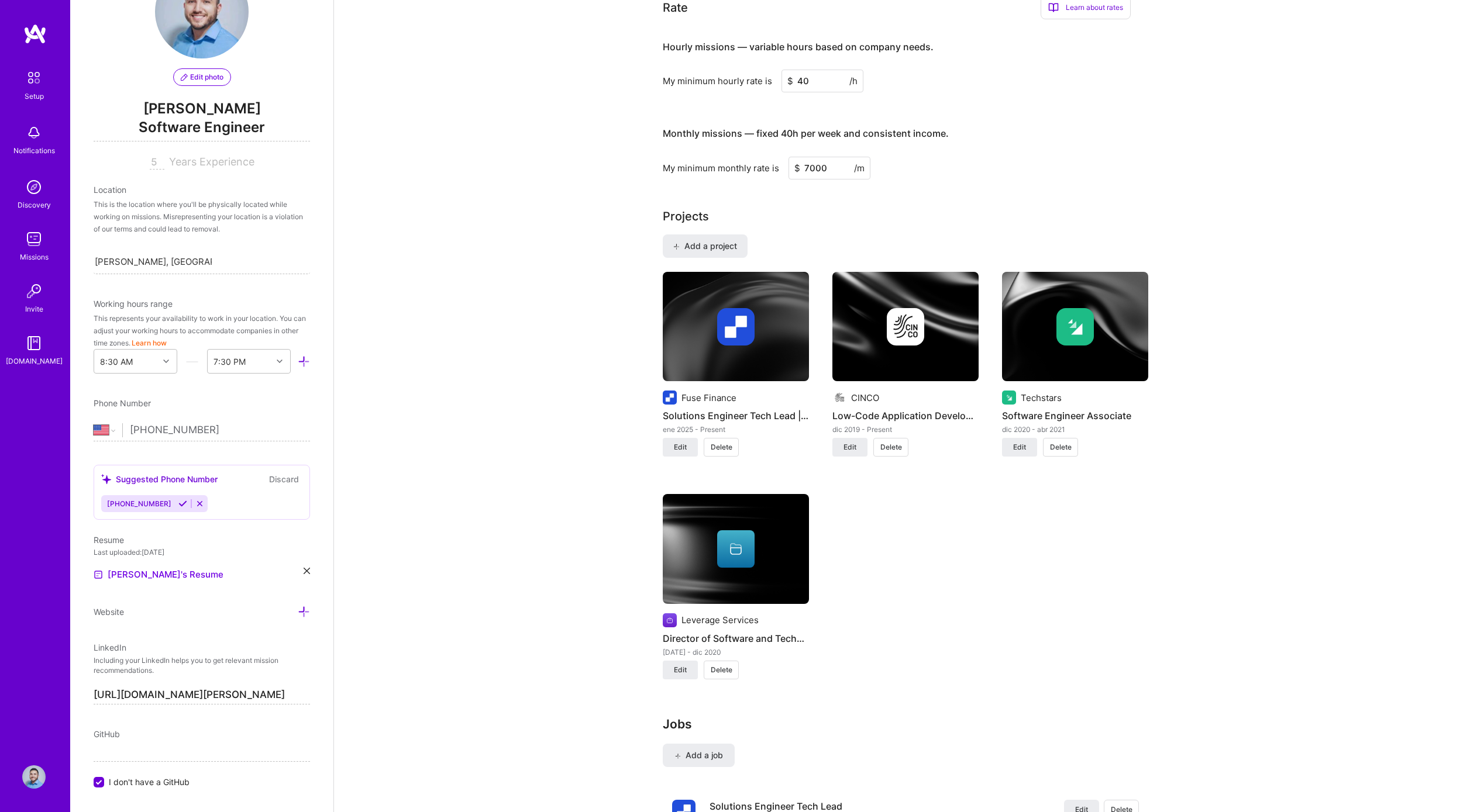
type input "7000"
click at [814, 91] on div "Hourly missions — variable hours based on company needs. My minimum hourly rate…" at bounding box center [896, 104] width 468 height 150
click at [807, 157] on input "7000" at bounding box center [828, 168] width 82 height 23
type input "8000"
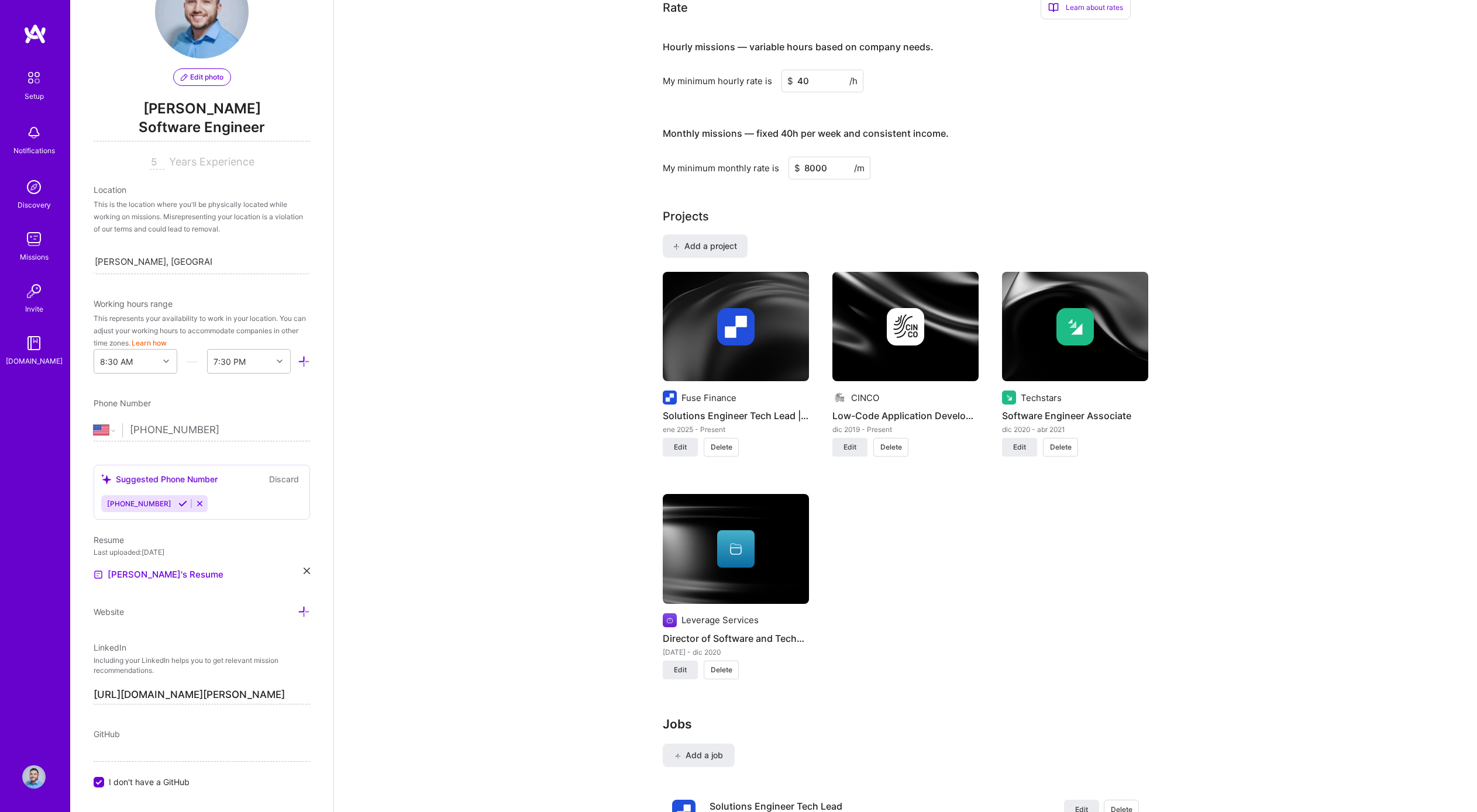
click at [1009, 157] on div "My minimum monthly rate is $ 8000 /m" at bounding box center [896, 168] width 468 height 23
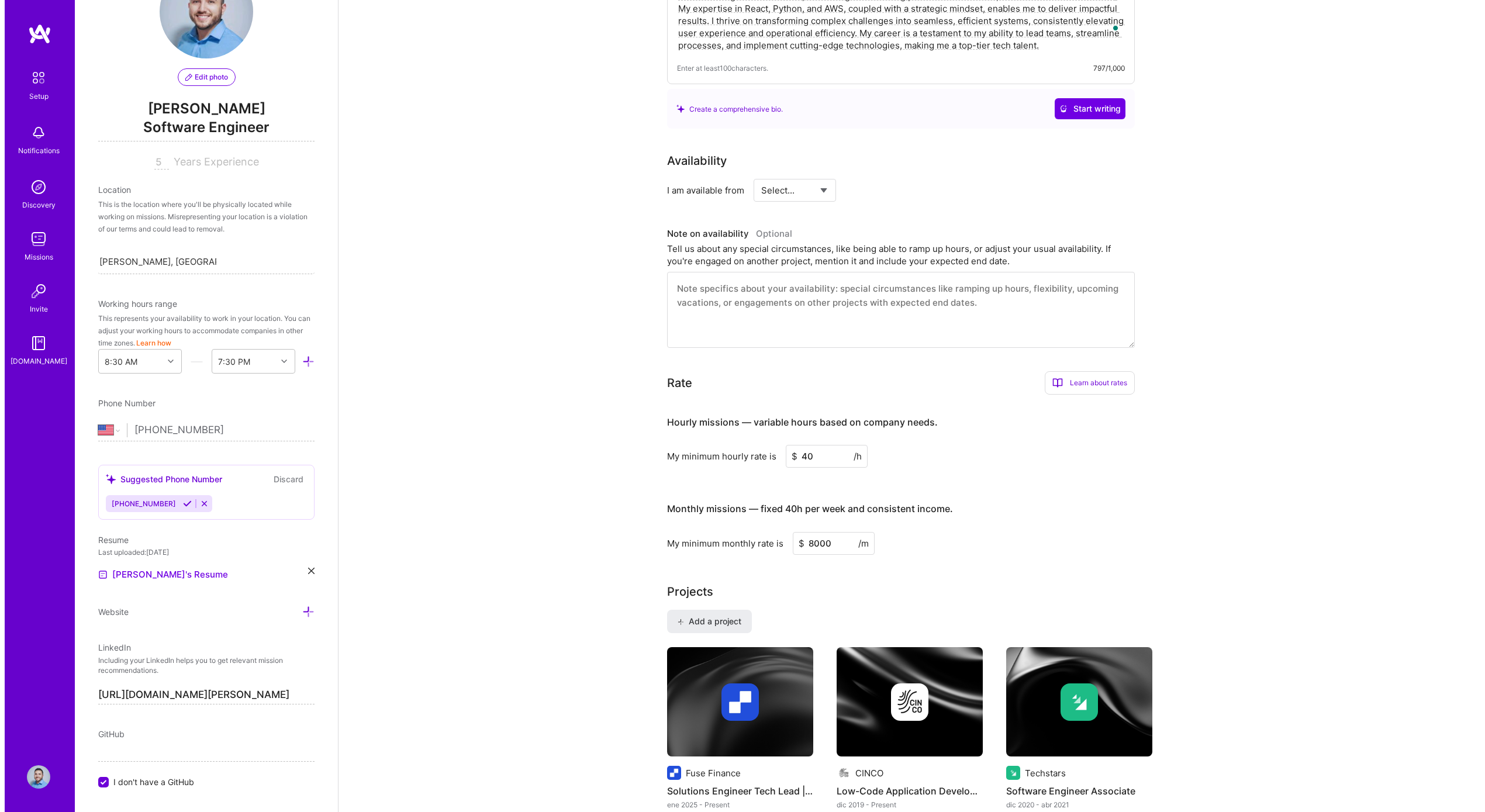
scroll to position [0, 0]
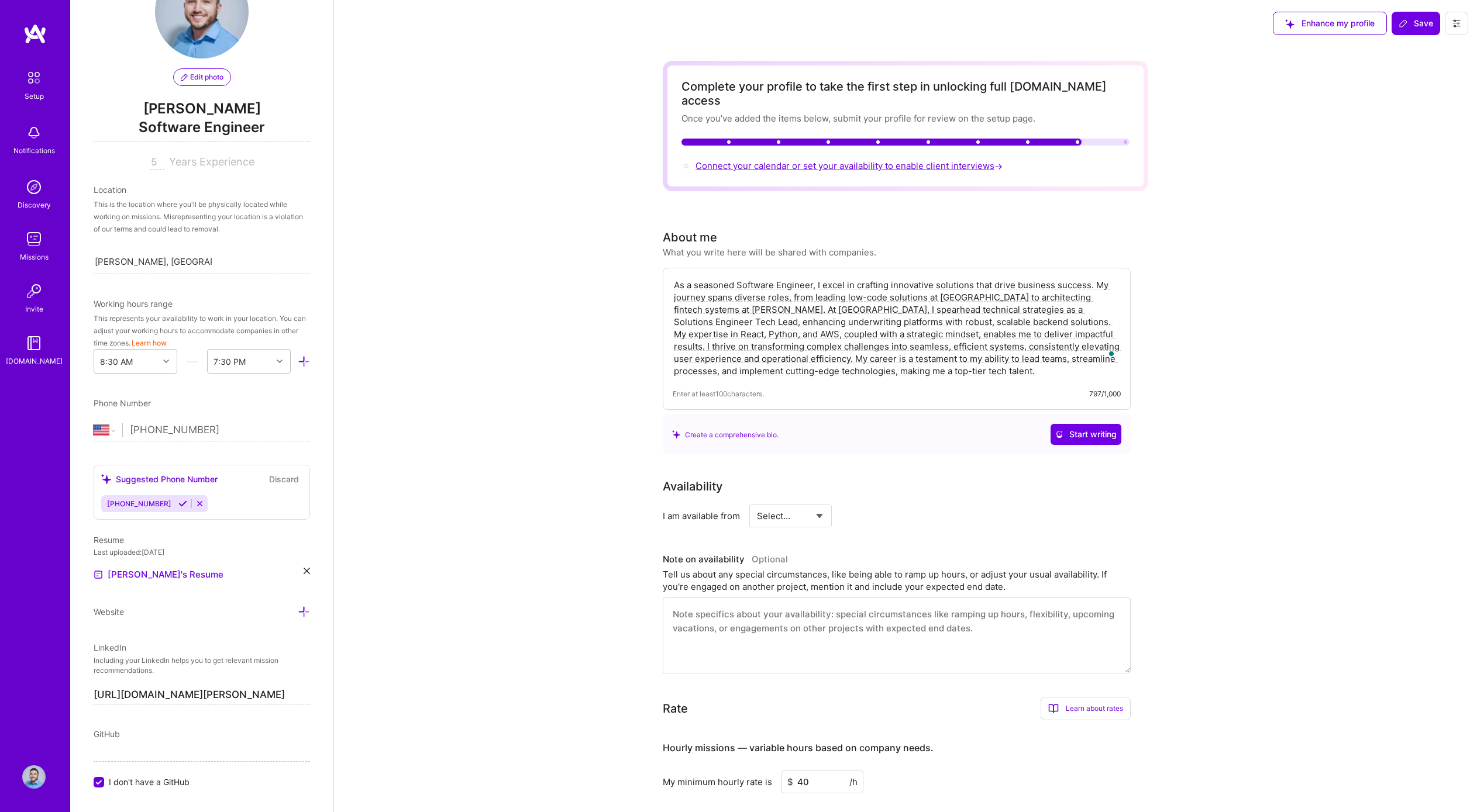
click at [804, 160] on span "Connect your calendar or set your availability to enable client interviews →" at bounding box center [850, 165] width 309 height 11
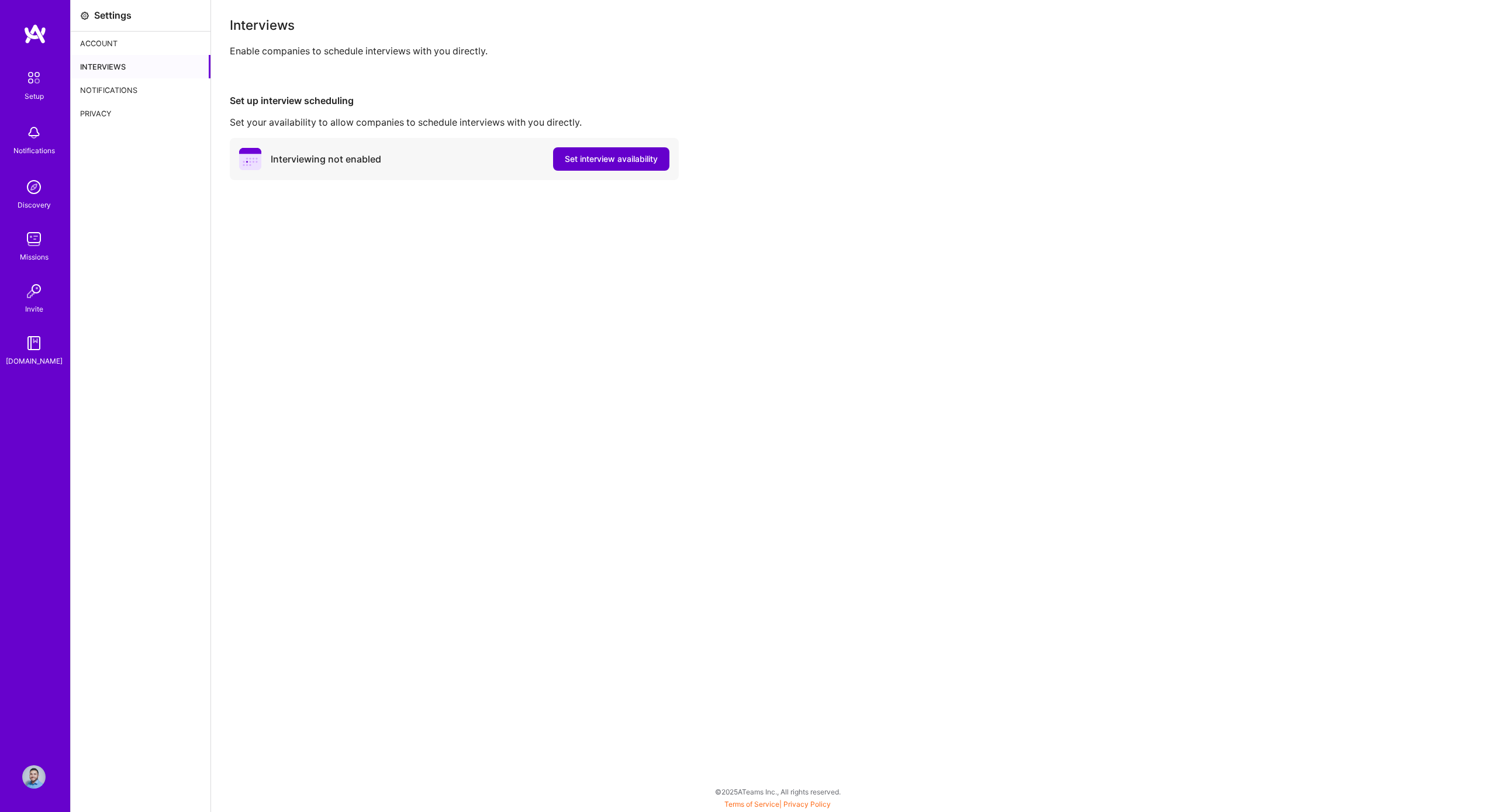
click at [587, 158] on span "Set interview availability" at bounding box center [611, 158] width 93 height 11
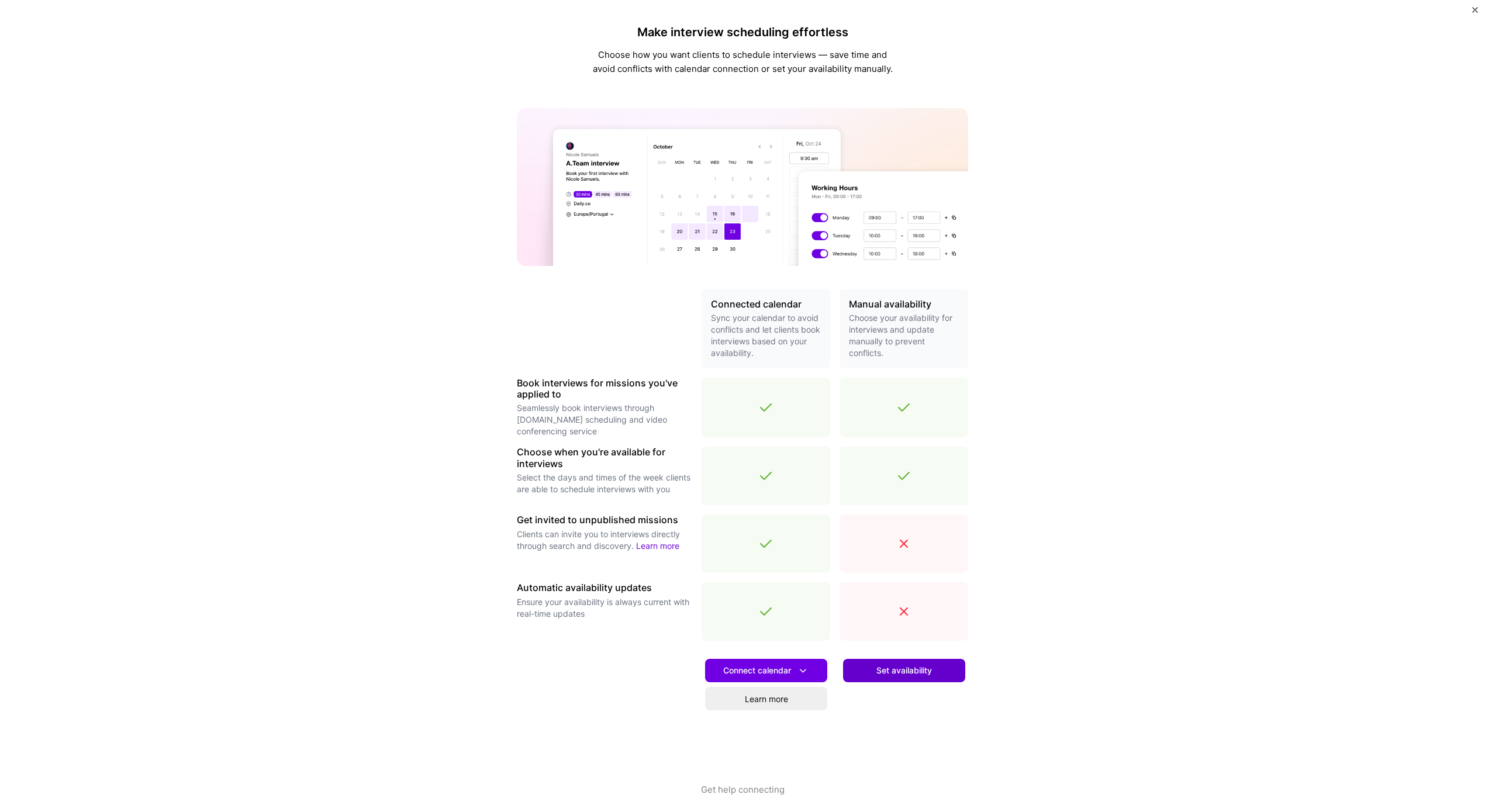
click at [911, 601] on span "Set availability" at bounding box center [904, 670] width 56 height 11
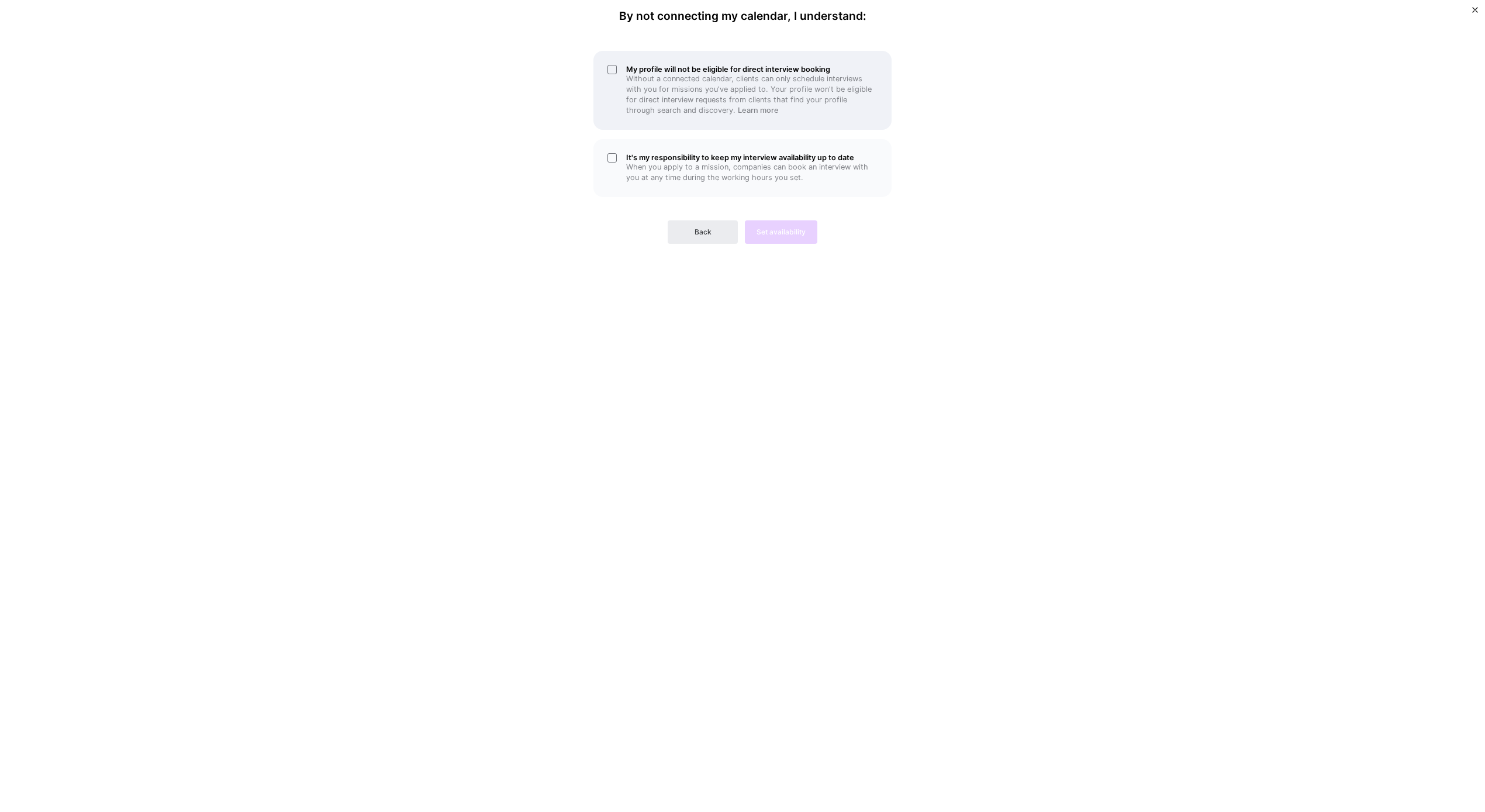
click at [651, 76] on p "Without a connected calendar, clients can only schedule interviews with you for…" at bounding box center [752, 94] width 251 height 42
click at [683, 230] on button "Back" at bounding box center [702, 232] width 70 height 24
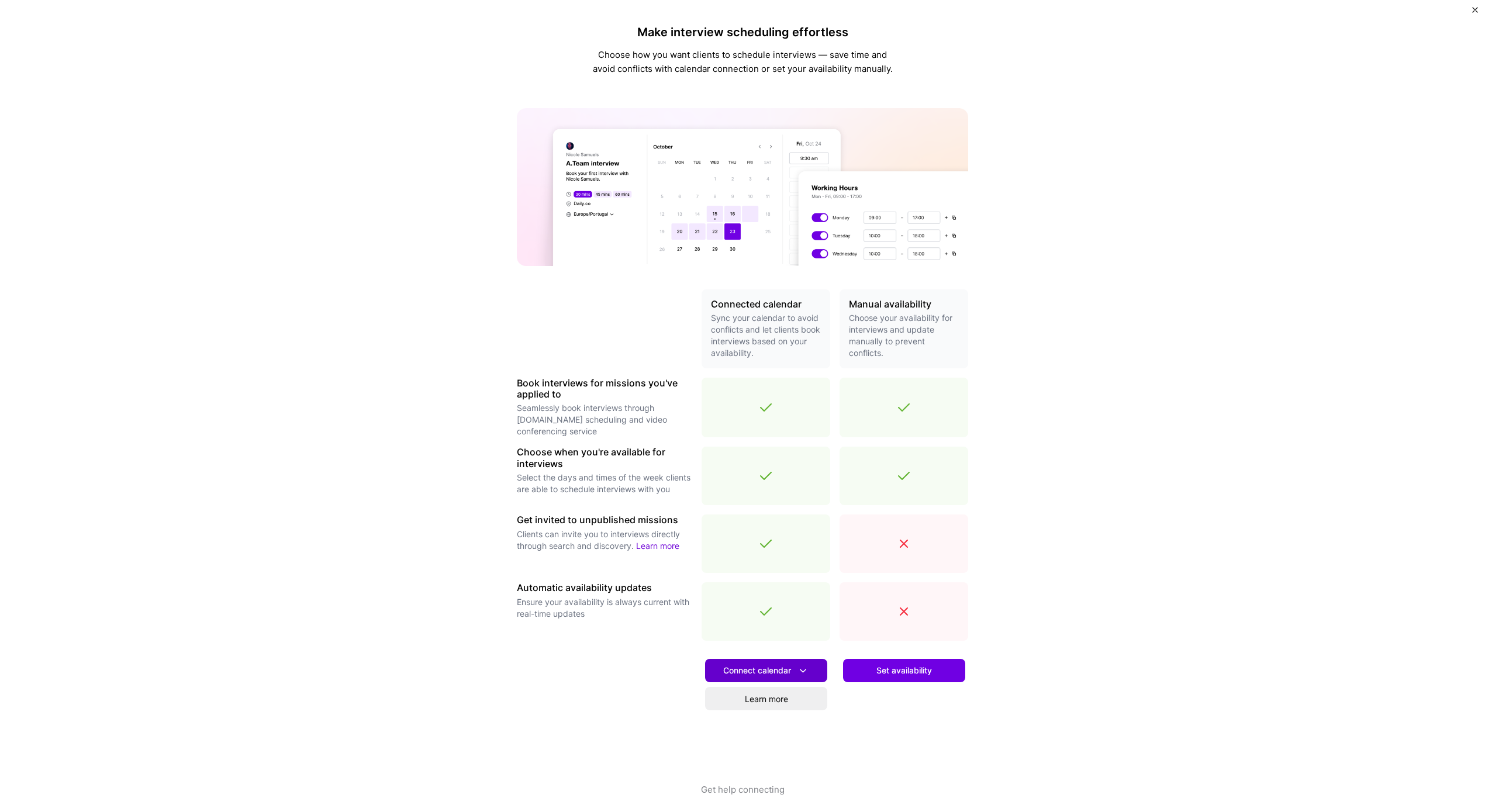
click at [763, 601] on span "Connect calendar" at bounding box center [766, 671] width 86 height 12
click at [760, 601] on button "Google calendar" at bounding box center [751, 703] width 152 height 31
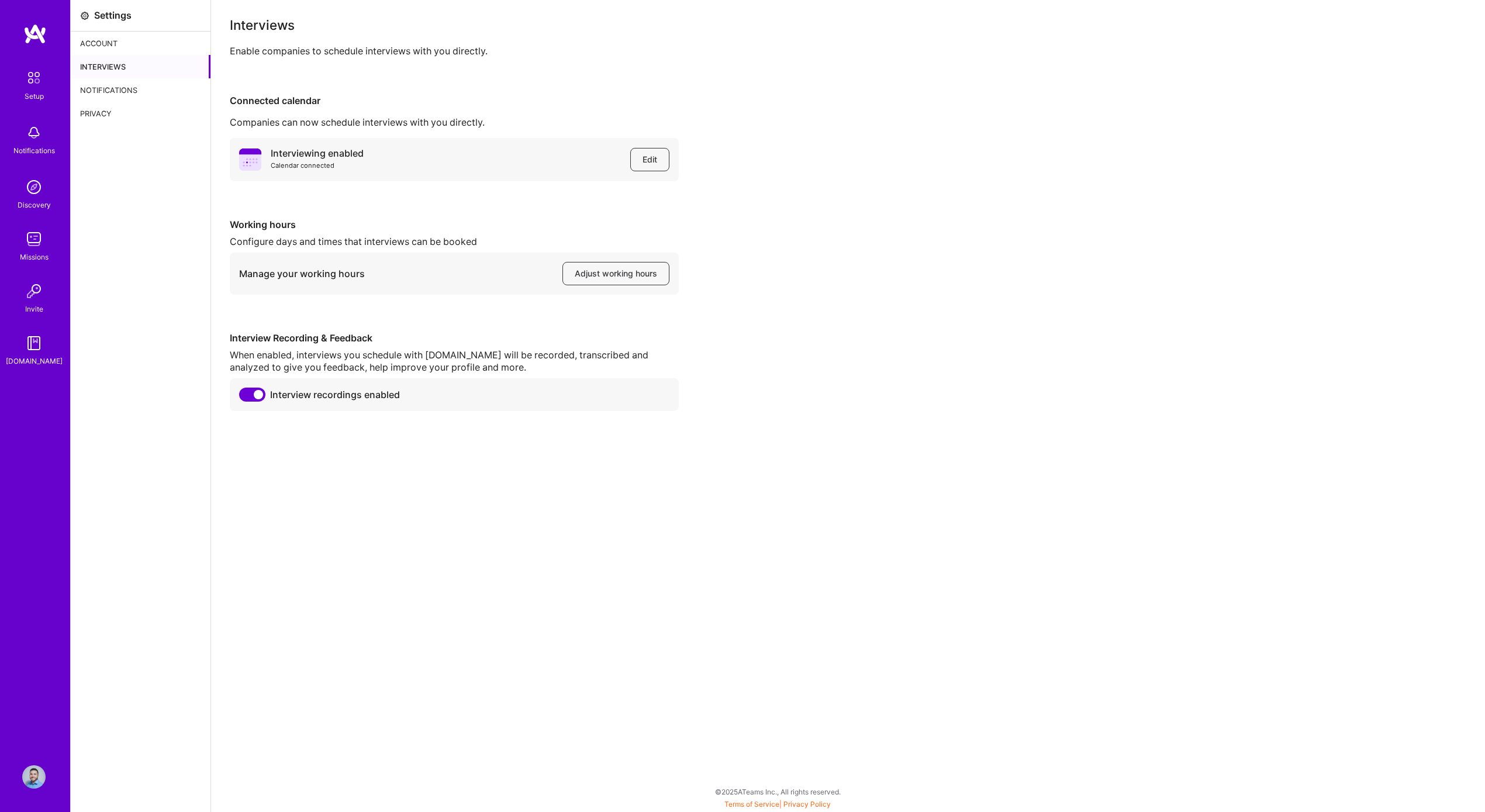
click at [770, 416] on div "Interviews Enable companies to schedule interviews with you directly. Connected…" at bounding box center [848, 406] width 1274 height 812
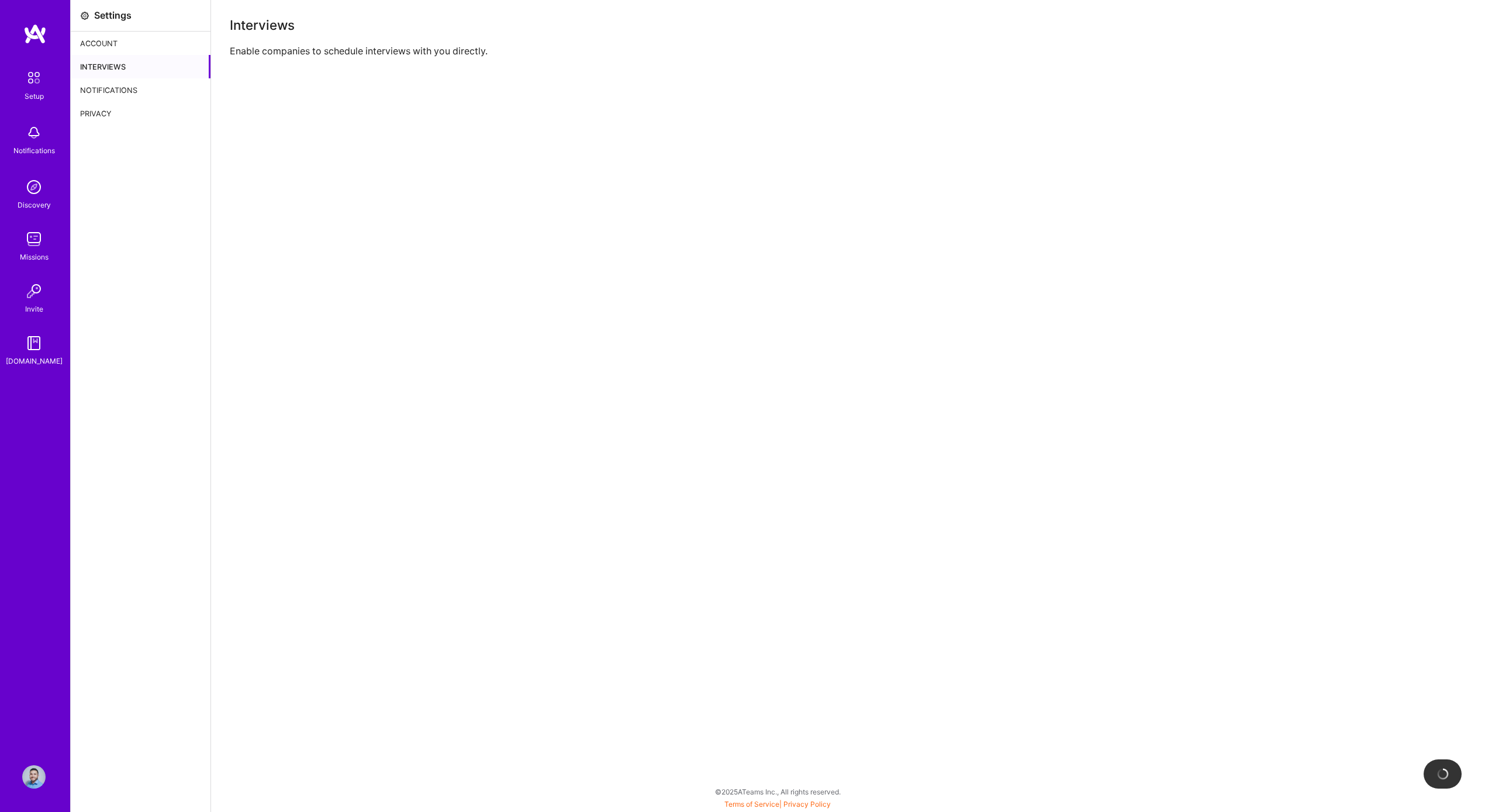
click at [597, 220] on div "Interviews Enable companies to schedule interviews with you directly." at bounding box center [848, 406] width 1274 height 812
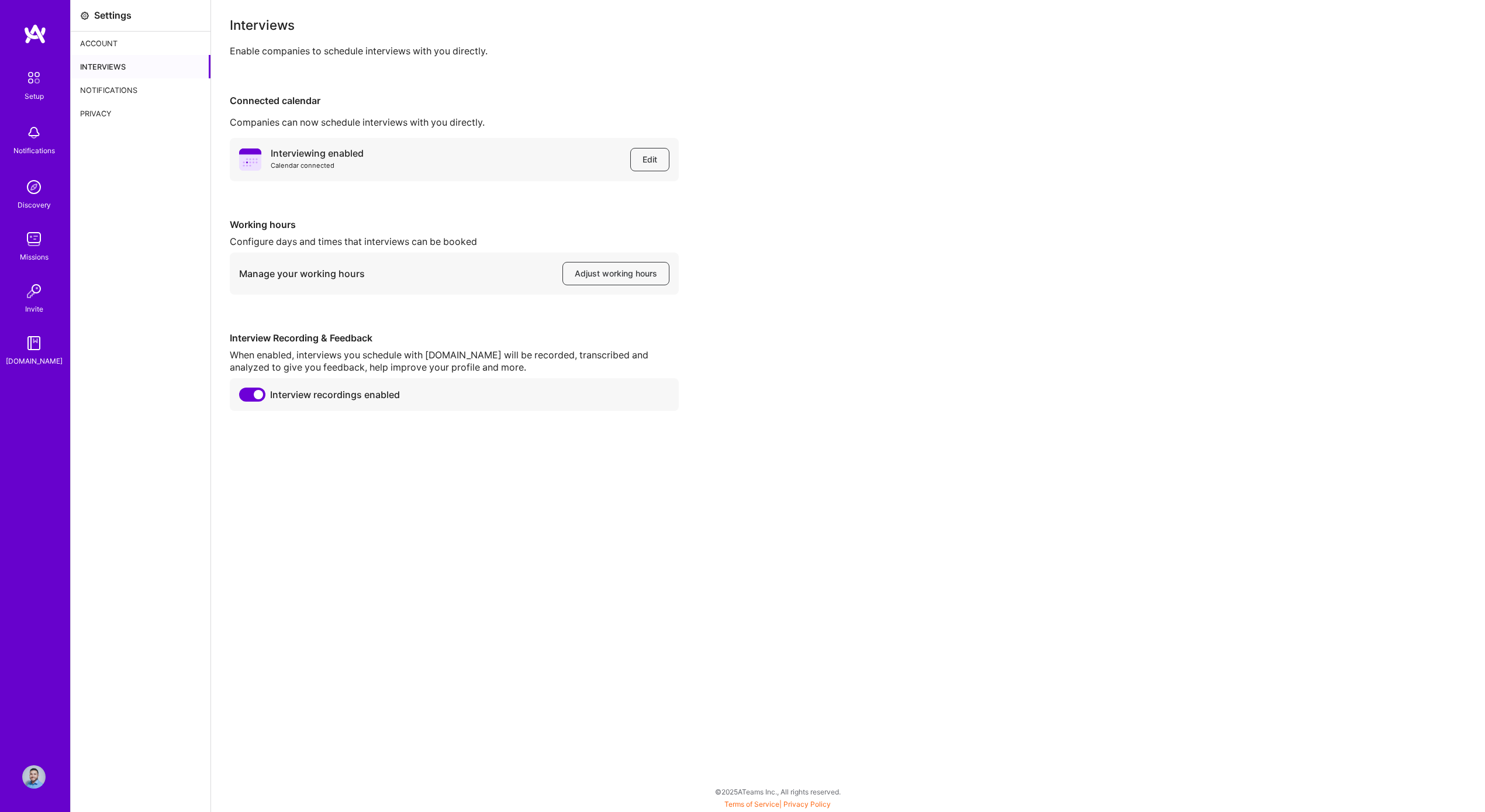
click at [39, 104] on div "Setup Notifications Discovery Missions Invite A.Guide" at bounding box center [35, 216] width 70 height 302
click at [41, 91] on div "Setup" at bounding box center [34, 96] width 19 height 12
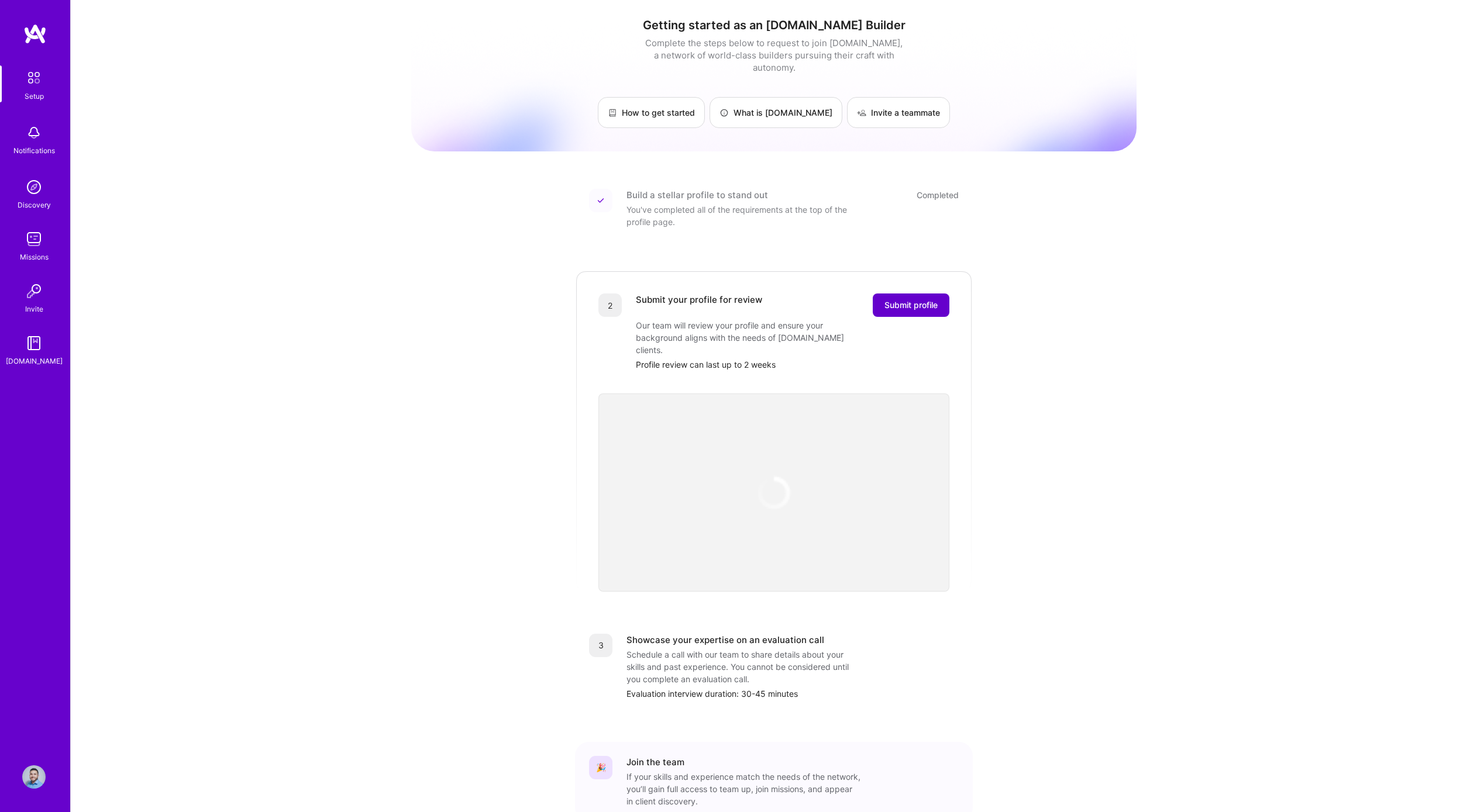
click at [909, 293] on button "Submit profile" at bounding box center [911, 305] width 77 height 24
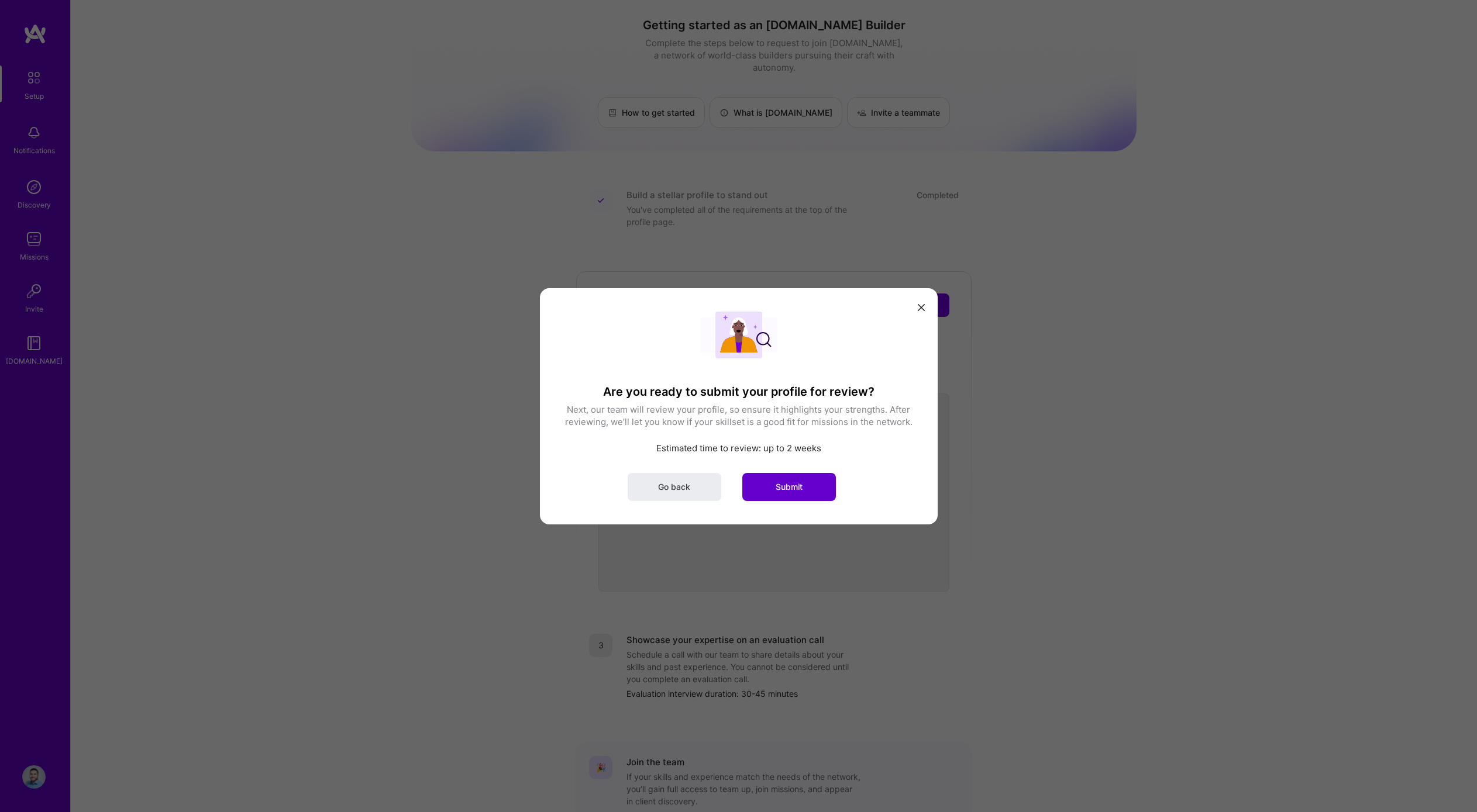
click at [793, 481] on span "Submit" at bounding box center [789, 486] width 27 height 11
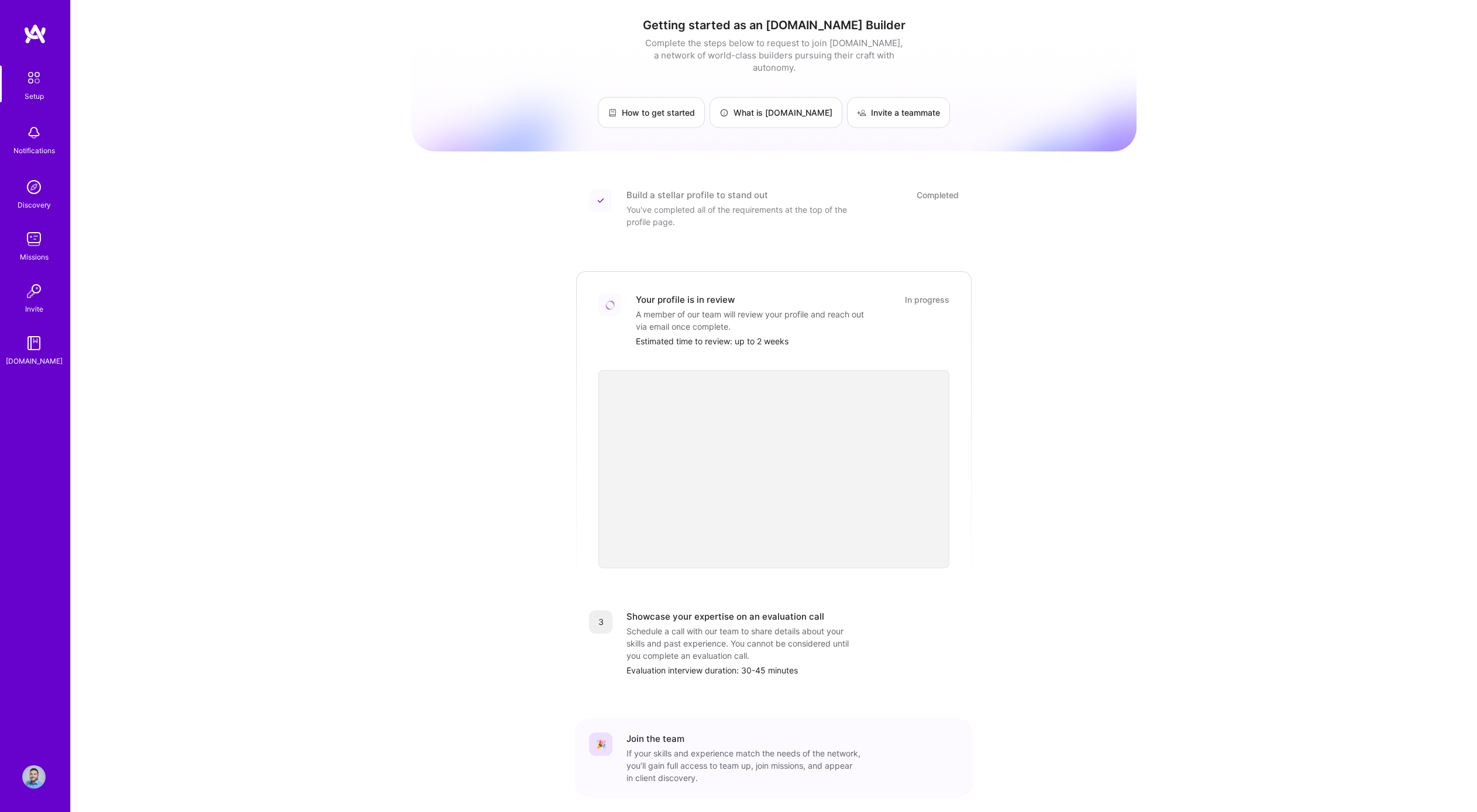
scroll to position [39, 0]
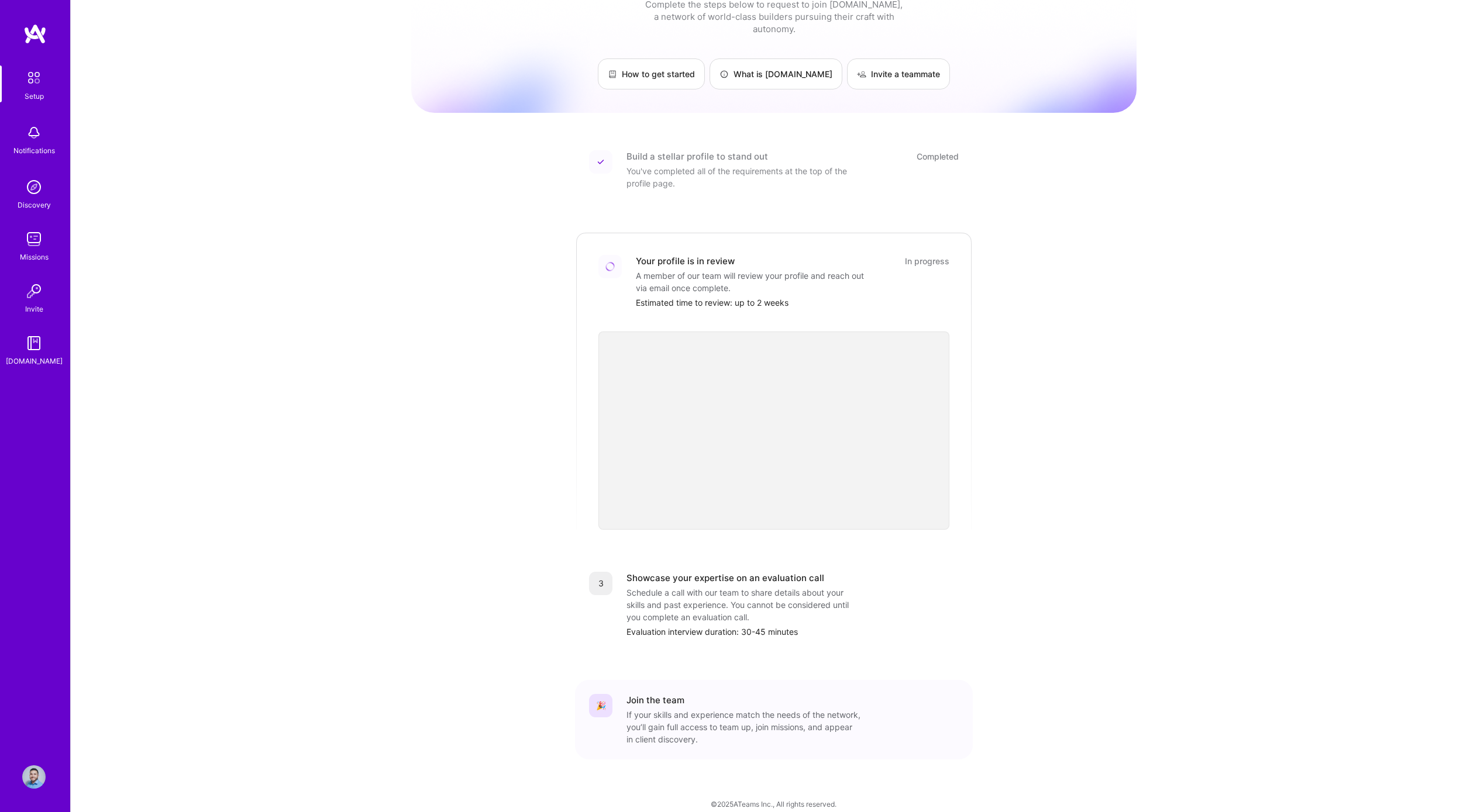
click at [357, 422] on div "Getting started as an A.Team Builder Complete the steps below to request to joi…" at bounding box center [774, 392] width 1406 height 863
click at [35, 238] on img at bounding box center [34, 239] width 24 height 24
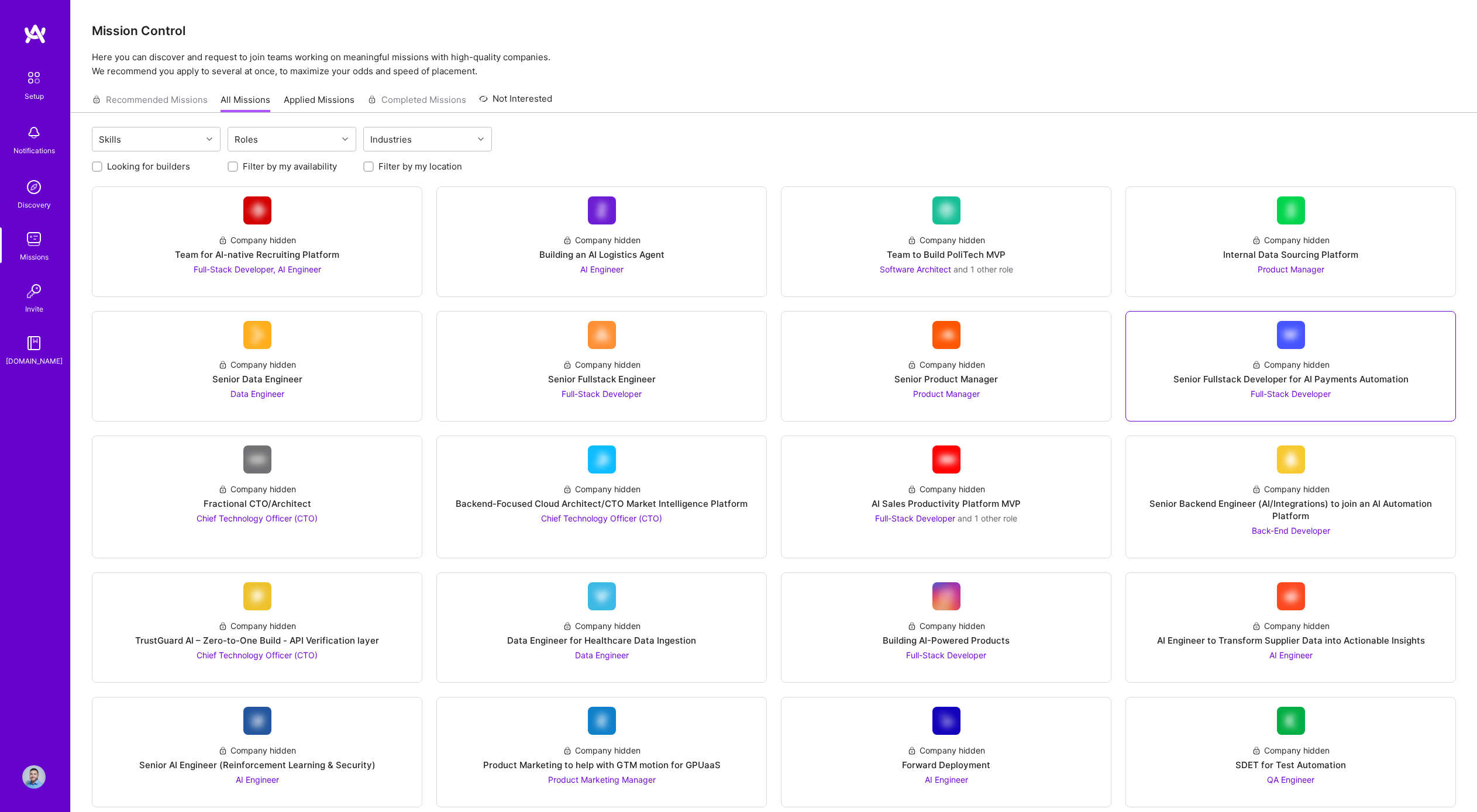
click at [1299, 350] on div "Company hidden Senior Fullstack Developer for AI Payments Automation Full-Stack…" at bounding box center [1290, 374] width 310 height 51
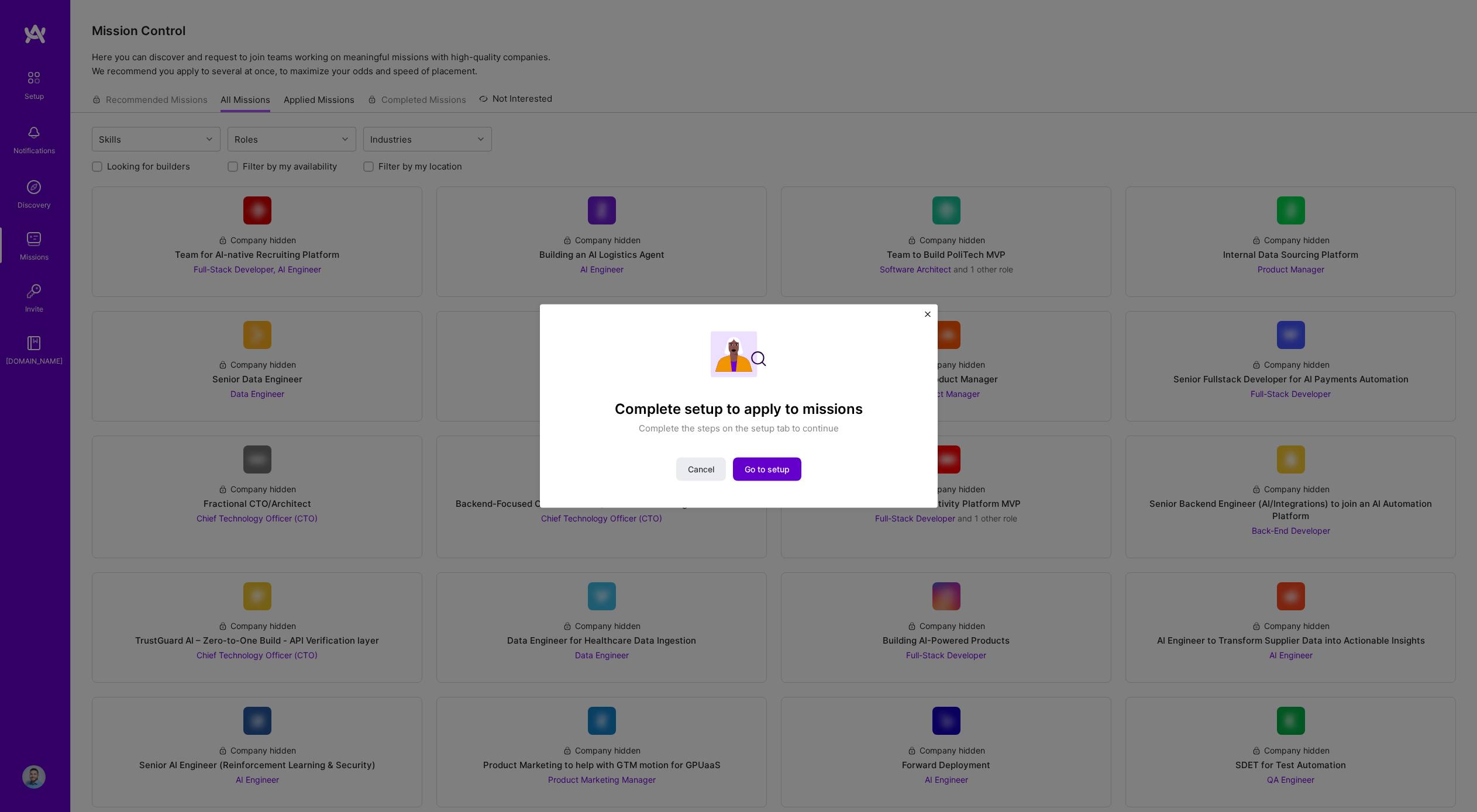
click at [789, 472] on span "Go to setup" at bounding box center [767, 469] width 45 height 11
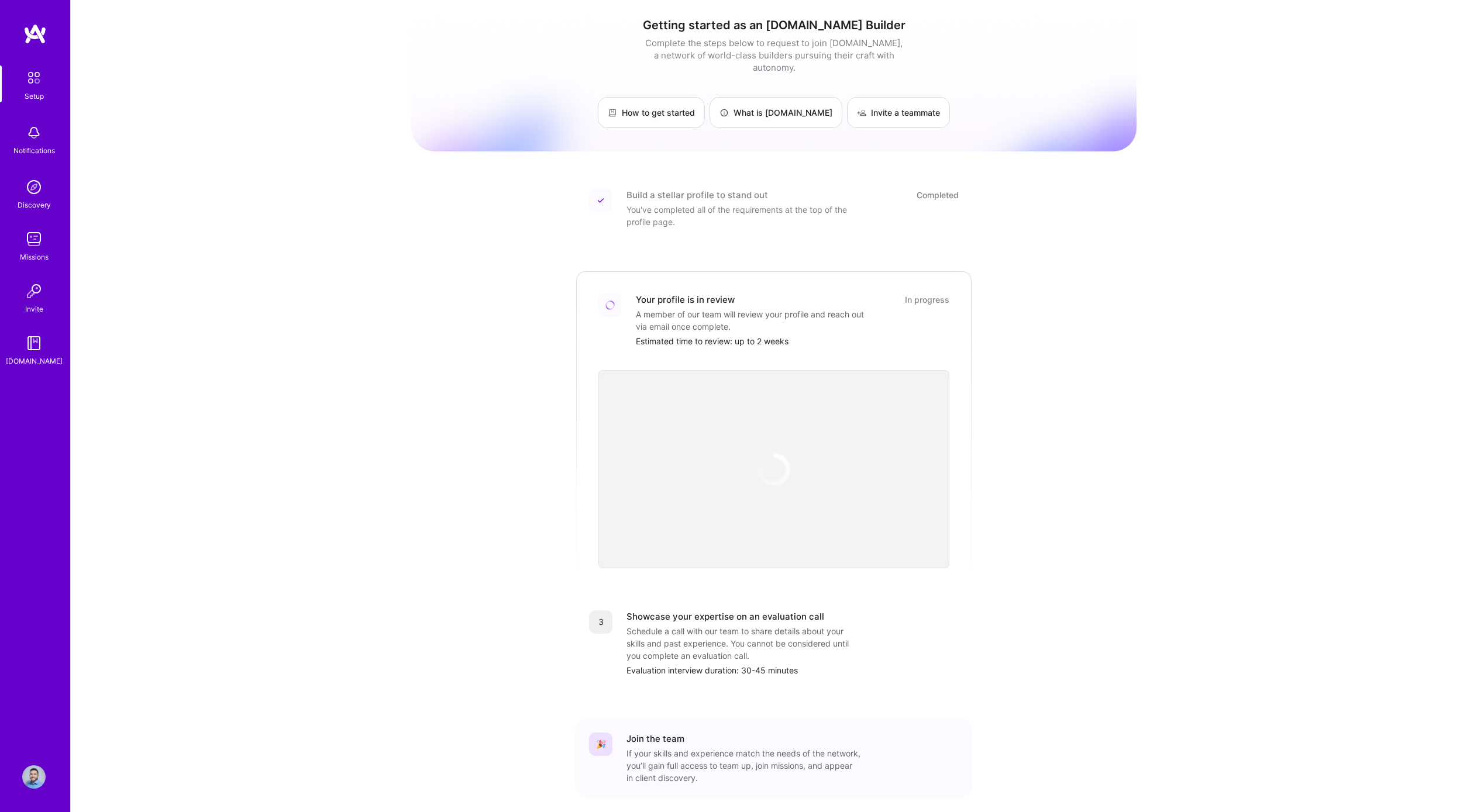
scroll to position [39, 0]
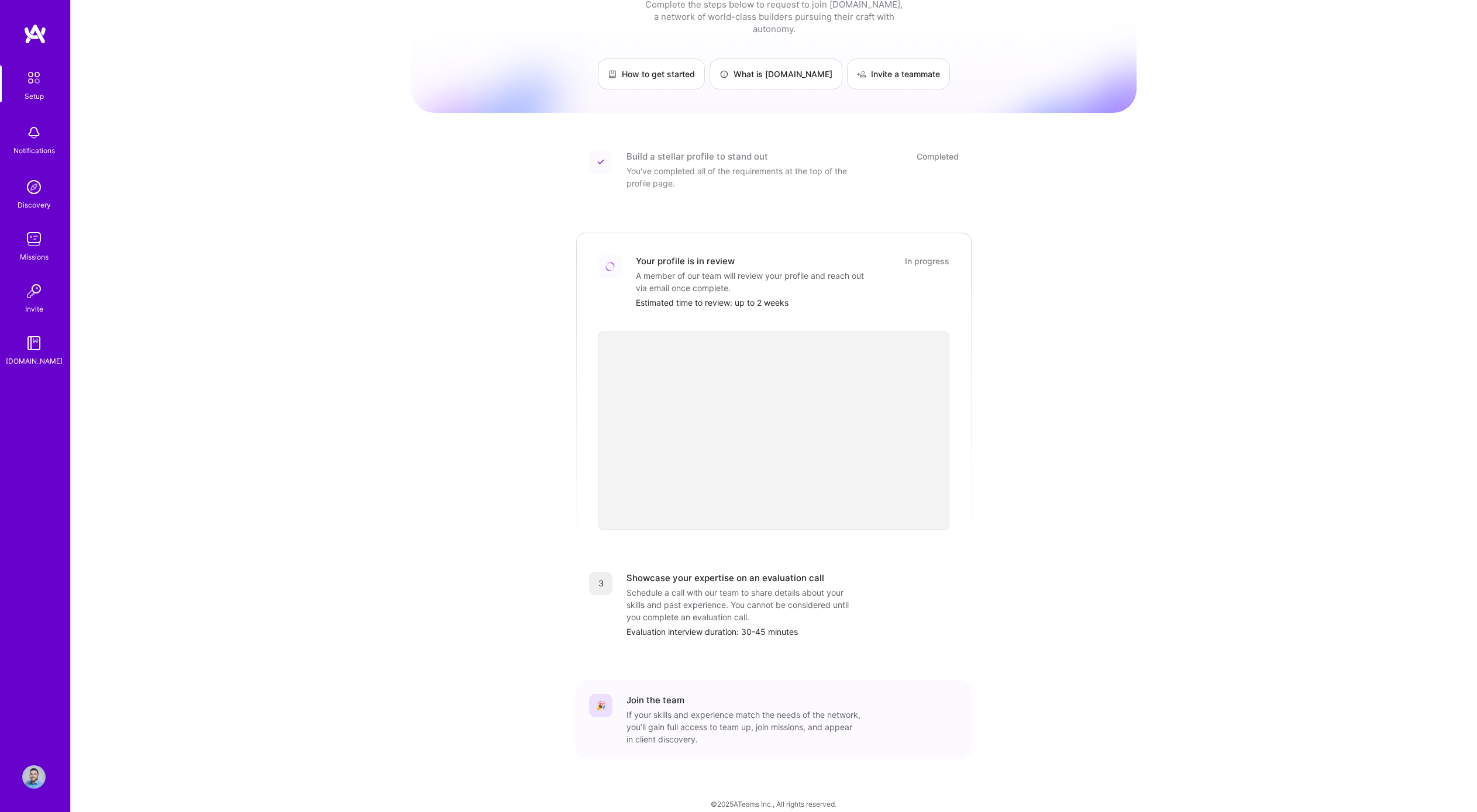
click at [42, 77] on img at bounding box center [34, 78] width 24 height 24
